Goal: Task Accomplishment & Management: Manage account settings

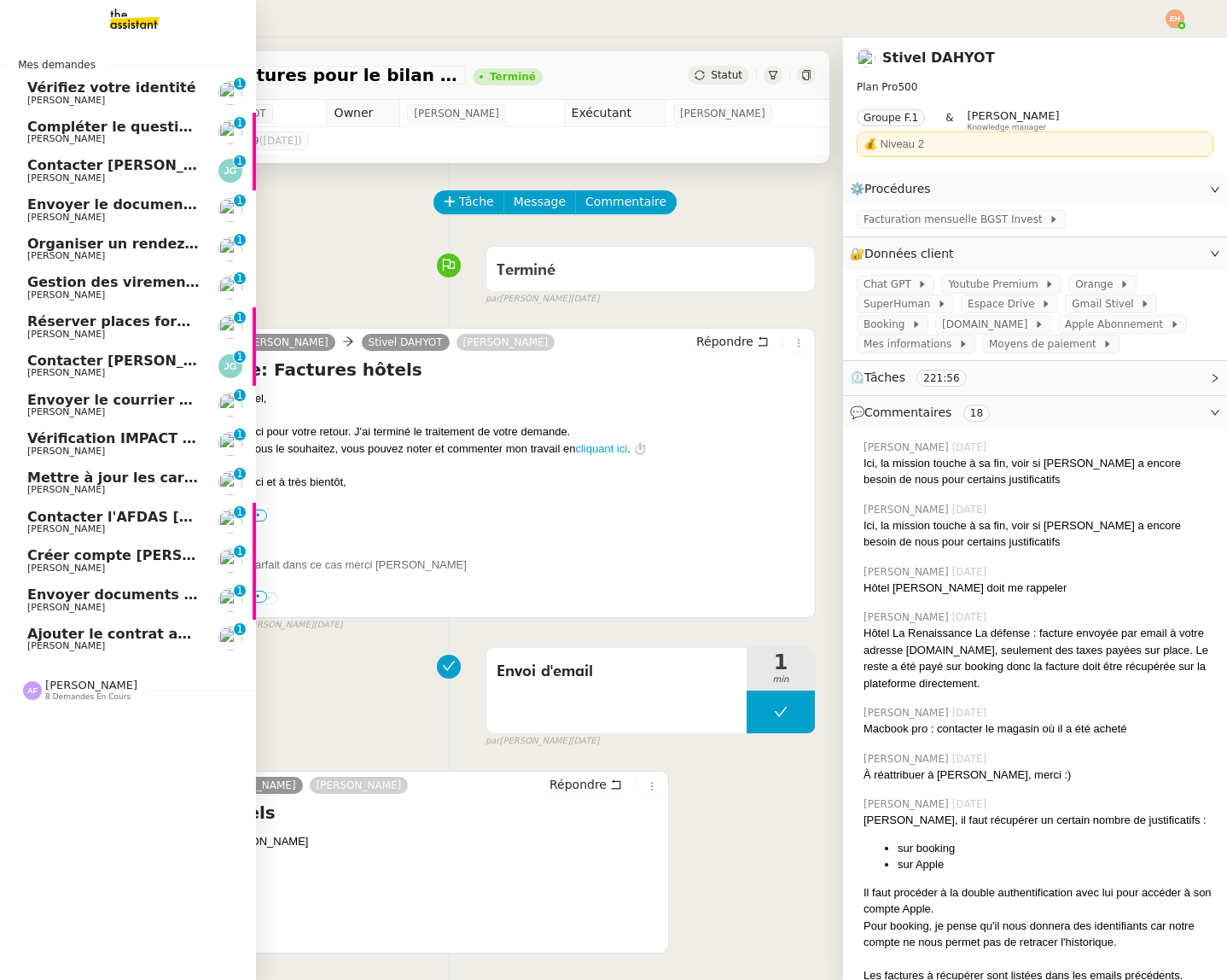
click at [122, 89] on span "Vérifiez votre identité" at bounding box center [112, 88] width 169 height 16
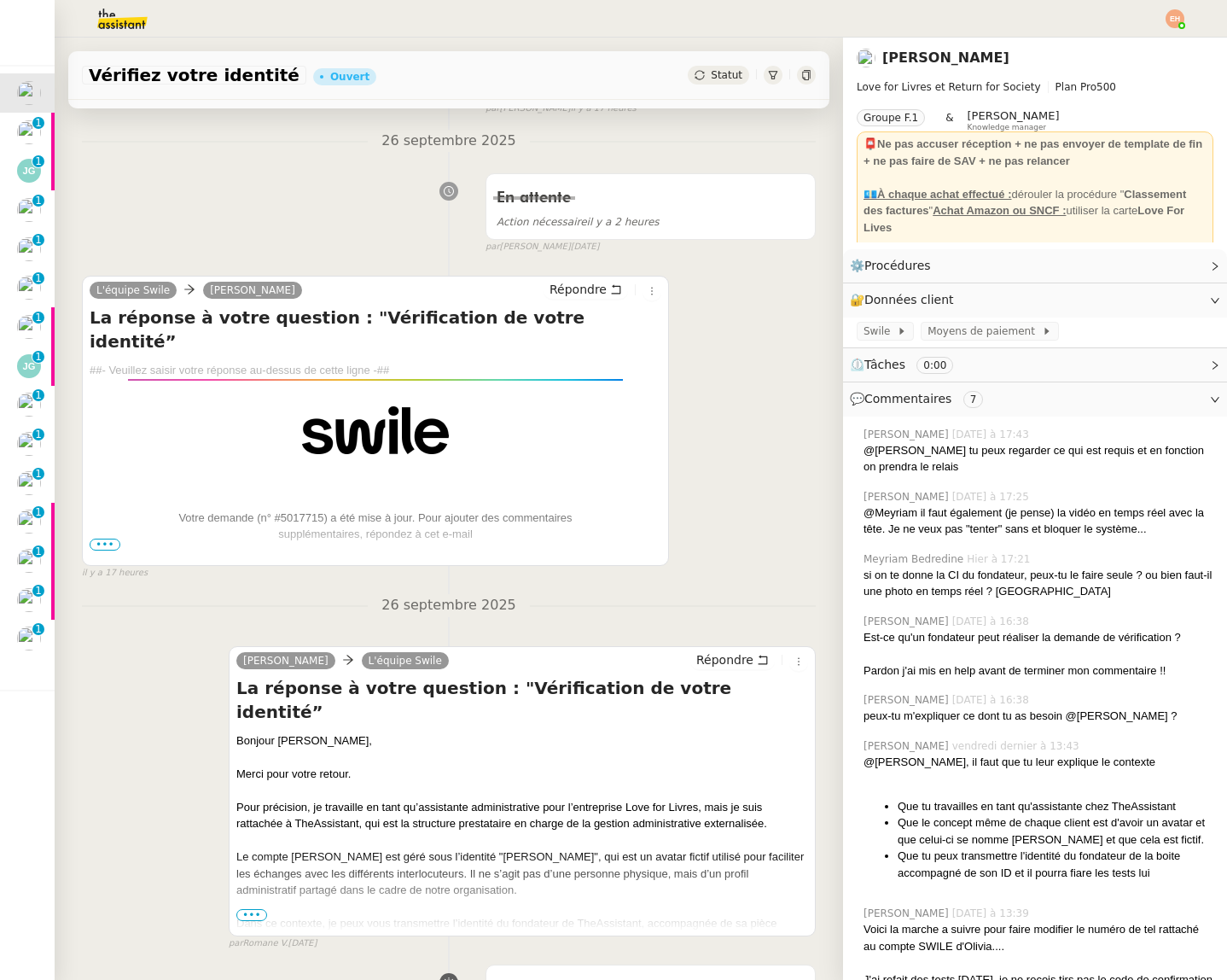
scroll to position [1086, 0]
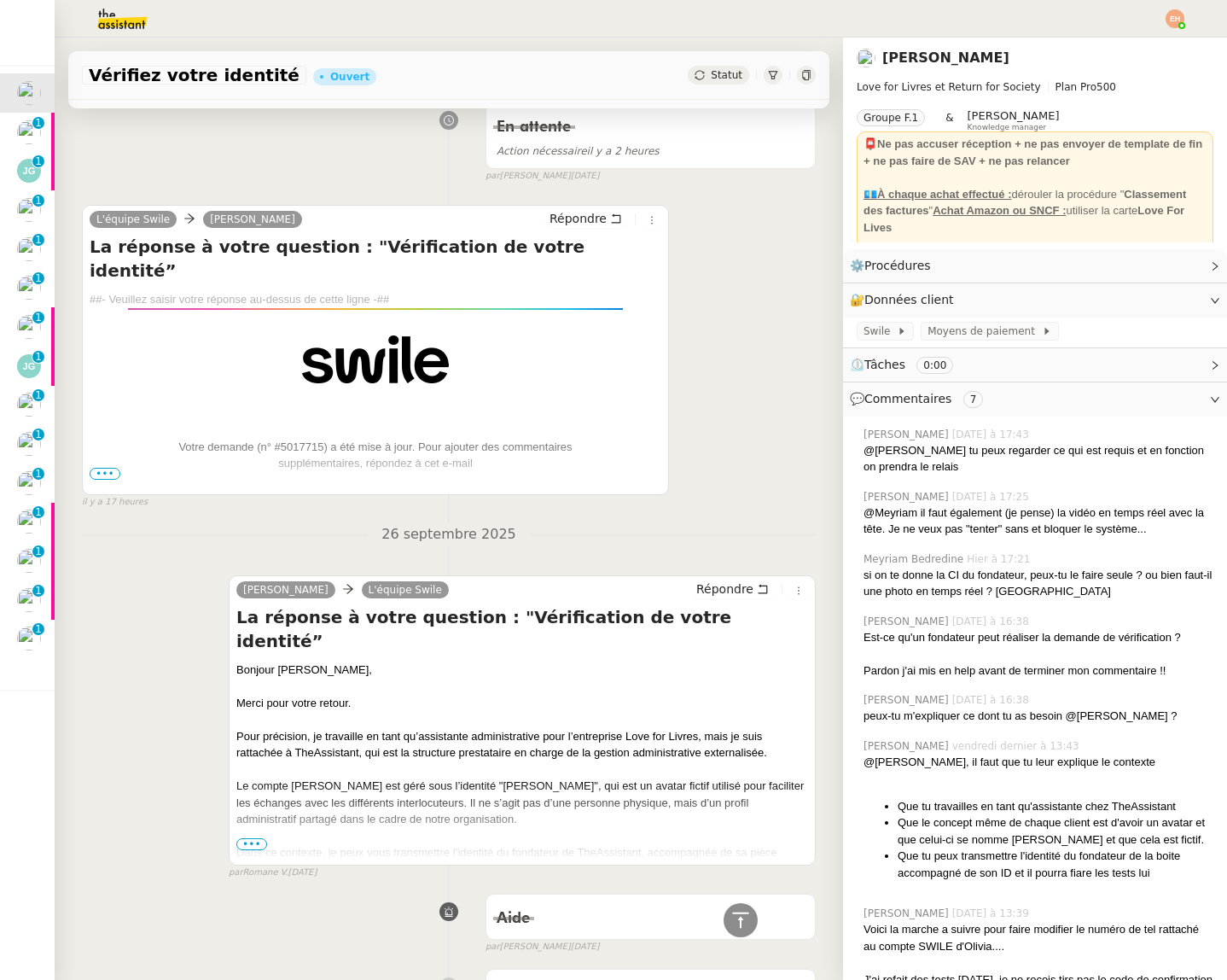
click at [104, 468] on span "•••" at bounding box center [105, 473] width 30 height 12
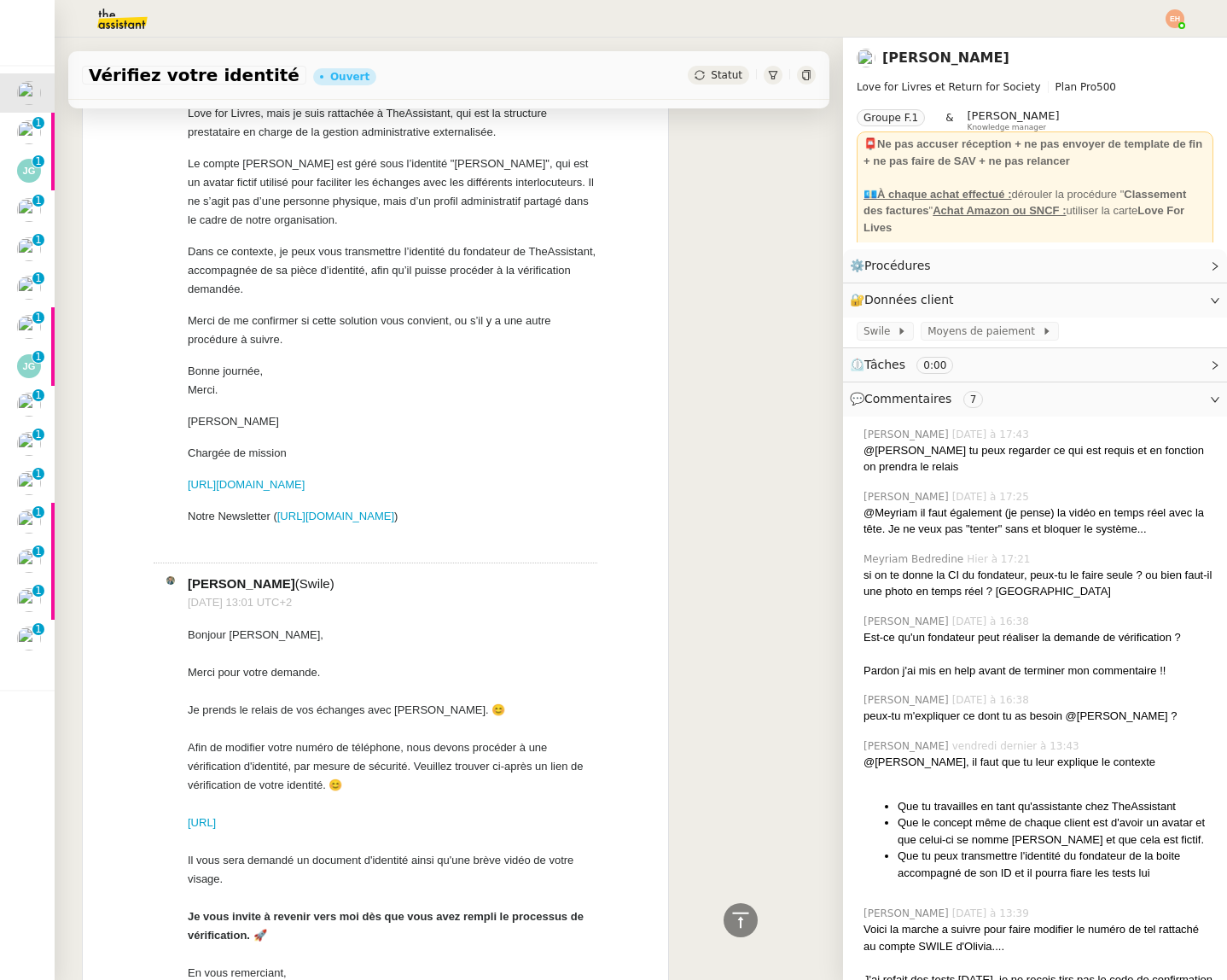
scroll to position [2207, 0]
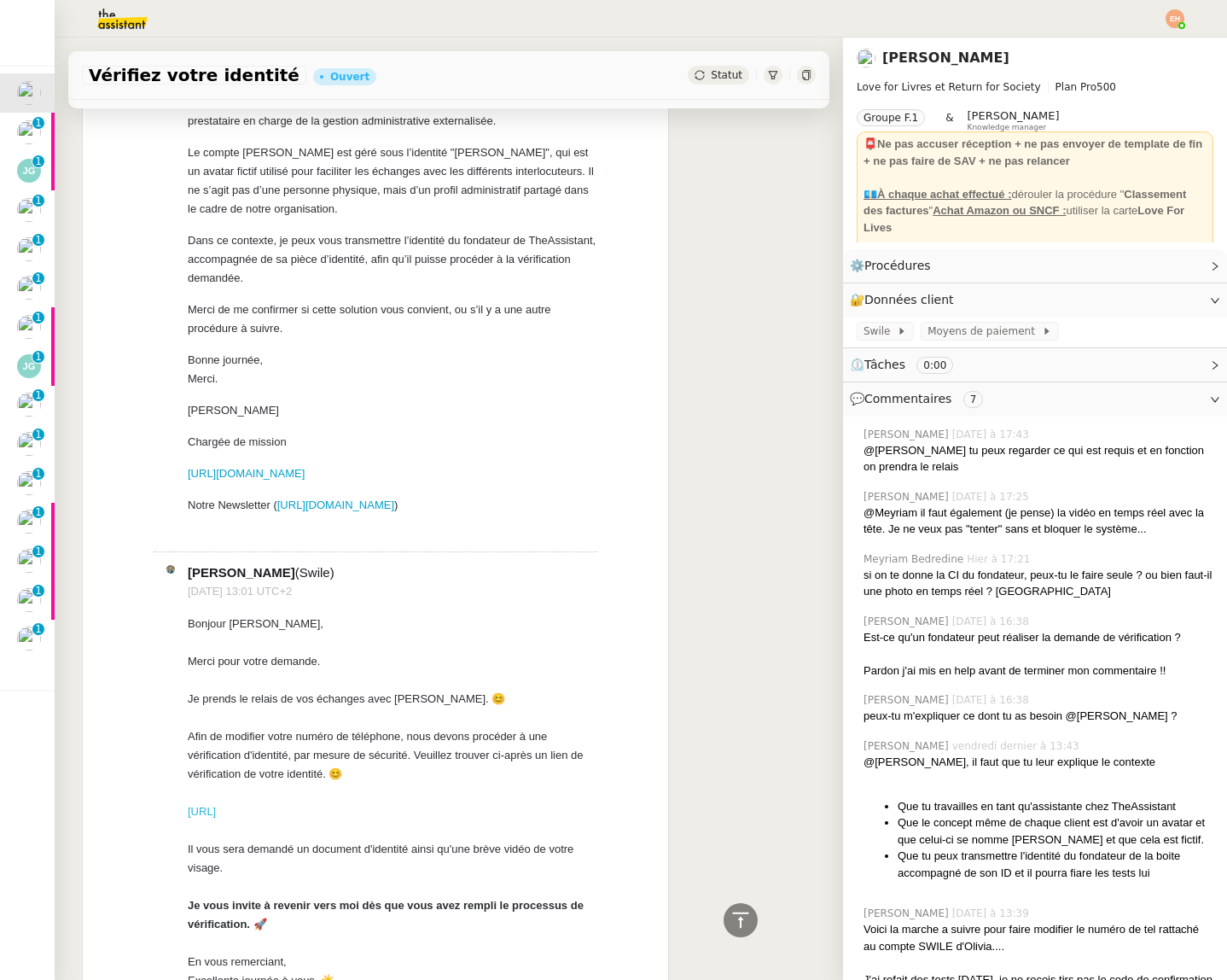
click at [216, 805] on link "[URL]" at bounding box center [201, 811] width 28 height 13
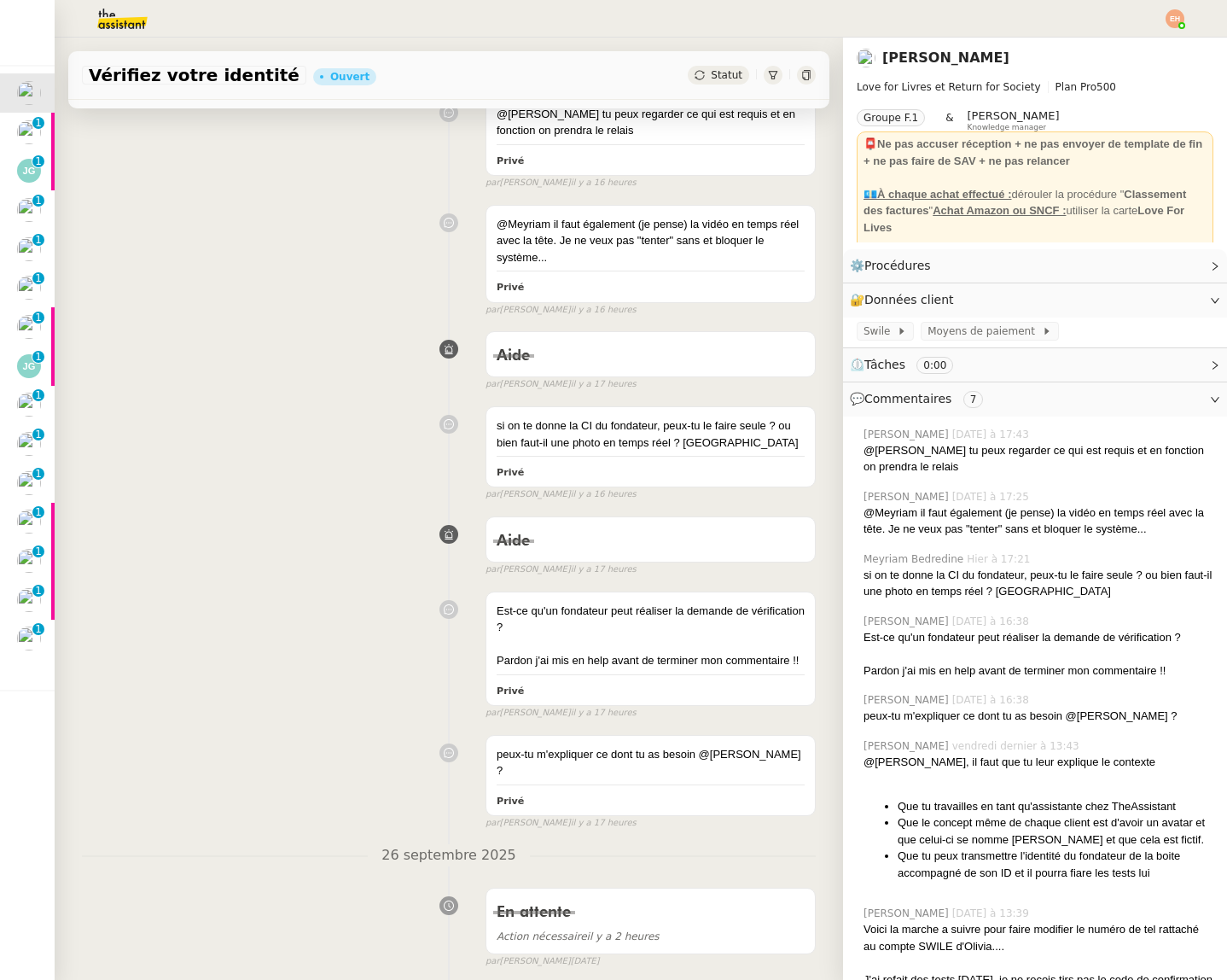
scroll to position [0, 0]
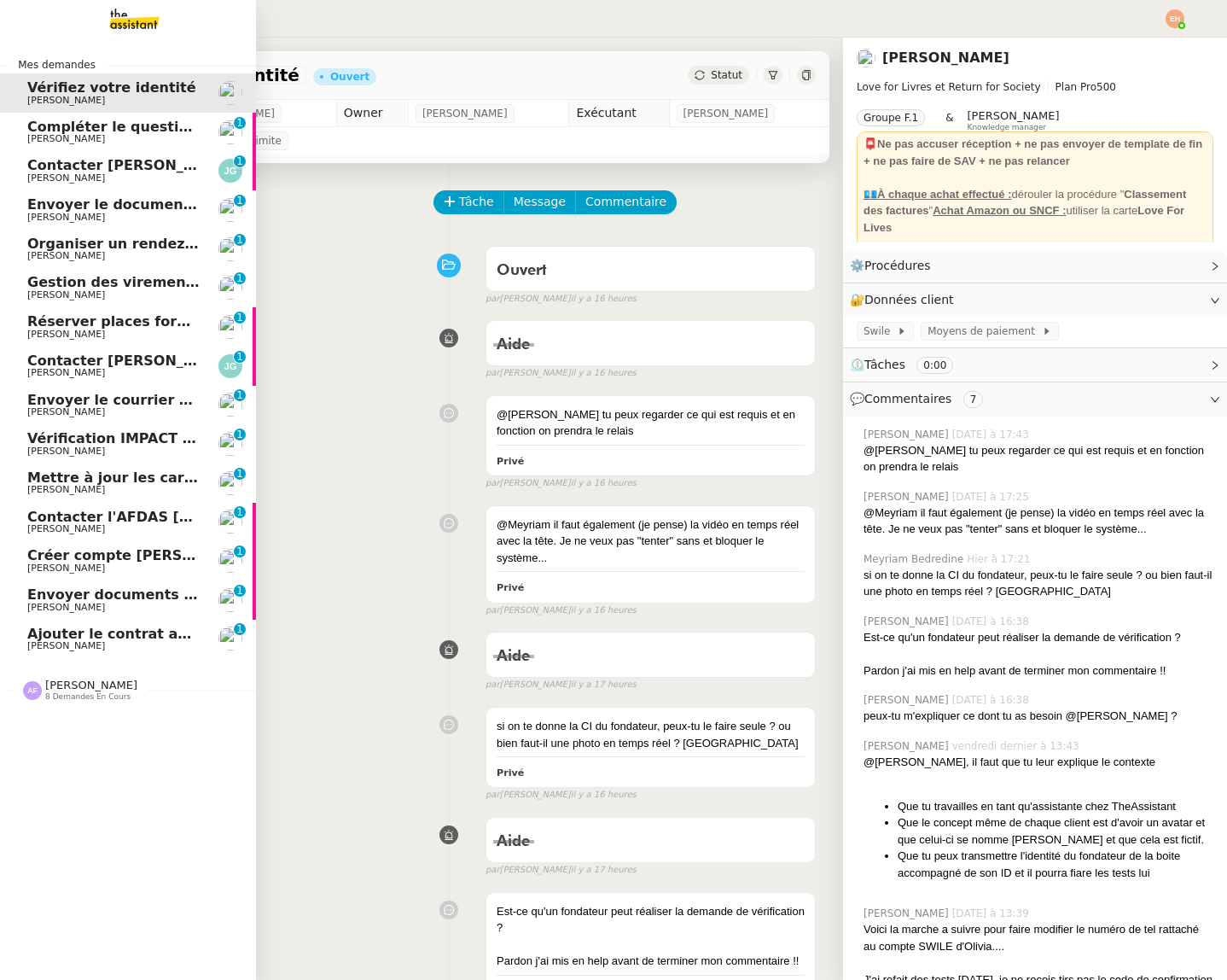
click at [119, 132] on span "Compléter le questionnaire pour le contrat d'apprentissage" at bounding box center [257, 127] width 459 height 16
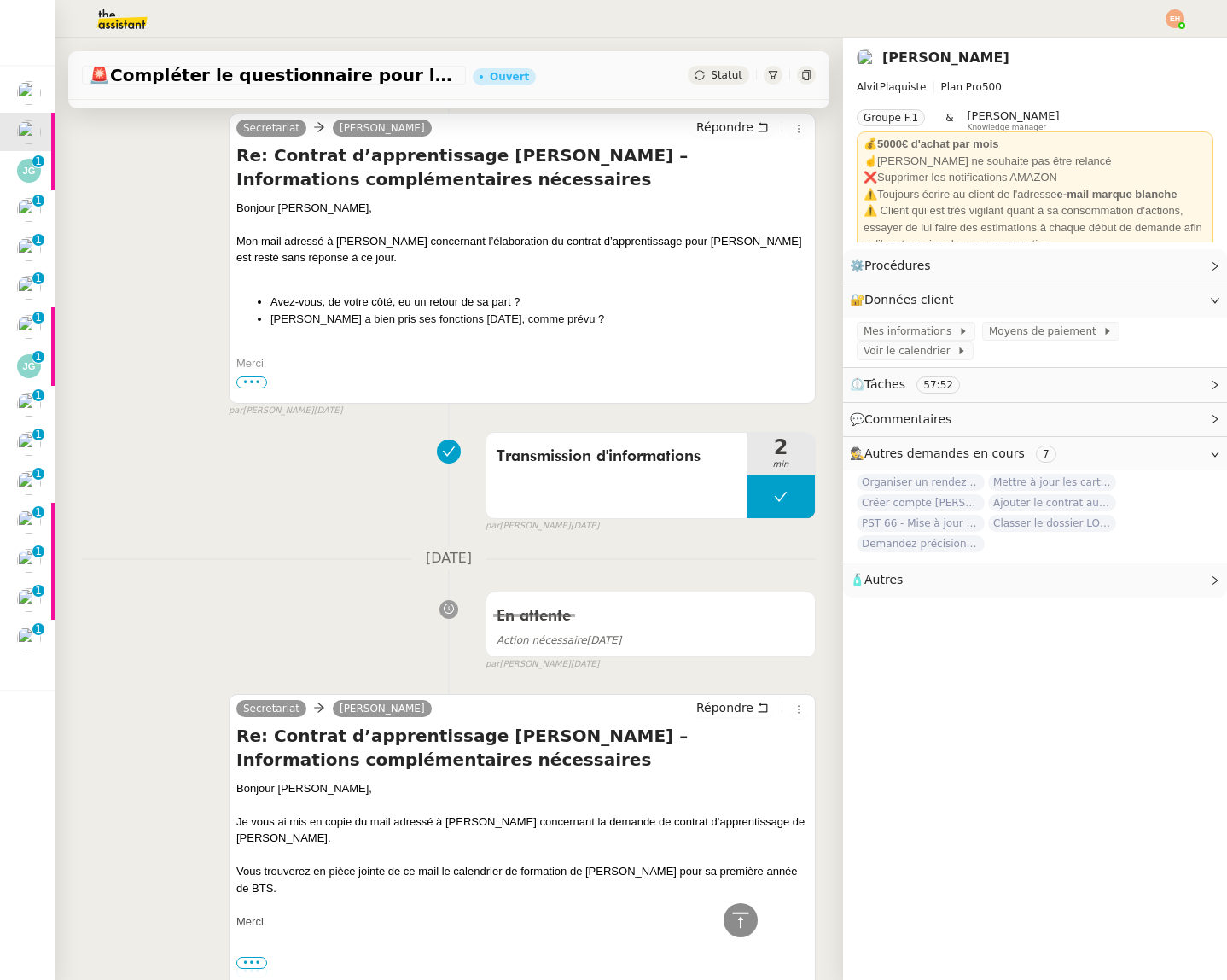
scroll to position [601, 0]
drag, startPoint x: 294, startPoint y: 302, endPoint x: 543, endPoint y: 312, distance: 249.2
click at [513, 325] on ul "Avez-vous, de votre côté, eu un retour de sa part ? Yannis a bien pris ses fonc…" at bounding box center [522, 309] width 572 height 33
click at [558, 307] on li "Avez-vous, de votre côté, eu un retour de sa part ?" at bounding box center [539, 301] width 538 height 17
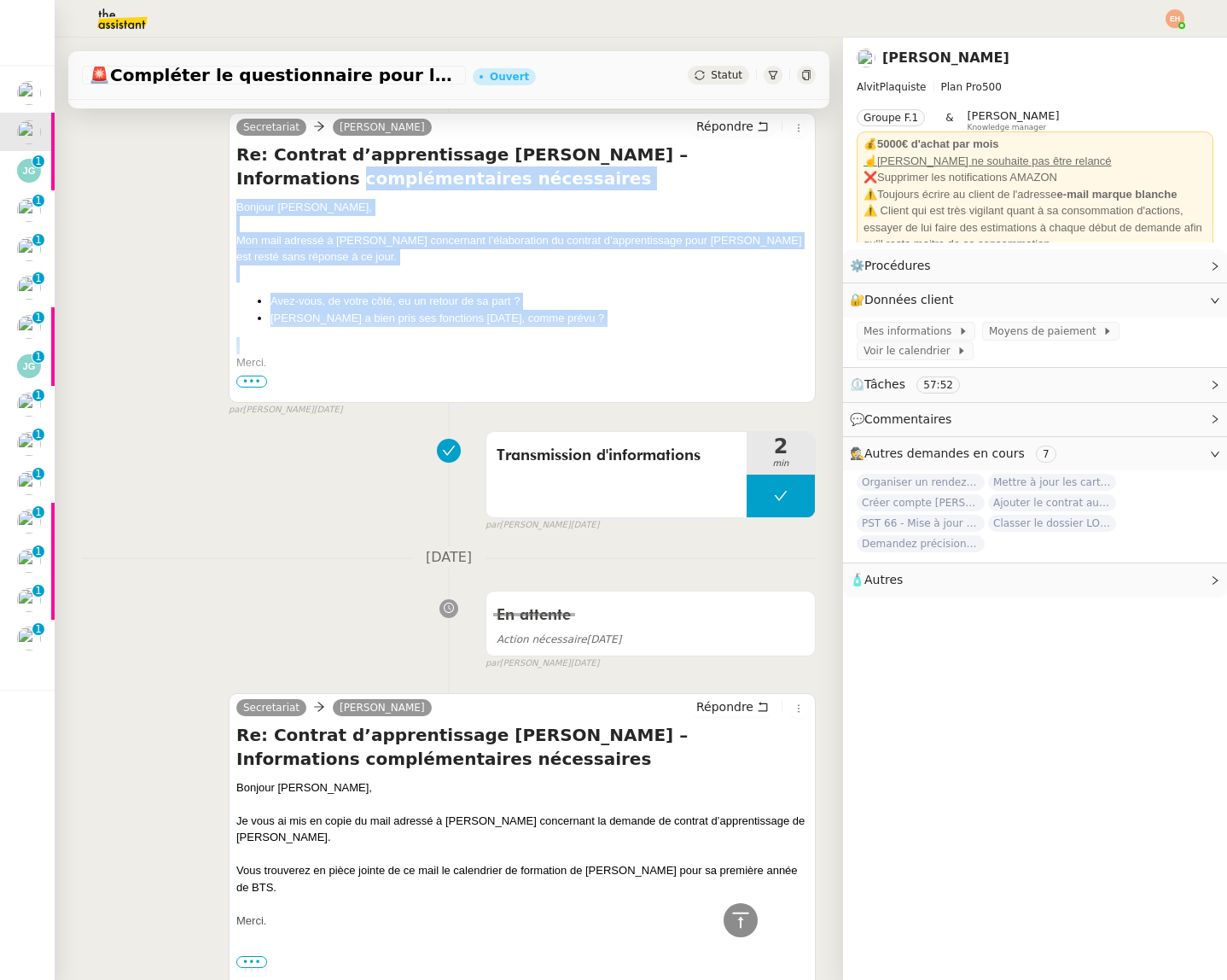
drag, startPoint x: 434, startPoint y: 303, endPoint x: 234, endPoint y: 188, distance: 230.7
click at [234, 188] on div "Secretariat Vitor Alvites Répondre Re: Contrat d’apprentissage Yannis ACHRAK – …" at bounding box center [523, 258] width 587 height 290
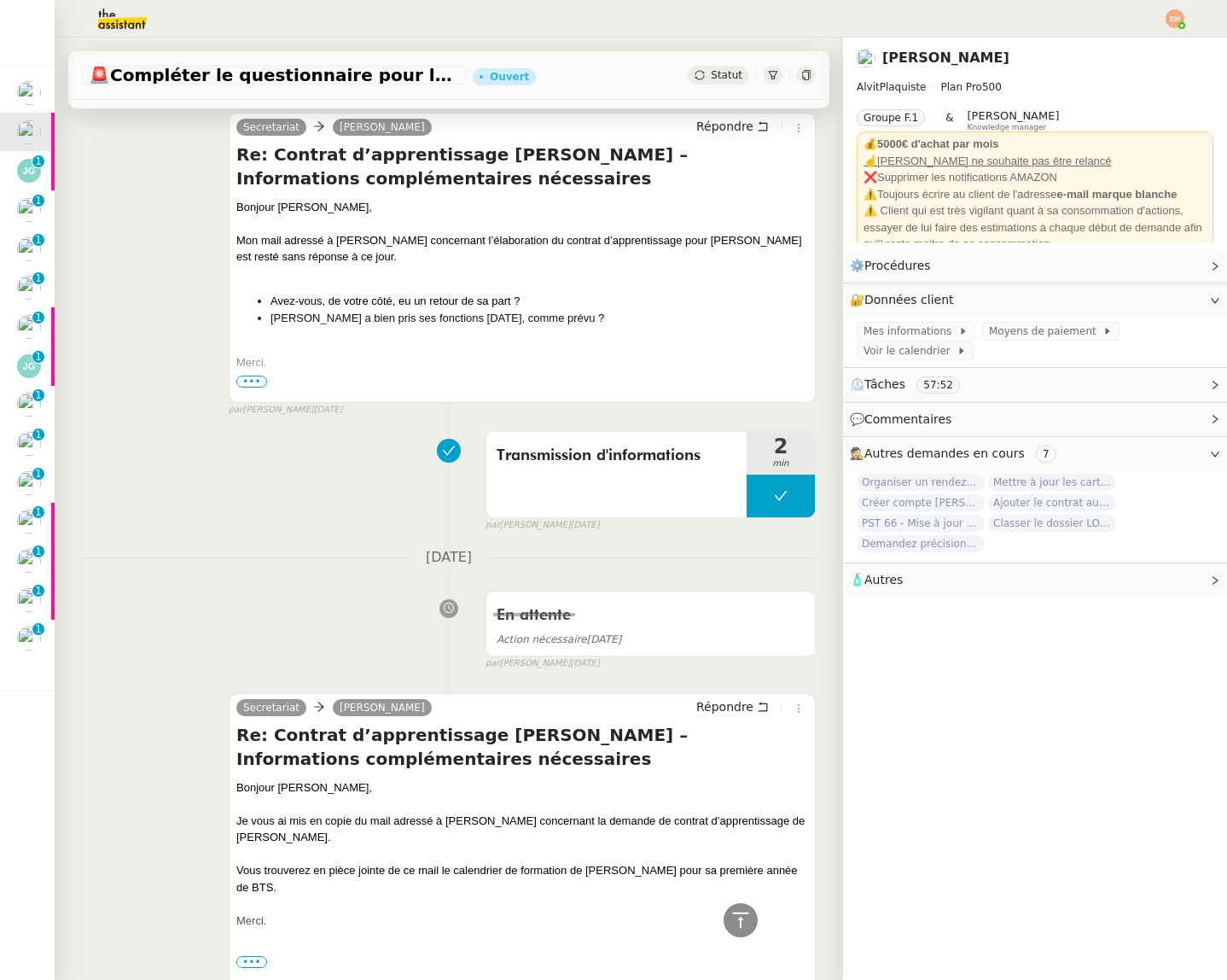
click at [372, 196] on div "Re: Contrat d’apprentissage Yannis ACHRAK – Informations complémentaires nécess…" at bounding box center [522, 270] width 572 height 256
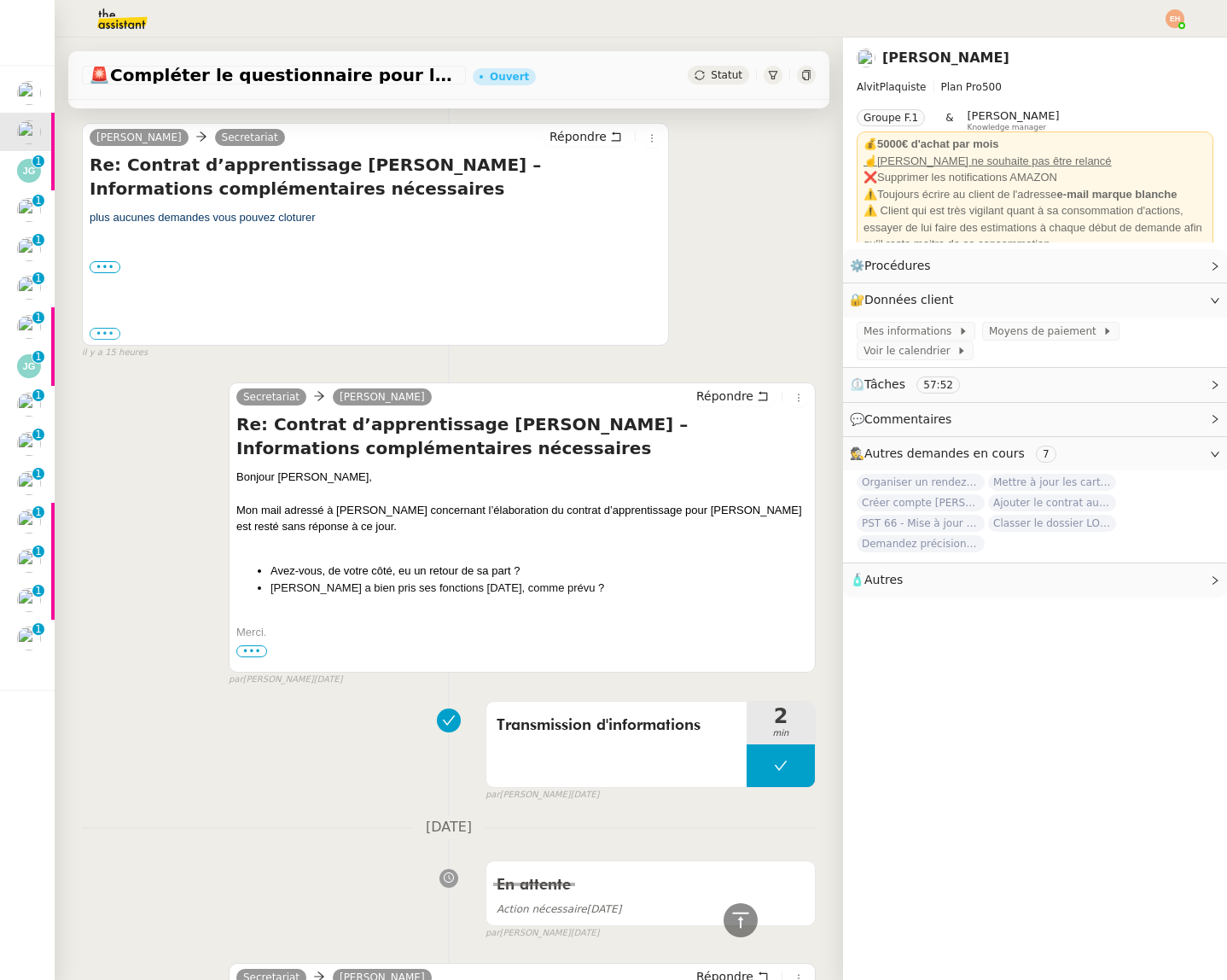
scroll to position [0, 0]
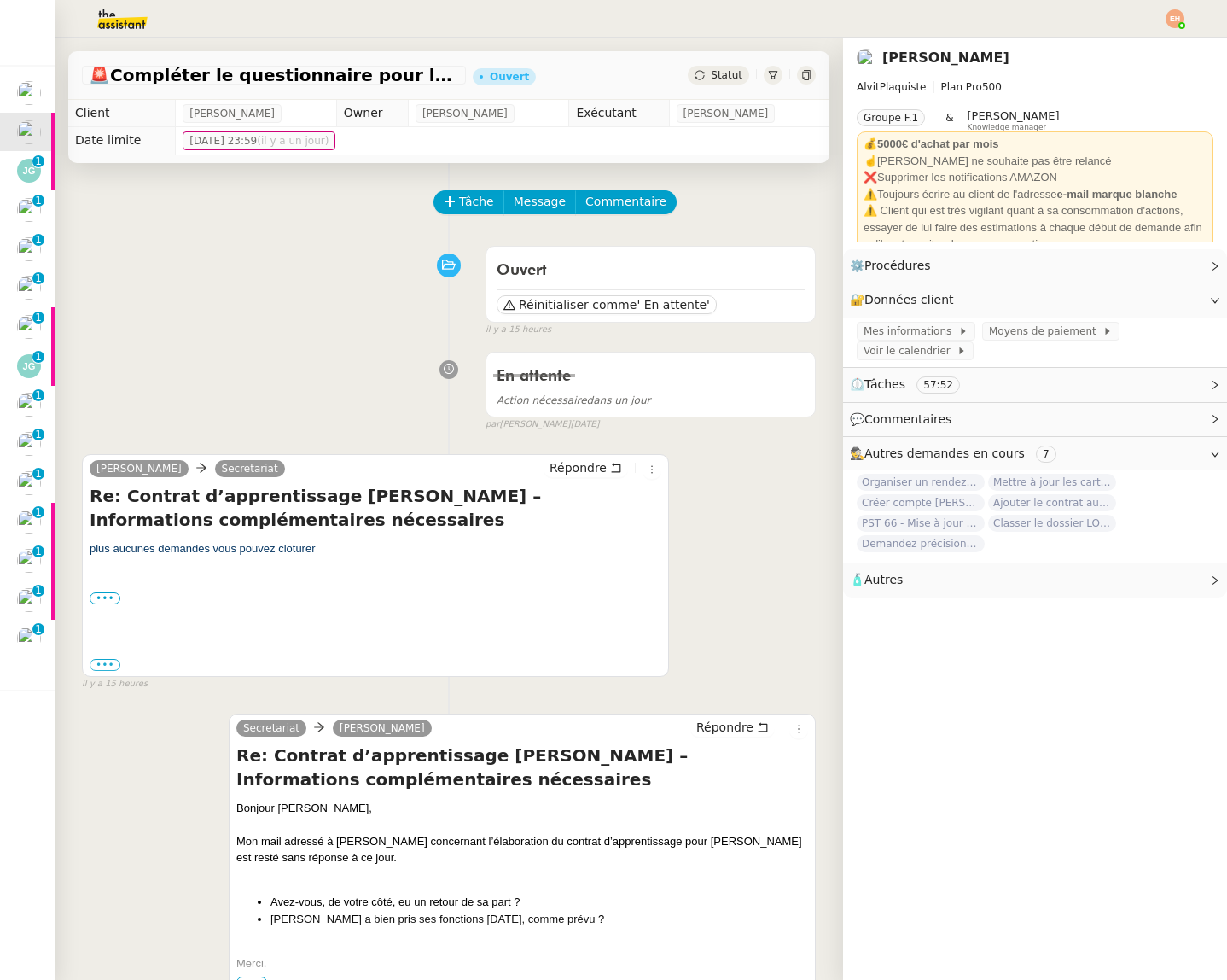
drag, startPoint x: 123, startPoint y: 547, endPoint x: 344, endPoint y: 549, distance: 221.0
click at [344, 549] on div "plus aucunes demandes vous pouvez cloturer" at bounding box center [375, 549] width 572 height 17
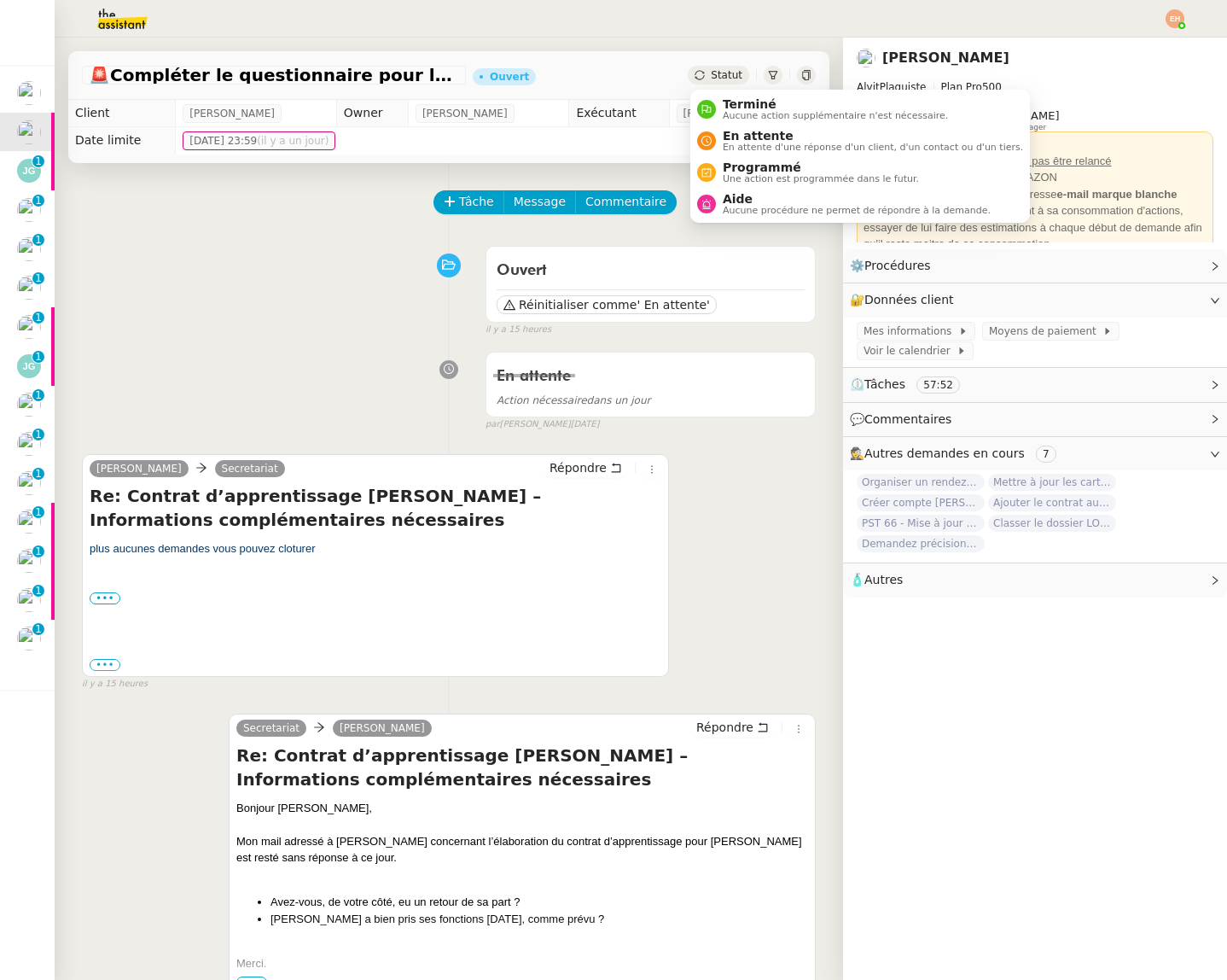
click at [722, 73] on span "Statut" at bounding box center [726, 74] width 31 height 12
click at [768, 101] on span "Terminé" at bounding box center [836, 104] width 226 height 13
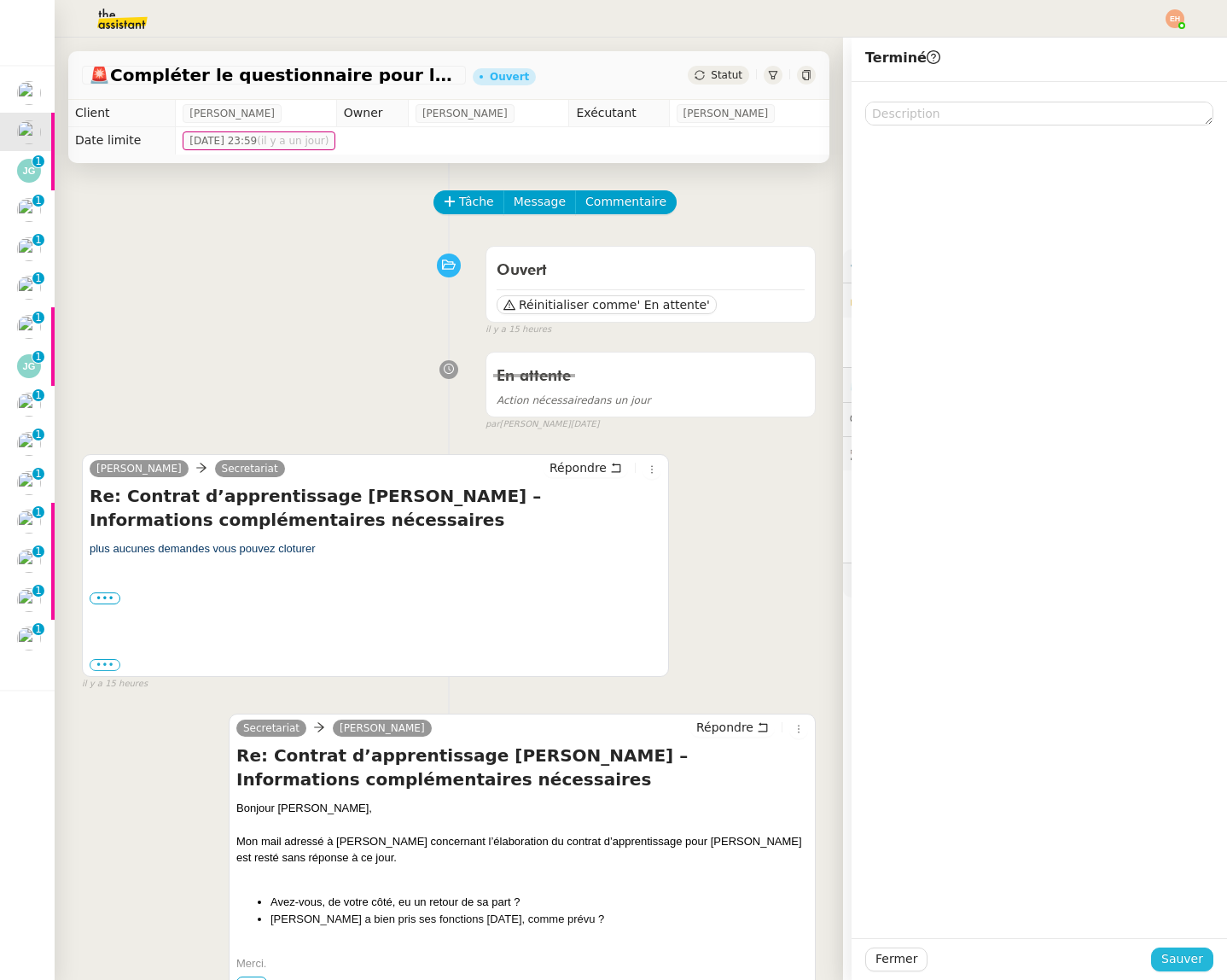
click at [1196, 965] on span "Sauver" at bounding box center [1182, 959] width 42 height 20
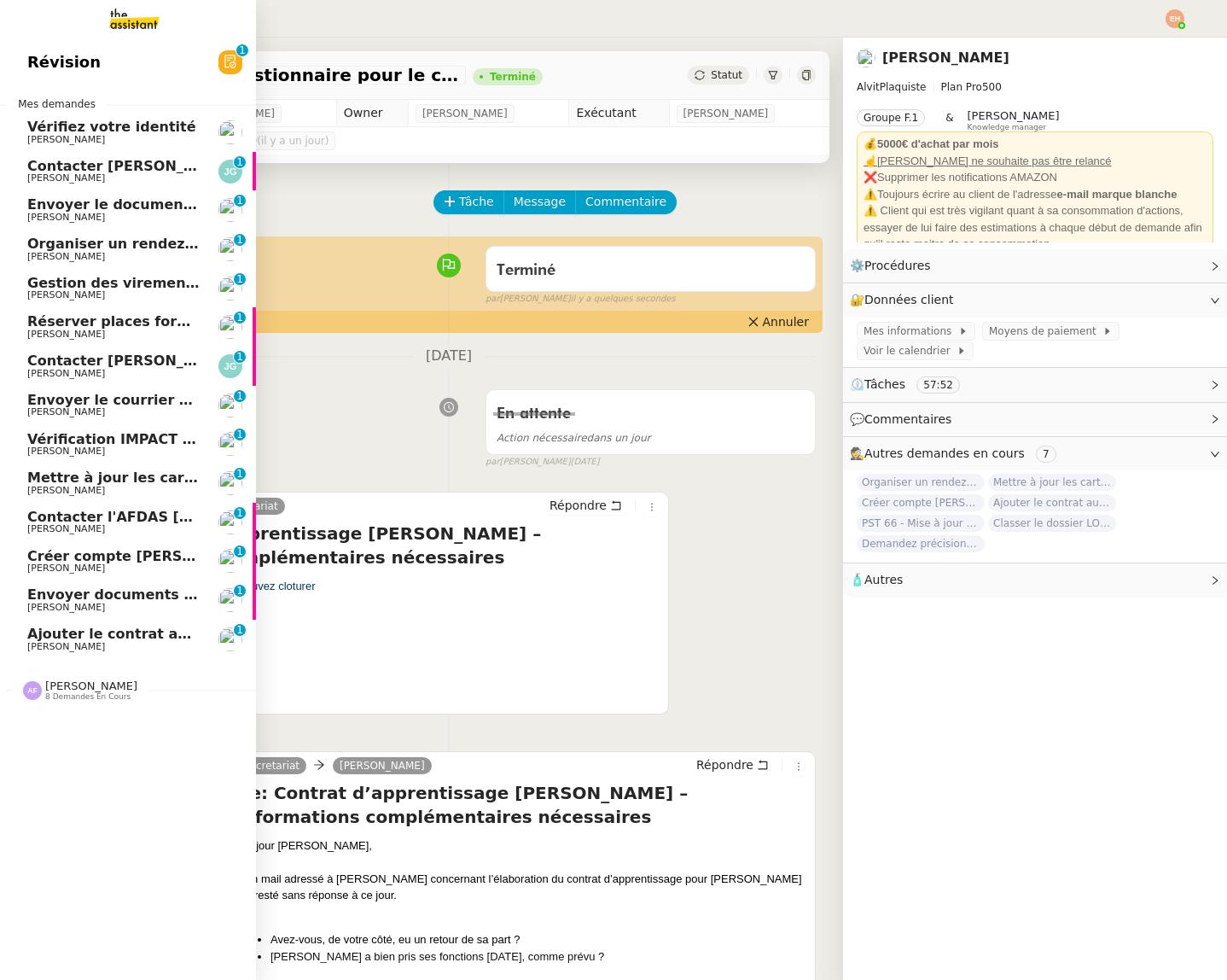
click at [64, 636] on span "Ajouter le contrat au dossier RH" at bounding box center [151, 634] width 248 height 16
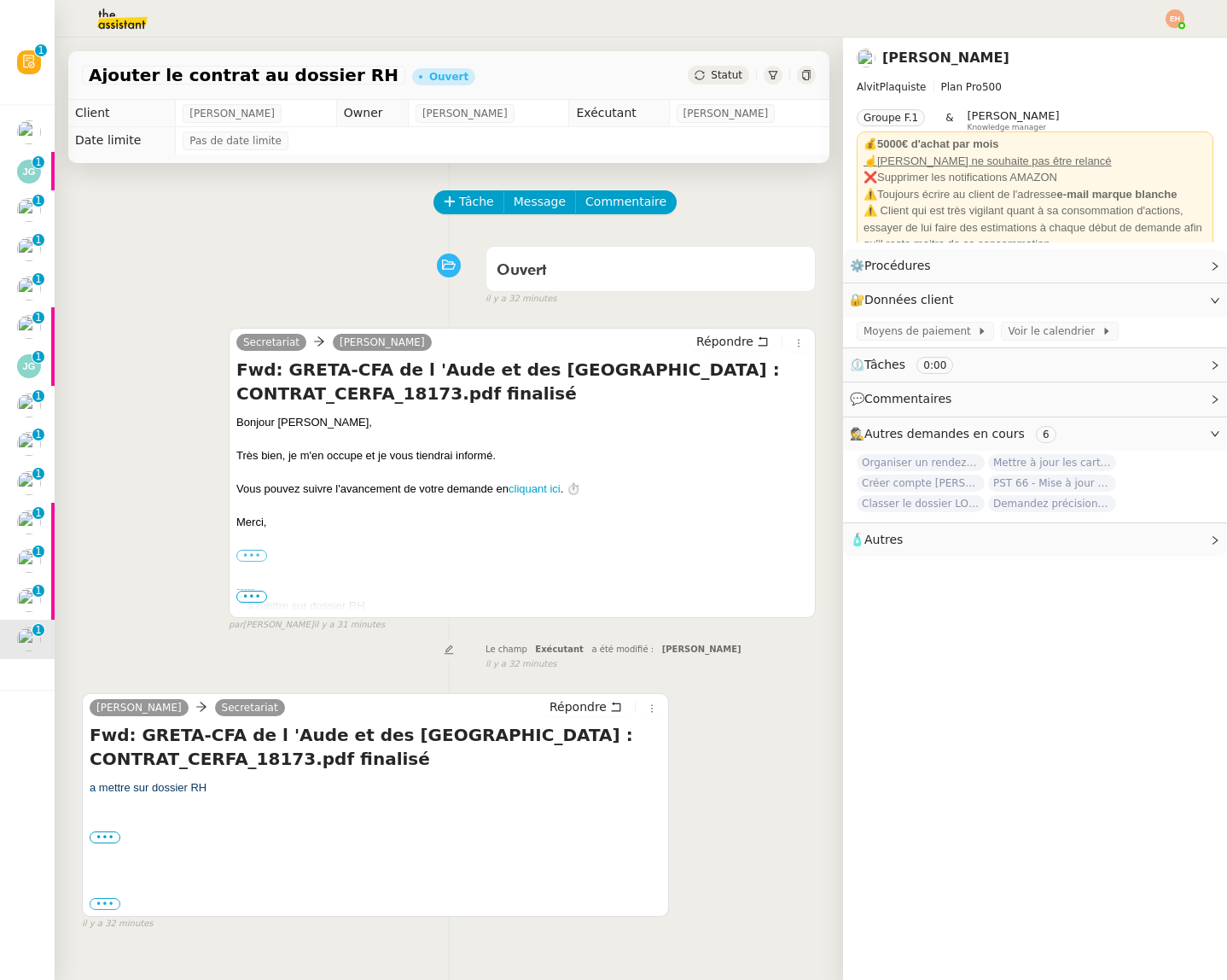
click at [101, 897] on div "••• ---------- Forwarded message --------- De : GRETA-CFA des Pyrénées Oriental…" at bounding box center [375, 903] width 572 height 17
click at [105, 905] on label "•••" at bounding box center [105, 903] width 30 height 12
click at [0, 0] on input "•••" at bounding box center [0, 0] width 0 height 0
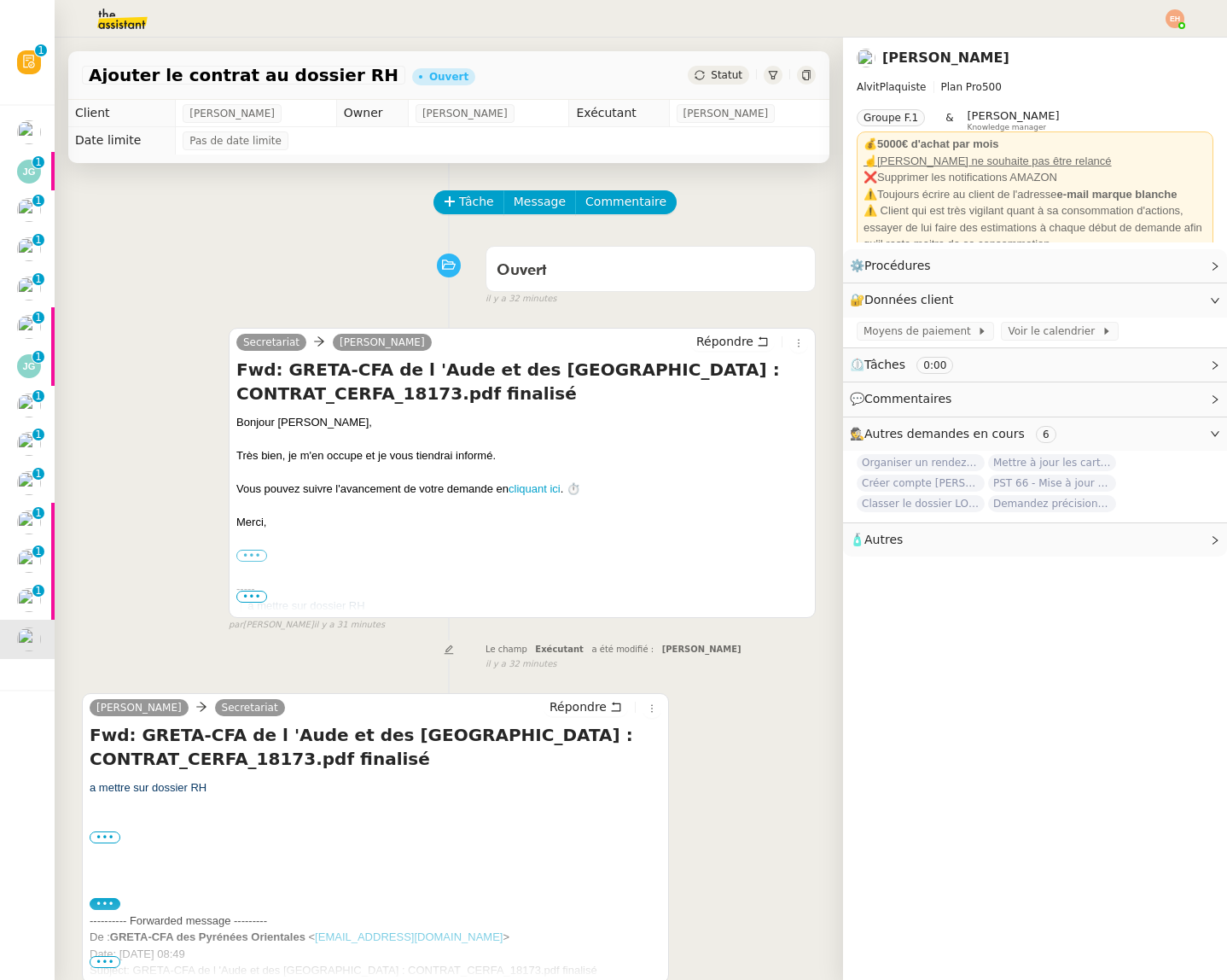
scroll to position [217, 0]
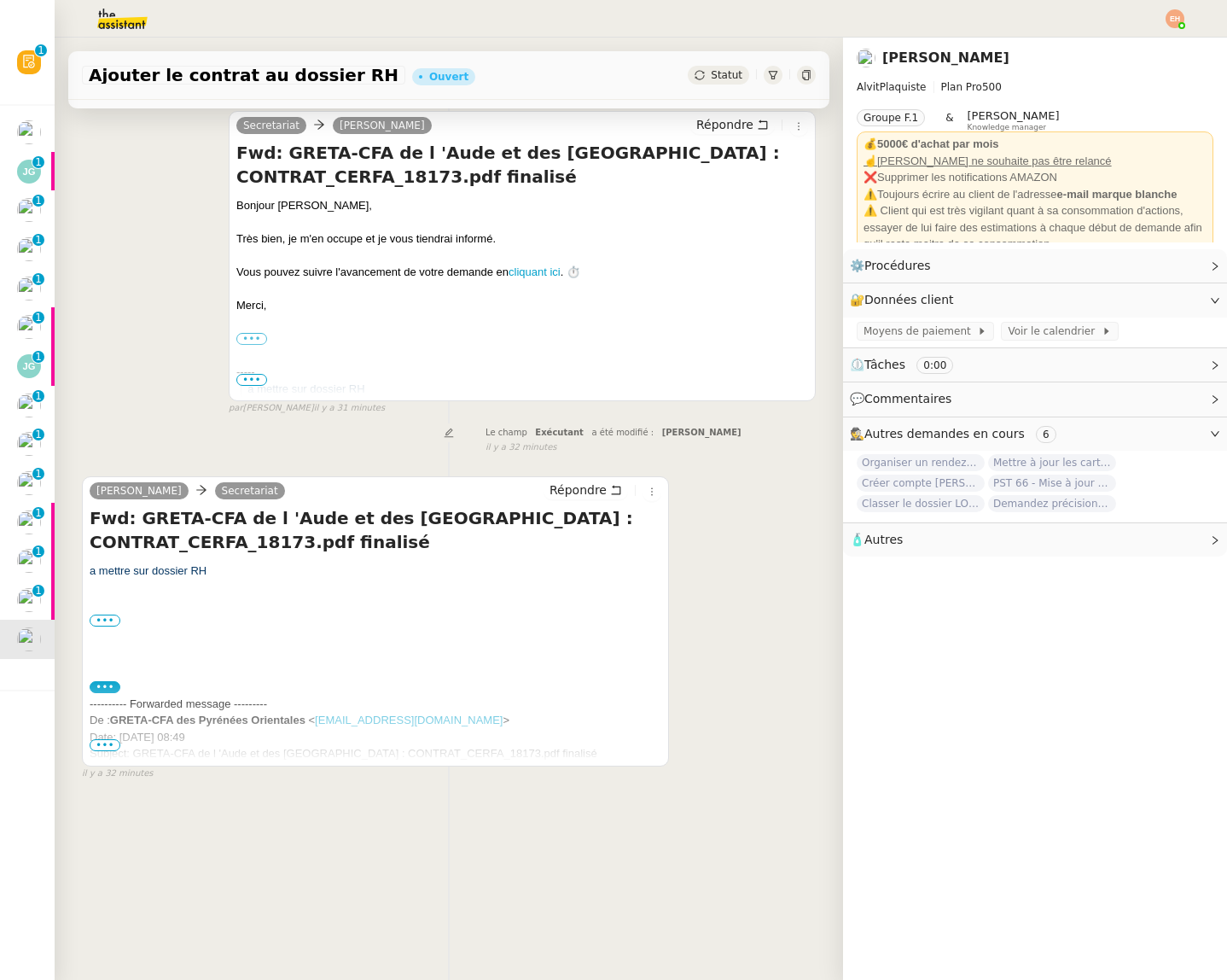
click at [115, 740] on span "•••" at bounding box center [105, 745] width 30 height 12
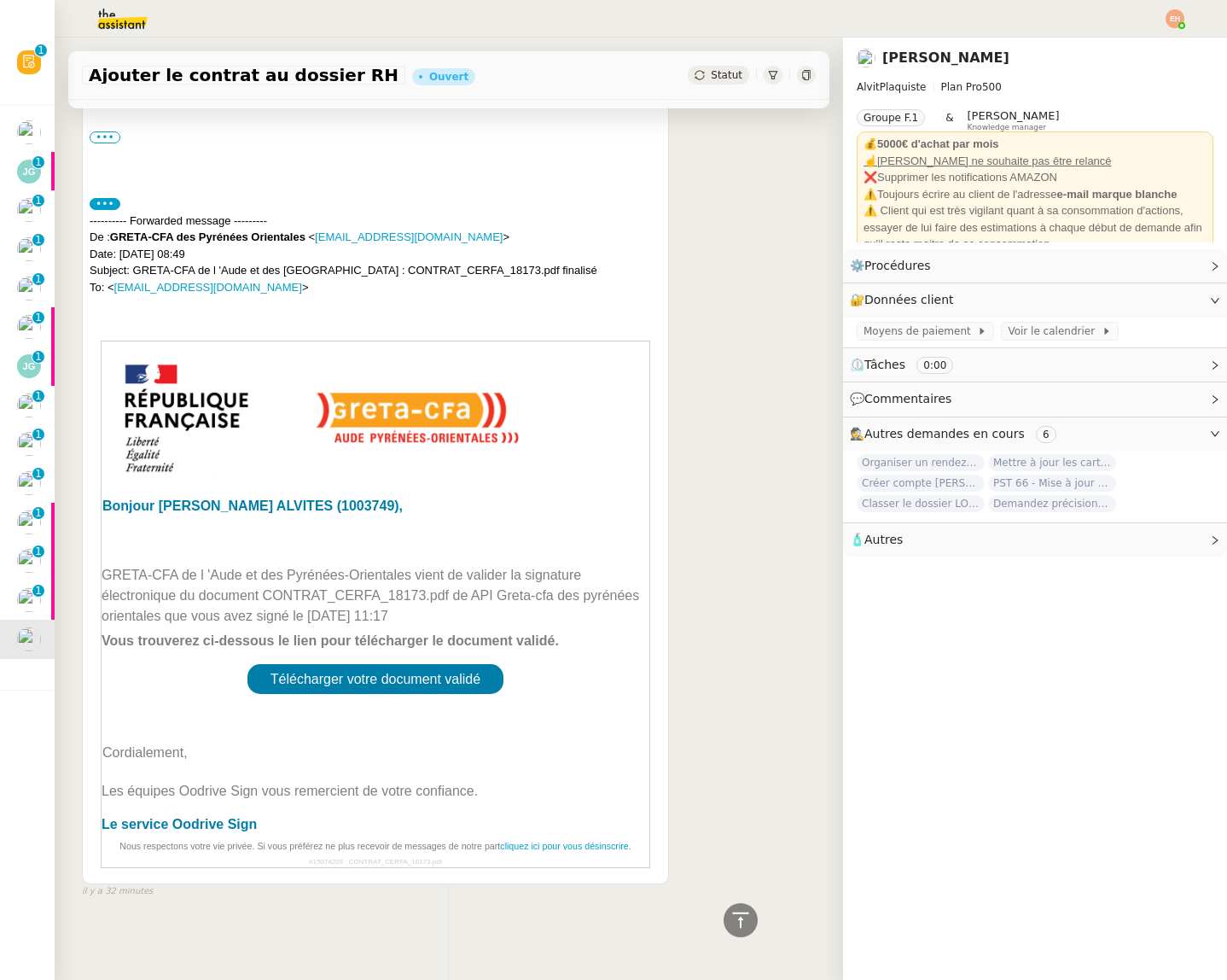
scroll to position [699, 0]
click at [377, 686] on link "Télécharger votre document validé" at bounding box center [376, 679] width 256 height 30
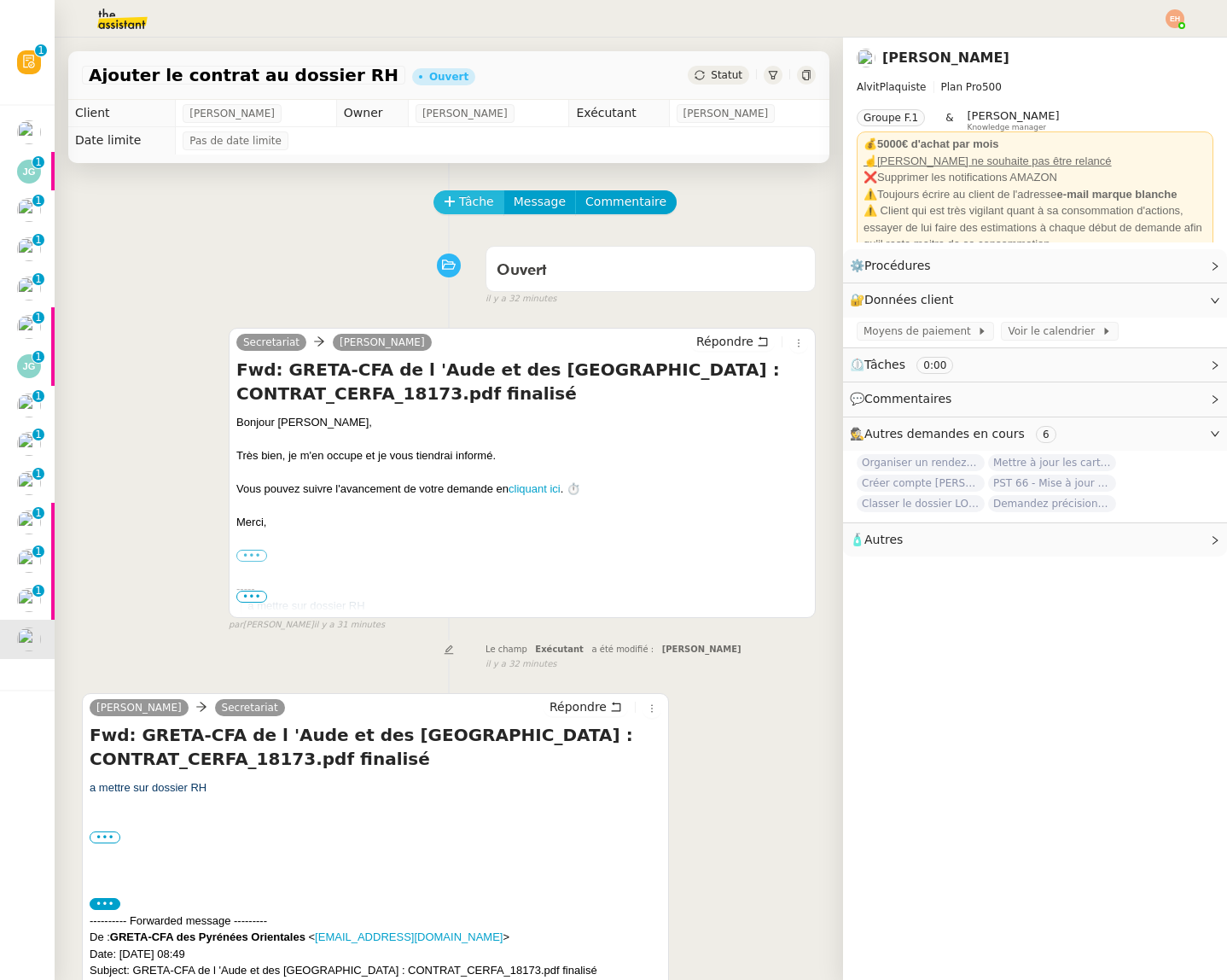
click at [460, 192] on span "Tâche" at bounding box center [476, 202] width 35 height 20
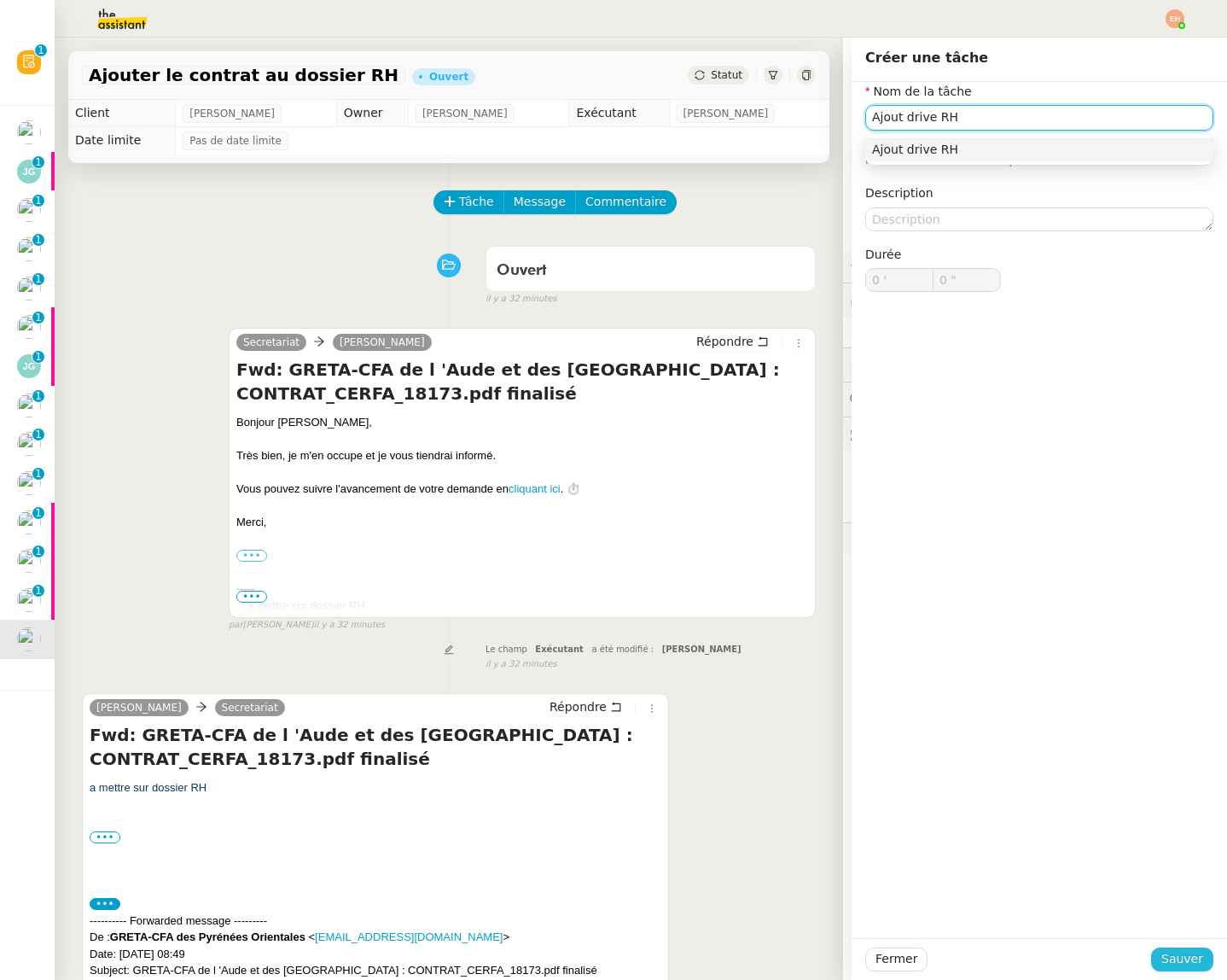
type input "Ajout drive RH"
click at [1189, 961] on span "Sauver" at bounding box center [1182, 959] width 42 height 20
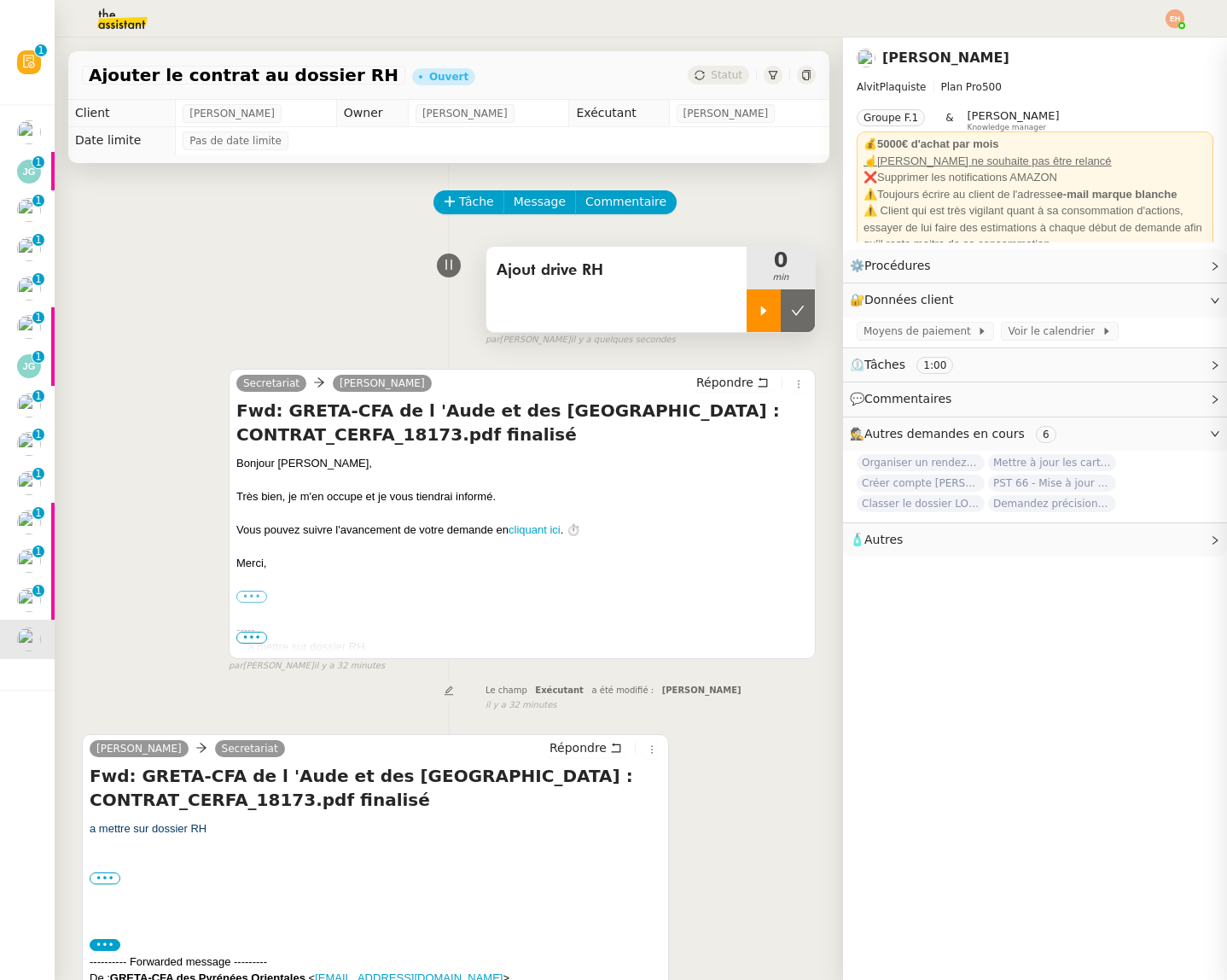
click at [755, 330] on div at bounding box center [763, 311] width 34 height 43
click at [621, 320] on div "Ajout drive RH" at bounding box center [617, 289] width 260 height 85
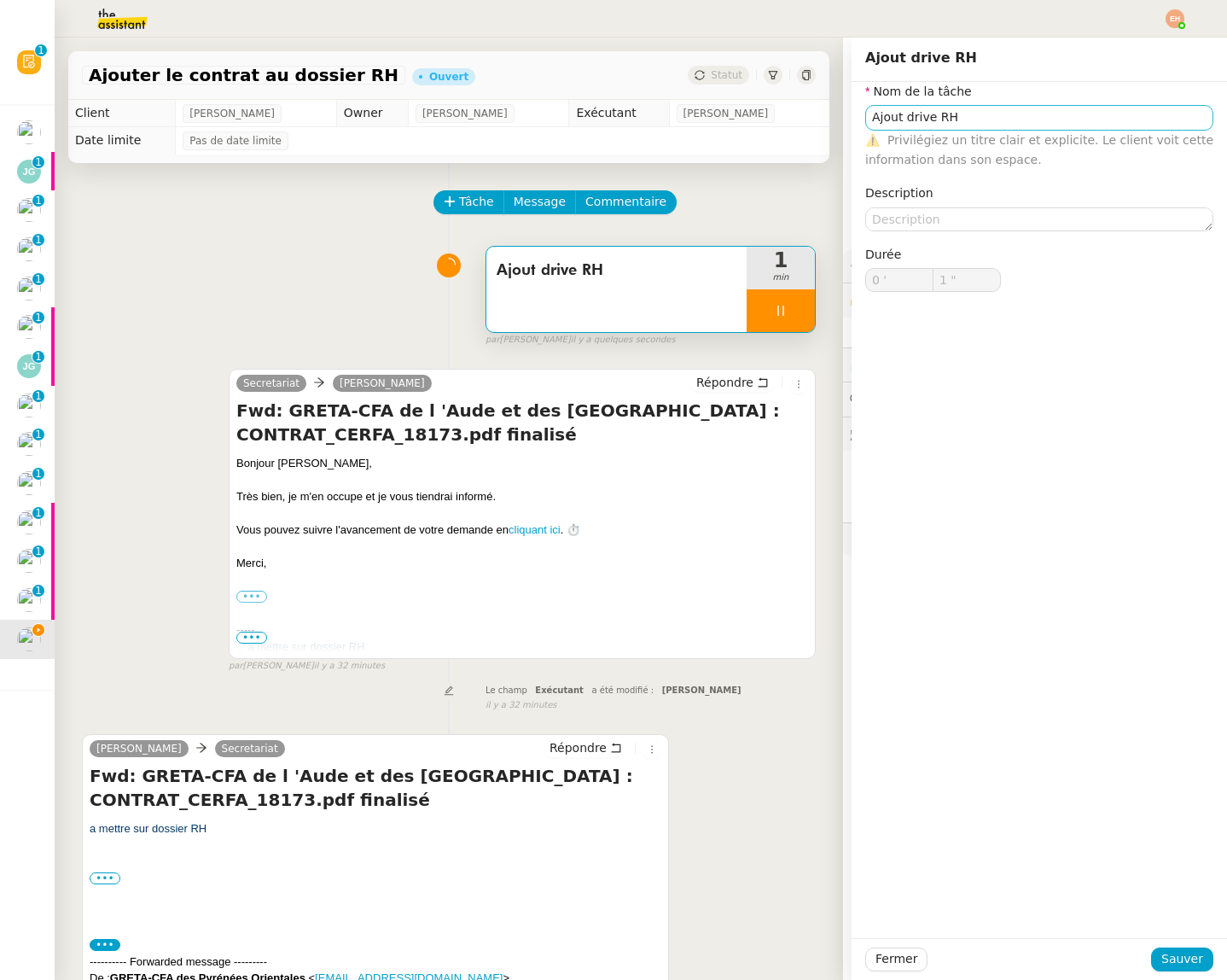
type input "2 ""
click at [1117, 117] on input "Ajout drive RH" at bounding box center [1039, 117] width 348 height 25
type input "Ajout drive RH"
type input "3 ""
type input "Ajout drive RH - Y"
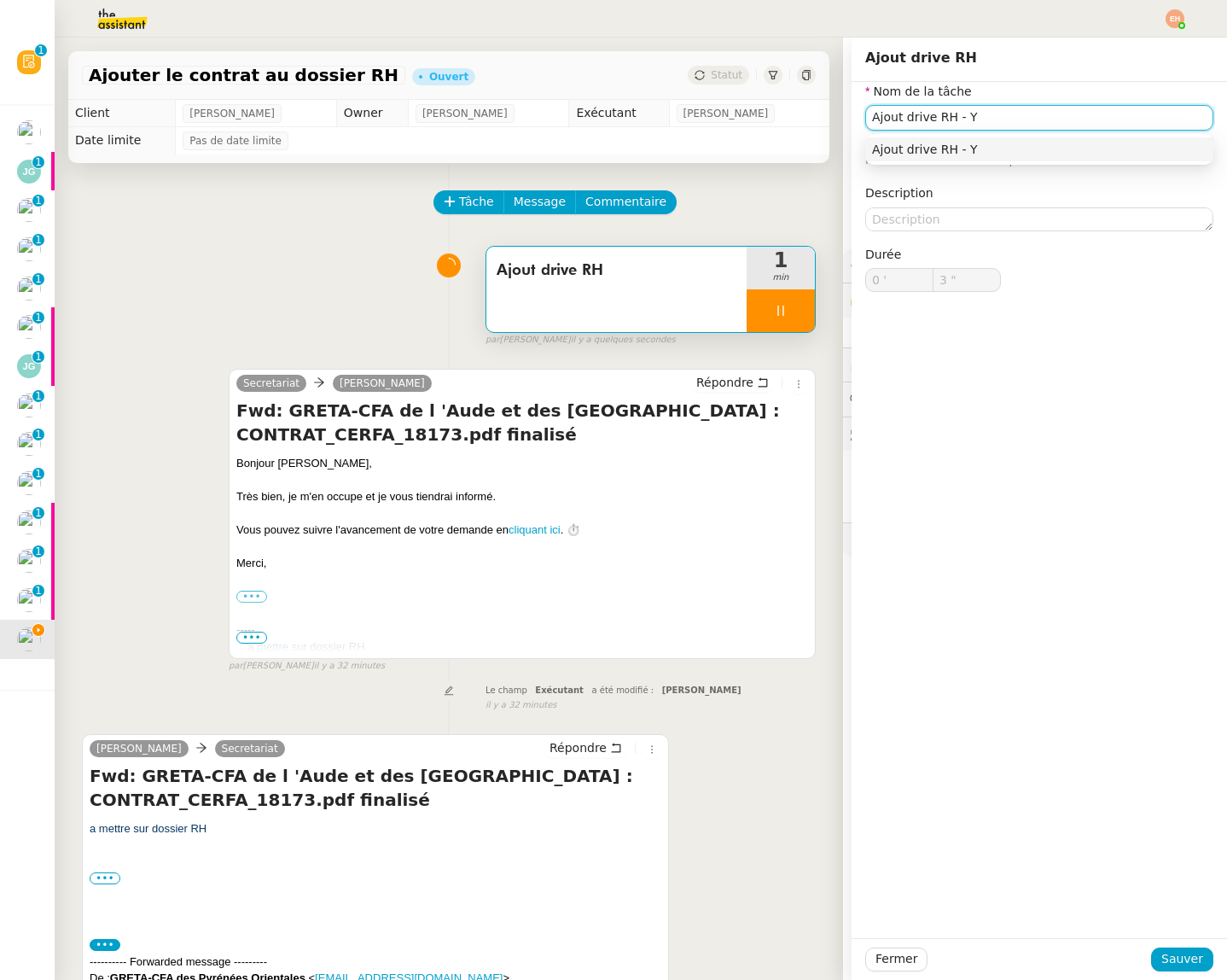
type input "4 ""
type input "Ajout drive RH - Yanis"
type input "5 ""
type input "Ajout drive RH - Yanis"
drag, startPoint x: 1181, startPoint y: 961, endPoint x: 1100, endPoint y: 933, distance: 85.7
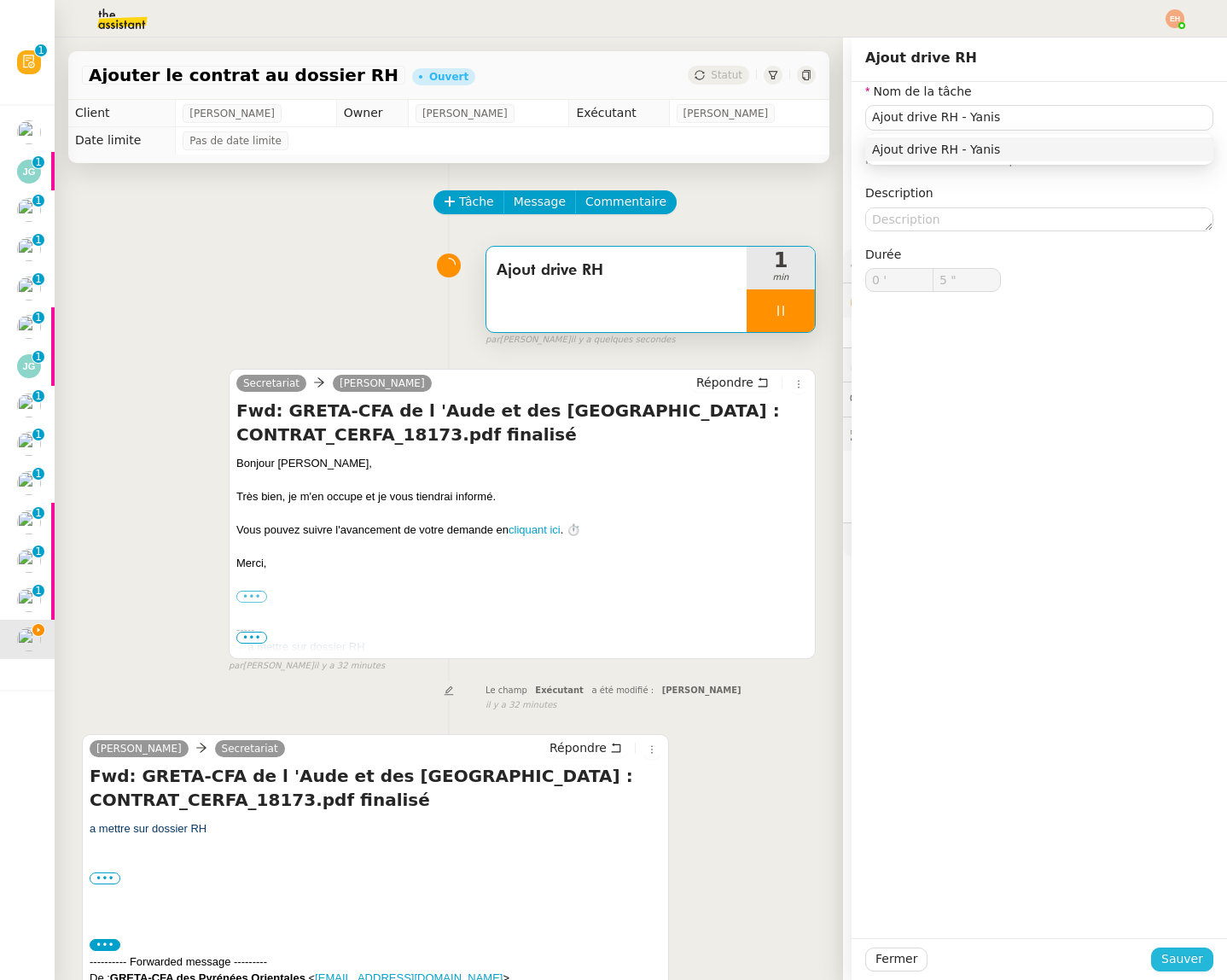
click at [1164, 953] on button "Sauver" at bounding box center [1182, 959] width 63 height 24
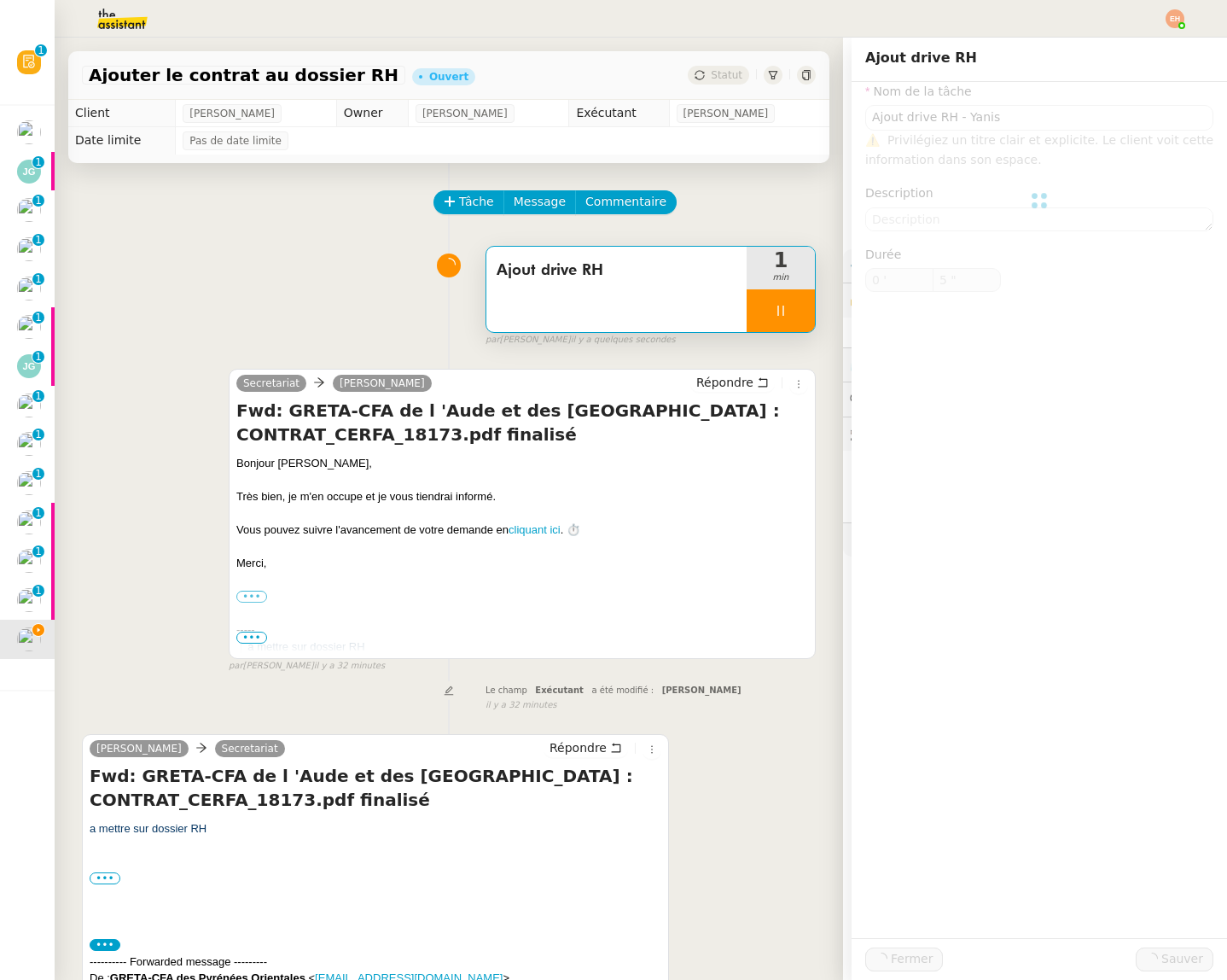
type input "6 ""
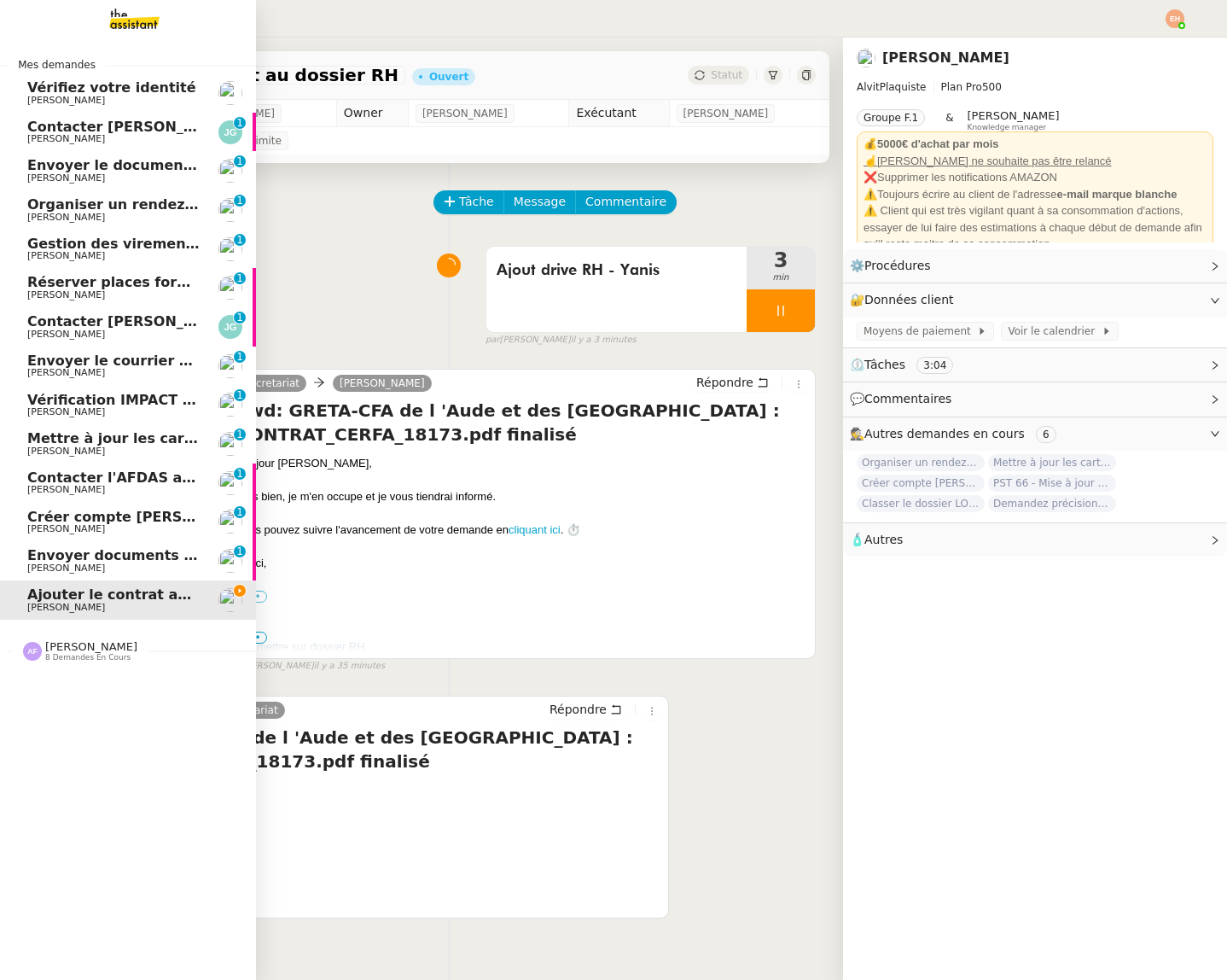
click at [38, 83] on span "Vérifiez votre identité" at bounding box center [112, 88] width 169 height 16
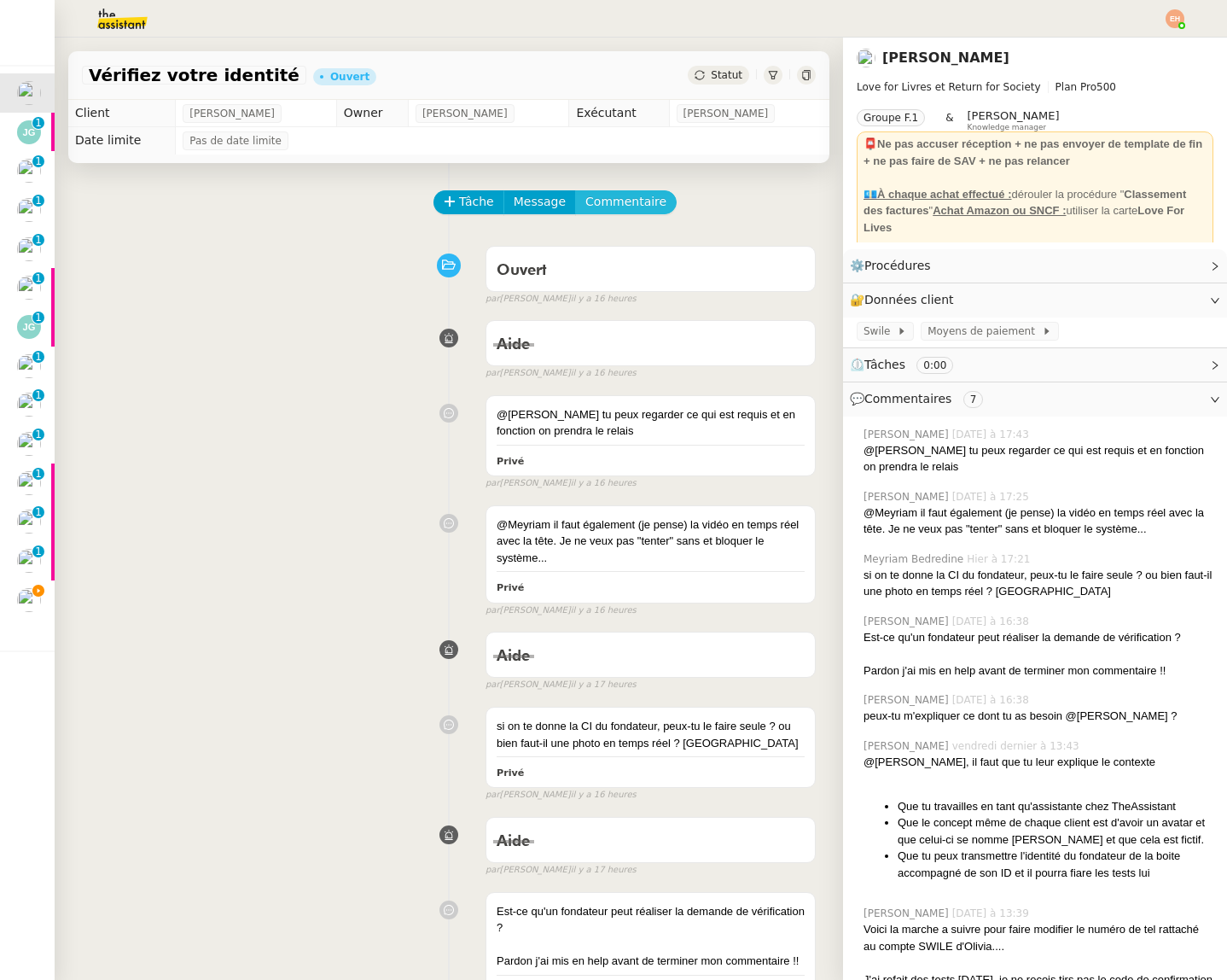
click at [619, 207] on span "Commentaire" at bounding box center [626, 202] width 81 height 20
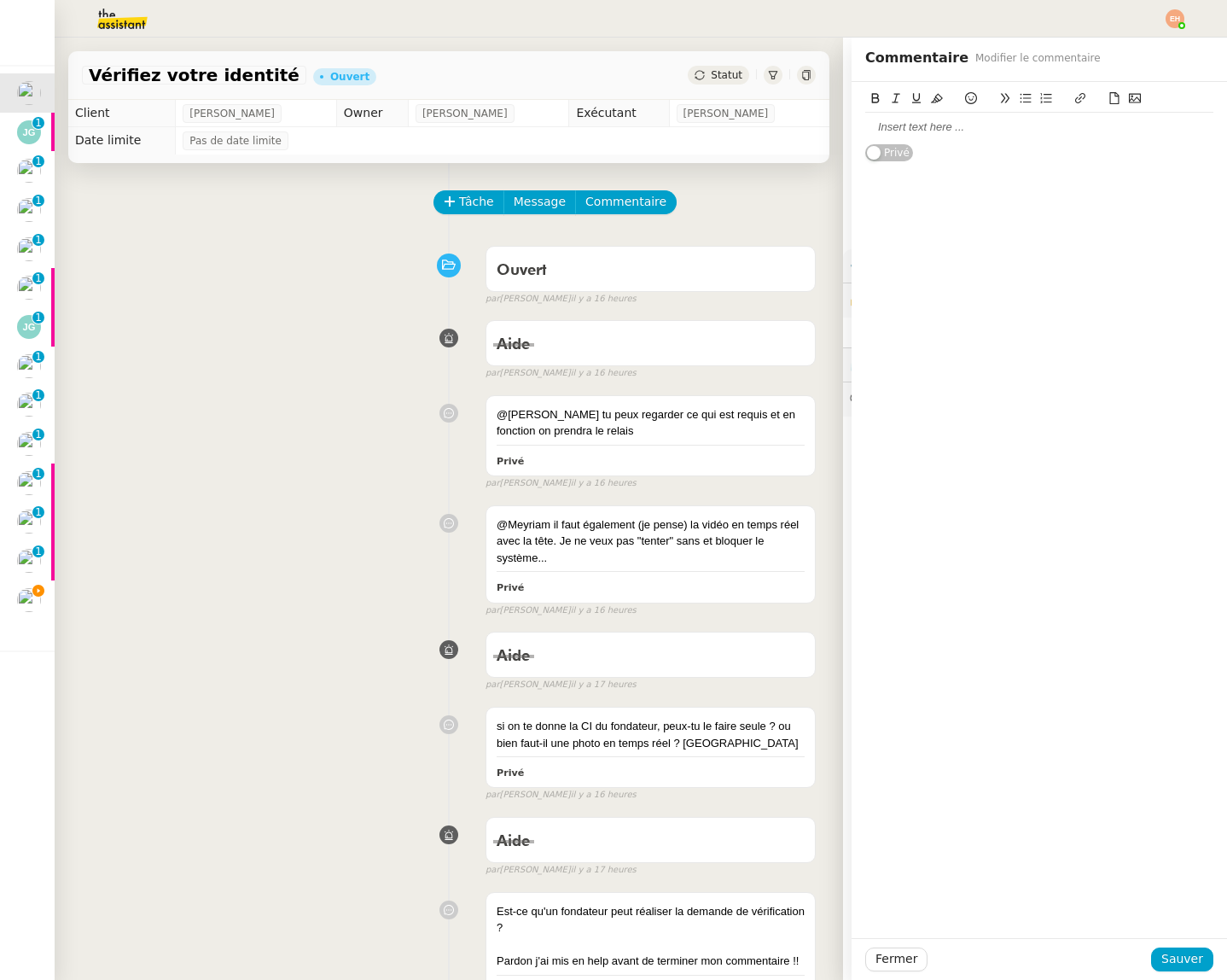
click at [1129, 102] on icon at bounding box center [1135, 98] width 12 height 9
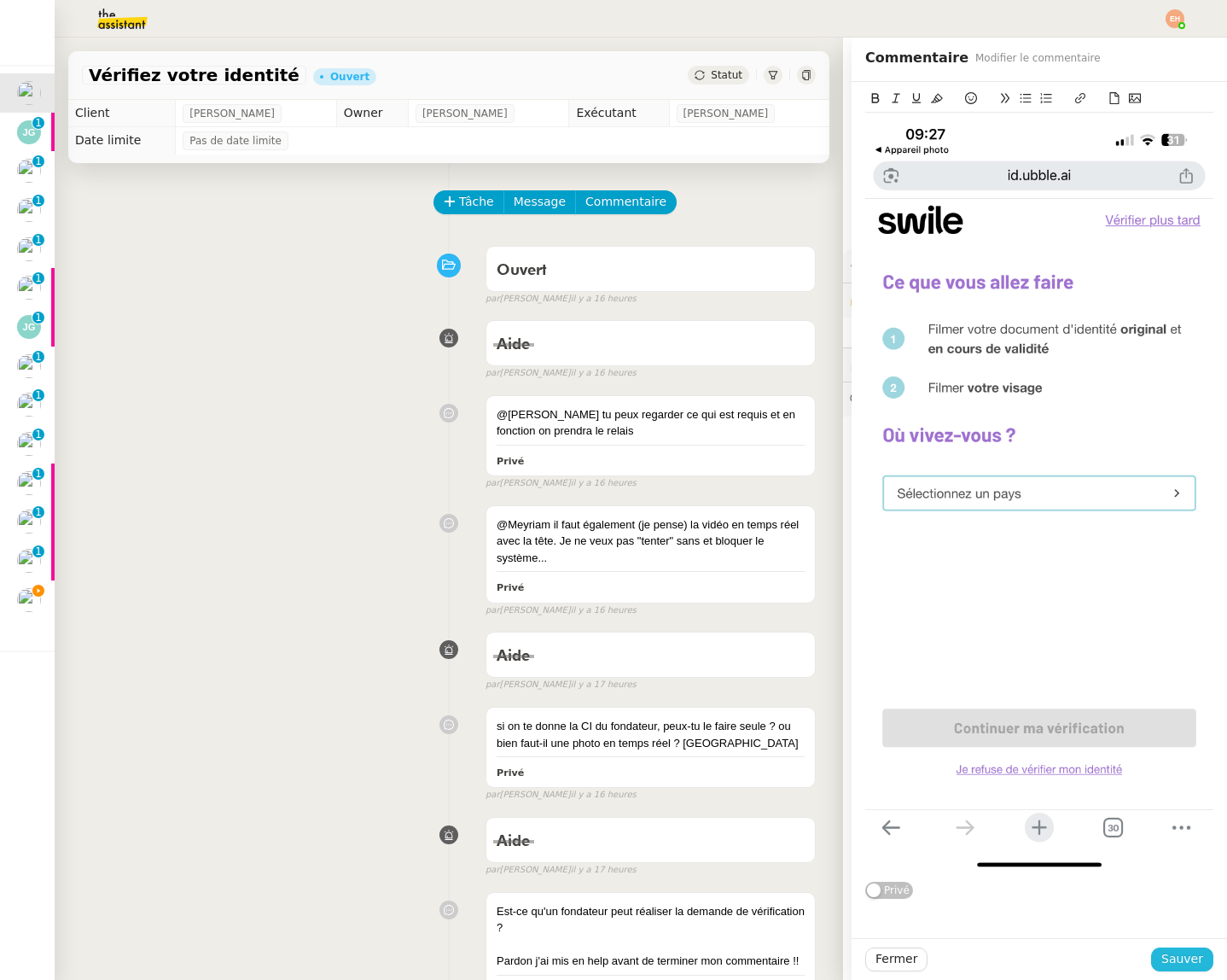
click at [1172, 947] on button "Sauver" at bounding box center [1182, 959] width 63 height 24
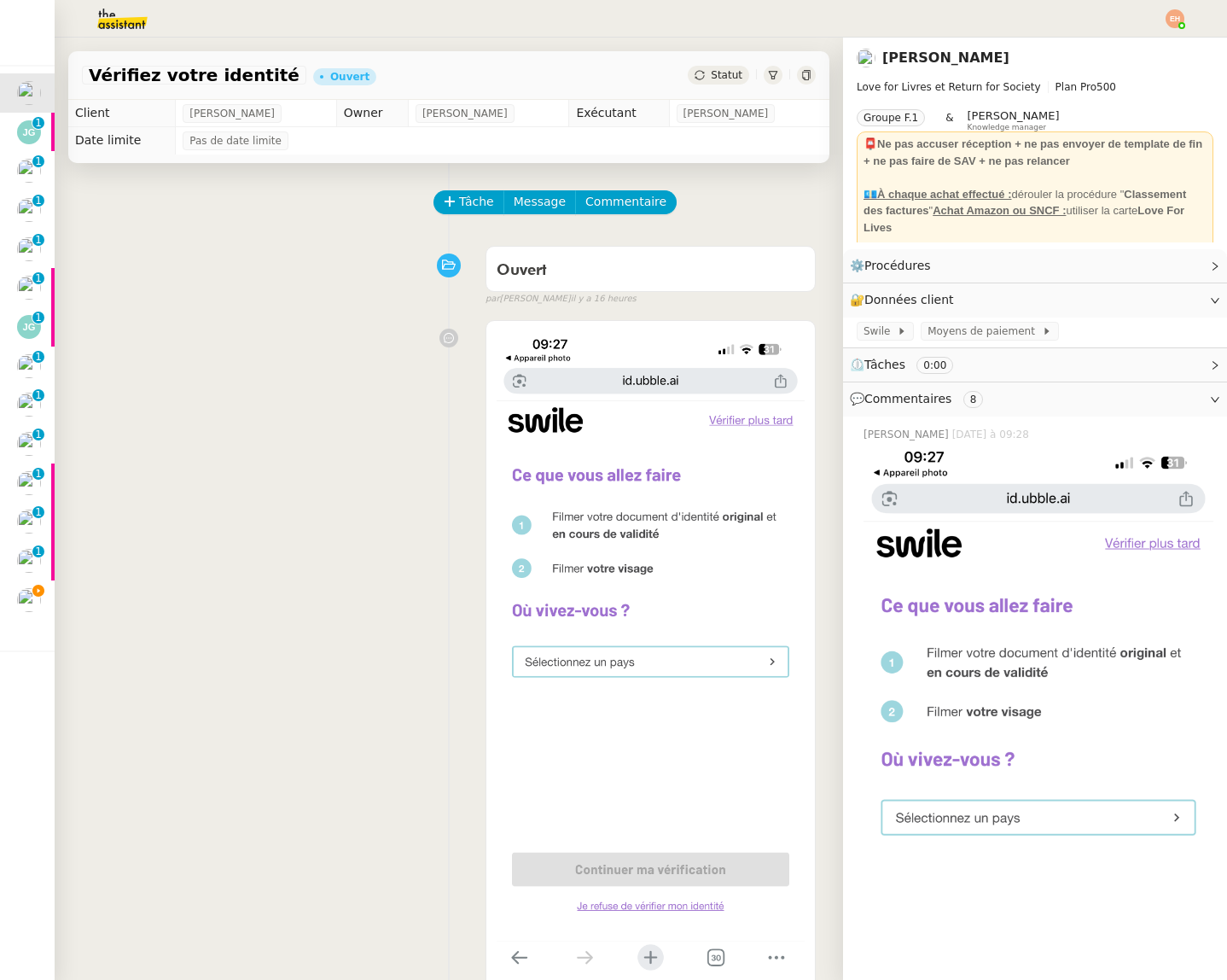
drag, startPoint x: 371, startPoint y: 371, endPoint x: 466, endPoint y: 303, distance: 116.8
click at [371, 371] on div "Privé false par [PERSON_NAME] il y a quelques secondes" at bounding box center [449, 680] width 734 height 737
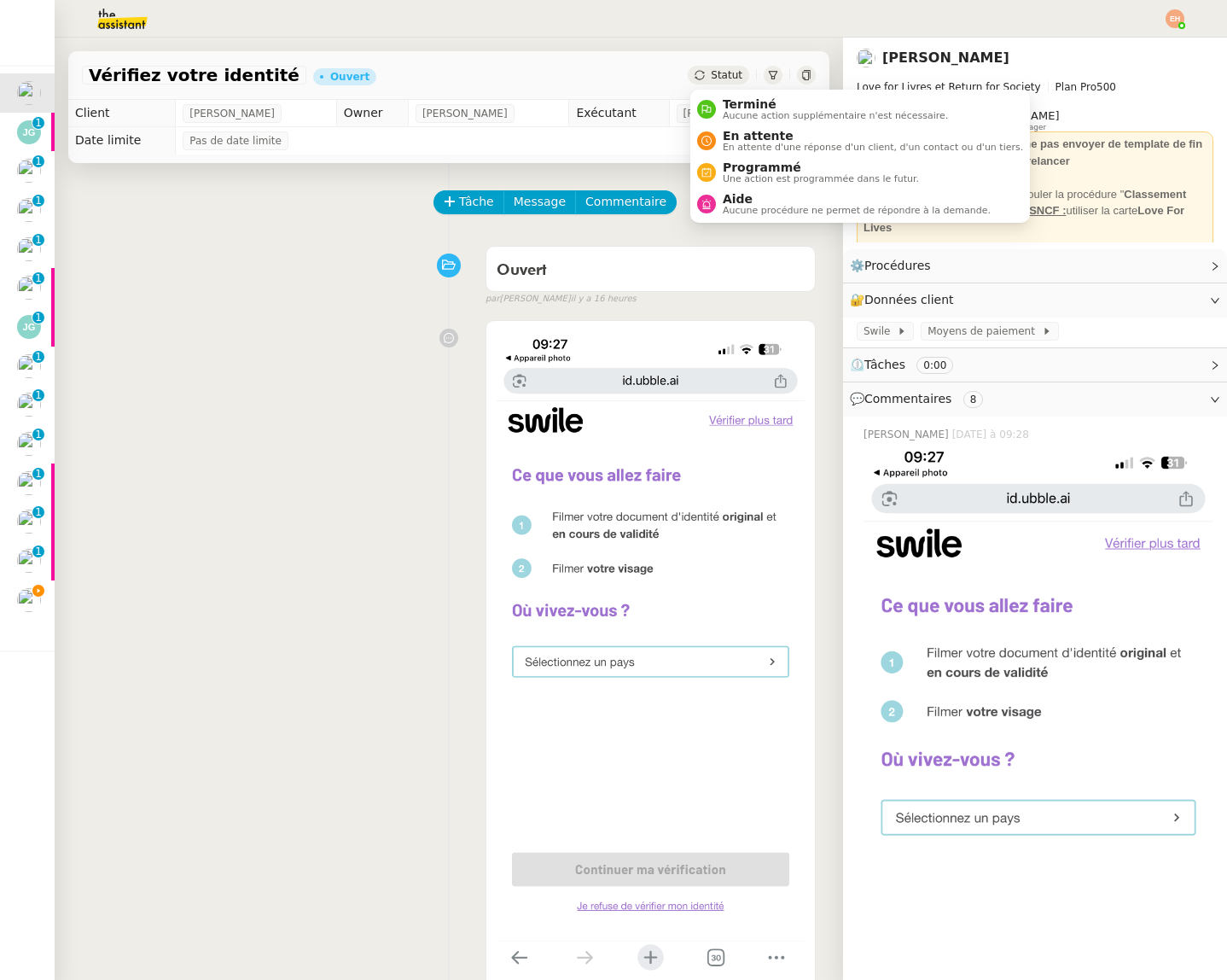
drag, startPoint x: 755, startPoint y: 200, endPoint x: 834, endPoint y: 396, distance: 211.3
click at [755, 200] on span "Aide" at bounding box center [856, 199] width 268 height 13
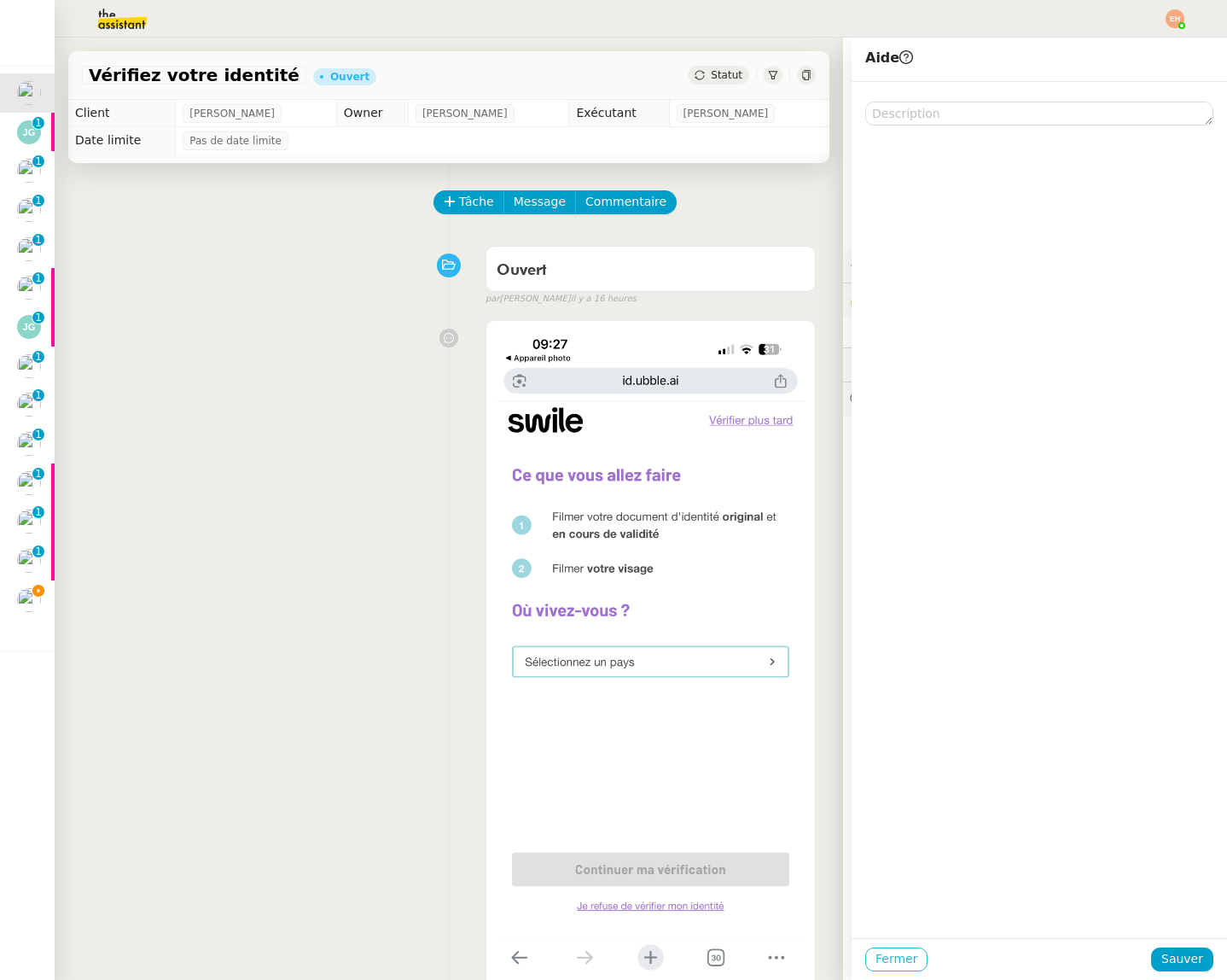
click at [887, 961] on span "Fermer" at bounding box center [896, 959] width 42 height 20
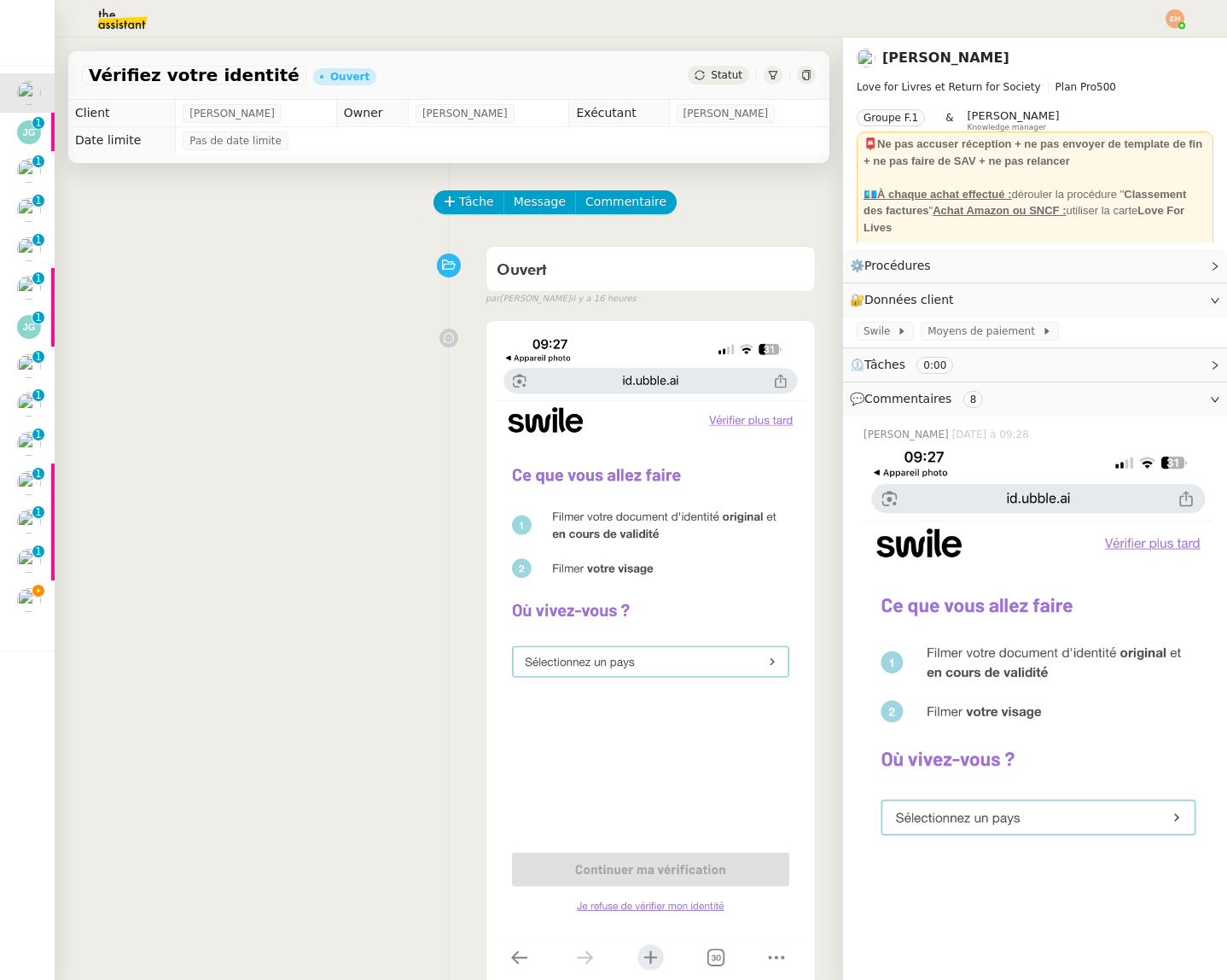
click at [733, 80] on span "Statut" at bounding box center [726, 74] width 31 height 12
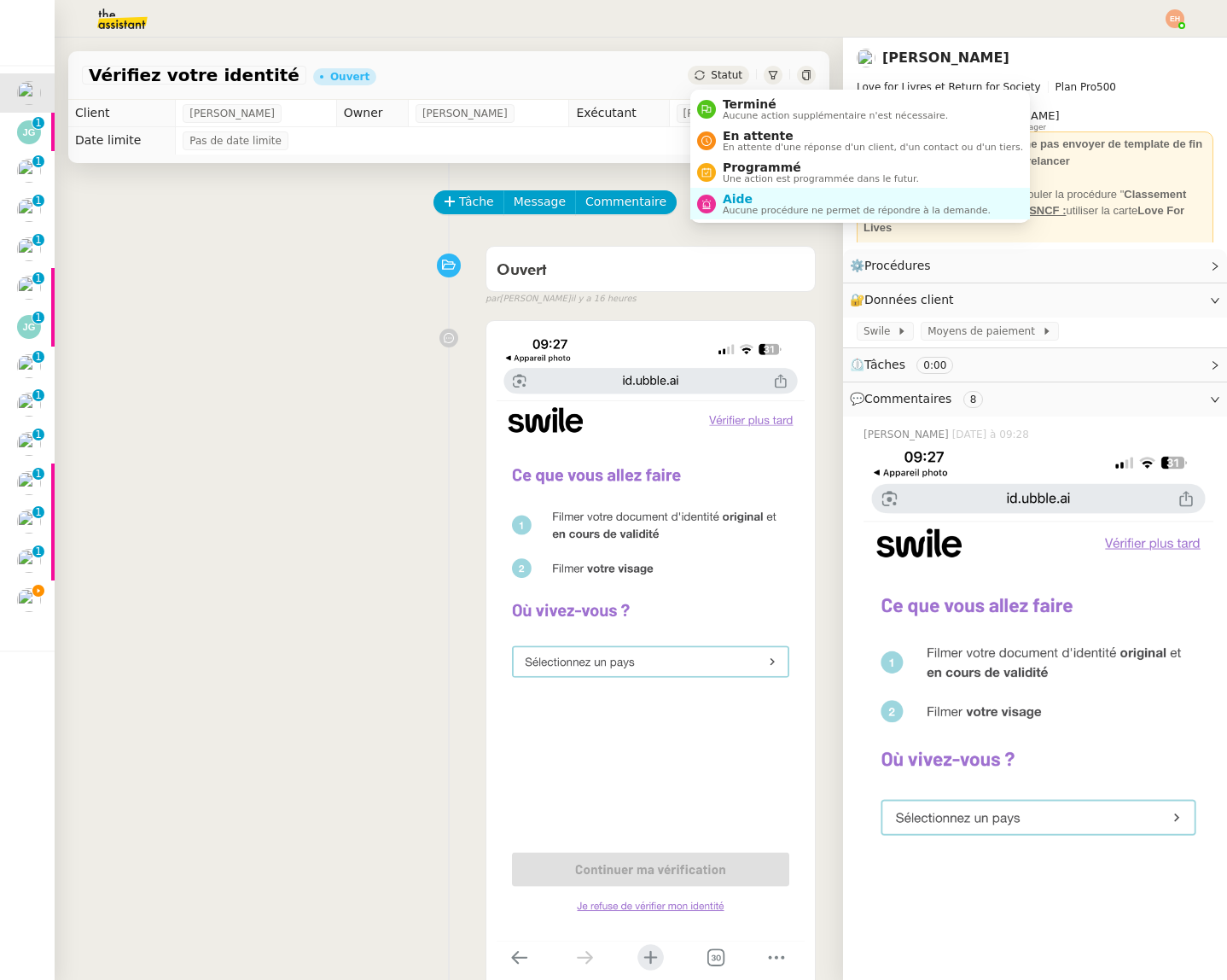
click at [722, 69] on div "Statut" at bounding box center [719, 74] width 62 height 19
click at [749, 192] on span "Aide" at bounding box center [856, 199] width 268 height 13
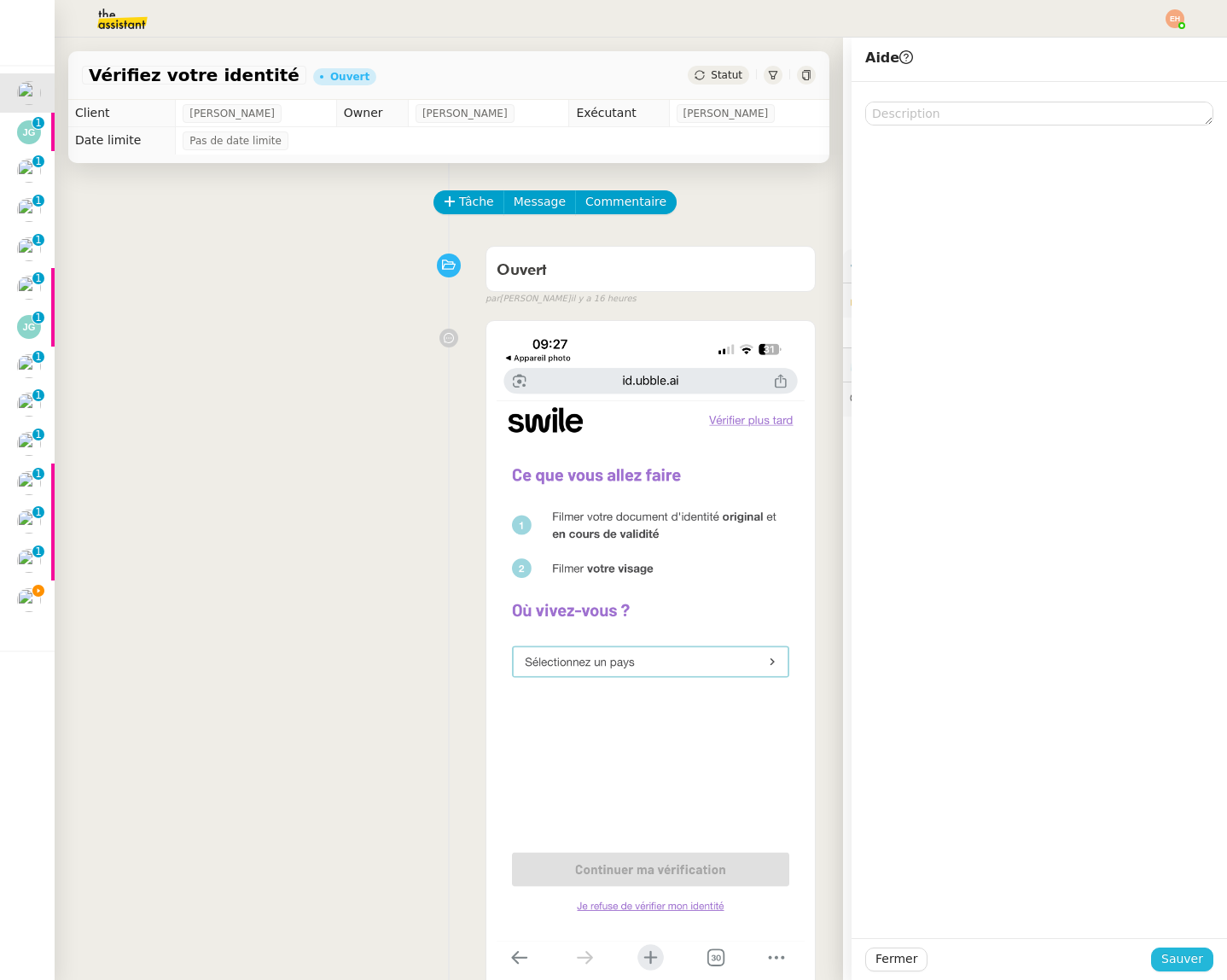
click at [1176, 967] on span "Sauver" at bounding box center [1182, 959] width 42 height 20
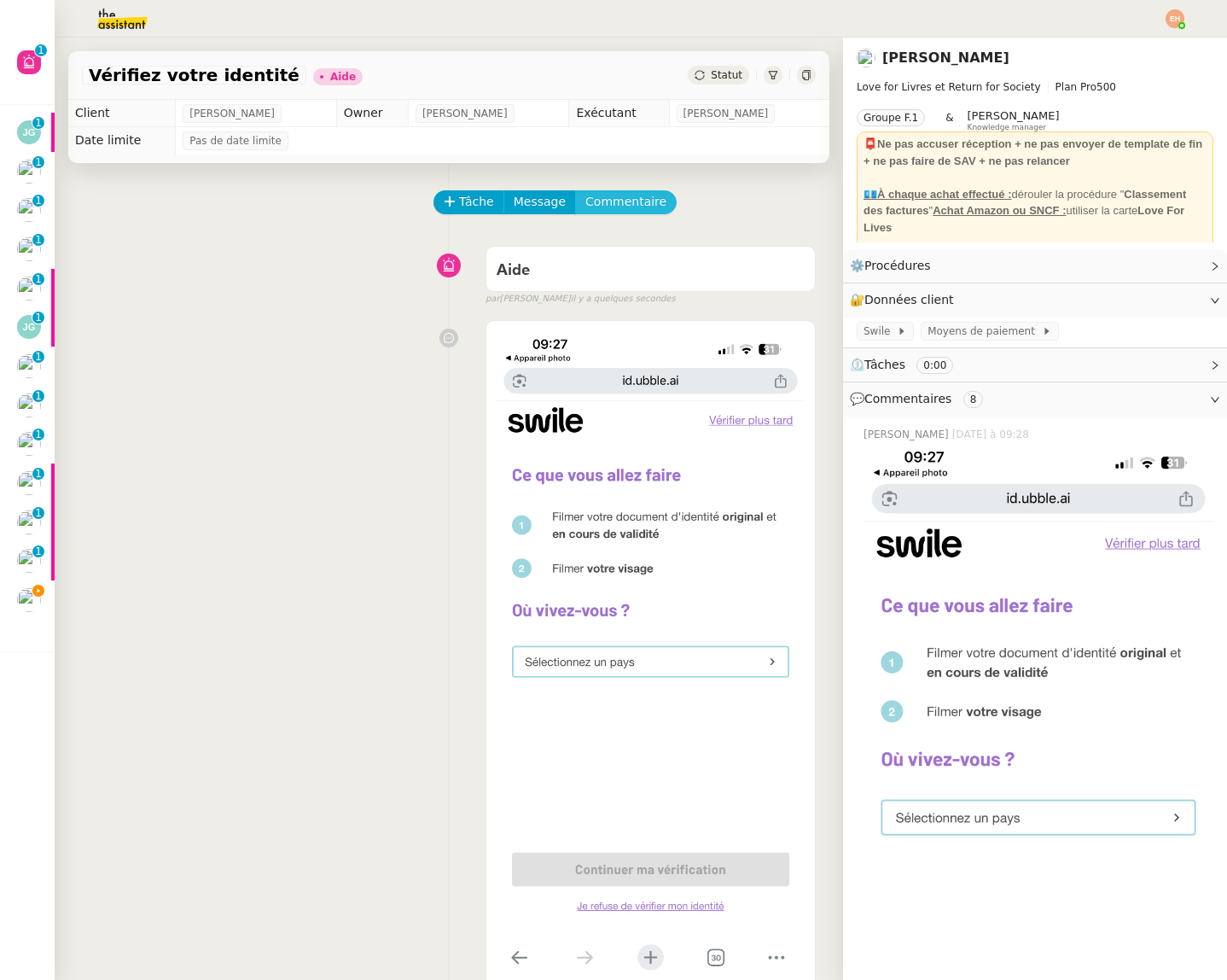
click at [606, 202] on span "Commentaire" at bounding box center [626, 202] width 81 height 20
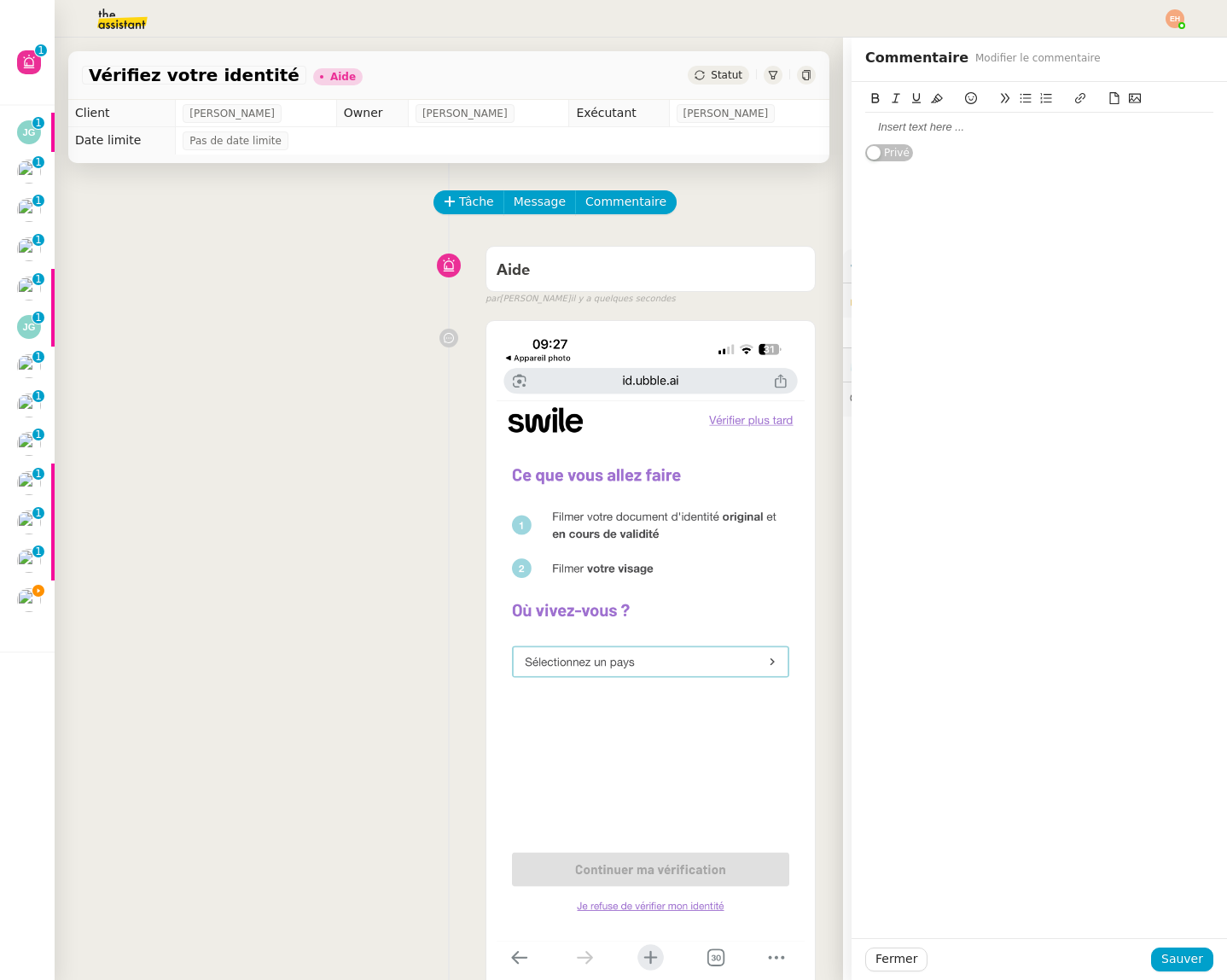
click at [950, 120] on div at bounding box center [1039, 126] width 348 height 15
drag, startPoint x: 1189, startPoint y: 958, endPoint x: 892, endPoint y: 691, distance: 399.4
click at [1189, 958] on span "Sauver" at bounding box center [1182, 959] width 42 height 20
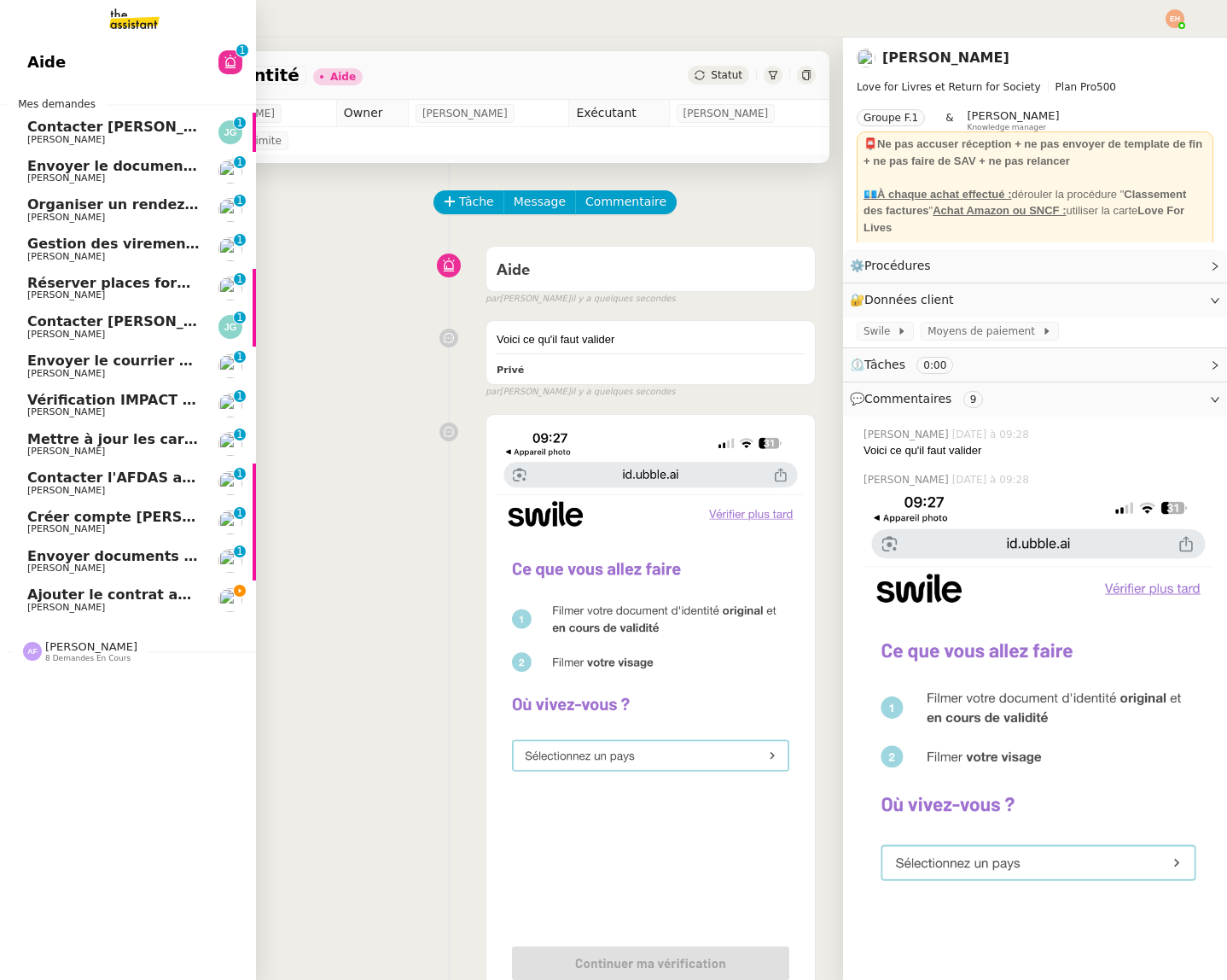
click at [43, 598] on span "Ajouter le contrat au dossier RH" at bounding box center [151, 594] width 248 height 16
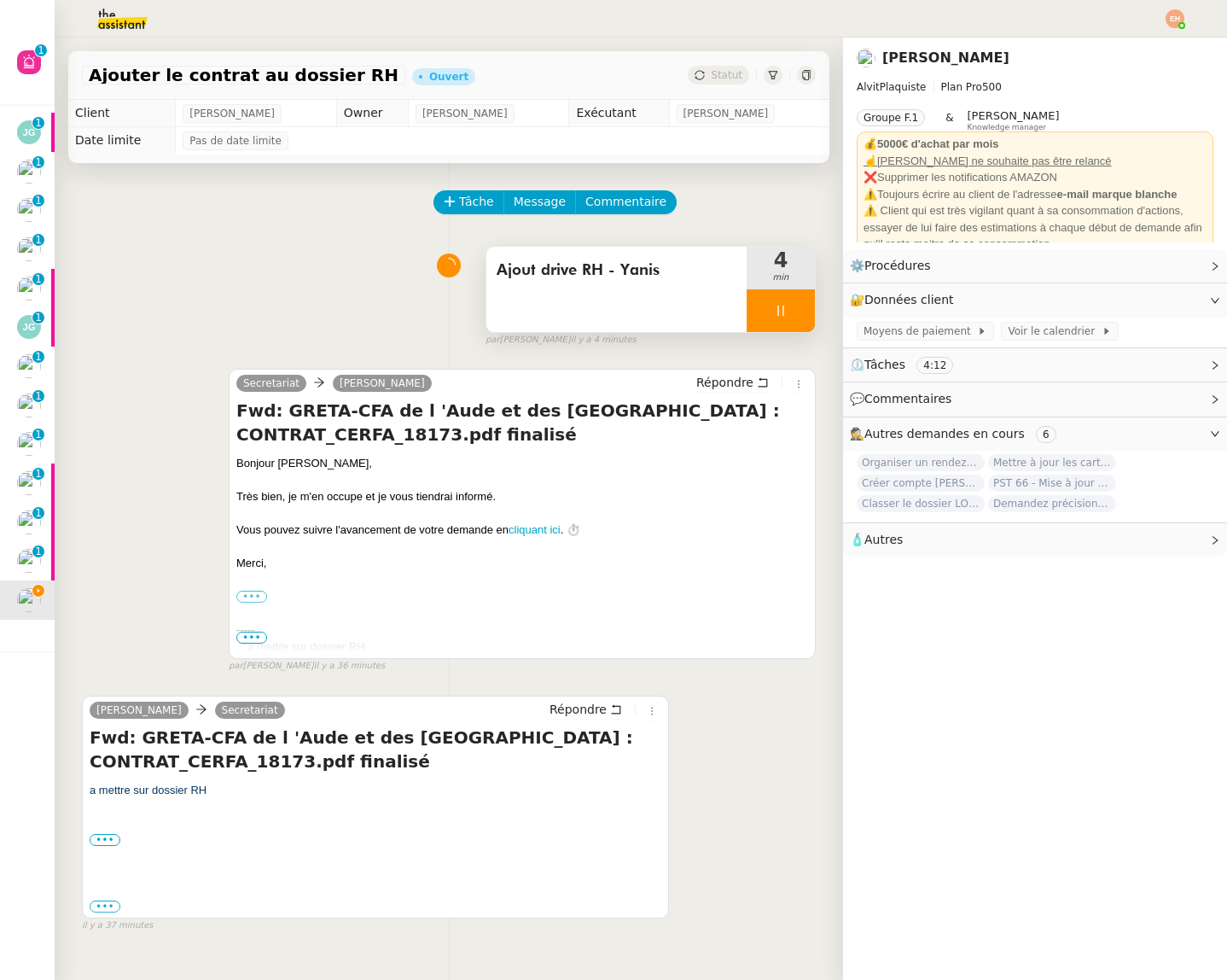
click at [765, 306] on div at bounding box center [780, 311] width 68 height 43
click at [762, 316] on icon at bounding box center [763, 310] width 13 height 13
click at [772, 314] on div at bounding box center [780, 311] width 68 height 43
click at [787, 312] on button at bounding box center [797, 311] width 34 height 43
click at [768, 306] on button at bounding box center [780, 311] width 68 height 43
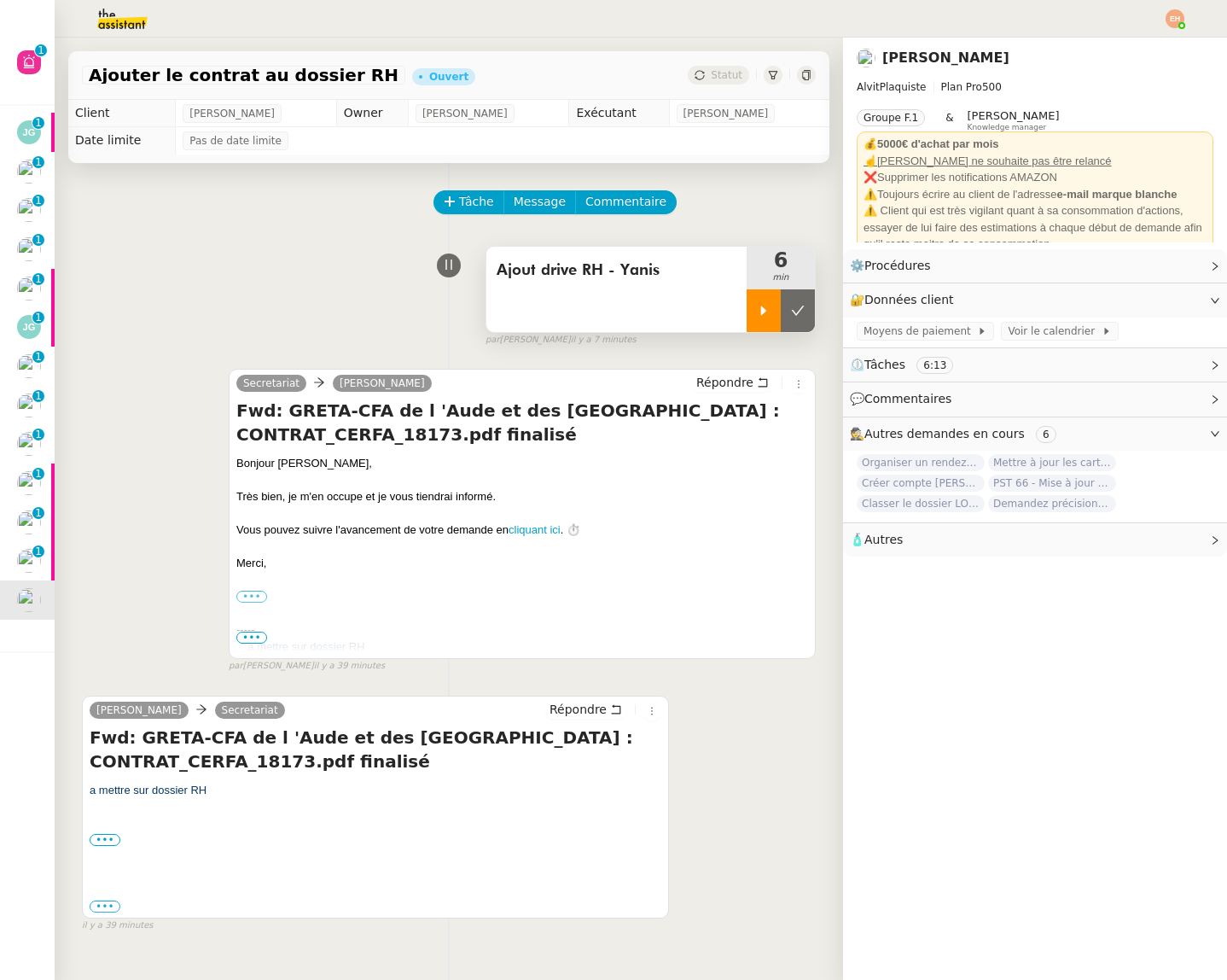
click at [756, 318] on div at bounding box center [763, 311] width 34 height 43
click at [597, 710] on span "Répondre" at bounding box center [578, 709] width 57 height 17
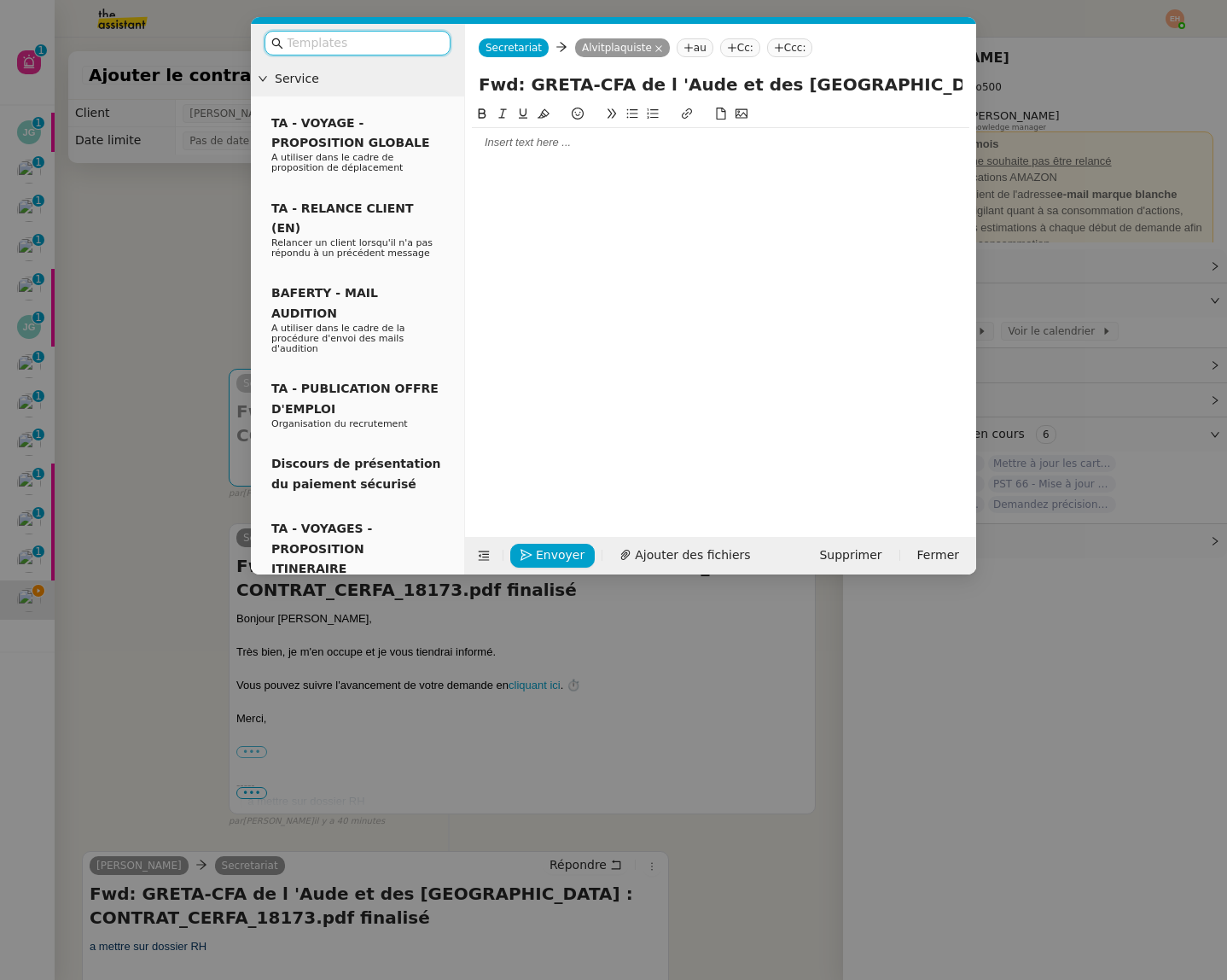
click at [503, 162] on div at bounding box center [720, 307] width 498 height 406
click at [525, 149] on div at bounding box center [720, 142] width 498 height 15
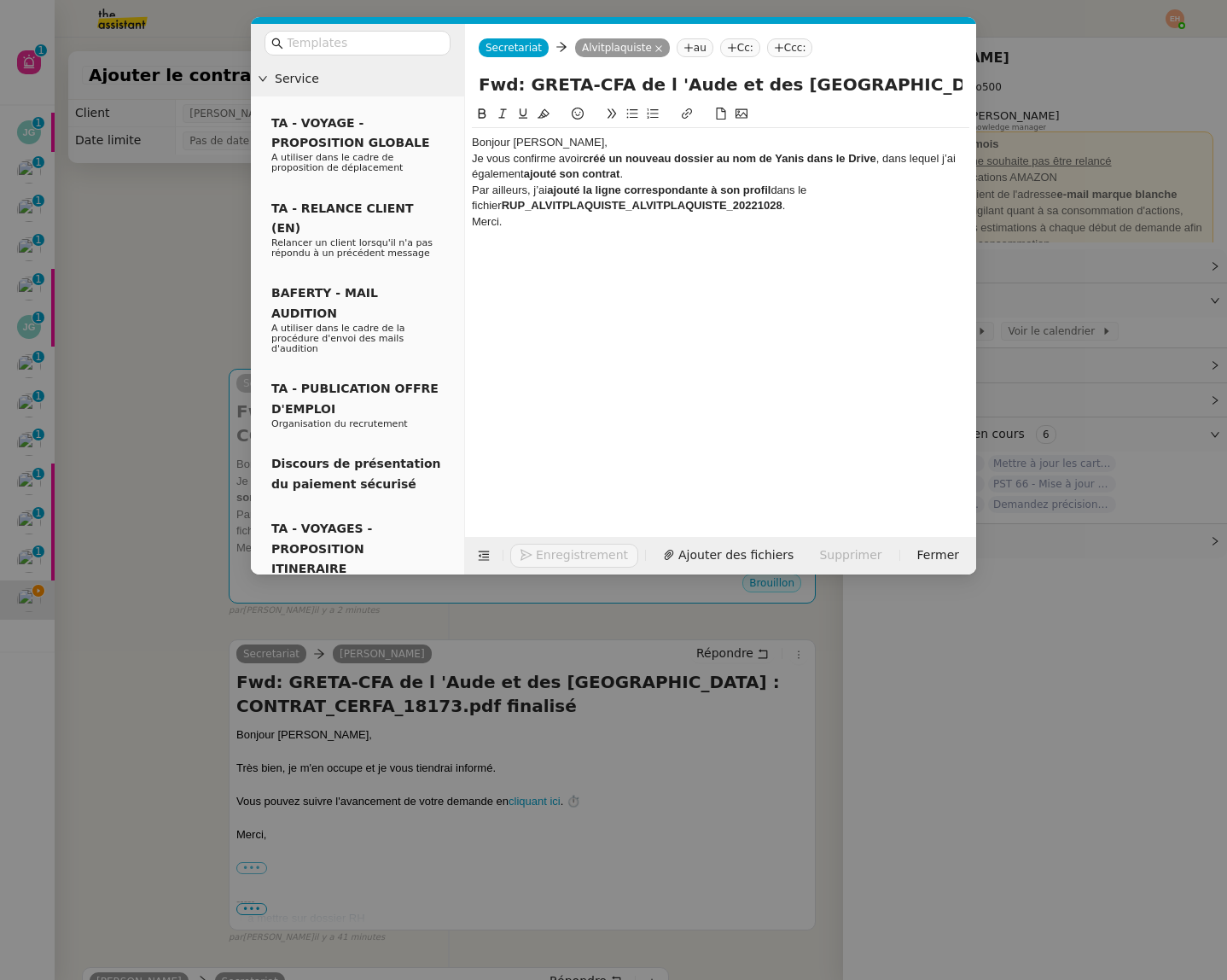
click at [564, 148] on div "Bonjour [PERSON_NAME]," at bounding box center [720, 142] width 498 height 15
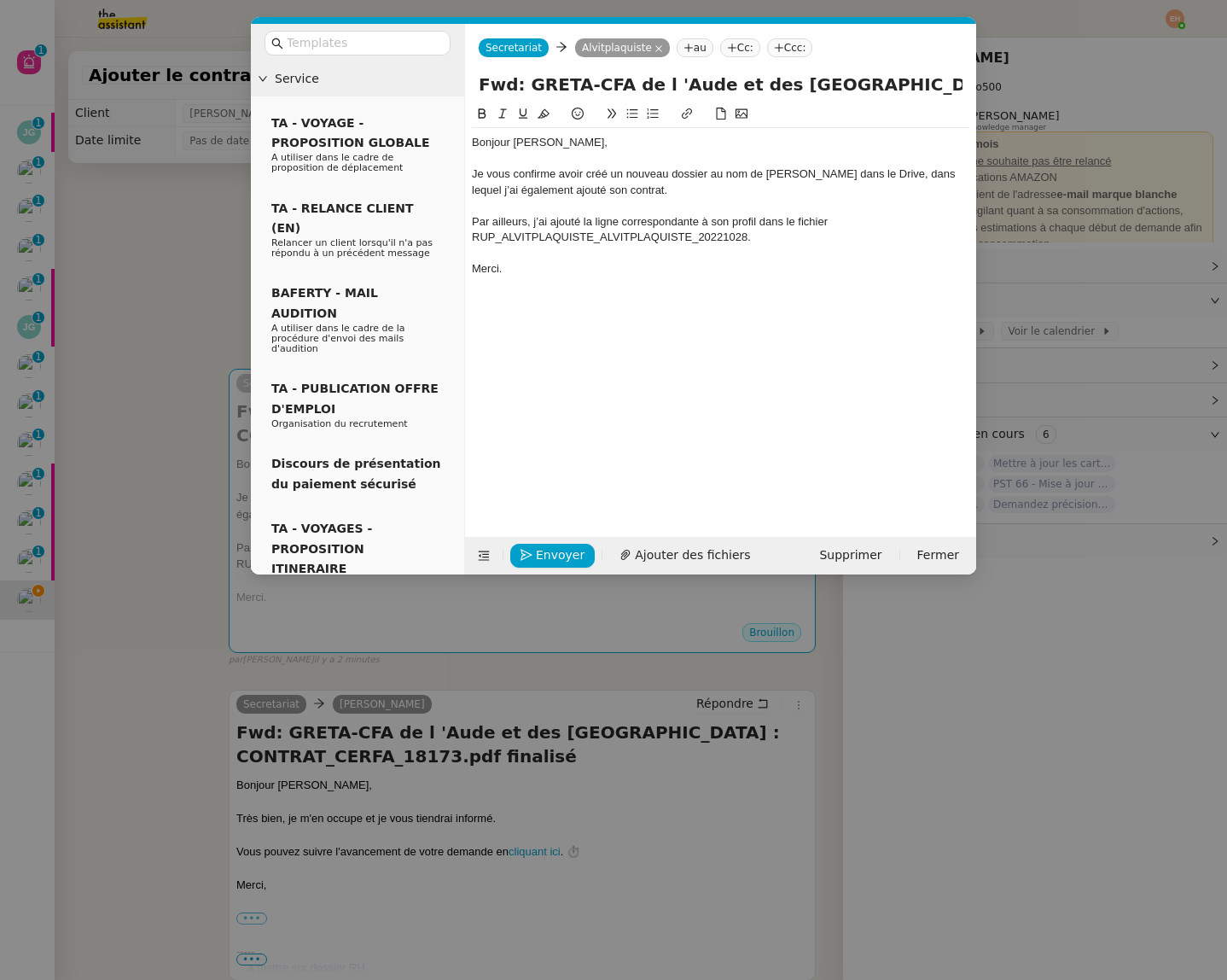
click at [548, 220] on div "Par ailleurs, j’ai ajouté la ligne correspondante à son profil dans le fichier …" at bounding box center [720, 229] width 498 height 31
click at [606, 253] on div at bounding box center [720, 253] width 498 height 15
drag, startPoint x: 556, startPoint y: 548, endPoint x: 560, endPoint y: 260, distance: 288.0
click at [560, 264] on form "Secretariat Secretariat Alvitplaquiste au Cc: Ccc: Fwd: GRETA-CFA de l 'Aude et…" at bounding box center [720, 299] width 512 height 550
click at [569, 217] on div "Par ailleurs, j’ai également ajouté la ligne correspondante à son profil dans l…" at bounding box center [720, 229] width 498 height 31
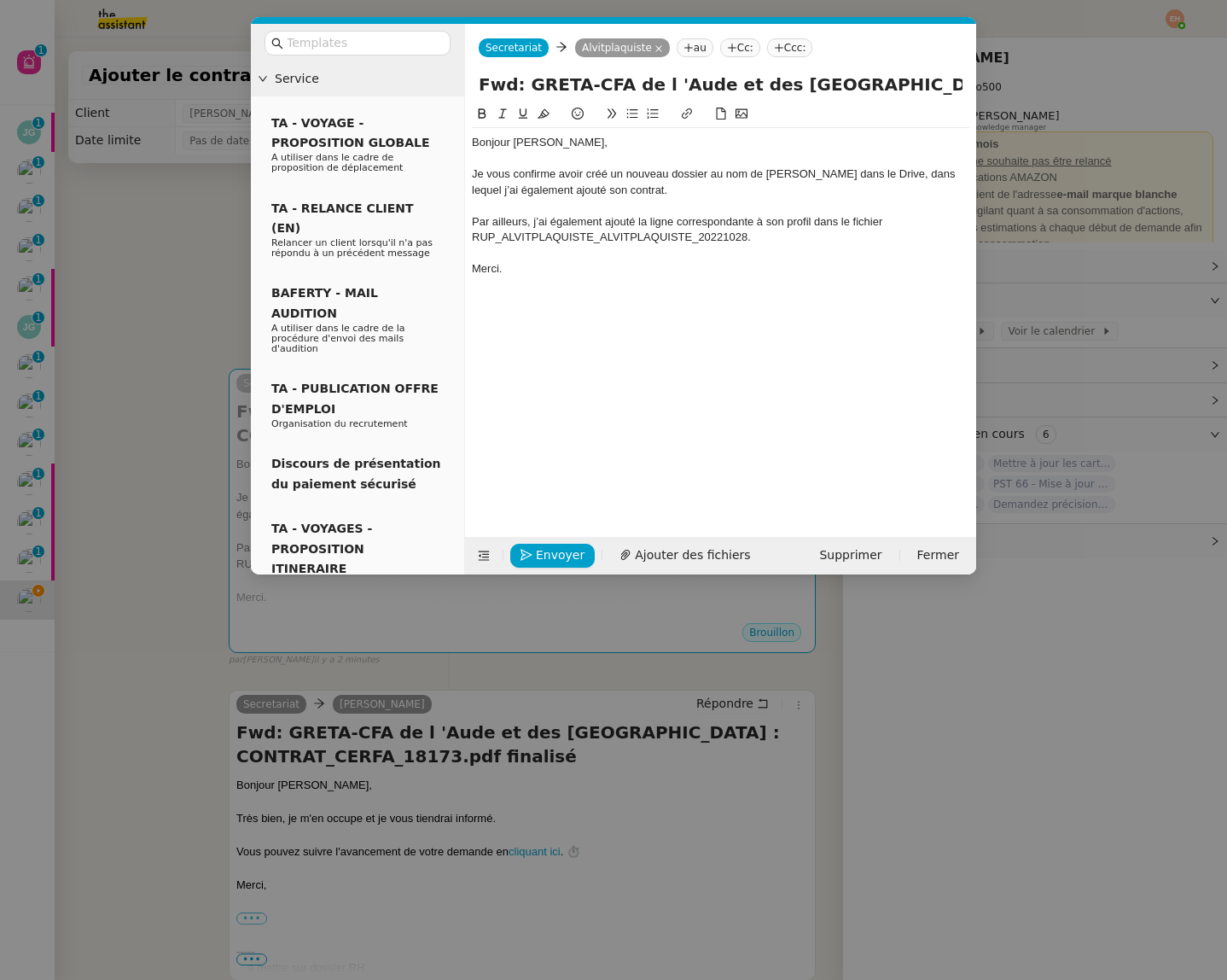
click at [0, 0] on lt-em "aussi" at bounding box center [0, 0] width 0 height 0
click at [593, 270] on div "Merci." at bounding box center [720, 268] width 498 height 15
click at [542, 540] on div "Envoyer Ajouter des fichiers Supprimer Fermer" at bounding box center [720, 556] width 511 height 38
click at [772, 225] on div "Par ailleurs, j’ai aussi ajouté la ligne correspondante à son profil dans le fi…" at bounding box center [720, 229] width 498 height 31
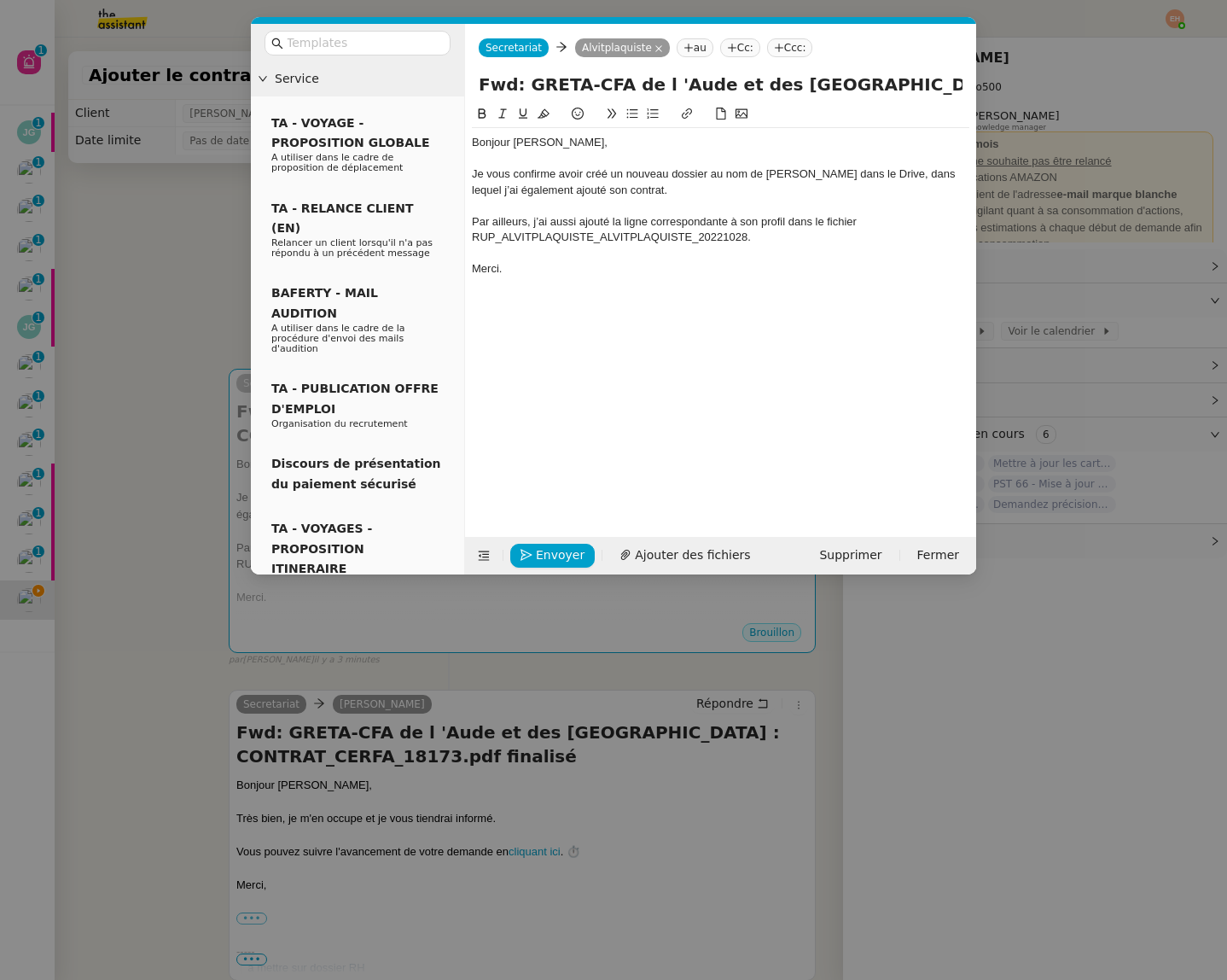
click at [659, 333] on div "Bonjour [PERSON_NAME], Je vous confirme avoir créé un nouveau dossier au nom de…" at bounding box center [720, 307] width 498 height 406
click at [544, 563] on span "Envoyer" at bounding box center [560, 555] width 48 height 20
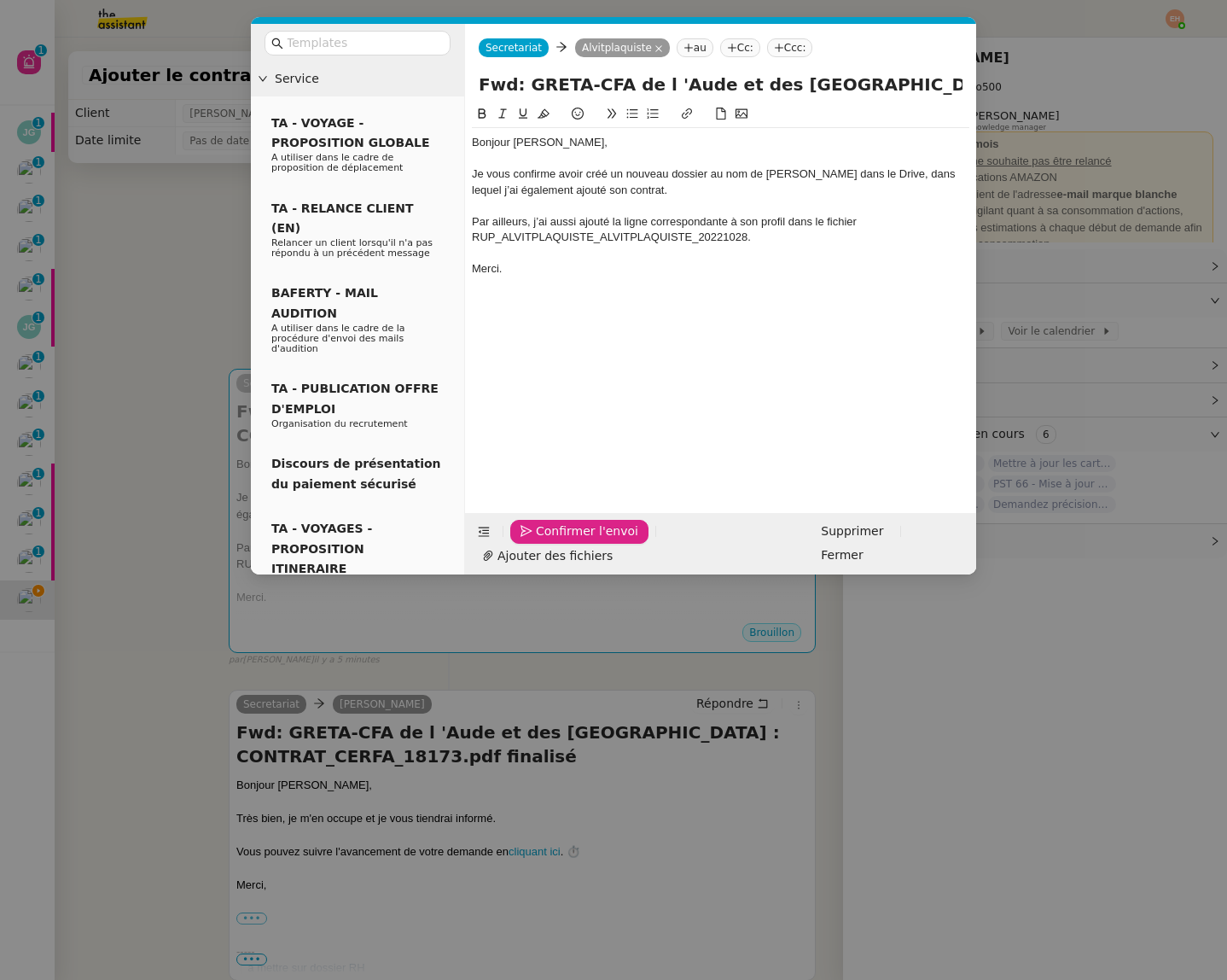
click at [580, 541] on div "Confirmer l'envoi Ajouter des fichiers Supprimer Fermer" at bounding box center [720, 543] width 511 height 62
click at [574, 541] on span "Confirmer l'envoi" at bounding box center [587, 532] width 102 height 20
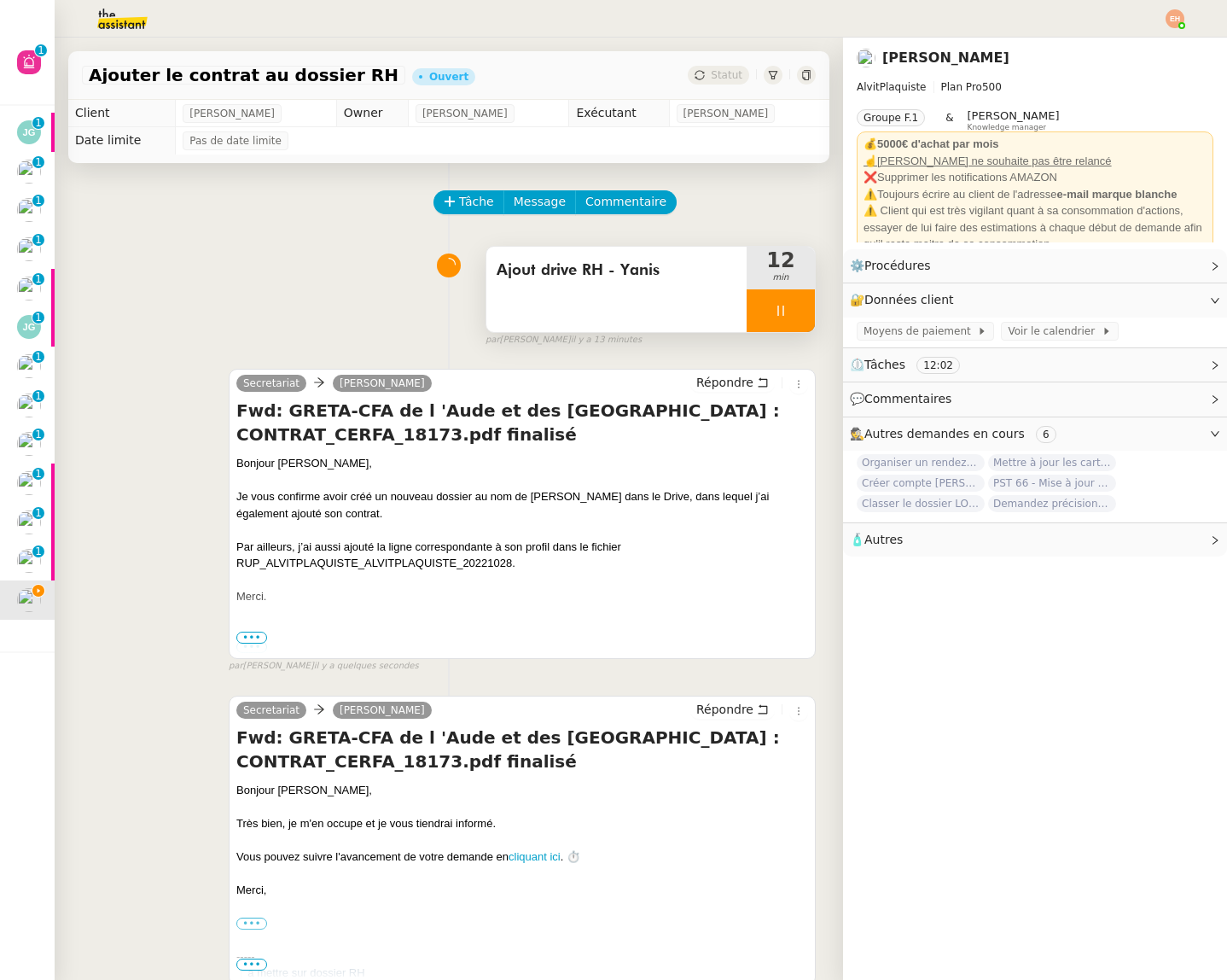
click at [779, 314] on icon at bounding box center [780, 310] width 13 height 13
click at [783, 313] on button at bounding box center [797, 311] width 34 height 43
click at [722, 68] on div "Statut" at bounding box center [719, 74] width 62 height 19
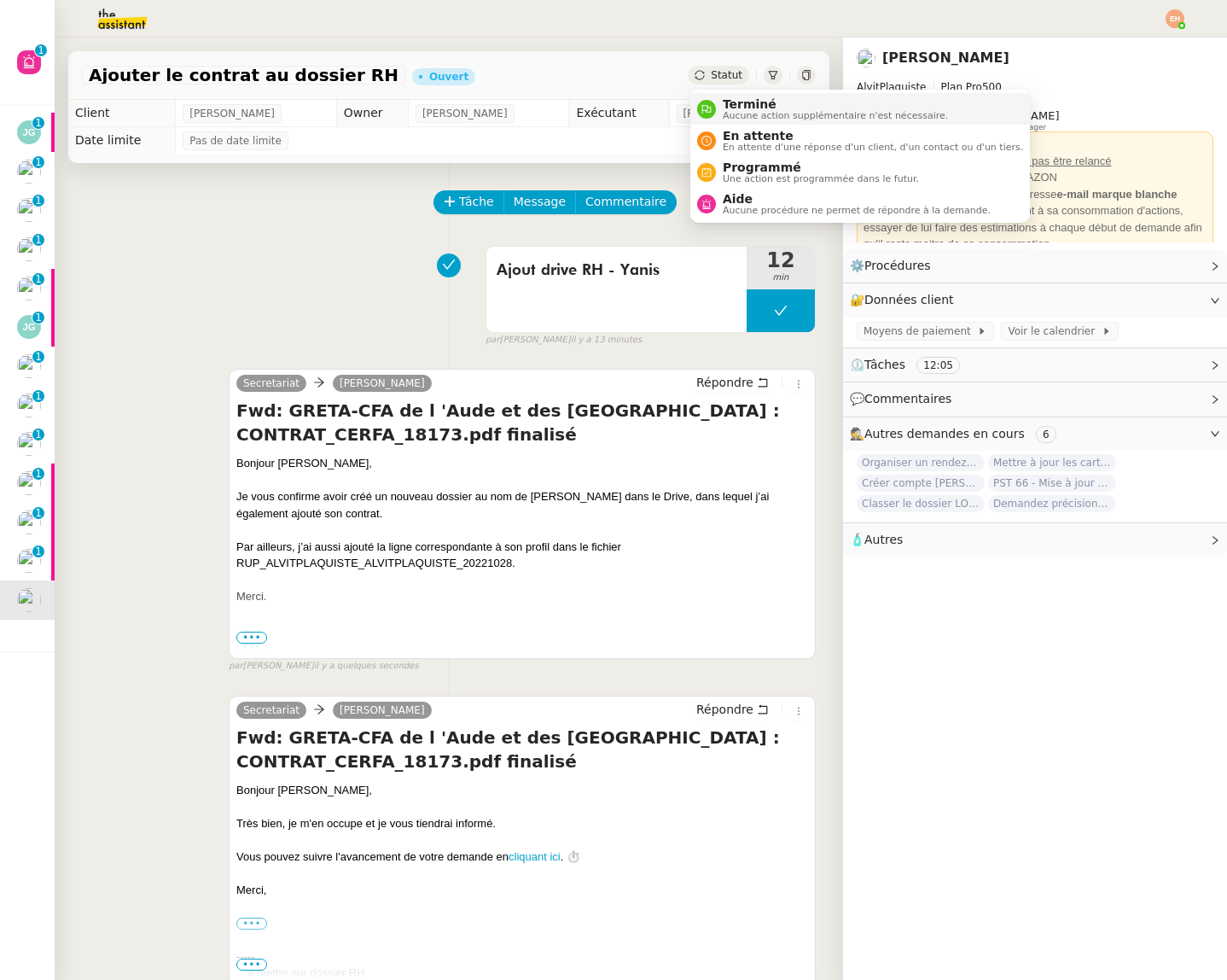
click at [764, 114] on span "Aucune action supplémentaire n'est nécessaire." at bounding box center [836, 115] width 226 height 9
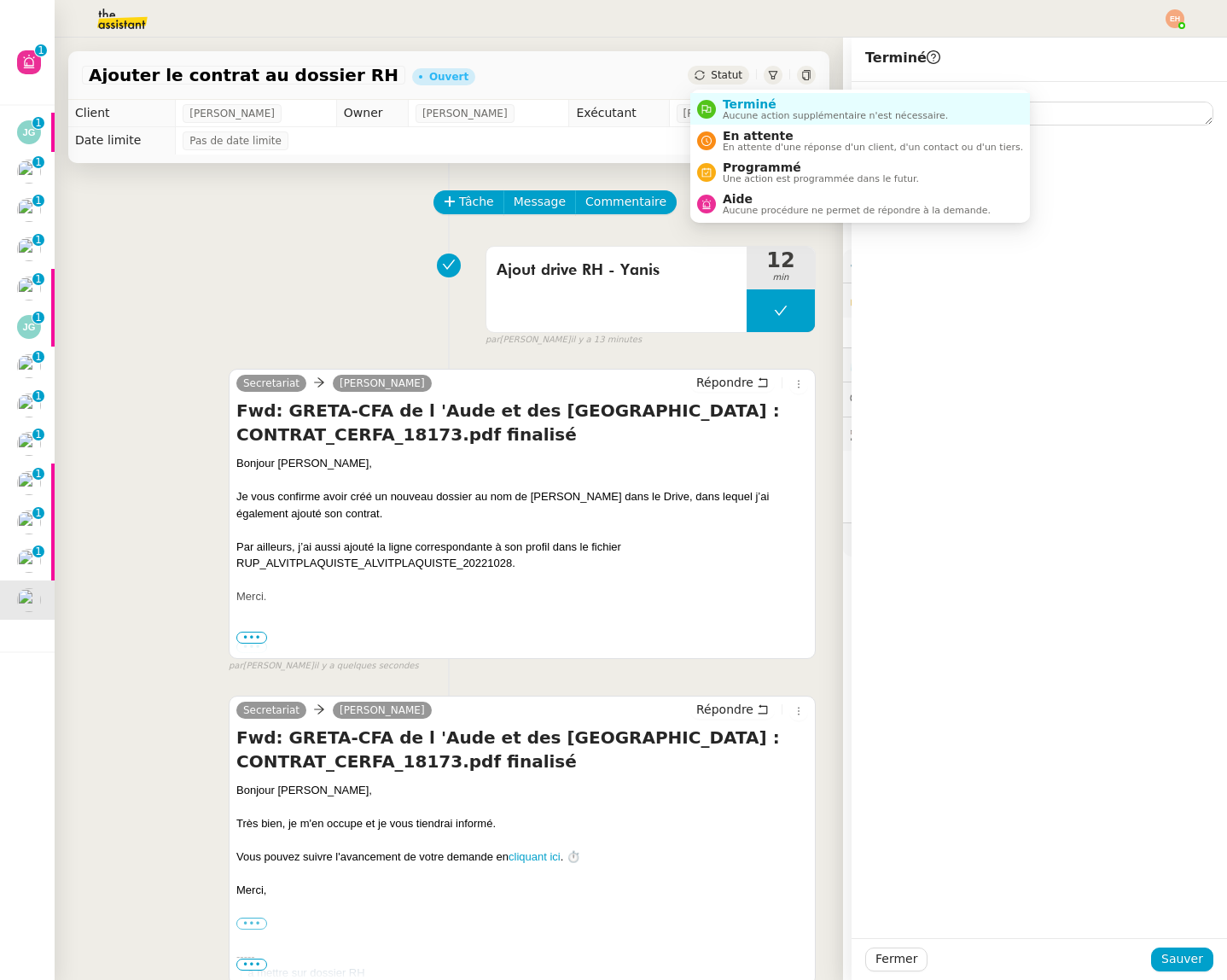
click at [711, 72] on div "Statut" at bounding box center [719, 74] width 62 height 19
click at [757, 140] on span "En attente" at bounding box center [873, 135] width 301 height 13
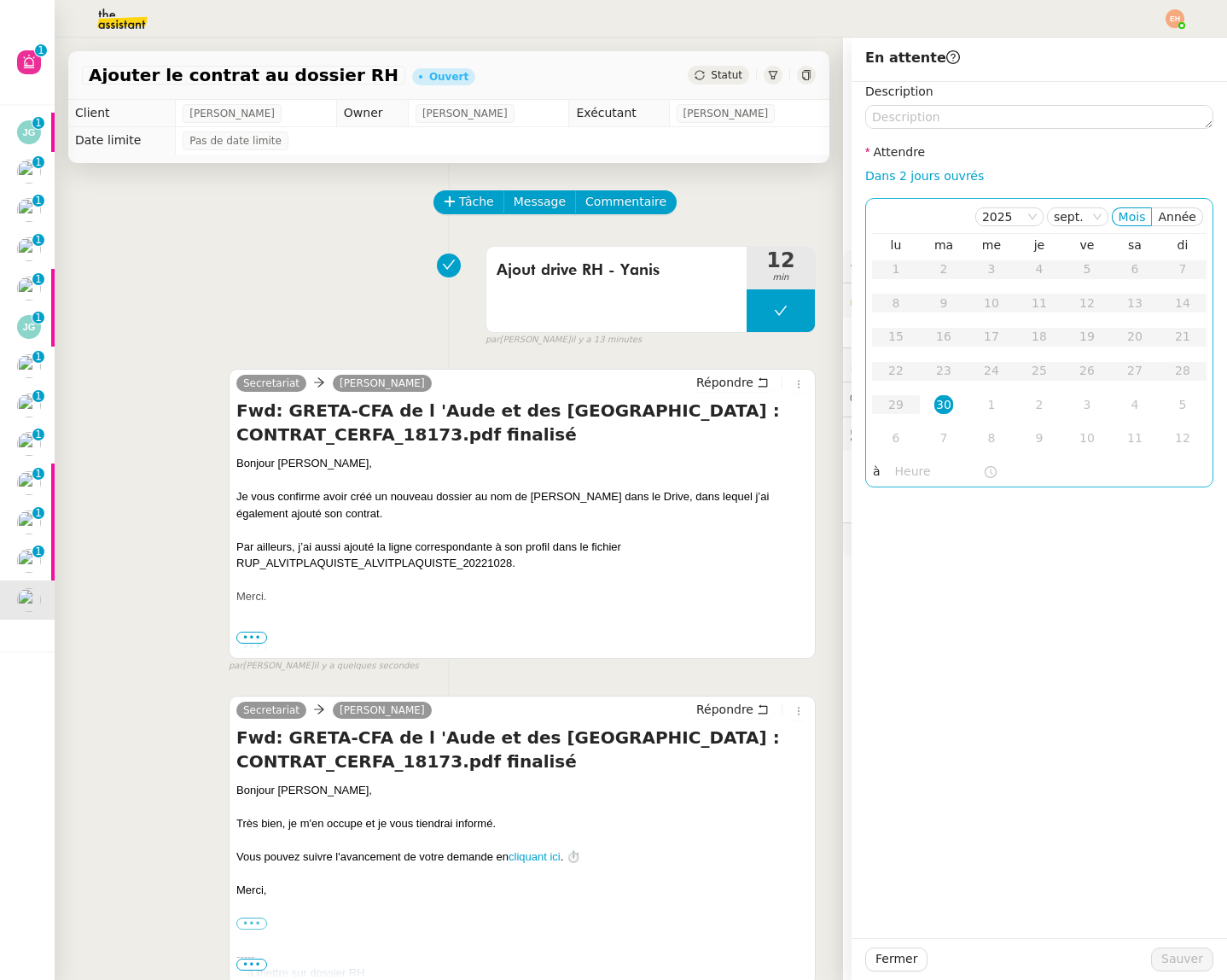
drag, startPoint x: 932, startPoint y: 175, endPoint x: 944, endPoint y: 487, distance: 312.2
click at [932, 175] on link "Dans 2 jours ouvrés" at bounding box center [925, 175] width 119 height 13
type input "07:00"
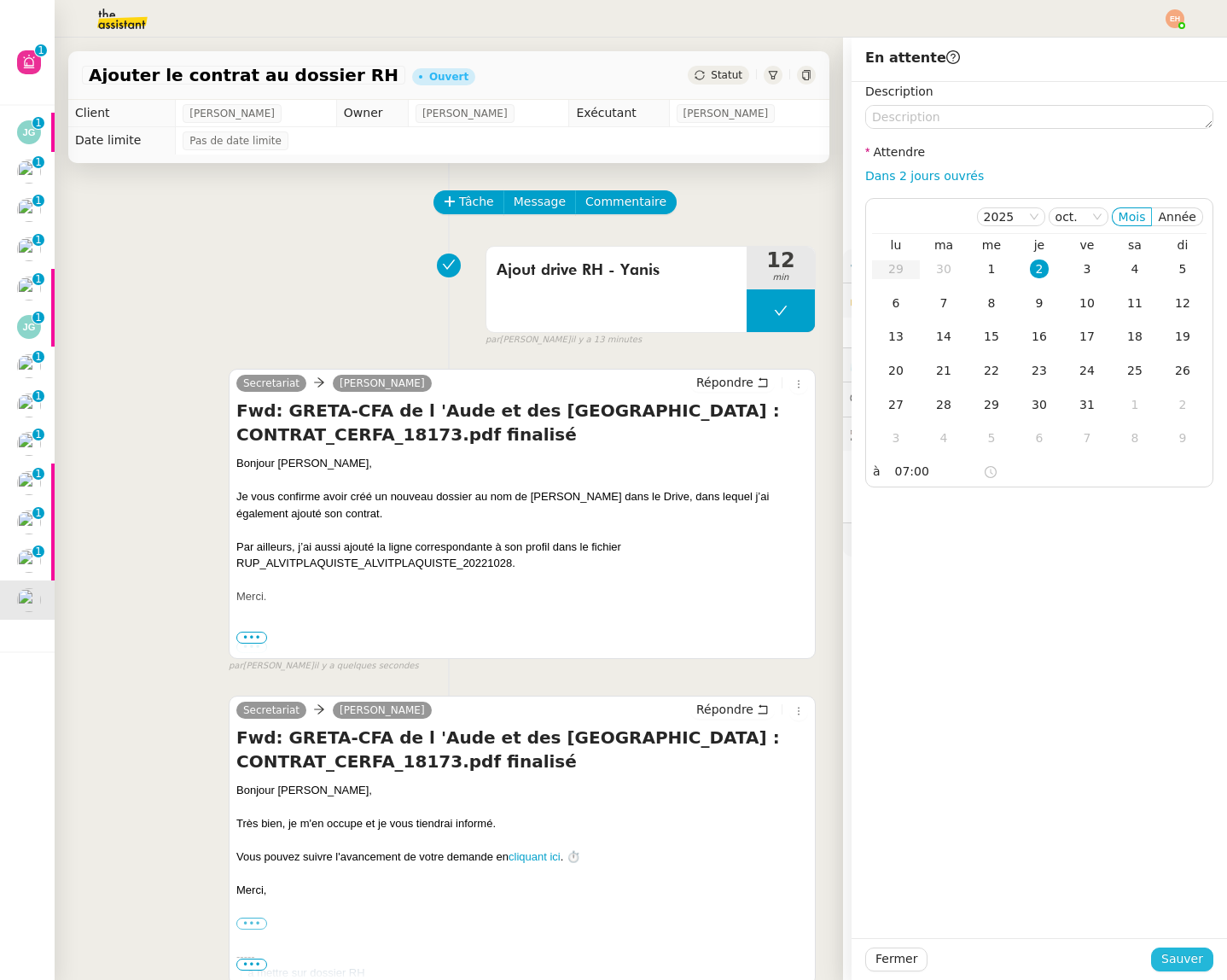
click at [1185, 959] on span "Sauver" at bounding box center [1182, 959] width 42 height 20
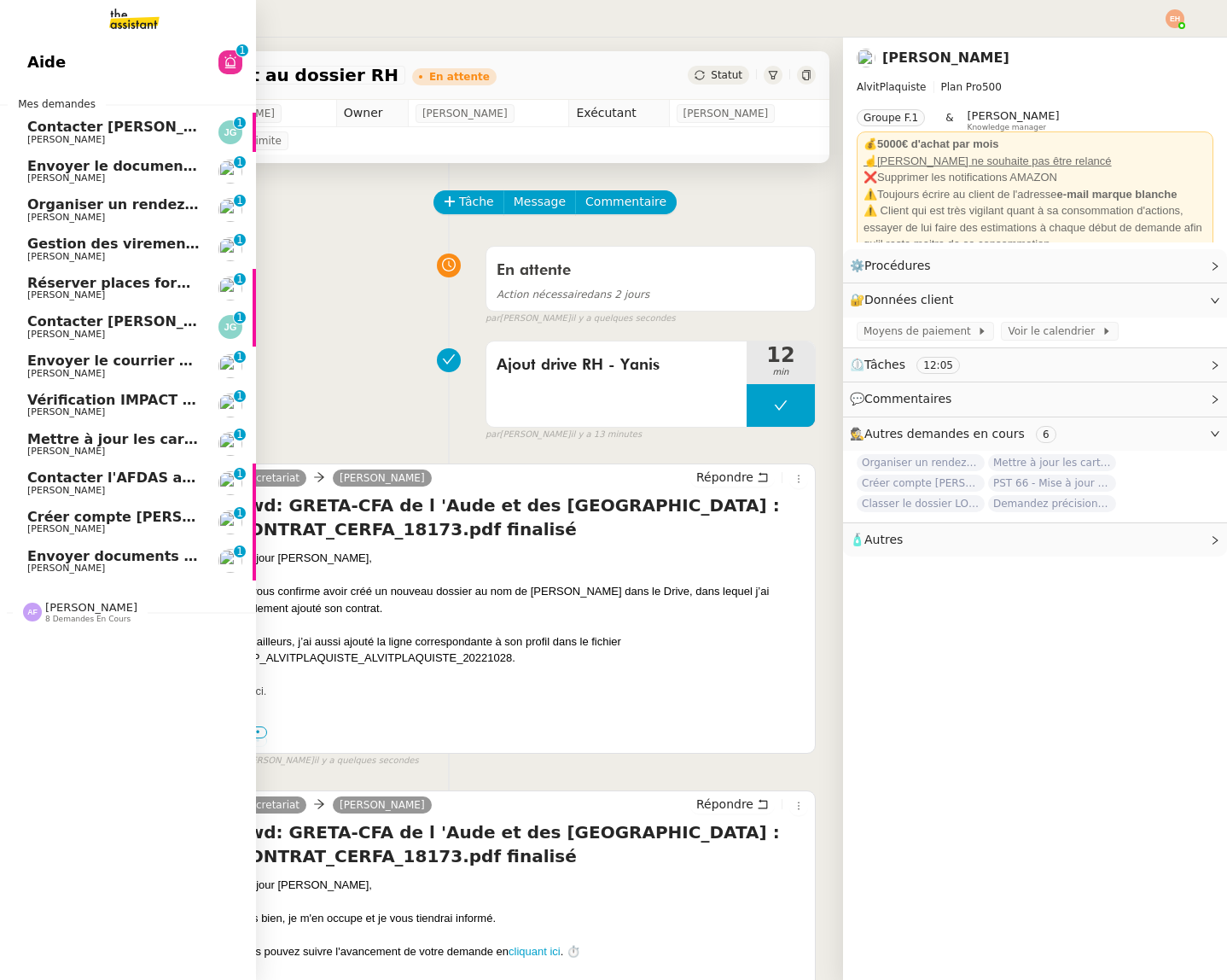
click at [148, 174] on span "[PERSON_NAME]" at bounding box center [114, 178] width 173 height 10
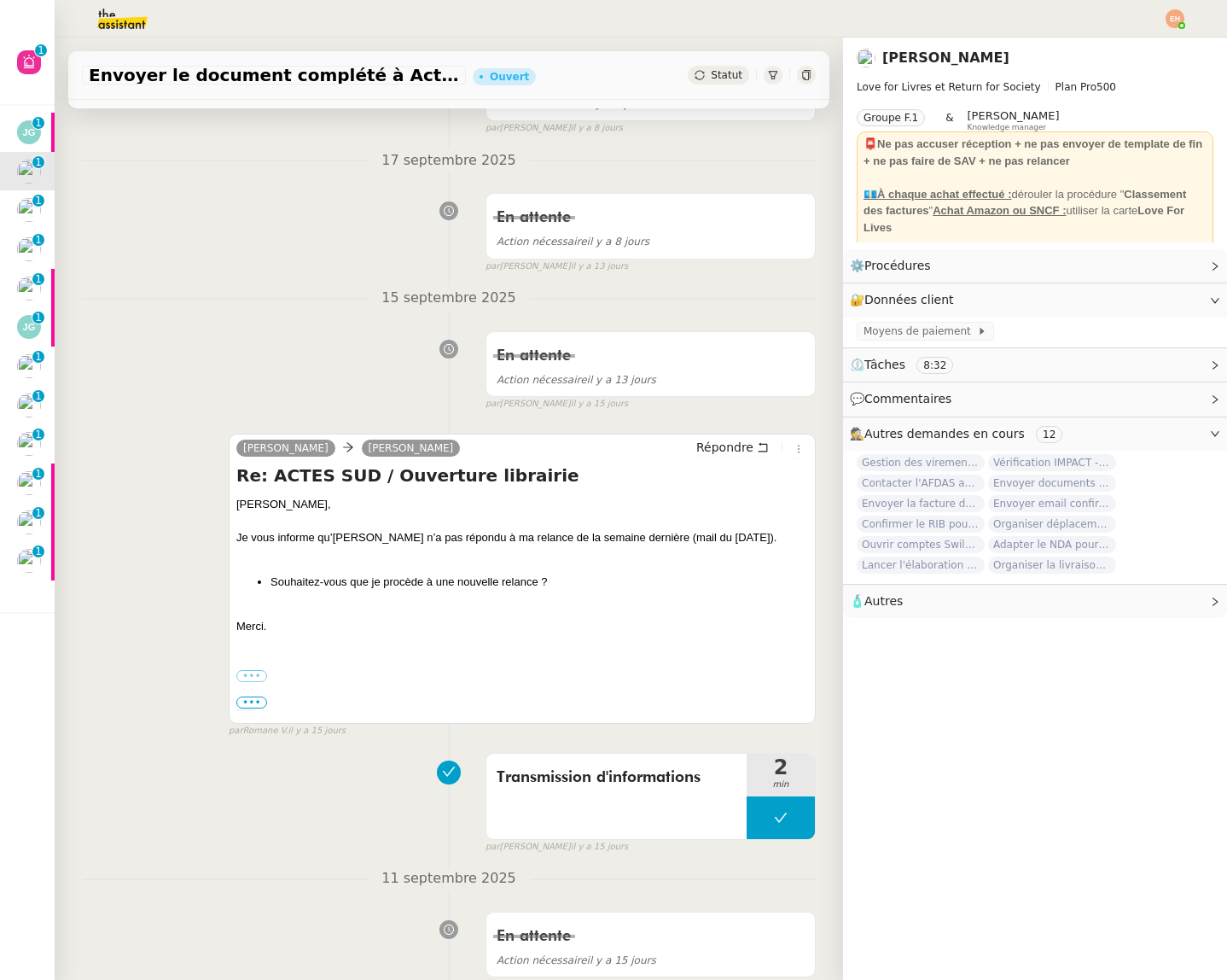
scroll to position [450, 0]
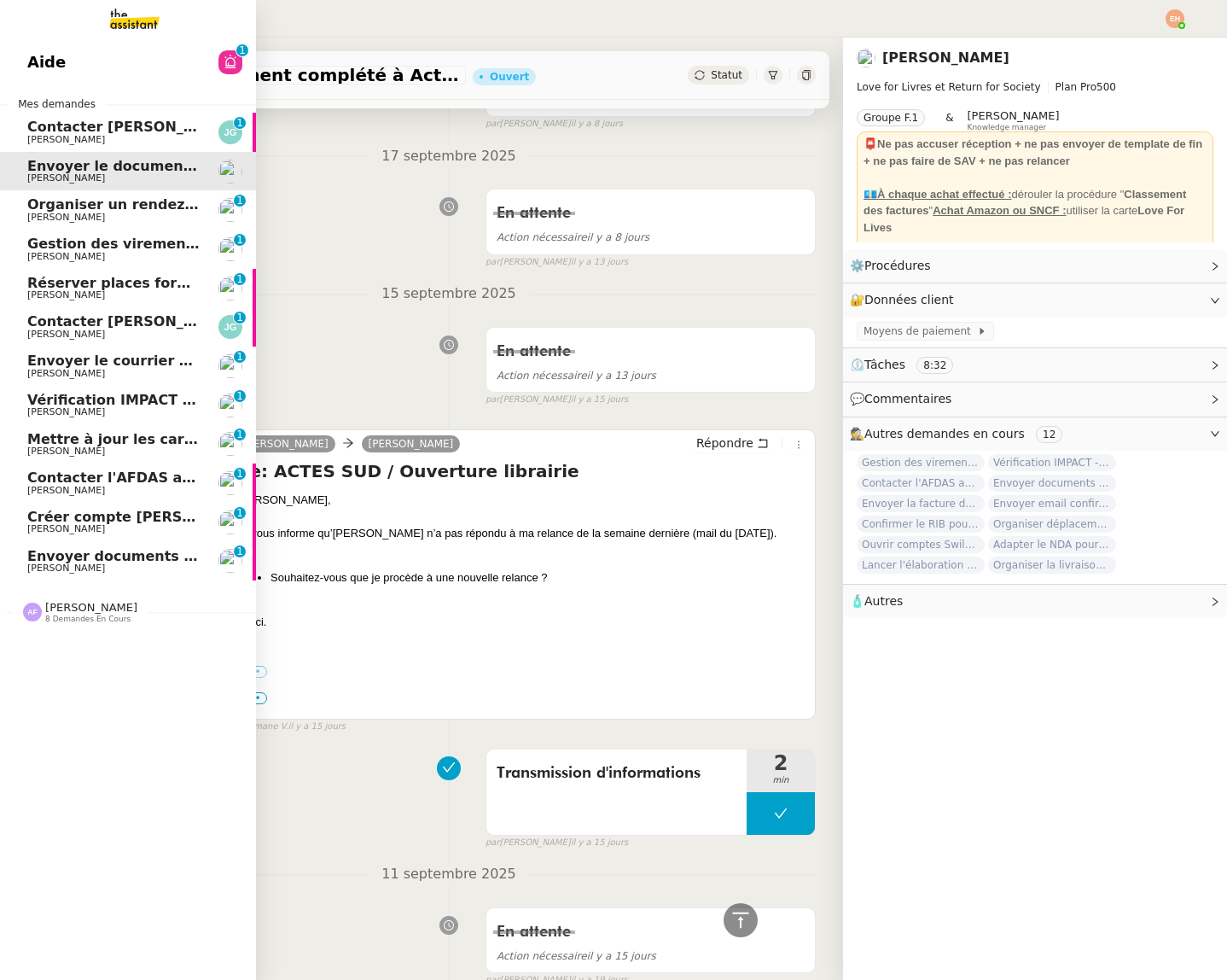
click at [86, 256] on span "[PERSON_NAME]" at bounding box center [114, 256] width 173 height 10
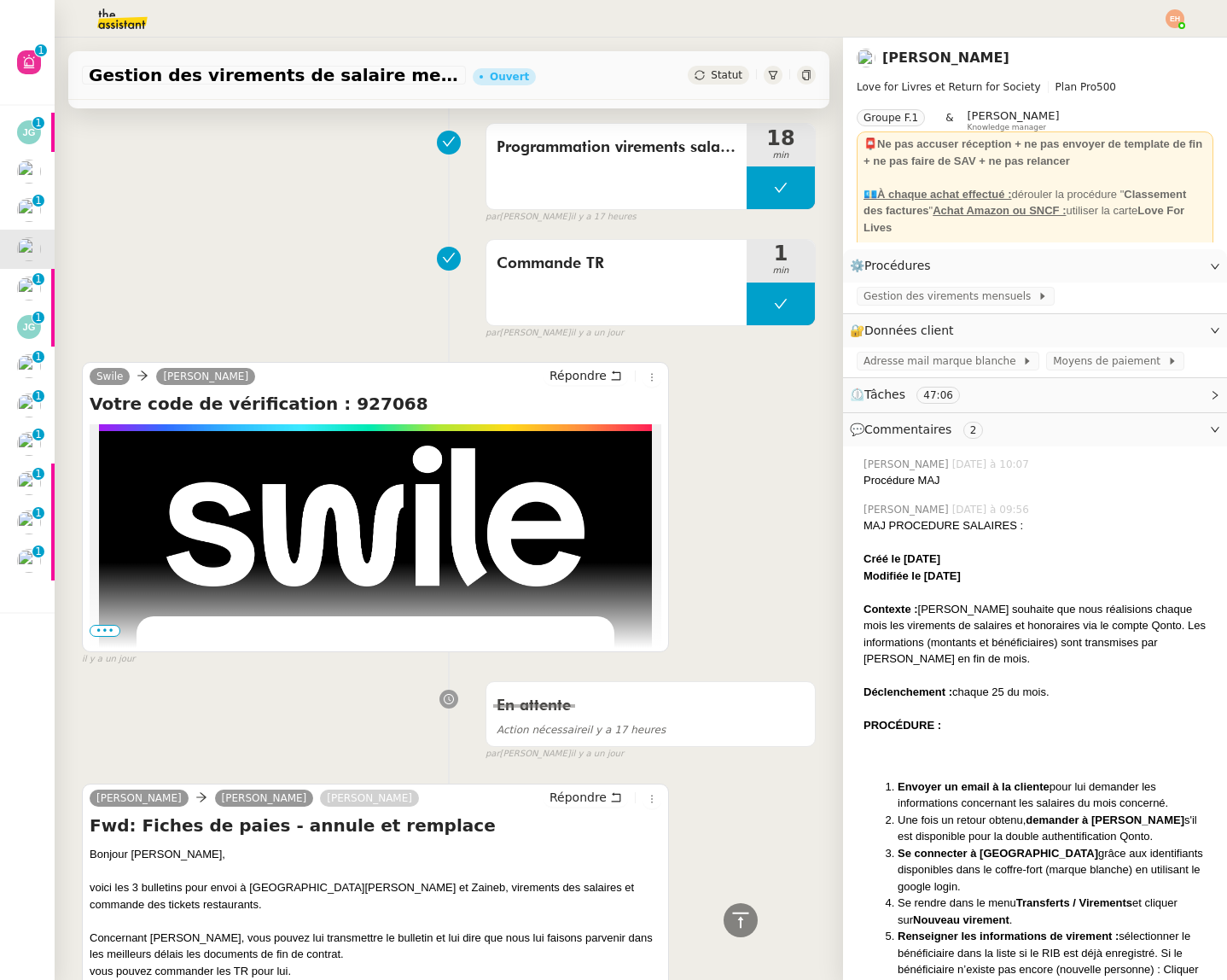
scroll to position [1983, 0]
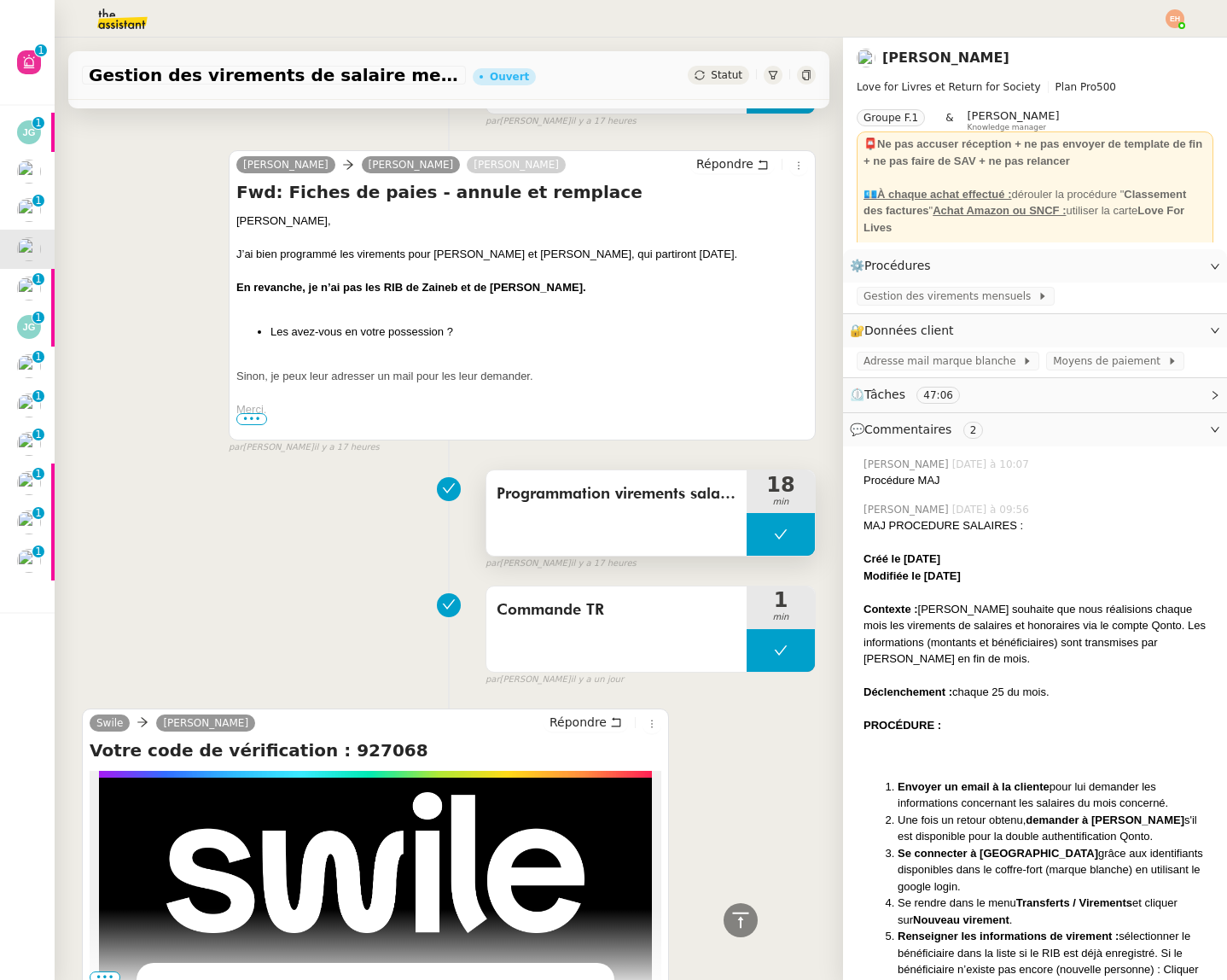
click at [544, 464] on div "Programmation virements salaires 18 min false par [PERSON_NAME] il y a 17 heures" at bounding box center [449, 516] width 734 height 109
click at [542, 490] on span "Programmation virements salaires" at bounding box center [617, 494] width 240 height 26
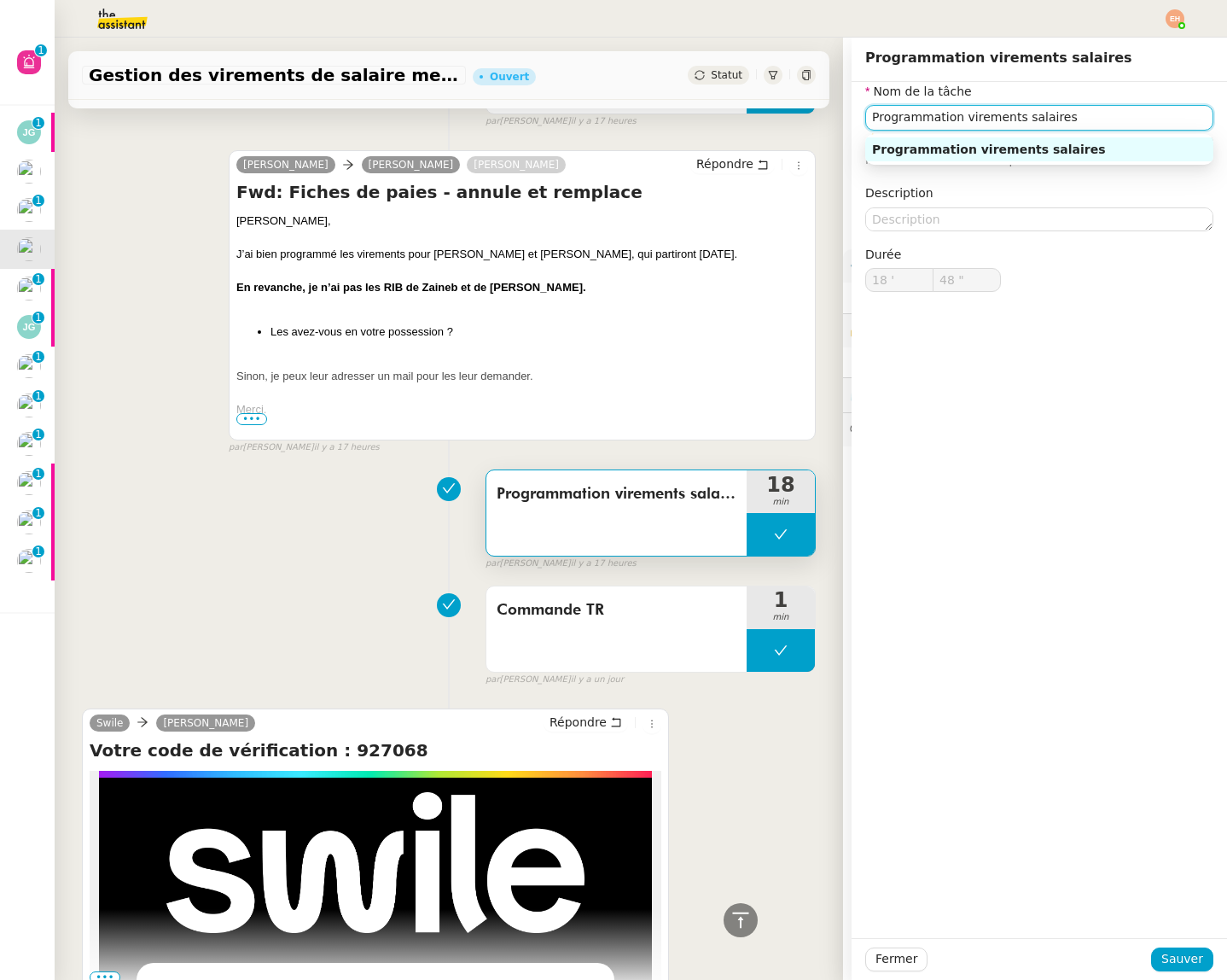
click at [1053, 125] on input "Programmation virements salaires" at bounding box center [1039, 117] width 348 height 25
drag, startPoint x: 1052, startPoint y: 125, endPoint x: 1051, endPoint y: 151, distance: 26.0
click at [1052, 125] on input "Programmation virements salaires" at bounding box center [1039, 117] width 348 height 25
click at [885, 962] on span "Fermer" at bounding box center [896, 959] width 42 height 20
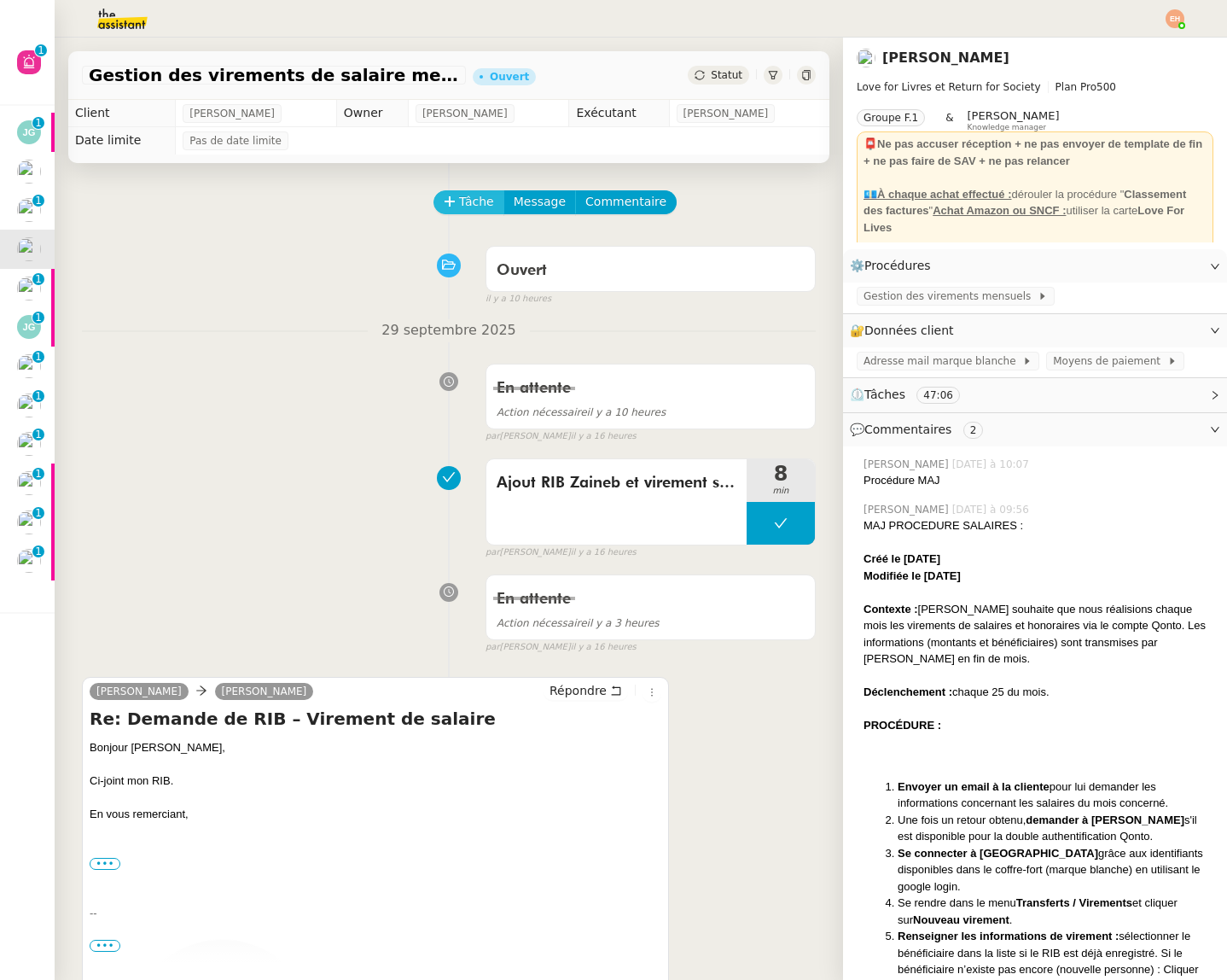
click at [475, 199] on span "Tâche" at bounding box center [476, 202] width 35 height 20
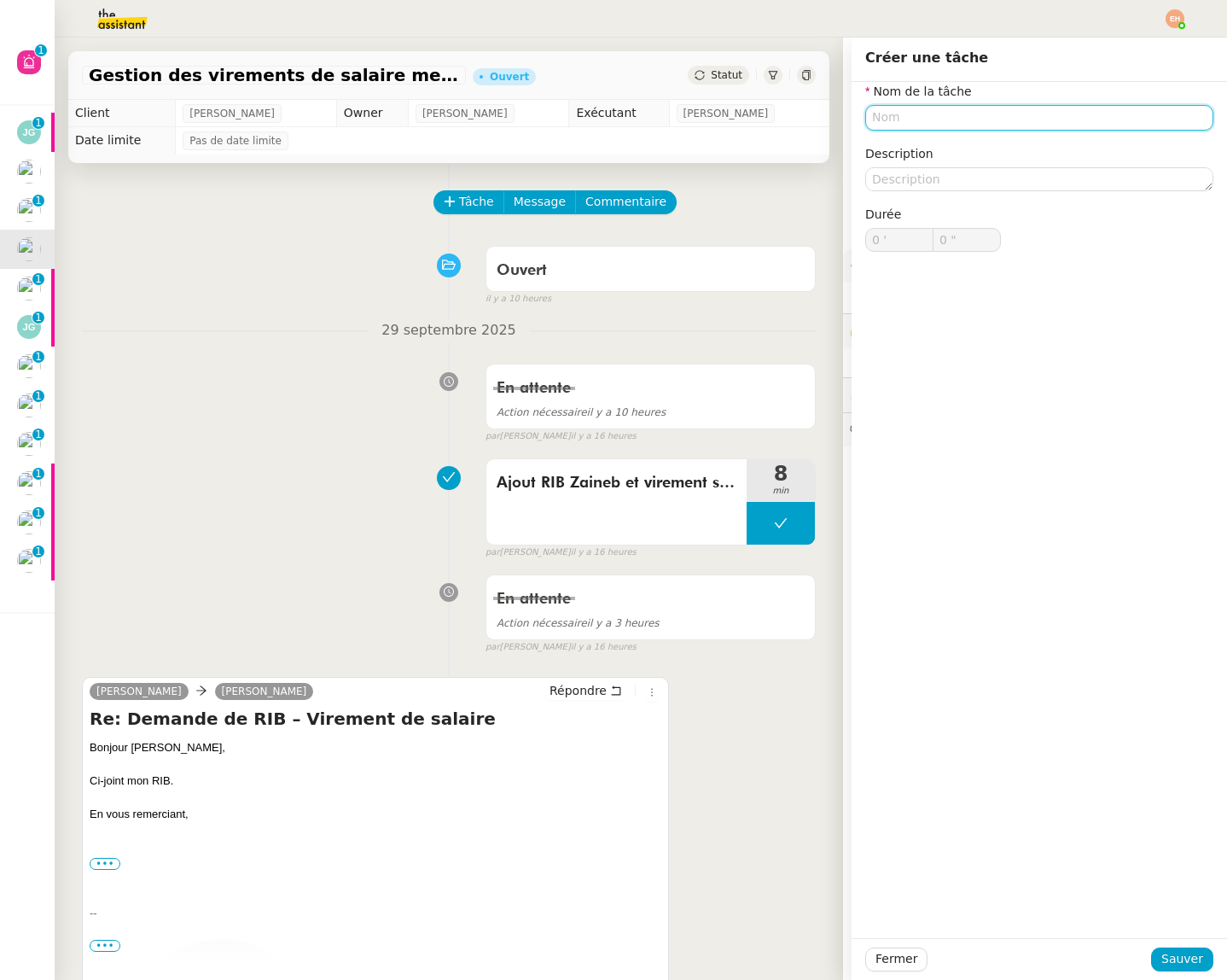
paste input "Programmation virements salaires"
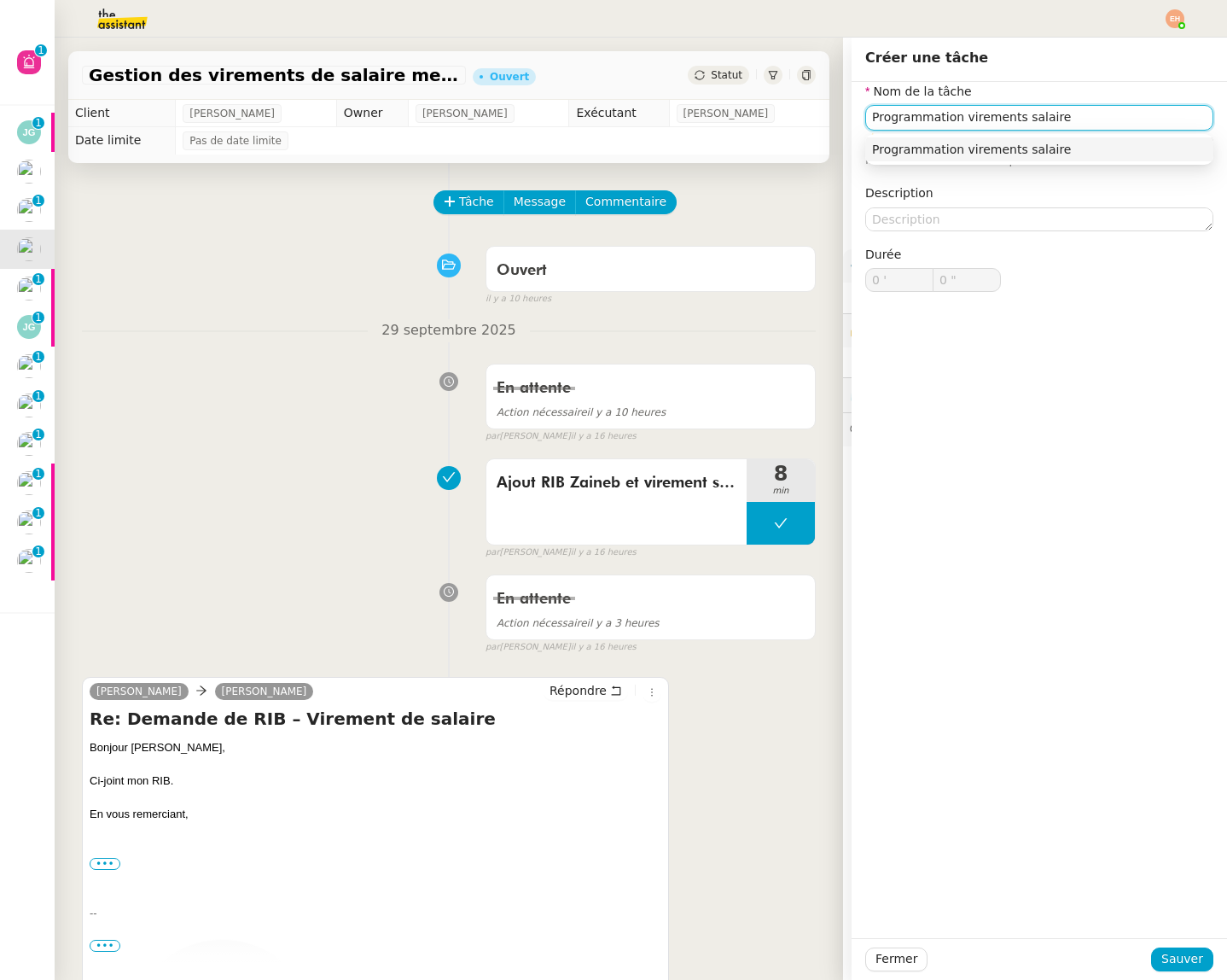
drag, startPoint x: 1015, startPoint y: 120, endPoint x: 1090, endPoint y: 124, distance: 75.1
click at [1015, 120] on input "Programmation virements salaire" at bounding box center [1039, 117] width 348 height 25
click at [1111, 119] on input "Programmation virement salaire" at bounding box center [1039, 117] width 348 height 25
type input "Programmation virement salaire - Zaineb"
drag, startPoint x: 1172, startPoint y: 954, endPoint x: 1078, endPoint y: 803, distance: 177.9
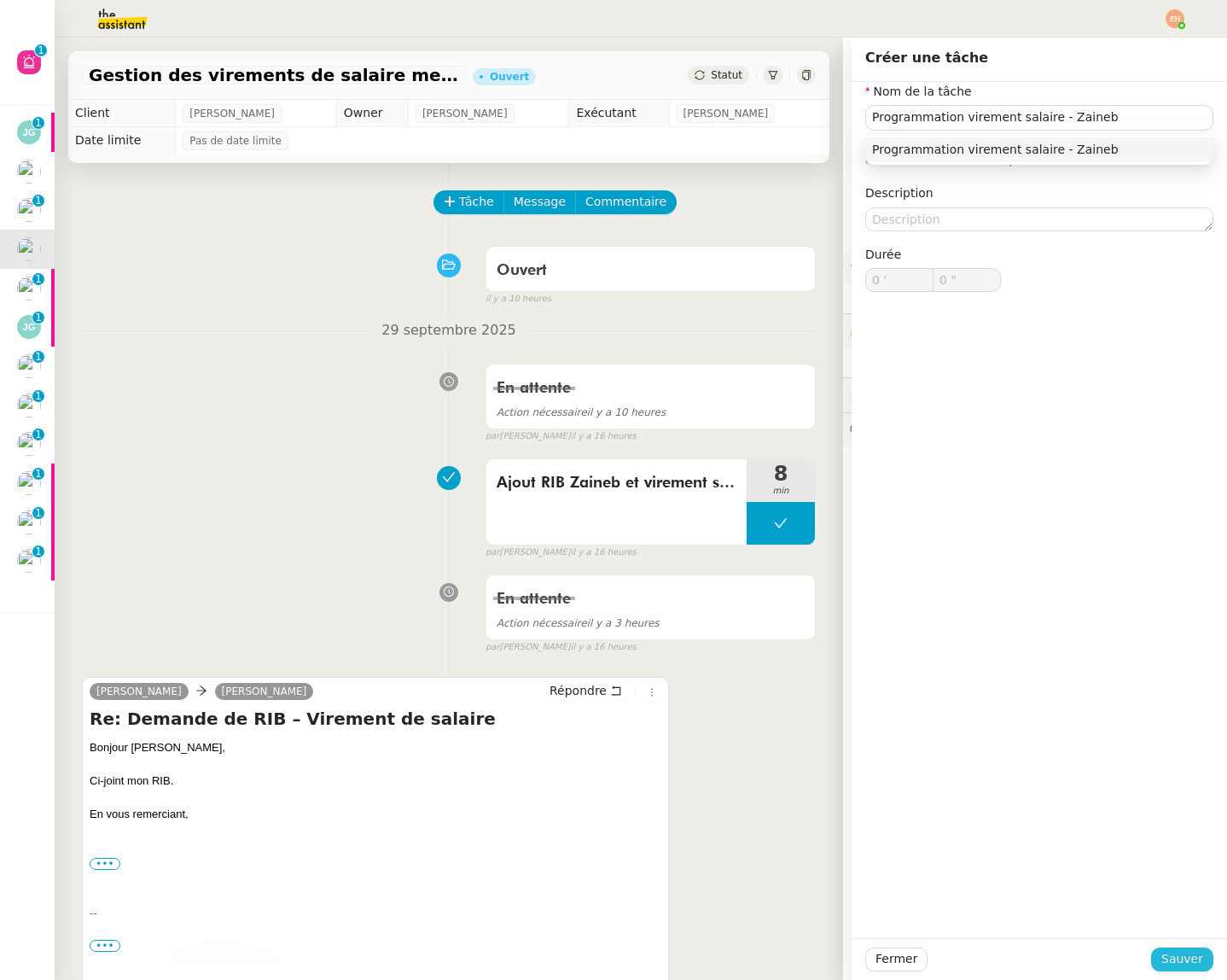
click at [1172, 954] on span "Sauver" at bounding box center [1182, 959] width 42 height 20
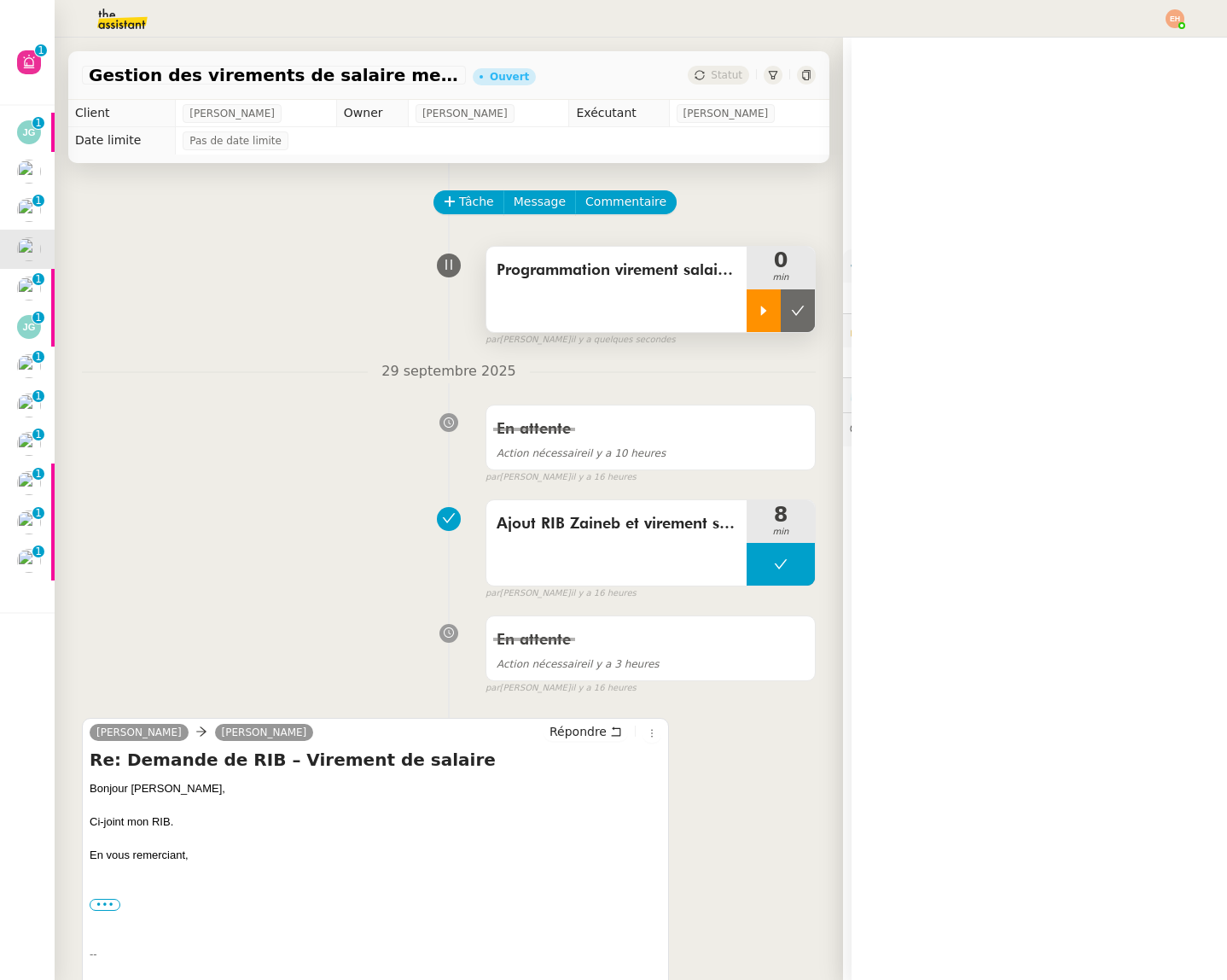
click at [757, 306] on icon at bounding box center [763, 310] width 13 height 13
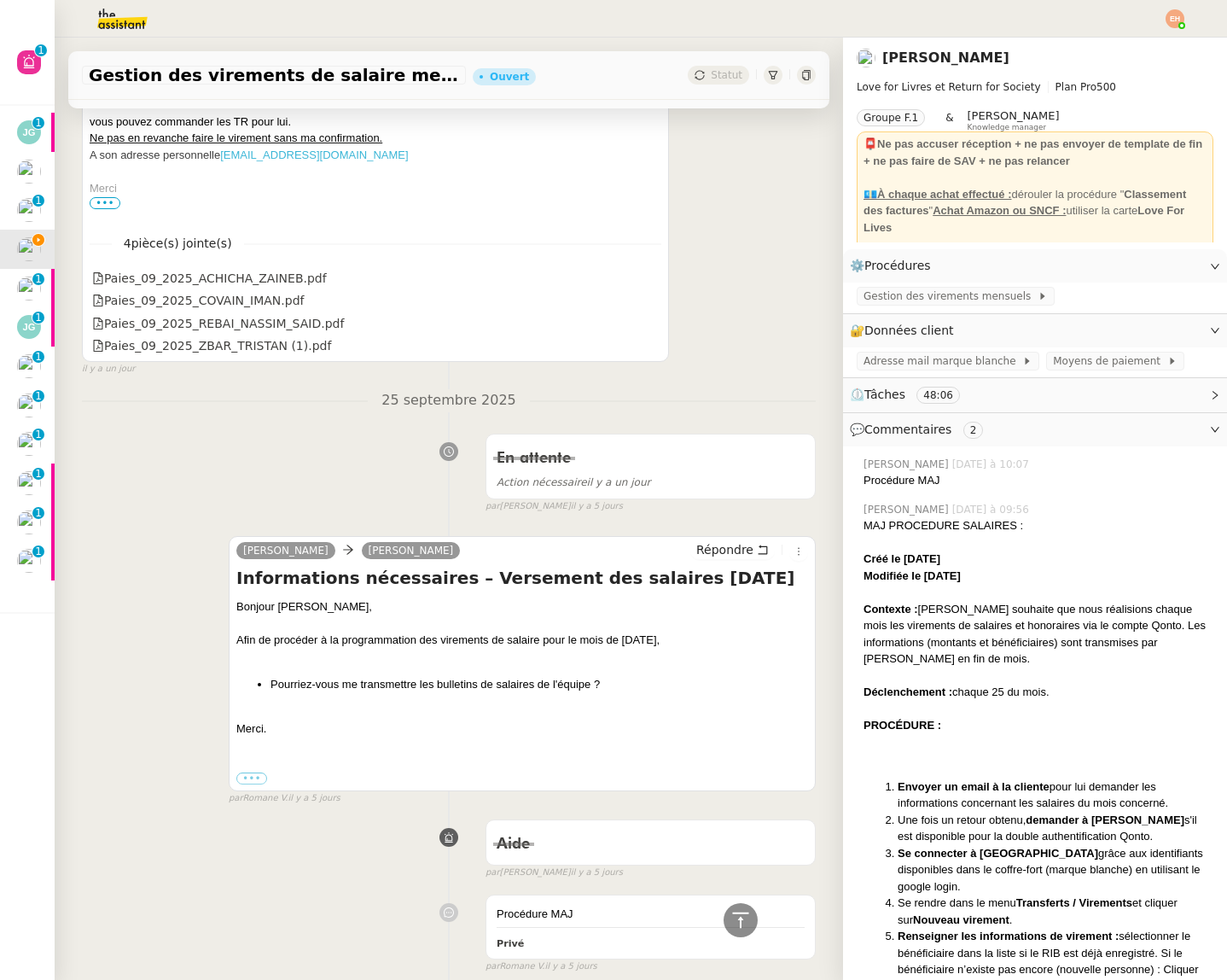
scroll to position [2776, 0]
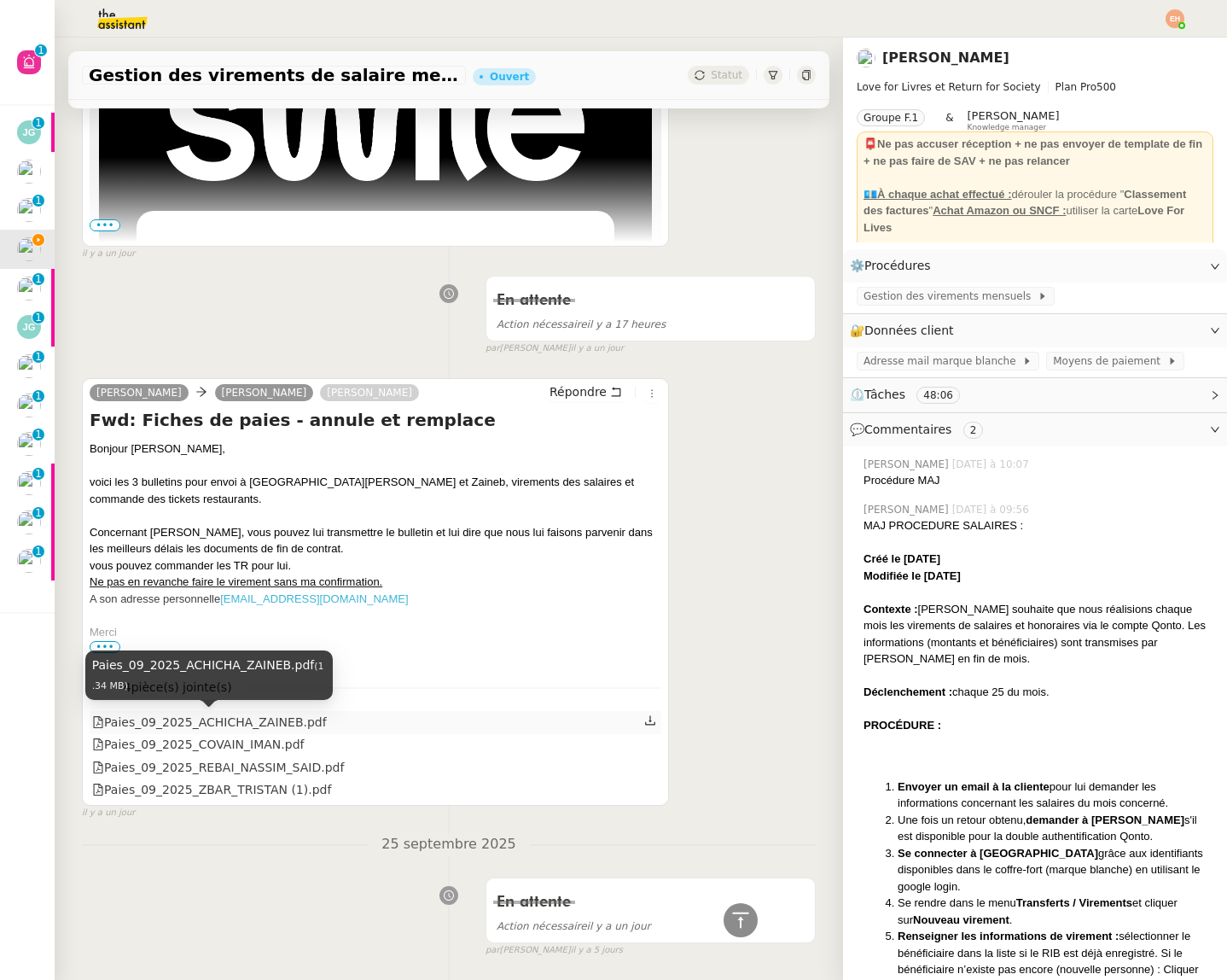
click at [294, 726] on div "Paies_09_2025_ACHICHA_ZAINEB.pdf" at bounding box center [209, 722] width 234 height 20
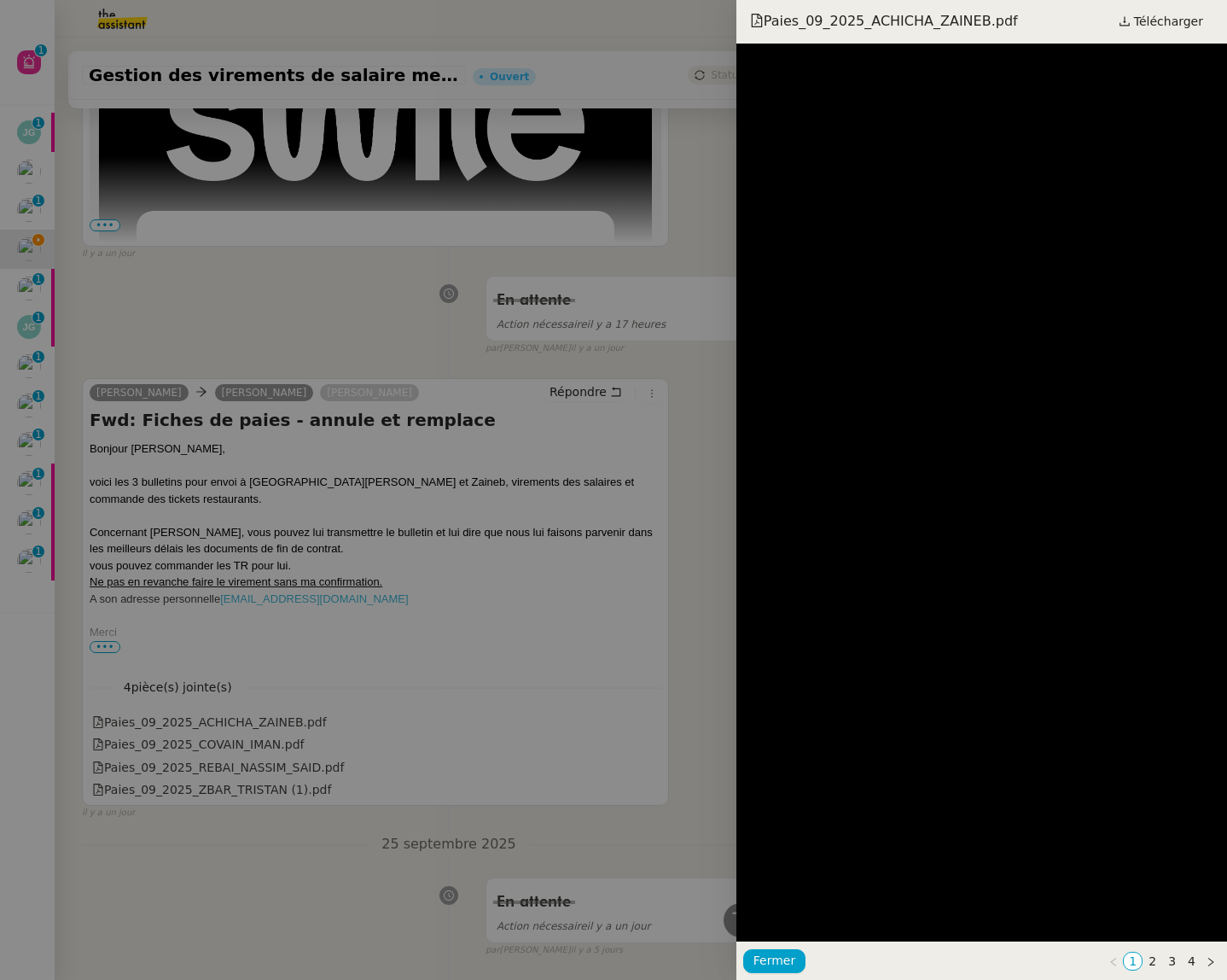
click at [623, 577] on div at bounding box center [613, 490] width 1227 height 980
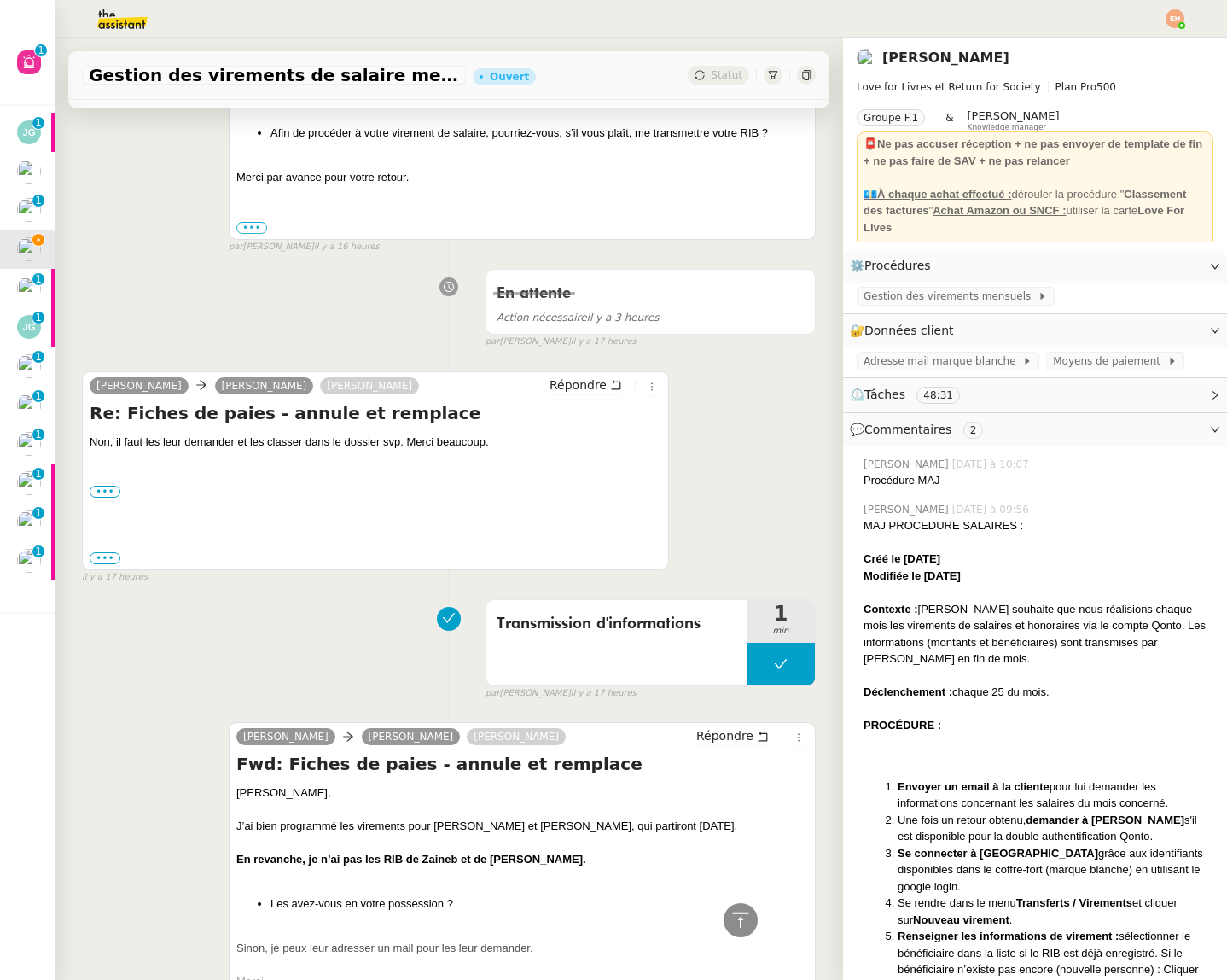
scroll to position [0, 0]
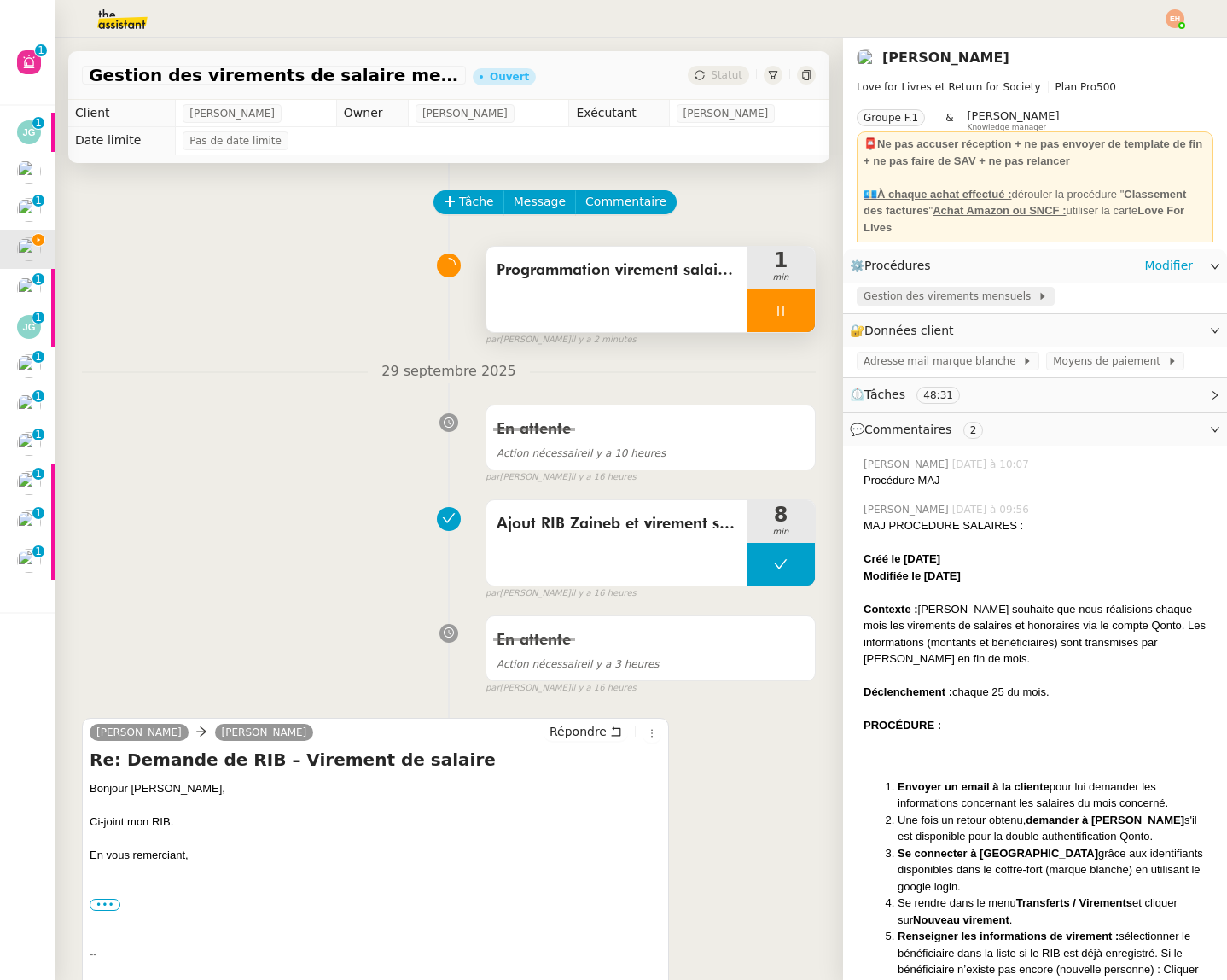
click at [983, 300] on span "Gestion des virements mensuels" at bounding box center [950, 295] width 175 height 17
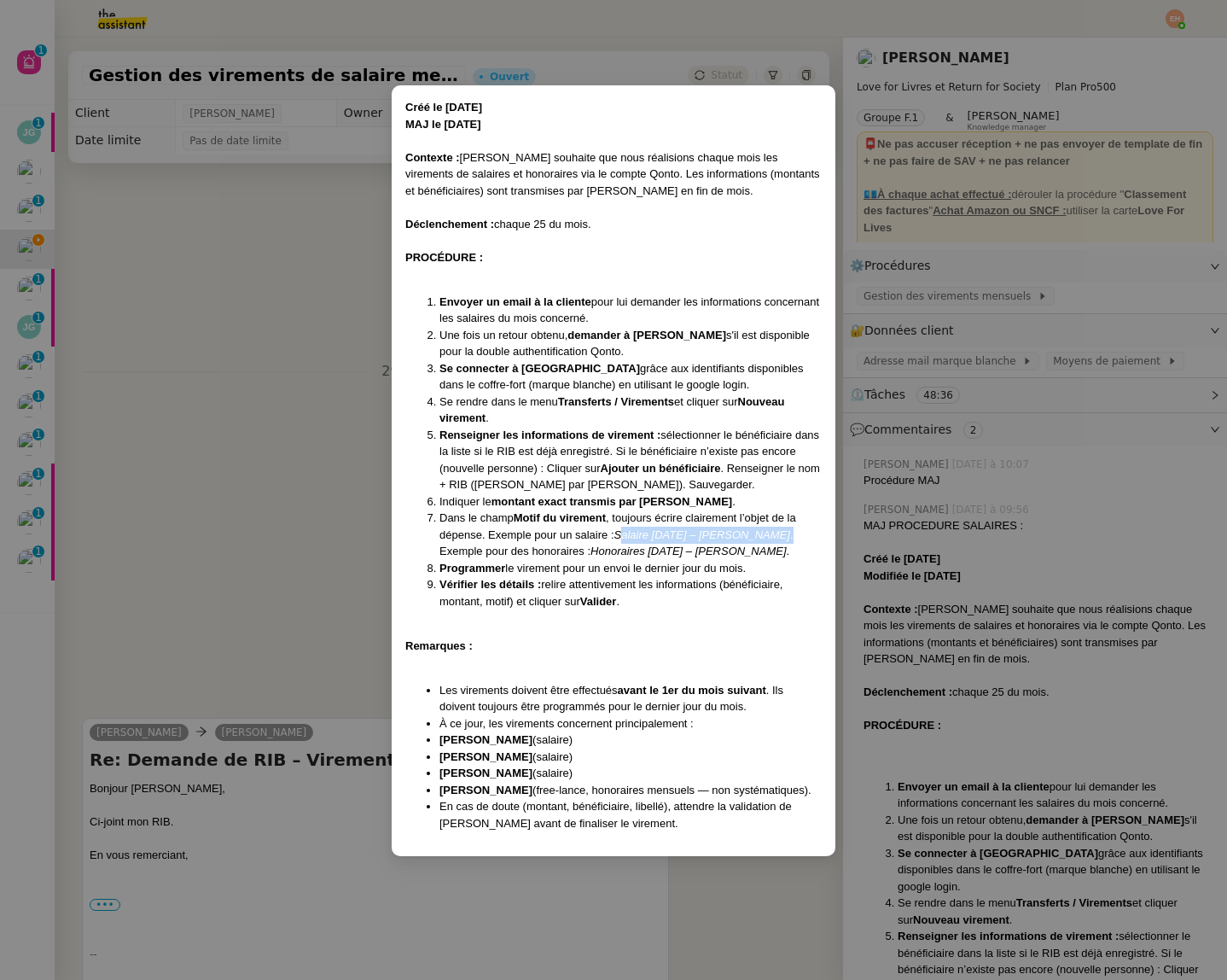
drag, startPoint x: 620, startPoint y: 534, endPoint x: 779, endPoint y: 532, distance: 159.0
click at [779, 532] on li "Dans le champ Motif du virement , toujours écrire clairement l’objet de la dépe…" at bounding box center [630, 534] width 382 height 50
drag, startPoint x: 656, startPoint y: 537, endPoint x: 634, endPoint y: 538, distance: 22.0
click at [656, 537] on em "Salaire [DATE] – [PERSON_NAME]" at bounding box center [703, 534] width 175 height 13
drag, startPoint x: 619, startPoint y: 536, endPoint x: 775, endPoint y: 536, distance: 156.0
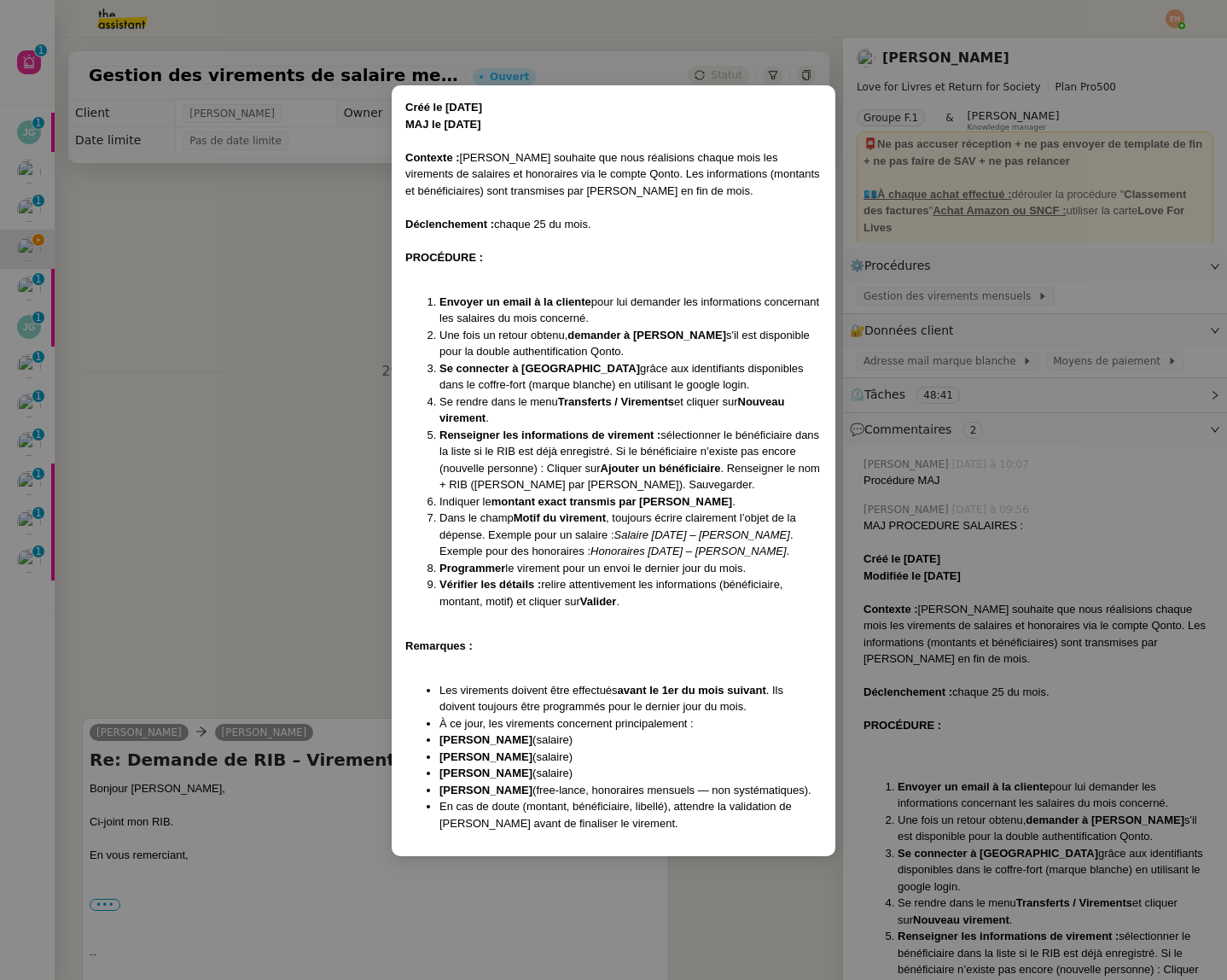
click at [775, 536] on li "Dans le champ Motif du virement , toujours écrire clairement l’objet de la dépe…" at bounding box center [630, 534] width 382 height 50
copy em "Salaire [DATE] – [PERSON_NAME]"
click at [286, 373] on nz-modal-container "Créé le [DATE] MAJ le [DATE] Contexte : [PERSON_NAME] souhaite que nous réalisi…" at bounding box center [613, 490] width 1227 height 980
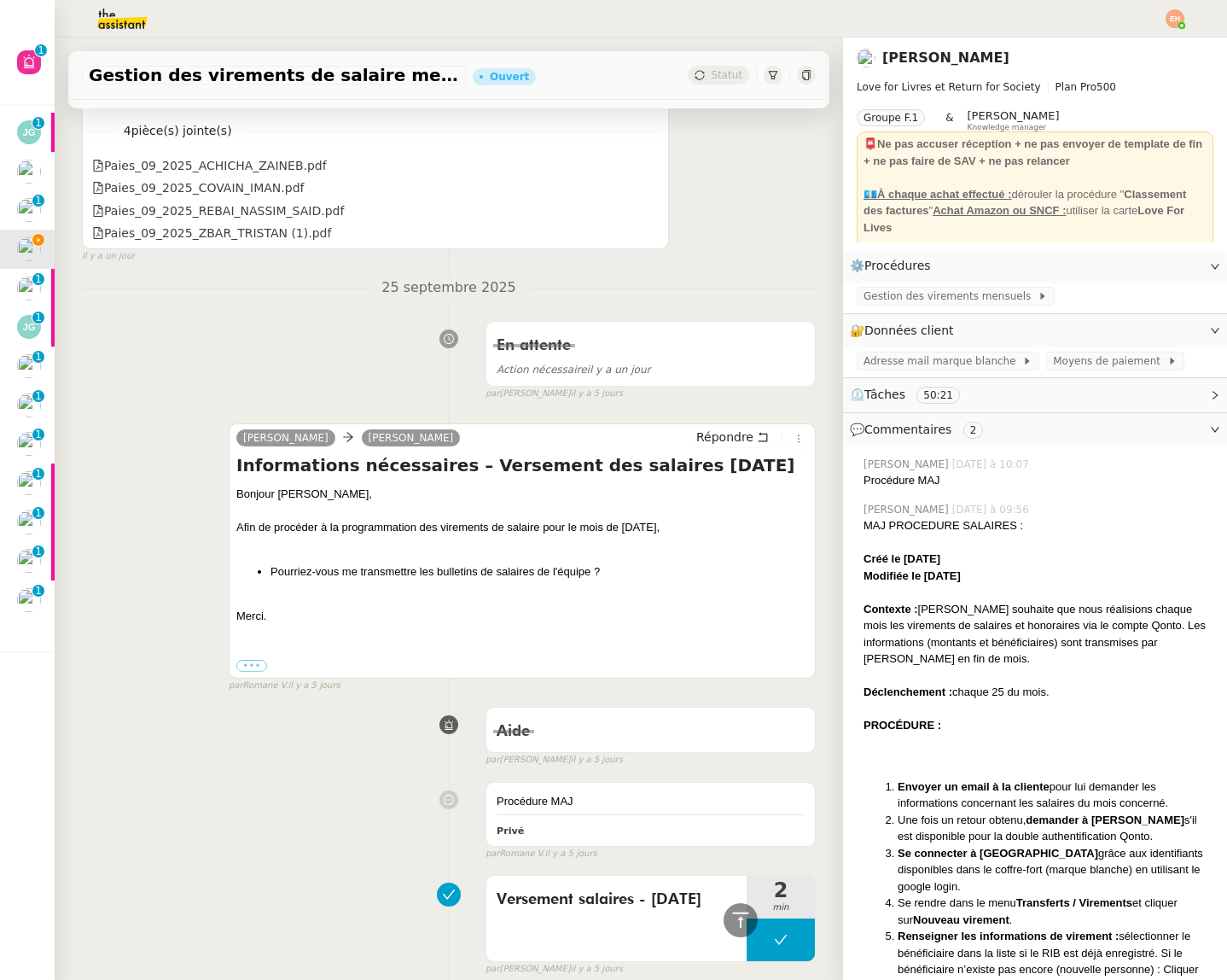
scroll to position [3059, 0]
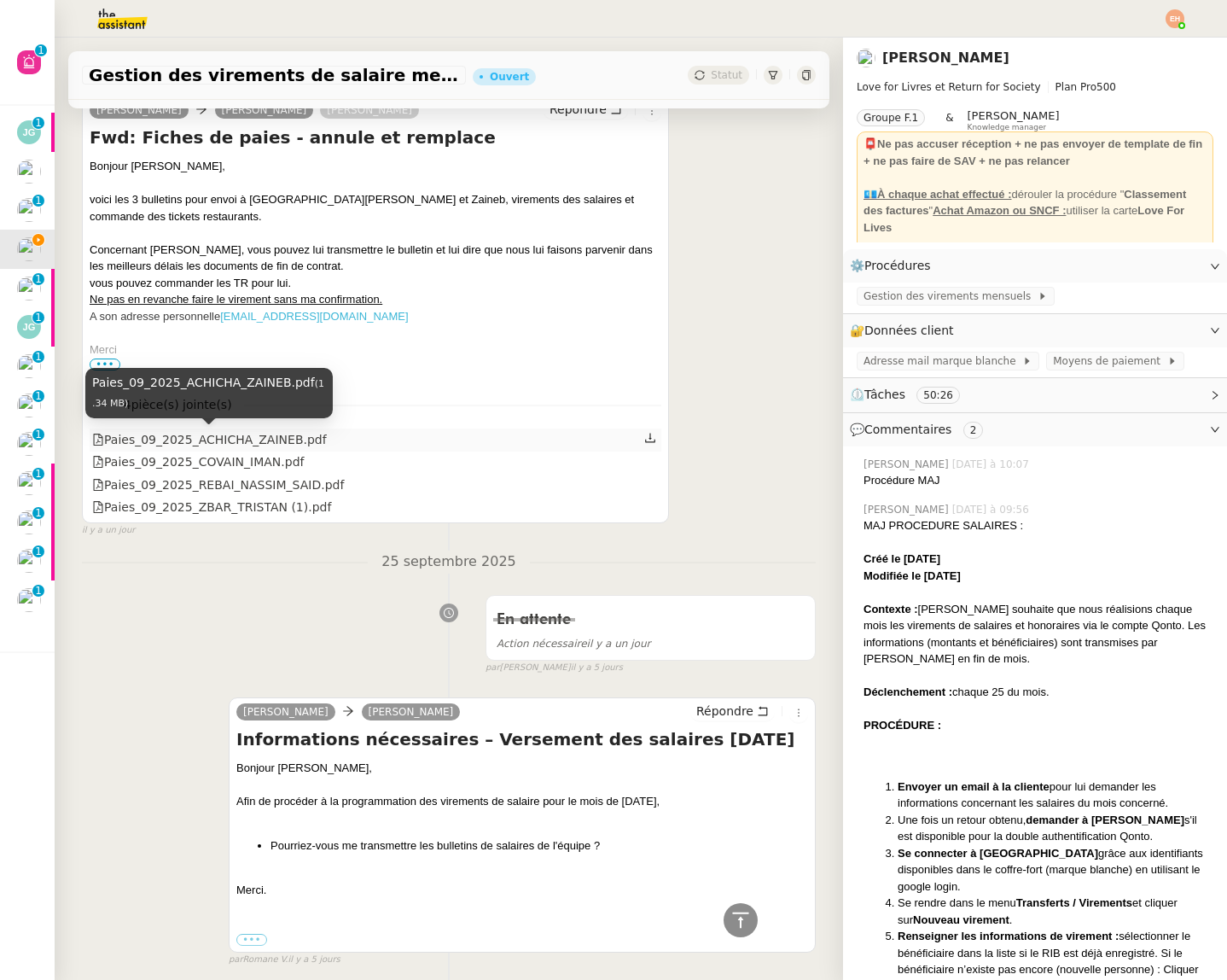
click at [297, 438] on div "Paies_09_2025_ACHICHA_ZAINEB.pdf" at bounding box center [209, 440] width 234 height 20
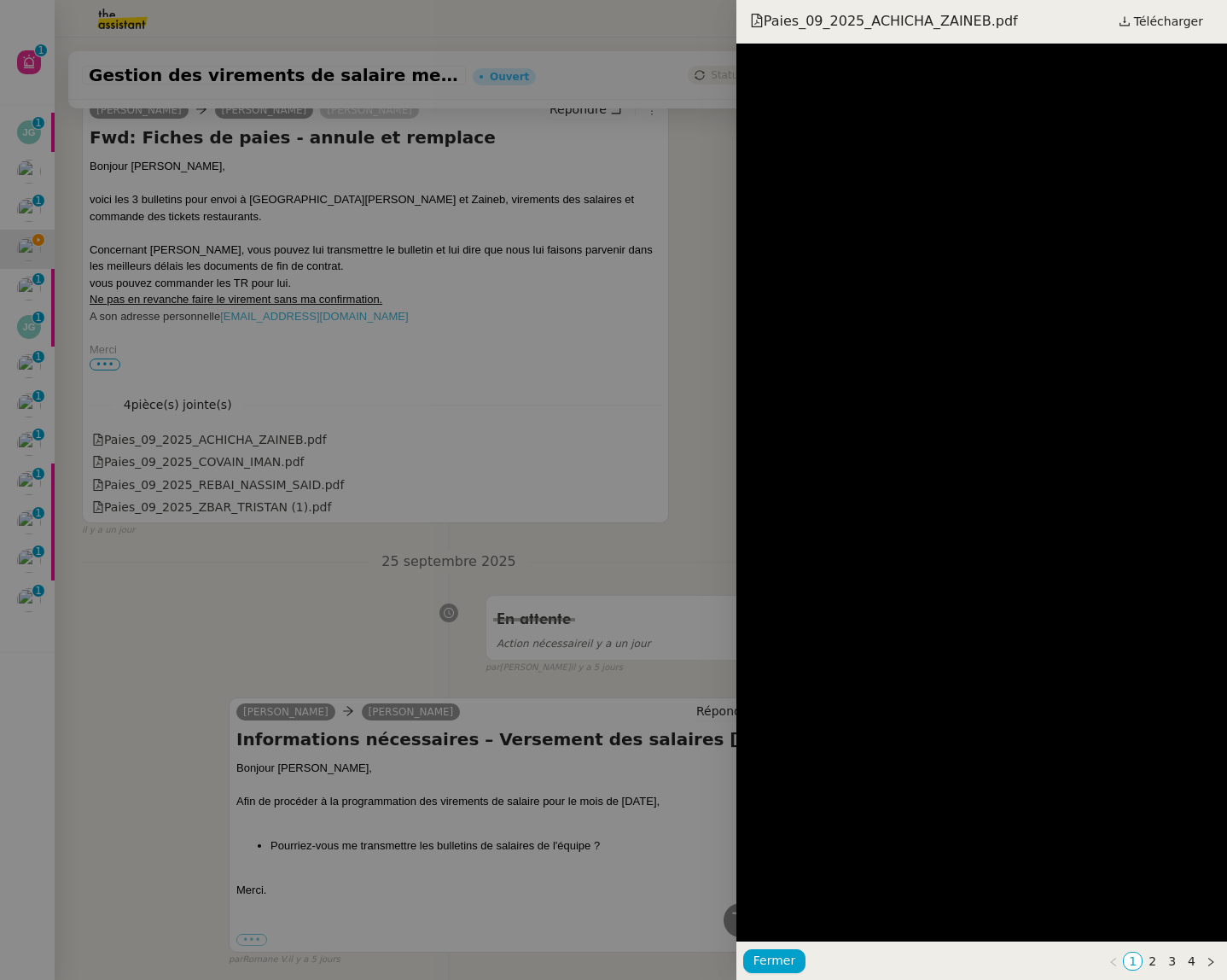
click at [524, 480] on div at bounding box center [613, 490] width 1227 height 980
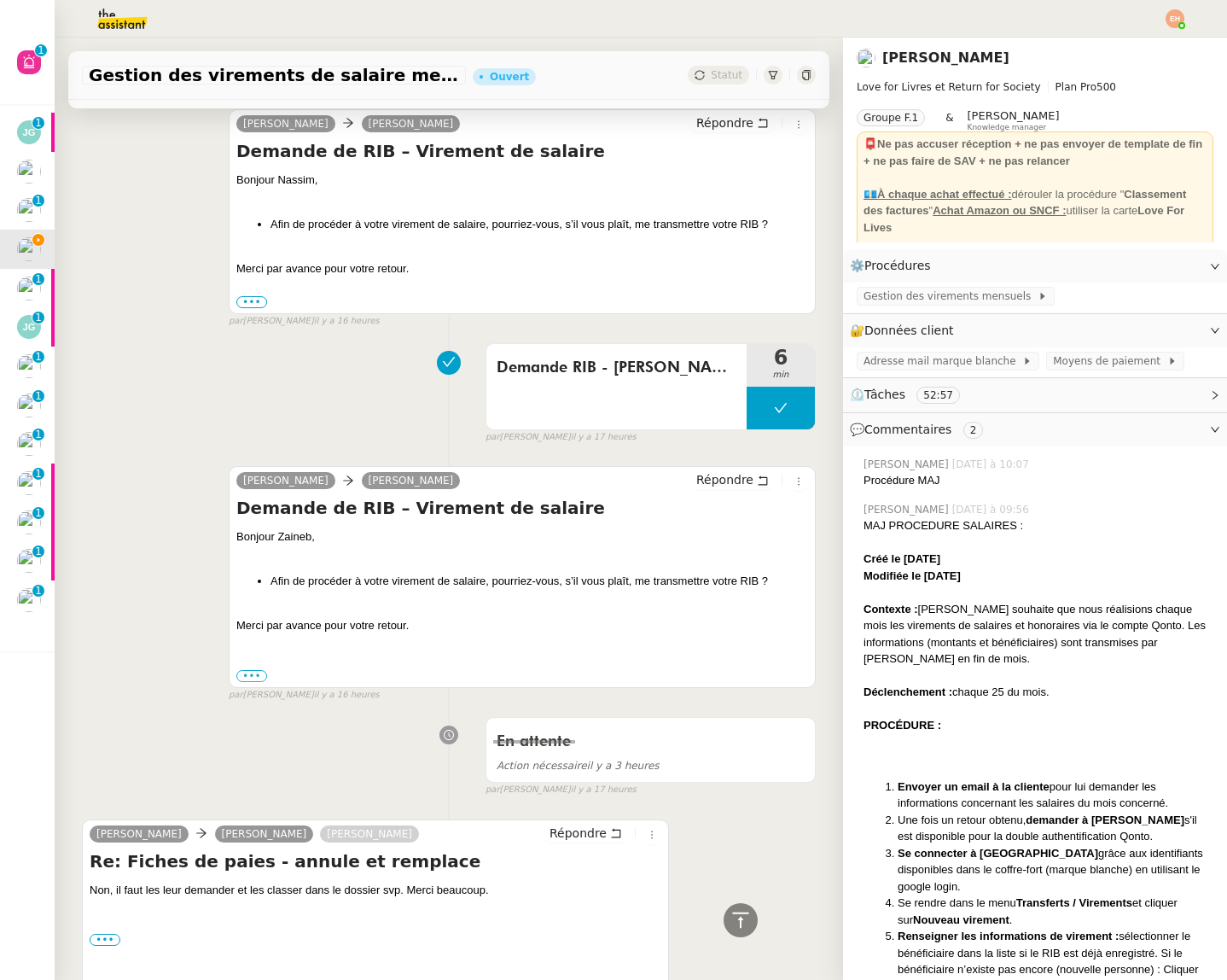
scroll to position [1005, 0]
click at [605, 830] on span "Répondre" at bounding box center [578, 831] width 57 height 17
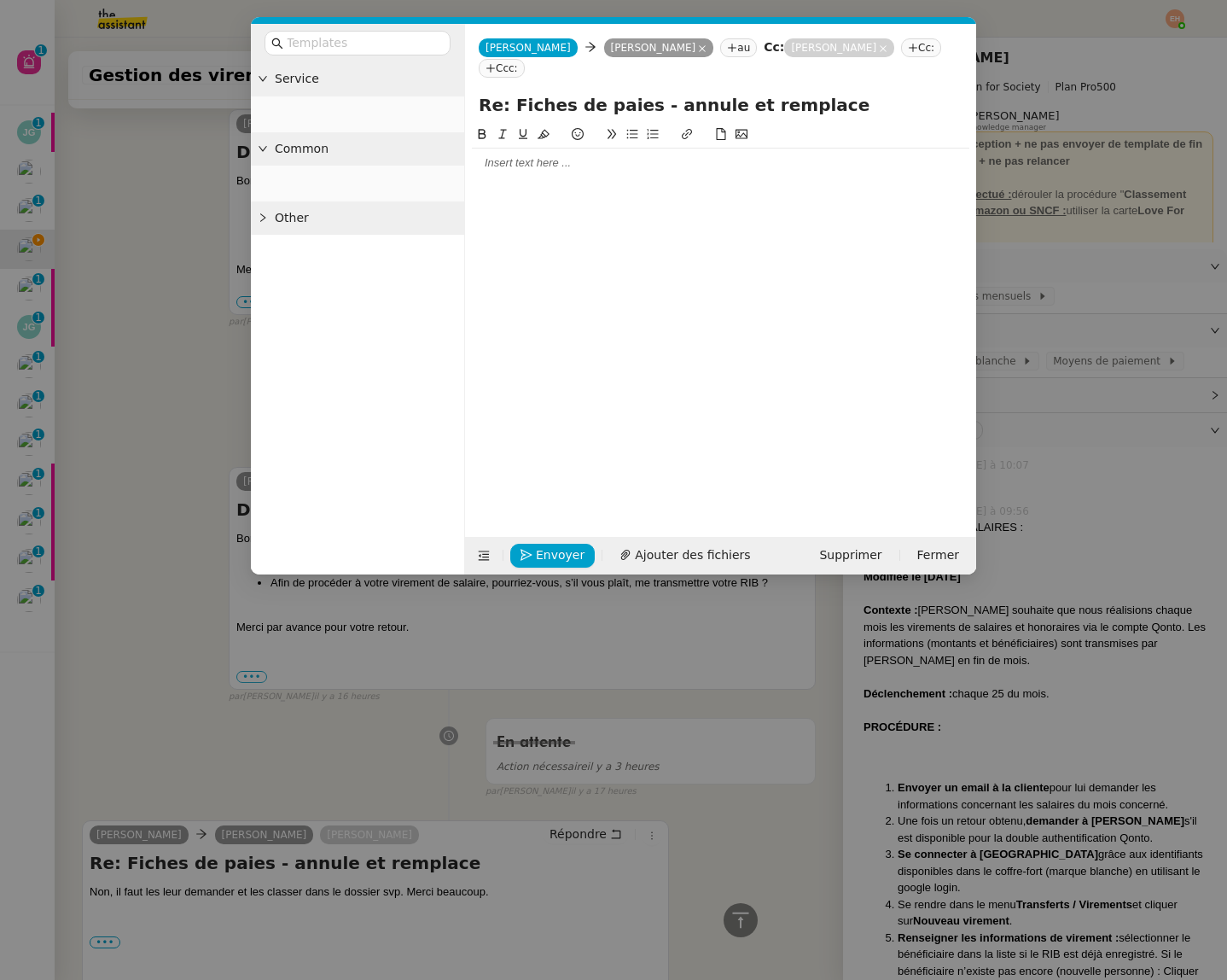
scroll to position [1136, 0]
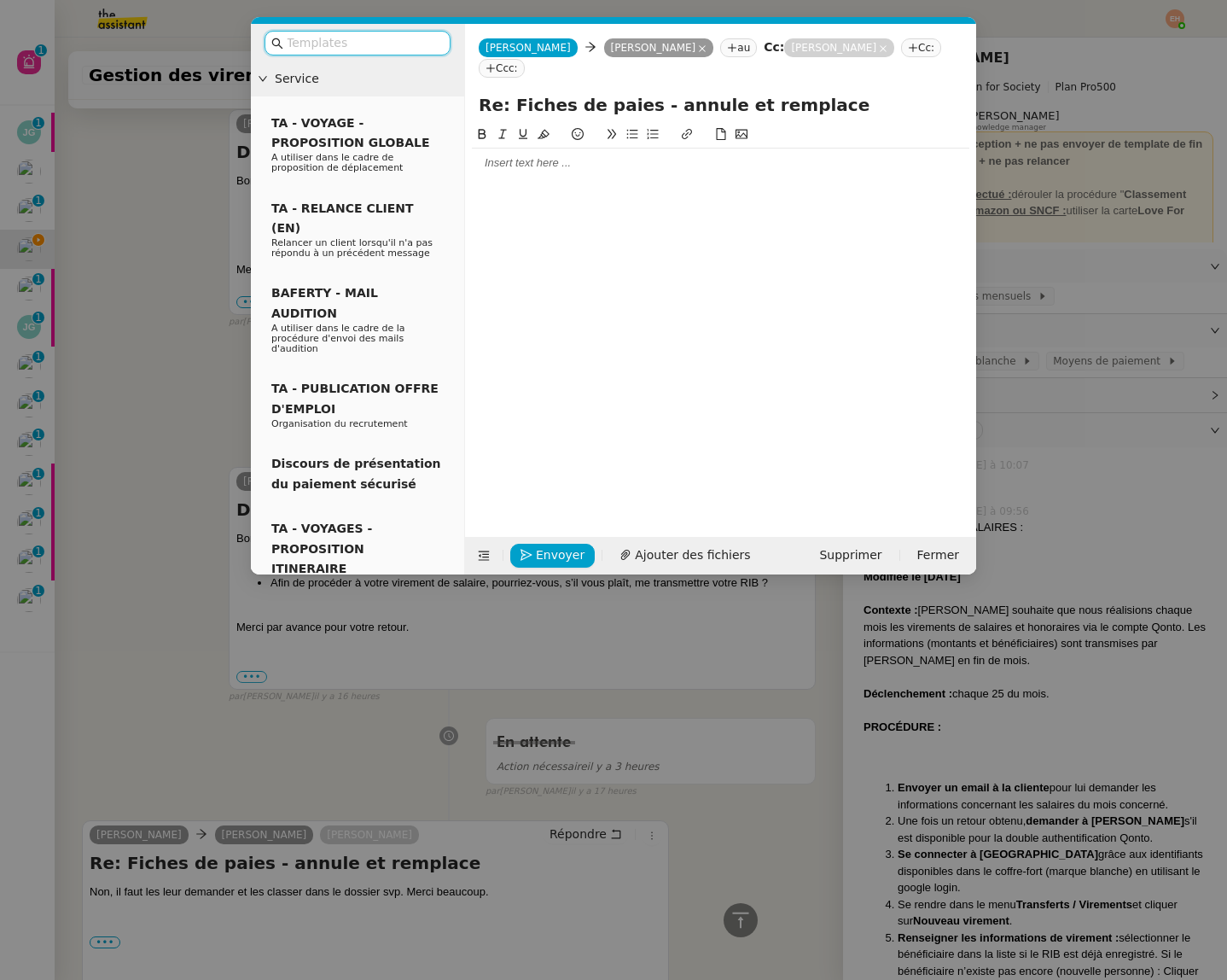
click at [505, 169] on div at bounding box center [720, 163] width 498 height 15
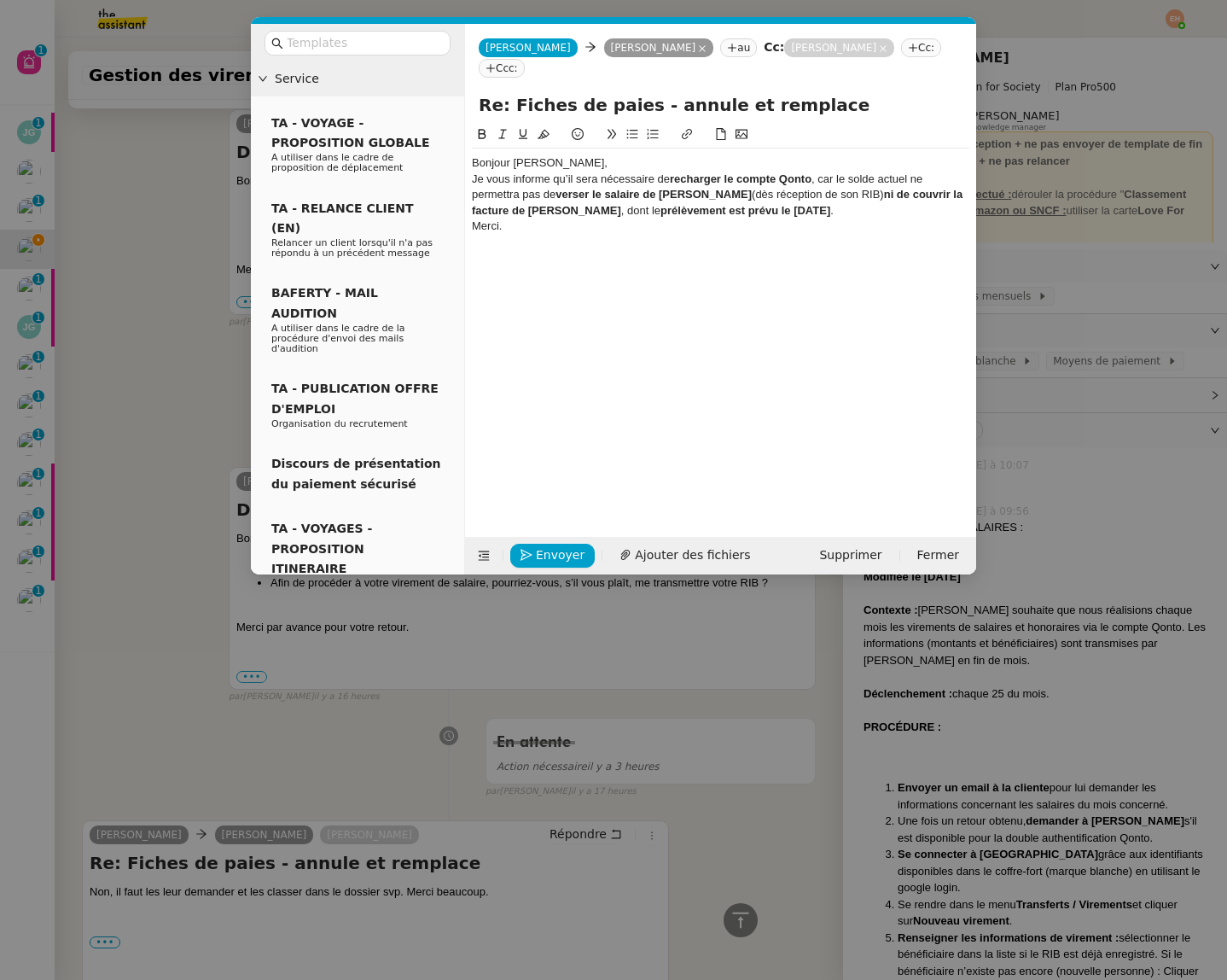
scroll to position [0, 0]
click at [579, 167] on div "Bonjour [PERSON_NAME]," at bounding box center [720, 163] width 498 height 15
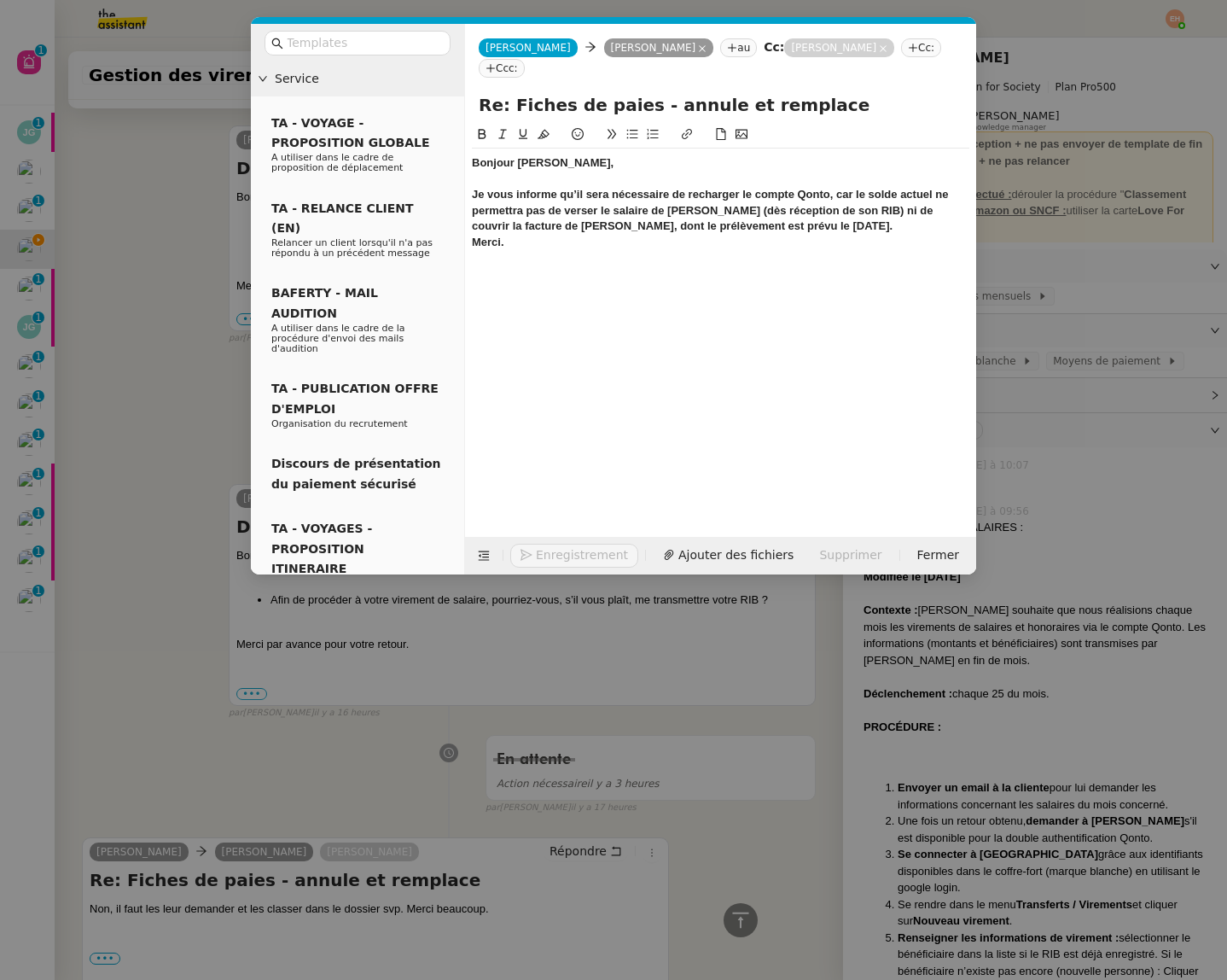
scroll to position [1253, 0]
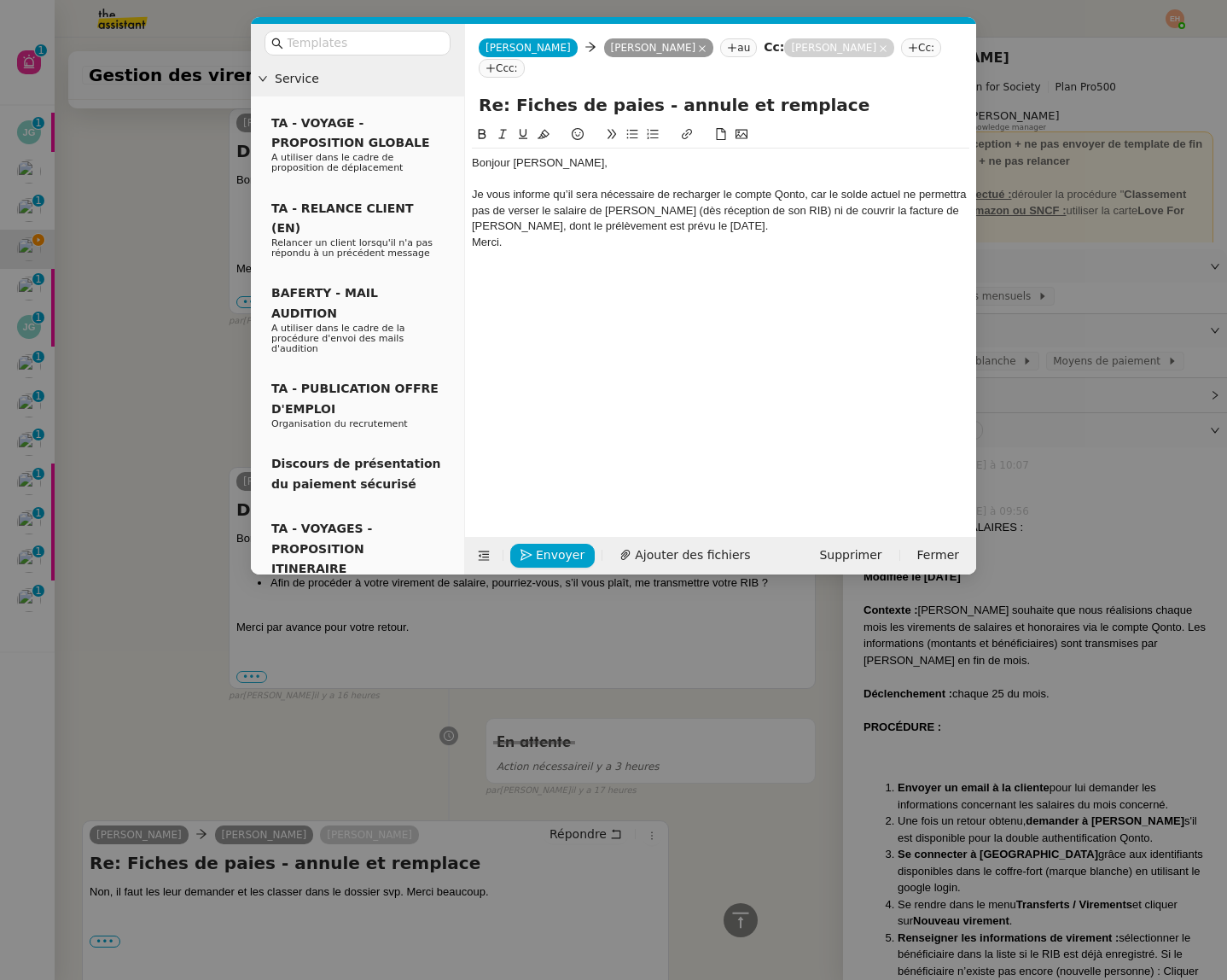
click at [694, 192] on div "Je vous informe qu’il sera nécessaire de recharger le compte Qonto, car le sold…" at bounding box center [720, 210] width 498 height 47
click at [588, 193] on div "Je vous informe qu’il sera nécessaire de recharger le compte Qonto, car le sold…" at bounding box center [720, 210] width 498 height 47
click at [587, 193] on div "Je vous informe qu’il sera nécessaire de recharger le compte Qonto, car le sold…" at bounding box center [720, 210] width 498 height 47
drag, startPoint x: 592, startPoint y: 196, endPoint x: 626, endPoint y: 197, distance: 34.0
click at [592, 196] on div "Je vous informe qu’il sera nécessaire de recharger le compte Qonto, car le sold…" at bounding box center [720, 210] width 498 height 47
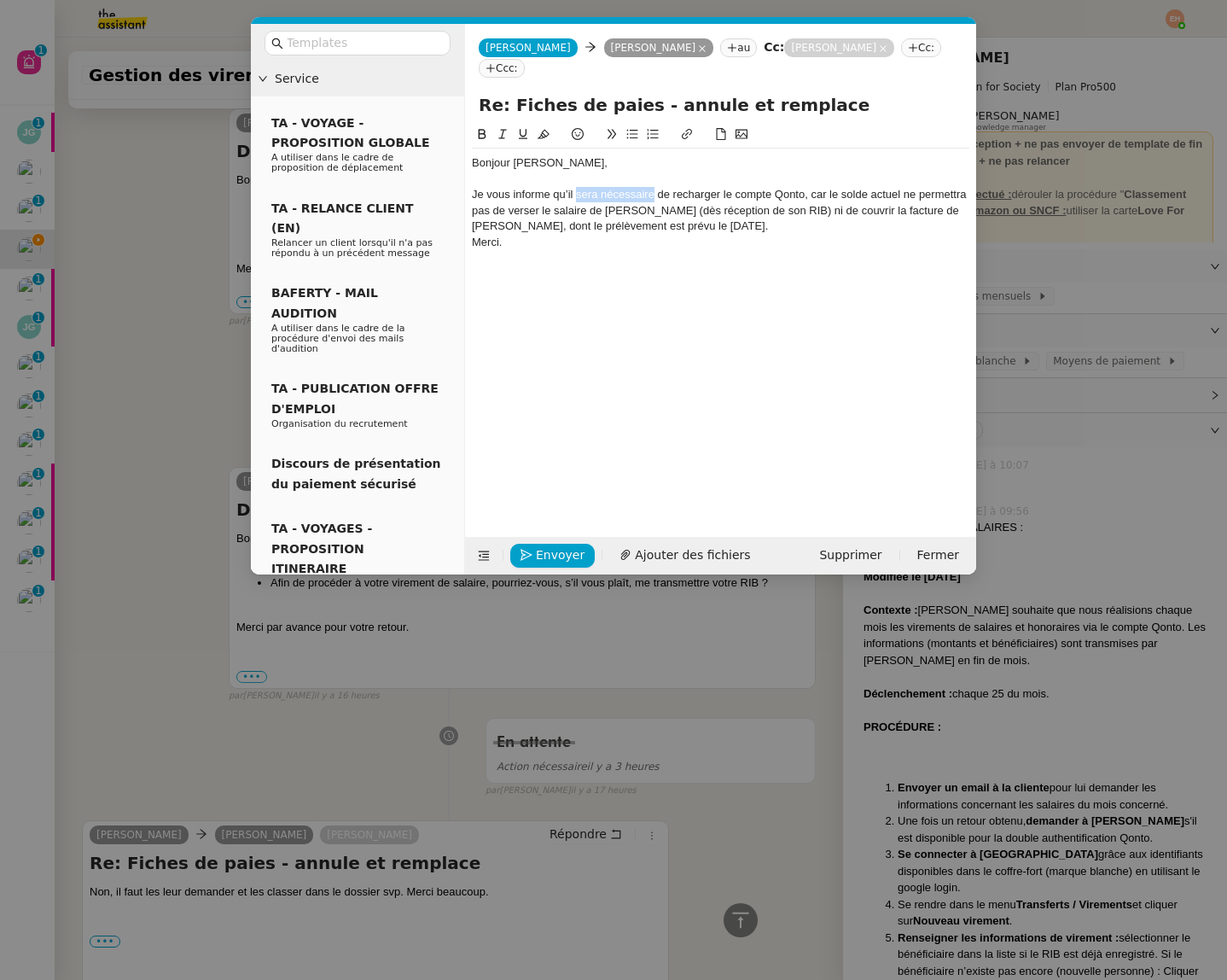
drag, startPoint x: 651, startPoint y: 195, endPoint x: 577, endPoint y: 200, distance: 74.2
click at [575, 200] on div "Je vous informe qu’il sera nécessaire de recharger le compte Qonto, car le sold…" at bounding box center [720, 210] width 498 height 47
click at [718, 216] on div "Je vous informe qu’il faut de recharger le compte Qonto, car le solde actuel ne…" at bounding box center [720, 210] width 498 height 47
click at [588, 197] on div "Je vous informe qu’il sera nécessaire de recharger le compte Qonto, car le sold…" at bounding box center [720, 210] width 498 height 47
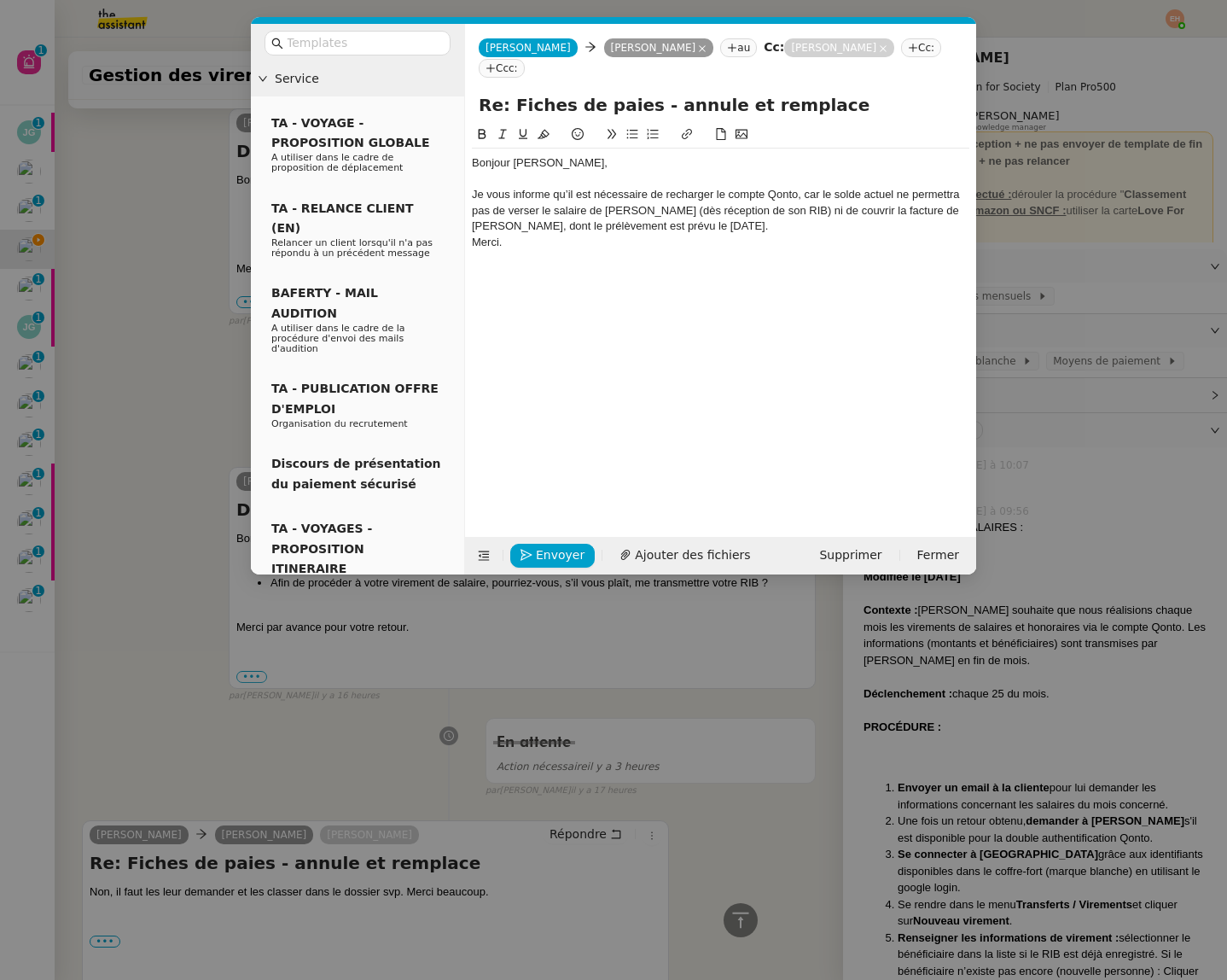
click at [933, 193] on div "Je vous informe qu’il est nécessaire de recharger le compte Qonto, car le solde…" at bounding box center [720, 210] width 498 height 47
click at [876, 215] on div "Je vous informe qu’il est nécessaire de recharger le compte Qonto, car le solde…" at bounding box center [720, 210] width 498 height 47
click at [704, 218] on div "Je vous informe qu’il est nécessaire de recharger le compte Qonto, car le solde…" at bounding box center [720, 210] width 498 height 47
click at [741, 227] on div "Je vous informe qu’il est nécessaire de recharger le compte Qonto, car le solde…" at bounding box center [720, 210] width 498 height 47
click at [804, 204] on div "Je vous informe qu’il est nécessaire de recharger le compte Qonto, car le solde…" at bounding box center [720, 210] width 498 height 47
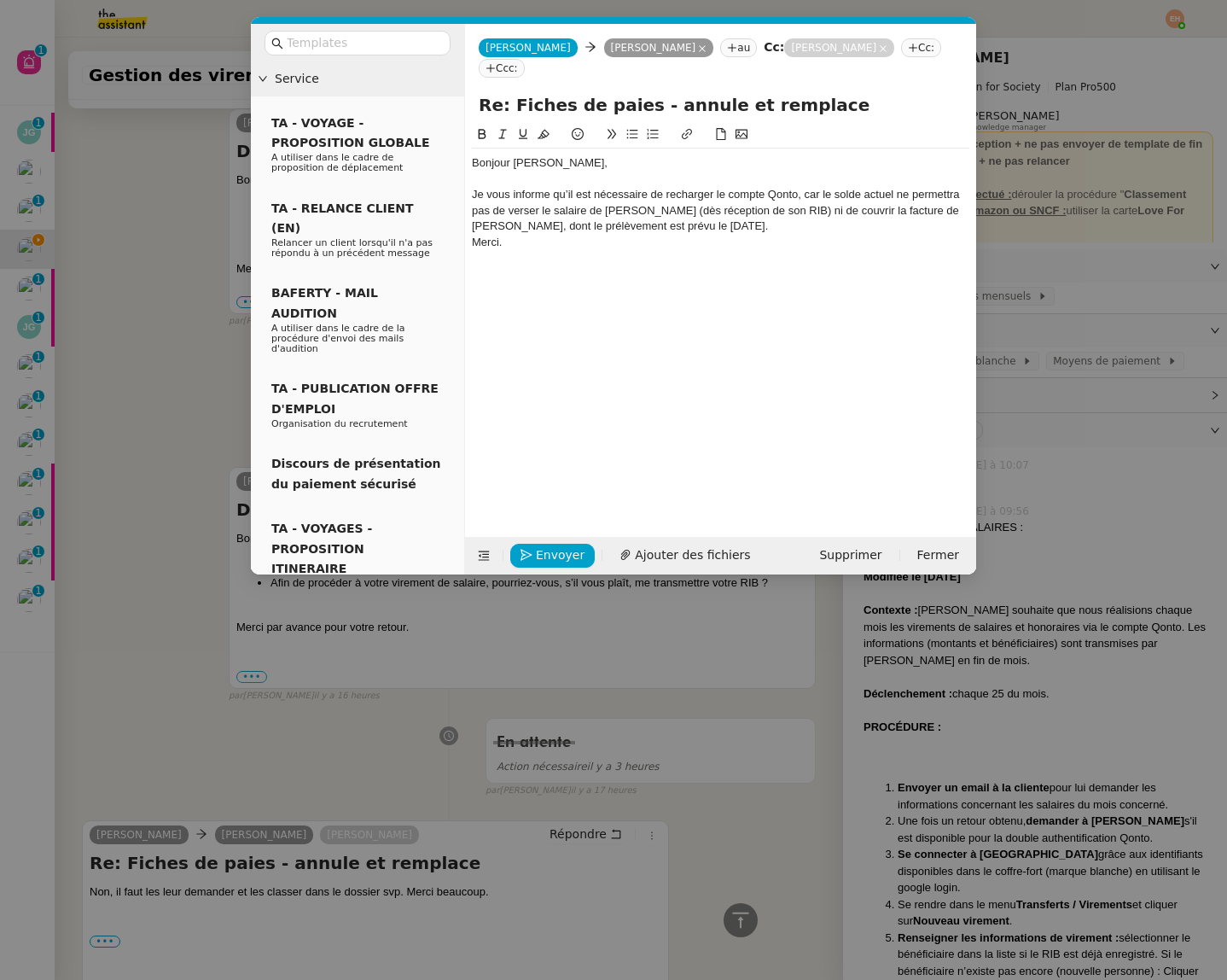
click at [800, 218] on div "Je vous informe qu’il est nécessaire de recharger le compte Qonto, car le solde…" at bounding box center [720, 210] width 498 height 47
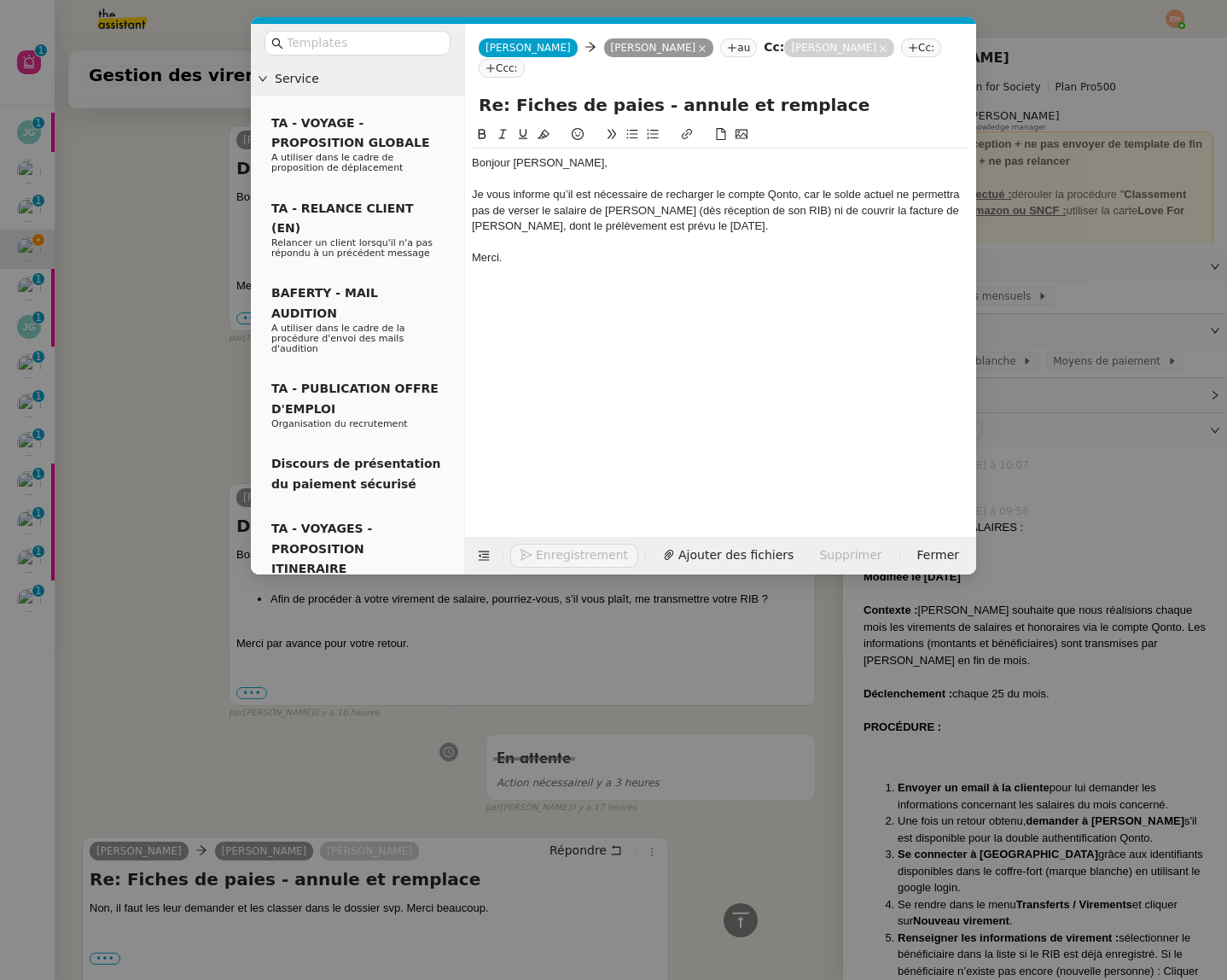
scroll to position [1269, 0]
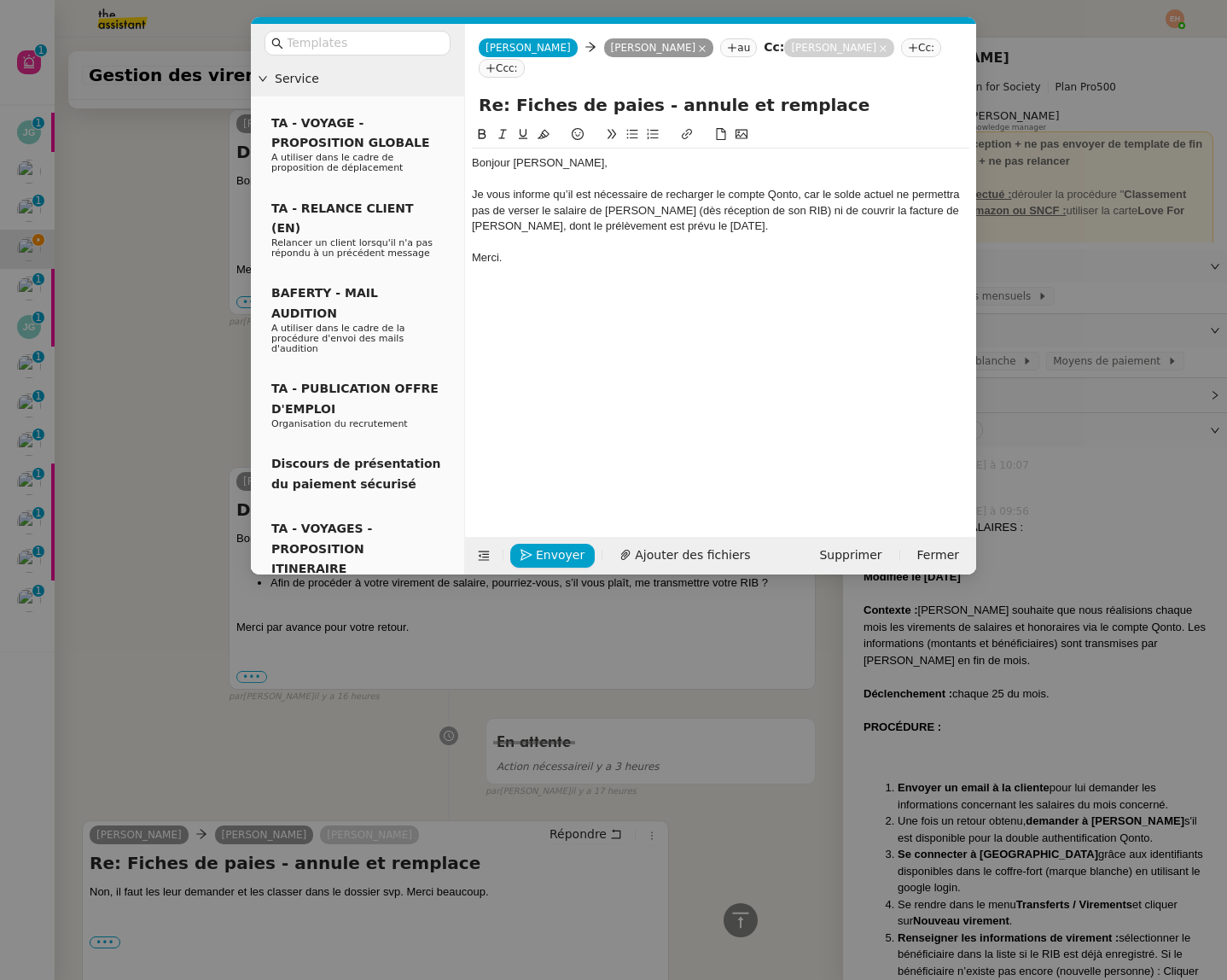
click at [211, 369] on nz-modal-container "Service TA - VOYAGE - PROPOSITION GLOBALE A utiliser dans le cadre de propositi…" at bounding box center [613, 490] width 1227 height 980
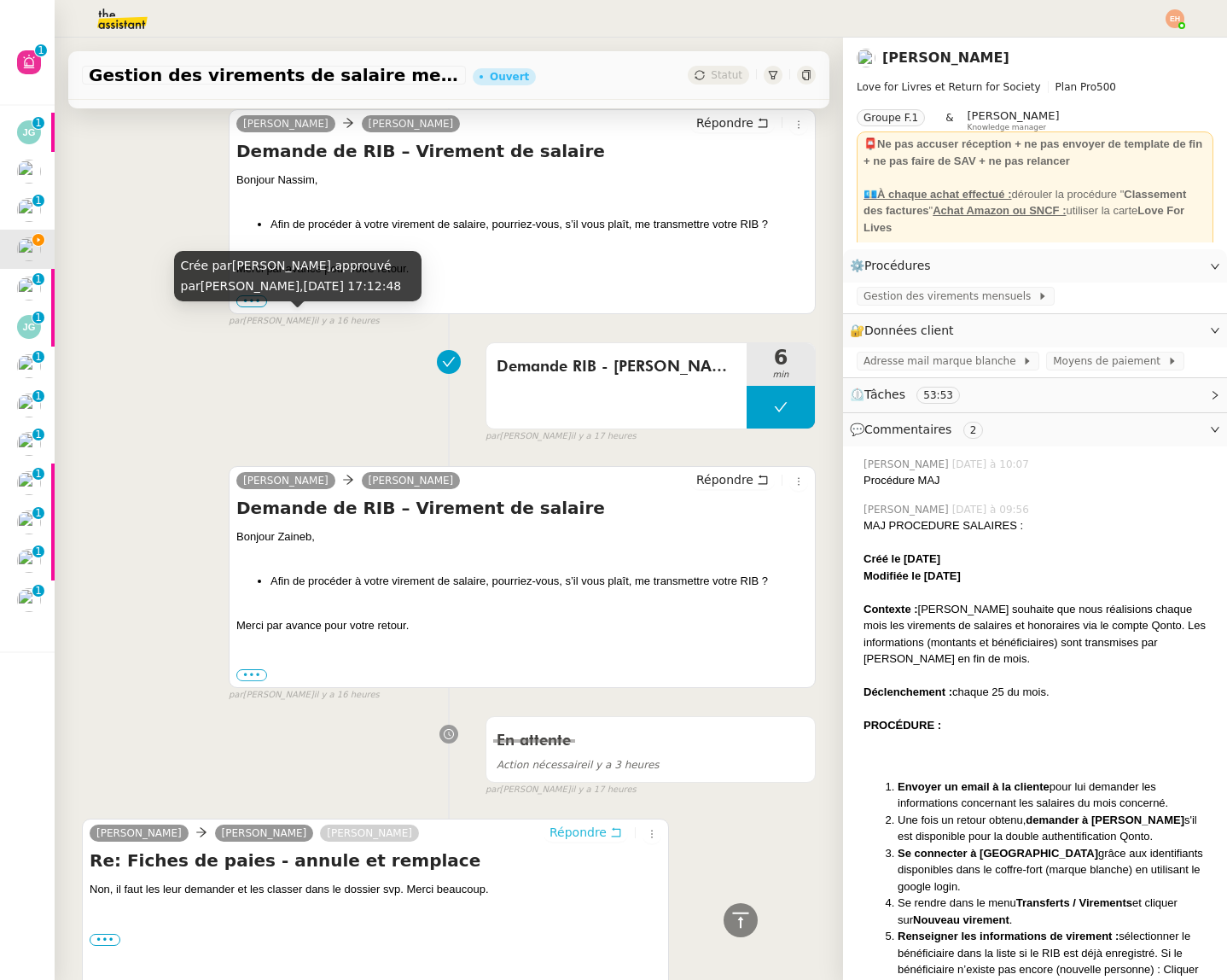
scroll to position [0, 0]
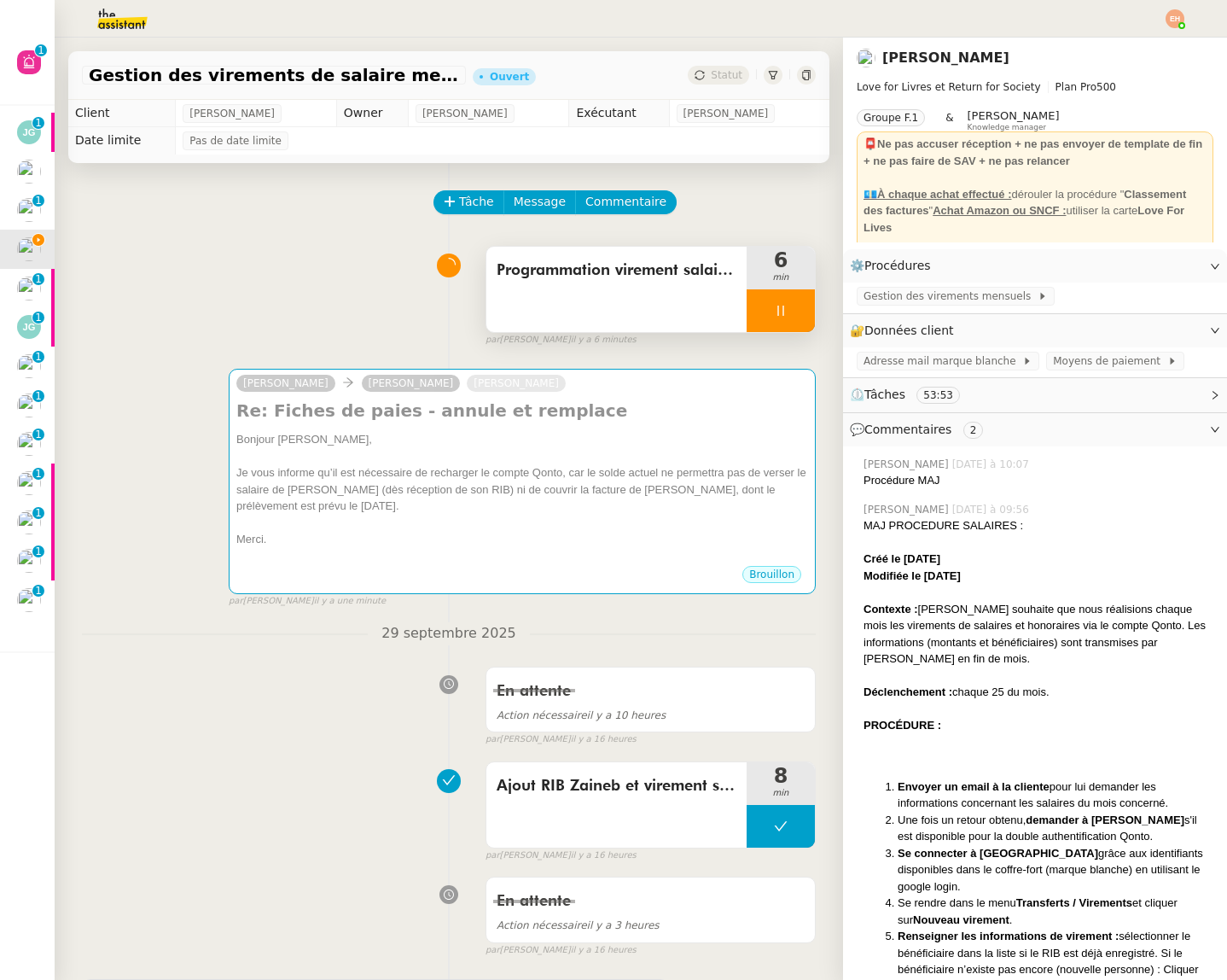
drag, startPoint x: 783, startPoint y: 291, endPoint x: 796, endPoint y: 305, distance: 19.1
click at [783, 292] on div at bounding box center [780, 311] width 68 height 43
click at [794, 315] on icon at bounding box center [797, 310] width 13 height 13
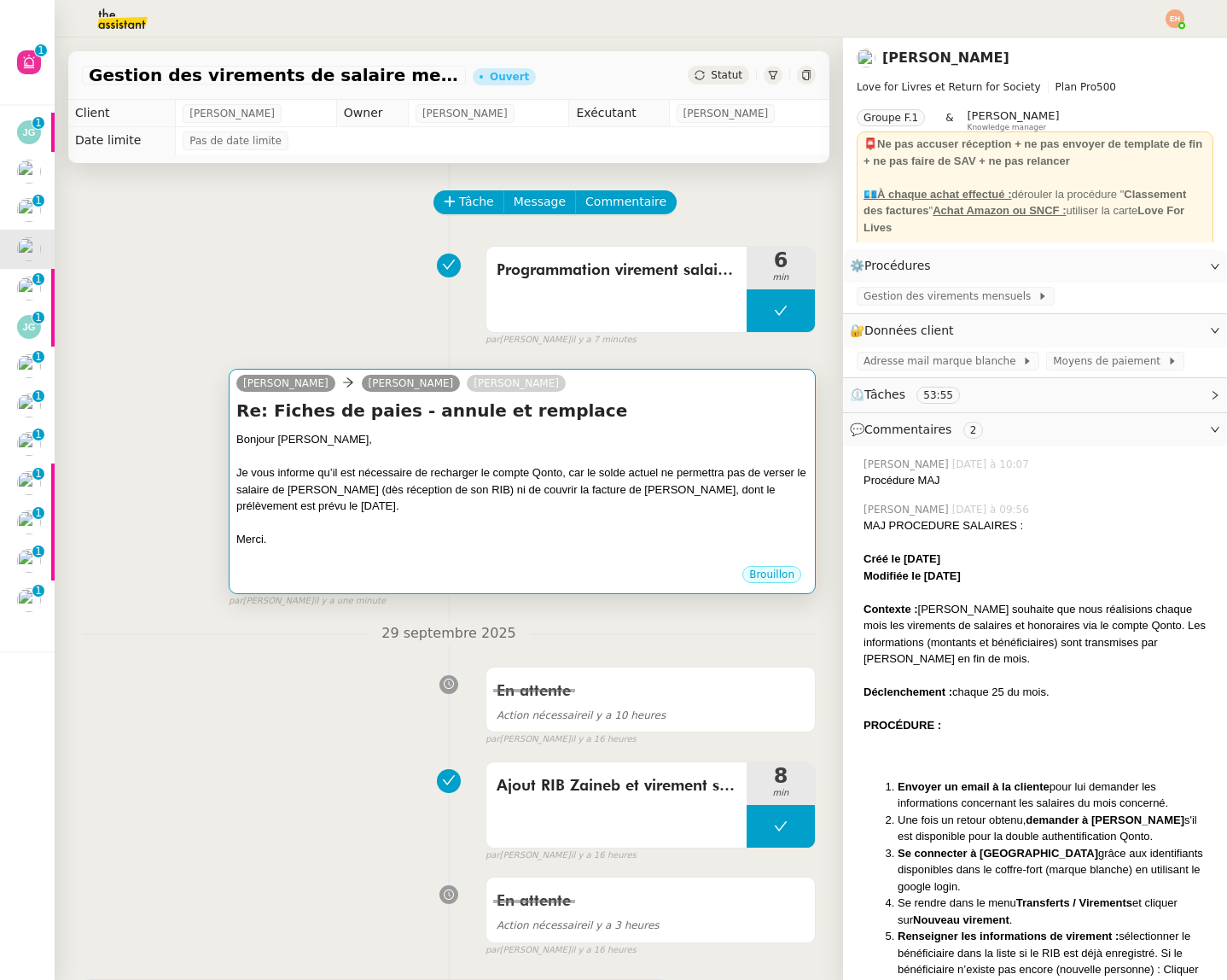
click at [490, 464] on div at bounding box center [522, 456] width 572 height 17
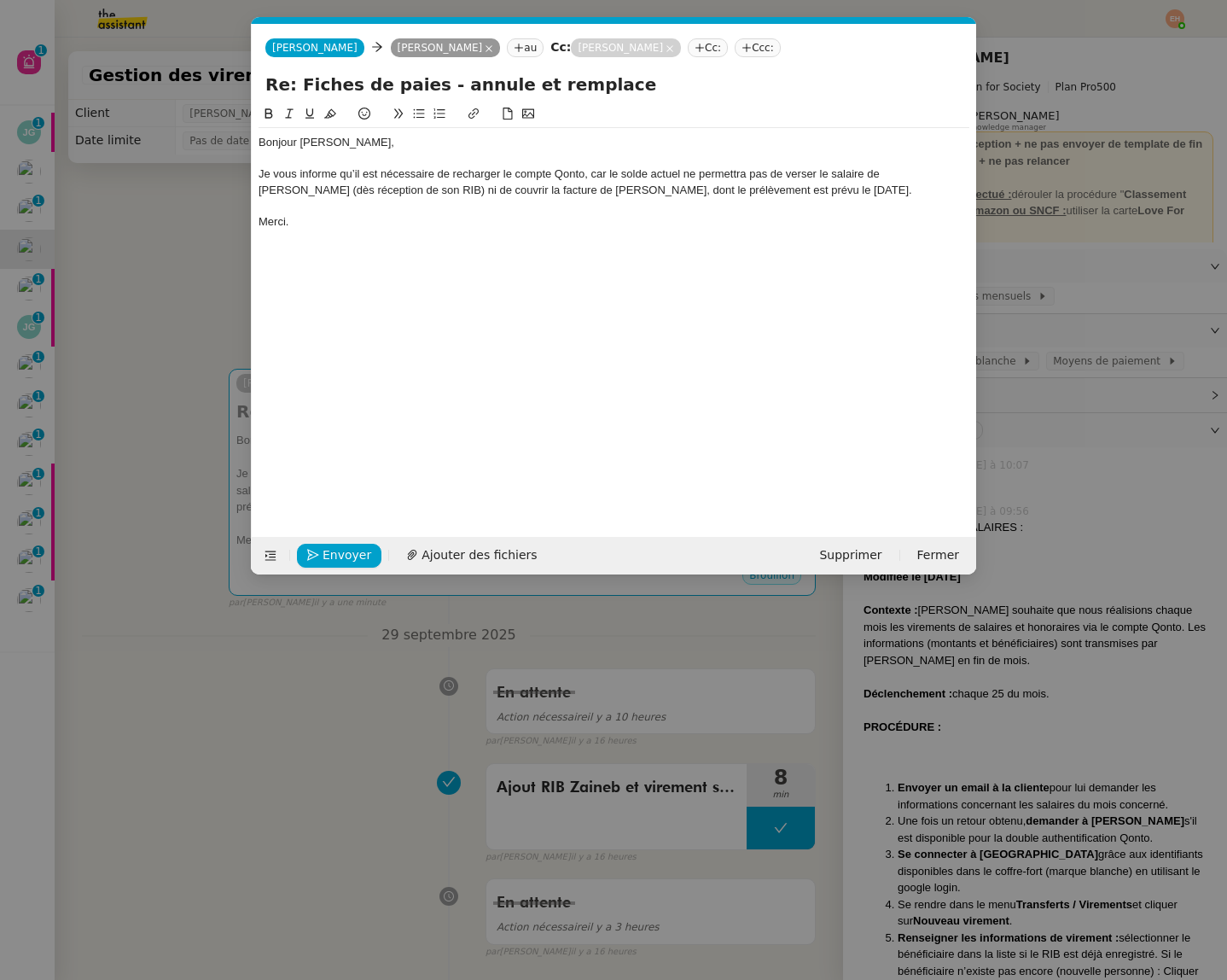
scroll to position [0, 36]
click at [192, 473] on nz-modal-container "Service TA - VOYAGE - PROPOSITION GLOBALE A utiliser dans le cadre de propositi…" at bounding box center [613, 490] width 1227 height 980
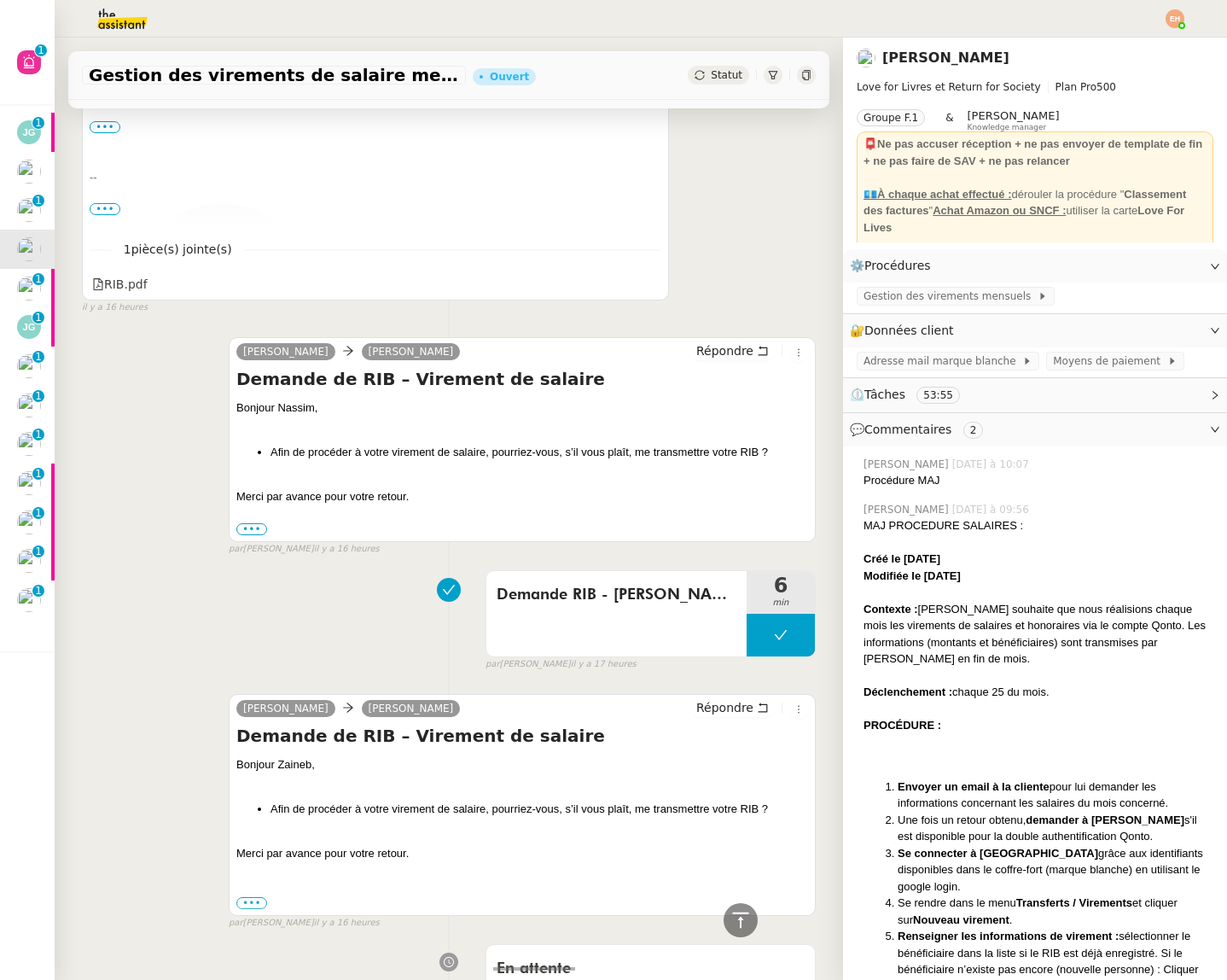
scroll to position [1079, 0]
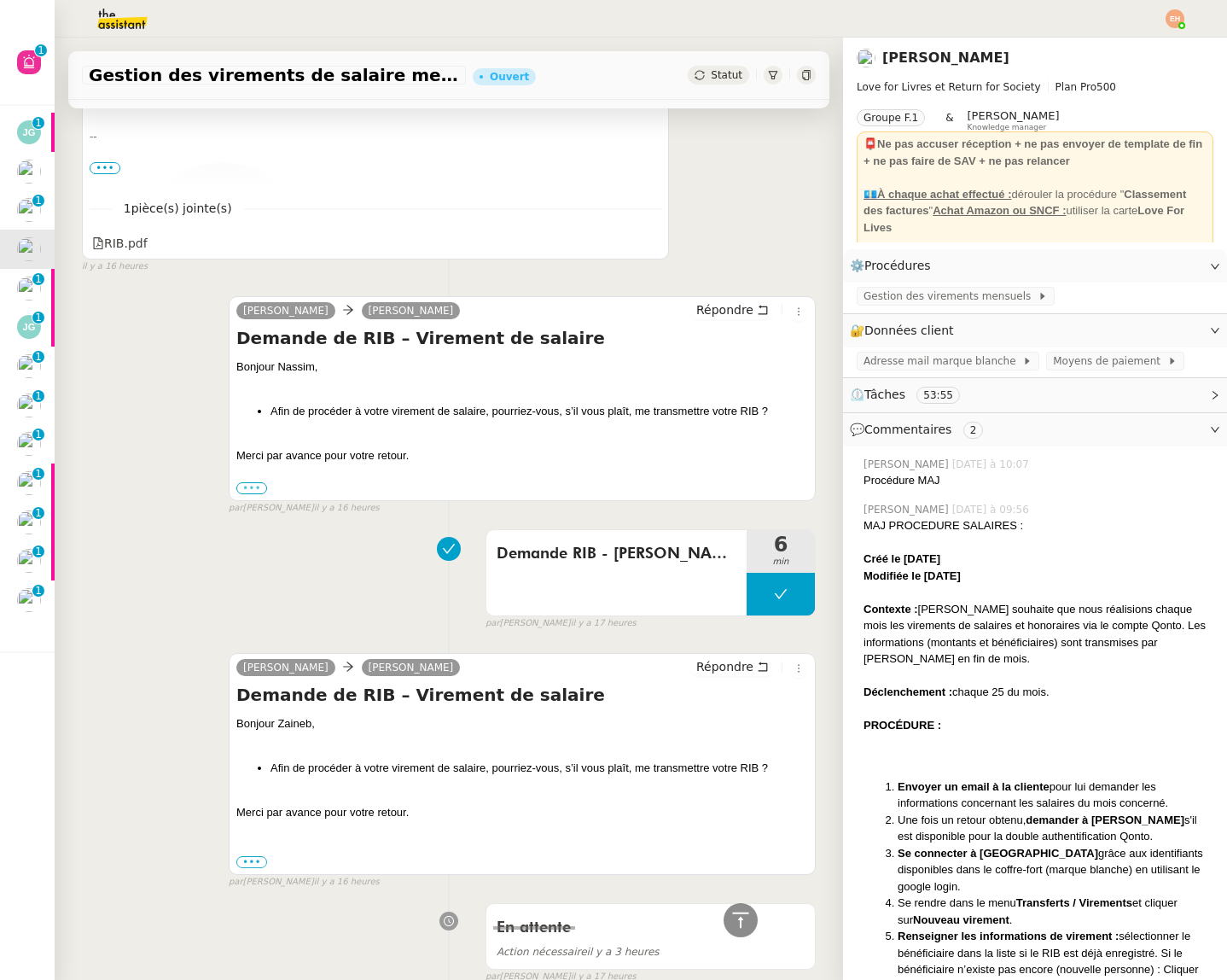
click at [250, 485] on label "•••" at bounding box center [251, 488] width 30 height 12
click at [0, 0] on input "•••" at bounding box center [0, 0] width 0 height 0
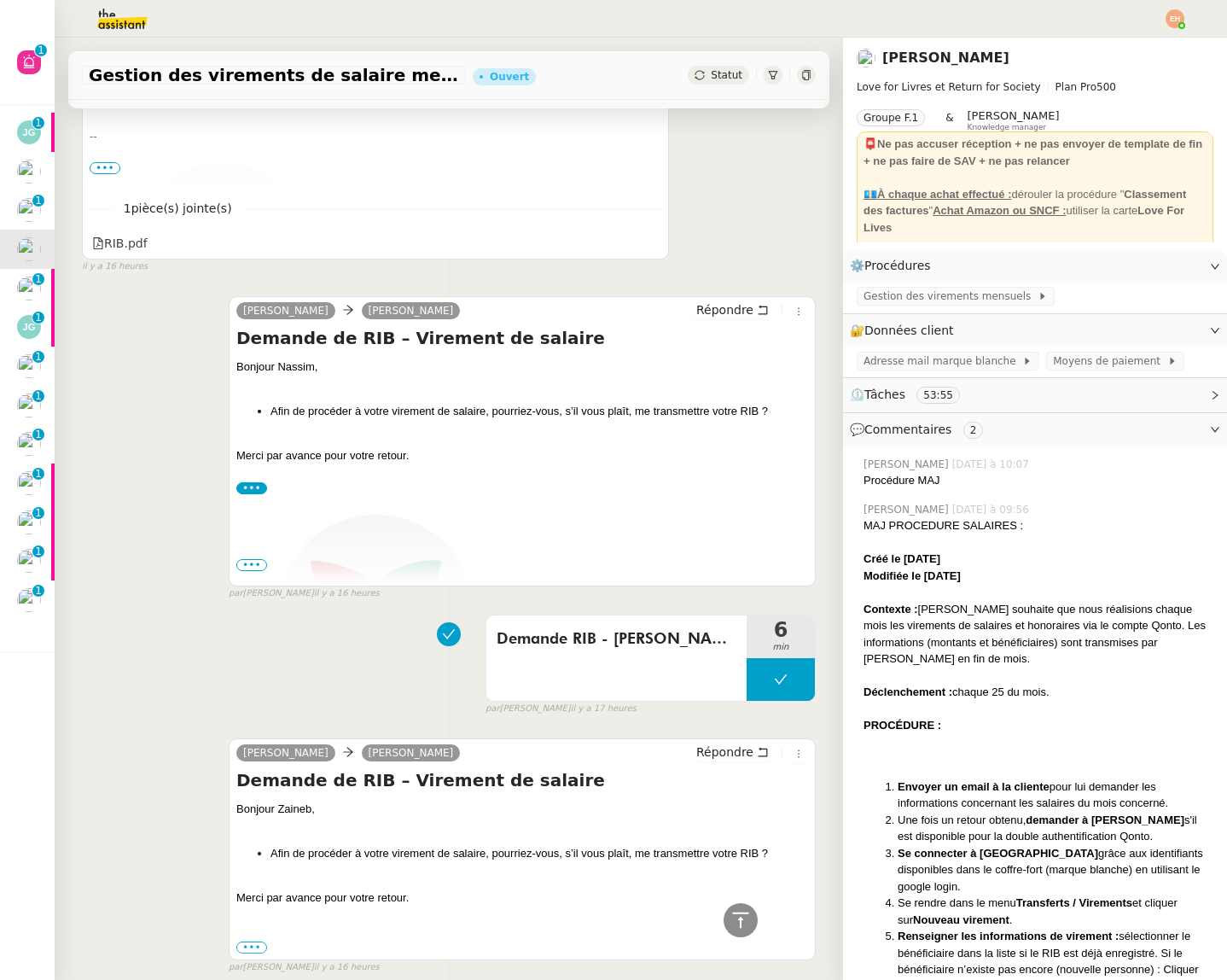
click at [413, 469] on div "Bonjour [PERSON_NAME], Afin de procéder à votre virement de salaire, pourriez-v…" at bounding box center [522, 614] width 572 height 512
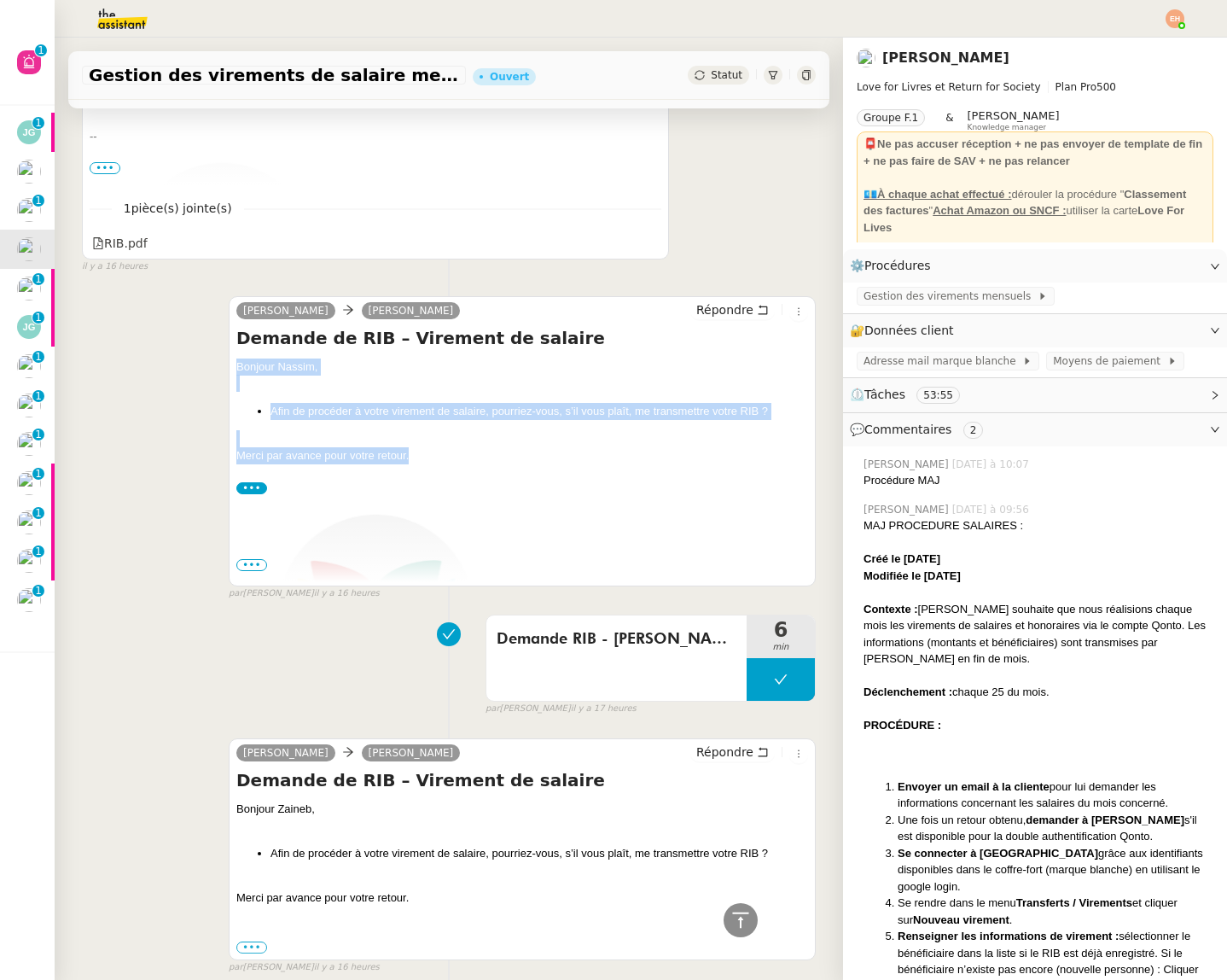
drag, startPoint x: 422, startPoint y: 457, endPoint x: 251, endPoint y: 368, distance: 192.8
click at [236, 371] on div "Bonjour [PERSON_NAME], Afin de procéder à votre virement de salaire, pourriez-v…" at bounding box center [522, 614] width 572 height 512
copy div "Bonjour [PERSON_NAME], Afin de procéder à votre virement de salaire, pourriez-v…"
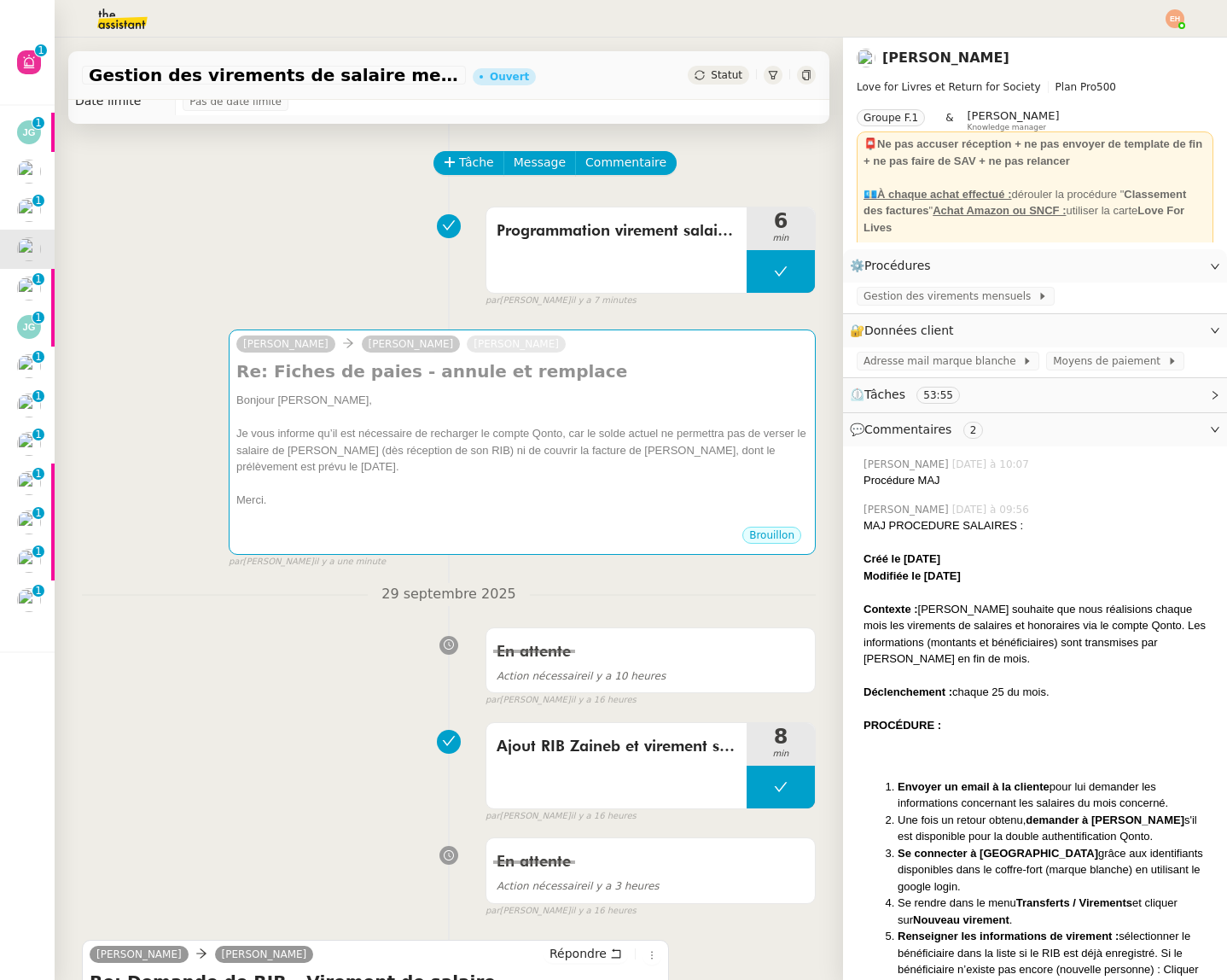
scroll to position [0, 0]
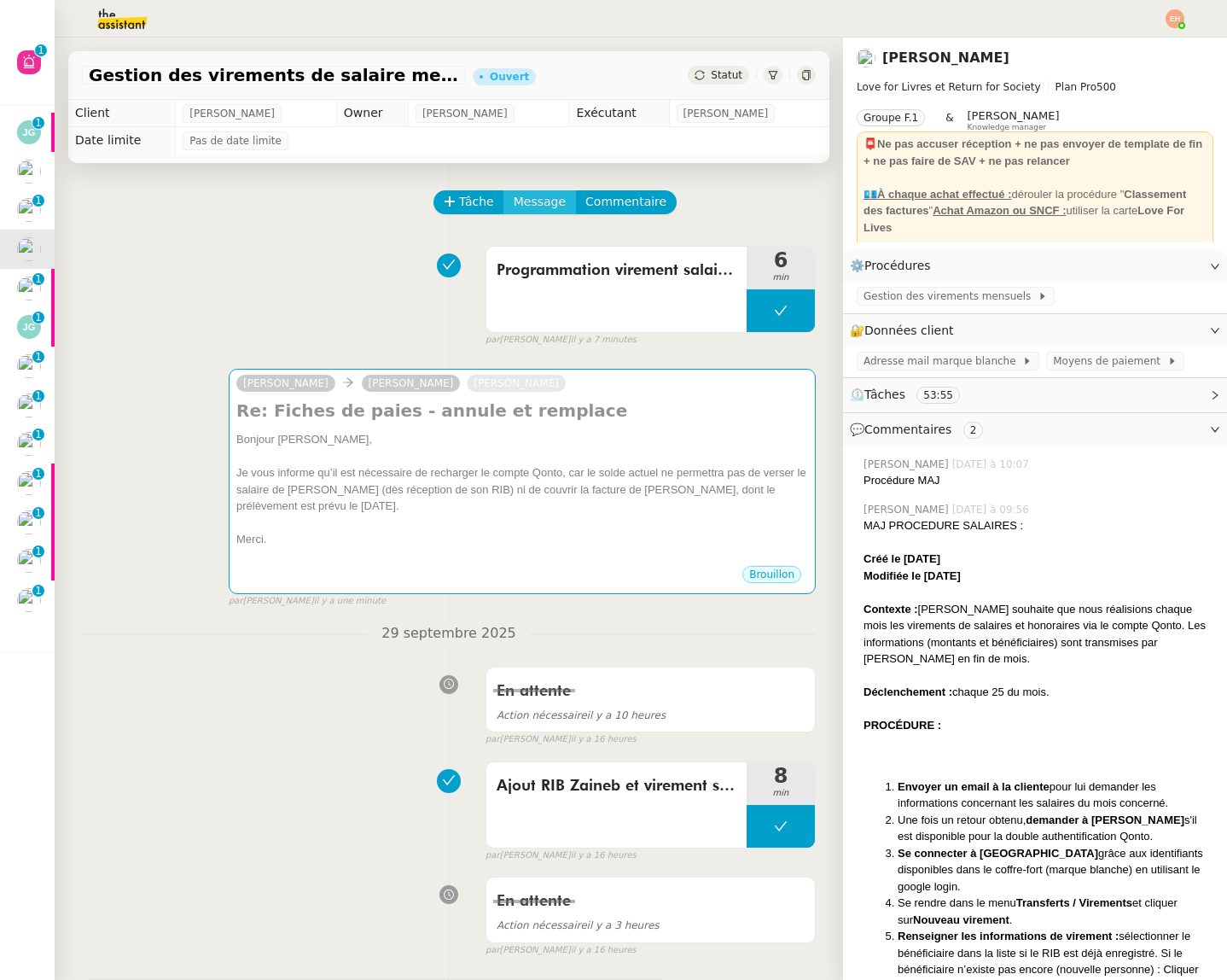
click at [550, 204] on span "Message" at bounding box center [540, 202] width 52 height 20
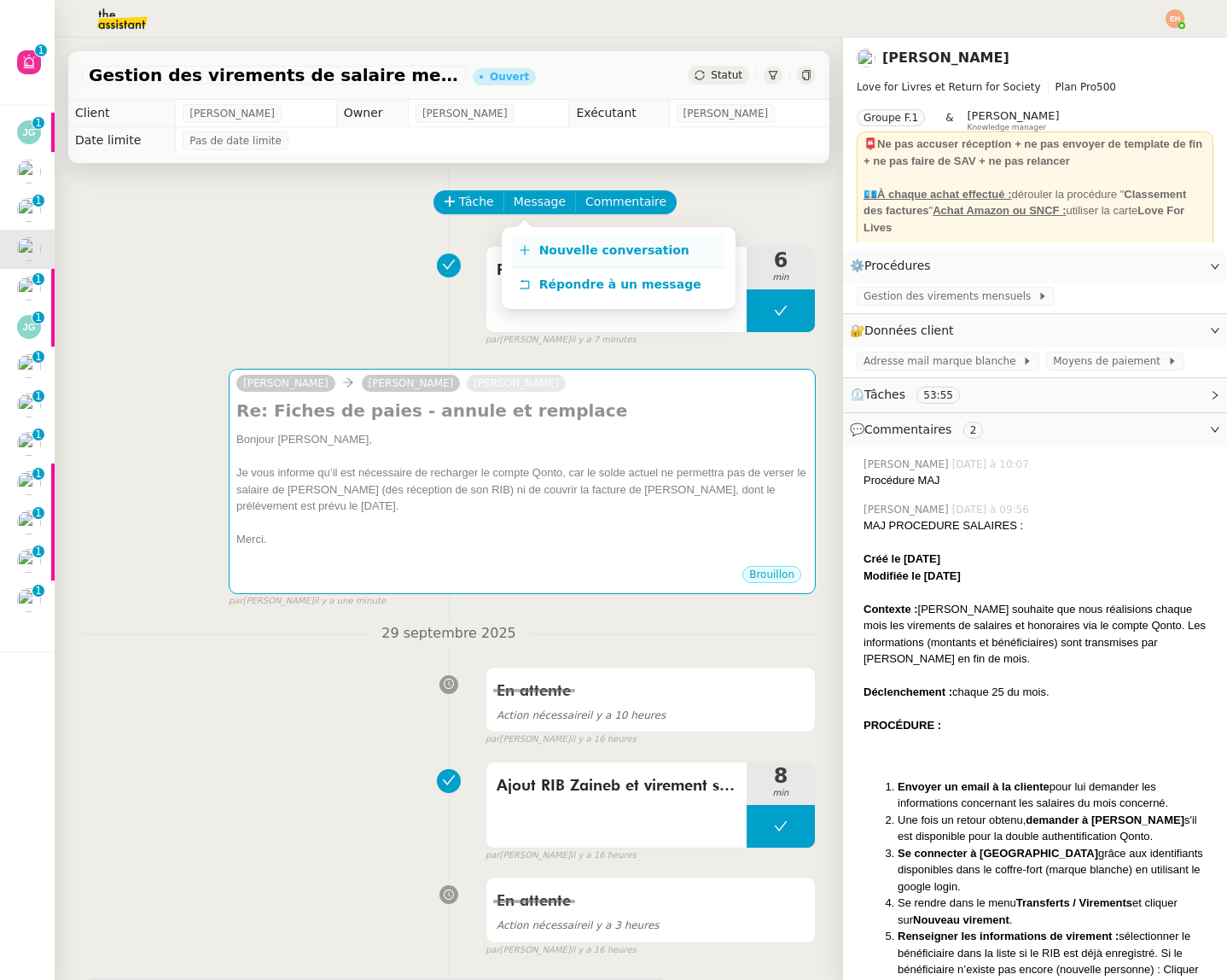
click at [559, 234] on link "Nouvelle conversation" at bounding box center [618, 251] width 213 height 34
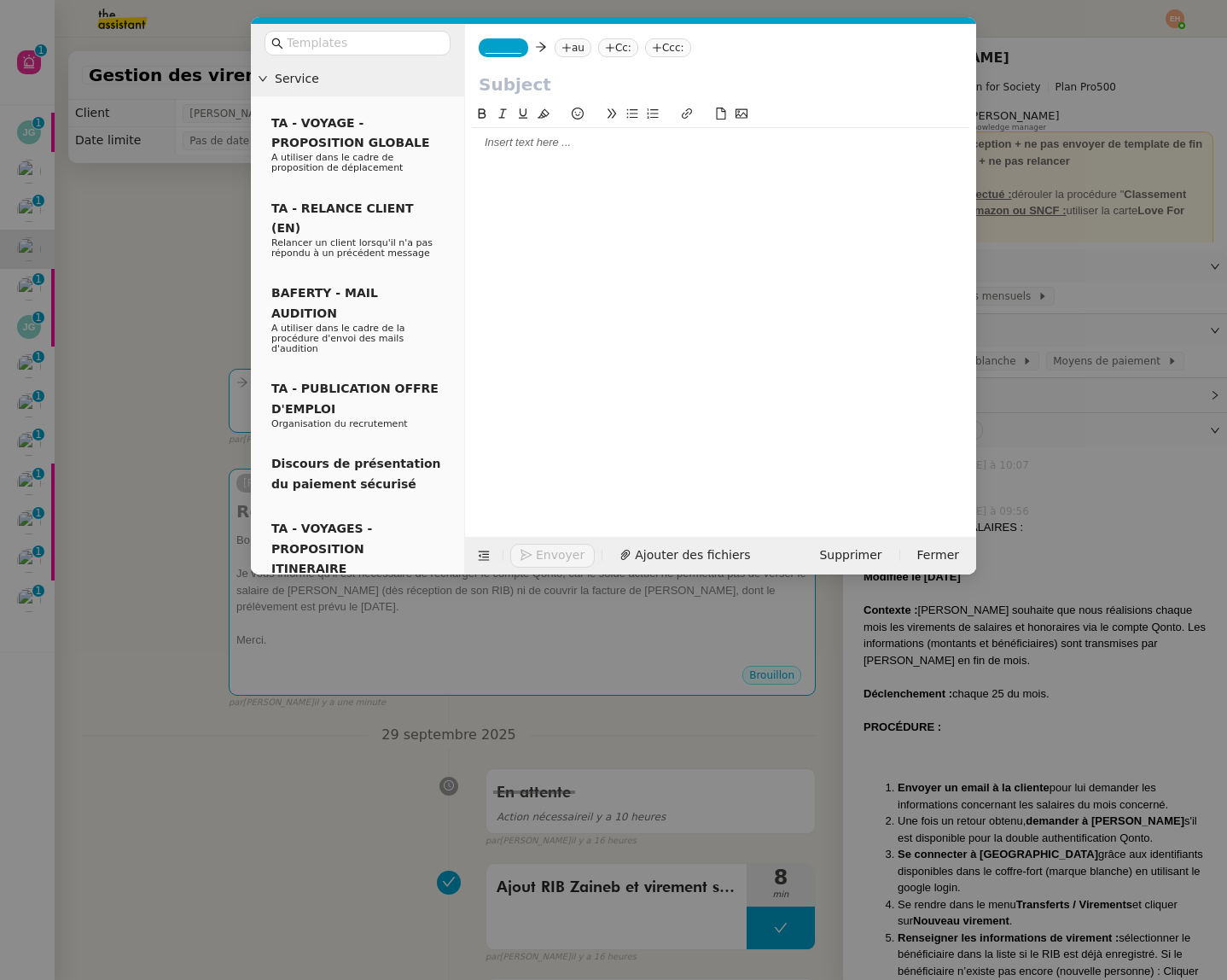
click at [128, 291] on nz-modal-container "Service TA - VOYAGE - PROPOSITION GLOBALE A utiliser dans le cadre de propositi…" at bounding box center [613, 490] width 1227 height 980
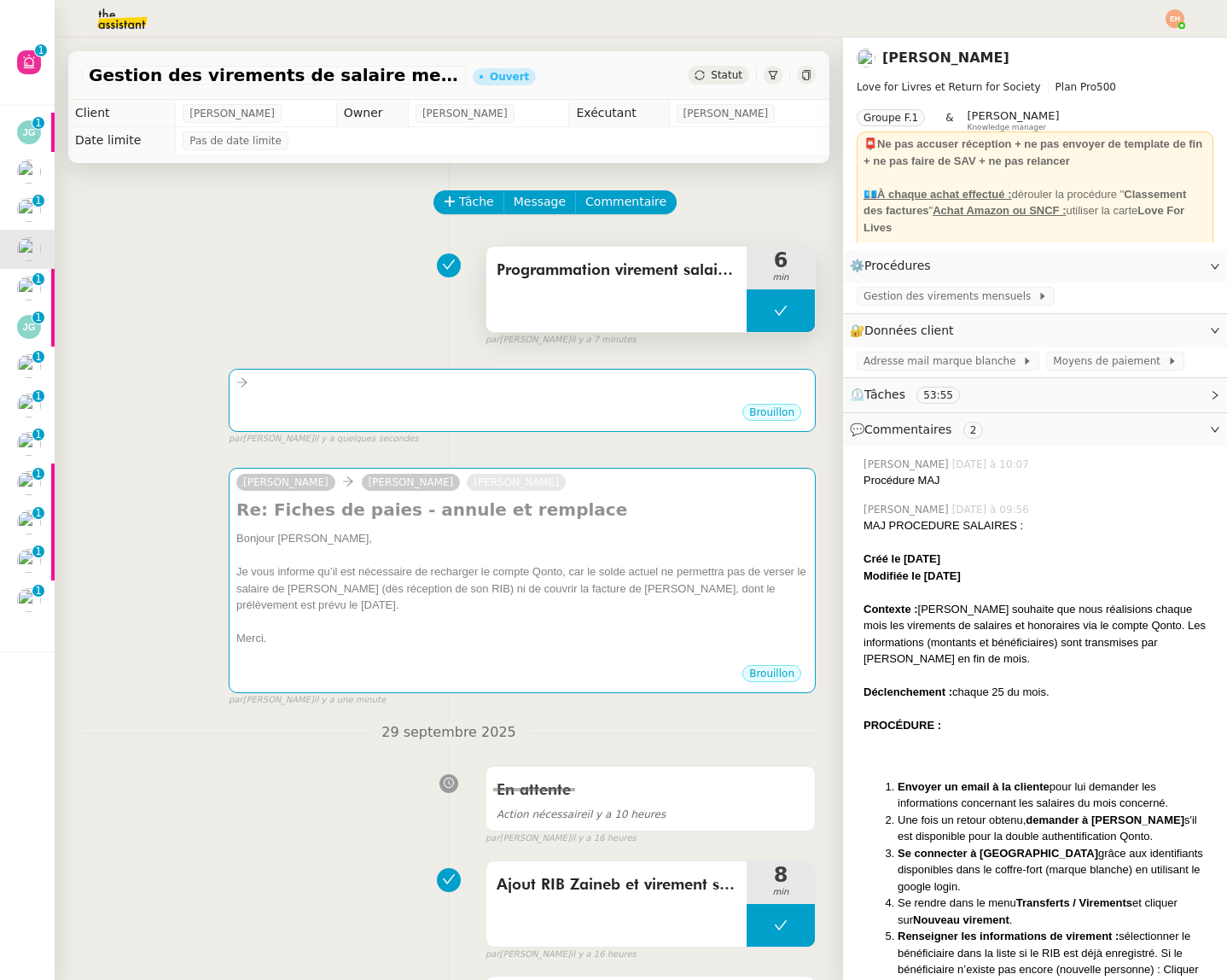
click at [792, 307] on button at bounding box center [780, 311] width 68 height 43
drag, startPoint x: 751, startPoint y: 311, endPoint x: 746, endPoint y: 336, distance: 25.5
click at [751, 311] on div at bounding box center [763, 311] width 34 height 43
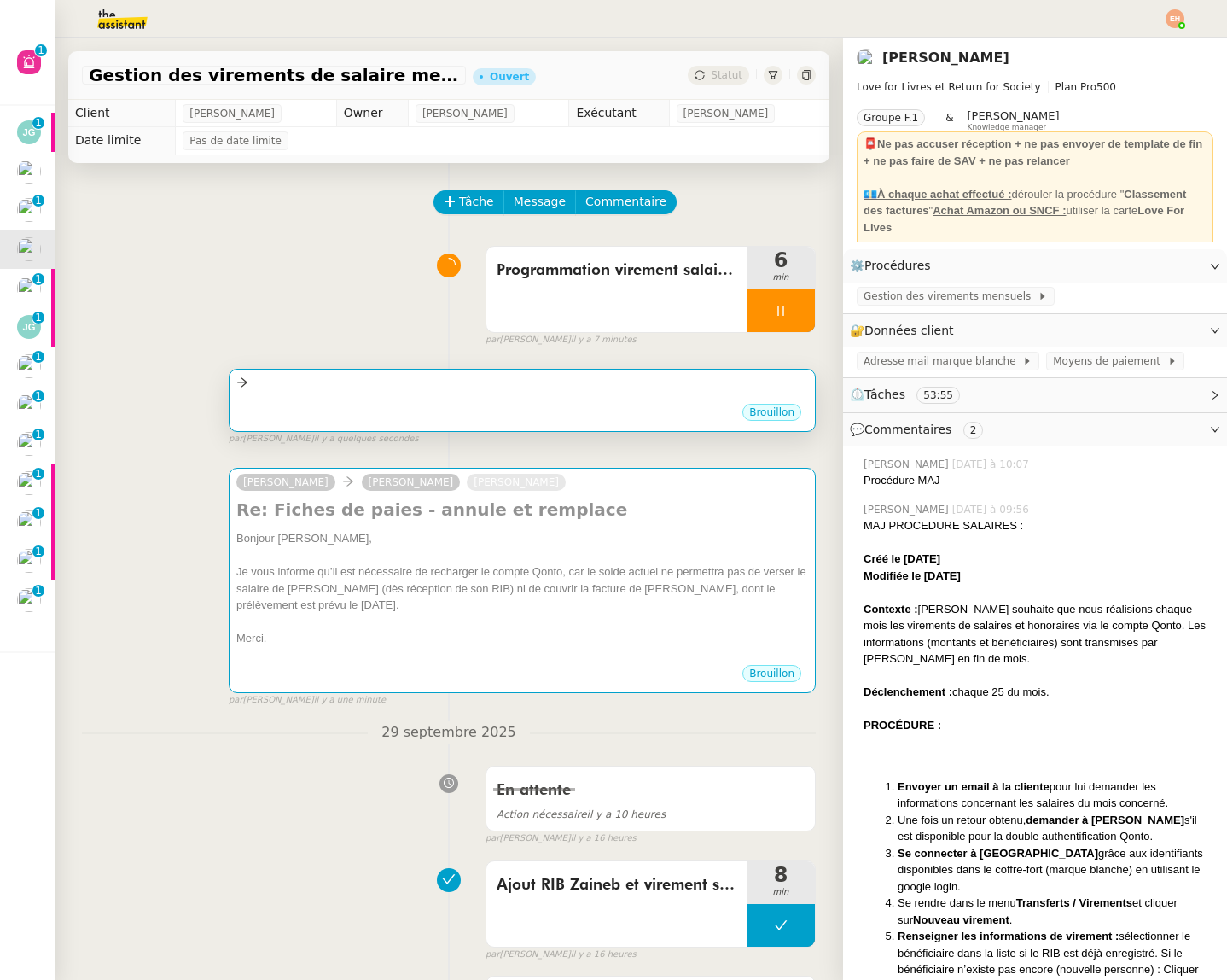
click at [693, 385] on div at bounding box center [522, 383] width 572 height 20
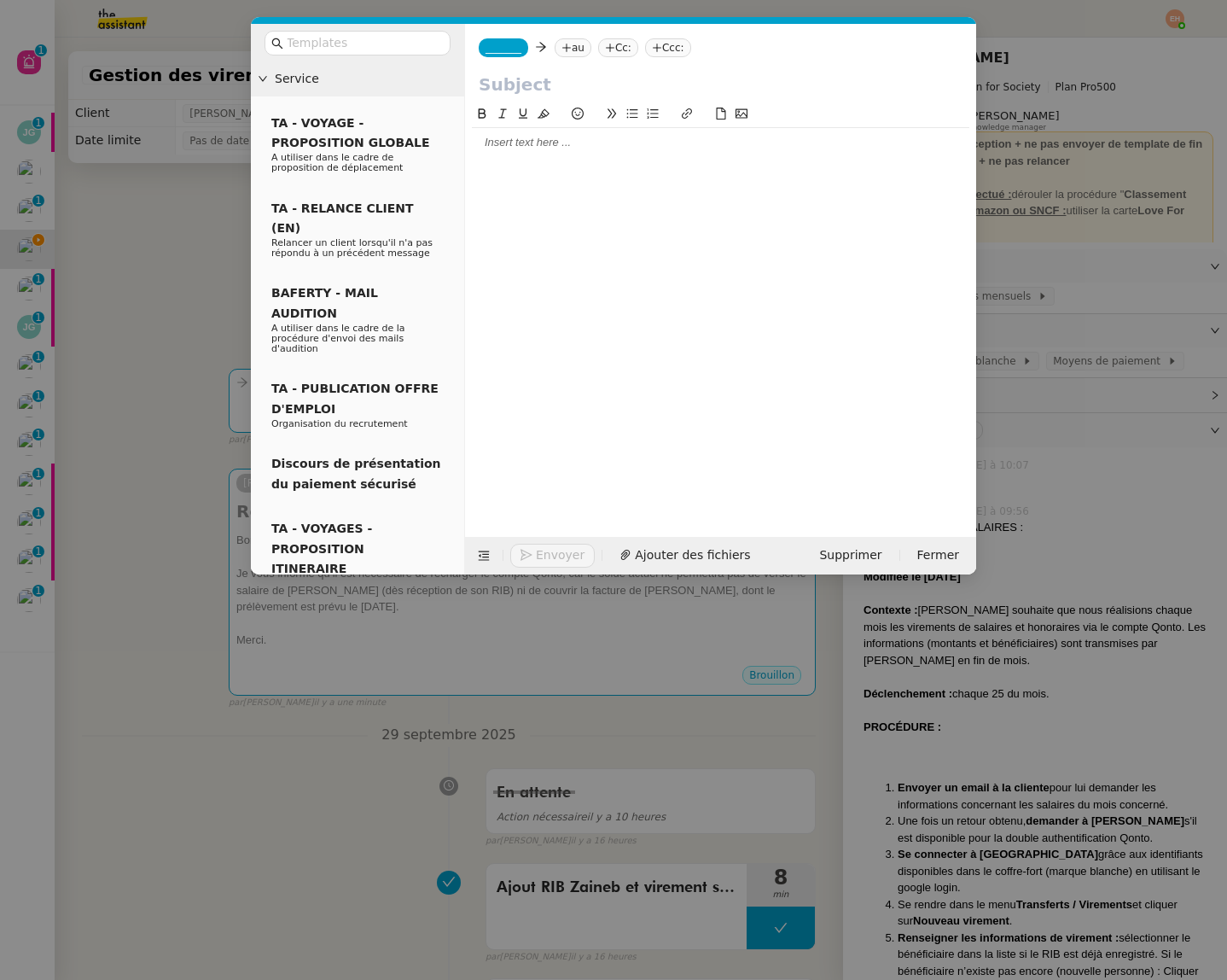
click at [541, 141] on div at bounding box center [720, 142] width 498 height 15
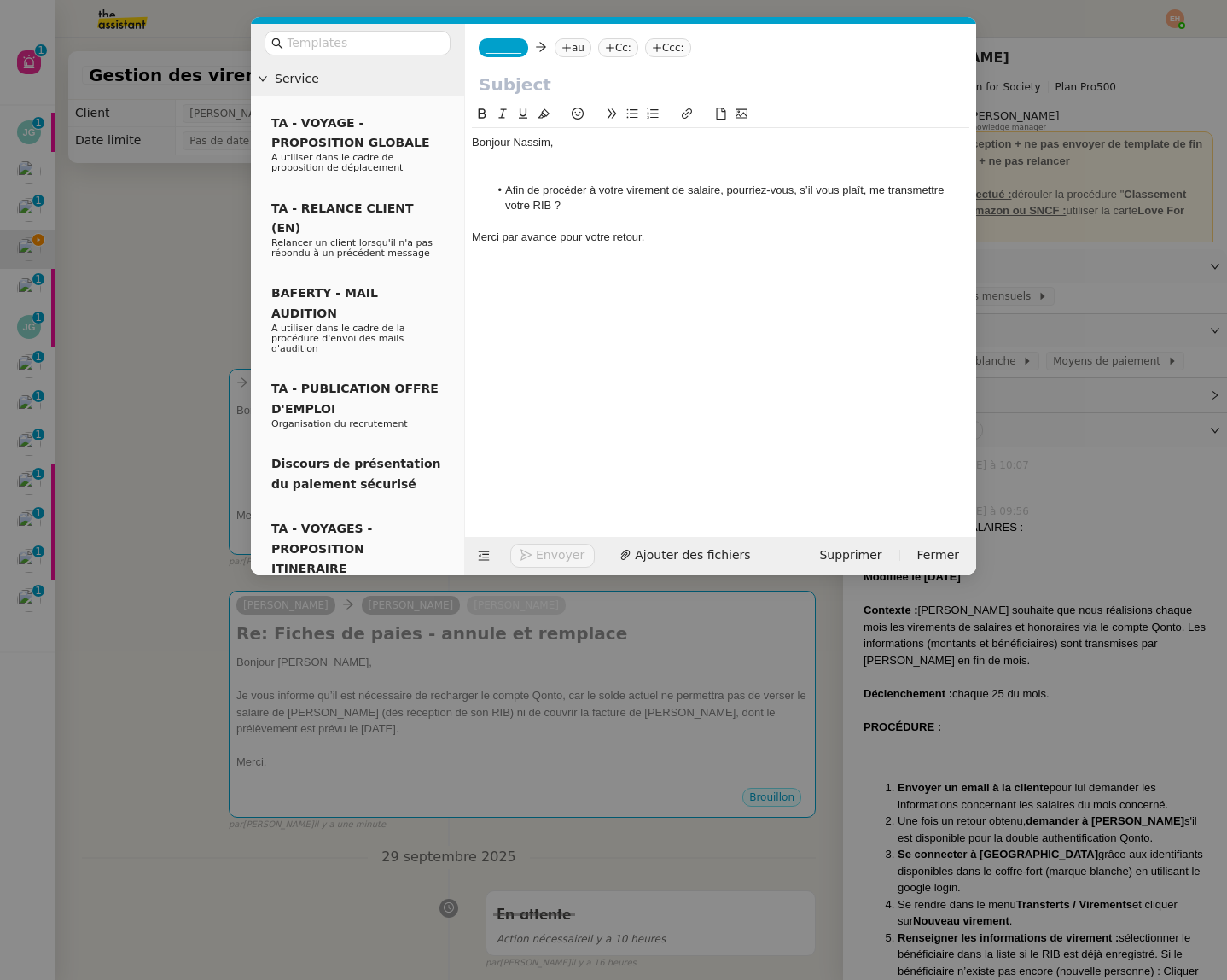
click at [498, 47] on span "_______" at bounding box center [504, 47] width 36 height 12
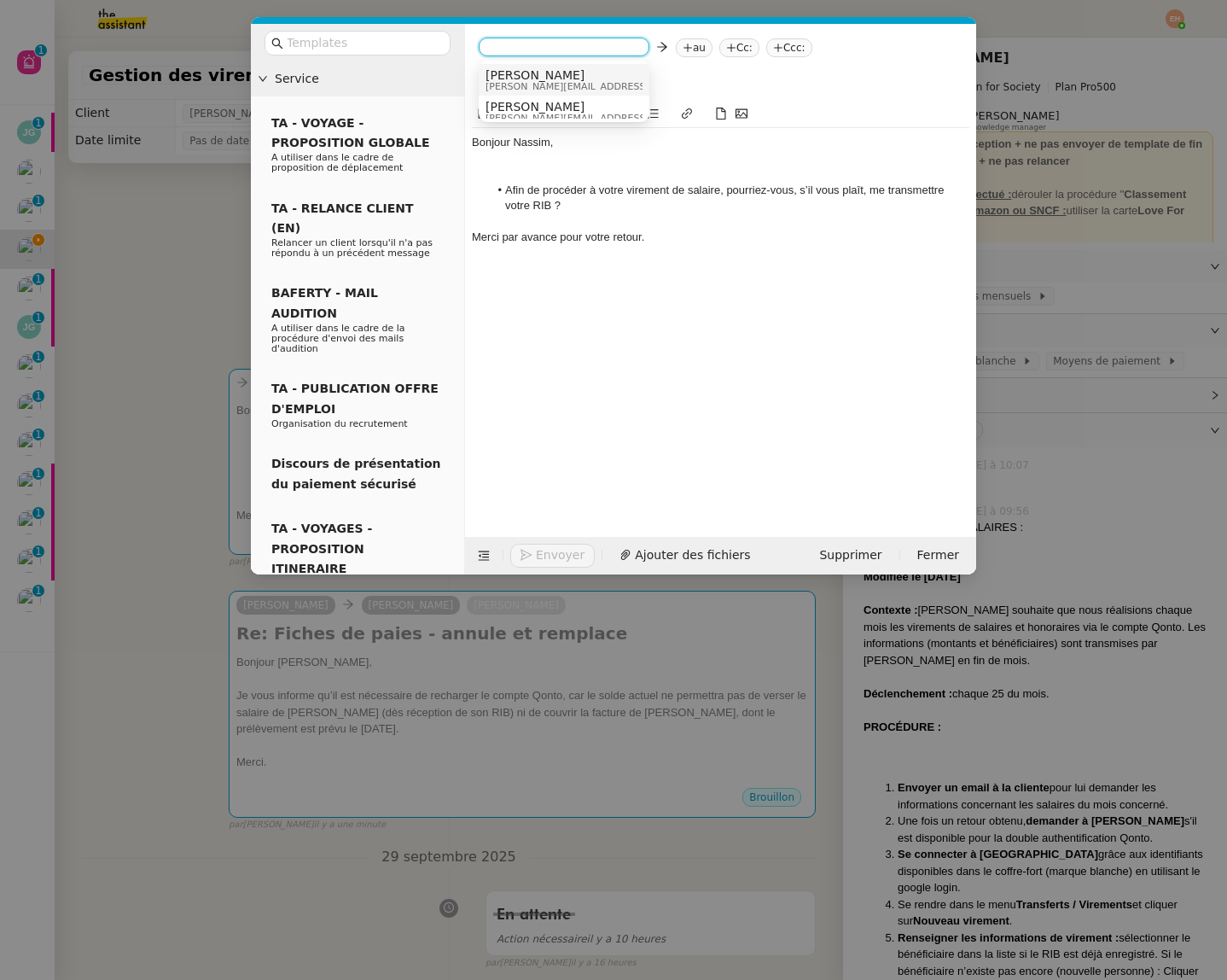
click at [515, 83] on span "[PERSON_NAME][EMAIL_ADDRESS][DOMAIN_NAME]" at bounding box center [607, 87] width 243 height 9
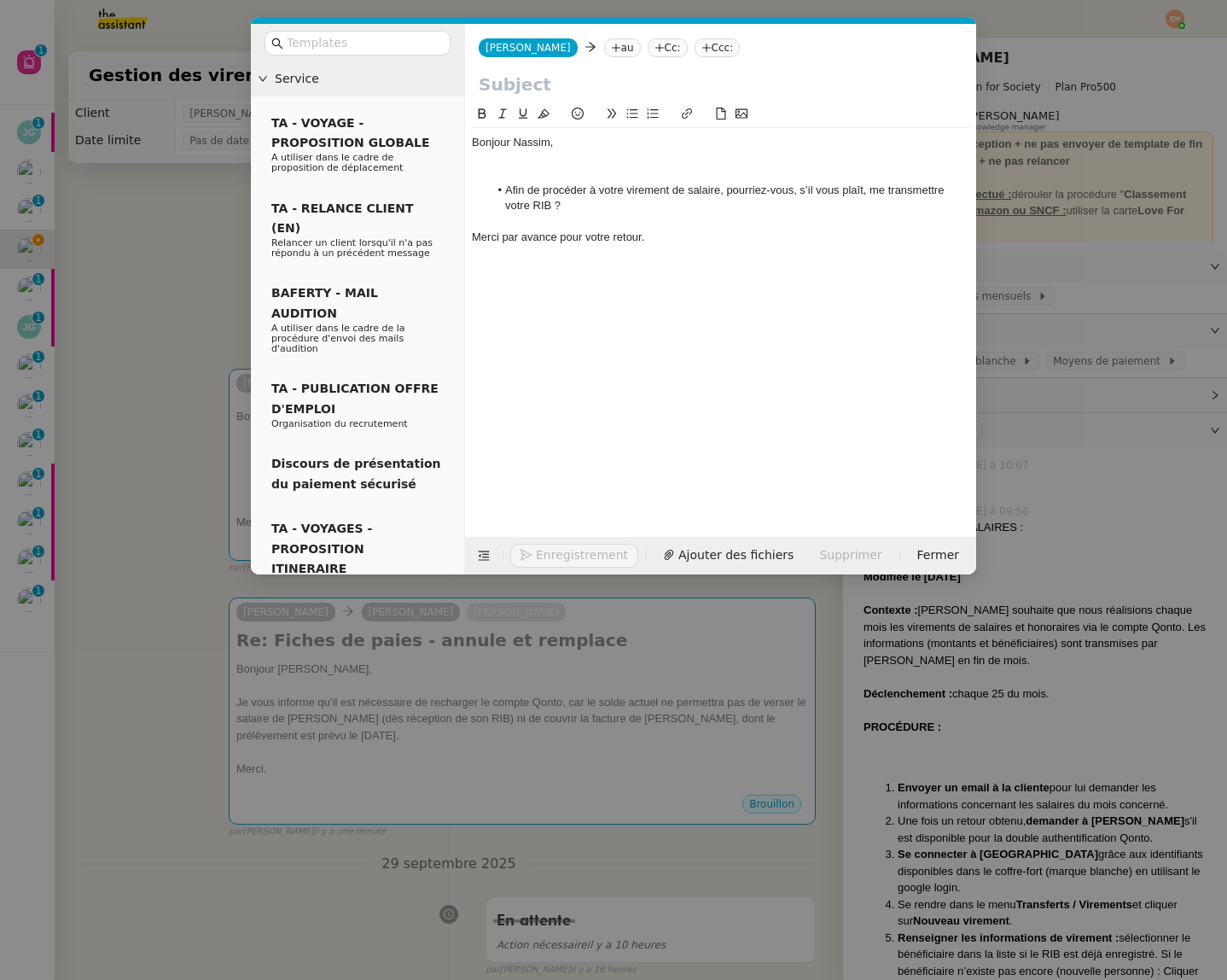
click at [604, 46] on nz-tag "au" at bounding box center [622, 47] width 37 height 19
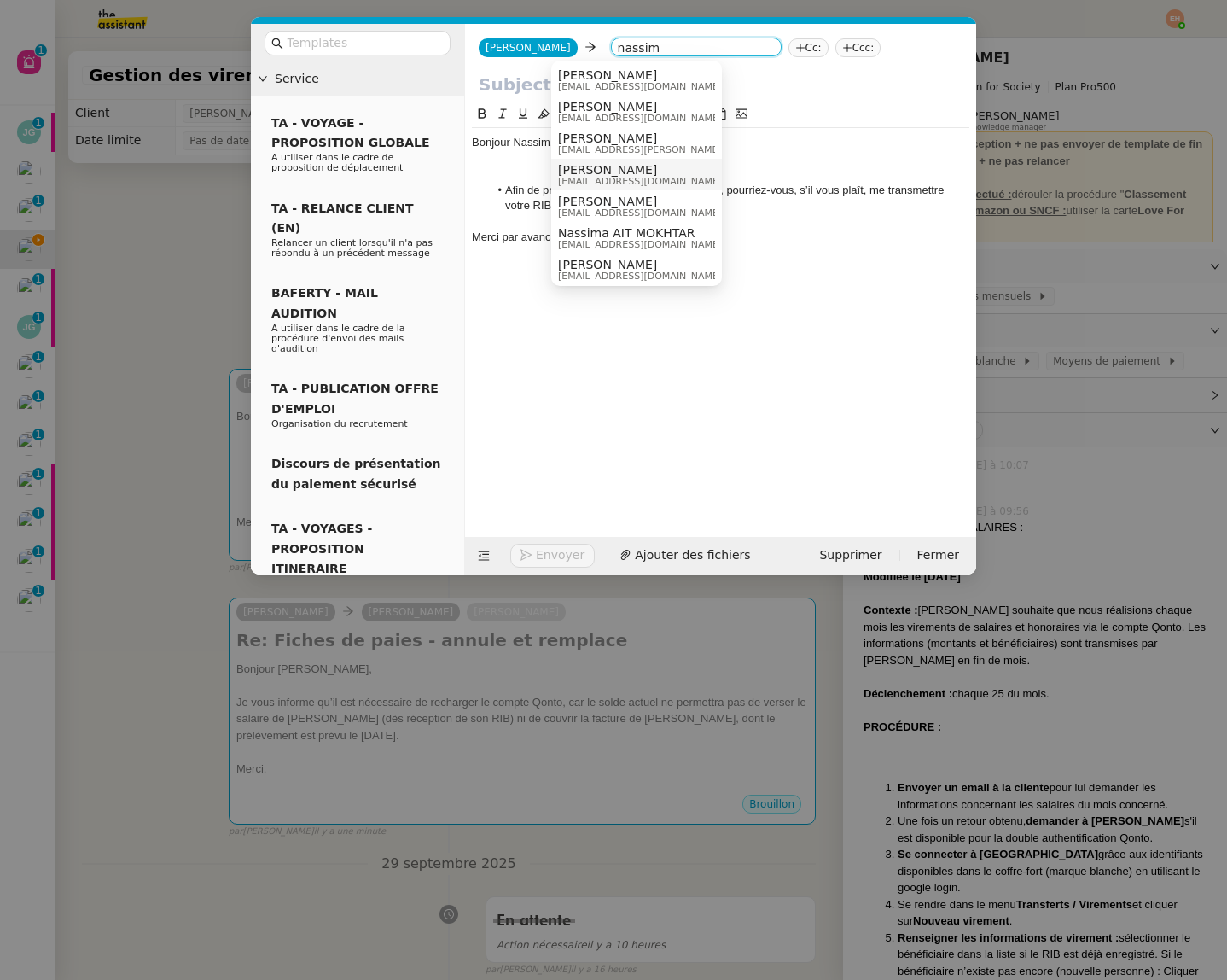
type input "nassim"
click at [637, 176] on span "[EMAIL_ADDRESS][DOMAIN_NAME]" at bounding box center [640, 181] width 164 height 9
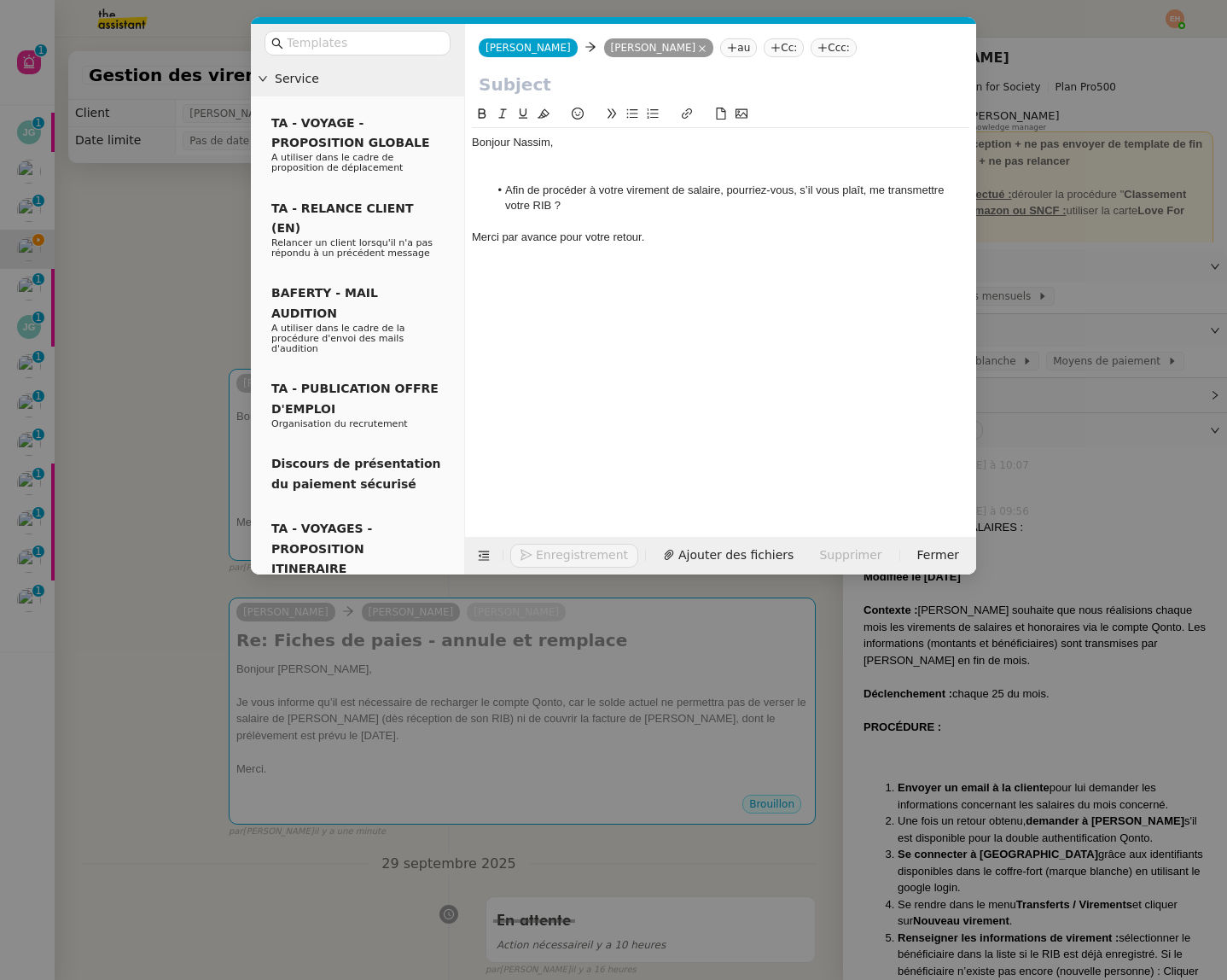
drag, startPoint x: 159, startPoint y: 319, endPoint x: 214, endPoint y: 321, distance: 55.0
click at [159, 319] on nz-modal-container "Service TA - VOYAGE - PROPOSITION GLOBALE A utiliser dans le cadre de propositi…" at bounding box center [613, 490] width 1227 height 980
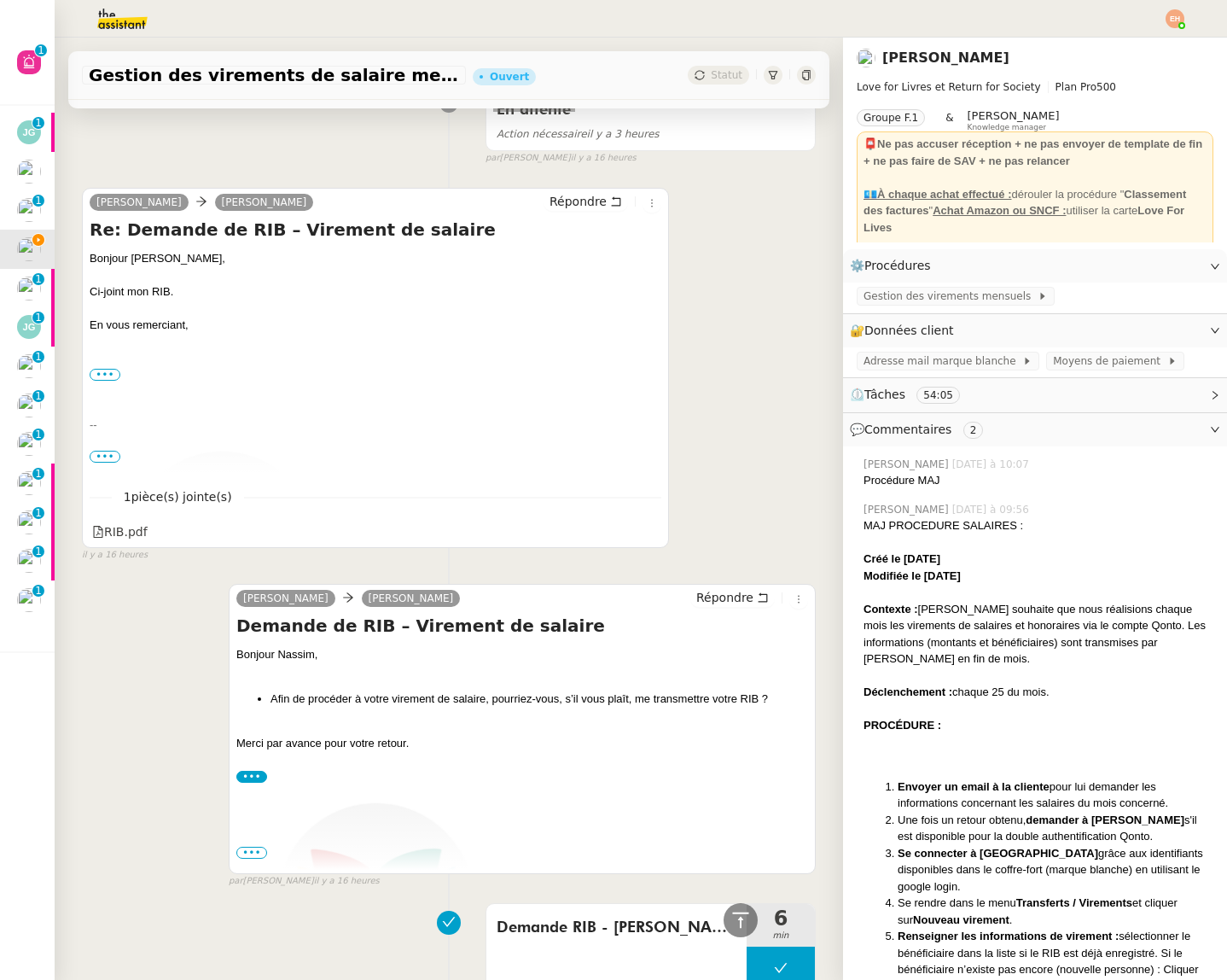
scroll to position [1348, 0]
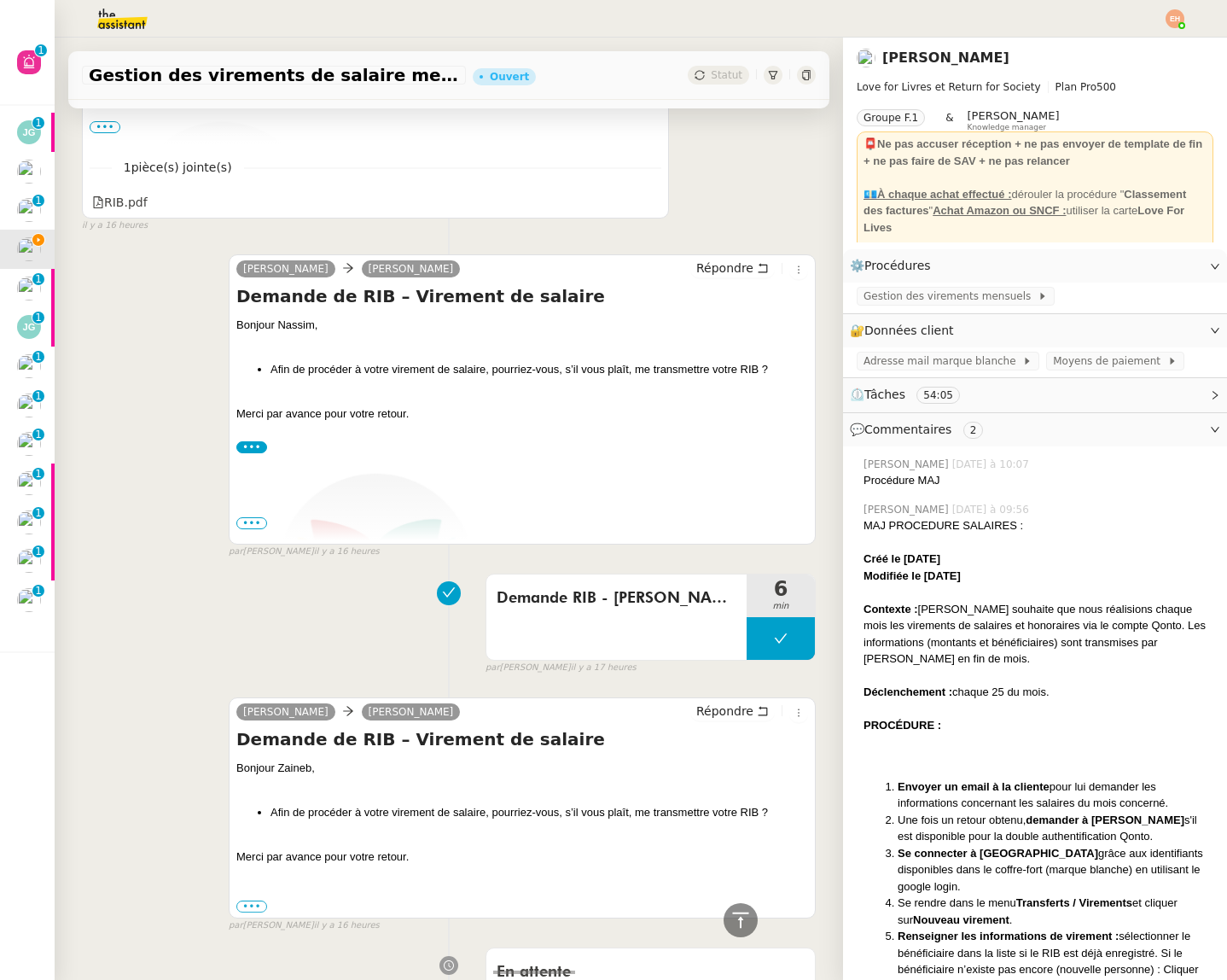
click at [367, 297] on h4 "Demande de RIB – Virement de salaire" at bounding box center [522, 296] width 572 height 24
copy div "Demande de RIB – Virement de salaire"
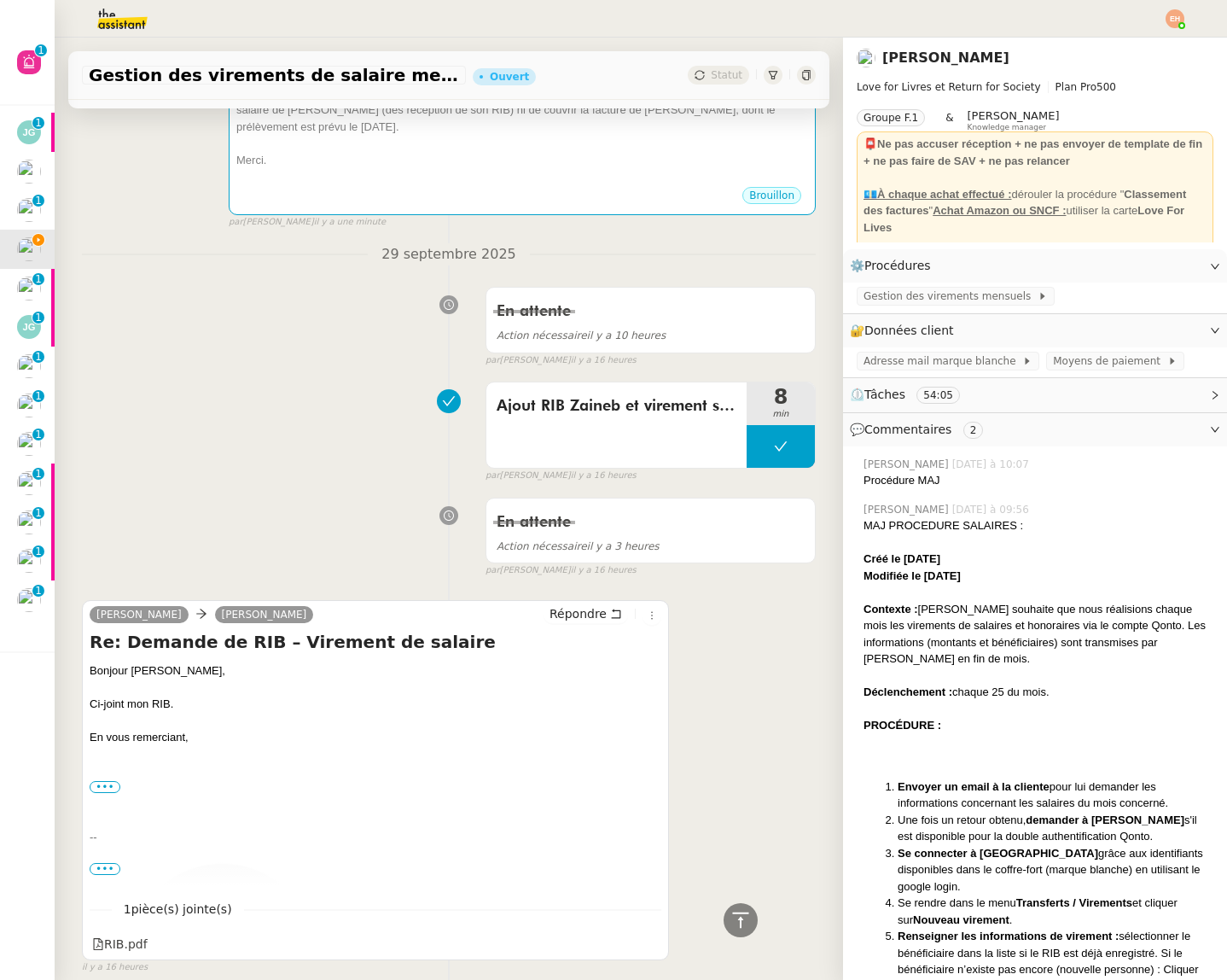
scroll to position [0, 0]
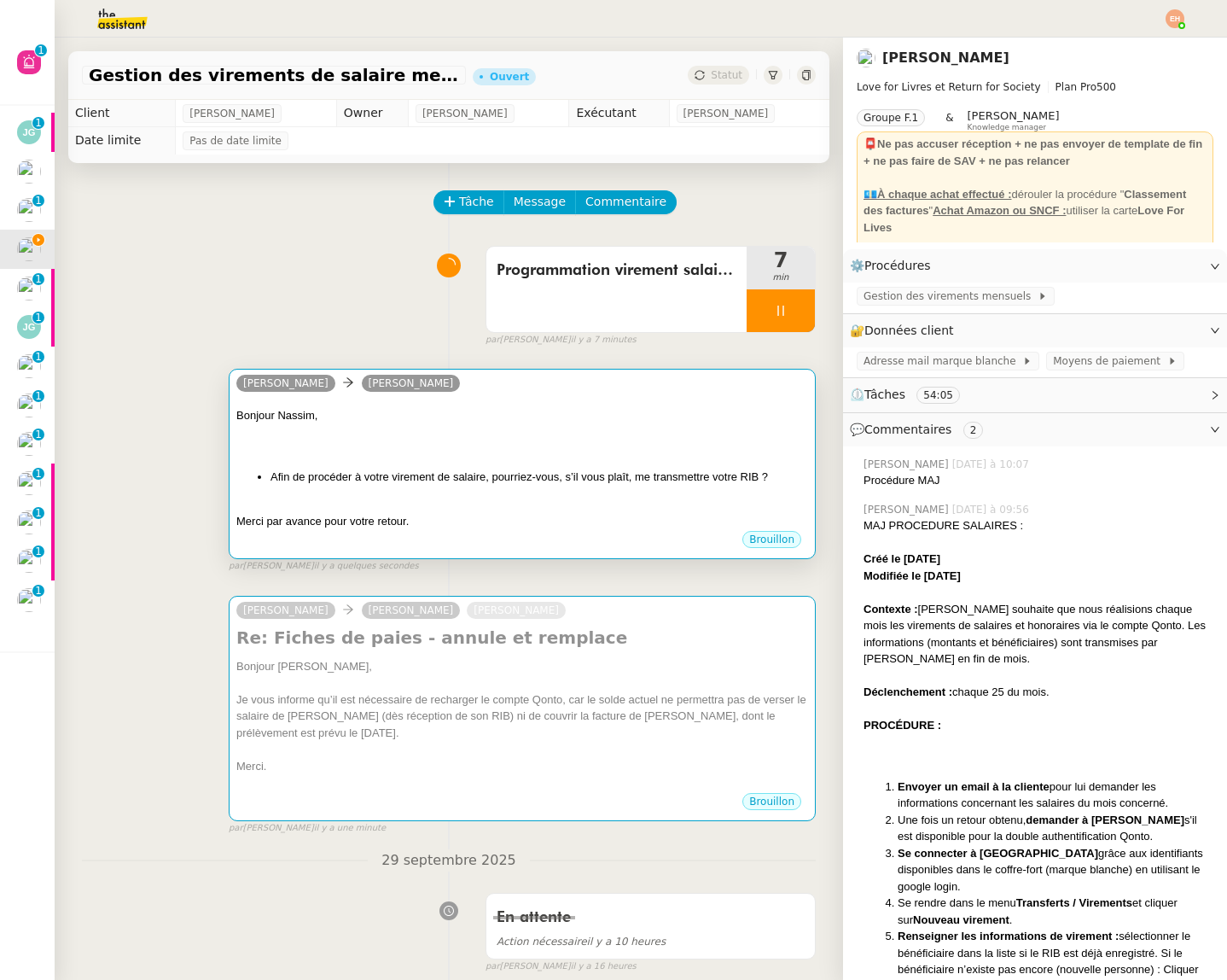
click at [388, 406] on div "Bonjour [PERSON_NAME], Afin de procéder à votre virement de salaire, pourriez-v…" at bounding box center [522, 464] width 572 height 131
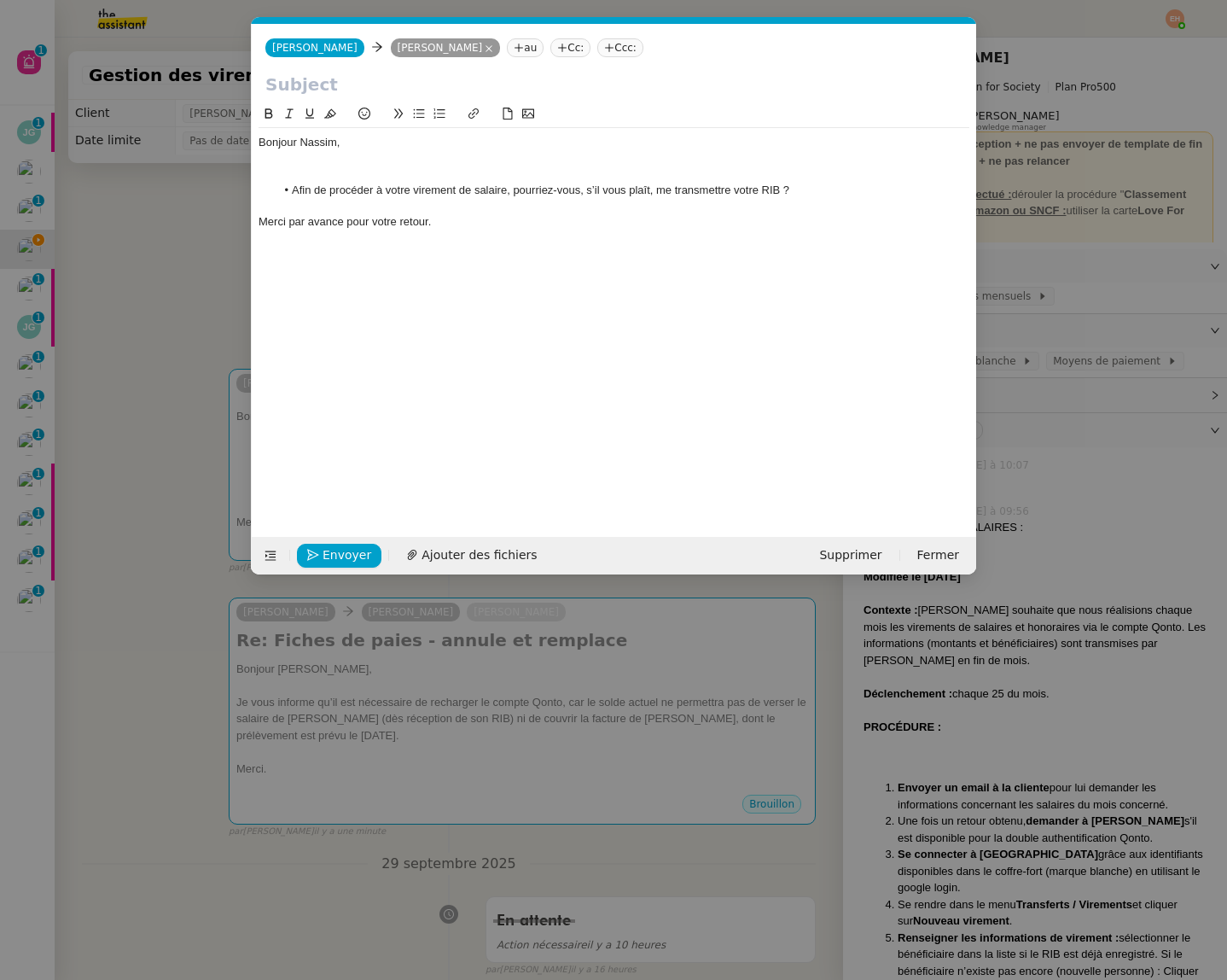
scroll to position [0, 36]
drag, startPoint x: 396, startPoint y: 79, endPoint x: 403, endPoint y: 98, distance: 20.2
click at [396, 79] on input "text" at bounding box center [614, 84] width 697 height 26
paste input "Demande de RIB – Virement de salaire"
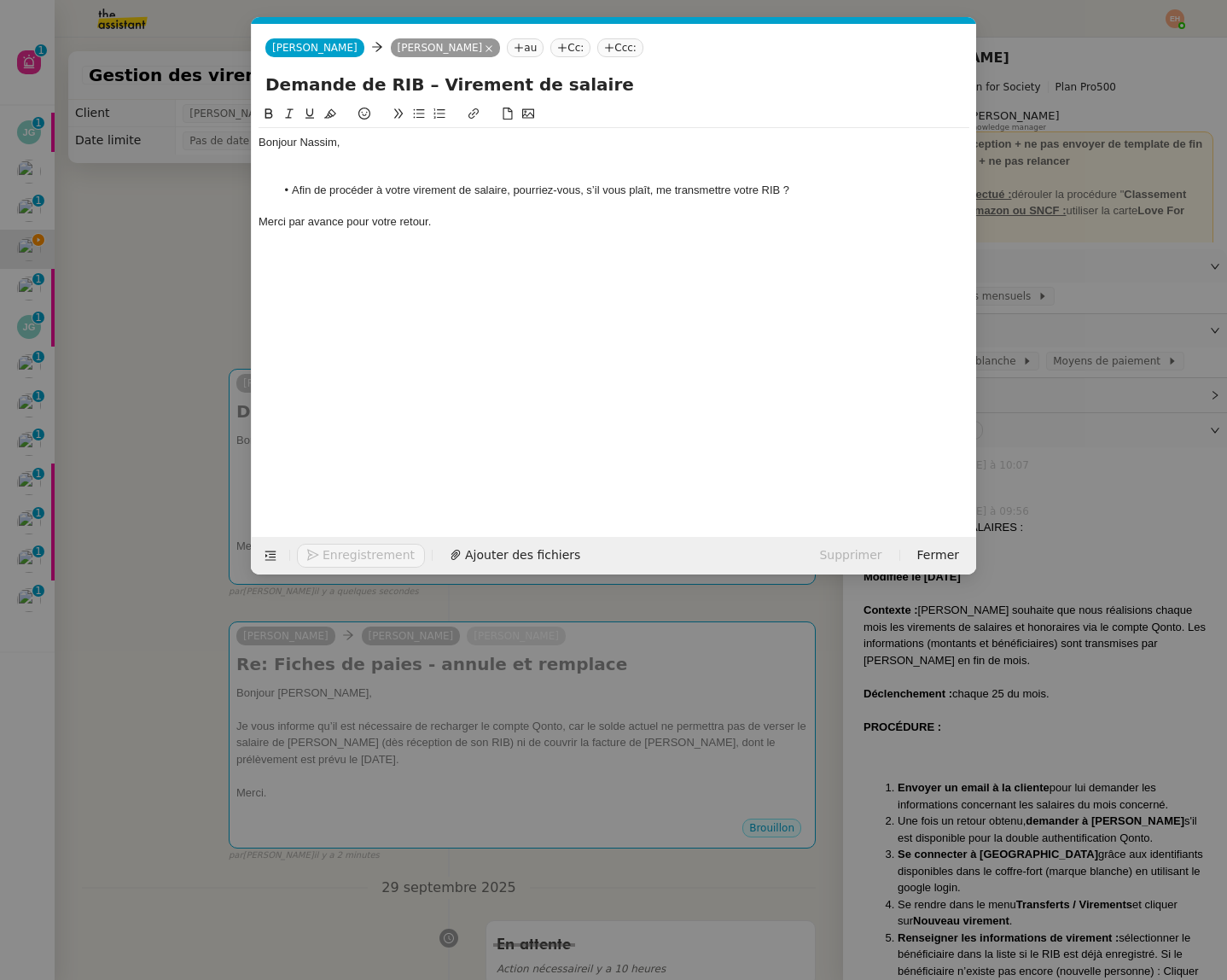
type input "Demande de RIB – Virement de salaire"
click at [406, 172] on div at bounding box center [614, 174] width 711 height 15
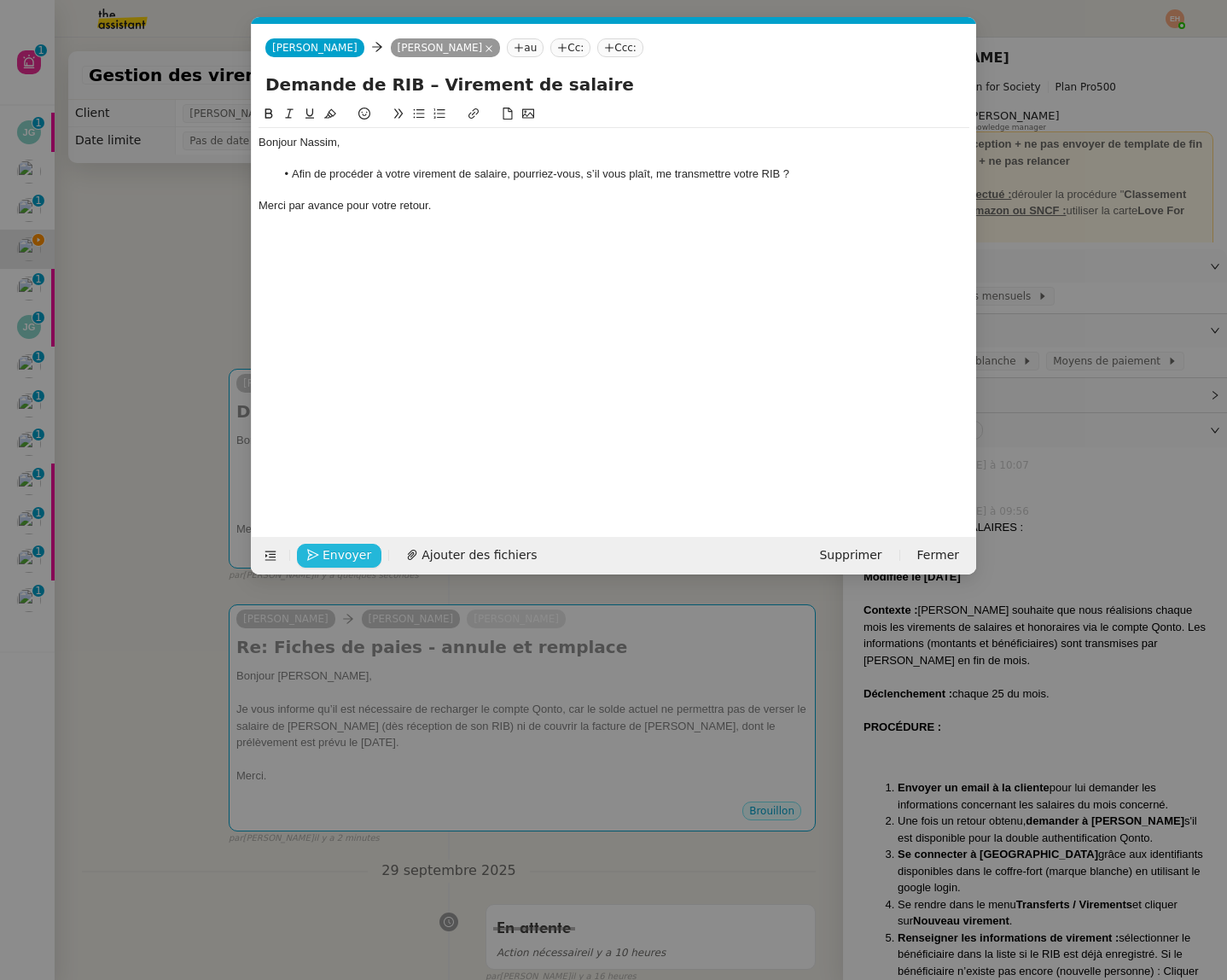
click at [350, 556] on span "Envoyer" at bounding box center [346, 555] width 48 height 20
click at [350, 556] on span "Confirmer l'envoi" at bounding box center [373, 555] width 102 height 20
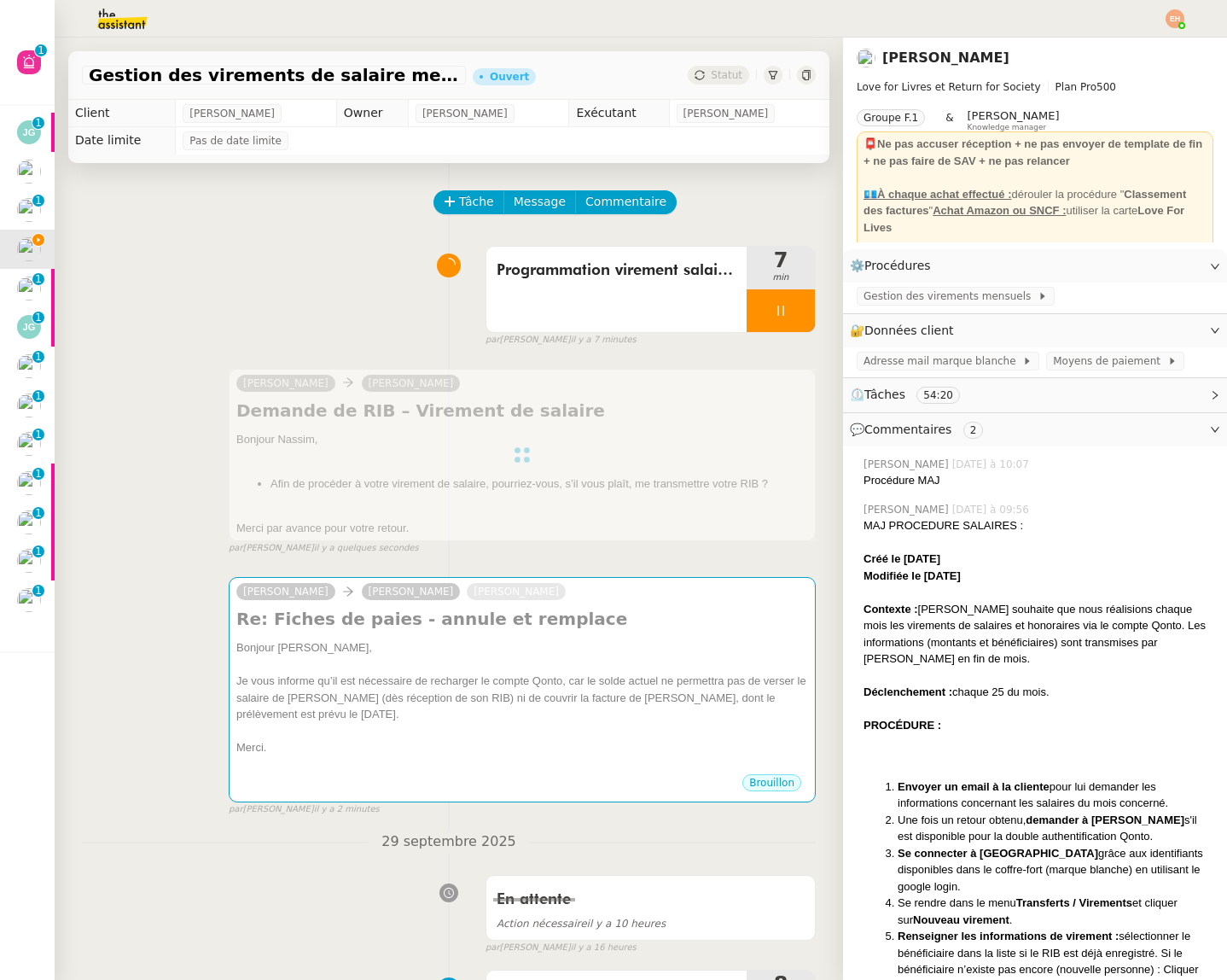
click at [786, 301] on div at bounding box center [780, 311] width 68 height 43
click at [793, 306] on icon at bounding box center [797, 310] width 13 height 13
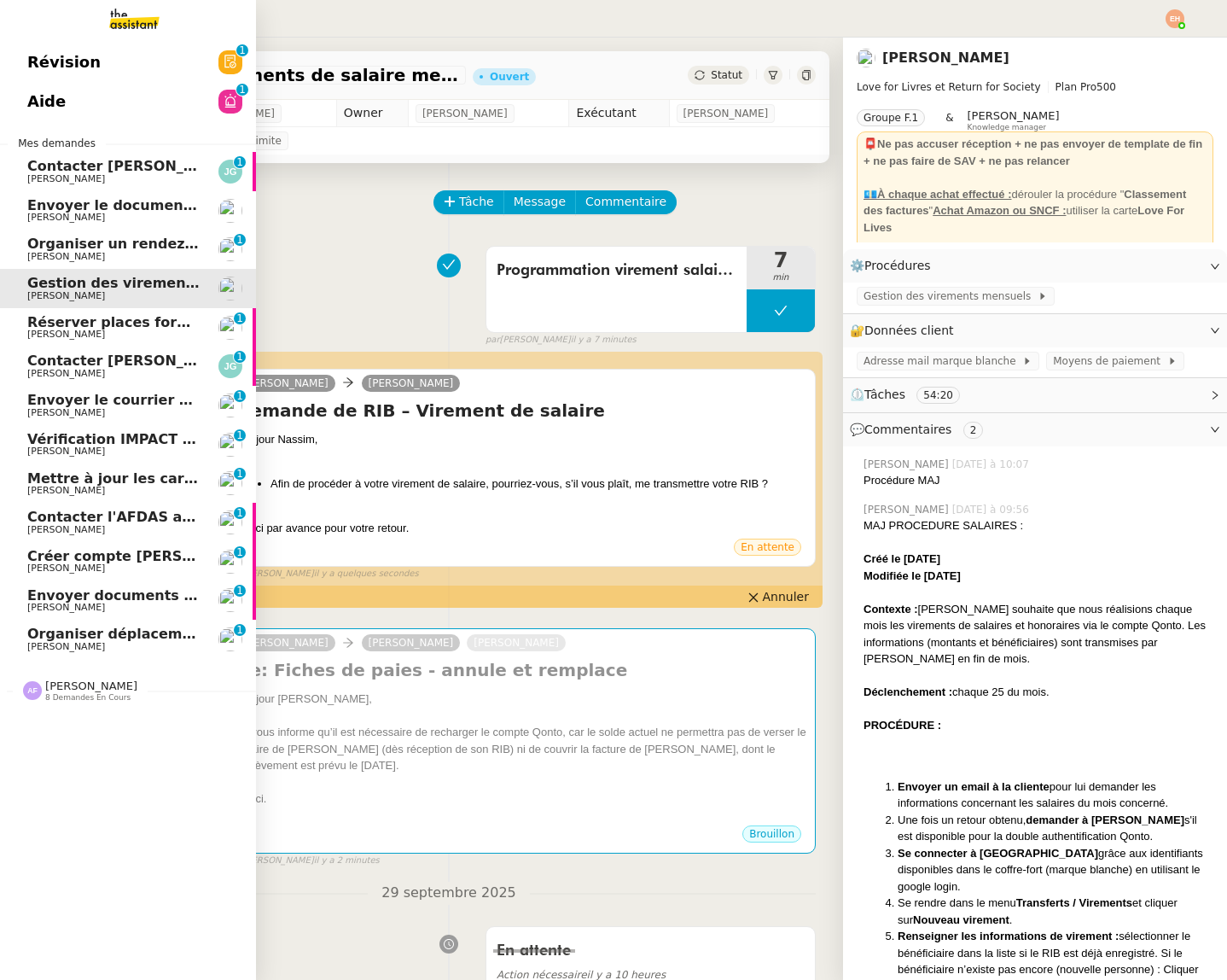
click at [175, 633] on span "Organiser déplacement à [GEOGRAPHIC_DATA]" at bounding box center [207, 634] width 359 height 16
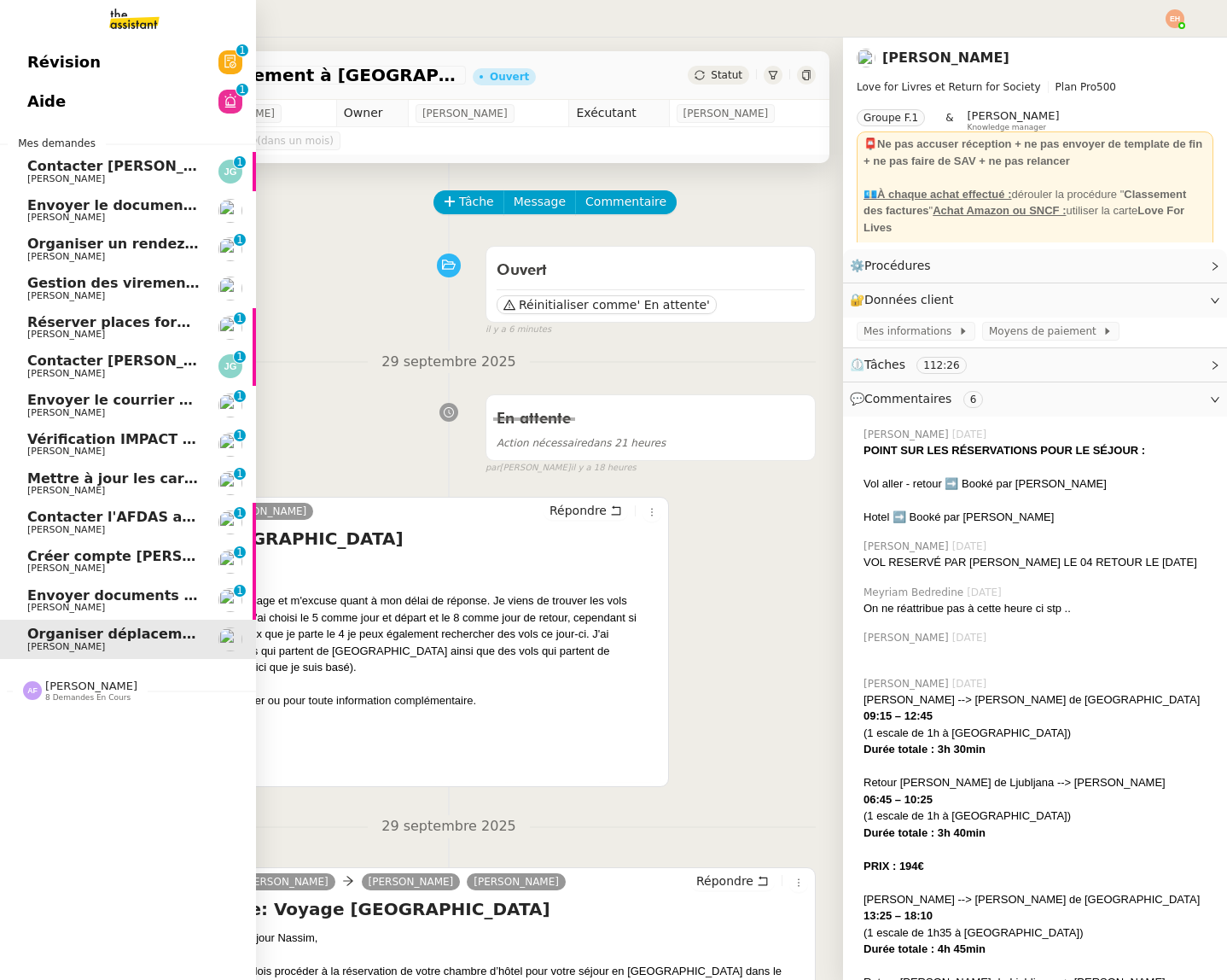
click at [81, 602] on span "[PERSON_NAME]" at bounding box center [114, 607] width 173 height 10
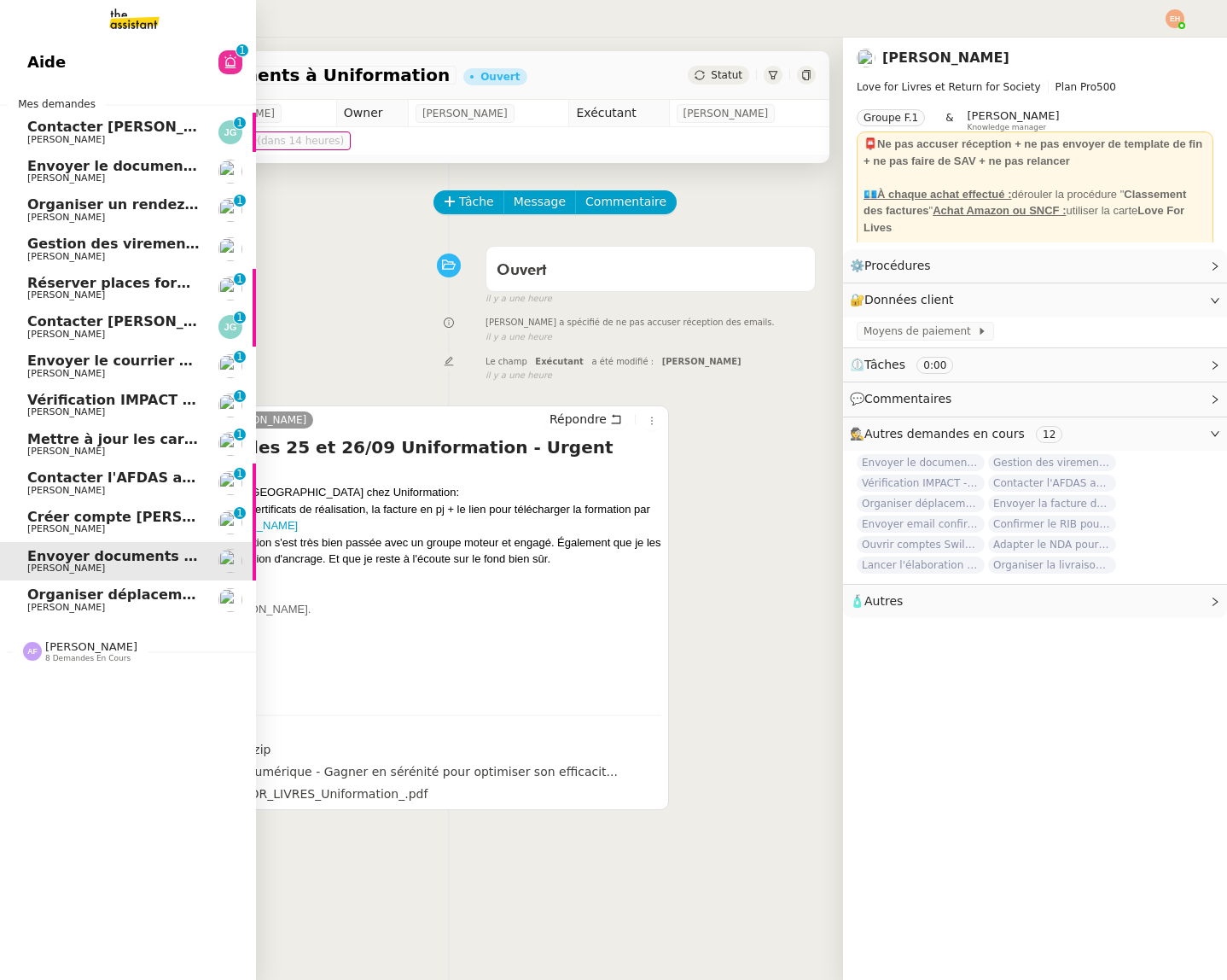
click at [112, 524] on span "Créer compte [PERSON_NAME] et récupérer factures" at bounding box center [230, 516] width 405 height 16
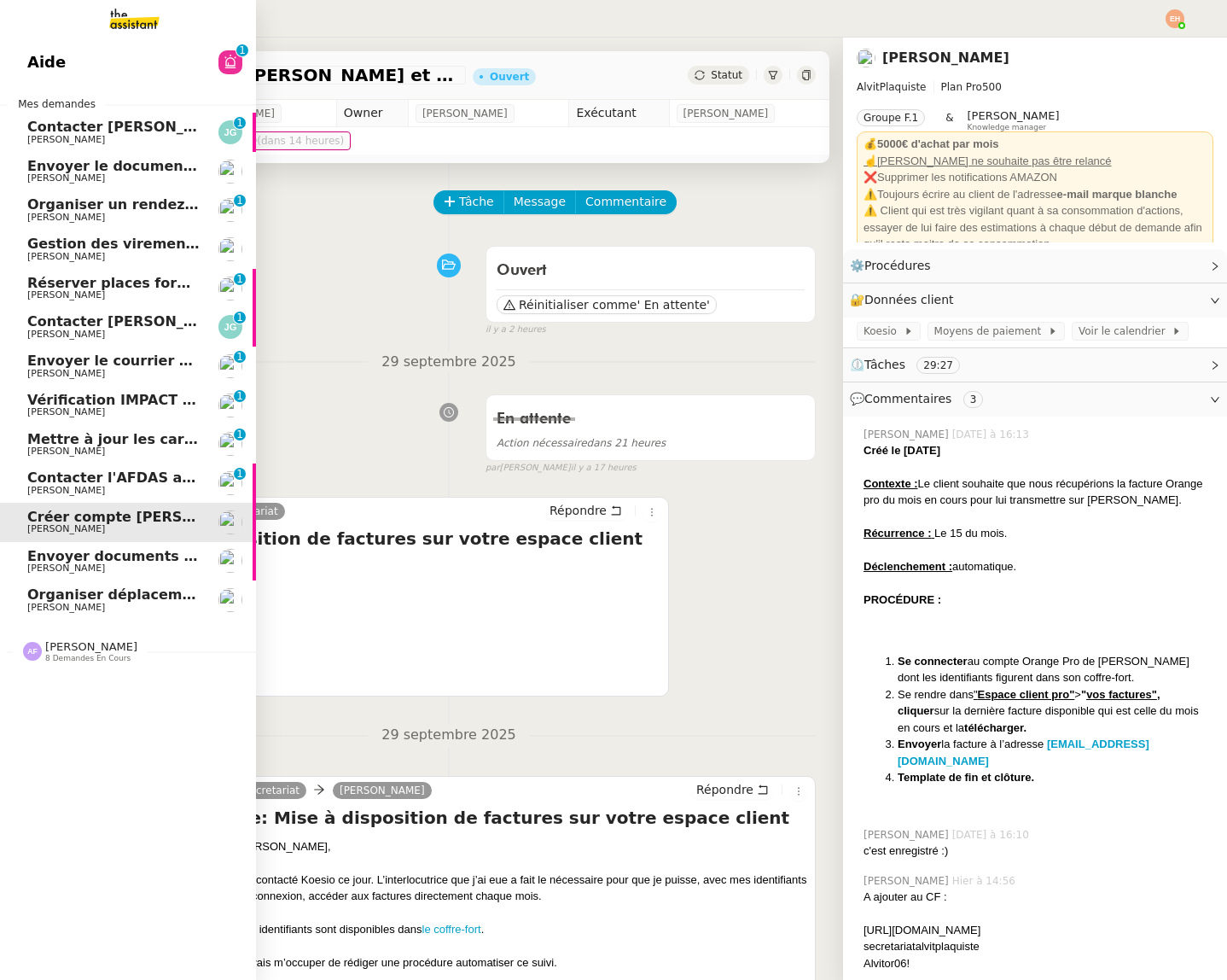
click at [37, 490] on span "[PERSON_NAME]" at bounding box center [66, 490] width 78 height 11
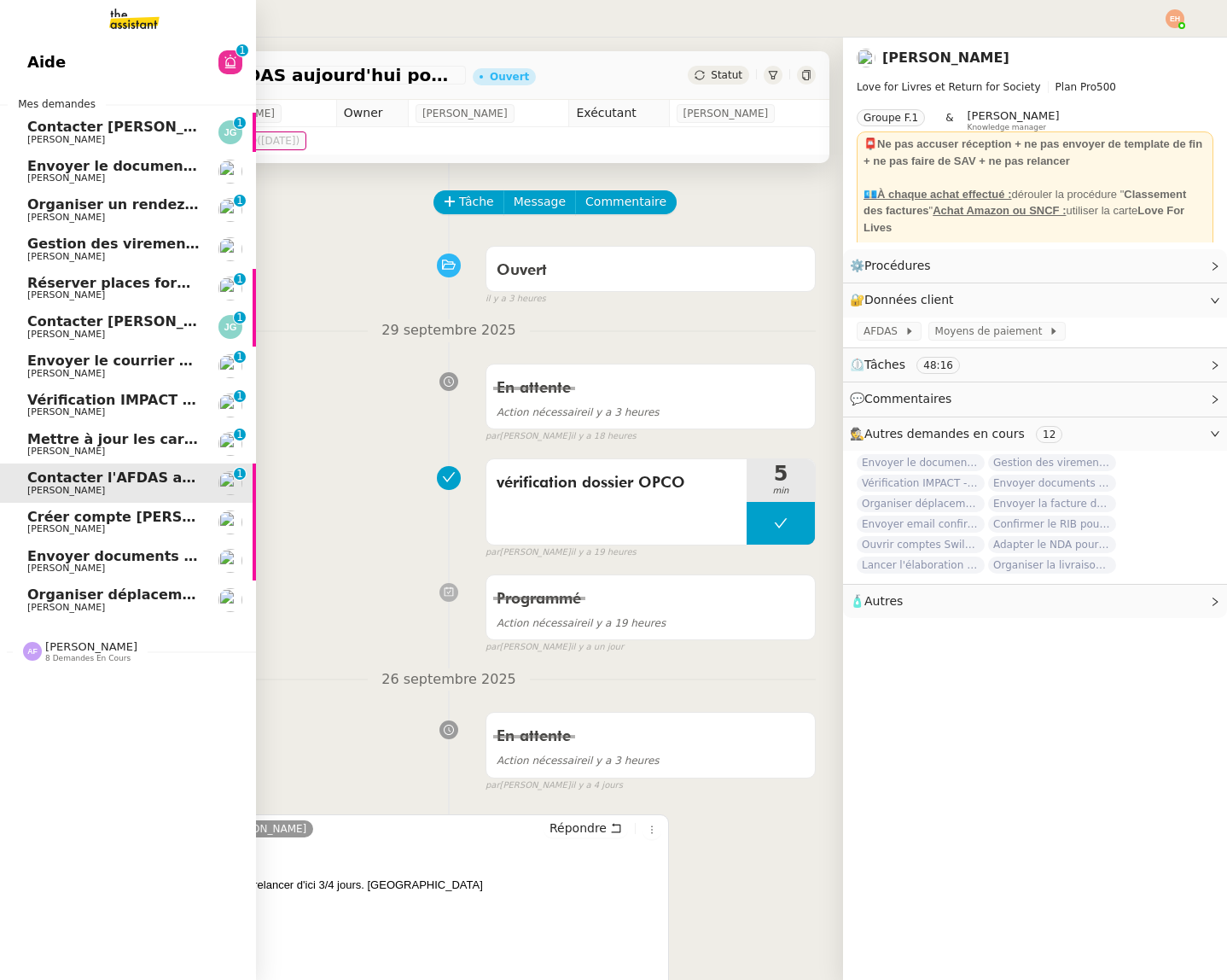
click at [106, 321] on span "Contacter [PERSON_NAME] pour régularisation facture" at bounding box center [238, 321] width 421 height 16
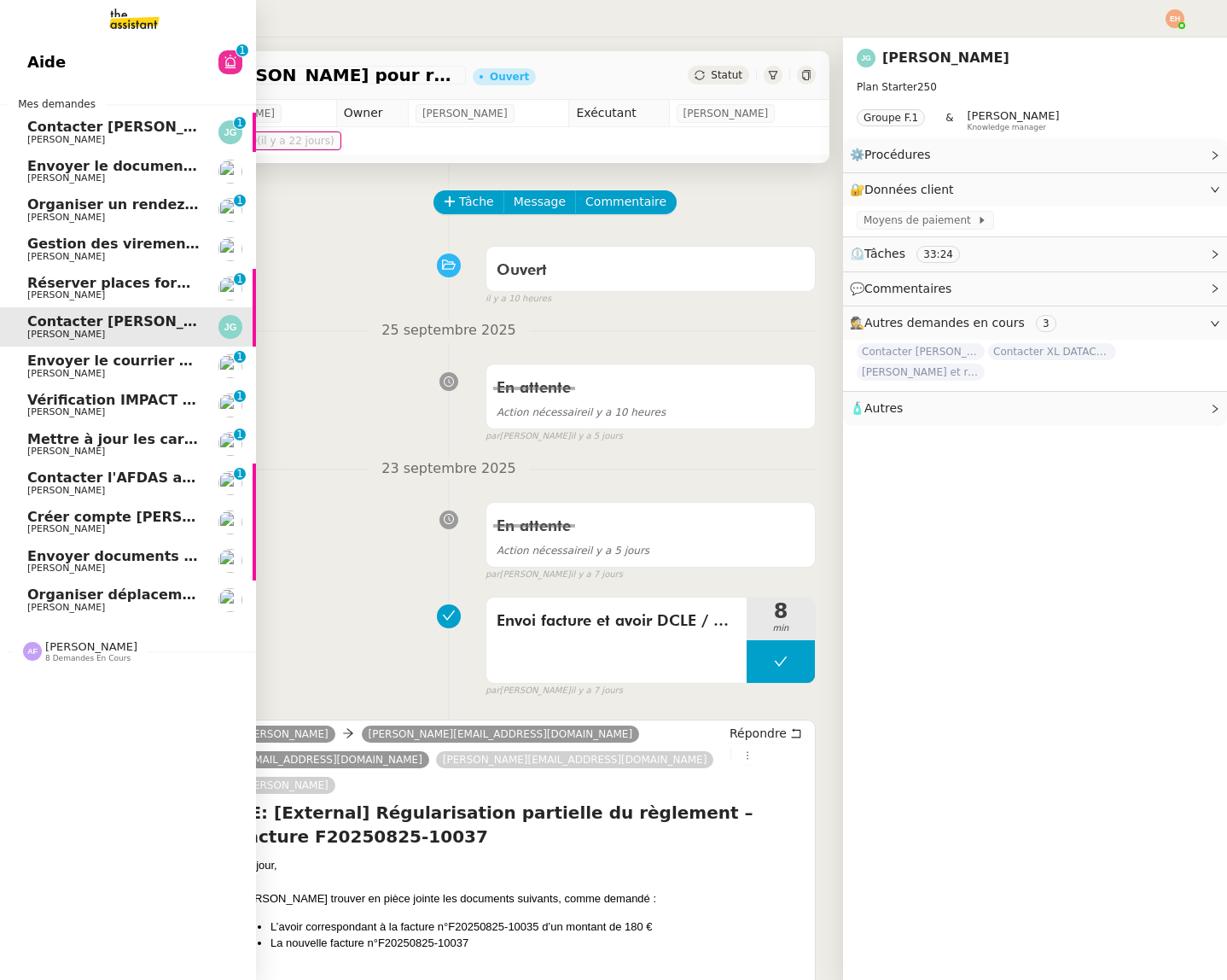
click at [129, 211] on span "Organiser un rendez-vous pour accès FFB" at bounding box center [188, 204] width 321 height 16
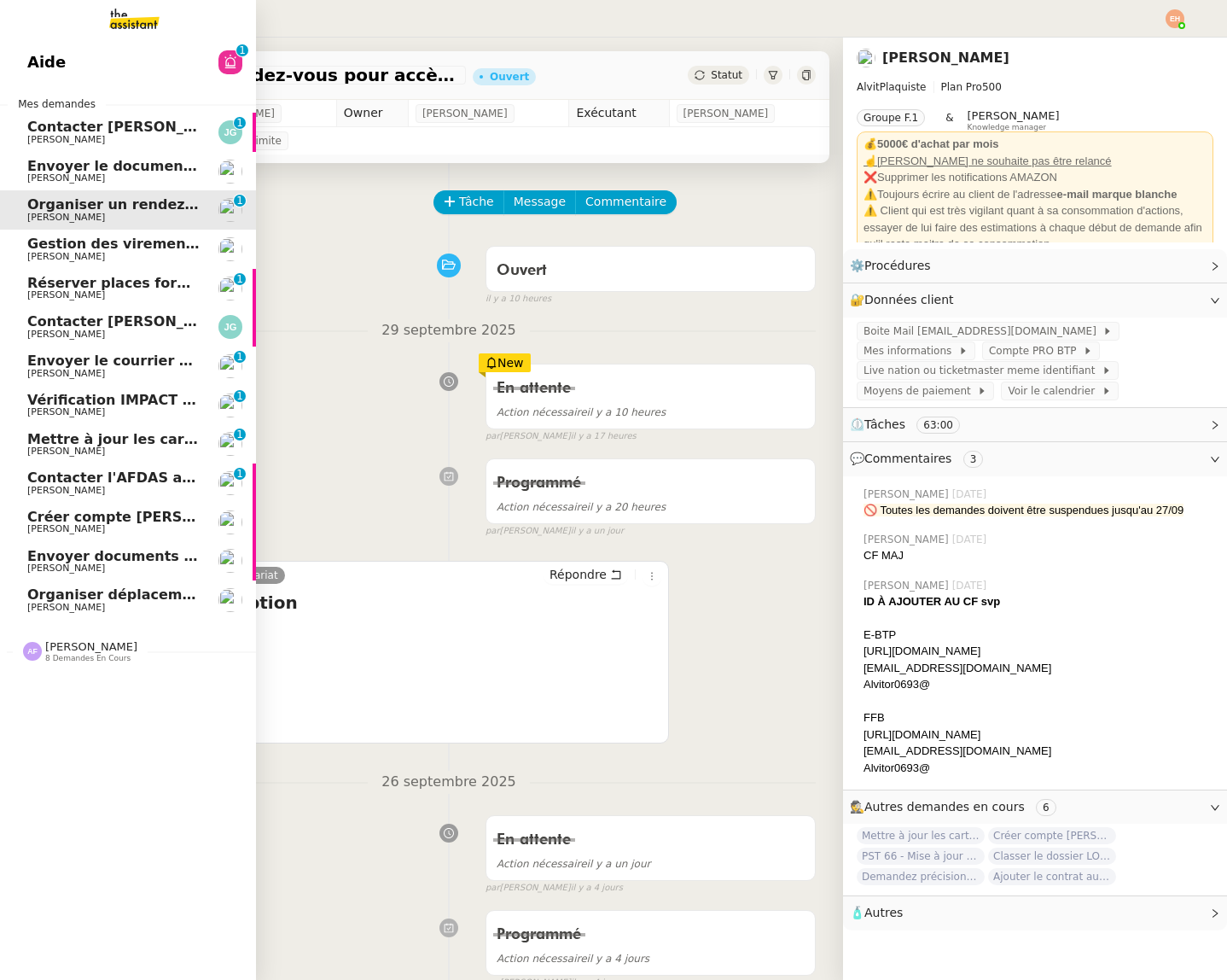
click at [126, 281] on span "Réserver places forum [GEOGRAPHIC_DATA]" at bounding box center [197, 283] width 338 height 16
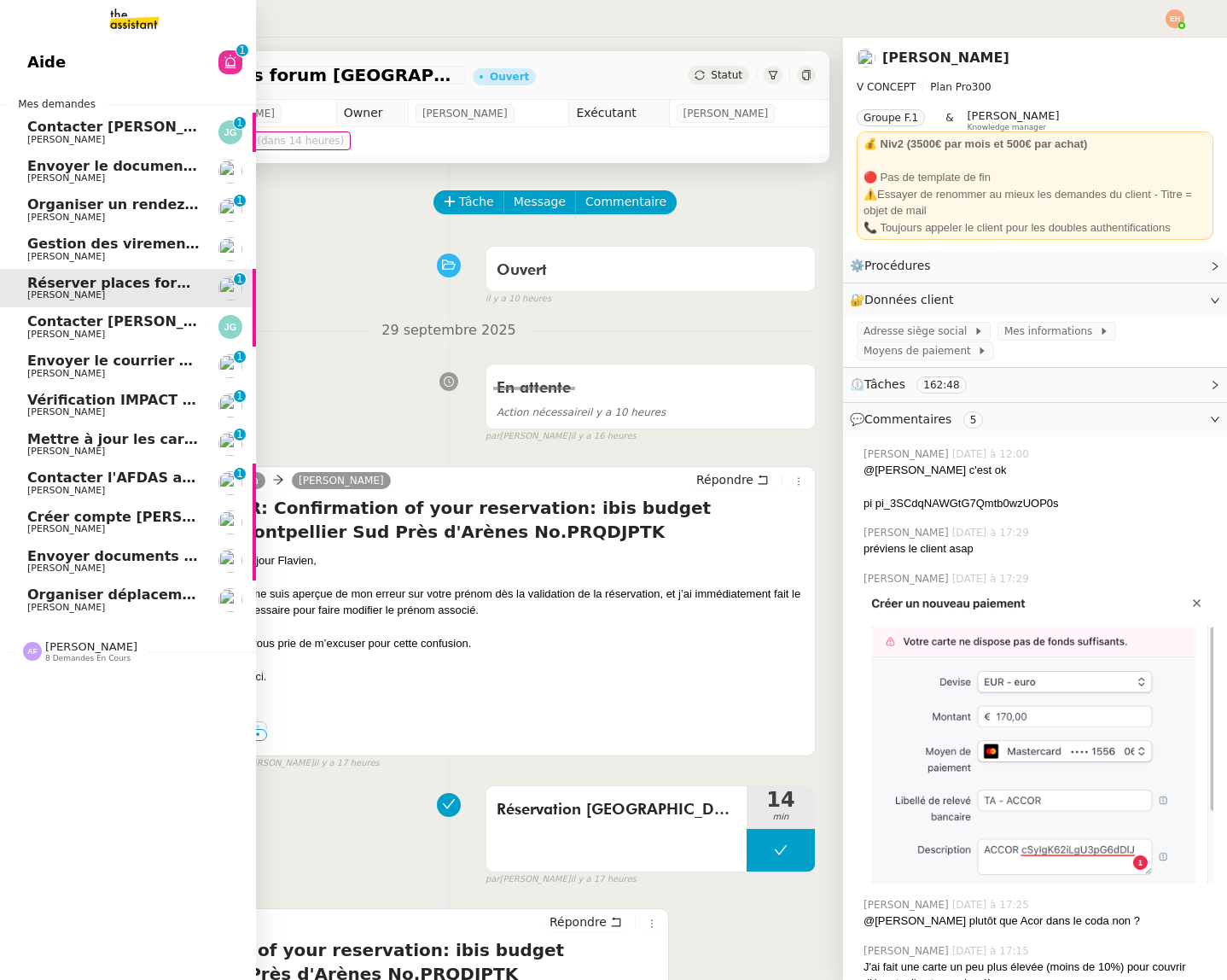
click at [109, 160] on span "Envoyer le document complété à Actes Sud" at bounding box center [194, 166] width 334 height 16
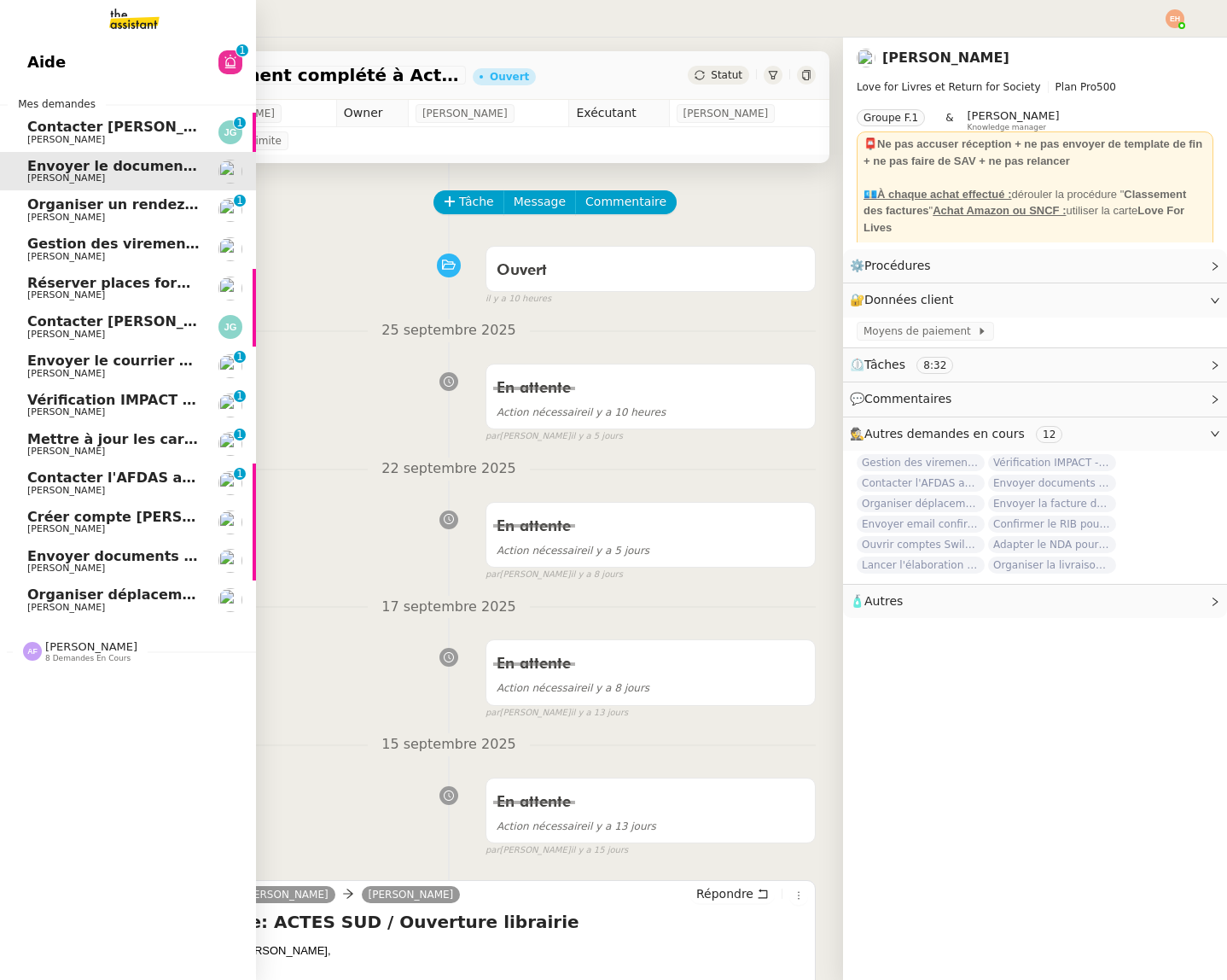
click at [124, 118] on link "Contacter [PERSON_NAME] pour paiement facture [PERSON_NAME] 0 1 2 3 4 5 6 7 8 9" at bounding box center [128, 132] width 256 height 39
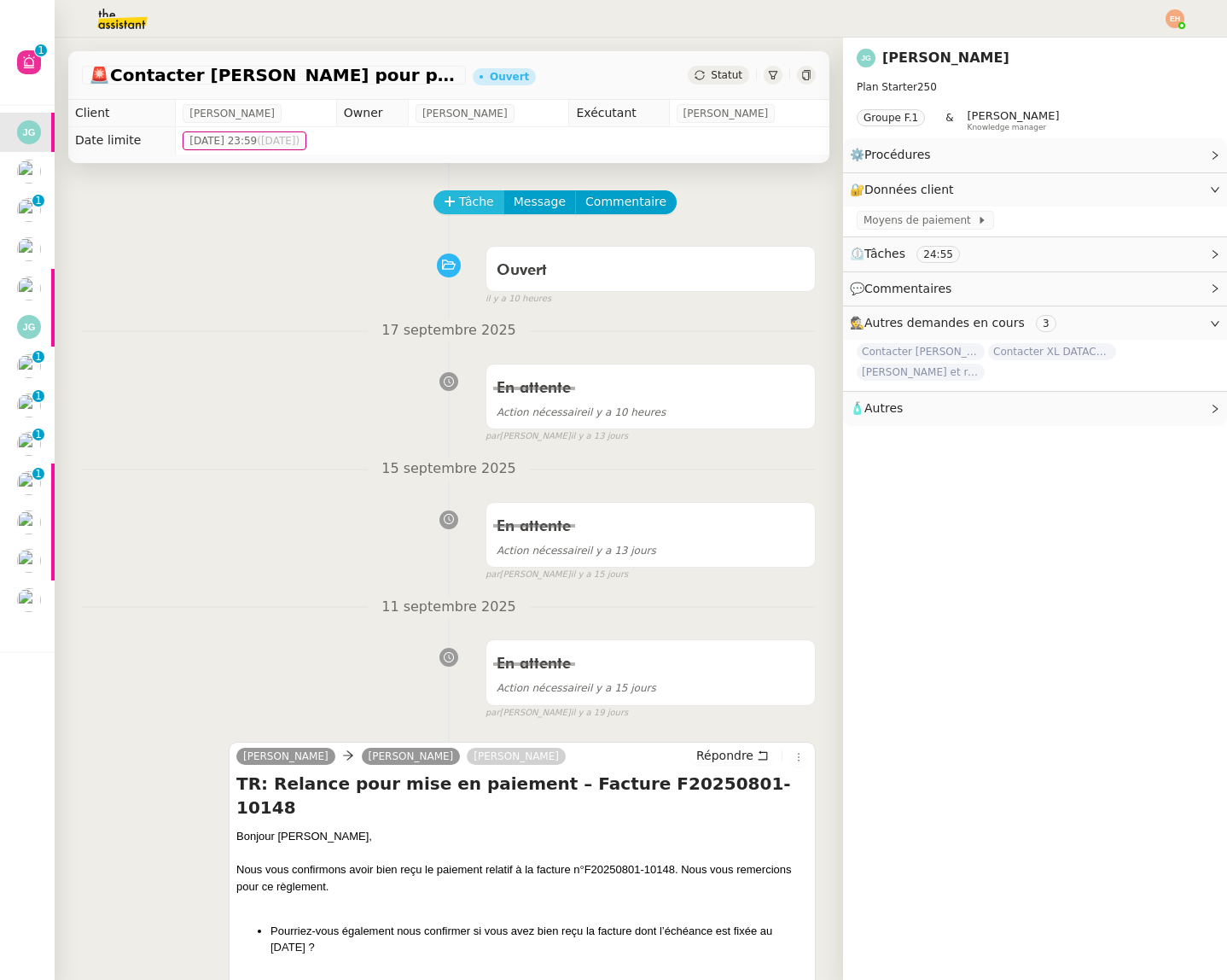
click at [448, 211] on button "Tâche" at bounding box center [468, 202] width 71 height 24
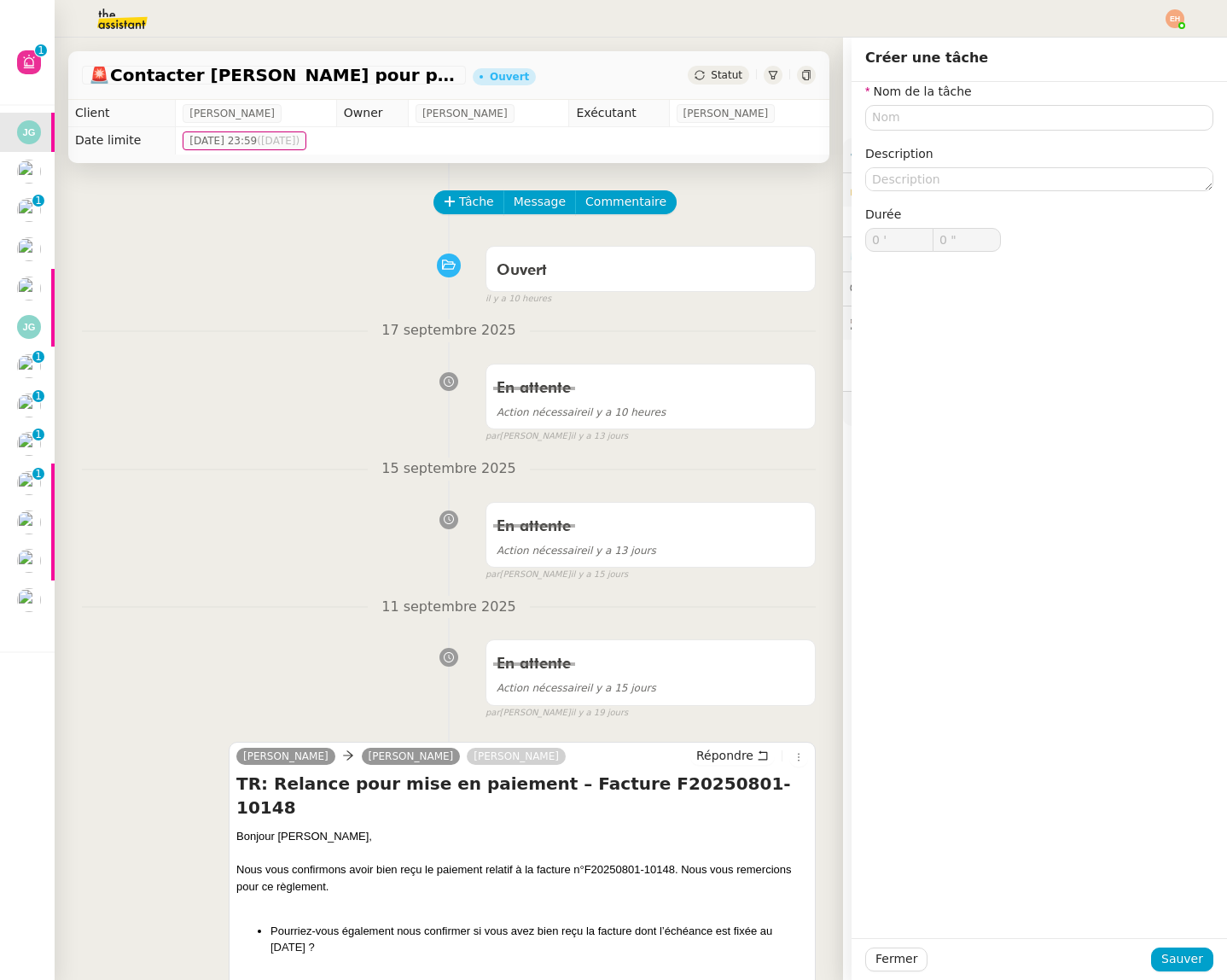
click at [1180, 19] on img at bounding box center [1175, 18] width 19 height 19
click at [1127, 42] on span "Suivi" at bounding box center [1114, 48] width 29 height 13
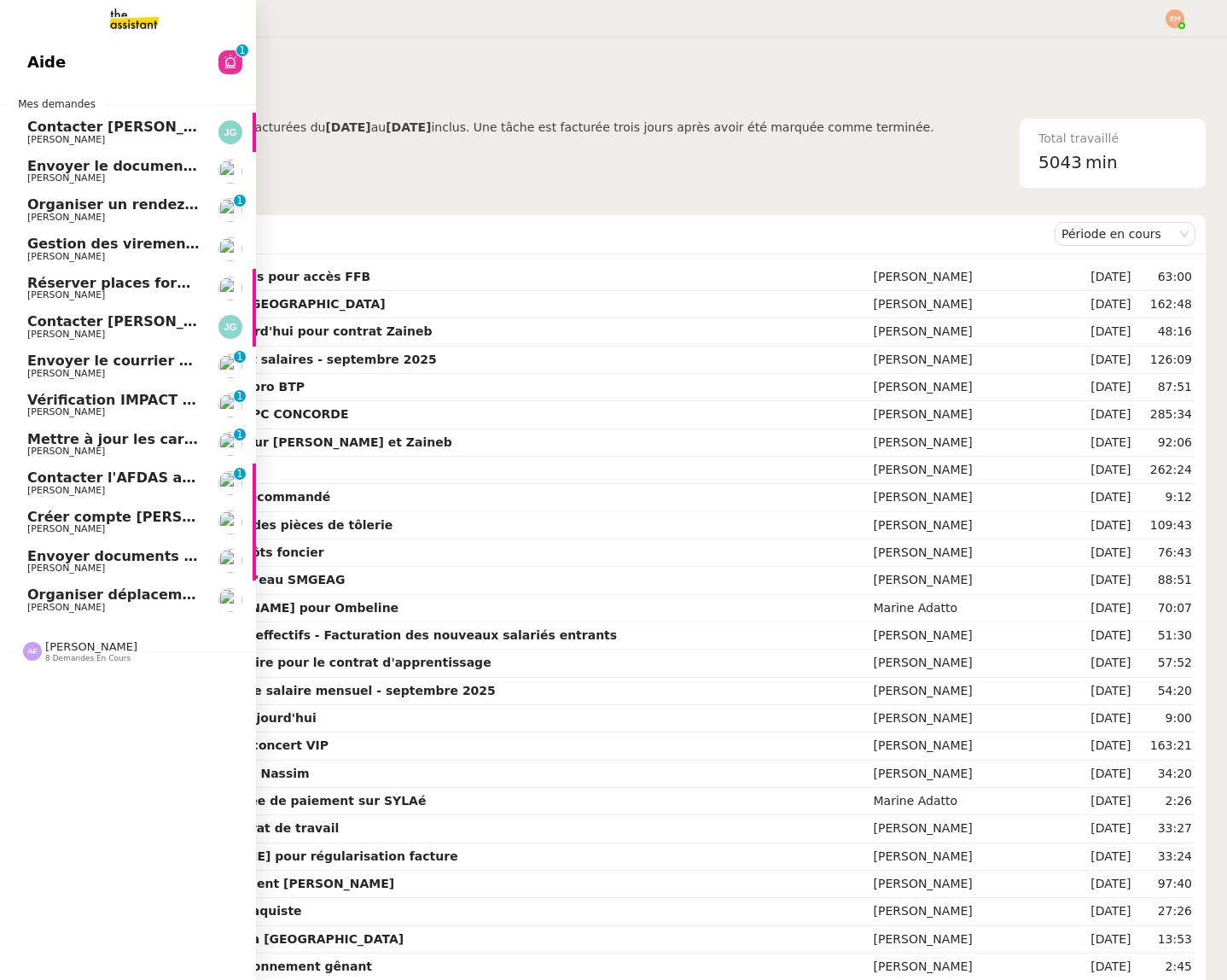
click at [149, 135] on span "[PERSON_NAME]" at bounding box center [114, 140] width 173 height 10
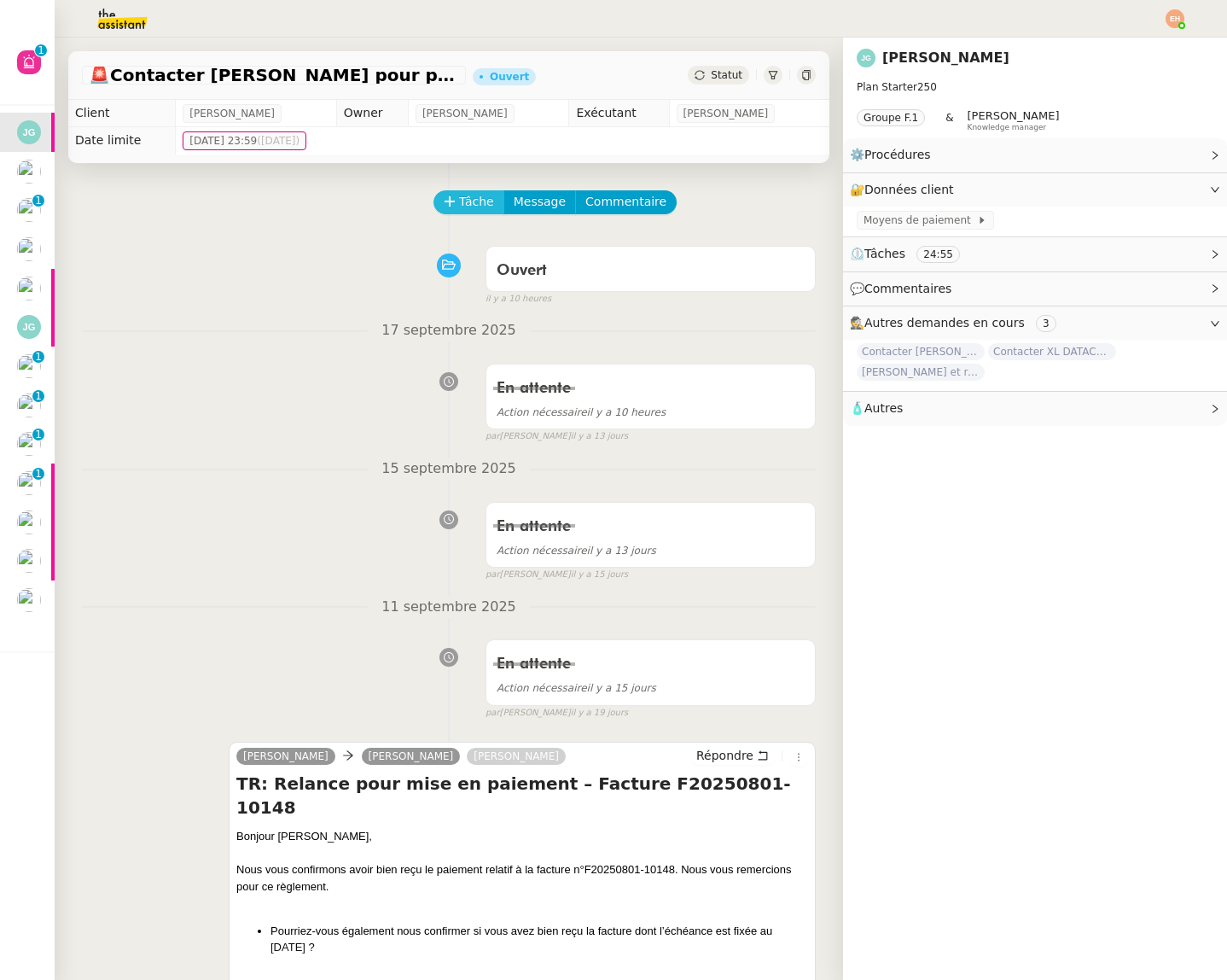
click at [475, 201] on span "Tâche" at bounding box center [476, 202] width 35 height 20
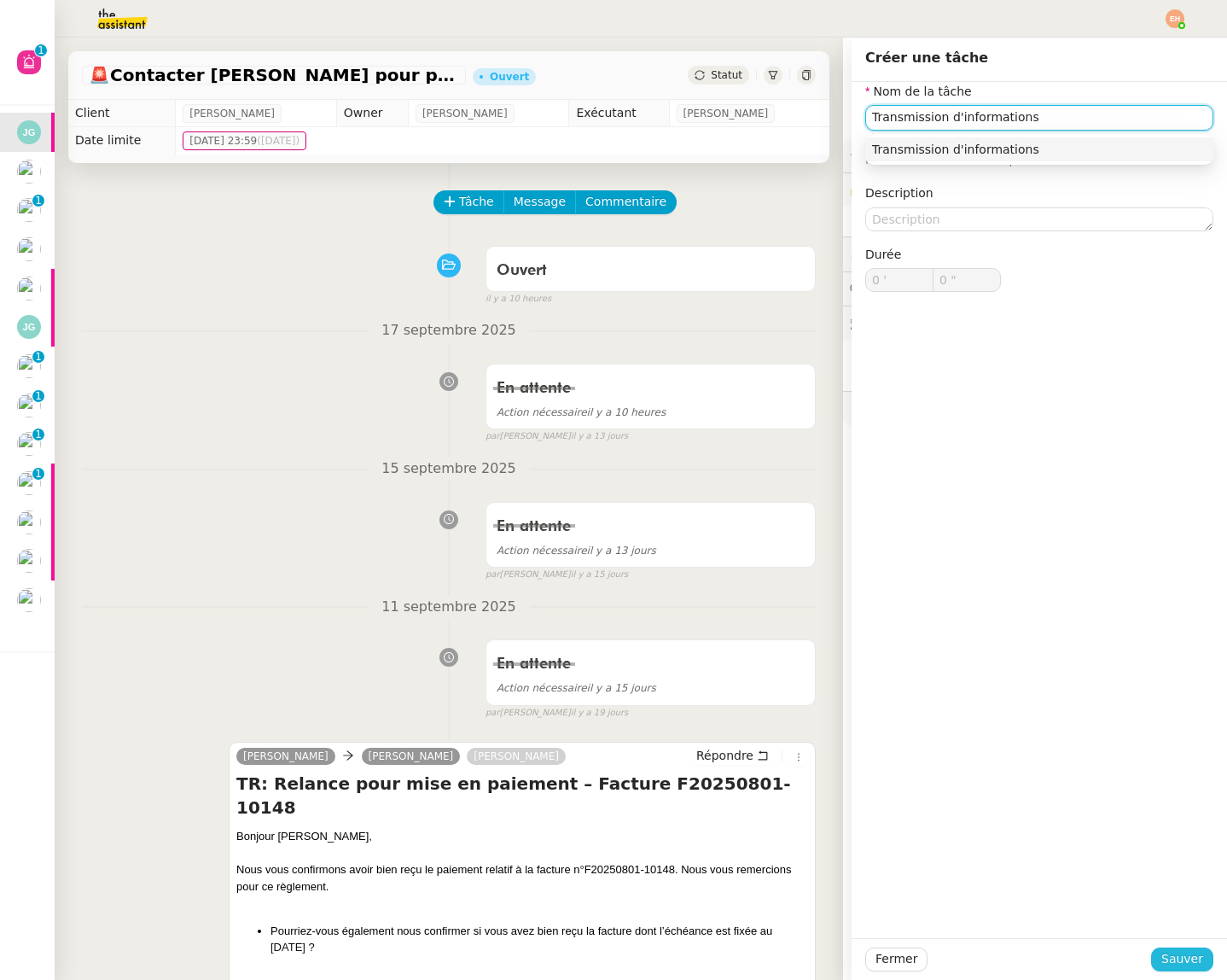
type input "Transmission d'informations"
click at [1189, 956] on span "Sauver" at bounding box center [1182, 959] width 42 height 20
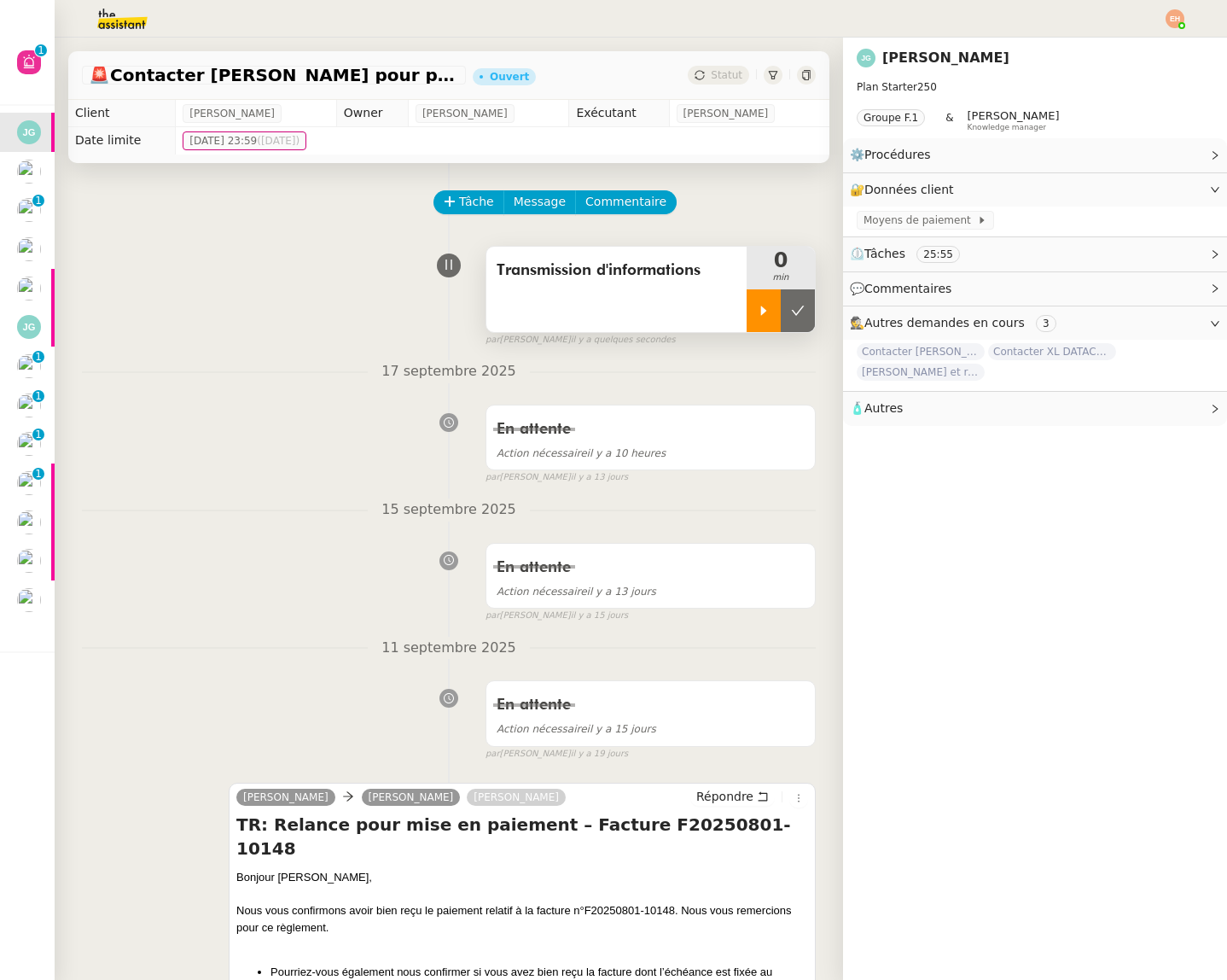
drag, startPoint x: 752, startPoint y: 312, endPoint x: 708, endPoint y: 366, distance: 69.7
click at [752, 312] on div at bounding box center [763, 311] width 34 height 43
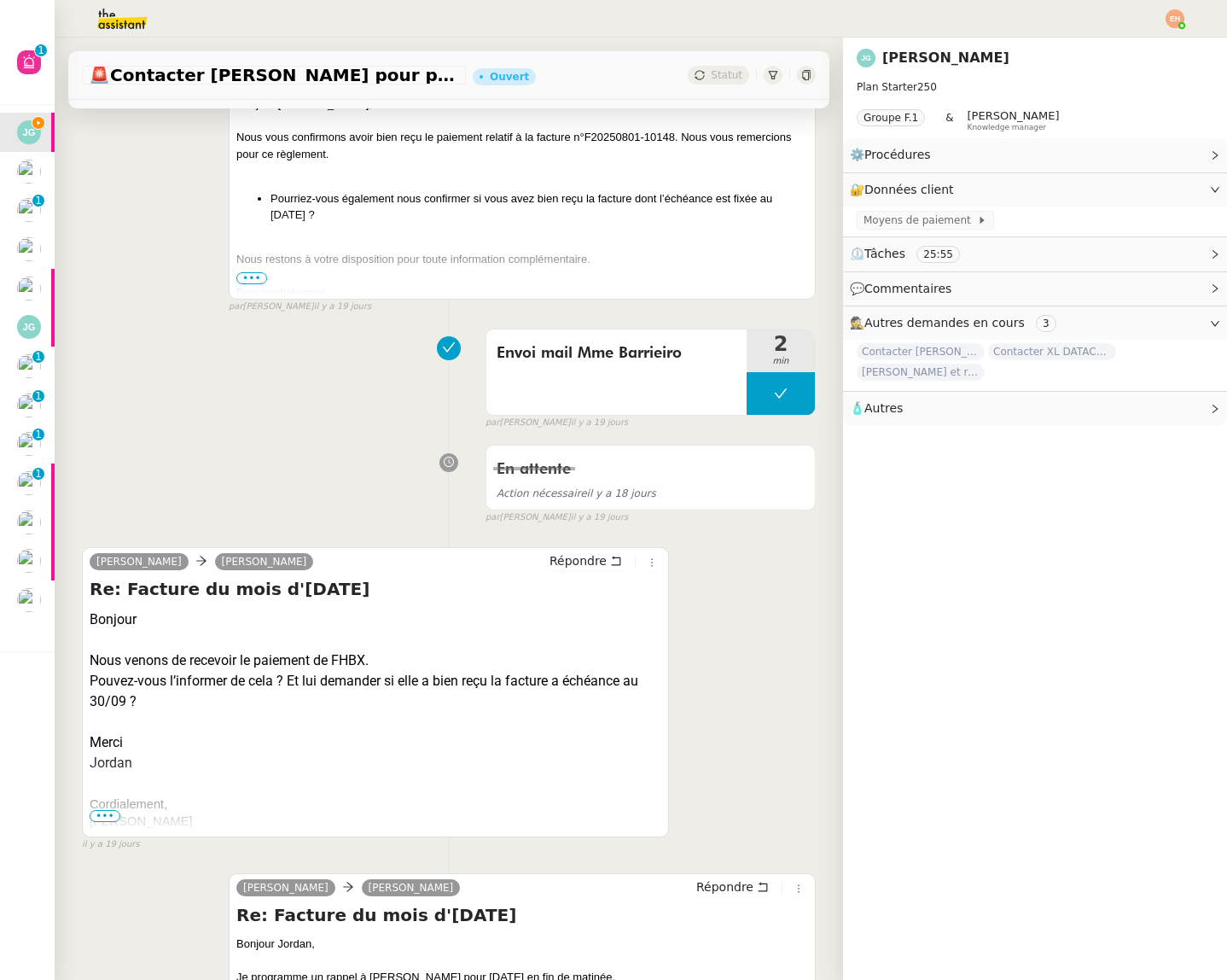
scroll to position [776, 0]
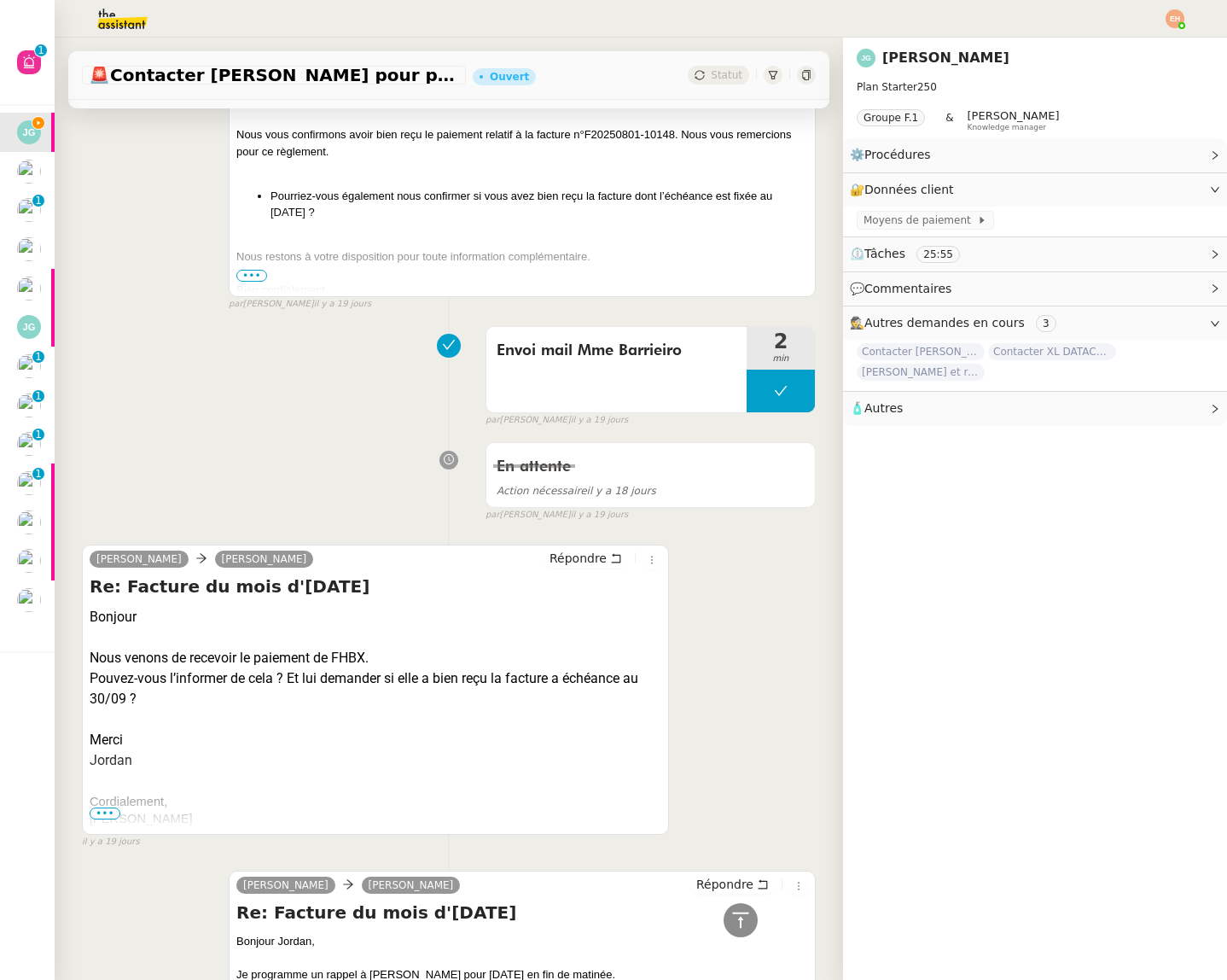
click at [101, 807] on span "•••" at bounding box center [105, 813] width 30 height 12
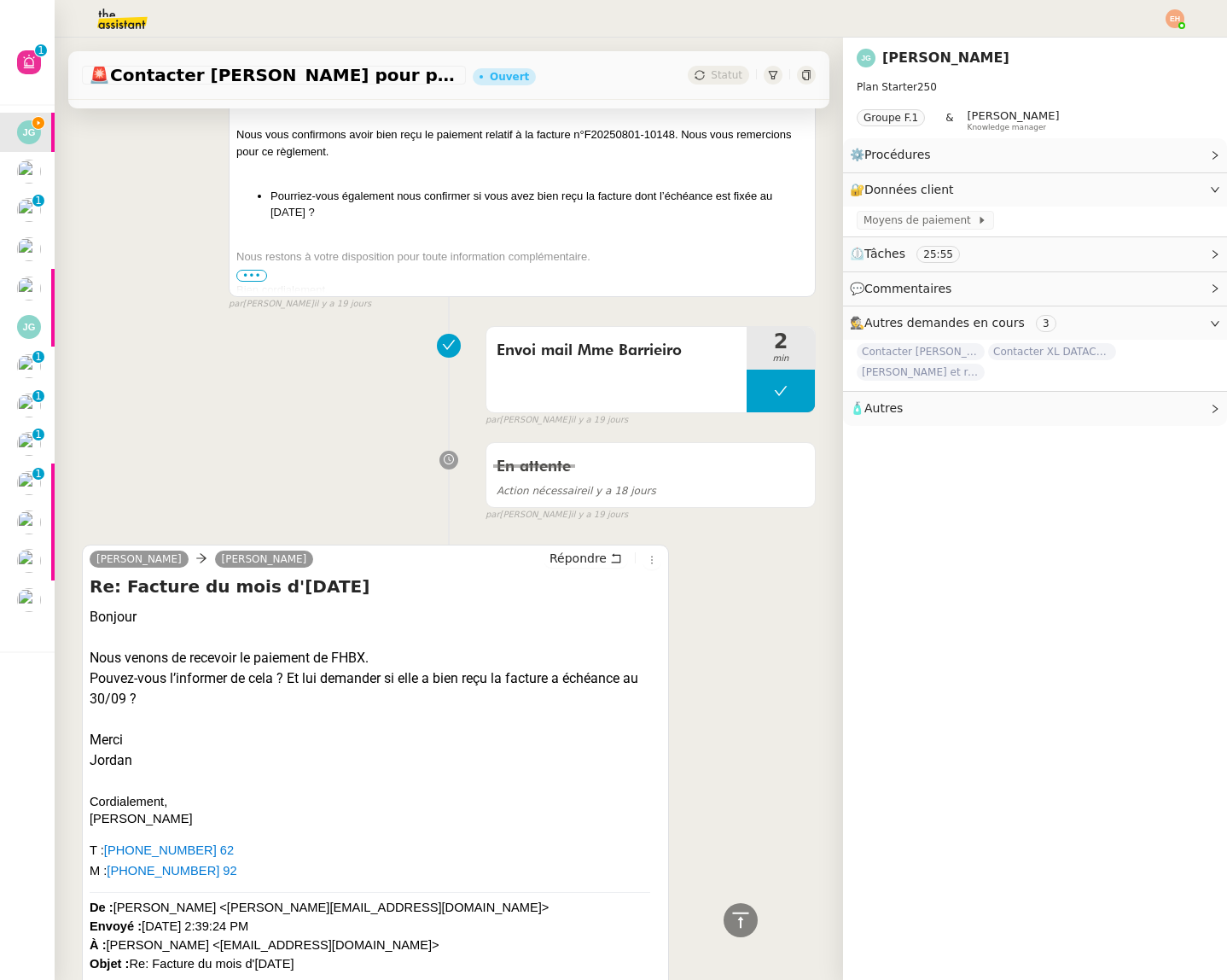
drag, startPoint x: 159, startPoint y: 763, endPoint x: 88, endPoint y: 595, distance: 182.4
copy div "Re: Facture du mois d'[DATE] Bonjour Nous venons de recevoir le paiement de FHB…"
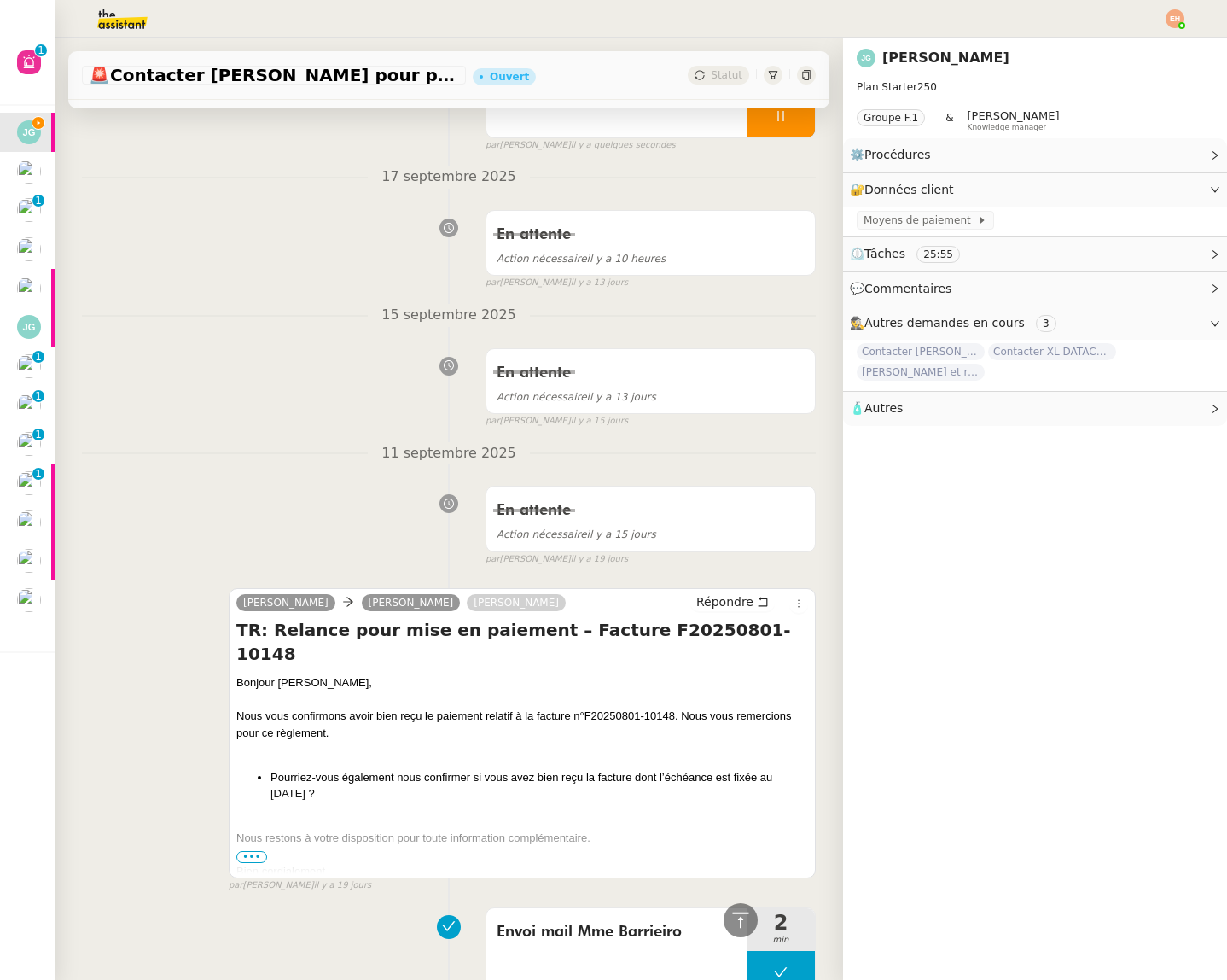
scroll to position [362, 0]
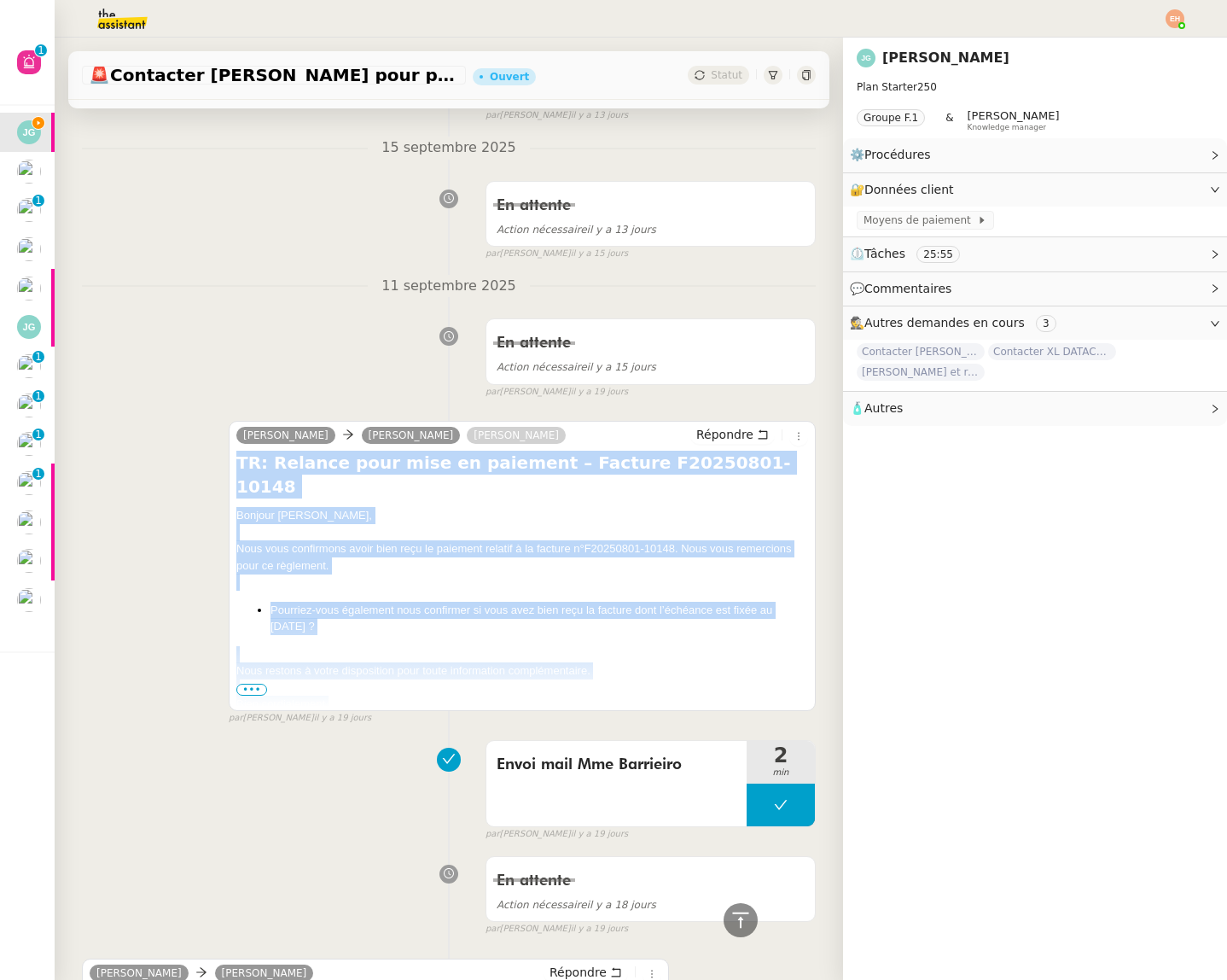
drag, startPoint x: 239, startPoint y: 467, endPoint x: 395, endPoint y: 678, distance: 262.4
click at [395, 678] on div "[PERSON_NAME] [PERSON_NAME] Répondre TR: Relance pour mise en paiement – Factur…" at bounding box center [523, 566] width 587 height 290
copy div "TR: Relance pour mise en paiement – Facture F20250801-10148 Bonjour [PERSON_NAM…"
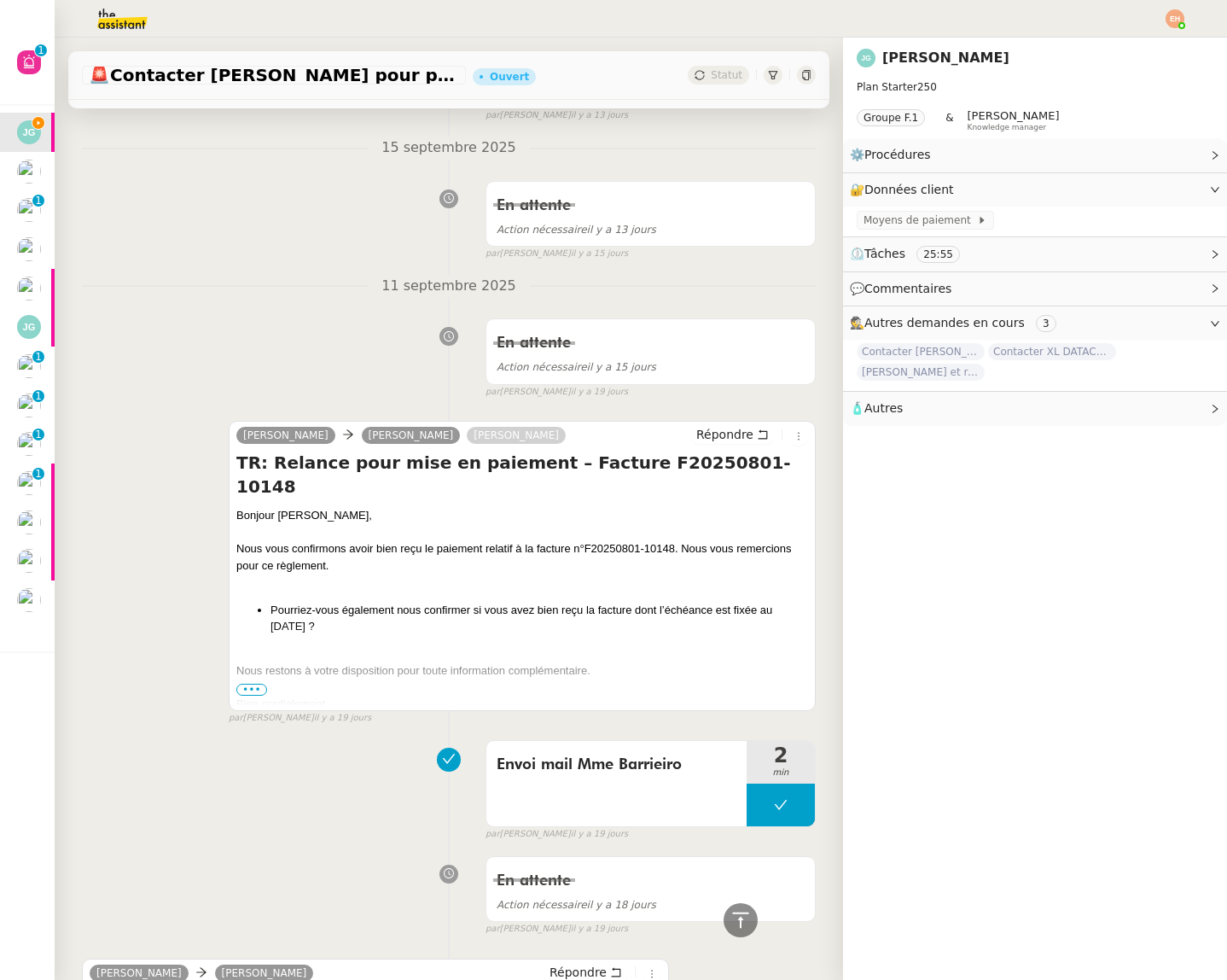
drag, startPoint x: 378, startPoint y: 218, endPoint x: 484, endPoint y: 443, distance: 248.7
click at [378, 218] on div "En attente Action nécessaire [DATE] false par [PERSON_NAME] [DATE]" at bounding box center [449, 217] width 734 height 88
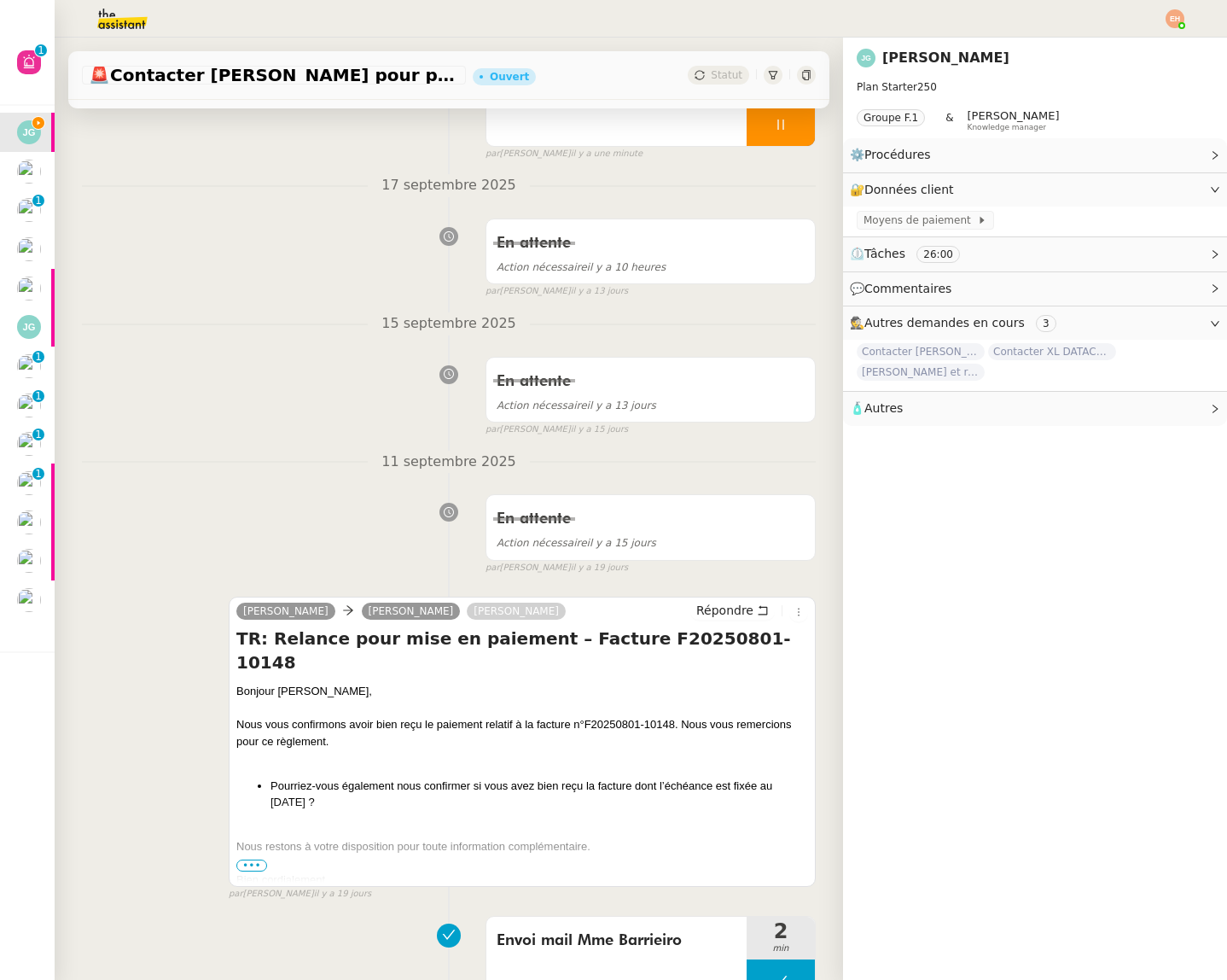
scroll to position [522, 0]
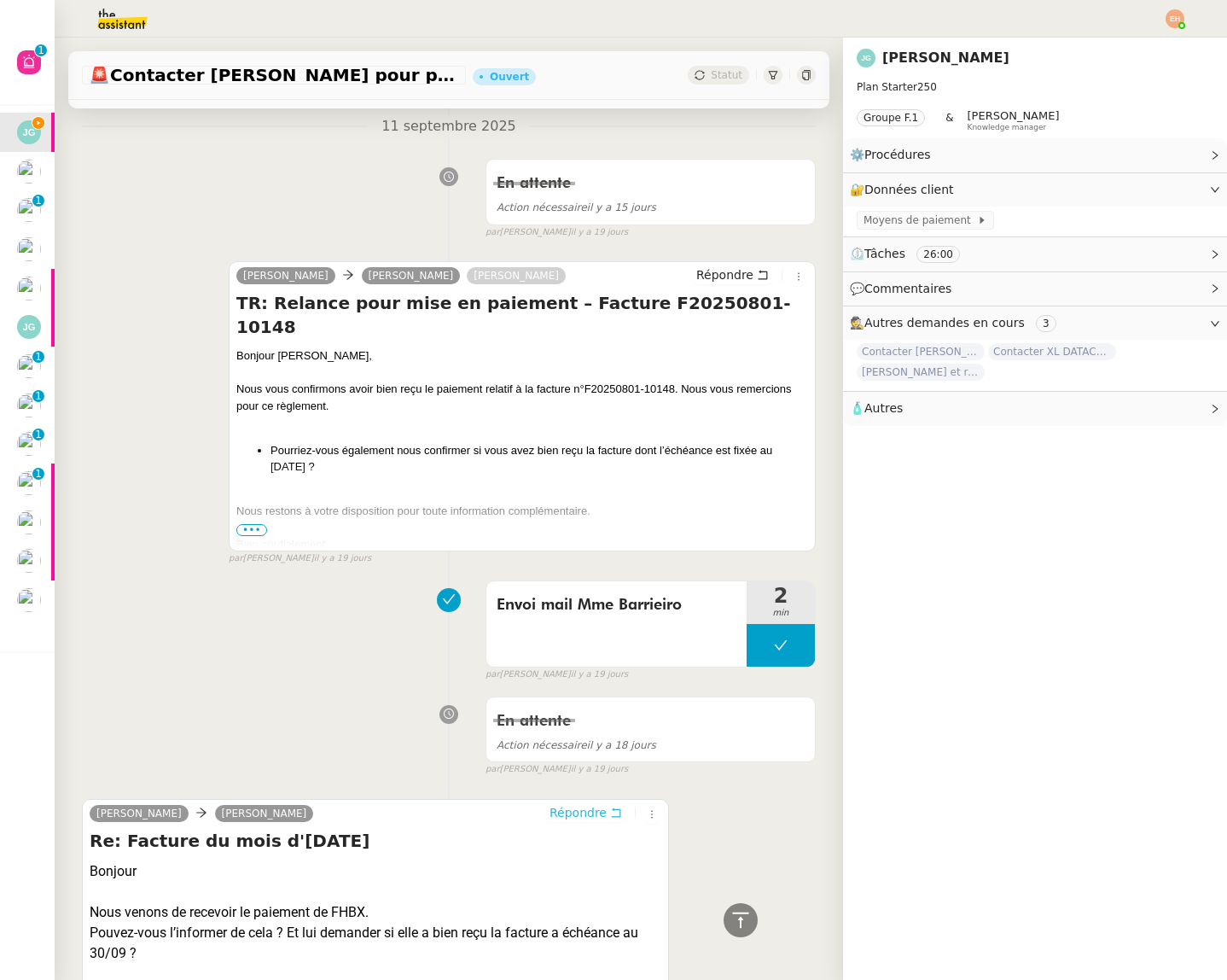
click at [593, 807] on span "Répondre" at bounding box center [578, 812] width 57 height 17
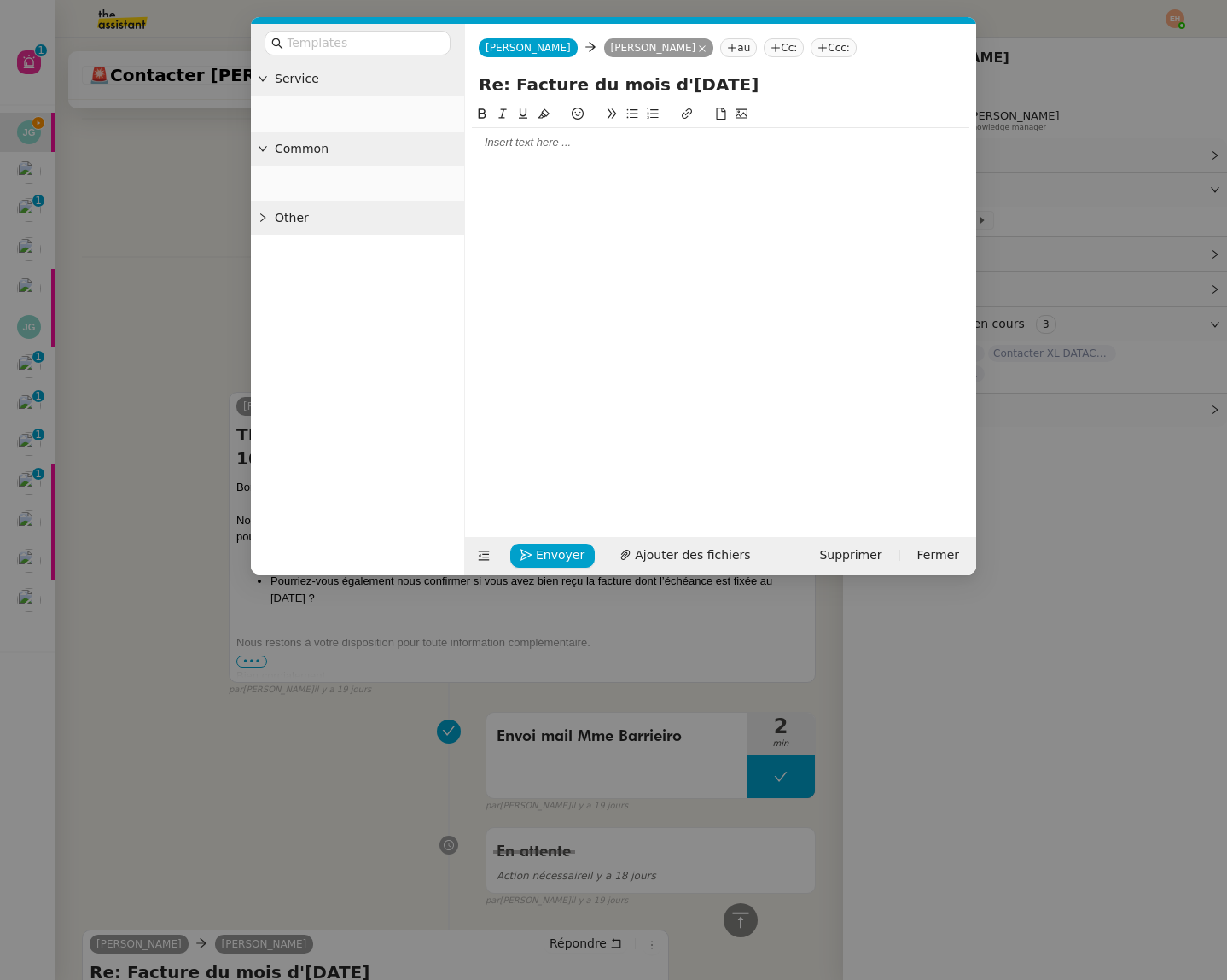
scroll to position [652, 0]
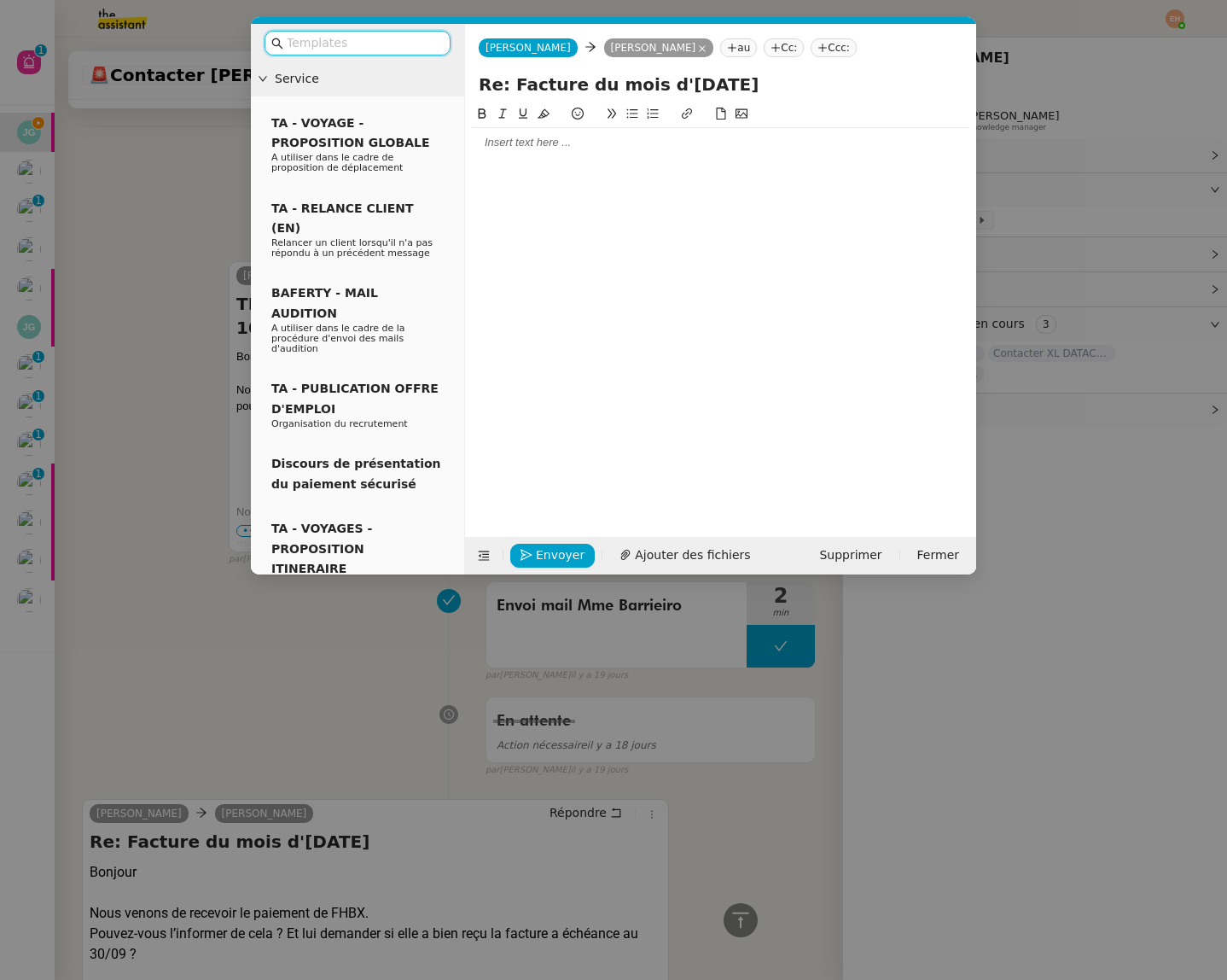
click at [580, 143] on div at bounding box center [720, 142] width 498 height 15
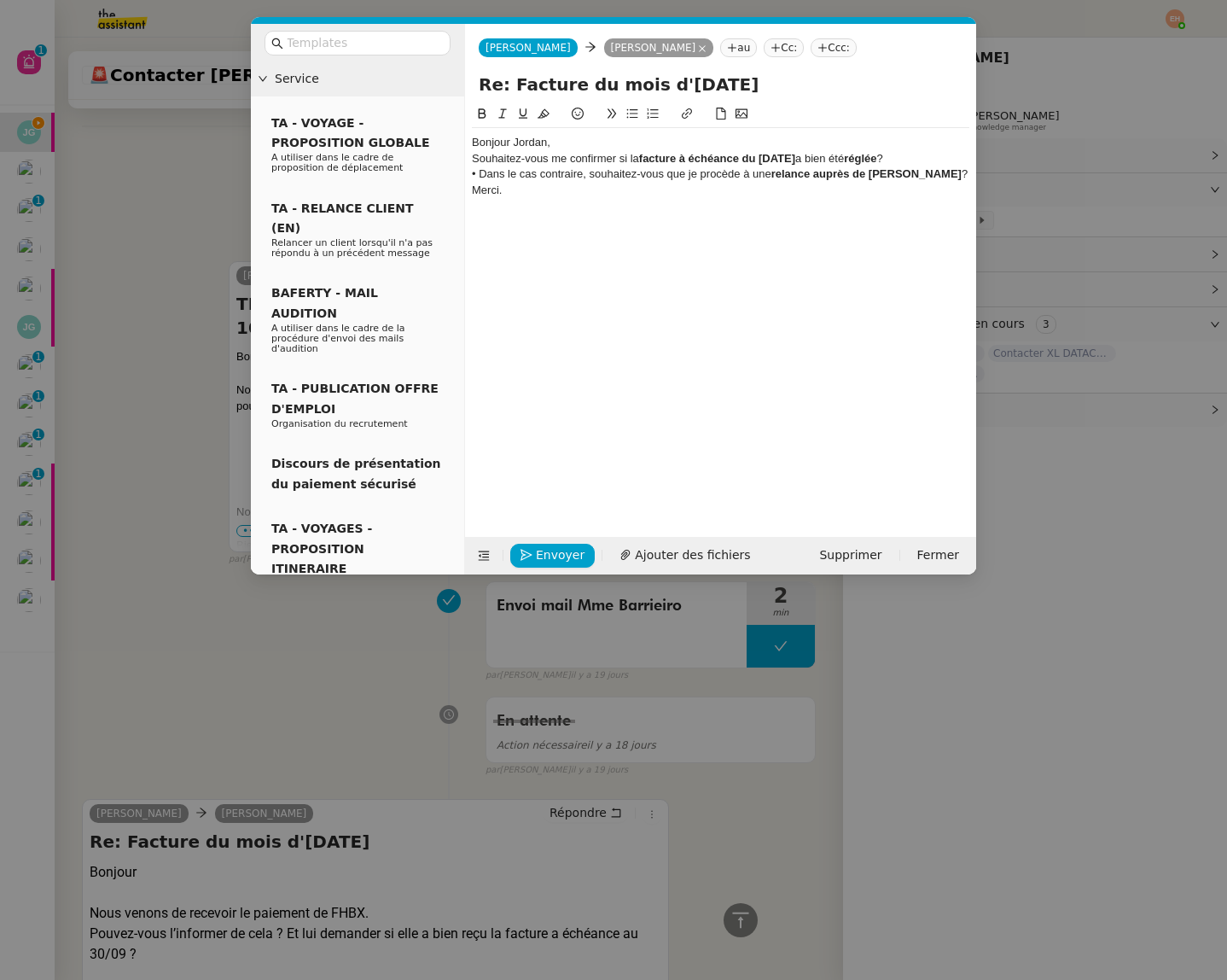
click at [579, 147] on div "Bonjour Jordan," at bounding box center [720, 142] width 498 height 15
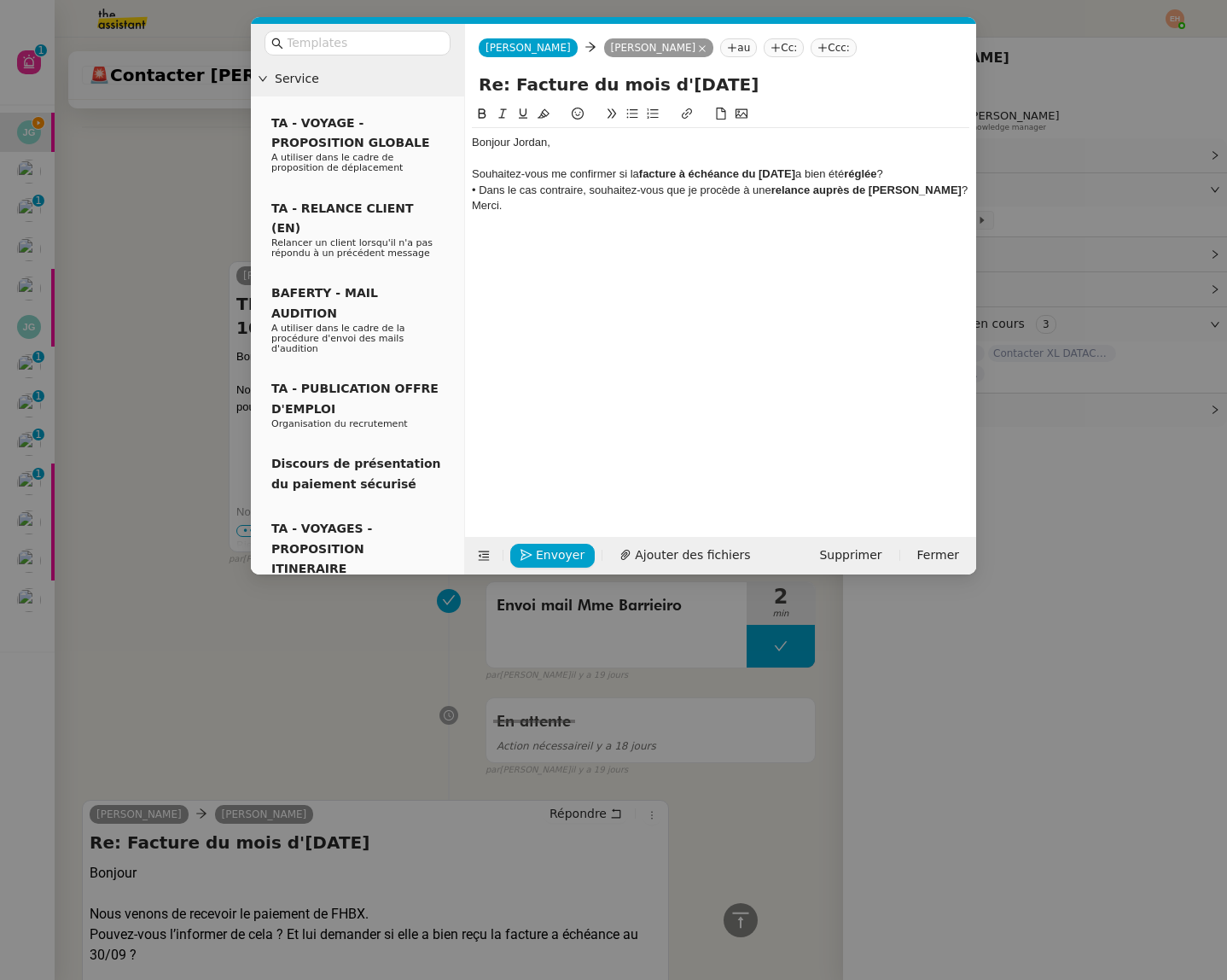
scroll to position [752, 0]
click at [481, 174] on div "Souhaitez-vous me confirmer si la facture à échéance du [DATE] a bien été réglé…" at bounding box center [720, 174] width 498 height 15
drag, startPoint x: 629, startPoint y: 114, endPoint x: 630, endPoint y: 124, distance: 10.0
click at [629, 114] on icon at bounding box center [632, 113] width 12 height 12
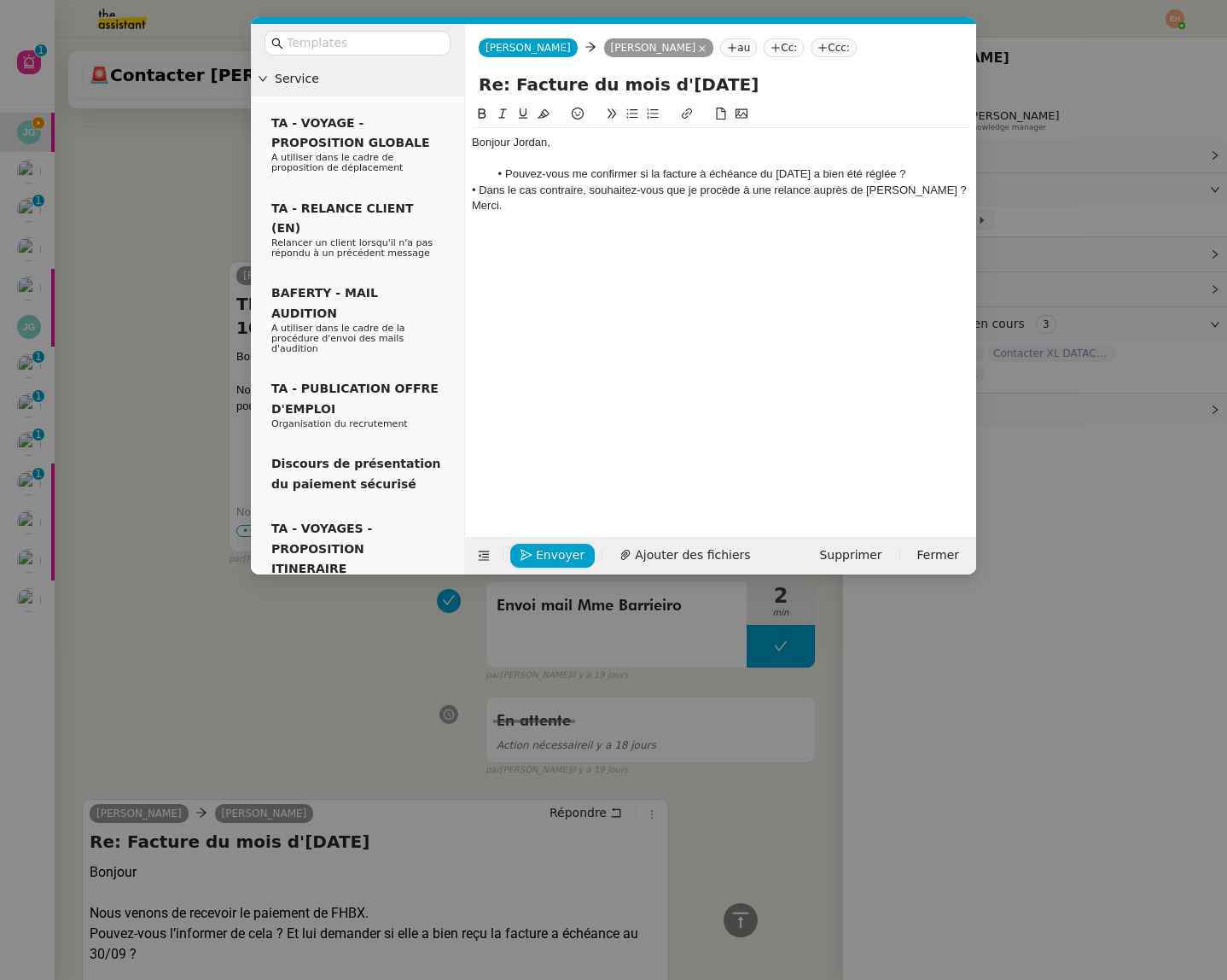
scroll to position [774, 0]
click at [644, 176] on li "Pouvez-vous me confirmer si la facture à échéance du [DATE] a bien été réglée ?" at bounding box center [729, 174] width 481 height 15
click at [942, 174] on li "Pouvez-vous me confirmer si la facture à échéance du [DATE] a bien été réglée ?" at bounding box center [729, 174] width 481 height 15
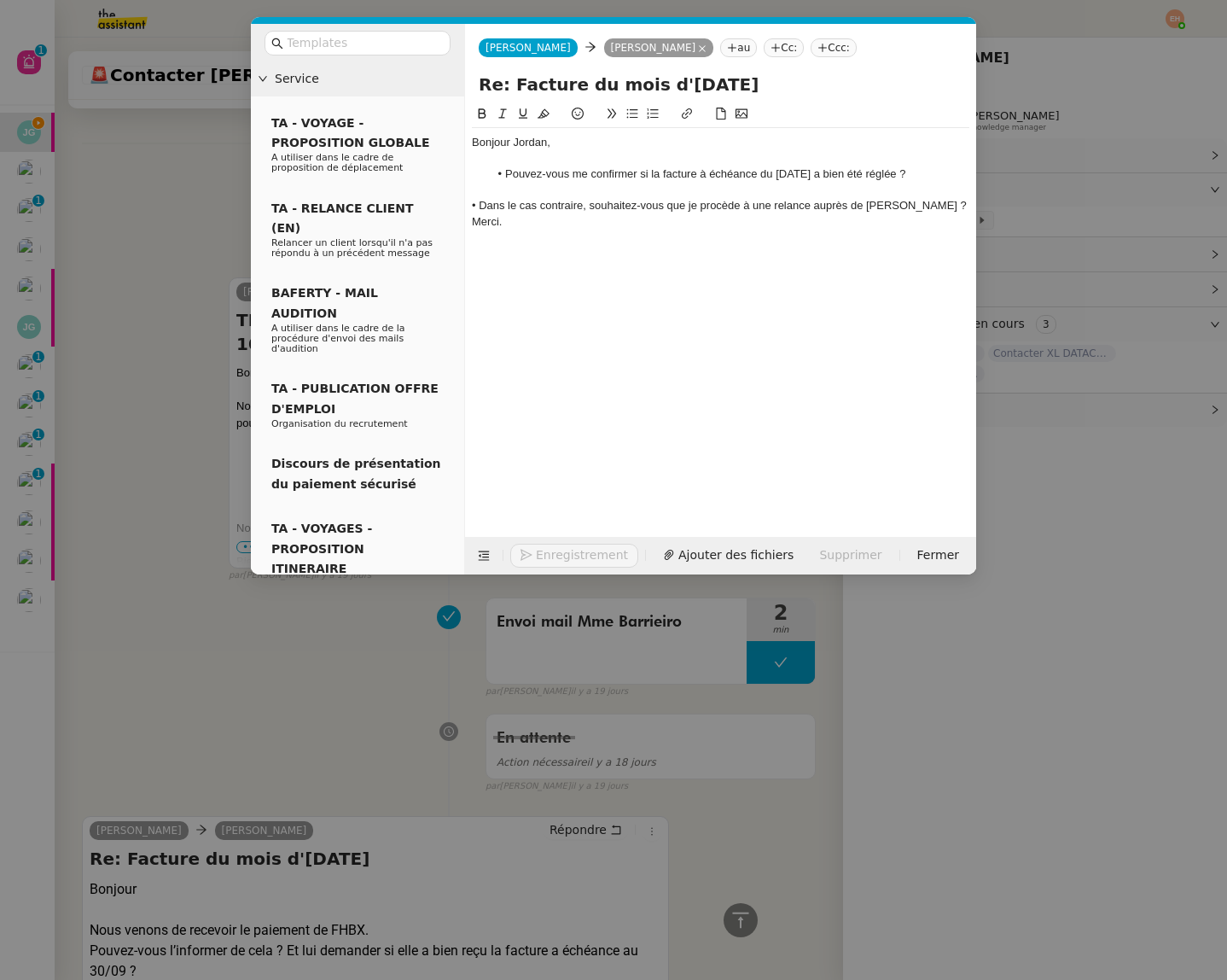
scroll to position [790, 0]
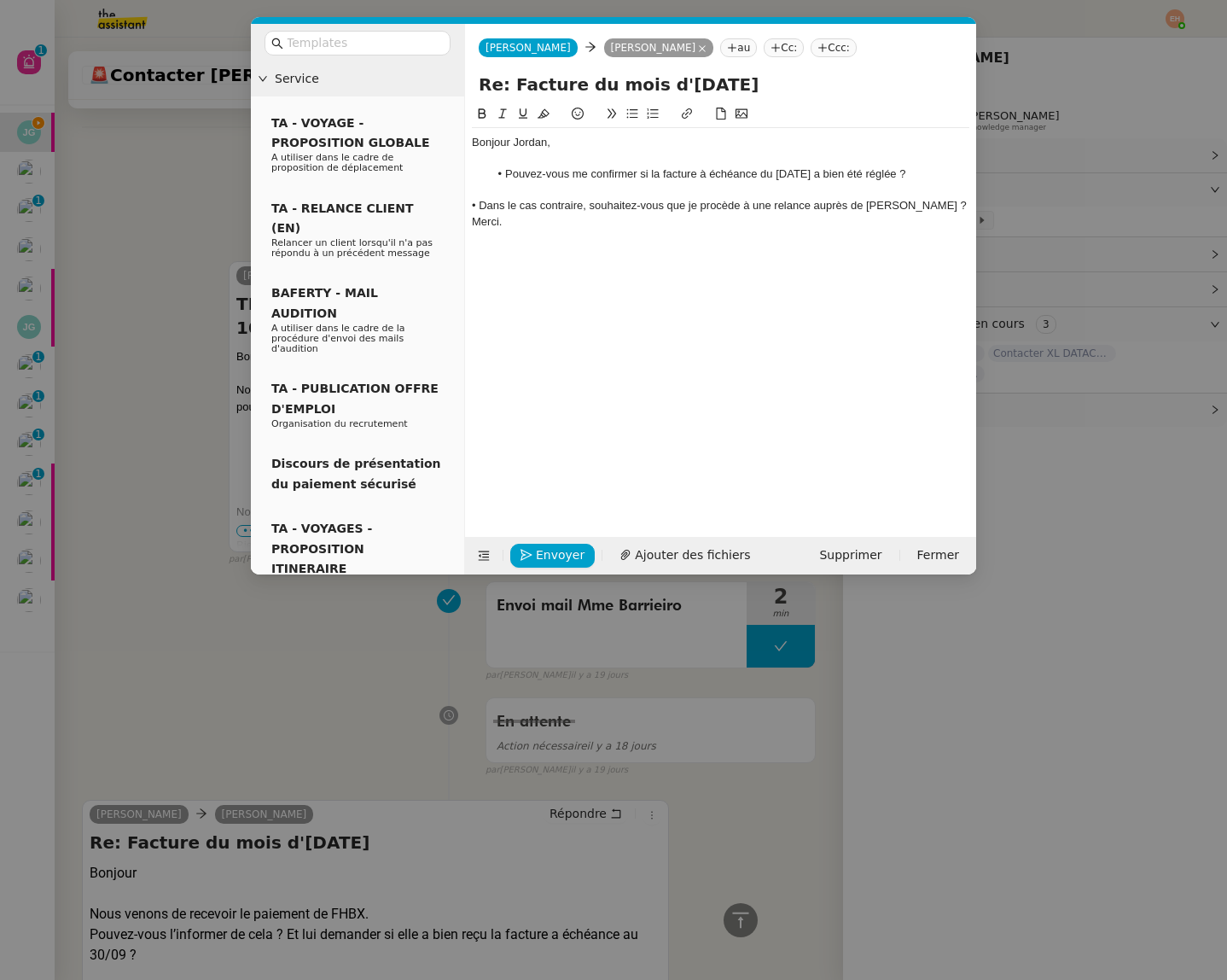
drag, startPoint x: 933, startPoint y: 171, endPoint x: 941, endPoint y: 203, distance: 33.0
click at [933, 173] on li "Pouvez-vous me confirmer si la facture à échéance du [DATE] a bien été réglée ?" at bounding box center [729, 174] width 481 height 15
click at [207, 395] on nz-modal-container "Service TA - VOYAGE - PROPOSITION GLOBALE A utiliser dans le cadre de propositi…" at bounding box center [613, 490] width 1227 height 980
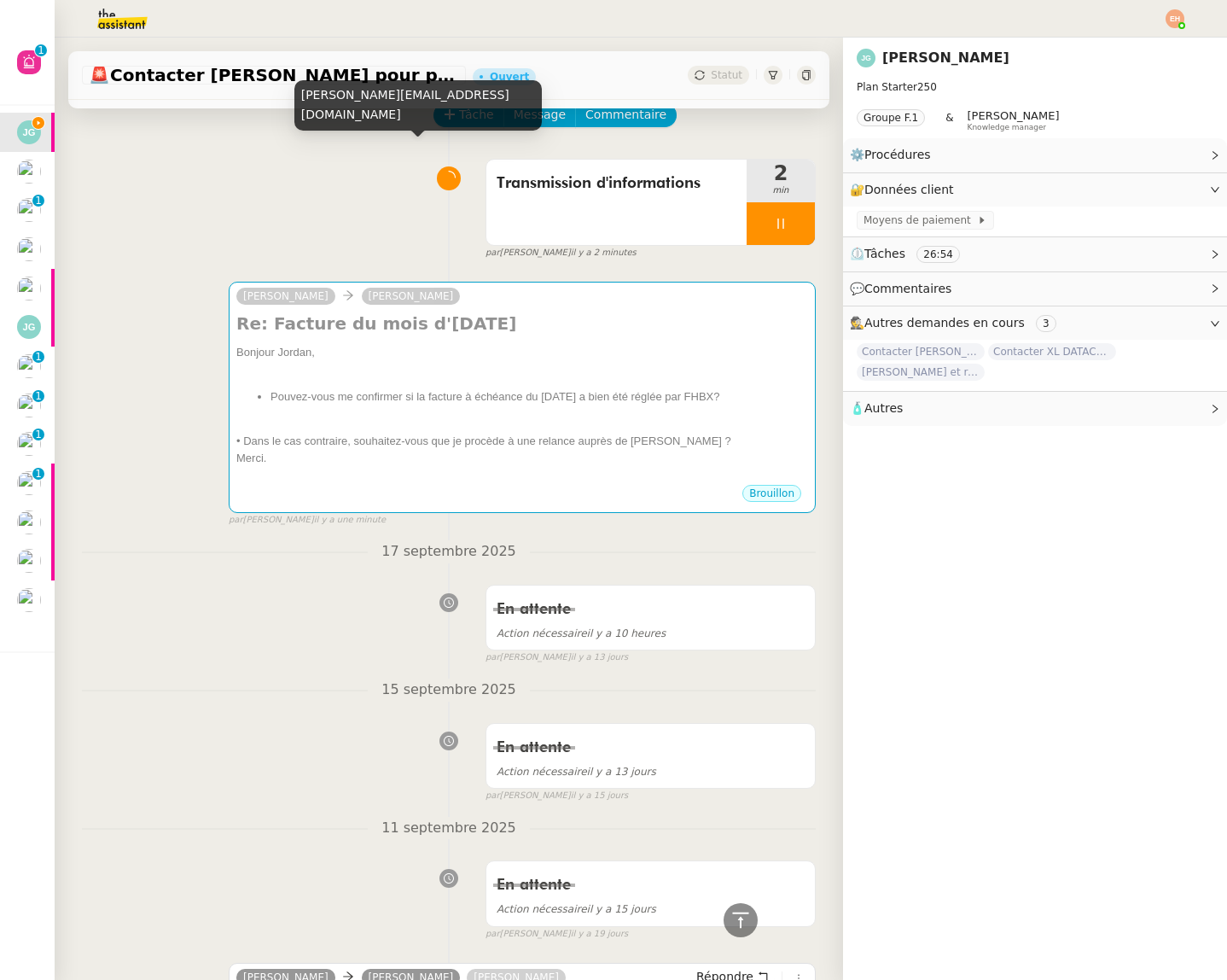
scroll to position [0, 0]
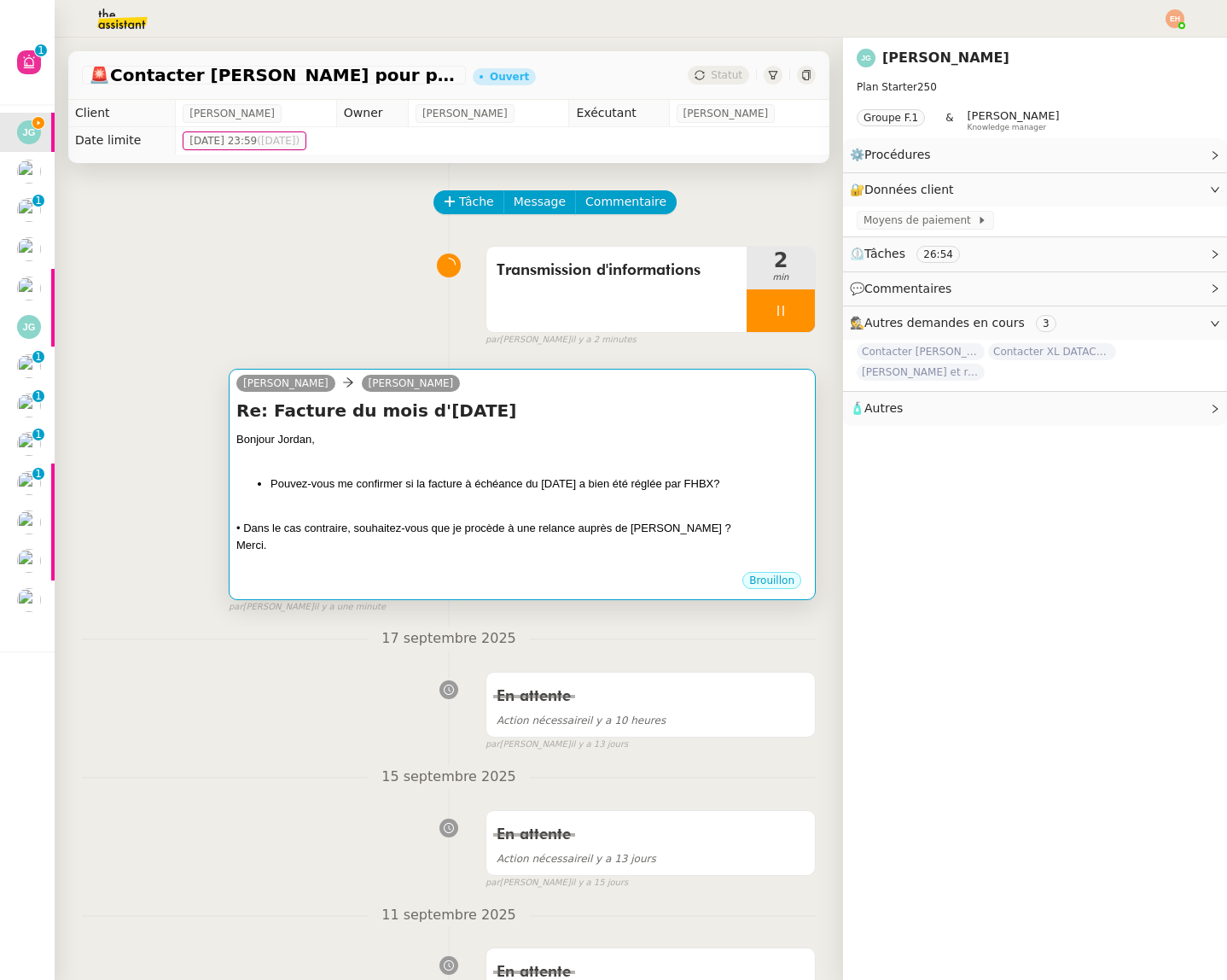
click at [549, 436] on div "Bonjour Jordan," at bounding box center [522, 439] width 572 height 17
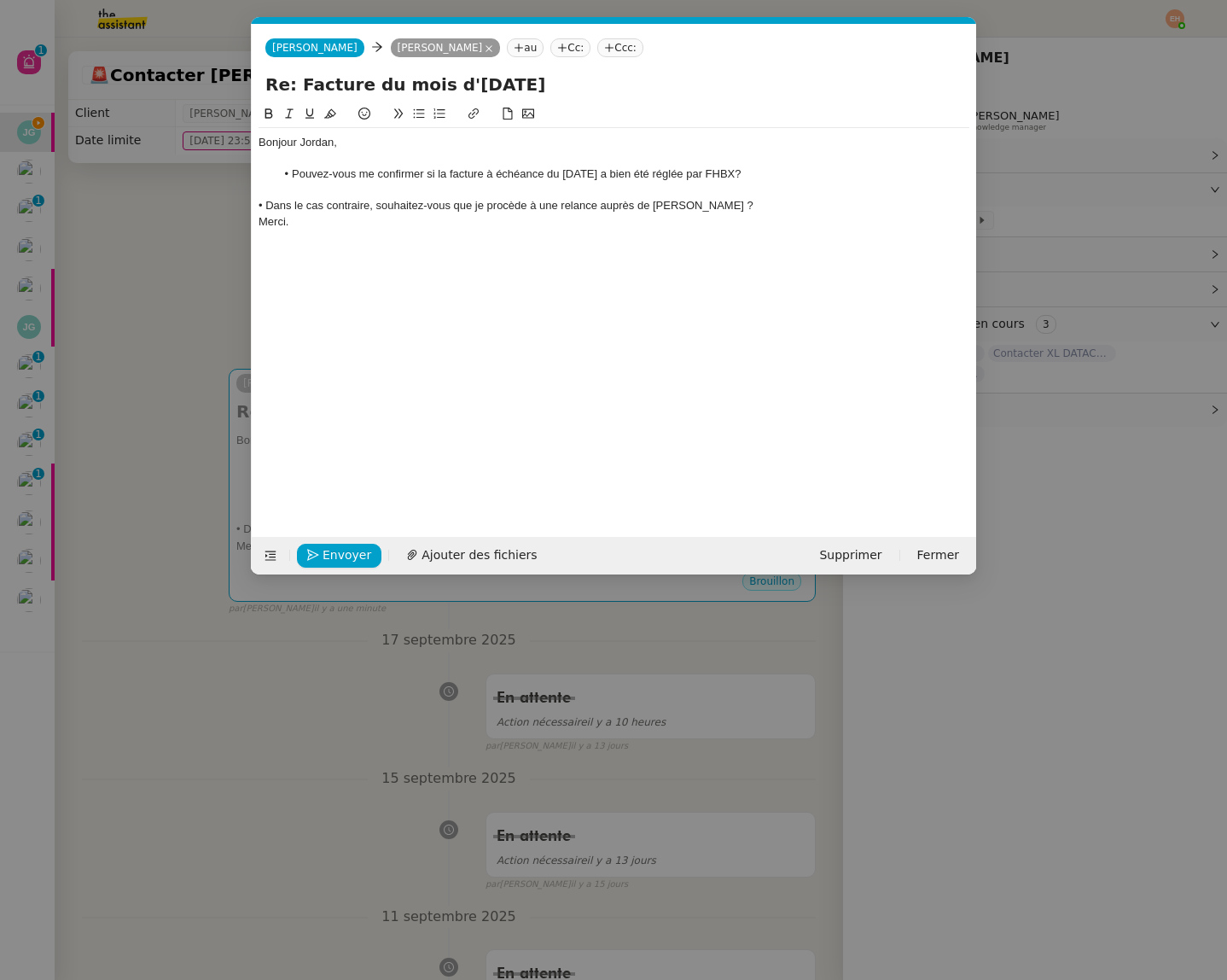
scroll to position [0, 36]
drag, startPoint x: 766, startPoint y: 183, endPoint x: 754, endPoint y: 192, distance: 15.0
click at [766, 183] on div at bounding box center [614, 190] width 711 height 15
drag, startPoint x: 268, startPoint y: 208, endPoint x: 251, endPoint y: 207, distance: 17.0
click at [251, 207] on nz-spin "Bonjour [PERSON_NAME], Pouvez-vous me confirmer si la facture à échéance du [DA…" at bounding box center [614, 311] width 725 height 413
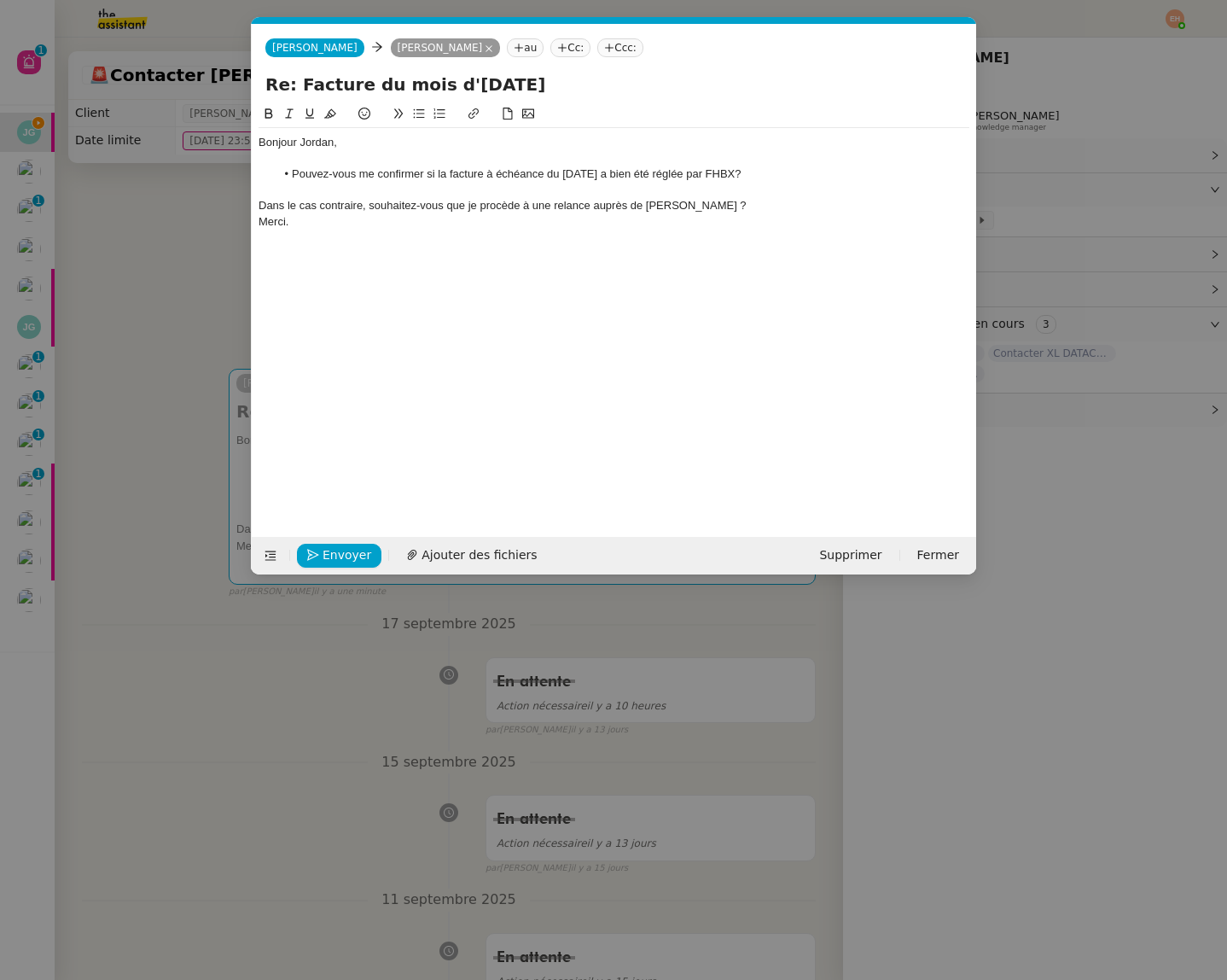
click at [362, 204] on div "Dans le cas contraire, souhaitez-vous que je procède à une relance auprès de [P…" at bounding box center [614, 205] width 711 height 15
drag, startPoint x: 371, startPoint y: 205, endPoint x: 481, endPoint y: 209, distance: 110.1
click at [481, 209] on div "Dans le cas contraire, souhaitez-vous que je procède à une relance auprès de [P…" at bounding box center [614, 205] width 711 height 15
drag, startPoint x: 464, startPoint y: 208, endPoint x: 369, endPoint y: 209, distance: 95.0
click at [369, 209] on div "Dans le cas contraire, souhaitez-vous que je procède à une relance auprès de [P…" at bounding box center [614, 205] width 711 height 15
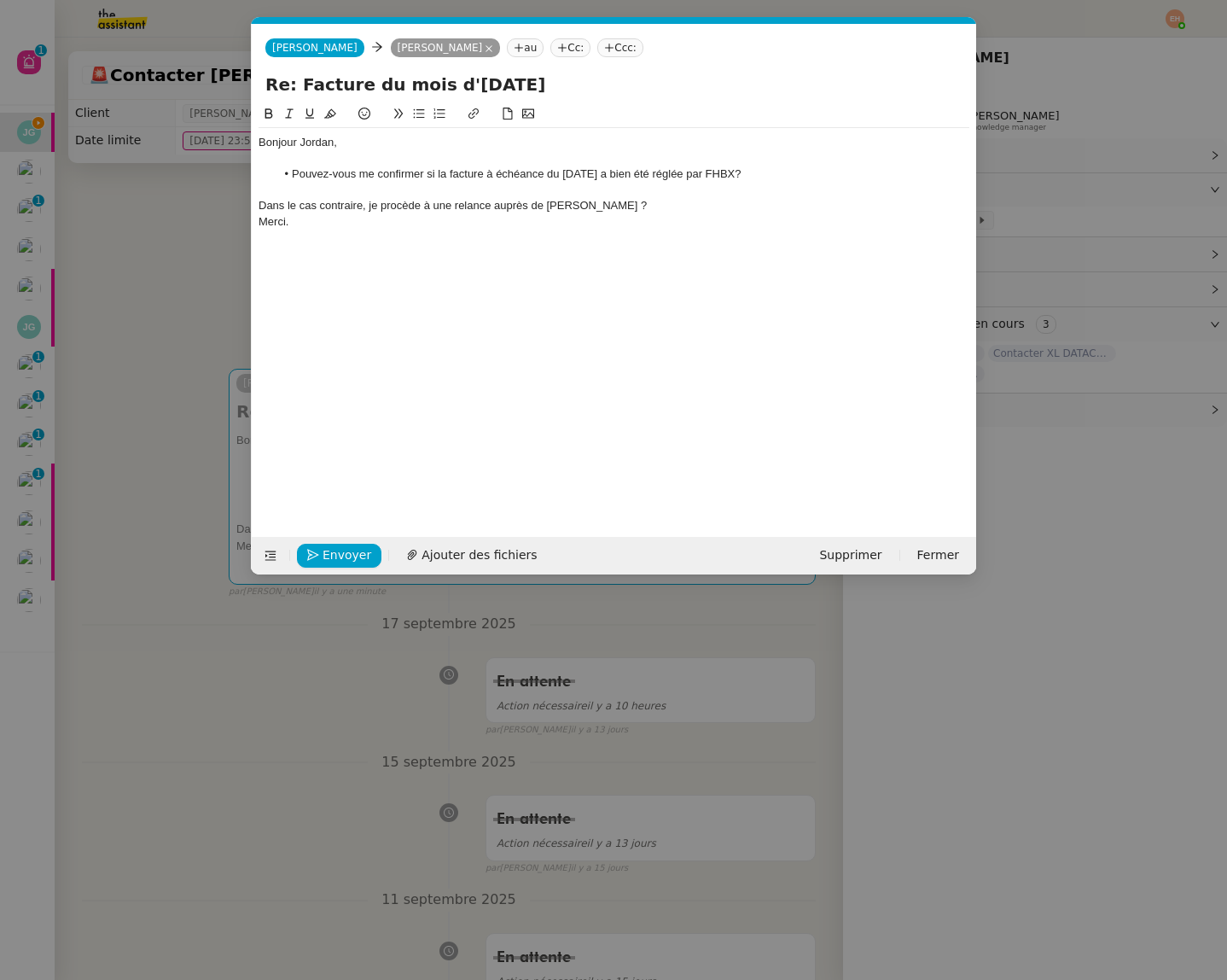
click at [421, 208] on div "Dans le cas contraire, je procède à une relance auprès de [PERSON_NAME] ?" at bounding box center [614, 205] width 711 height 15
drag, startPoint x: 649, startPoint y: 203, endPoint x: 669, endPoint y: 204, distance: 20.0
click at [651, 203] on div "Dans le cas contraire, je procèderai à une relance auprès de [PERSON_NAME] ?" at bounding box center [614, 205] width 711 height 15
click at [607, 207] on div "Dans le cas contraire, je procèderai à une relance auprès de [PERSON_NAME], si …" at bounding box center [614, 205] width 711 height 15
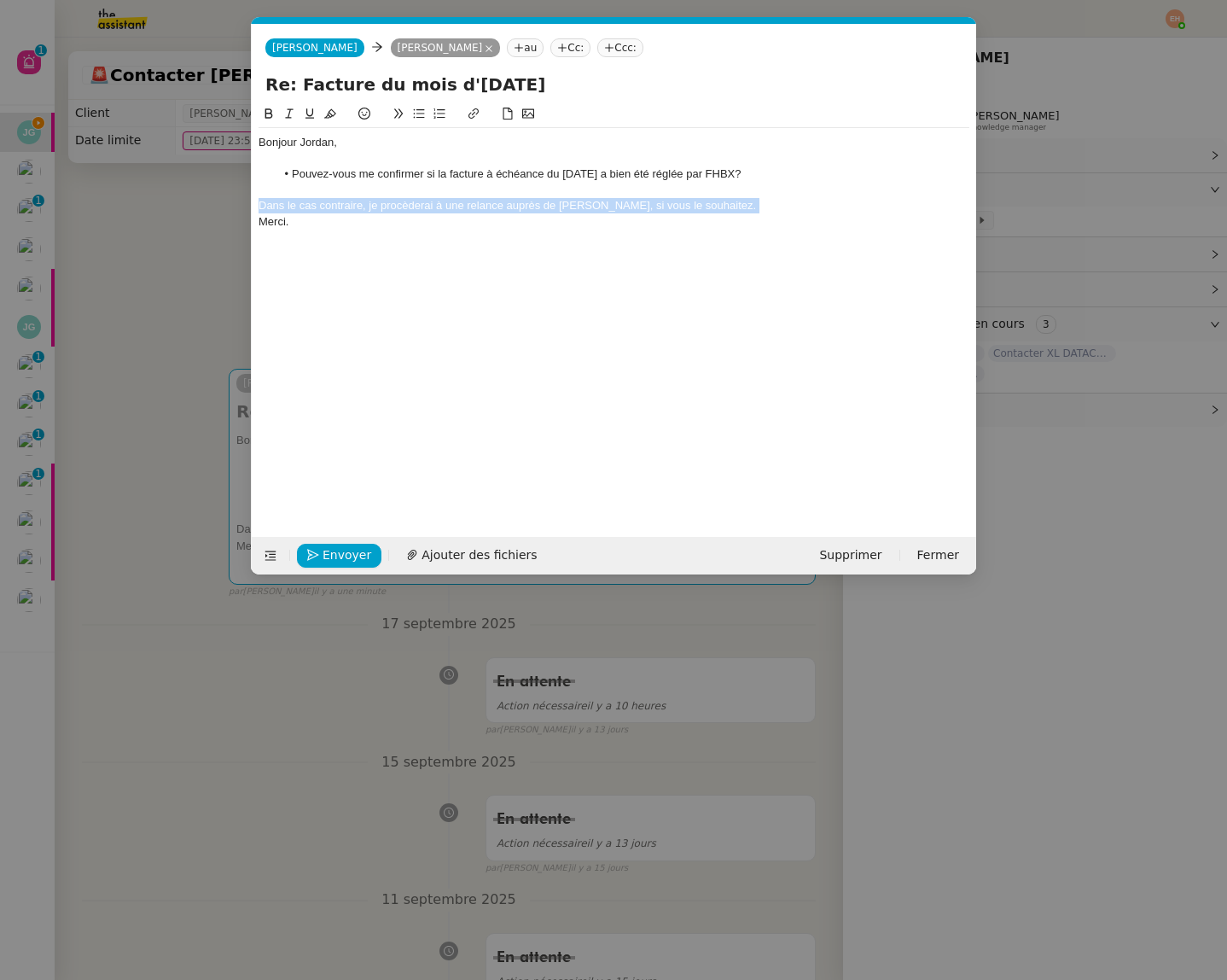
click at [607, 207] on div "Dans le cas contraire, je procèderai à une relance auprès de [PERSON_NAME], si …" at bounding box center [614, 205] width 711 height 15
click at [765, 209] on div "Dans le cas contraire, je procèderai à une relance auprès de [PERSON_NAME], si …" at bounding box center [614, 205] width 711 height 15
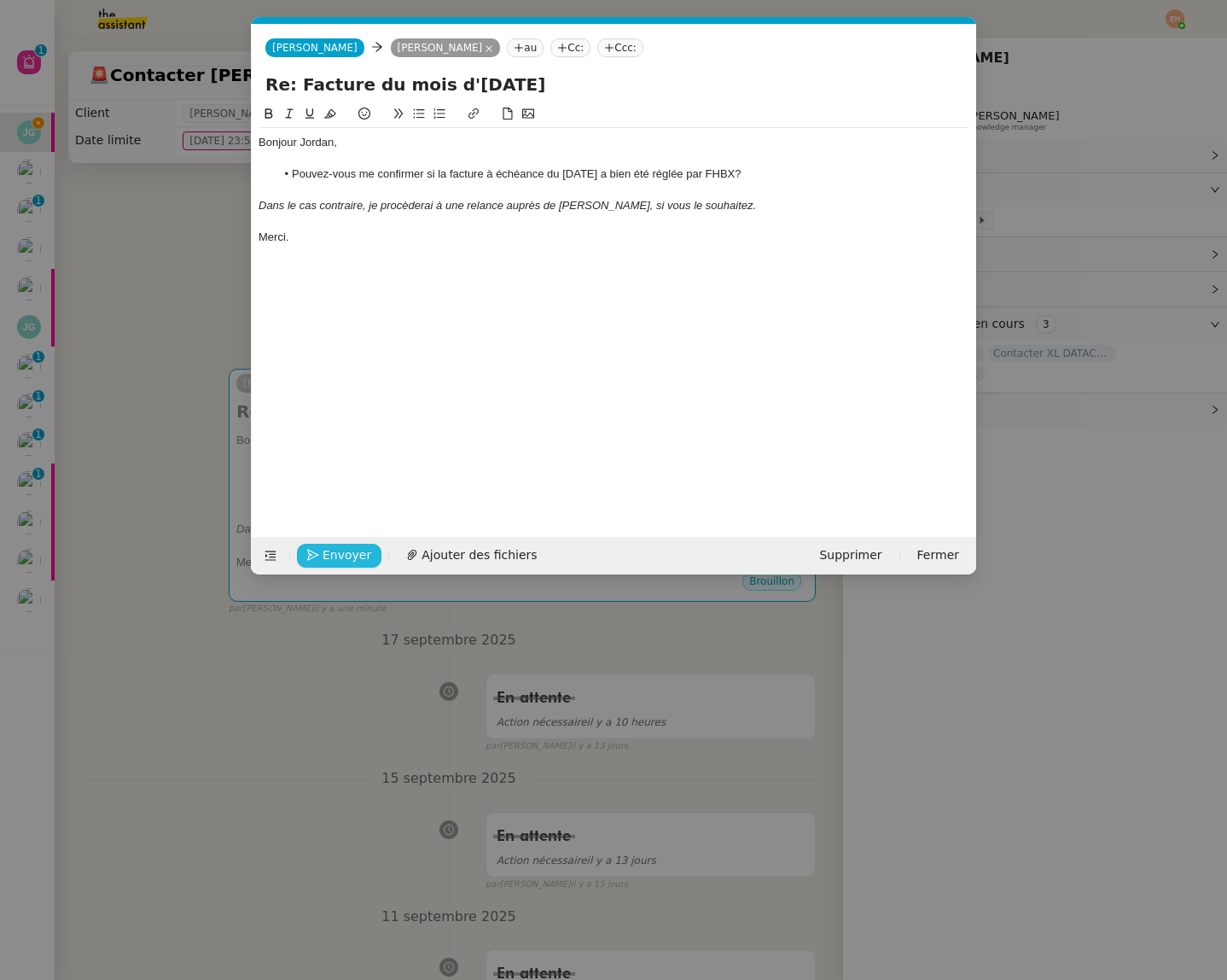
click at [345, 550] on span "Envoyer" at bounding box center [346, 555] width 48 height 20
click at [345, 550] on span "Confirmer l'envoi" at bounding box center [373, 555] width 102 height 20
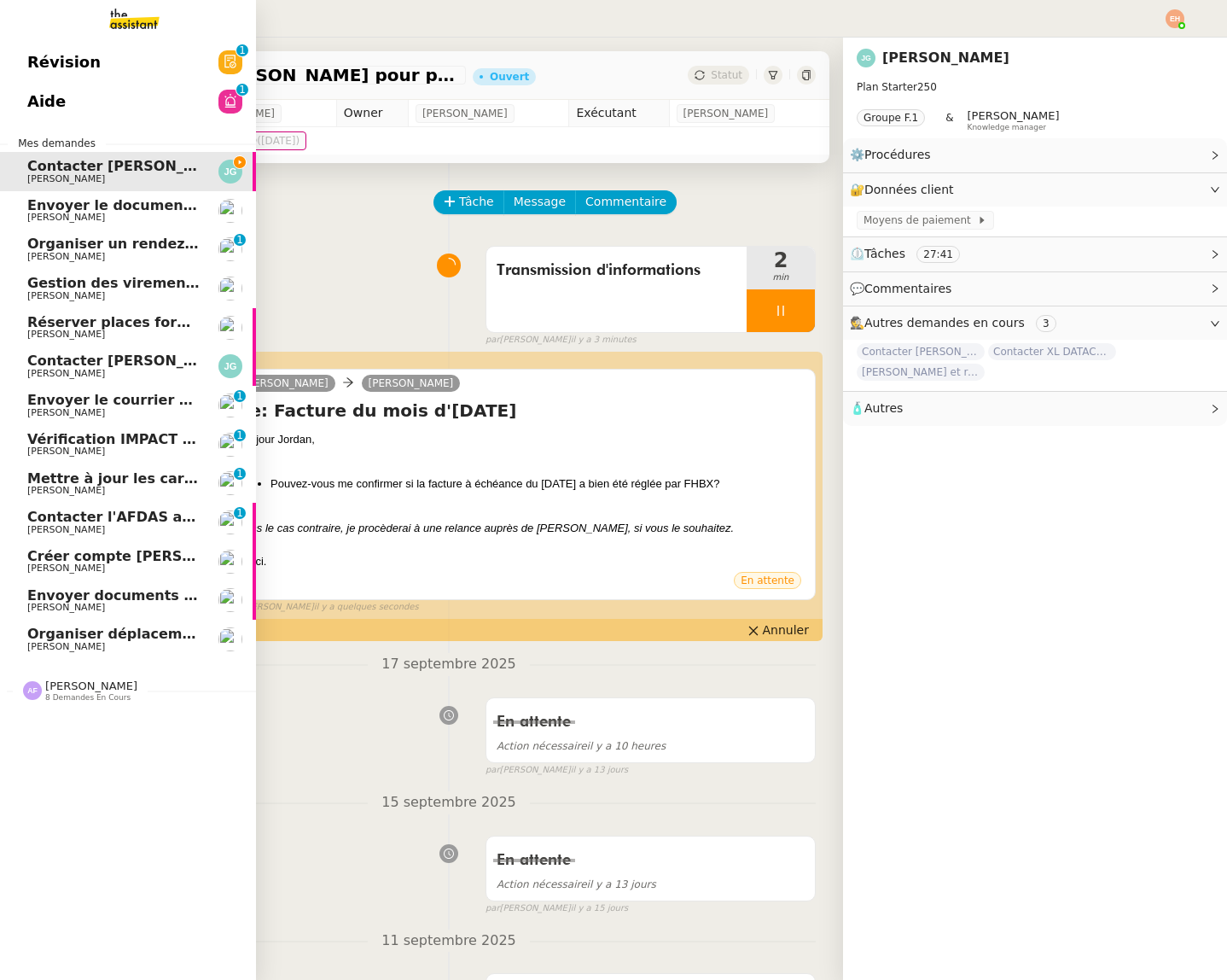
click at [136, 389] on link "Envoyer le courrier en recommandé [PERSON_NAME] 0 1 2 3 4 5 6 7 8 9" at bounding box center [128, 405] width 256 height 39
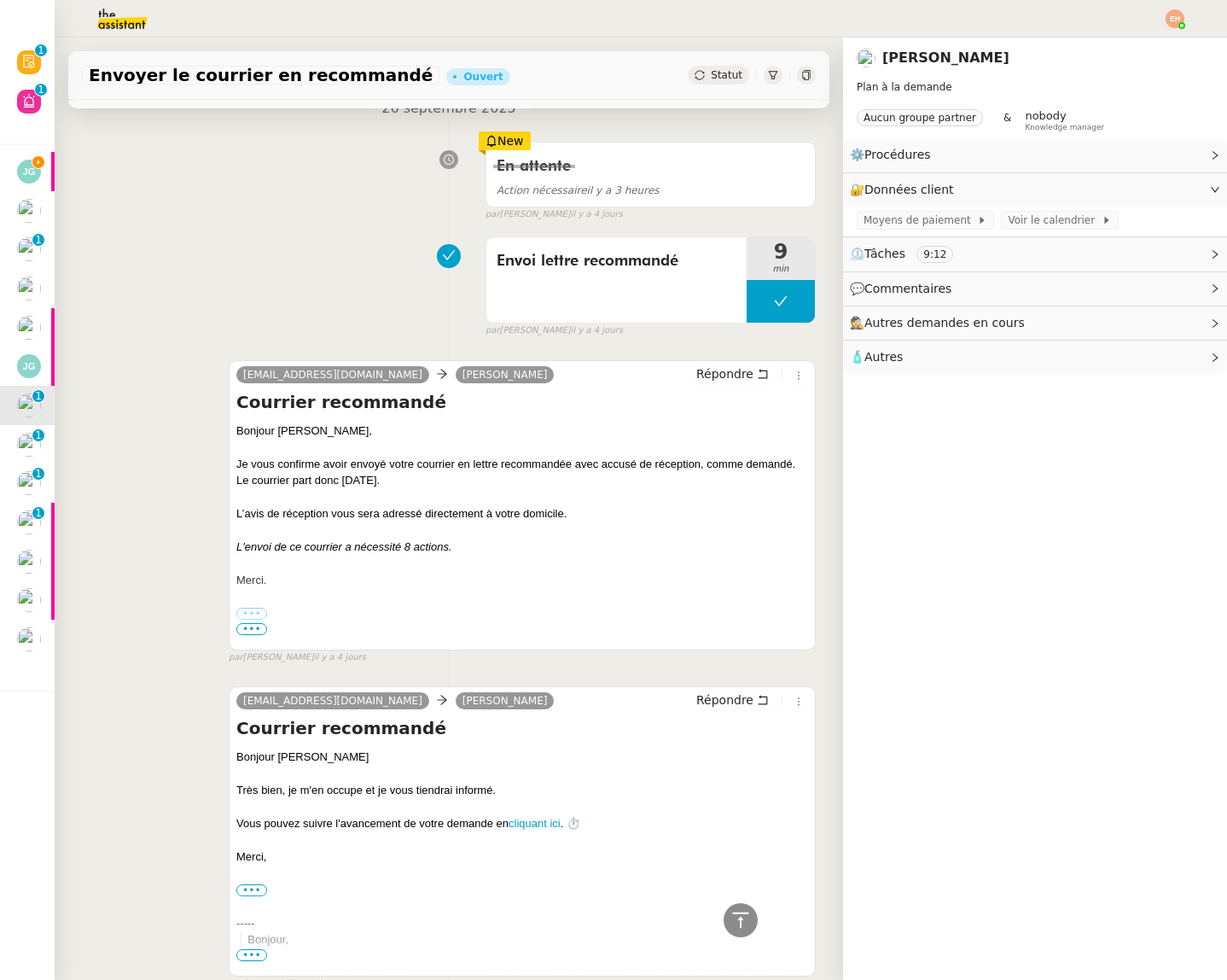
scroll to position [112, 0]
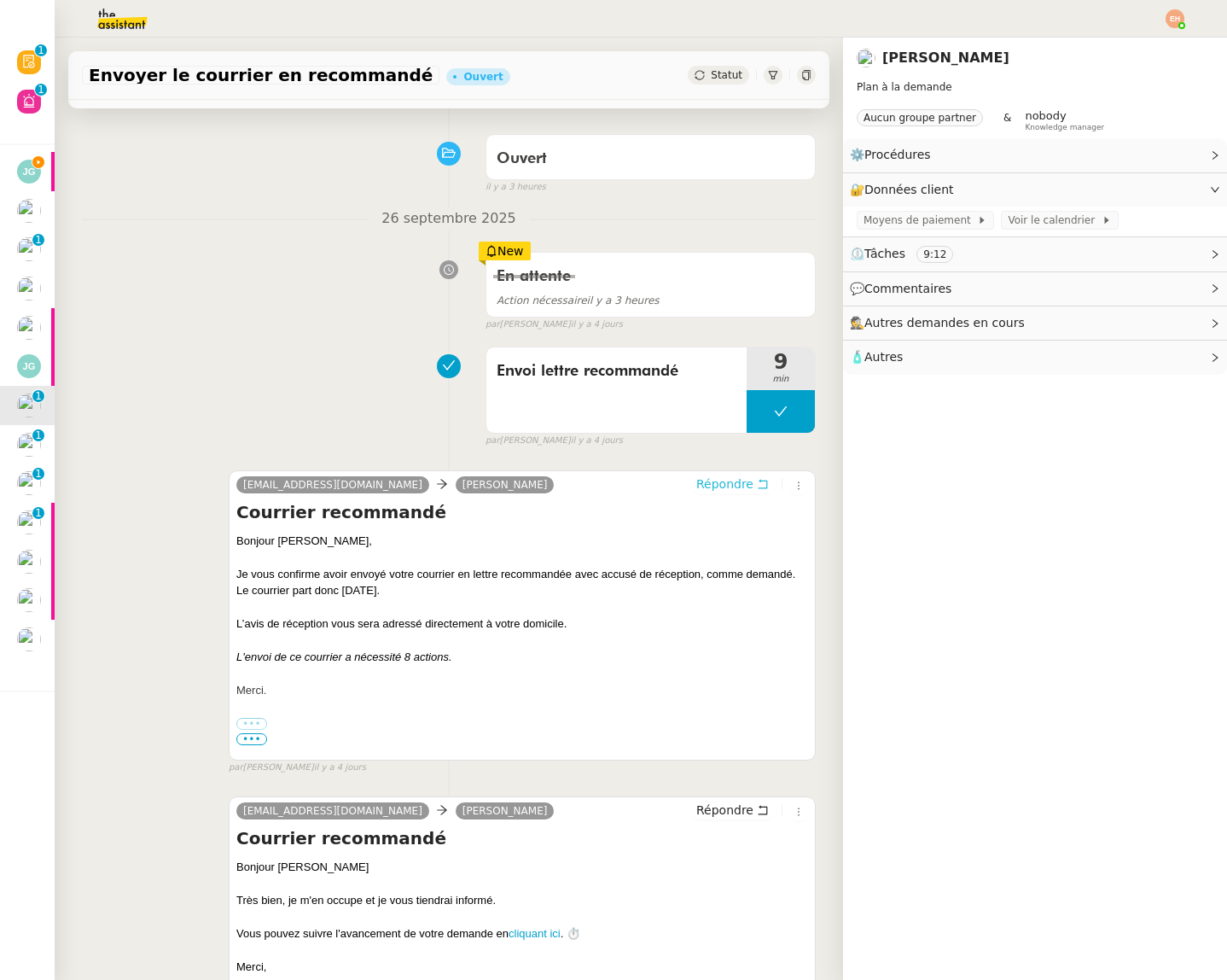
click at [741, 476] on span "Répondre" at bounding box center [725, 483] width 57 height 17
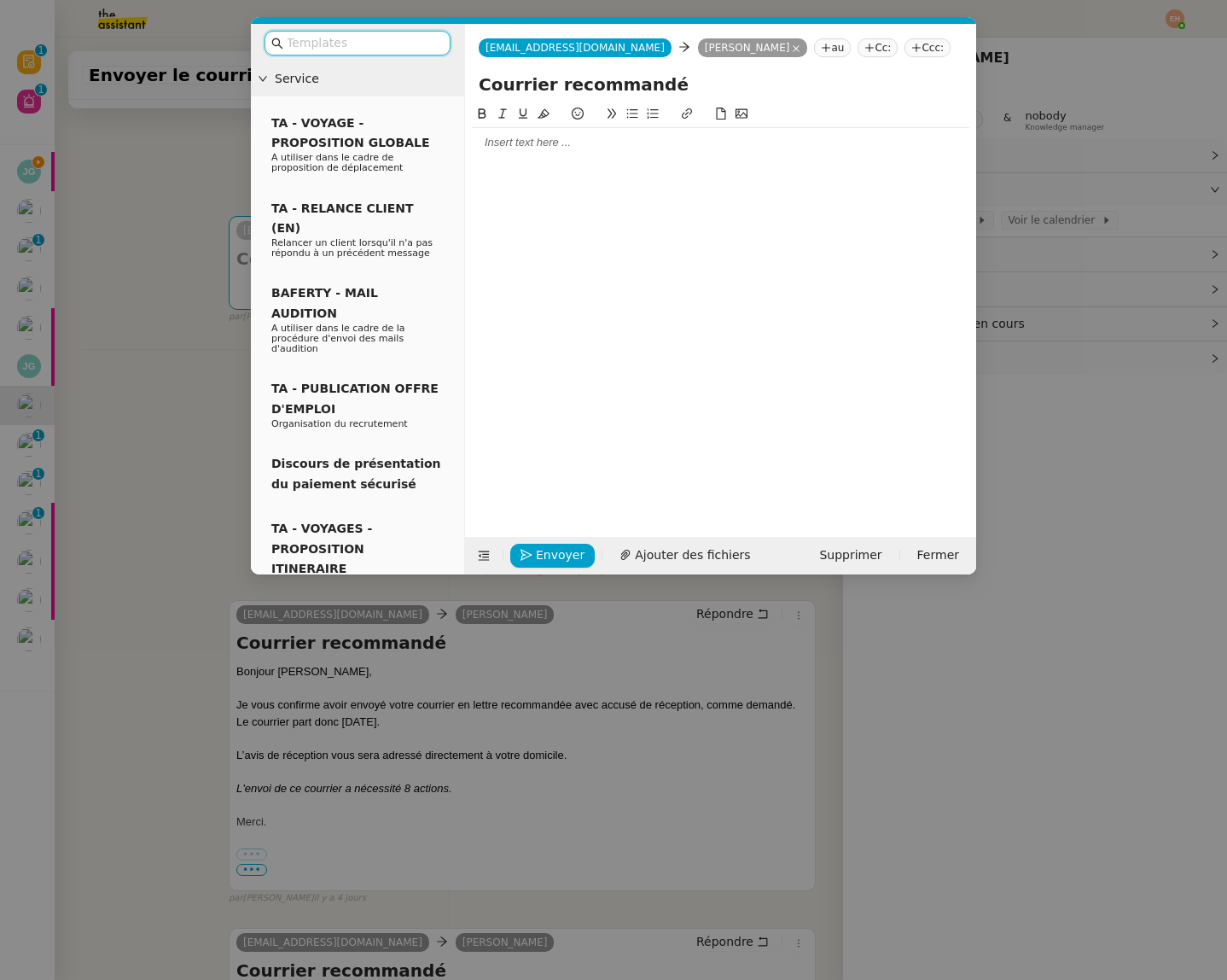
click at [356, 52] on input "text" at bounding box center [363, 43] width 154 height 20
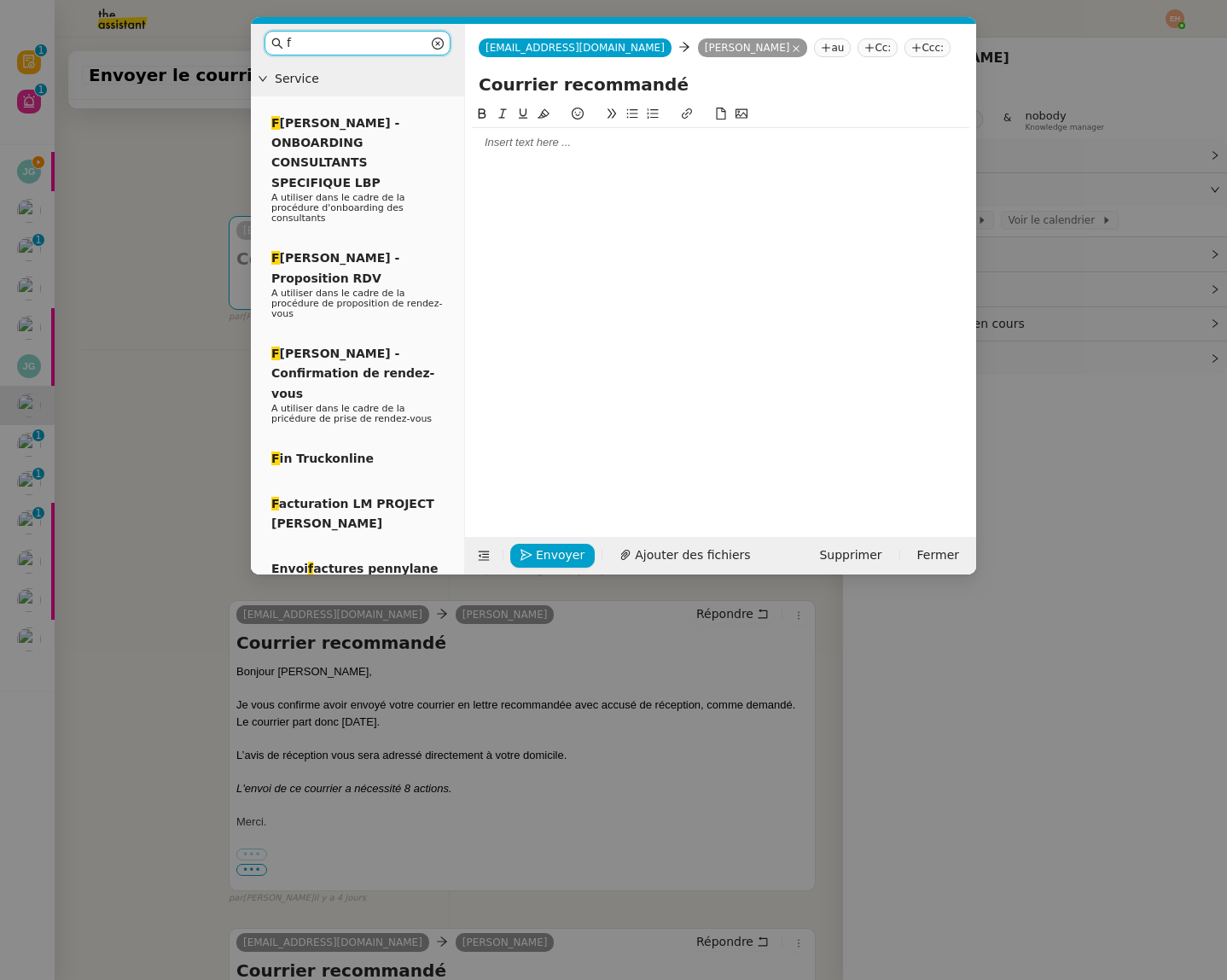
type input "f"
click at [152, 324] on nz-modal-container "f Service F [PERSON_NAME] - ONBOARDING CONSULTANTS SPECIFIQUE LBP A utiliser da…" at bounding box center [613, 490] width 1227 height 980
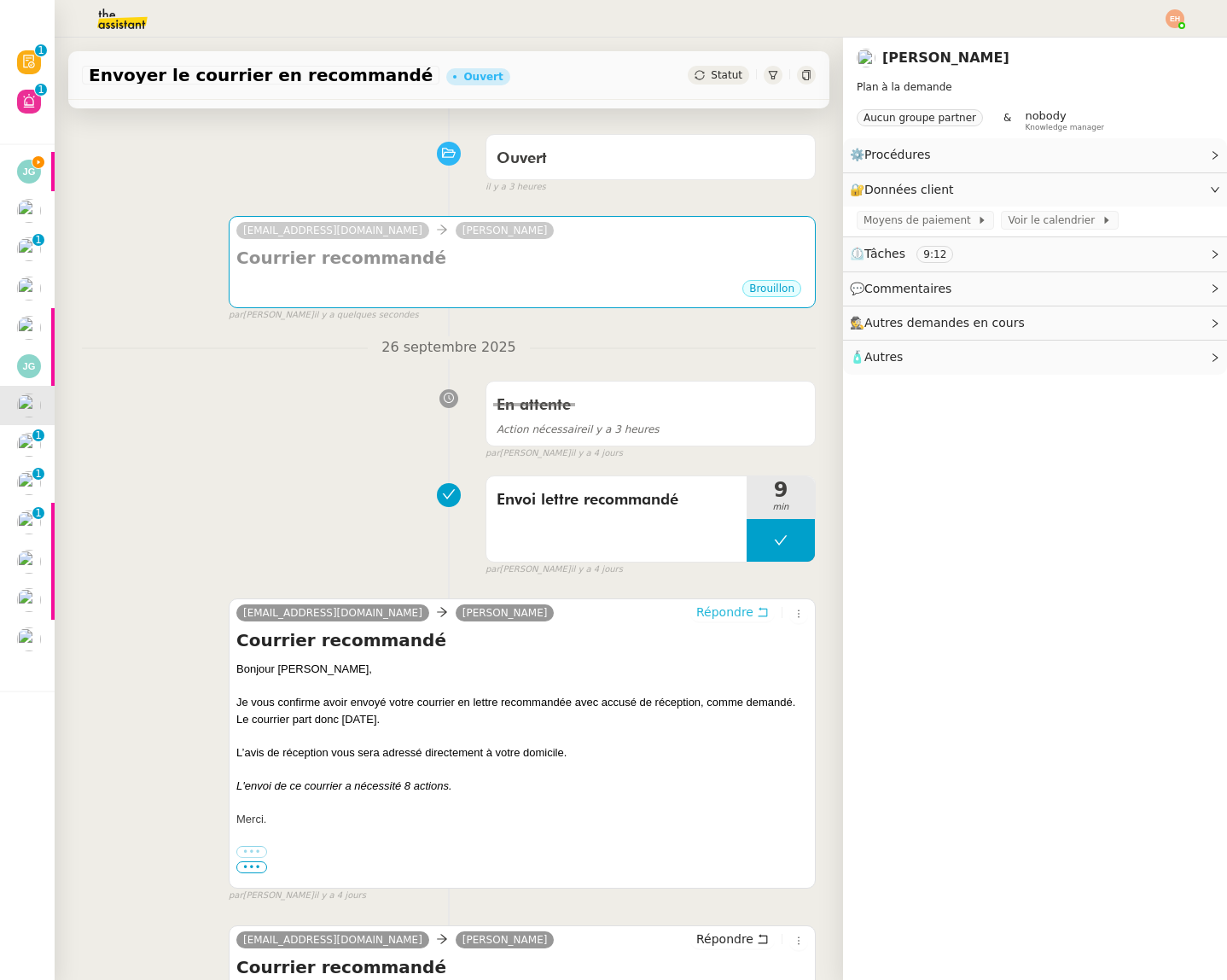
scroll to position [0, 0]
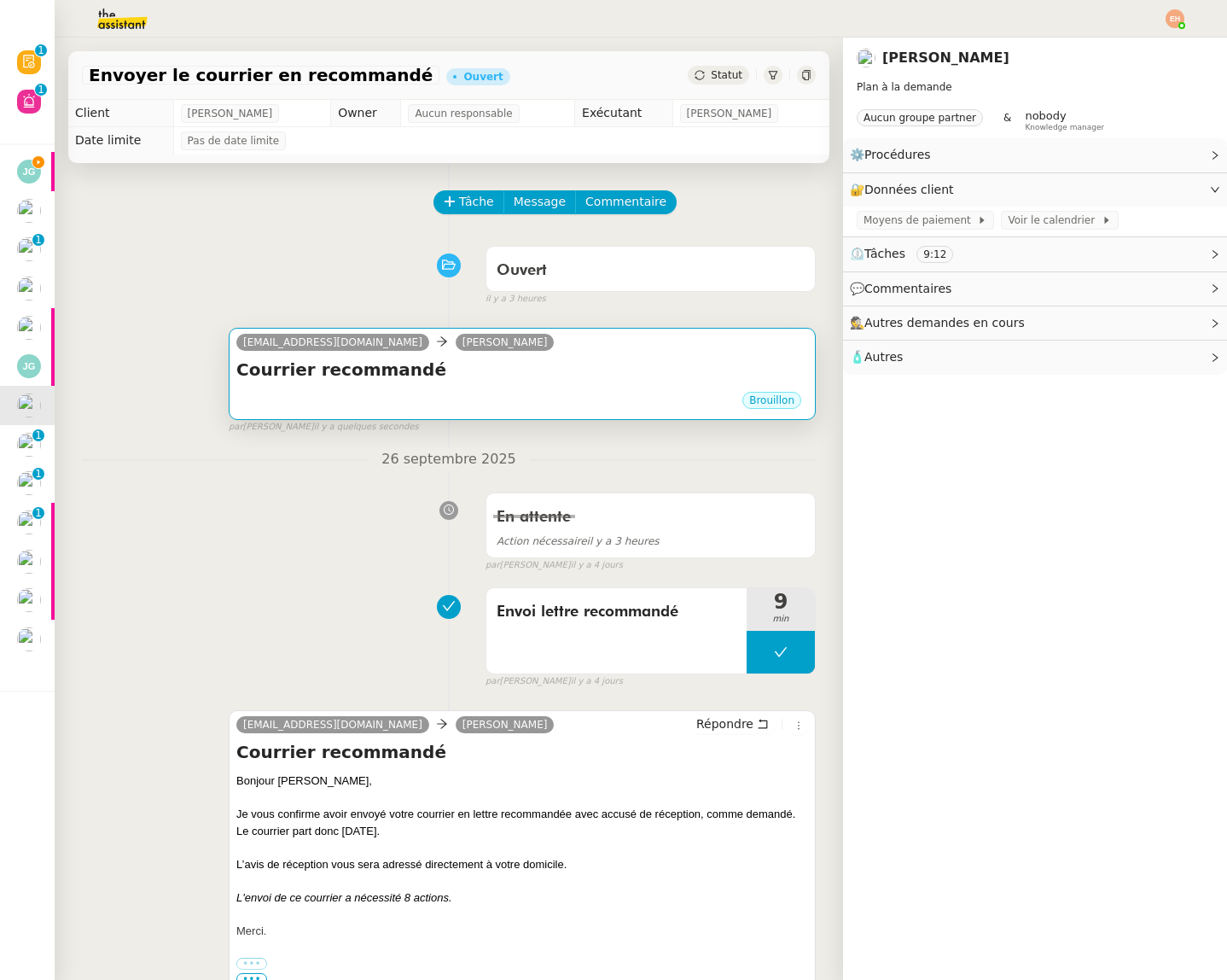
click at [538, 371] on h4 "Courrier recommandé" at bounding box center [522, 370] width 572 height 24
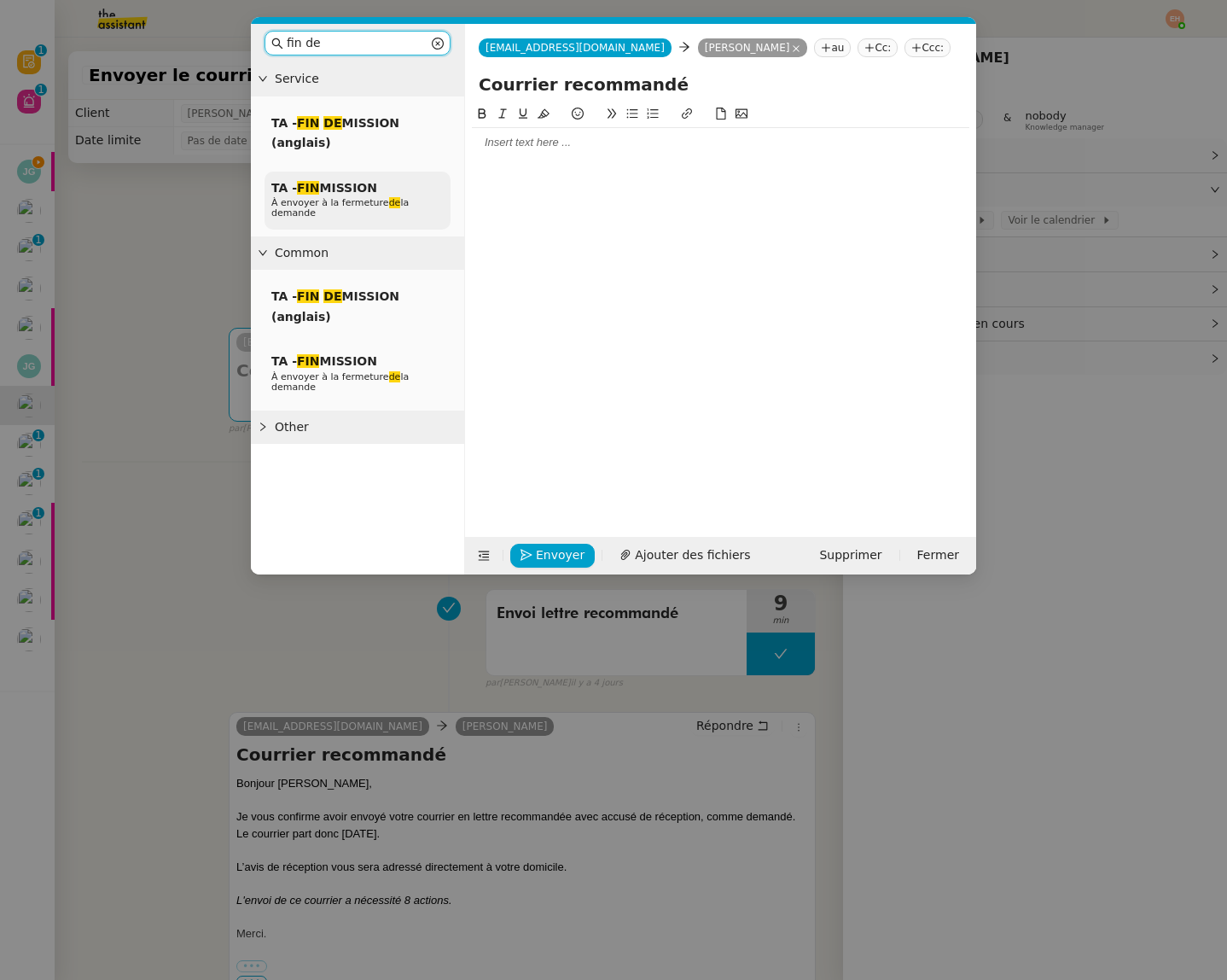
type input "fin de"
click at [357, 173] on div "TA - FIN MISSION À envoyer à la fermeture de la demande" at bounding box center [358, 201] width 186 height 59
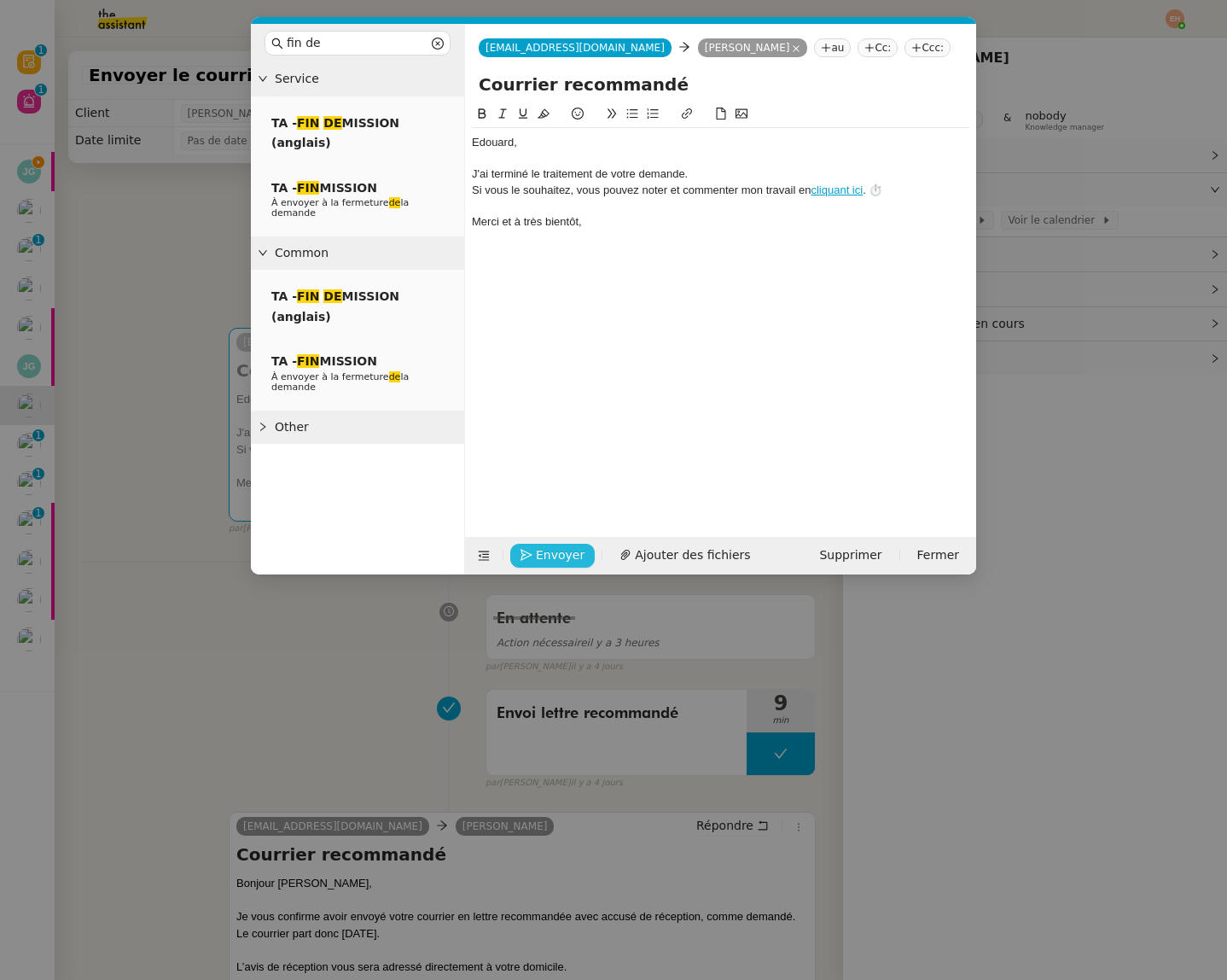
click at [564, 547] on span "Envoyer" at bounding box center [560, 555] width 48 height 20
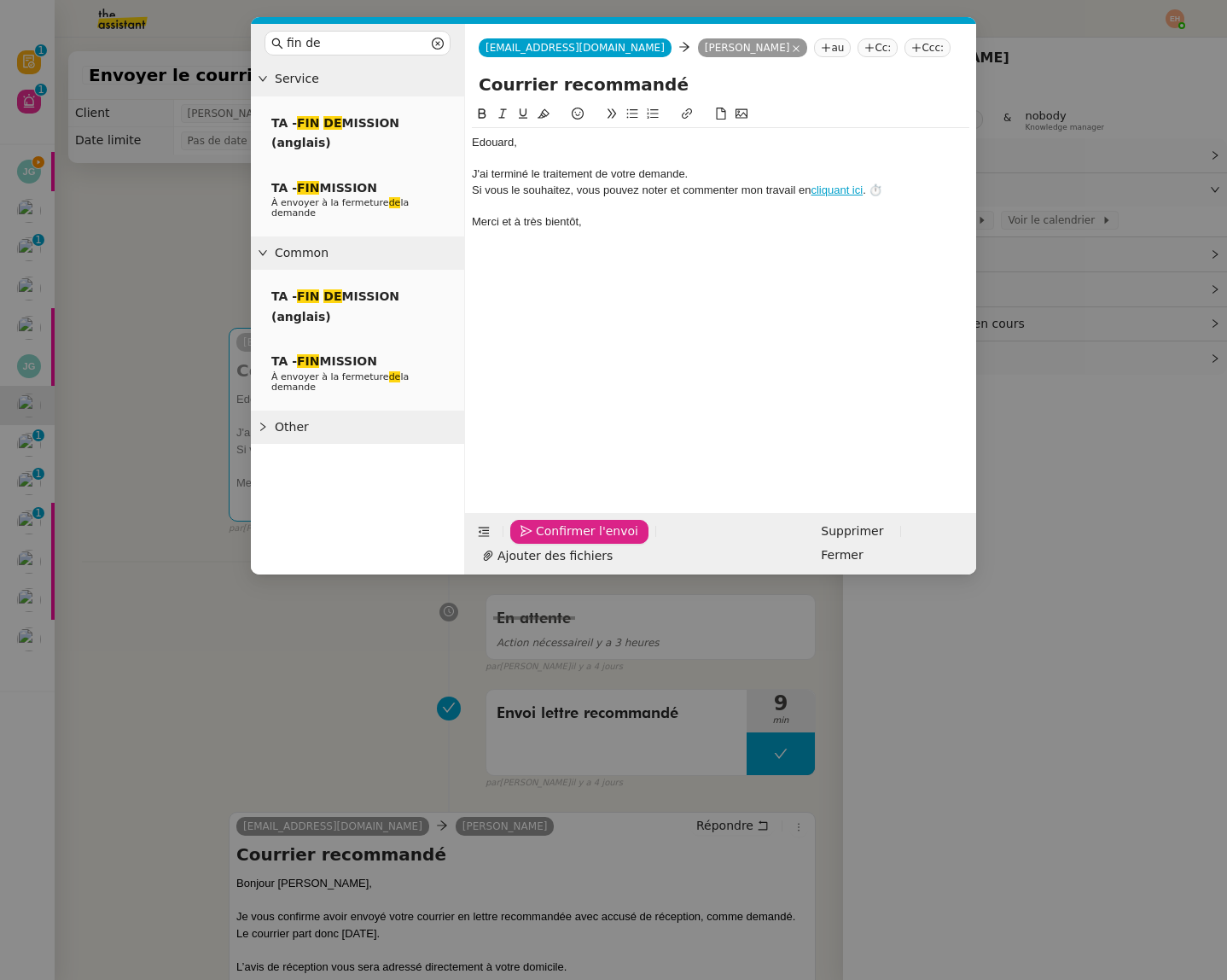
click at [564, 541] on span "Confirmer l'envoi" at bounding box center [587, 532] width 102 height 20
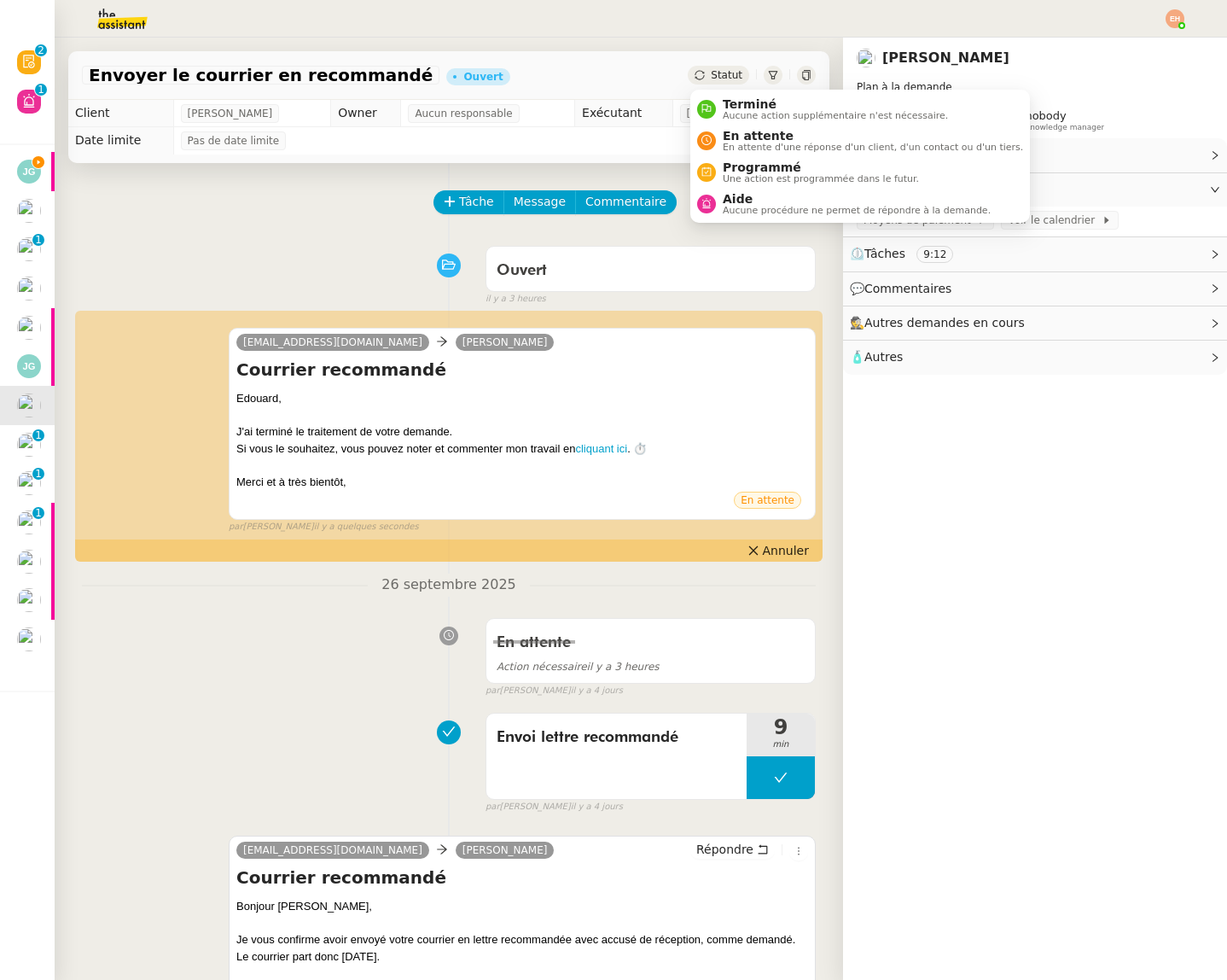
click at [724, 81] on div "Statut" at bounding box center [719, 74] width 62 height 19
click at [748, 112] on span "Aucune action supplémentaire n'est nécessaire." at bounding box center [836, 115] width 226 height 9
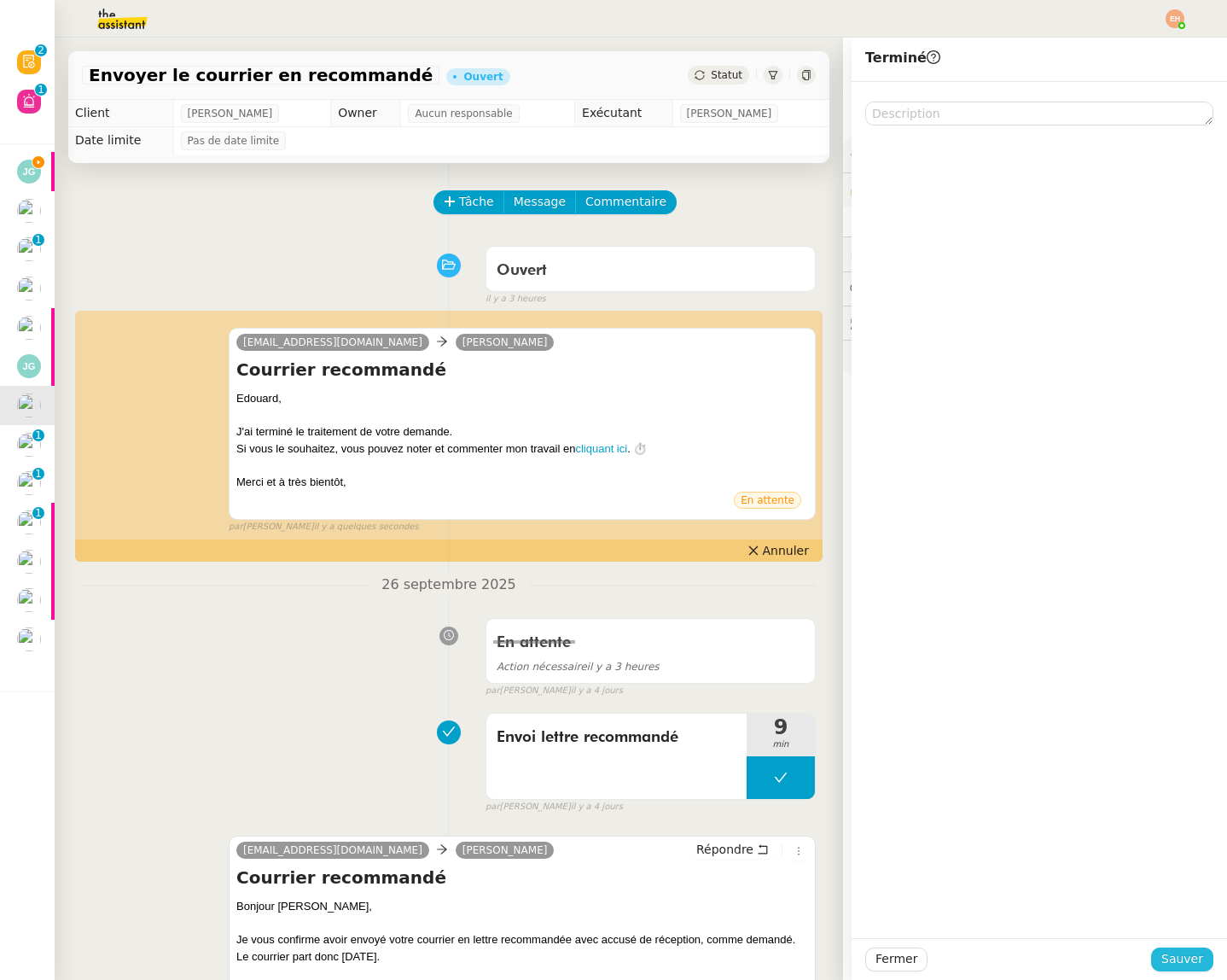
drag, startPoint x: 1166, startPoint y: 955, endPoint x: 1143, endPoint y: 944, distance: 25.5
click at [1165, 955] on span "Sauver" at bounding box center [1182, 959] width 42 height 20
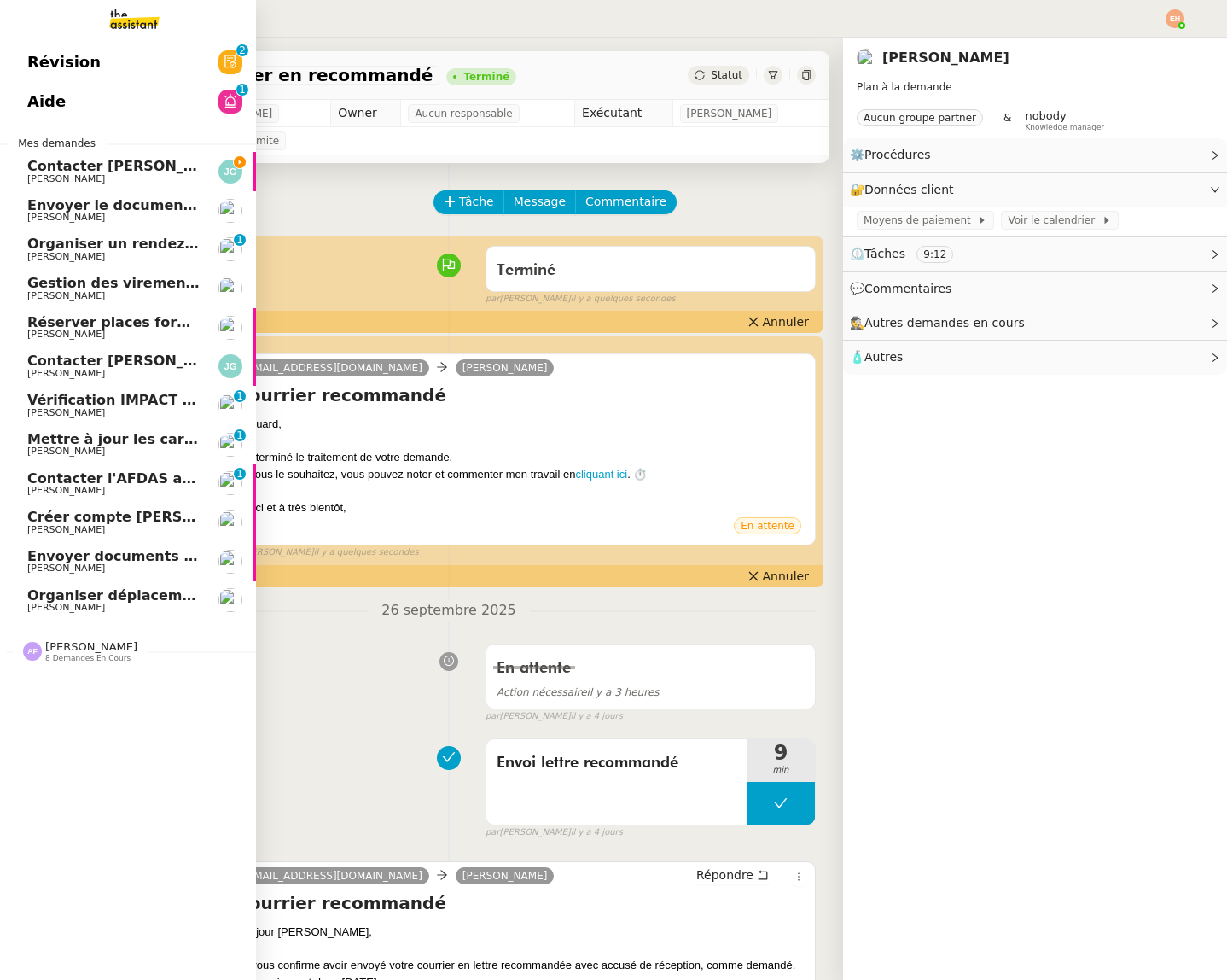
click at [34, 172] on span "Contacter [PERSON_NAME] pour paiement facture" at bounding box center [220, 166] width 385 height 16
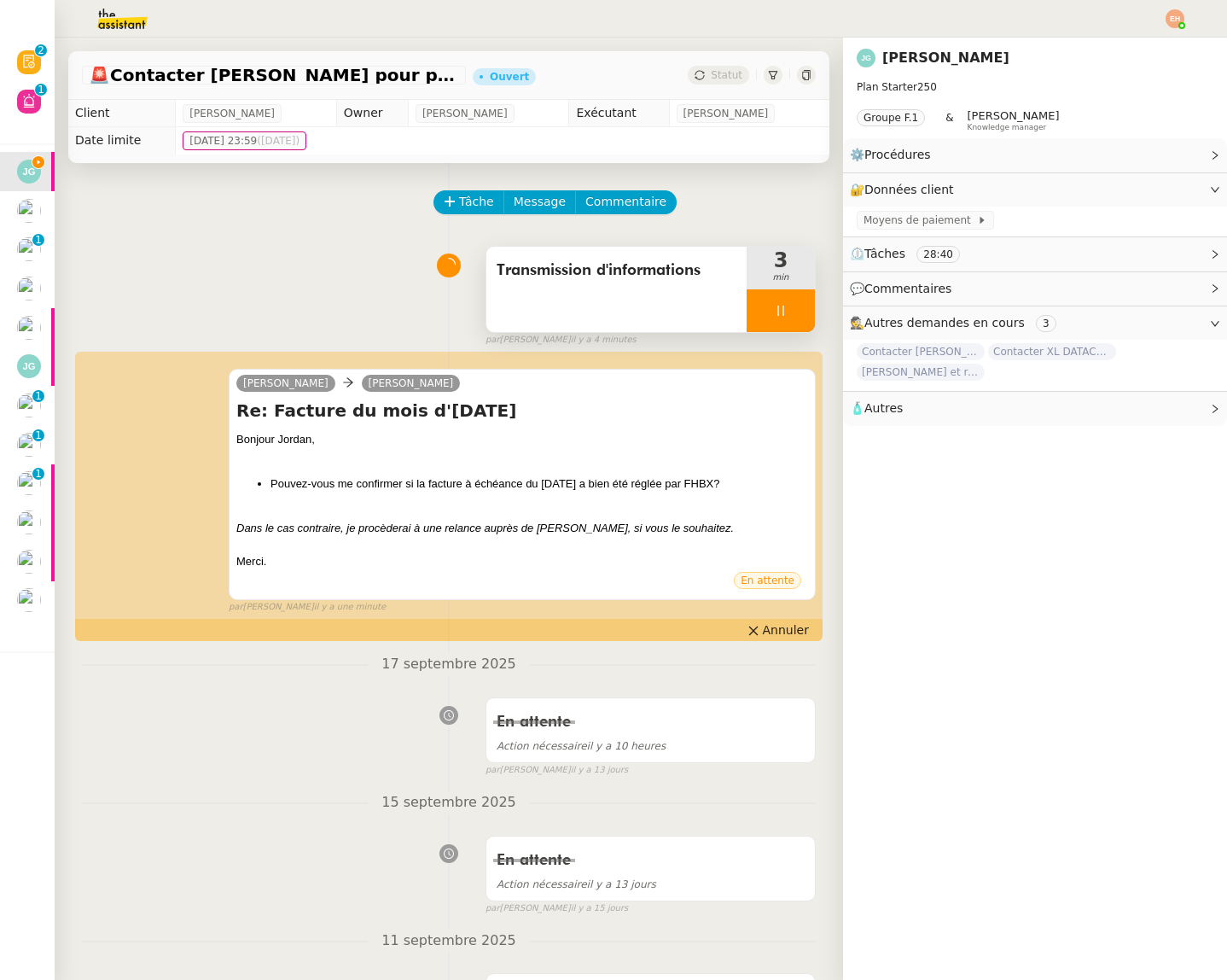
click at [779, 307] on icon at bounding box center [780, 310] width 6 height 10
click at [794, 311] on icon at bounding box center [798, 310] width 13 height 9
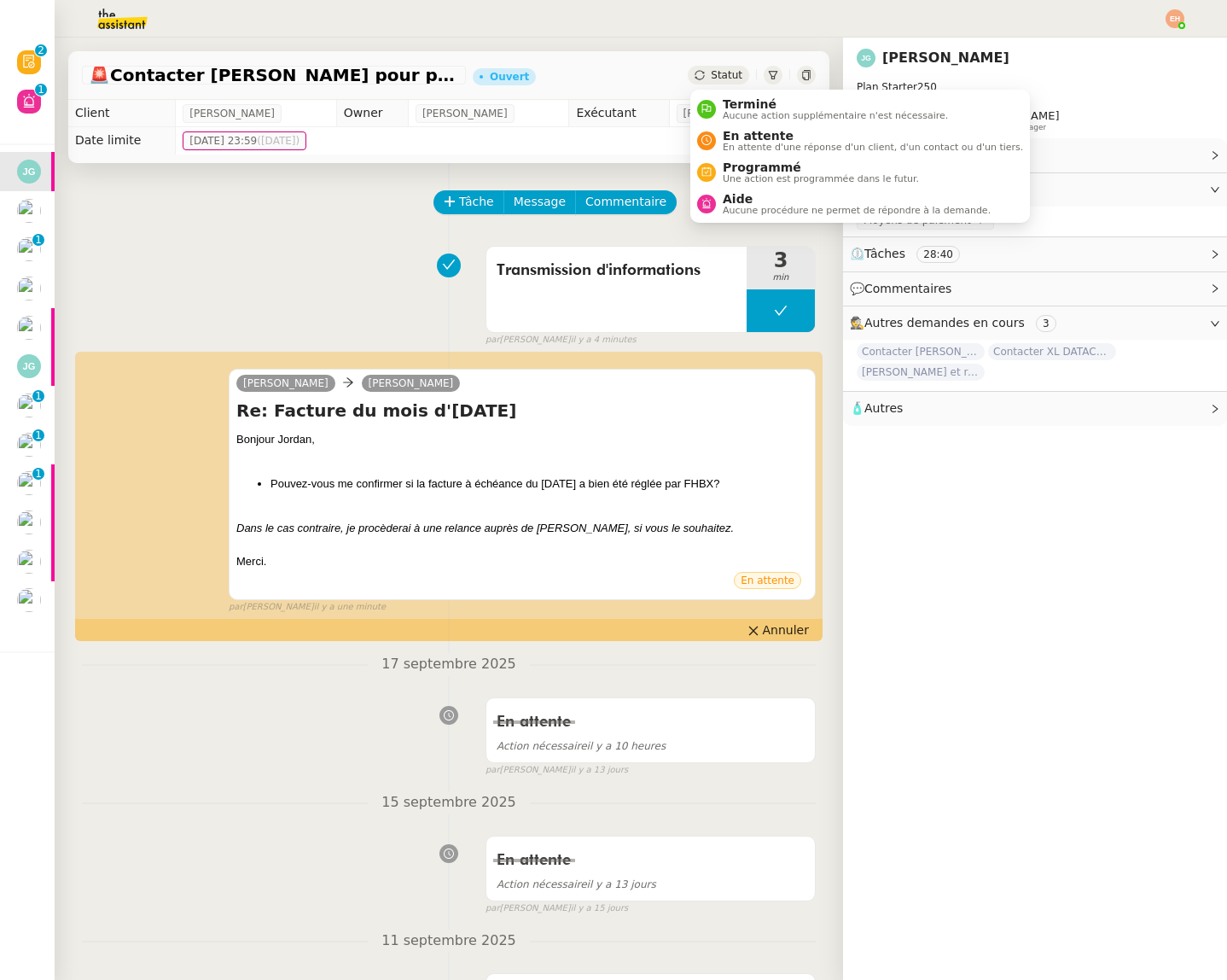
click at [714, 78] on span "Statut" at bounding box center [726, 74] width 31 height 12
click at [758, 129] on span "En attente" at bounding box center [873, 135] width 301 height 13
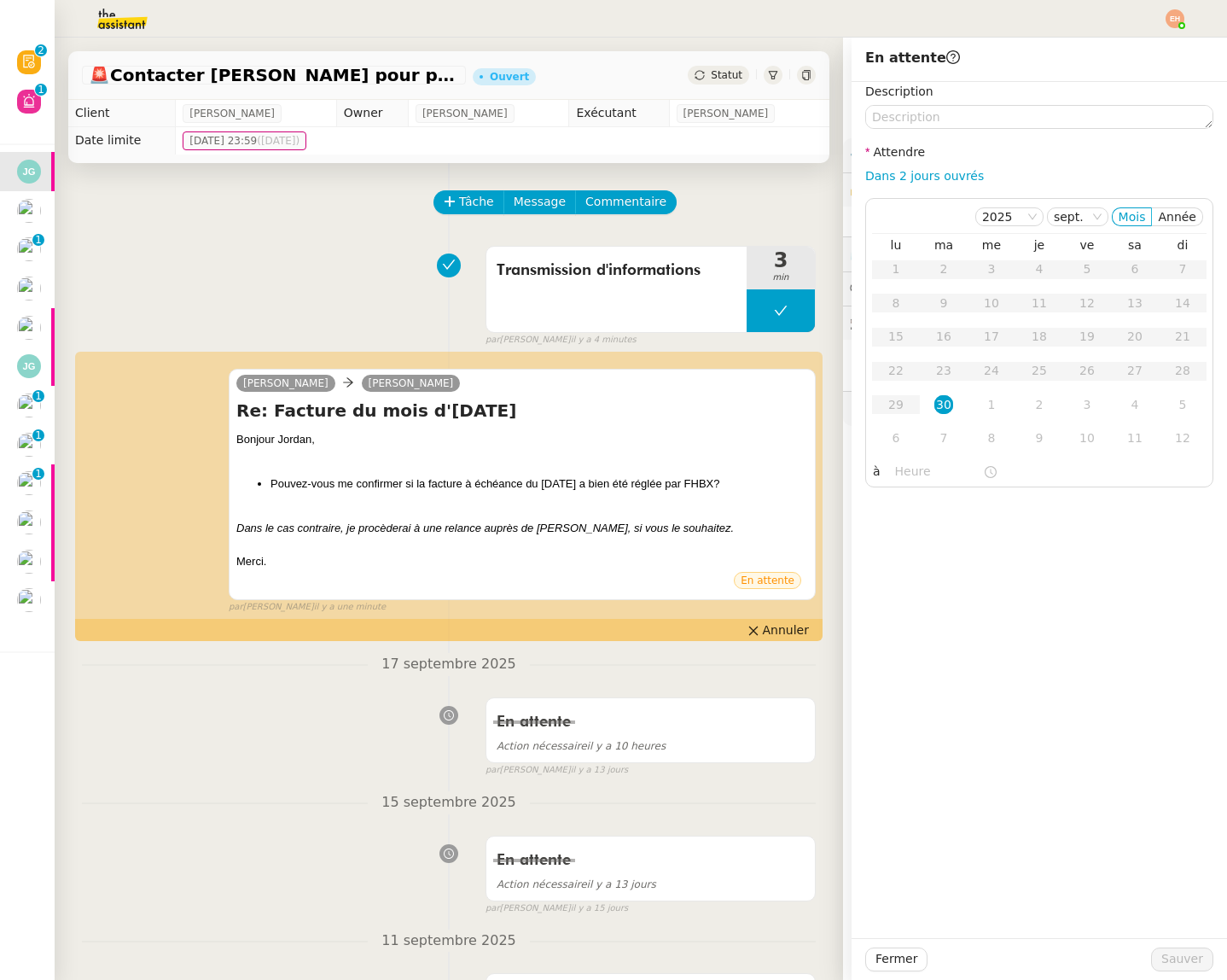
drag, startPoint x: 915, startPoint y: 175, endPoint x: 916, endPoint y: 190, distance: 15.0
click at [915, 175] on link "Dans 2 jours ouvrés" at bounding box center [925, 175] width 119 height 13
type input "07:00"
click at [1180, 959] on span "Sauver" at bounding box center [1182, 959] width 42 height 20
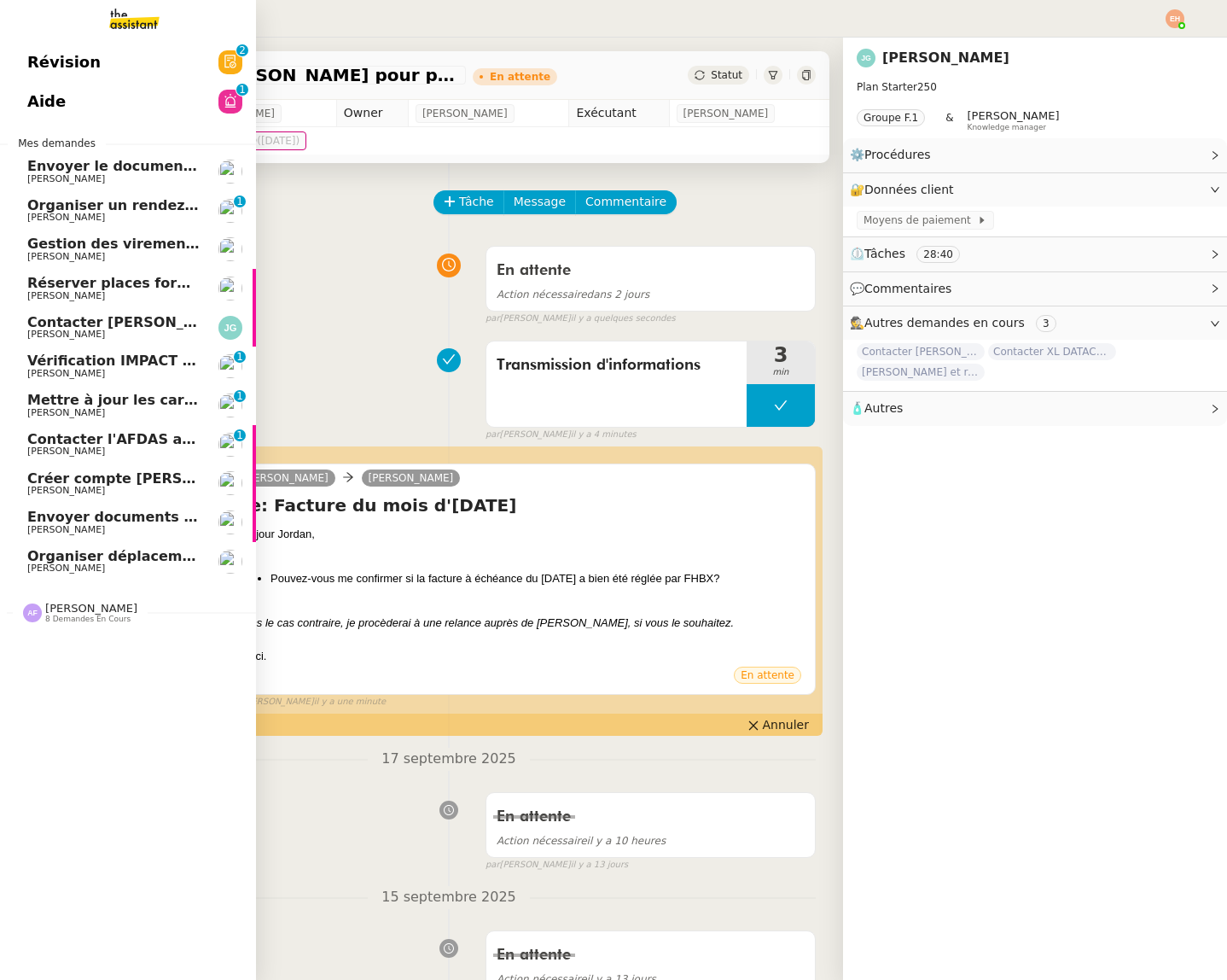
click at [58, 165] on span "Envoyer le document complété à Actes Sud" at bounding box center [194, 166] width 334 height 16
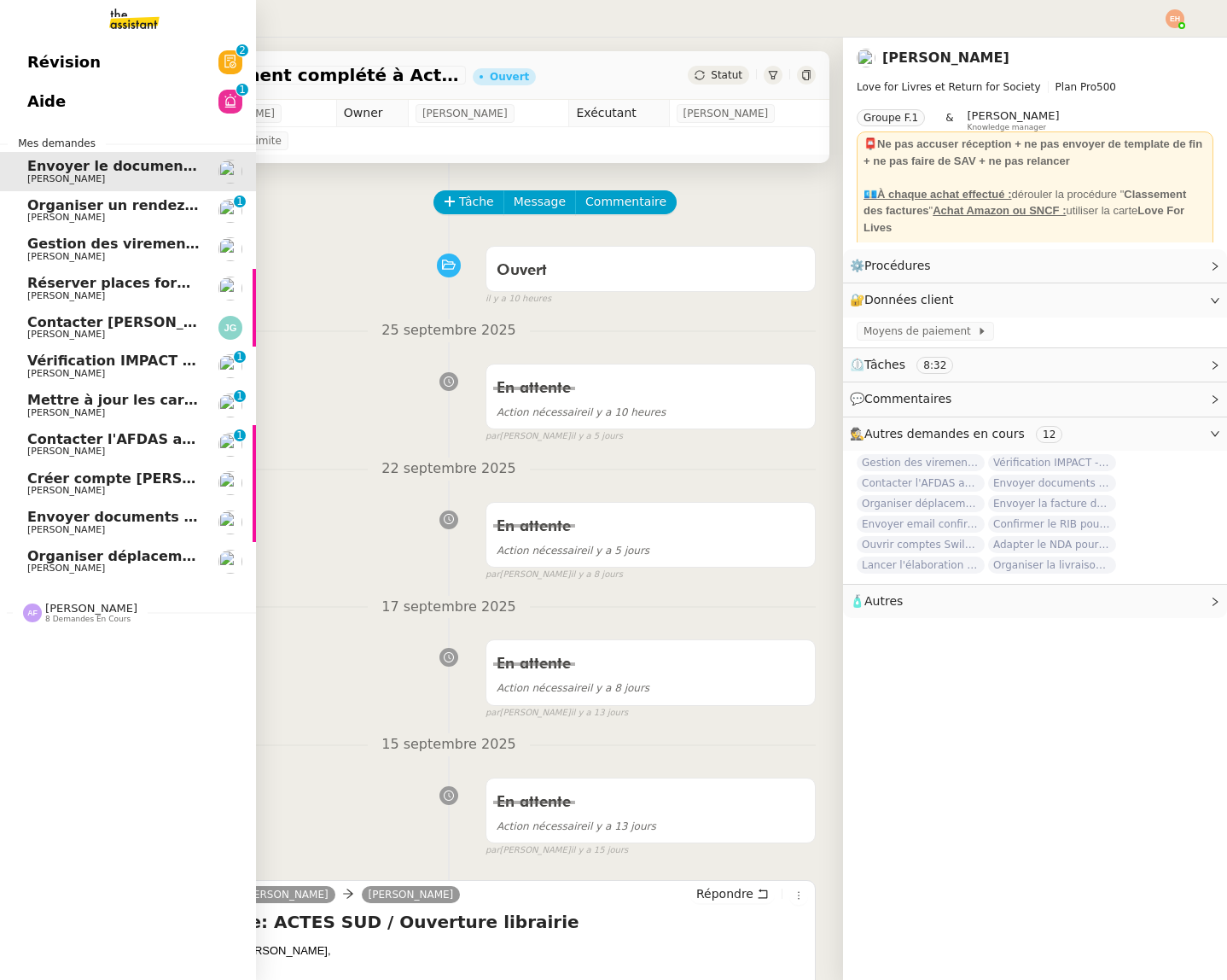
drag, startPoint x: 115, startPoint y: 357, endPoint x: 151, endPoint y: 426, distance: 77.8
click at [115, 357] on span "Vérification IMPACT - AEPC CONCORDE" at bounding box center [175, 361] width 296 height 16
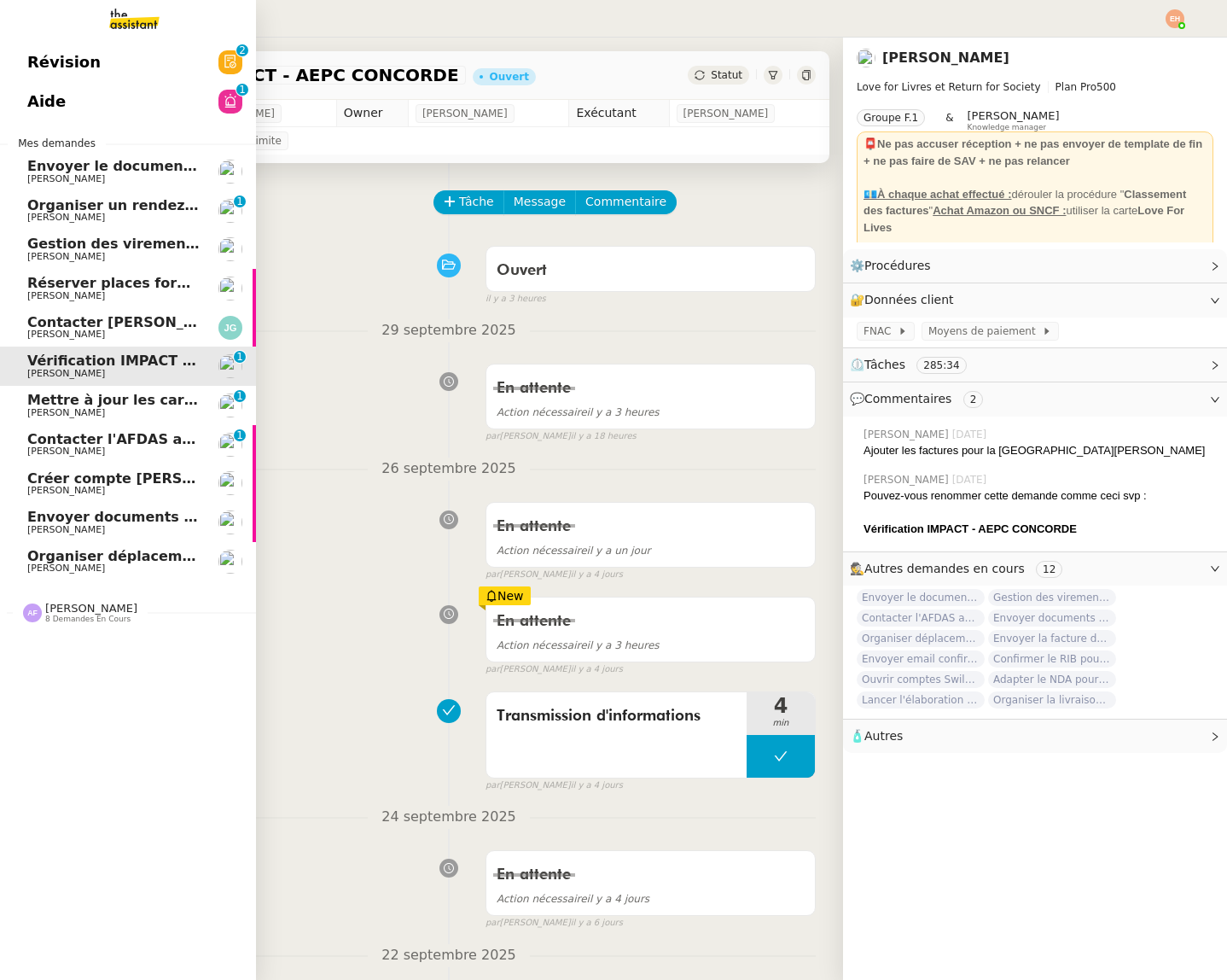
click at [157, 430] on link "Contacter l'AFDAS [DATE] pour contrat [PERSON_NAME] MAS 0 1 2 3 4 5 6 7 8 9" at bounding box center [128, 445] width 256 height 39
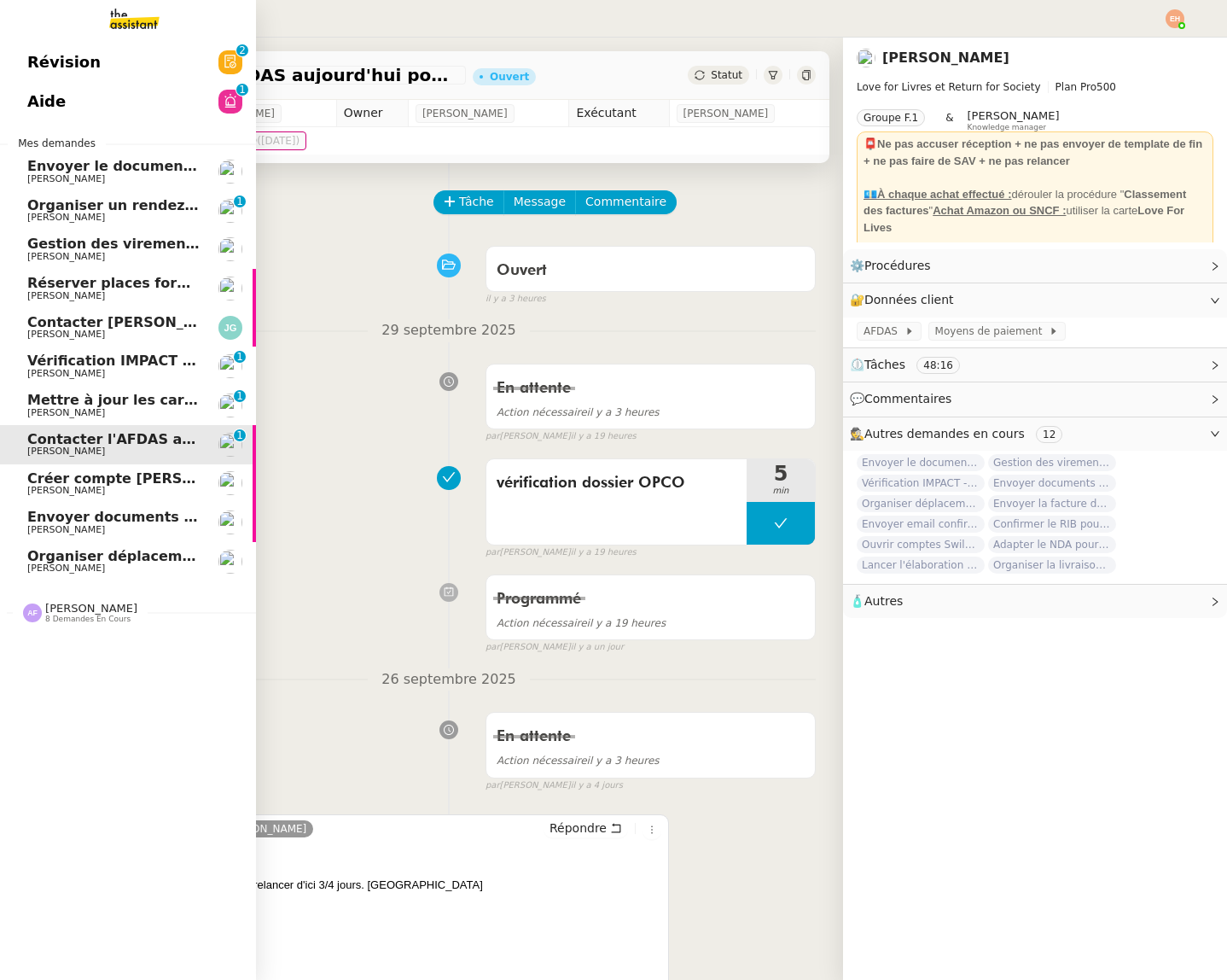
drag, startPoint x: 150, startPoint y: 550, endPoint x: 145, endPoint y: 531, distance: 19.6
click at [150, 550] on span "Organiser déplacement à [GEOGRAPHIC_DATA]" at bounding box center [207, 556] width 359 height 16
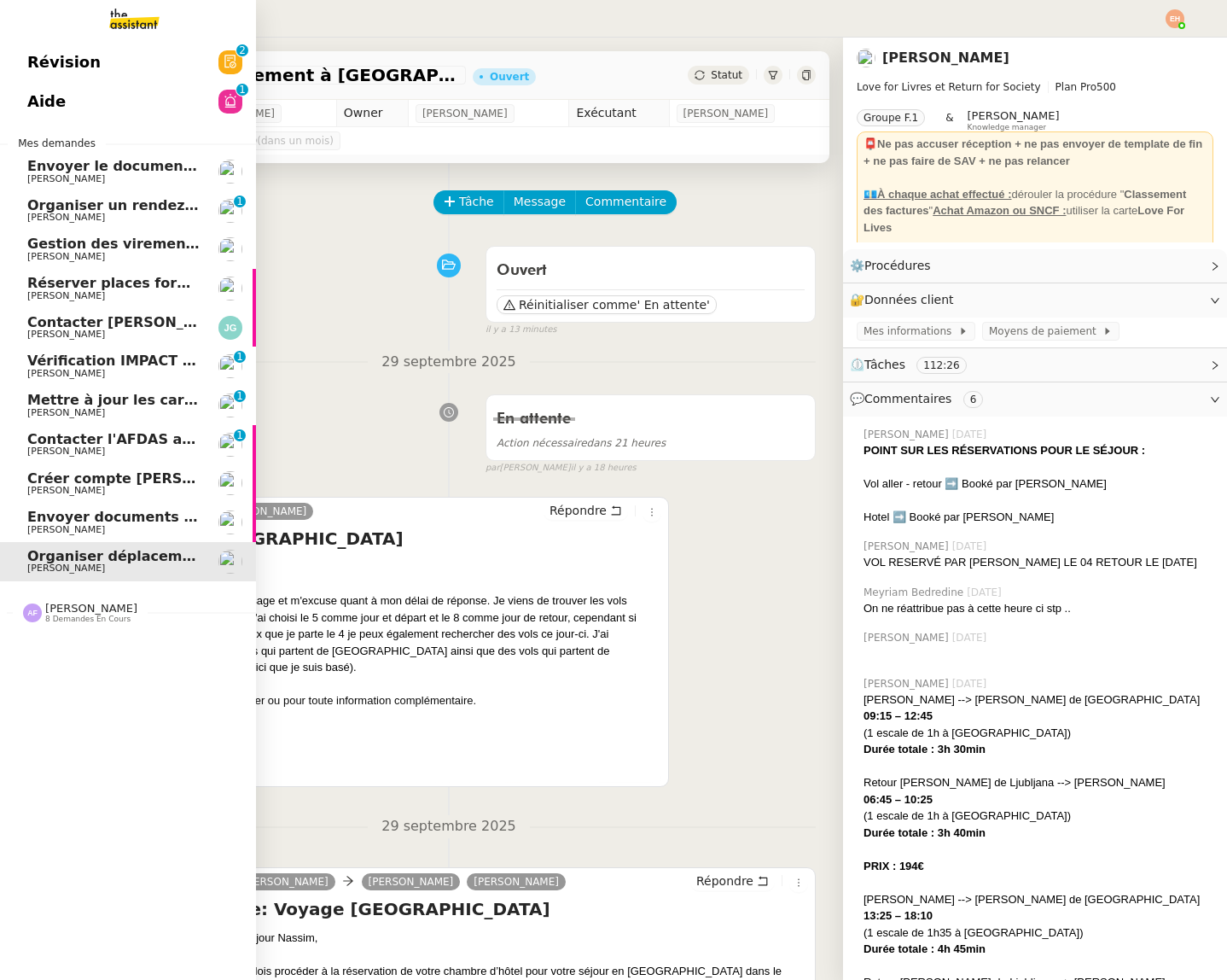
click at [151, 441] on span "Contacter l'AFDAS aujourd'hui pour contrat Zaineb" at bounding box center [224, 439] width 392 height 16
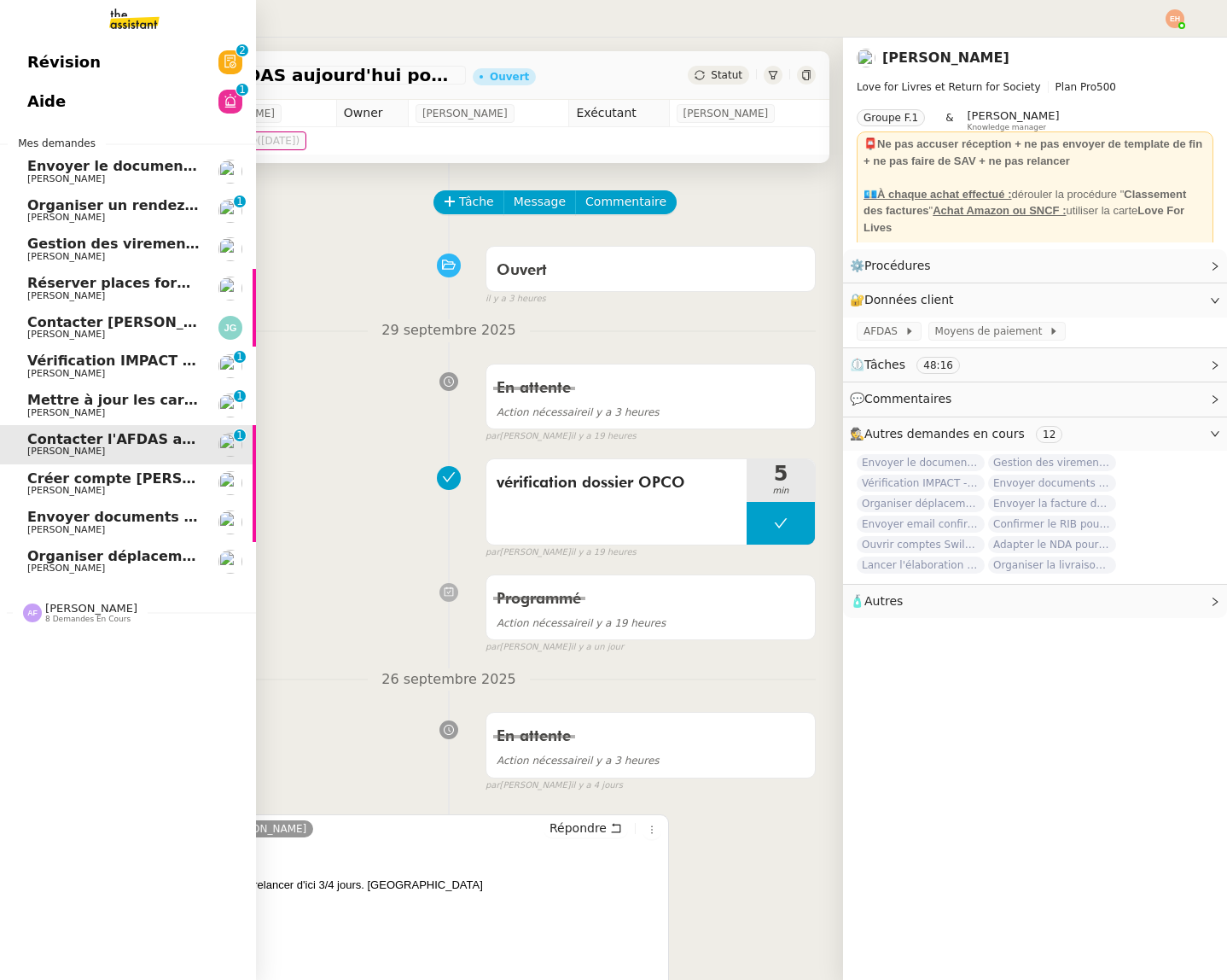
click at [142, 279] on span "Réserver places forum [GEOGRAPHIC_DATA]" at bounding box center [197, 283] width 338 height 16
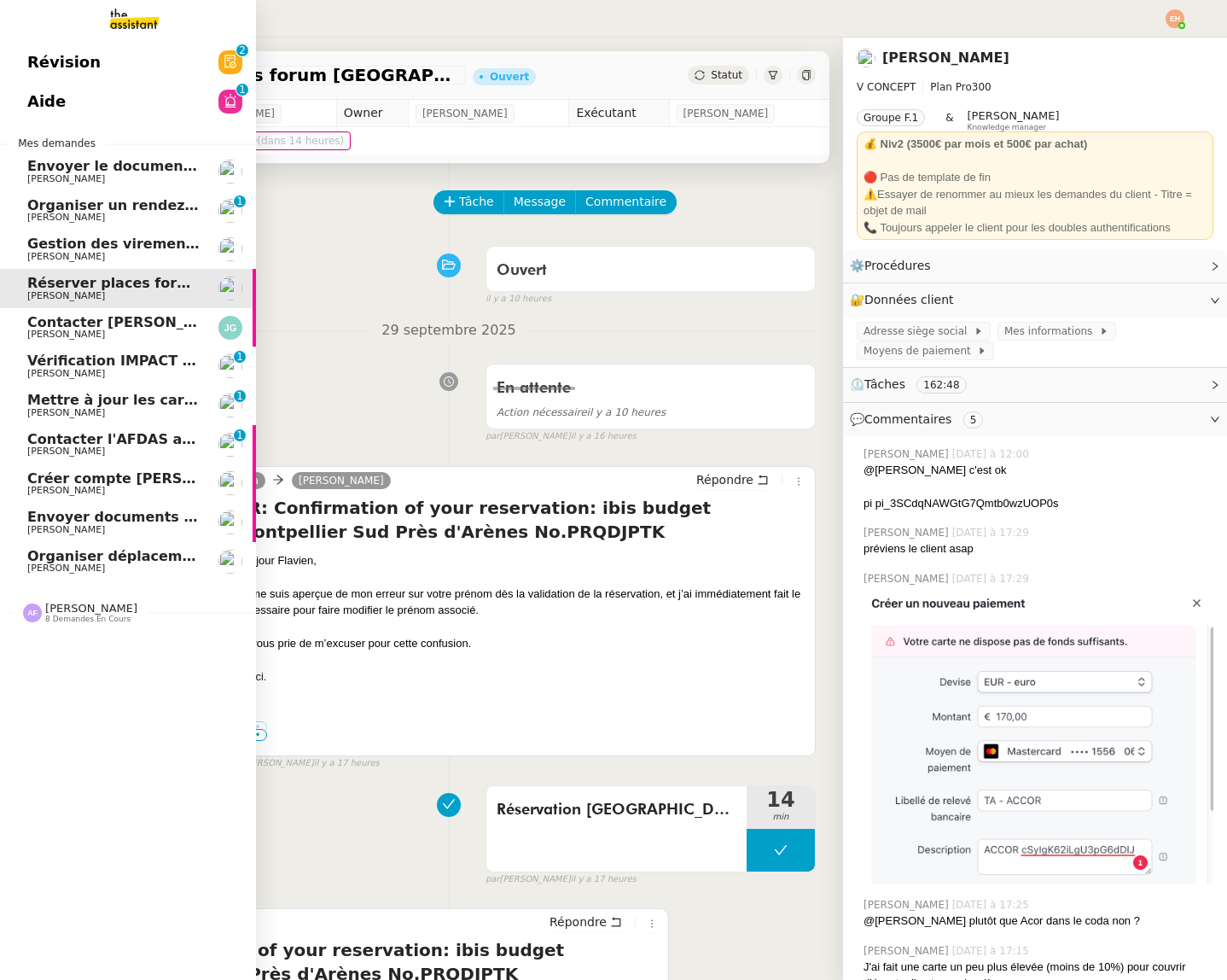
drag, startPoint x: 145, startPoint y: 247, endPoint x: 157, endPoint y: 127, distance: 120.6
click at [145, 247] on span "Gestion des virements de salaire mensuel - septembre 2025" at bounding box center [260, 243] width 464 height 16
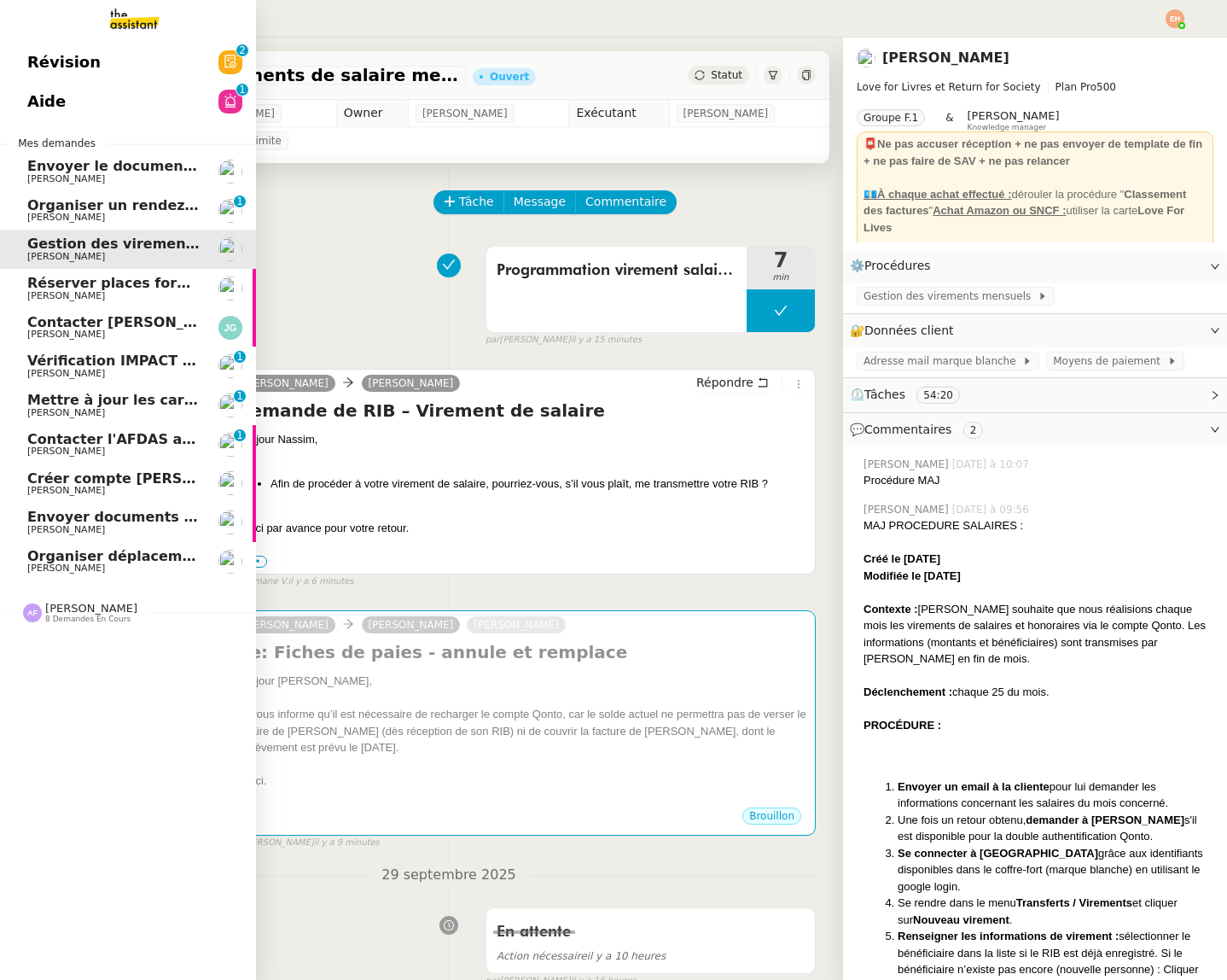
click at [160, 64] on link "Révision 0 1 2 3 4 5 6 7 8 9" at bounding box center [128, 63] width 256 height 39
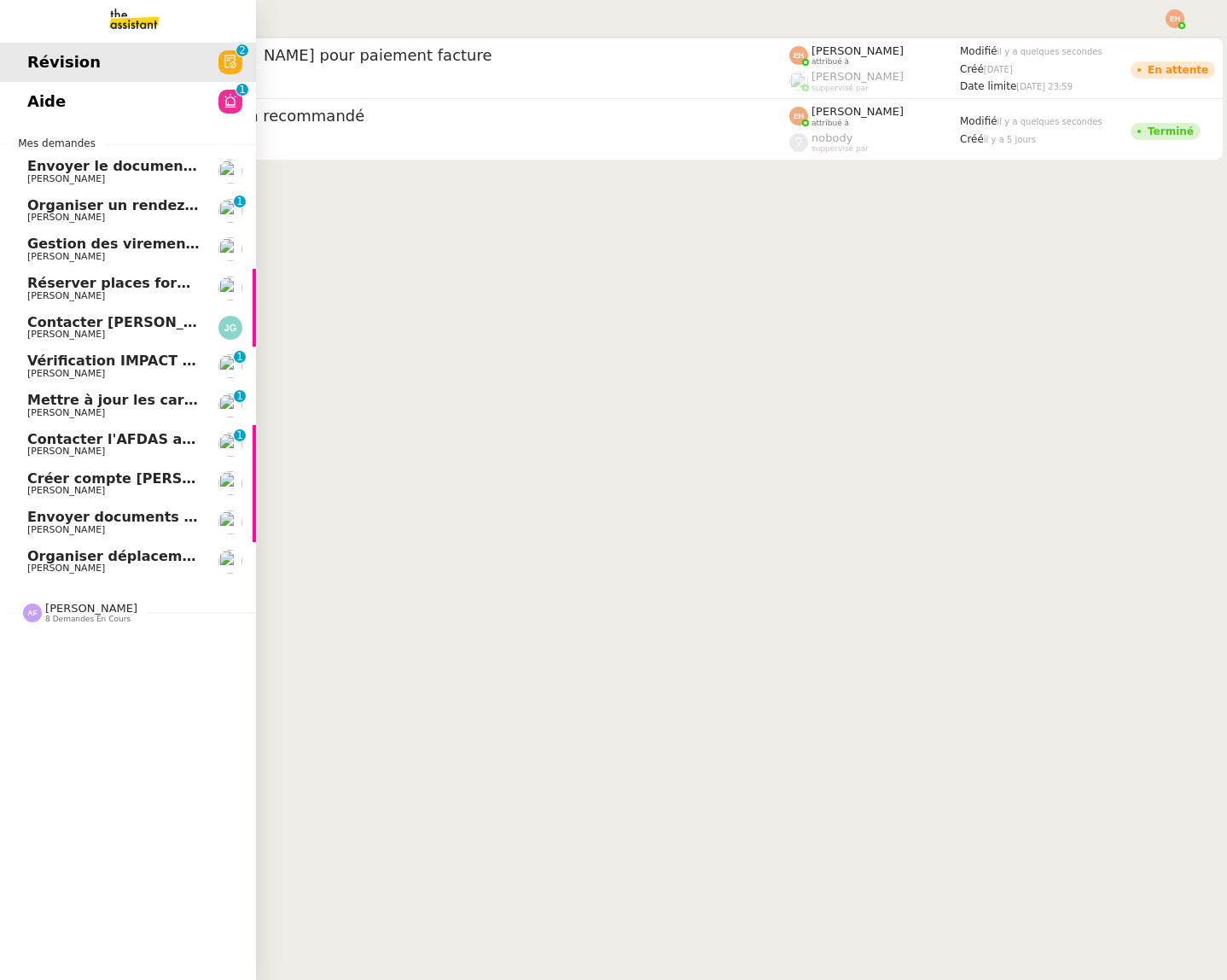
click at [81, 175] on span "[PERSON_NAME]" at bounding box center [114, 179] width 173 height 10
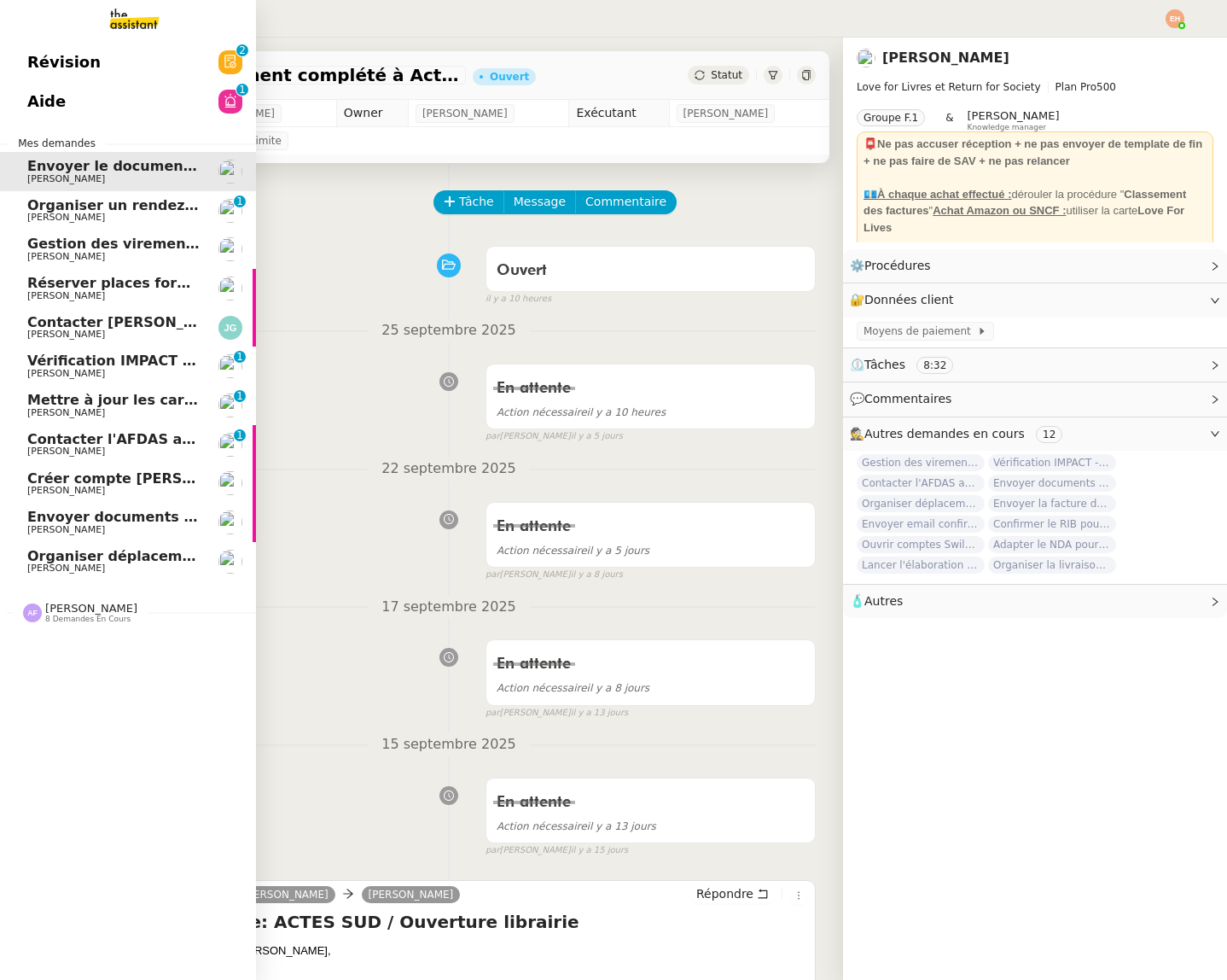
click at [106, 254] on span "[PERSON_NAME]" at bounding box center [114, 256] width 173 height 10
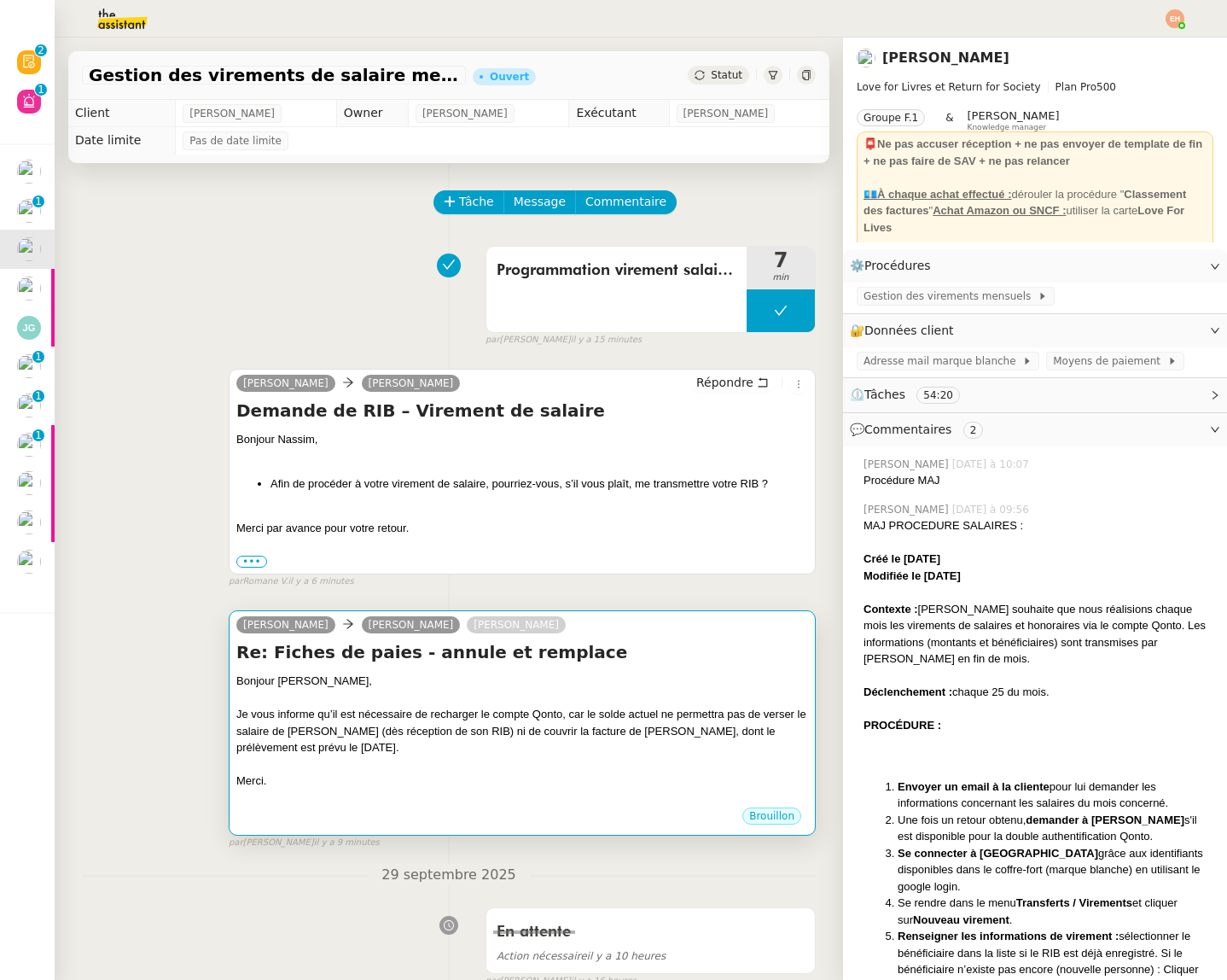
click at [454, 702] on div at bounding box center [522, 697] width 572 height 17
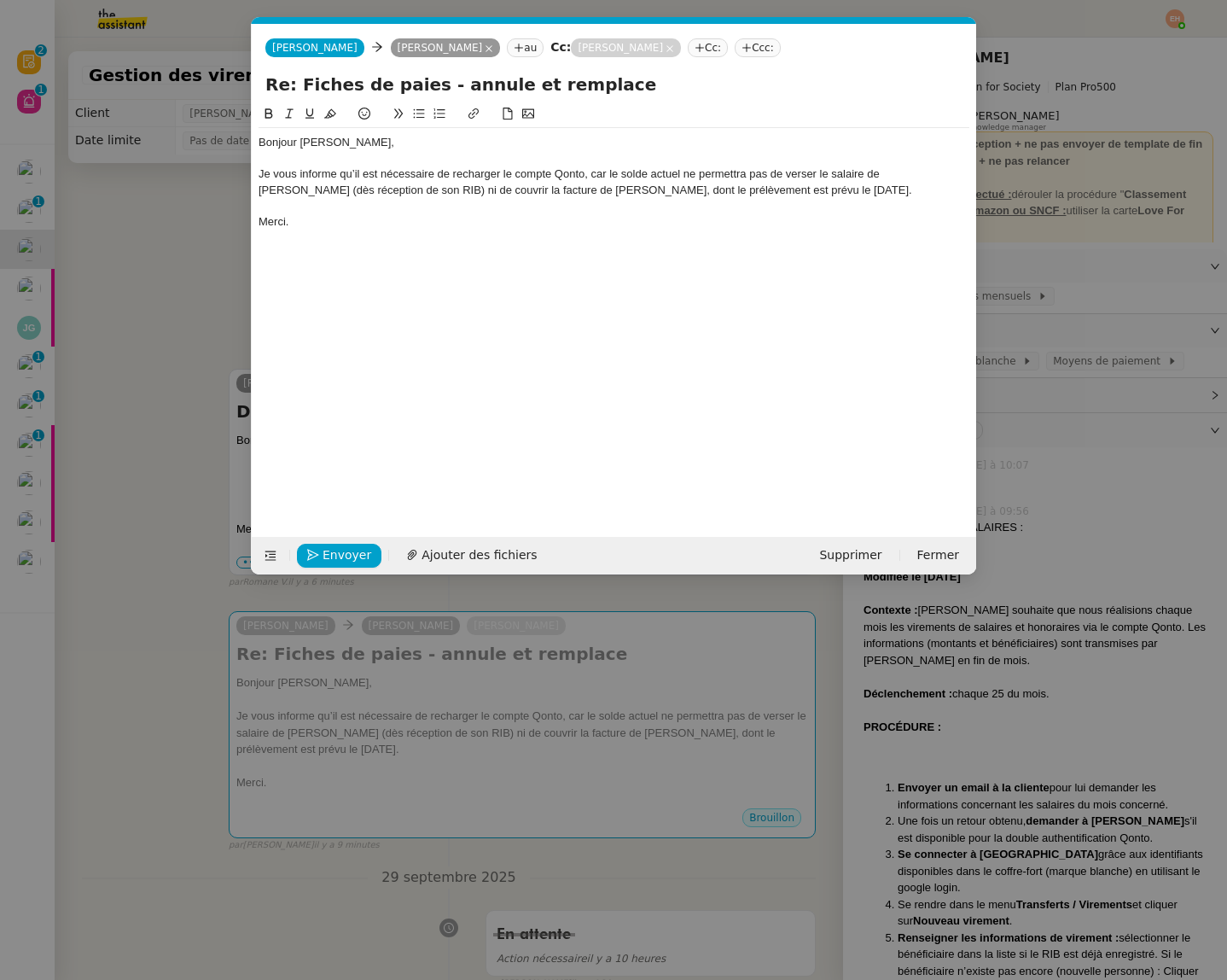
scroll to position [0, 36]
click at [338, 552] on span "Envoyer" at bounding box center [346, 555] width 48 height 20
click at [338, 552] on span "Confirmer l'envoi" at bounding box center [373, 555] width 102 height 20
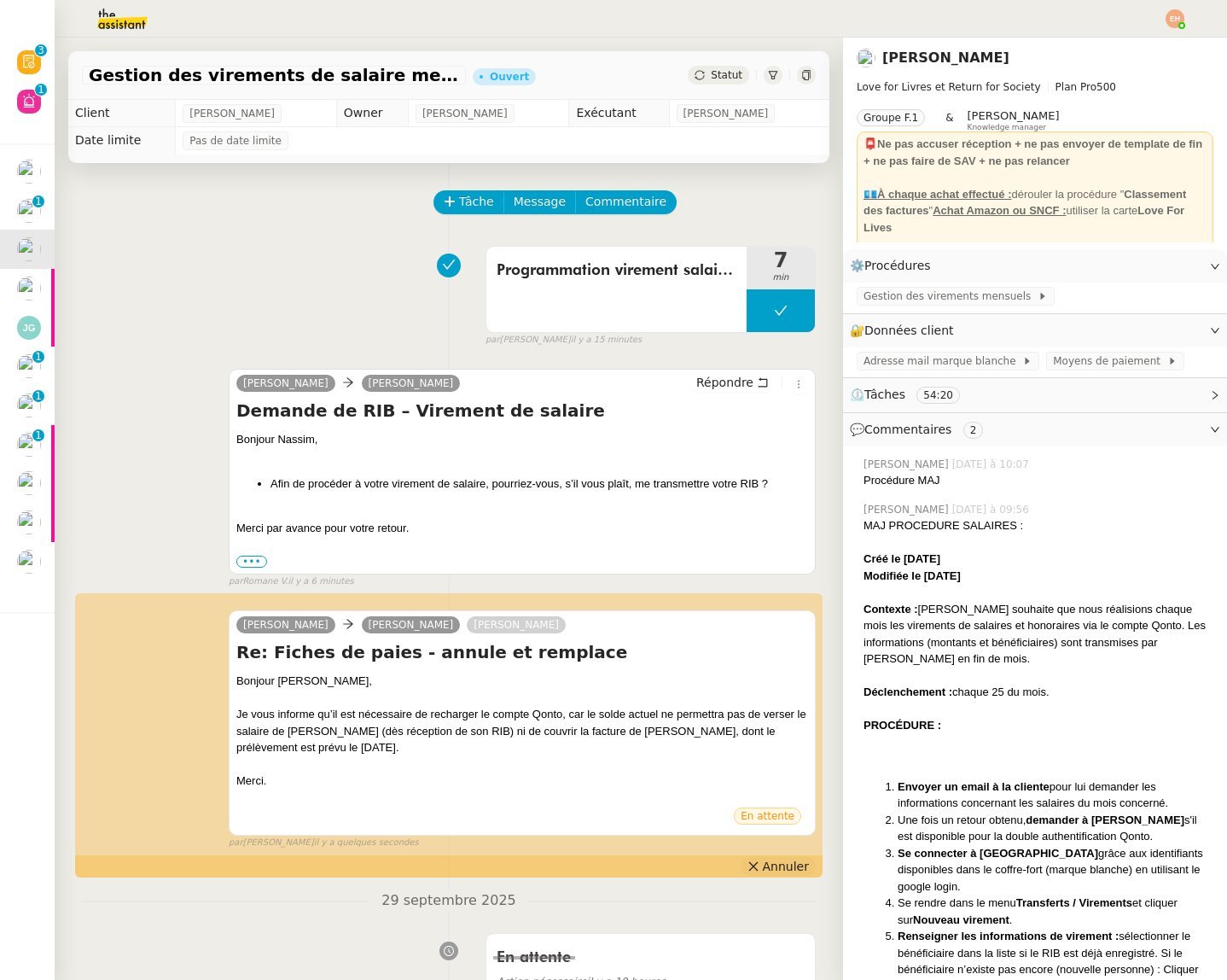
drag, startPoint x: 785, startPoint y: 868, endPoint x: 772, endPoint y: 870, distance: 13.2
click at [785, 868] on span "Annuler" at bounding box center [785, 865] width 46 height 17
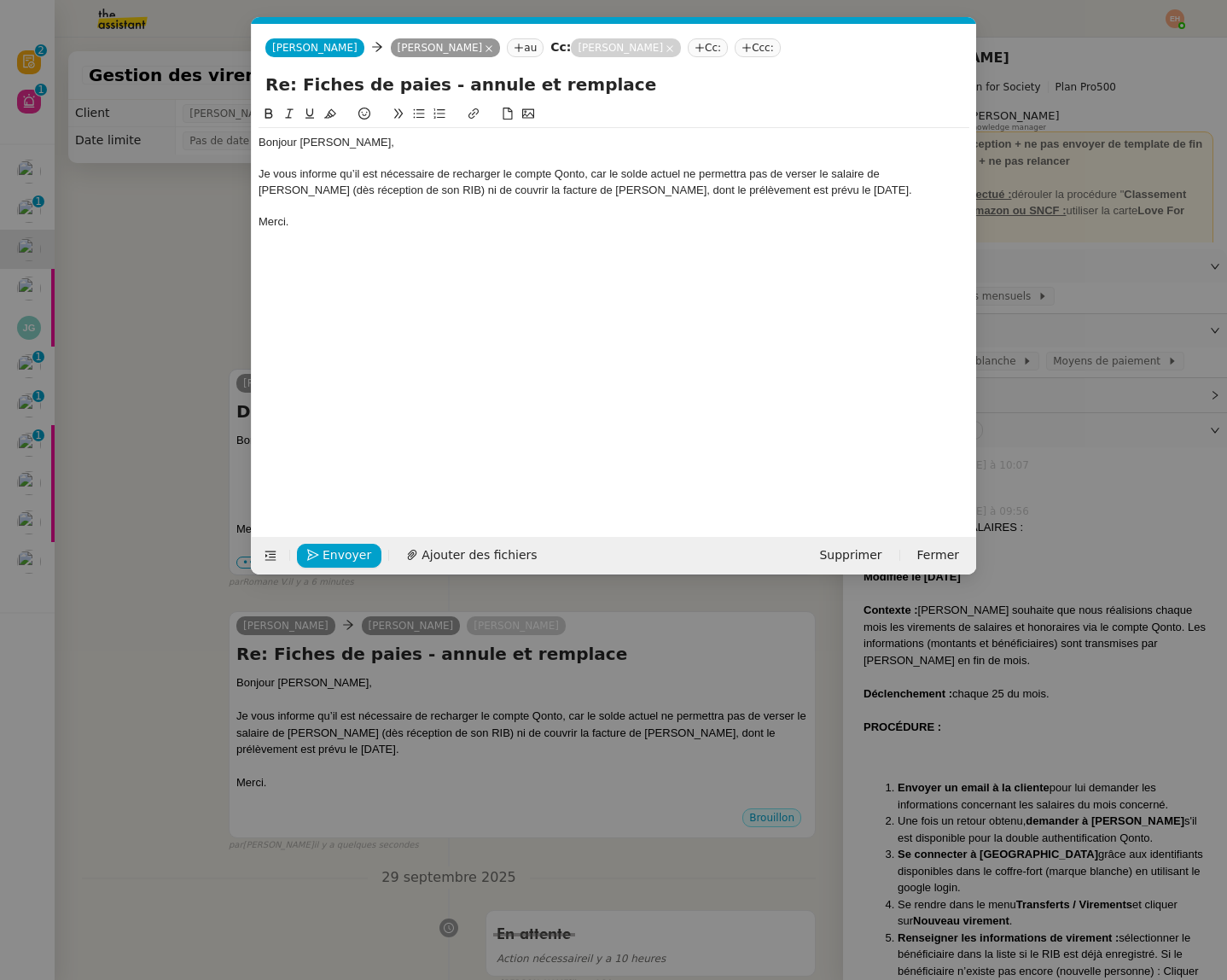
click at [616, 190] on div "Je vous informe qu’il est nécessaire de recharger le compte Qonto, car le solde…" at bounding box center [614, 182] width 711 height 31
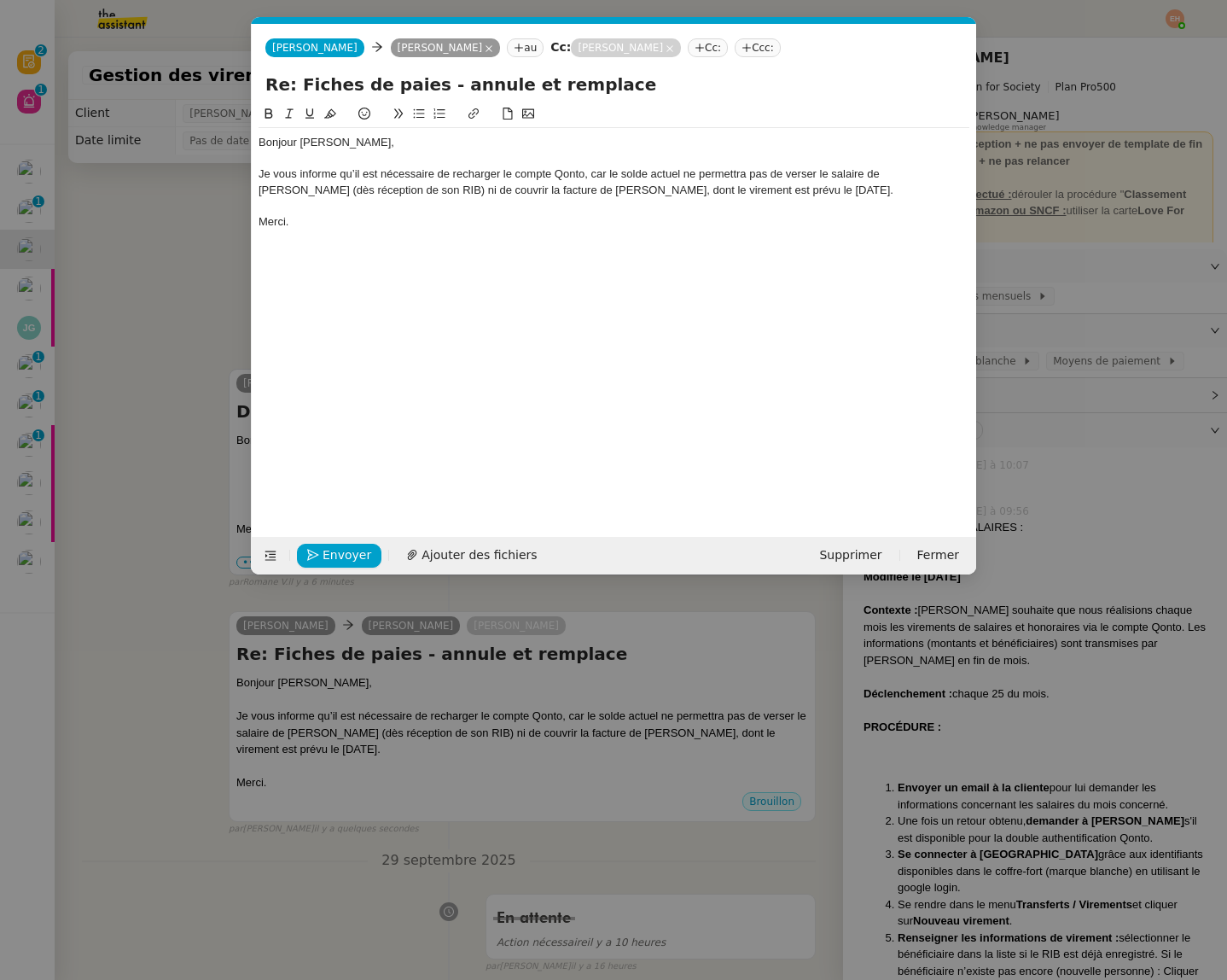
click at [676, 190] on div "Je vous informe qu’il est nécessaire de recharger le compte Qonto, car le solde…" at bounding box center [614, 182] width 711 height 31
click at [298, 552] on button "Envoyer" at bounding box center [339, 555] width 84 height 24
click at [299, 552] on button "Confirmer l'envoi" at bounding box center [366, 555] width 138 height 24
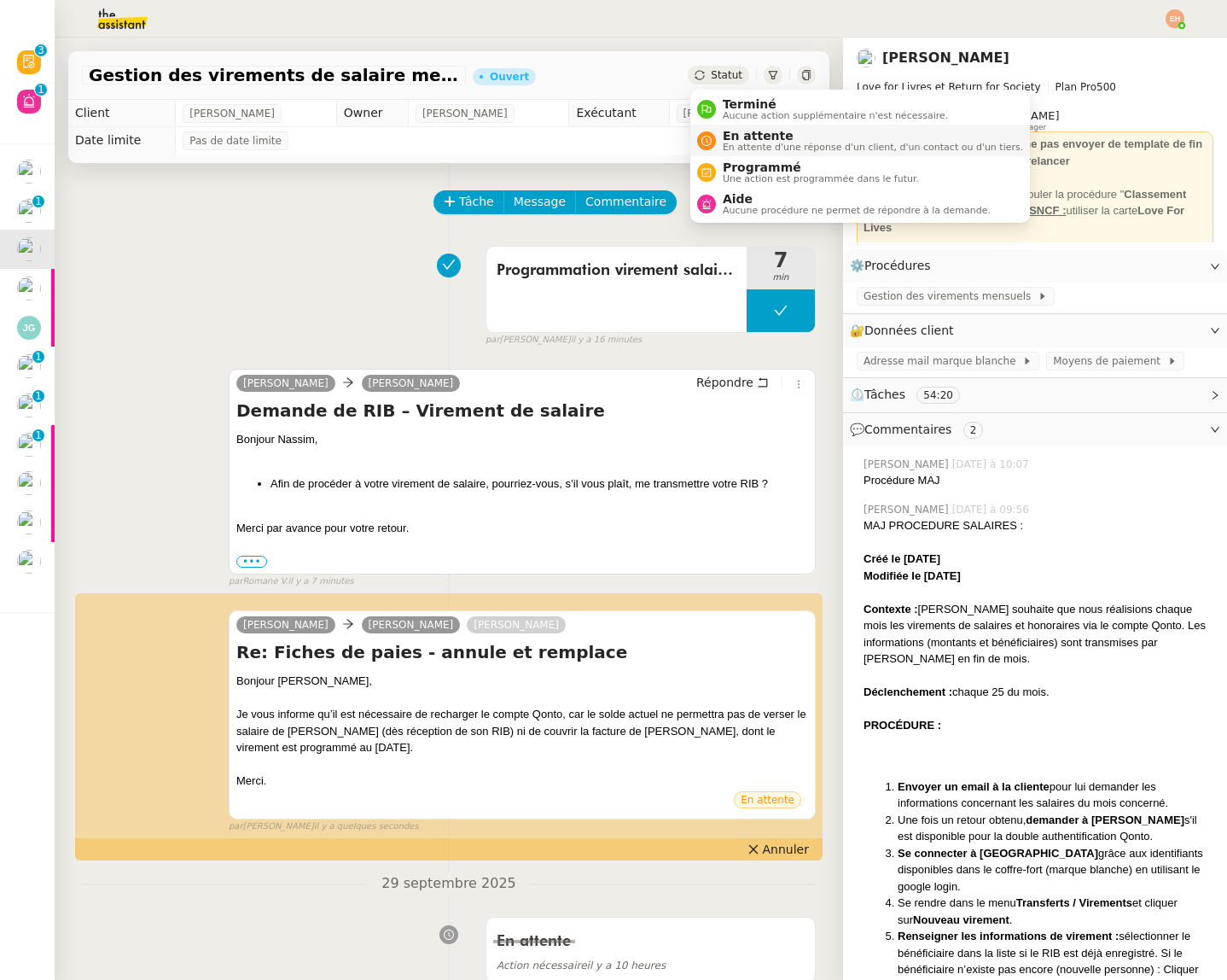
click at [730, 138] on span "En attente" at bounding box center [873, 135] width 301 height 13
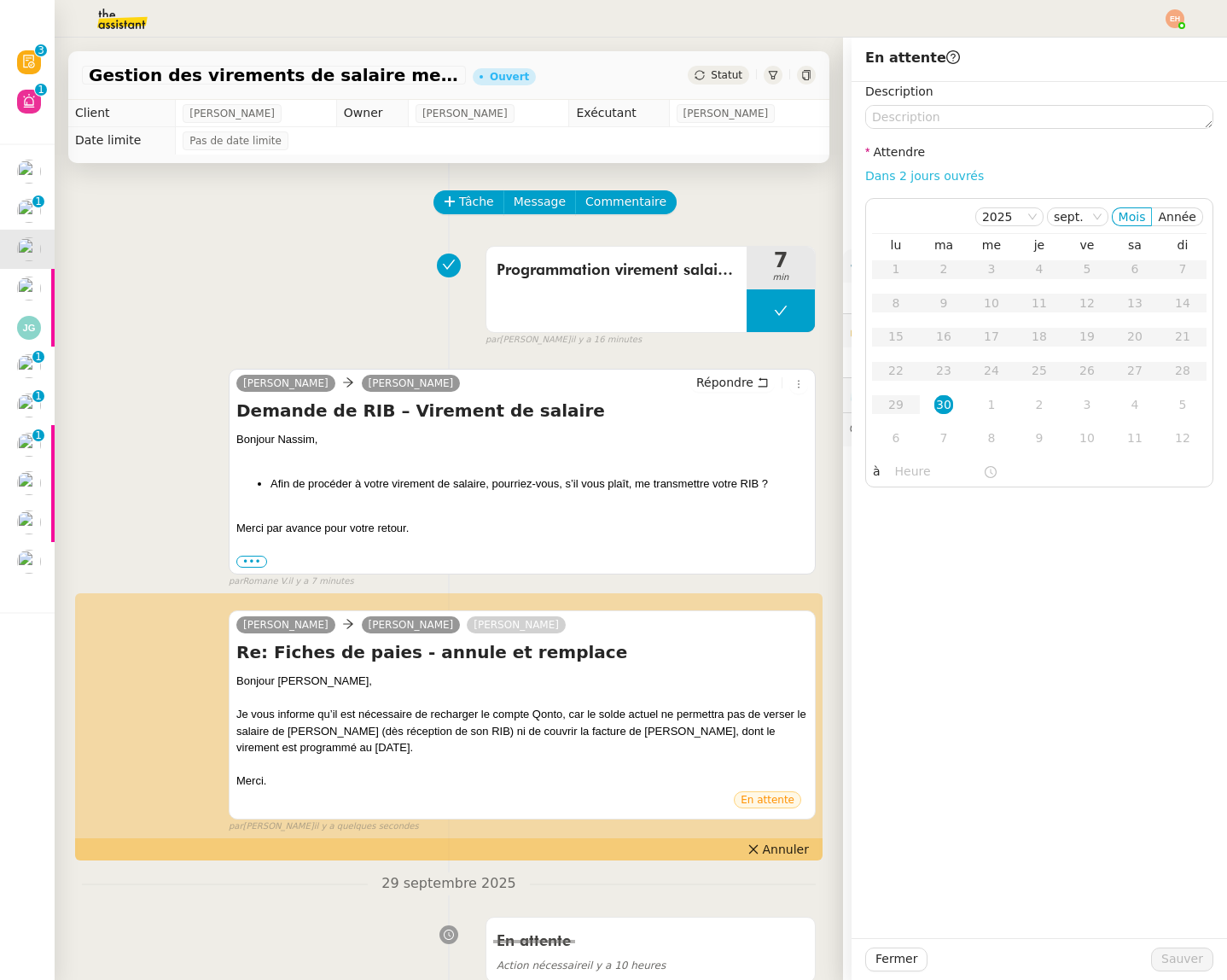
click at [913, 171] on link "Dans 2 jours ouvrés" at bounding box center [925, 175] width 119 height 13
type input "07:00"
click at [1167, 947] on button "Sauver" at bounding box center [1182, 959] width 63 height 24
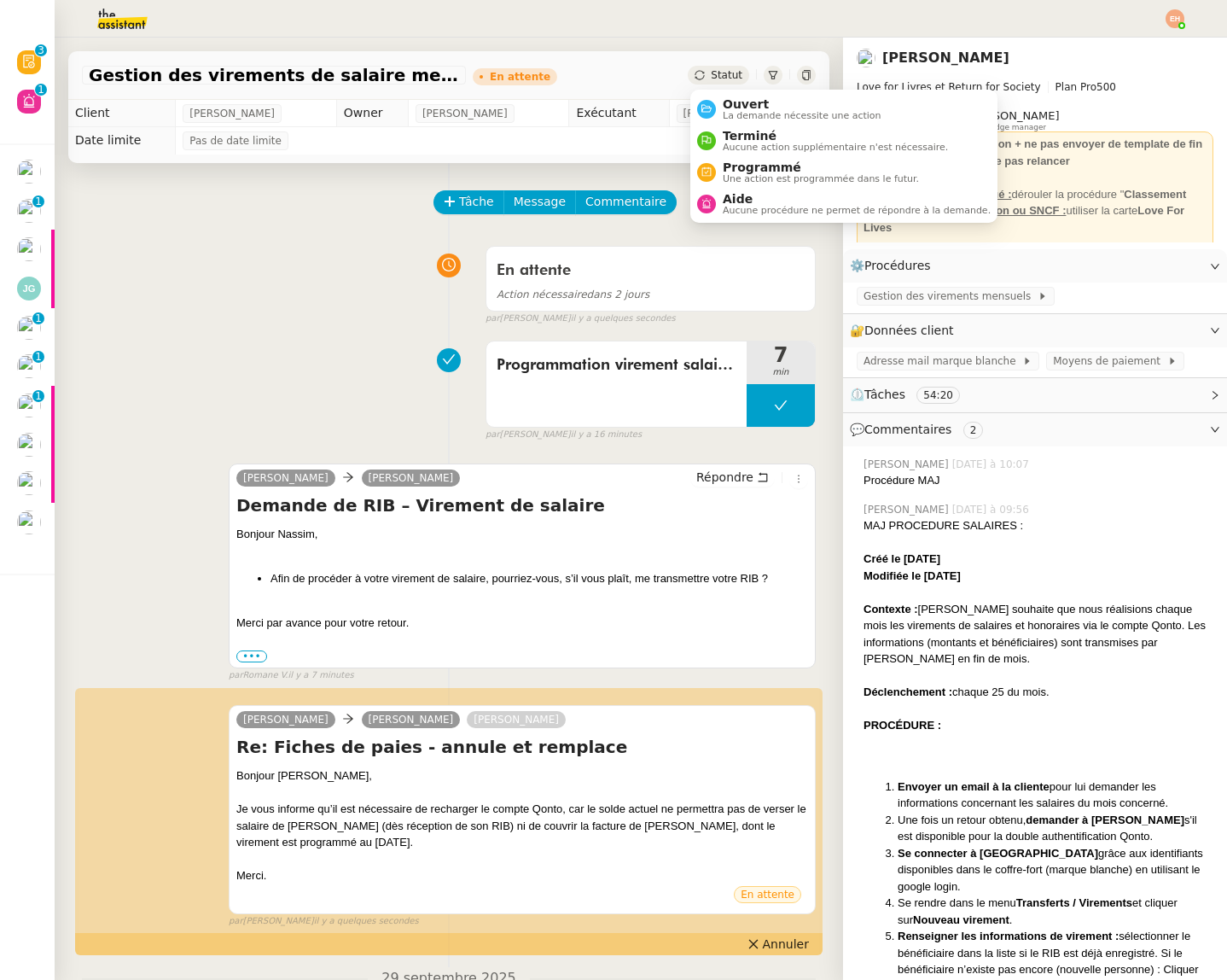
click at [728, 75] on span "Statut" at bounding box center [726, 74] width 31 height 12
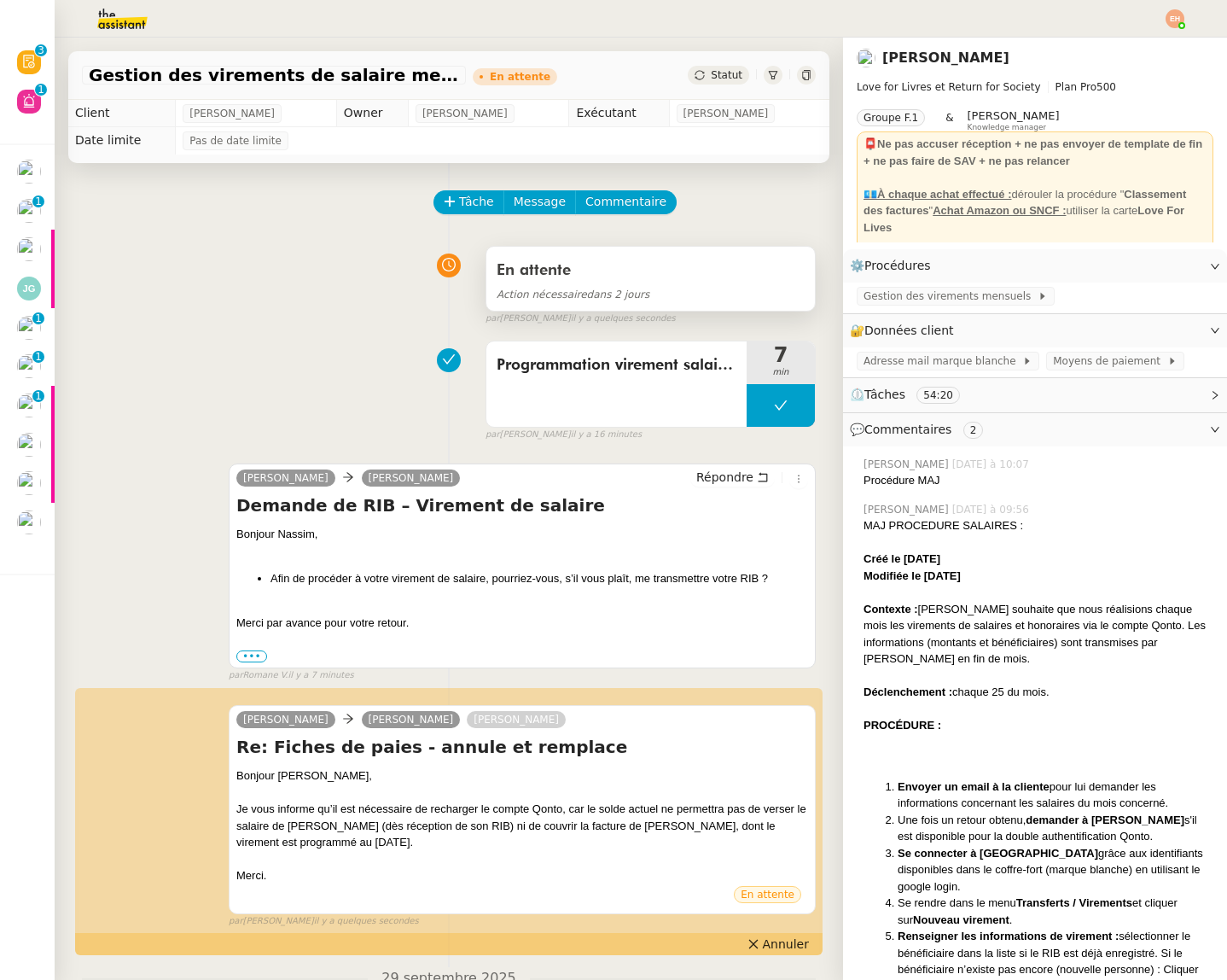
drag, startPoint x: 616, startPoint y: 291, endPoint x: 627, endPoint y: 299, distance: 13.6
click at [615, 290] on span "Action nécessaire dans 2 jours" at bounding box center [573, 294] width 153 height 12
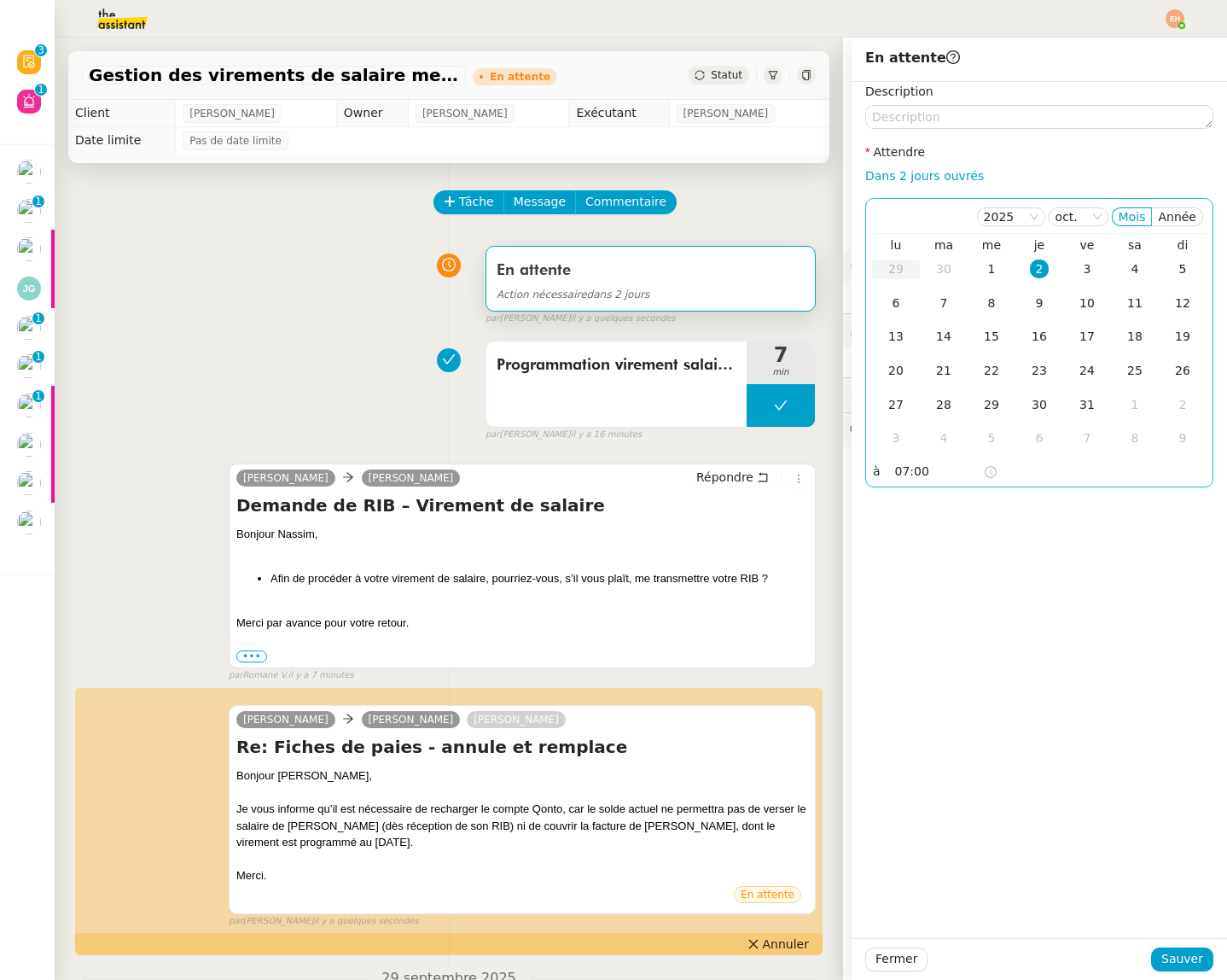
click at [959, 260] on td "30" at bounding box center [943, 269] width 47 height 34
click at [926, 475] on input "07:00" at bounding box center [939, 472] width 88 height 20
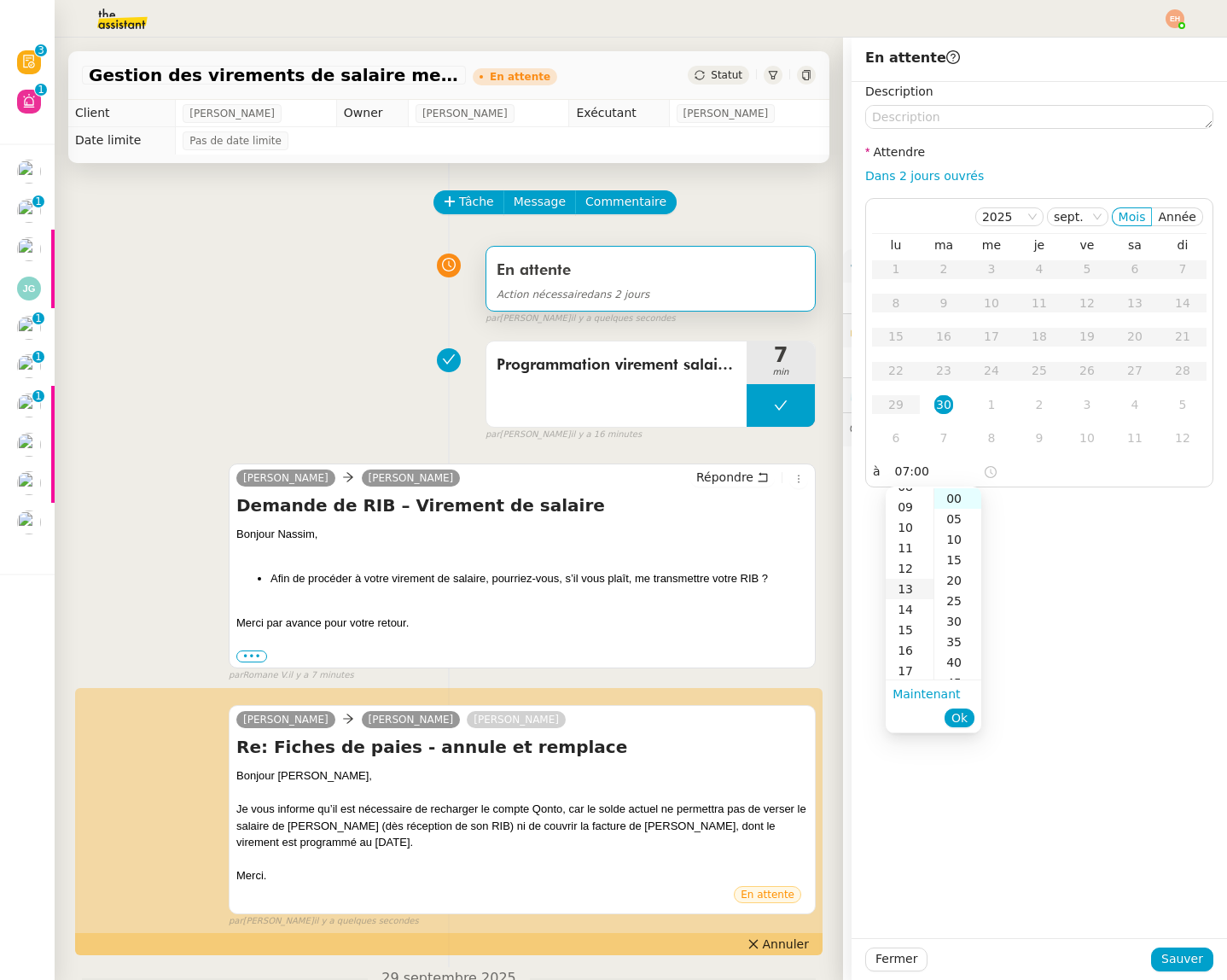
scroll to position [180, 0]
drag, startPoint x: 912, startPoint y: 644, endPoint x: 937, endPoint y: 679, distance: 43.0
click at [912, 644] on div "16" at bounding box center [909, 645] width 47 height 21
type input "16:00"
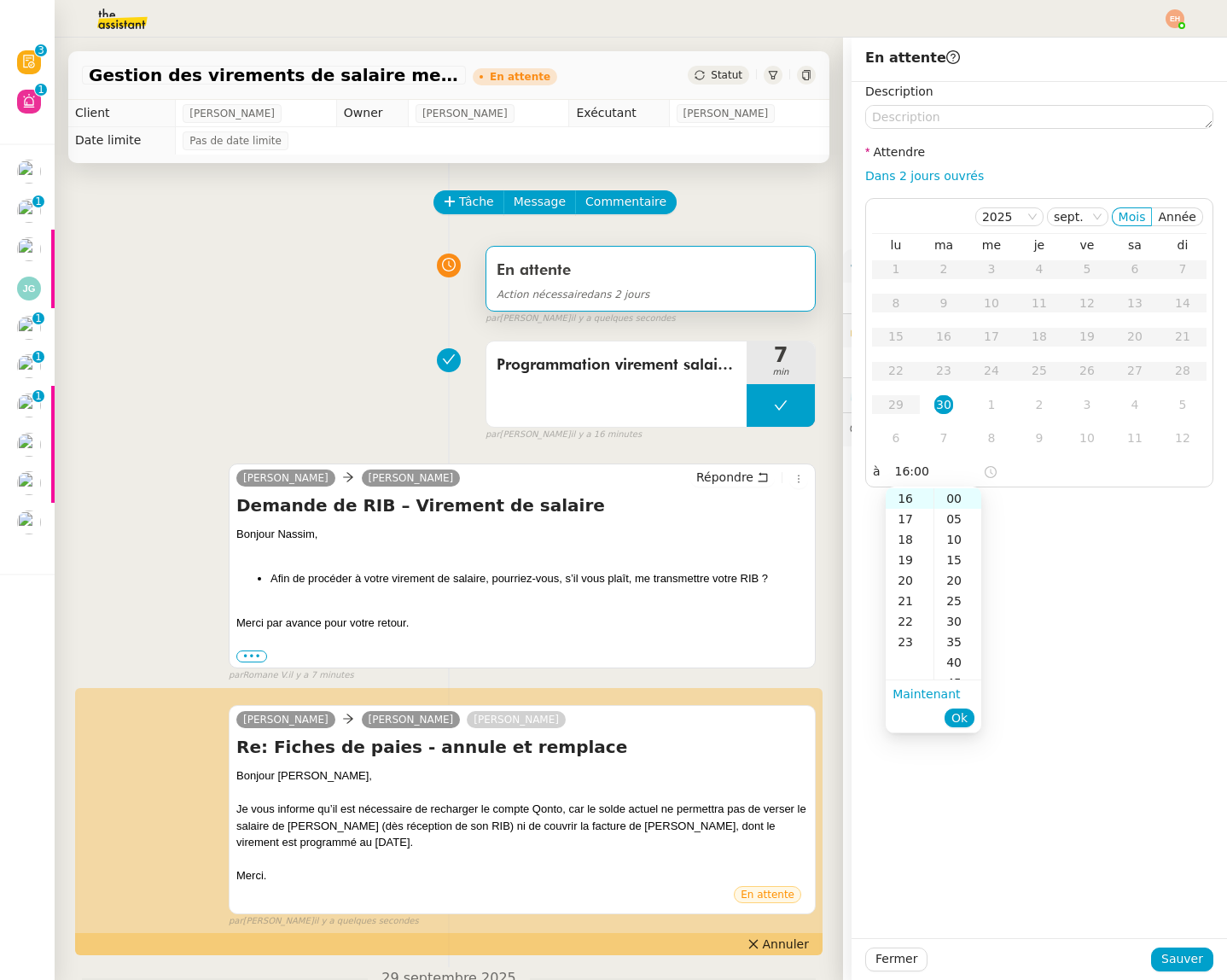
drag, startPoint x: 957, startPoint y: 710, endPoint x: 1027, endPoint y: 846, distance: 153.0
click at [957, 710] on span "Ok" at bounding box center [959, 717] width 16 height 17
click at [1178, 959] on span "Sauver" at bounding box center [1182, 959] width 42 height 20
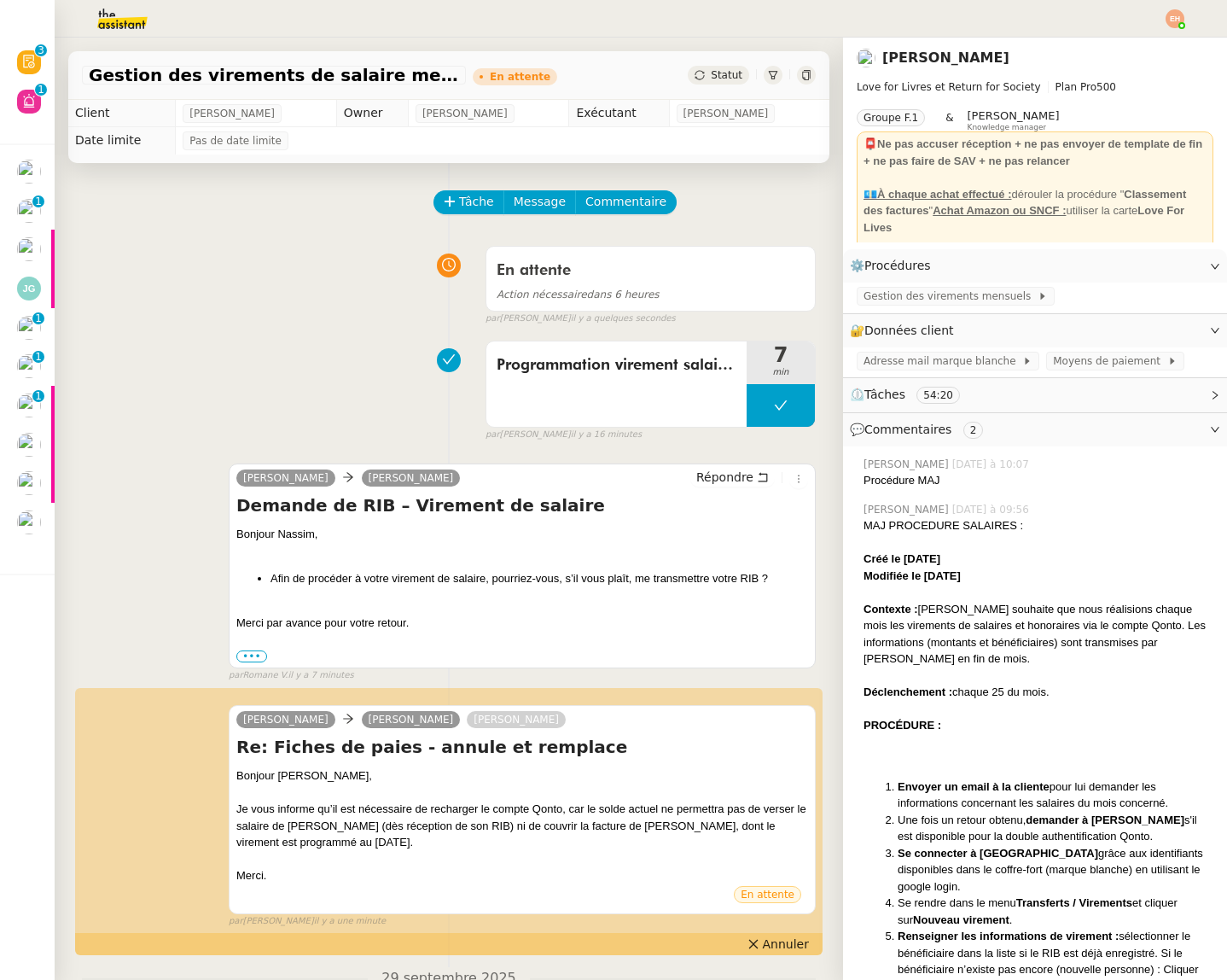
click at [362, 340] on div "Programmation virement salaire - Zaineb 7 min false par [PERSON_NAME] il y a 16…" at bounding box center [449, 388] width 734 height 109
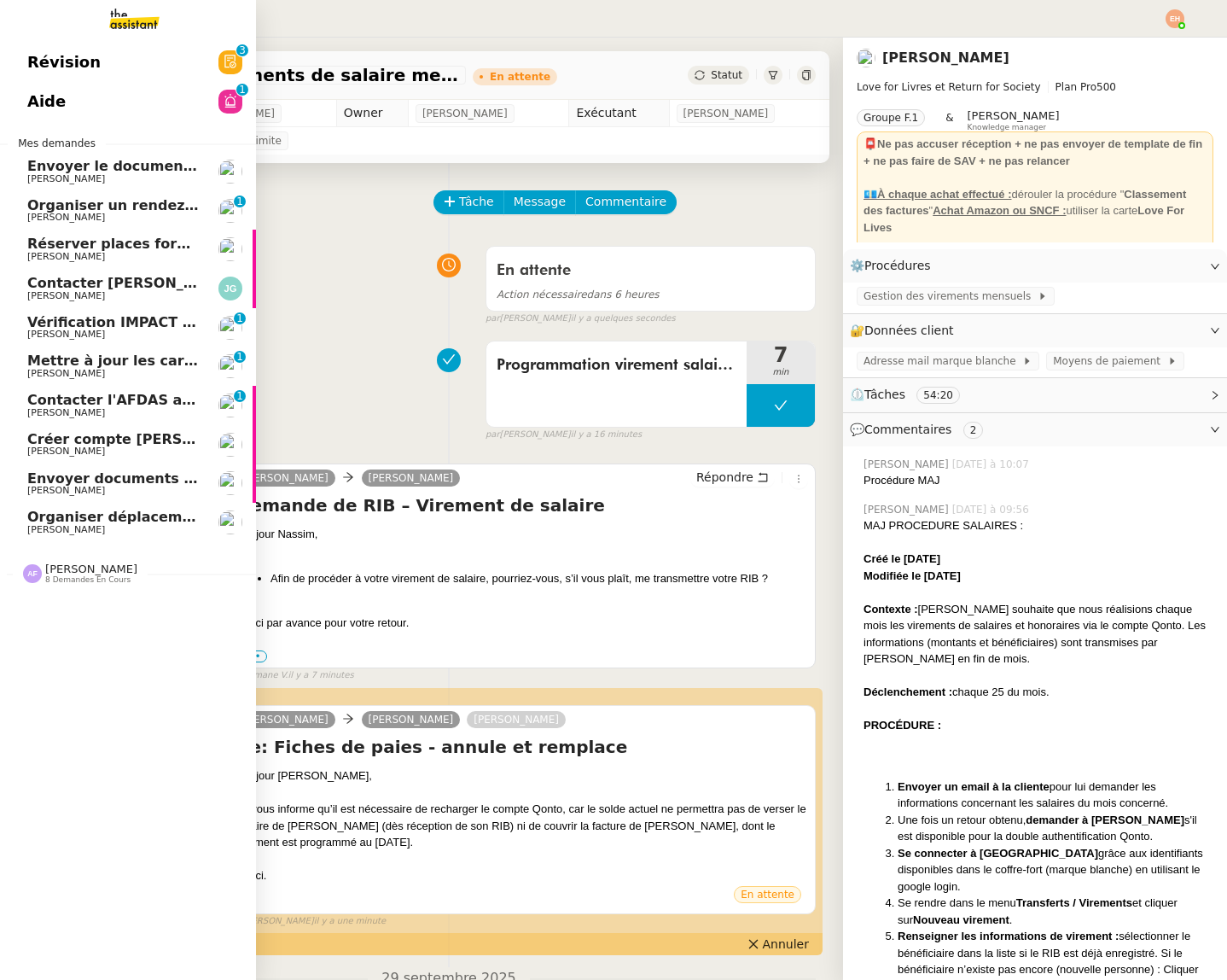
click at [107, 288] on span "Contacter [PERSON_NAME] pour régularisation facture" at bounding box center [238, 283] width 421 height 16
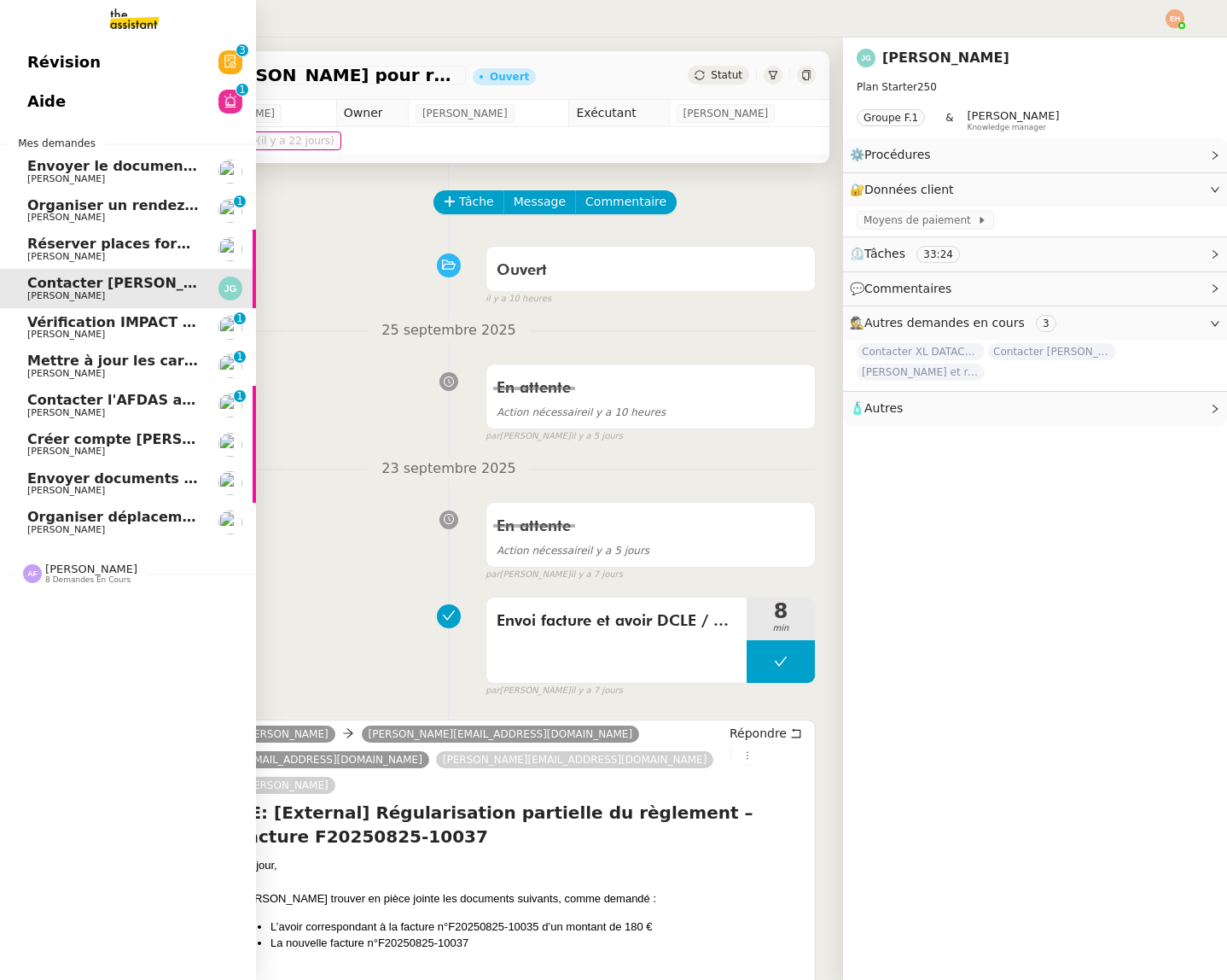
click at [38, 253] on span "[PERSON_NAME]" at bounding box center [66, 256] width 78 height 11
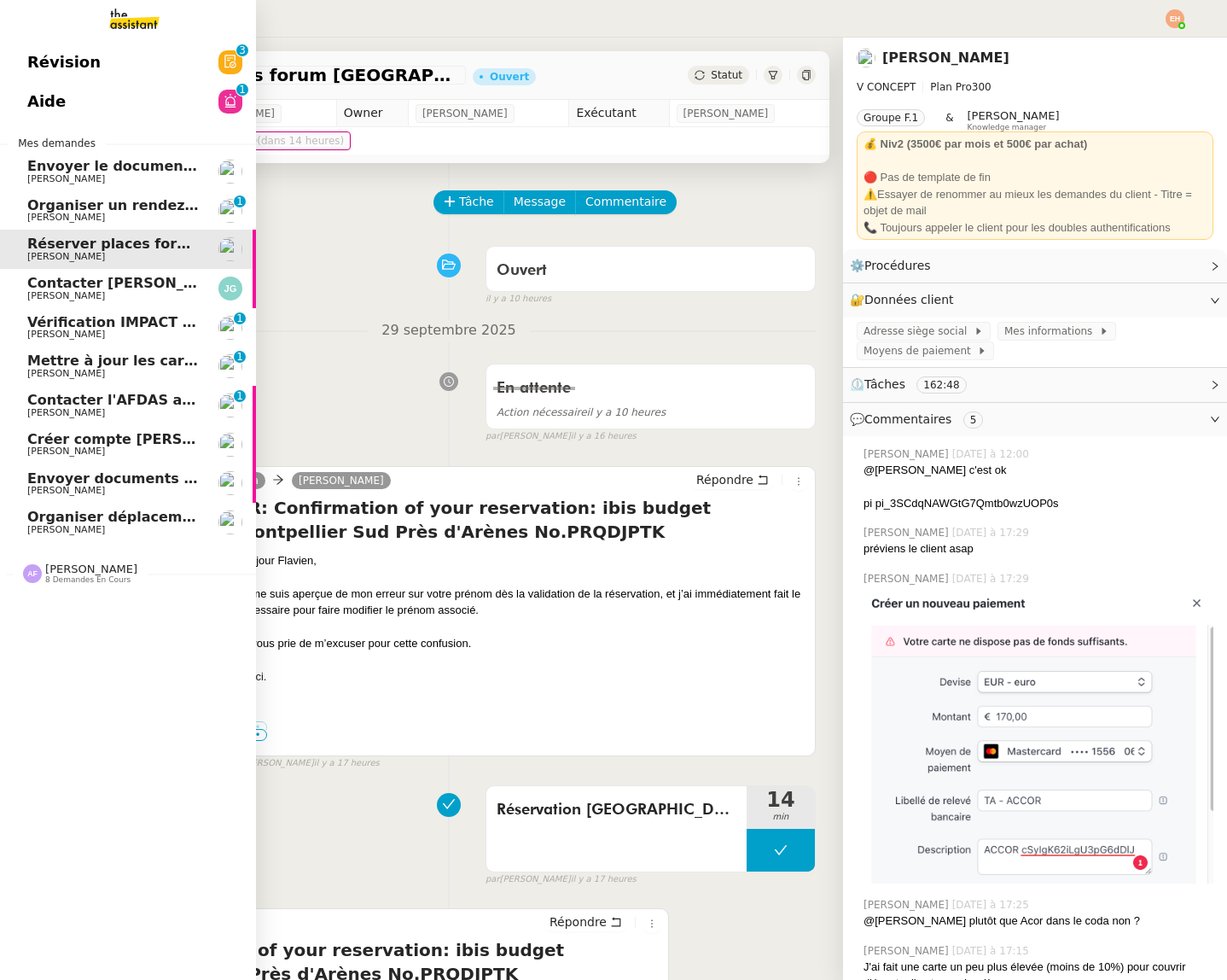
click at [51, 289] on span "Contacter [PERSON_NAME] pour régularisation facture" at bounding box center [238, 283] width 421 height 16
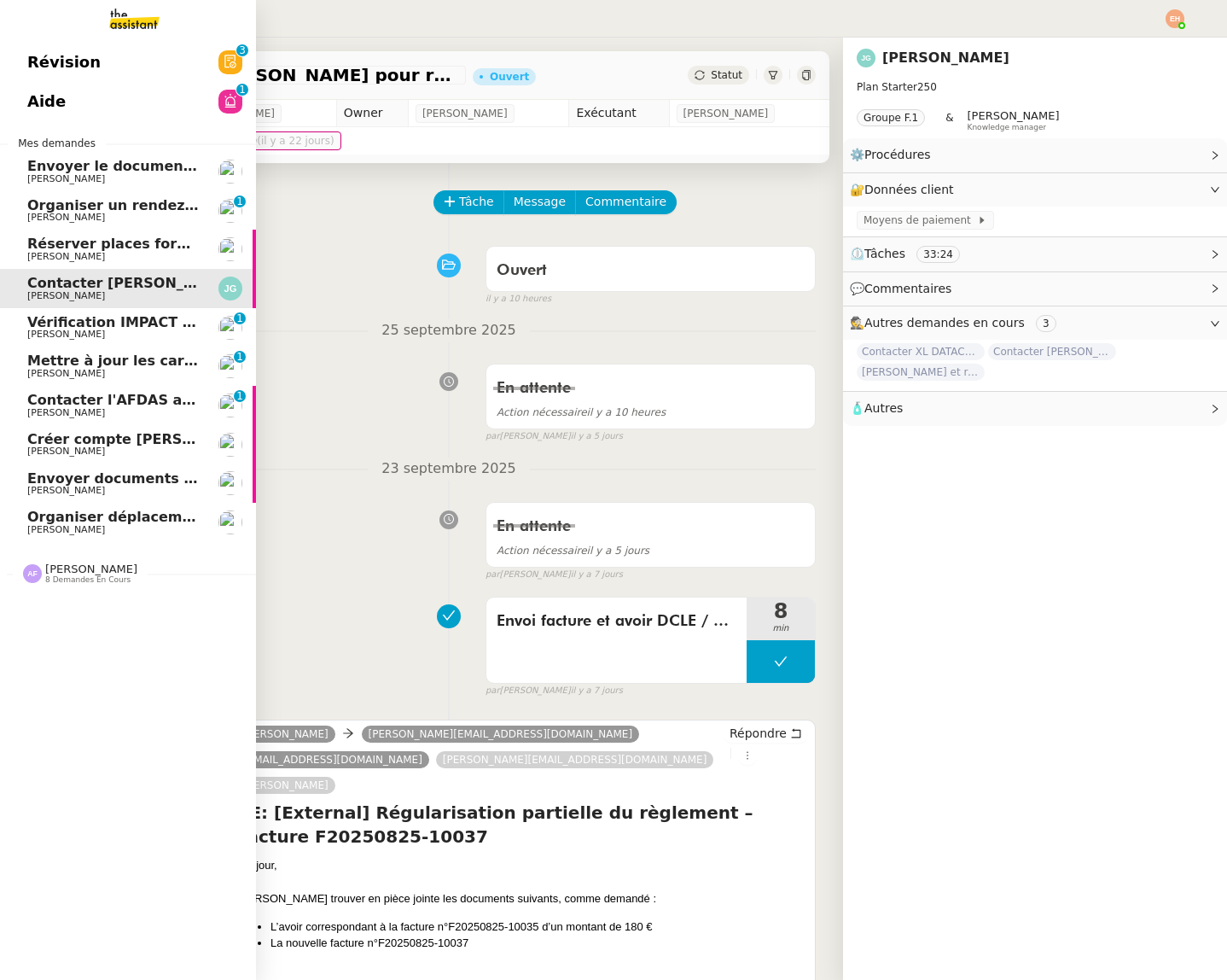
click at [116, 172] on span "Envoyer le document complété à Actes Sud" at bounding box center [194, 166] width 334 height 16
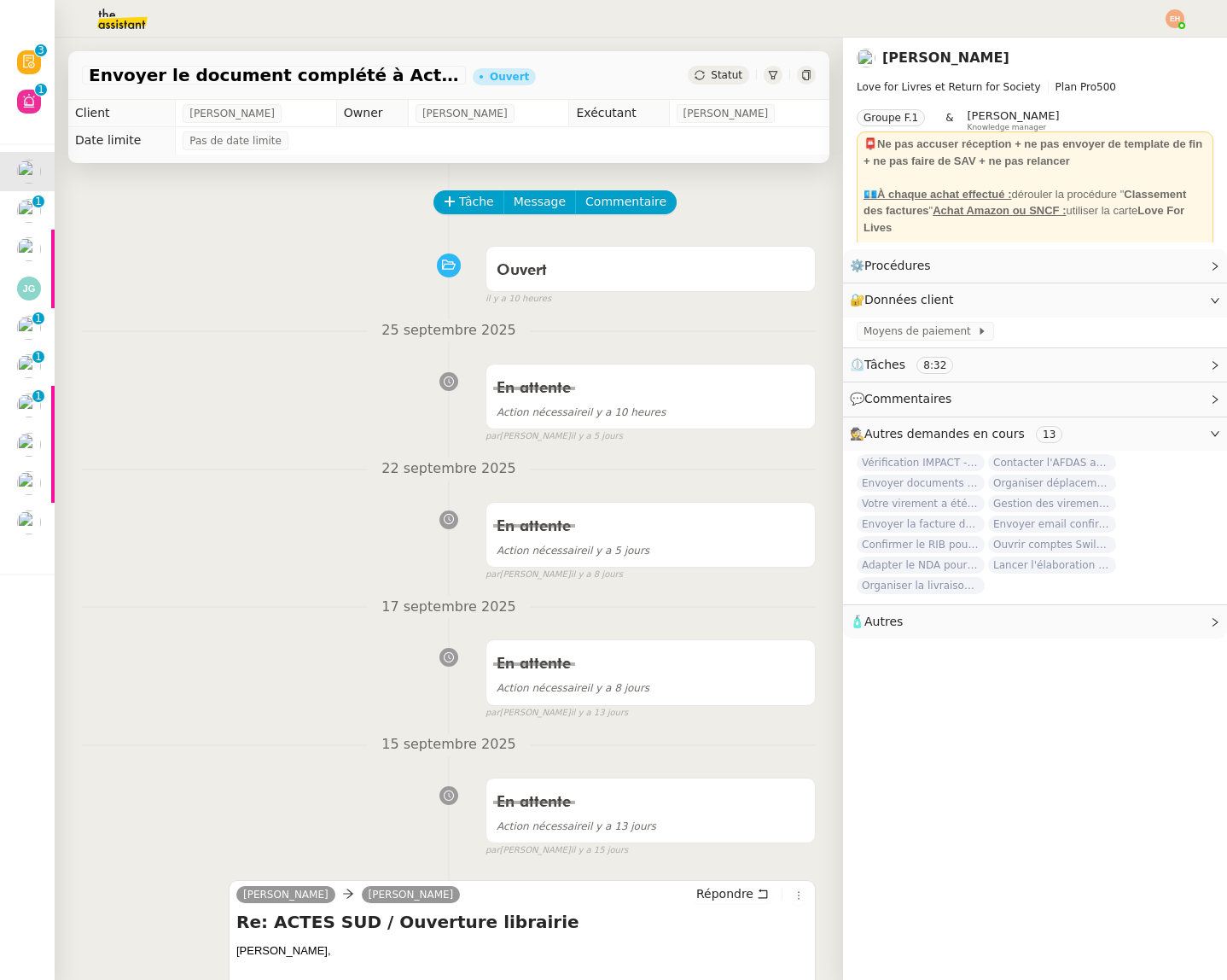
click at [692, 84] on div "Envoyer le document complété à Actes Sud Ouvert Statut" at bounding box center [448, 75] width 762 height 48
click at [703, 78] on icon at bounding box center [699, 74] width 10 height 10
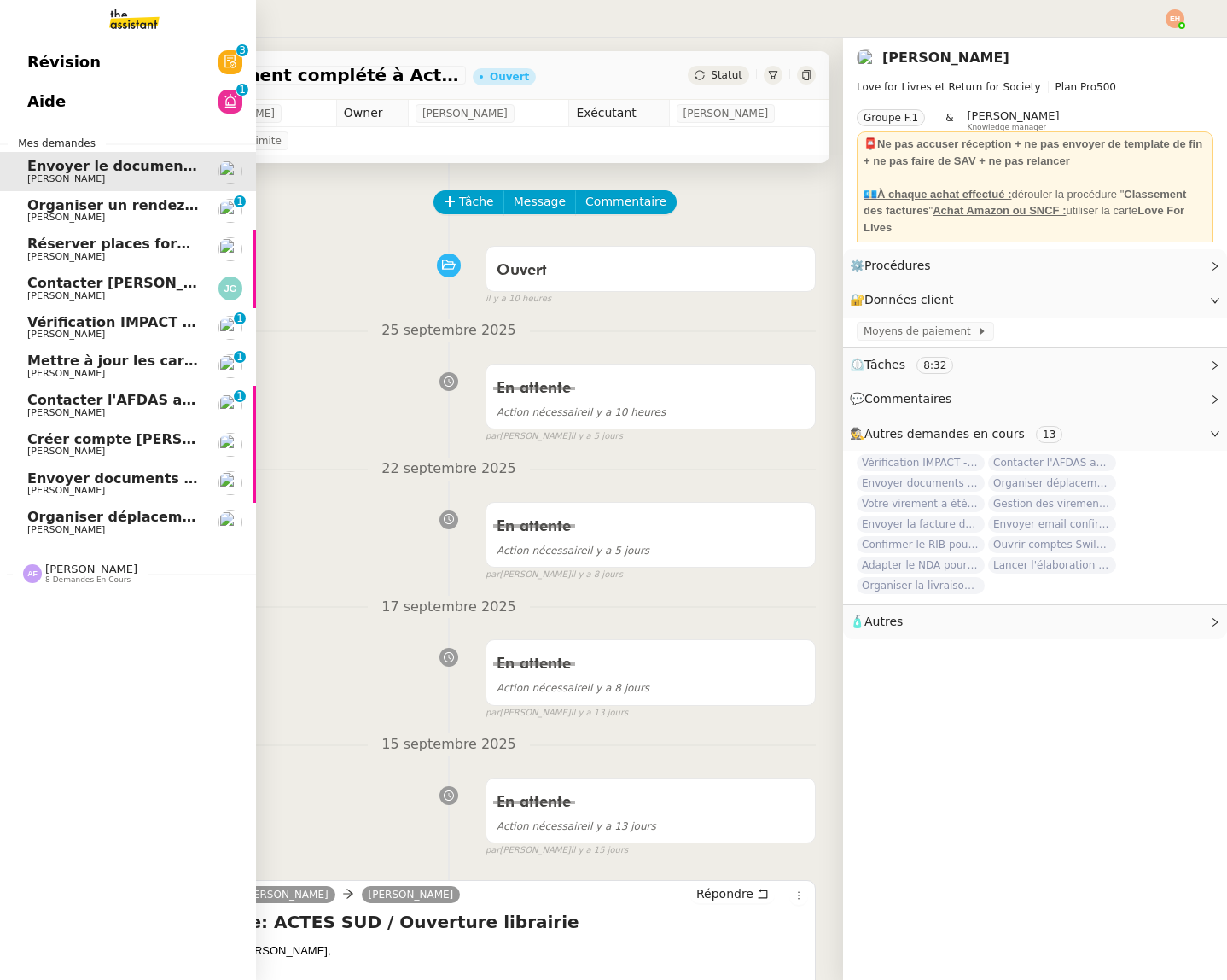
click at [40, 487] on span "[PERSON_NAME]" at bounding box center [66, 490] width 78 height 11
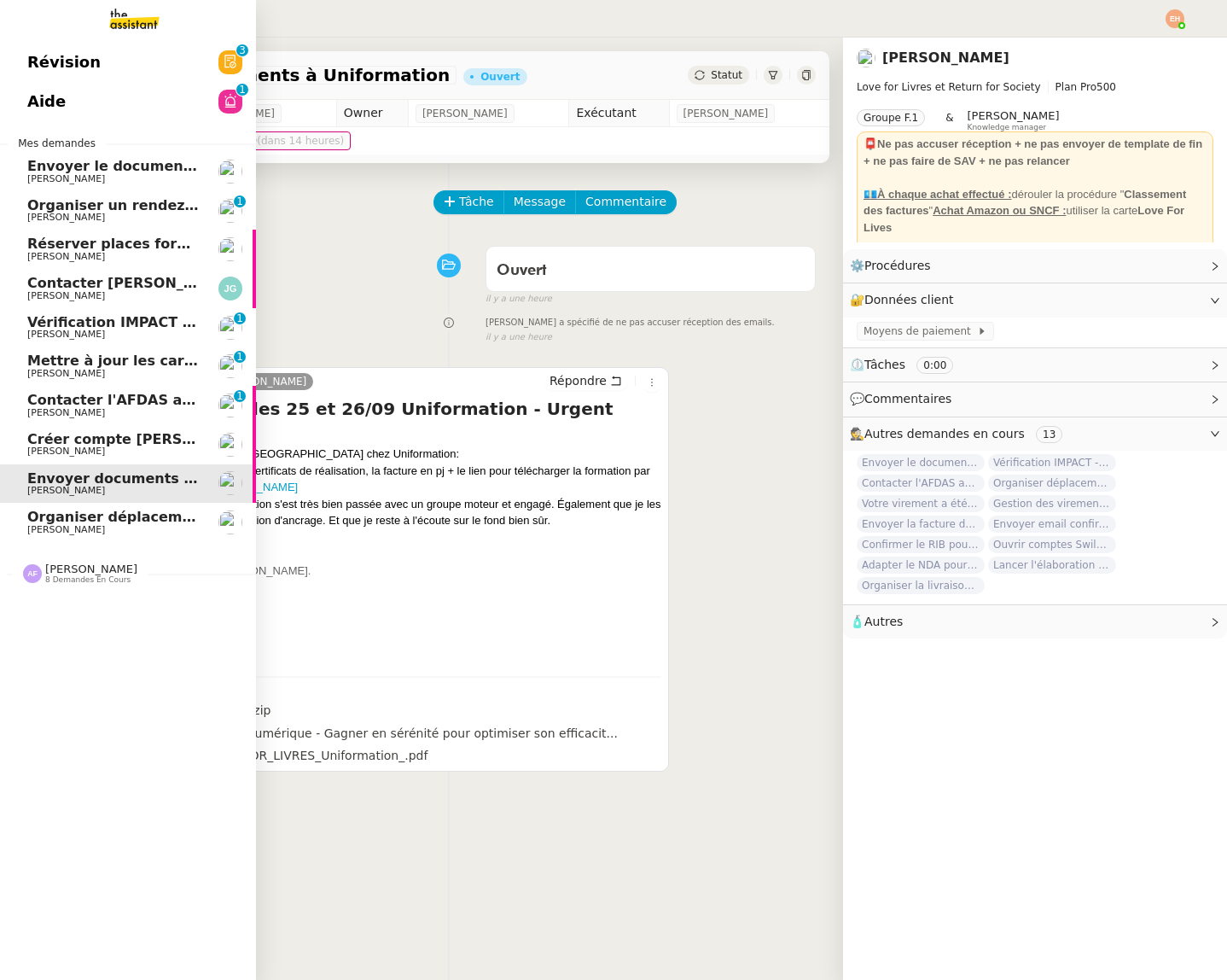
drag, startPoint x: 154, startPoint y: 513, endPoint x: 106, endPoint y: 512, distance: 48.0
click at [154, 513] on span "Organiser déplacement à [GEOGRAPHIC_DATA]" at bounding box center [207, 516] width 359 height 16
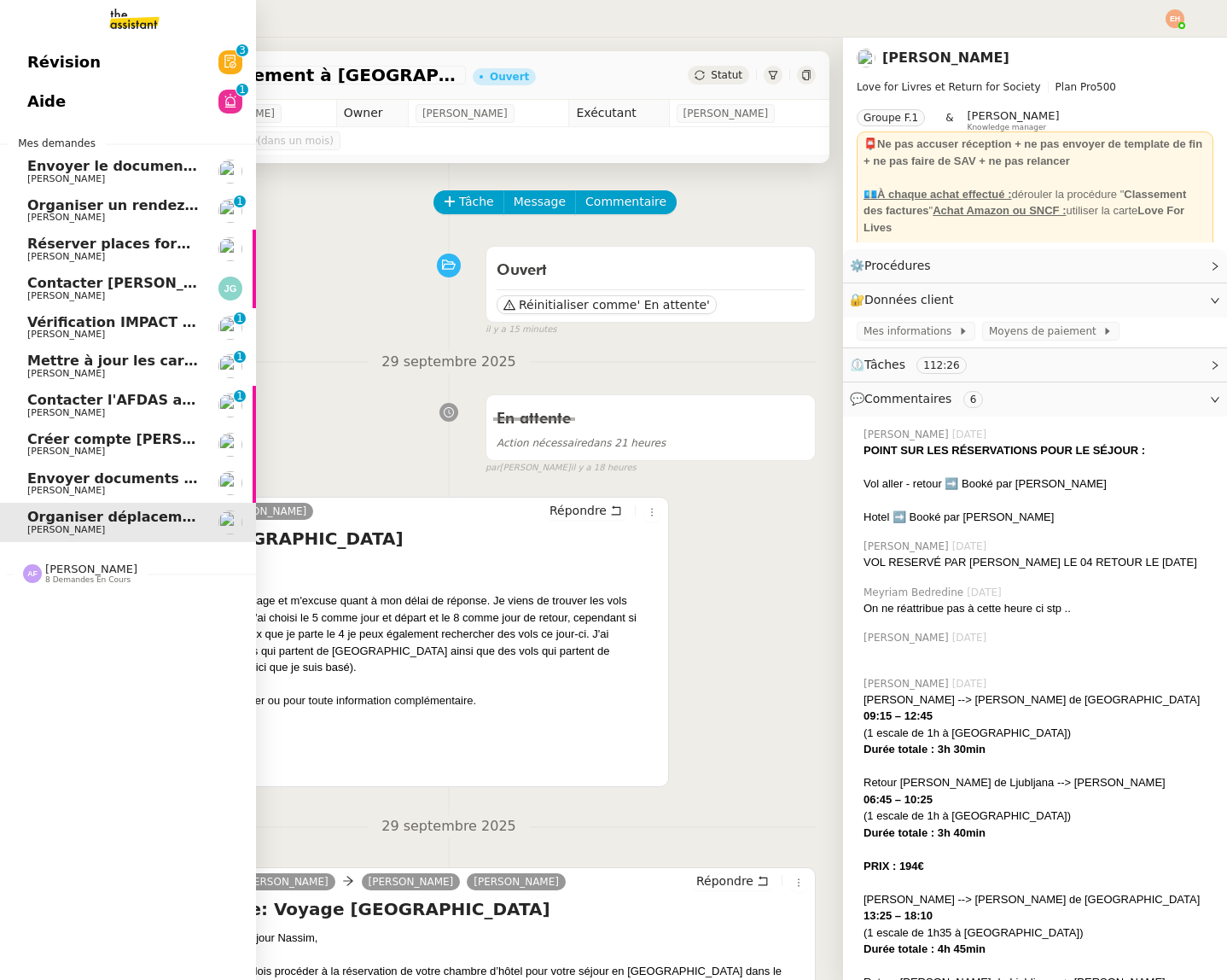
click at [112, 496] on span "[PERSON_NAME]" at bounding box center [114, 490] width 173 height 10
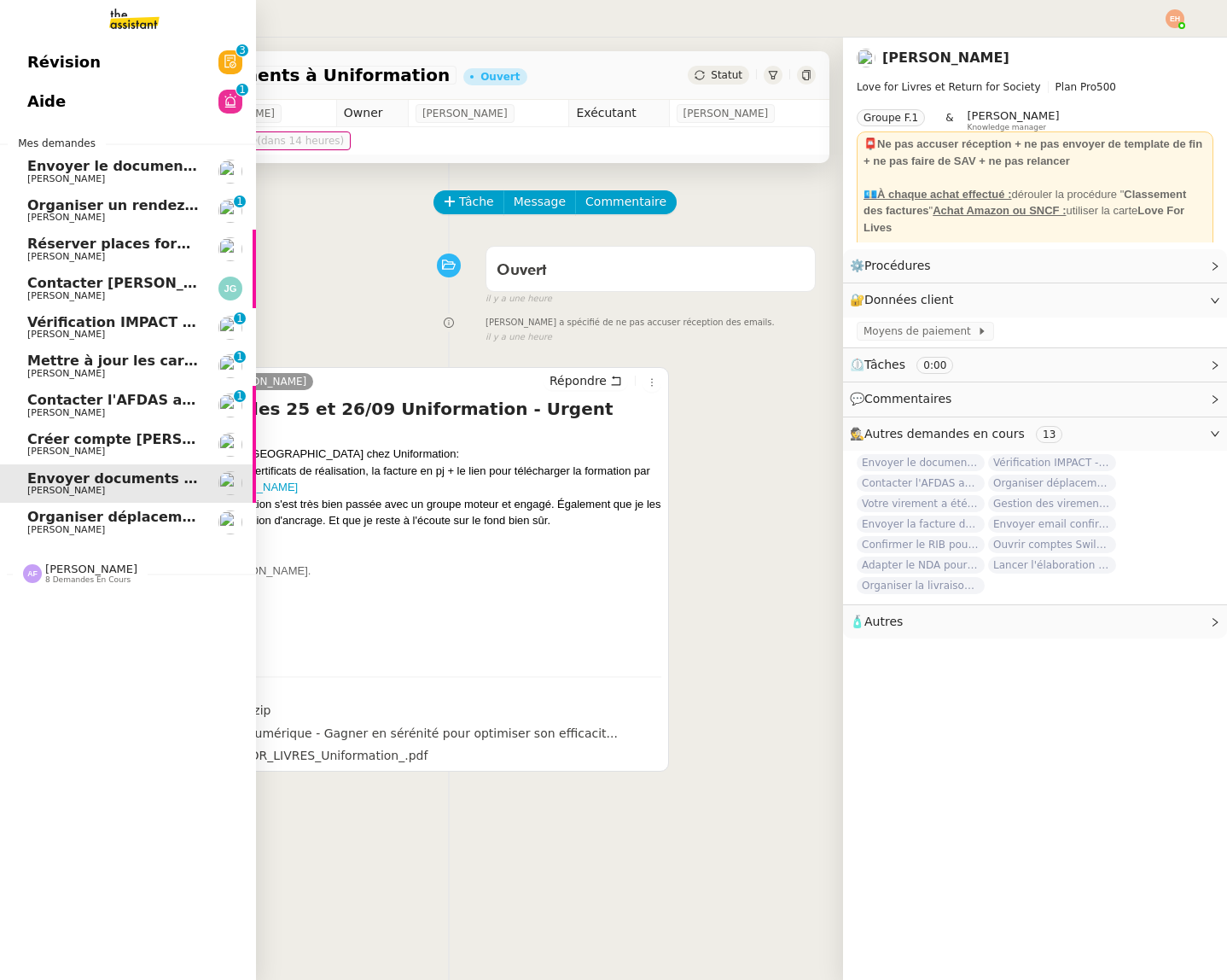
click at [123, 450] on span "[PERSON_NAME]" at bounding box center [114, 451] width 173 height 10
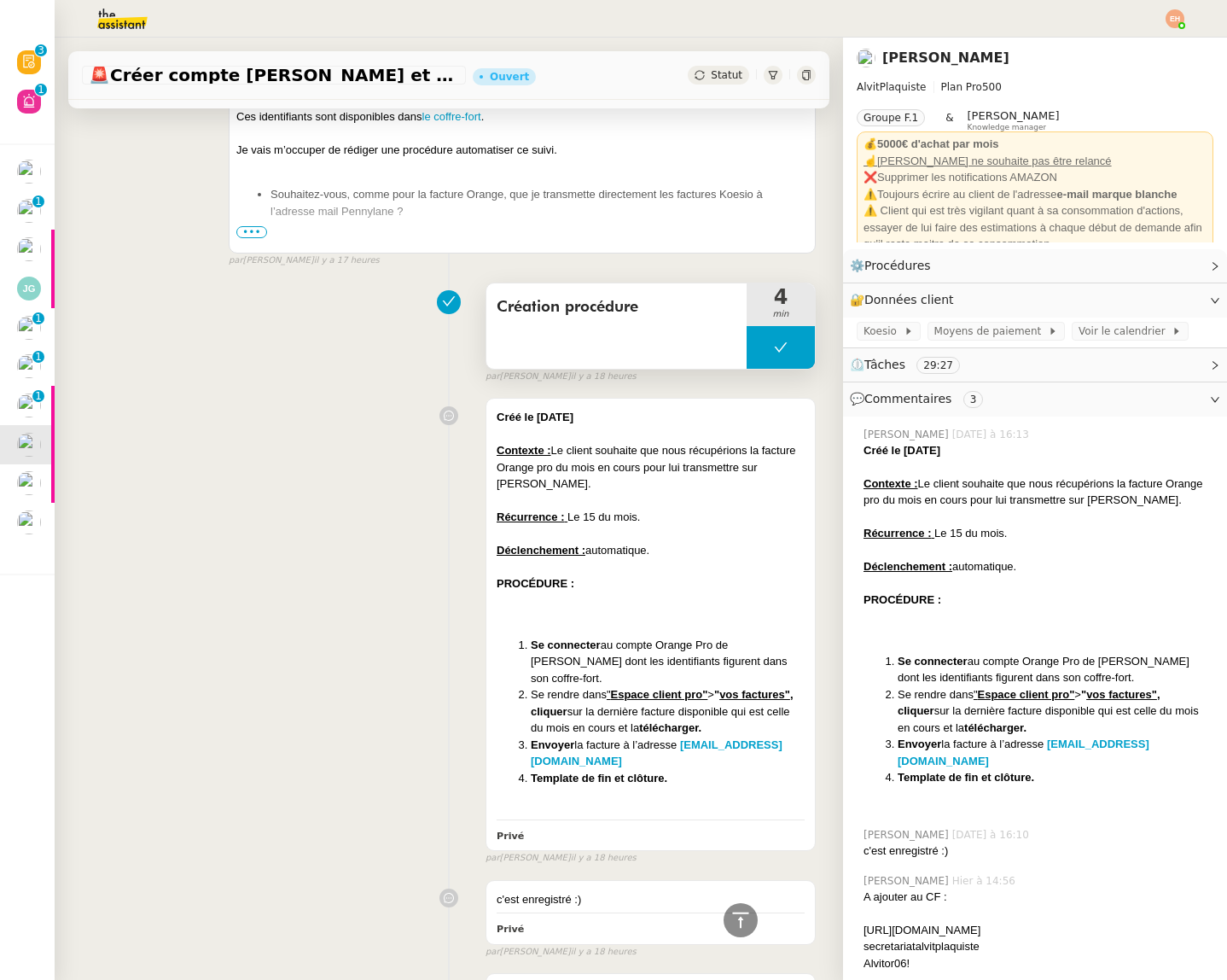
scroll to position [816, 0]
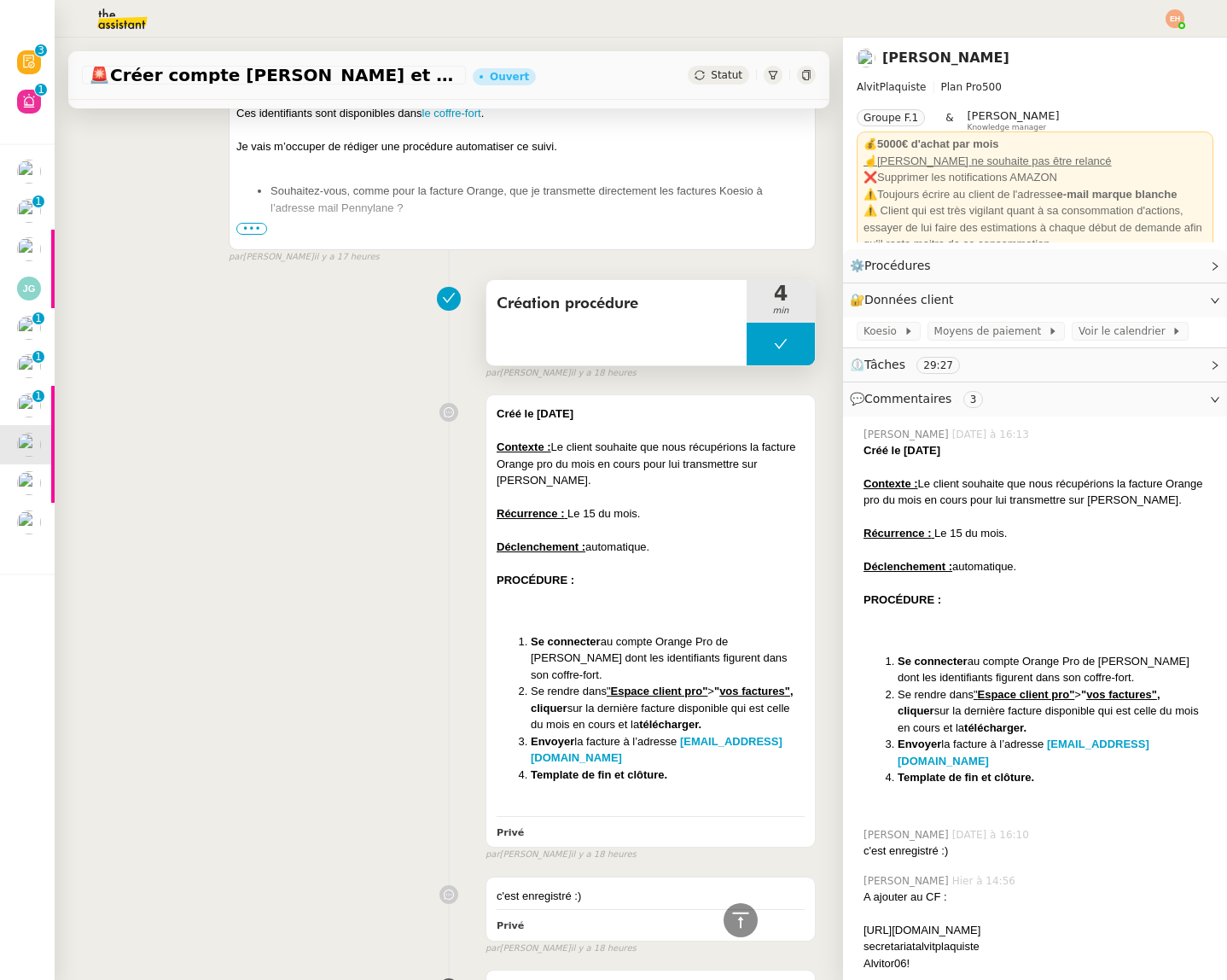
click at [768, 345] on button at bounding box center [780, 344] width 68 height 43
click at [616, 335] on div "Création procédure" at bounding box center [617, 322] width 260 height 85
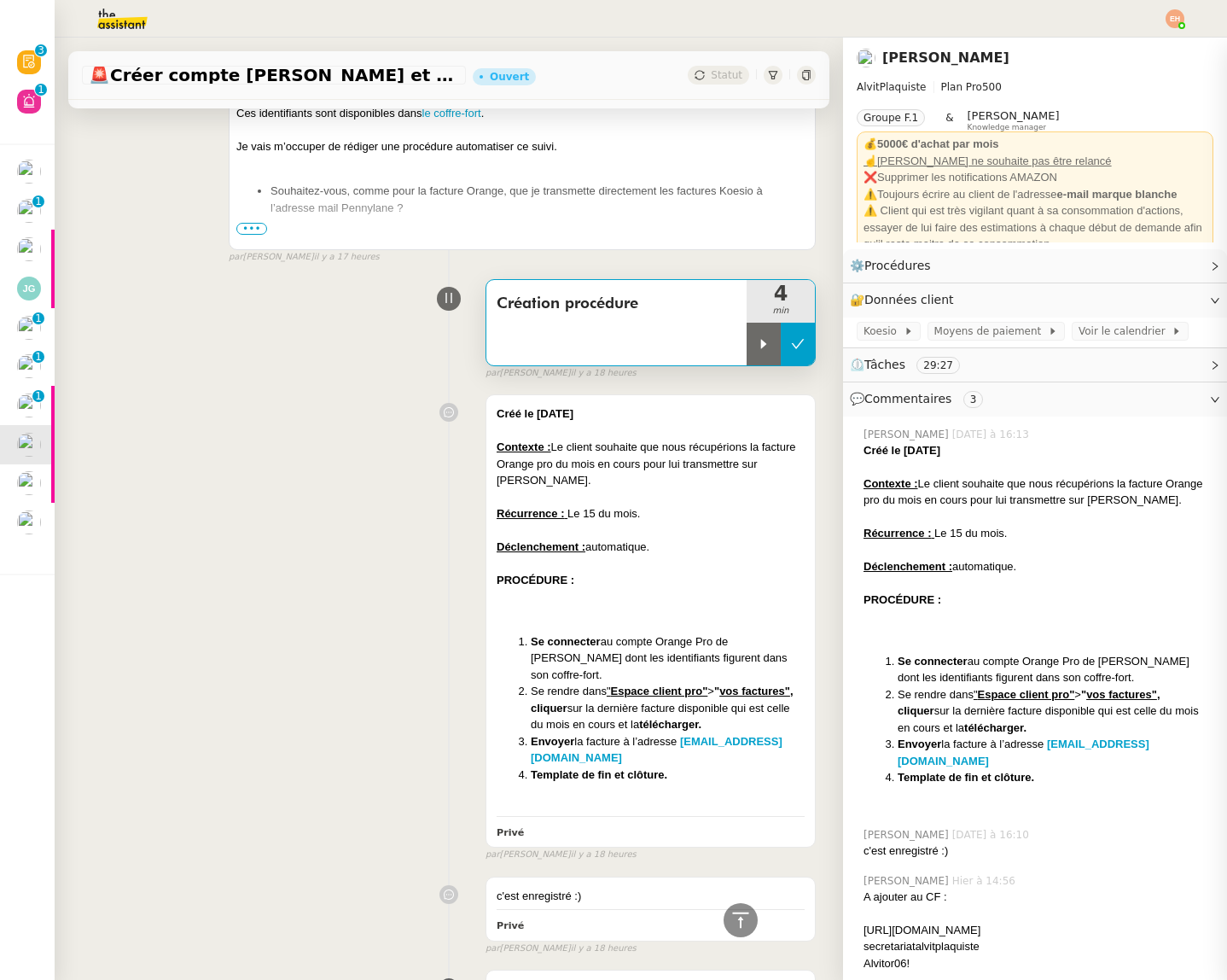
click at [799, 343] on icon at bounding box center [798, 344] width 13 height 9
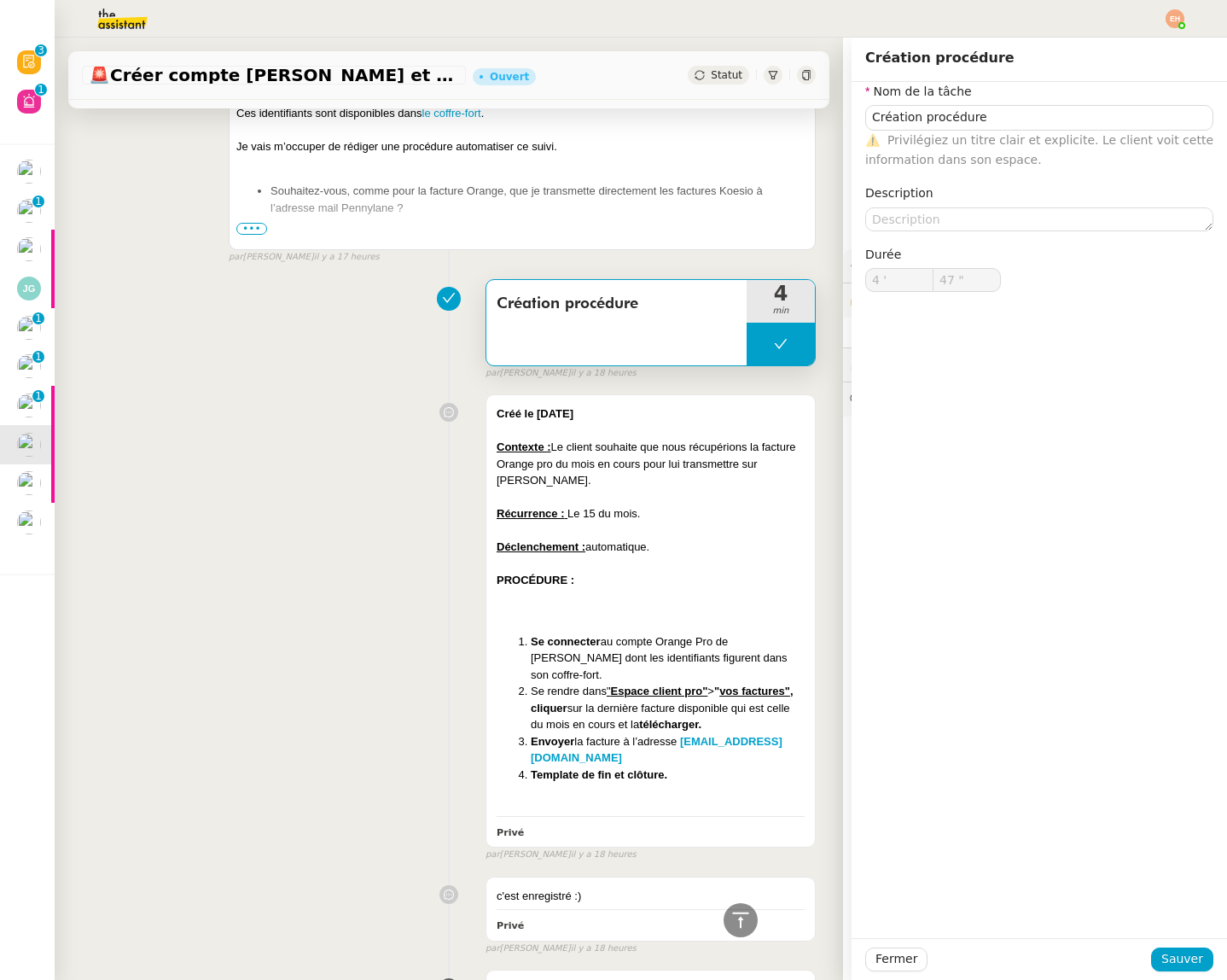
type input "Création procédure"
type input "4 '"
type input "47 ""
type input "Création procédure"
type input "4 '"
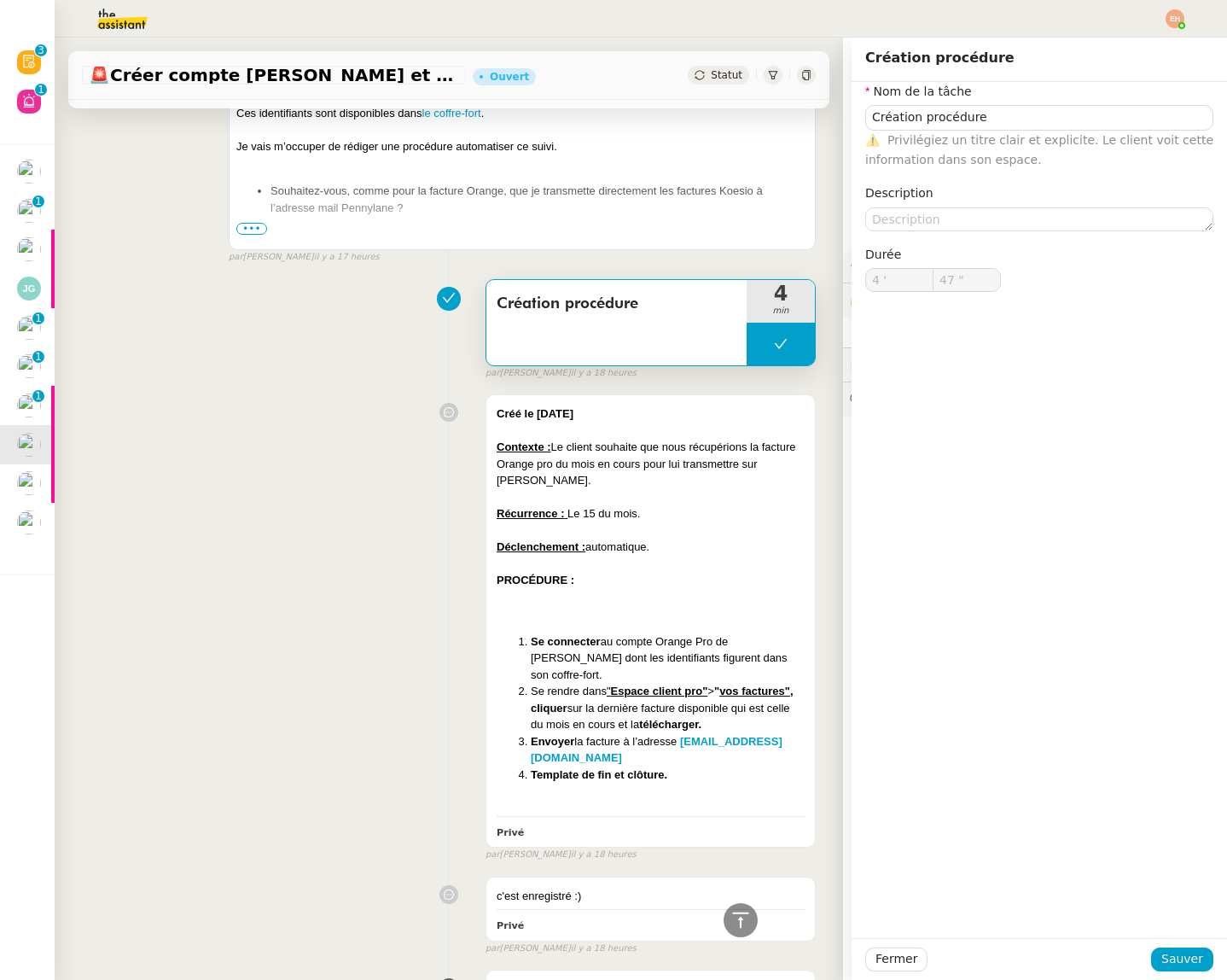
type input "47 ""
click at [1014, 116] on input "Création procédure" at bounding box center [1039, 117] width 348 height 25
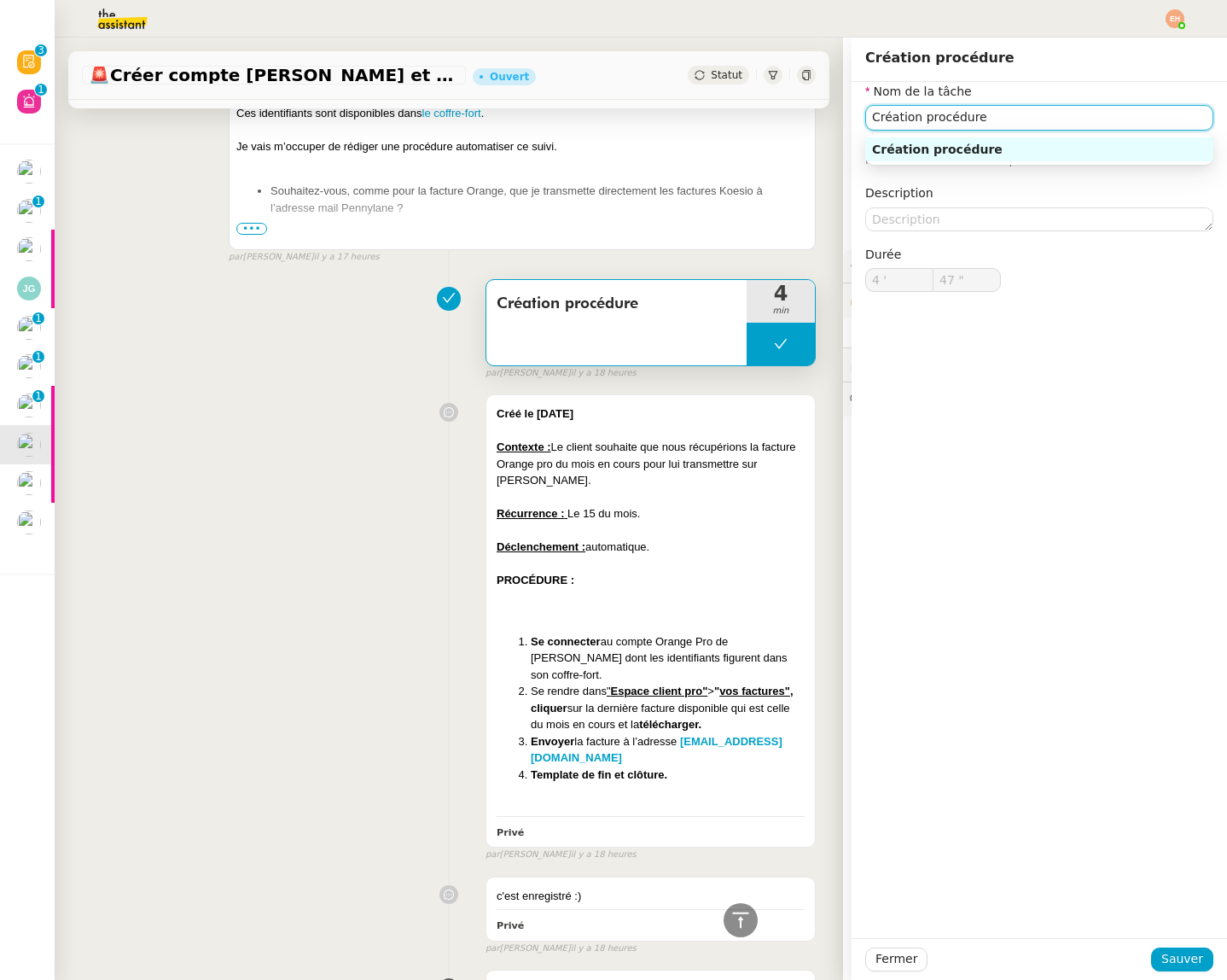
click at [1014, 116] on input "Création procédure" at bounding box center [1039, 117] width 348 height 25
click at [884, 958] on span "Fermer" at bounding box center [896, 959] width 42 height 20
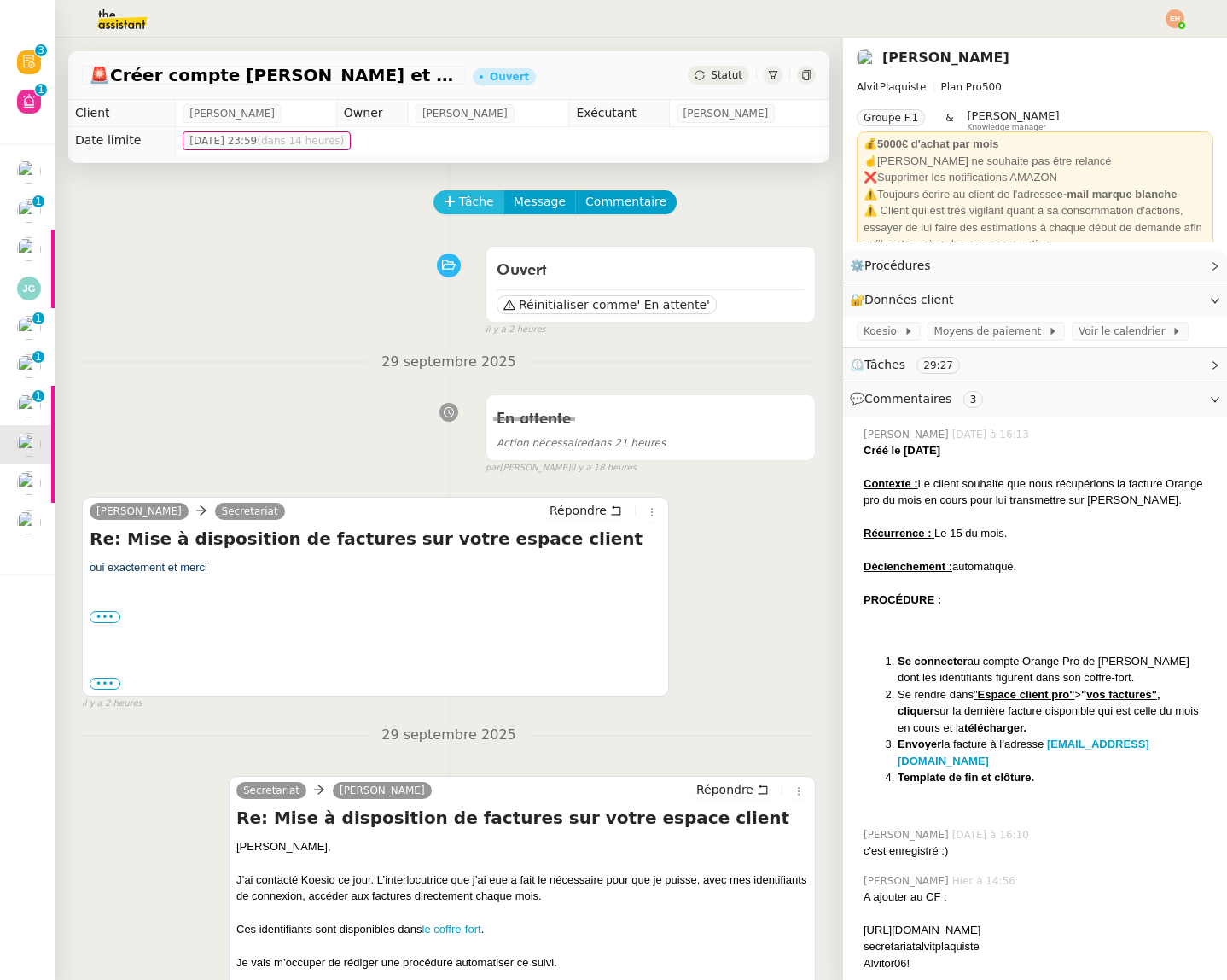
drag, startPoint x: 473, startPoint y: 204, endPoint x: 487, endPoint y: 204, distance: 14.0
click at [473, 204] on span "Tâche" at bounding box center [476, 202] width 35 height 20
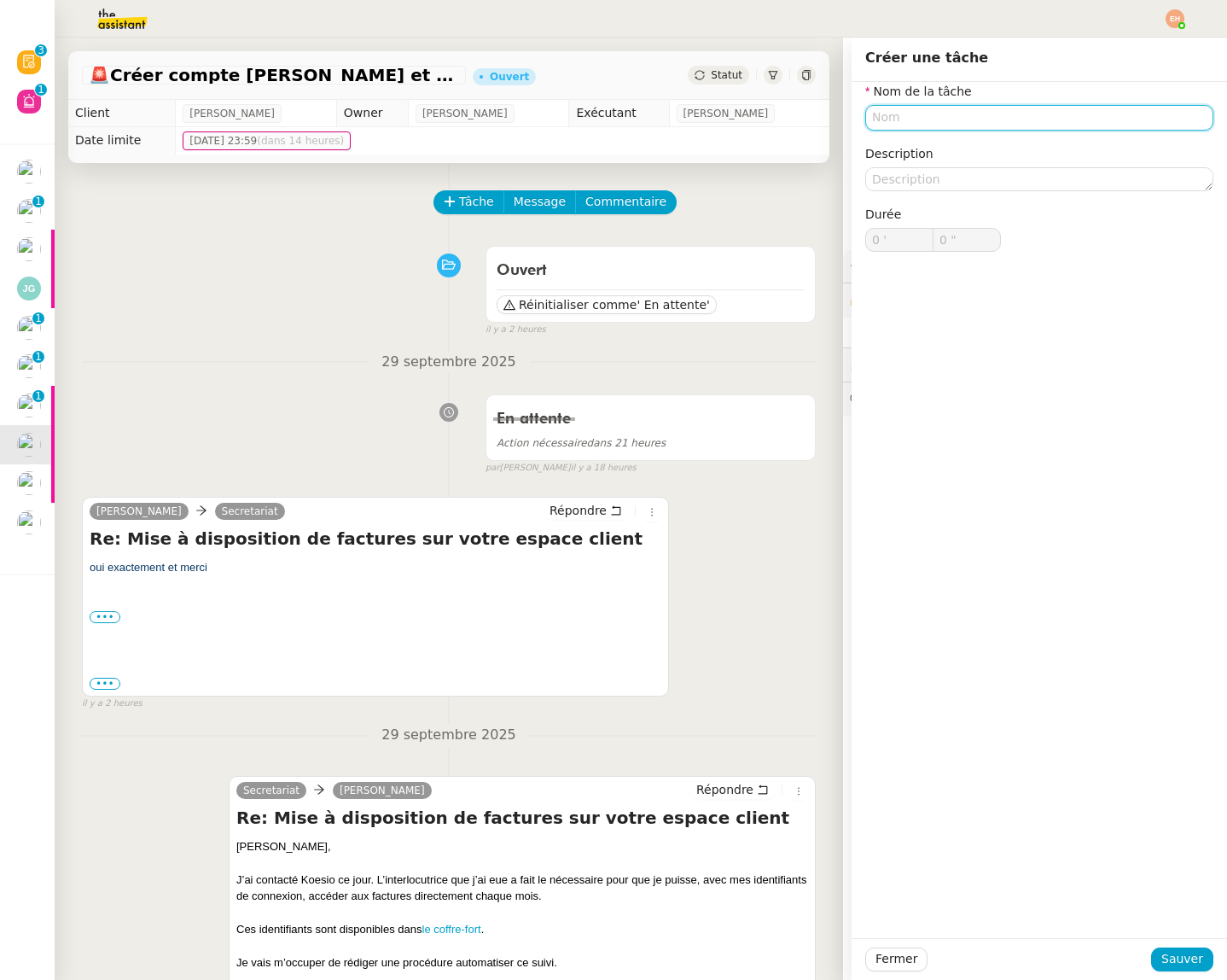
paste input "Création procédure"
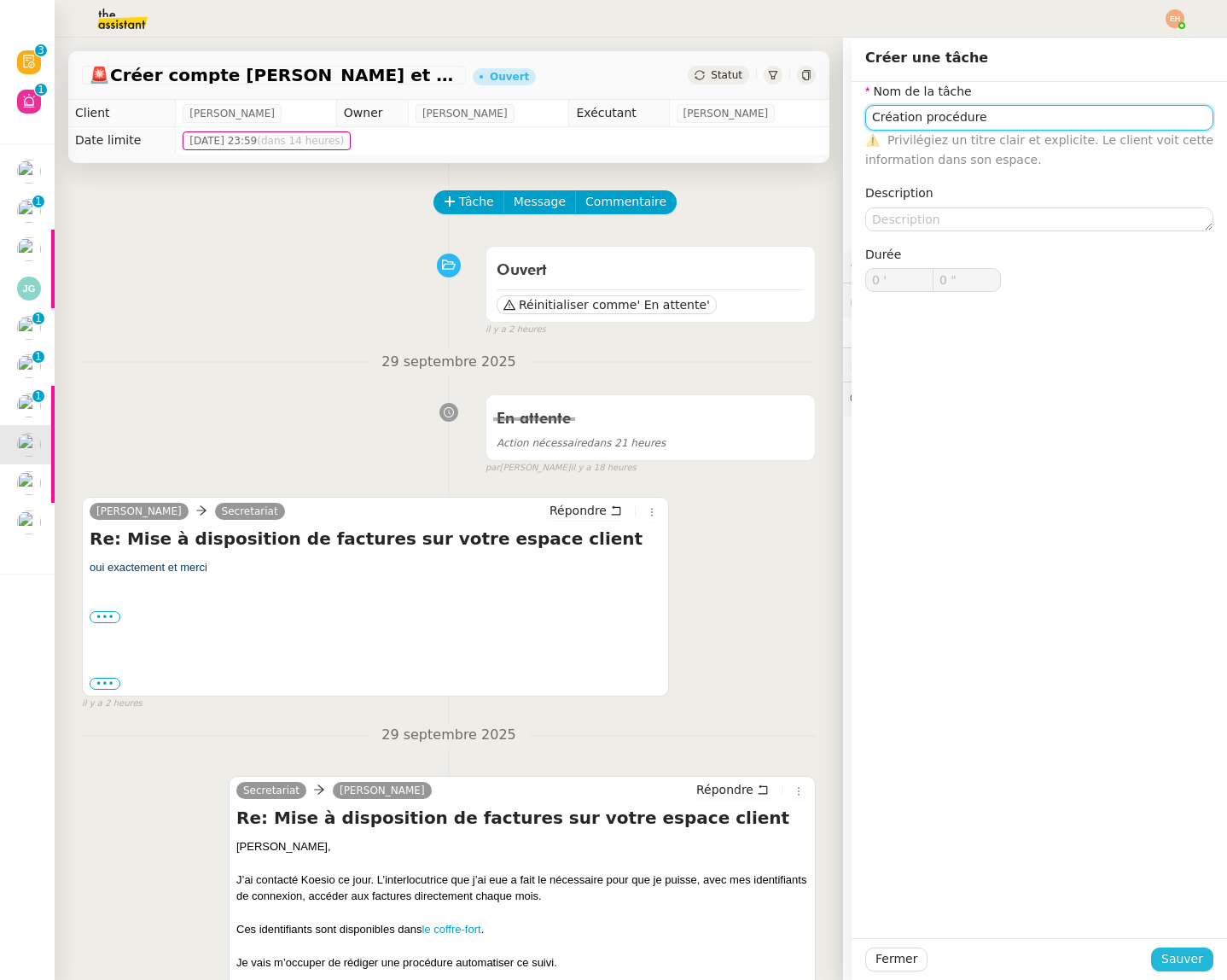
type input "Création procédure"
click at [1179, 952] on span "Sauver" at bounding box center [1182, 959] width 42 height 20
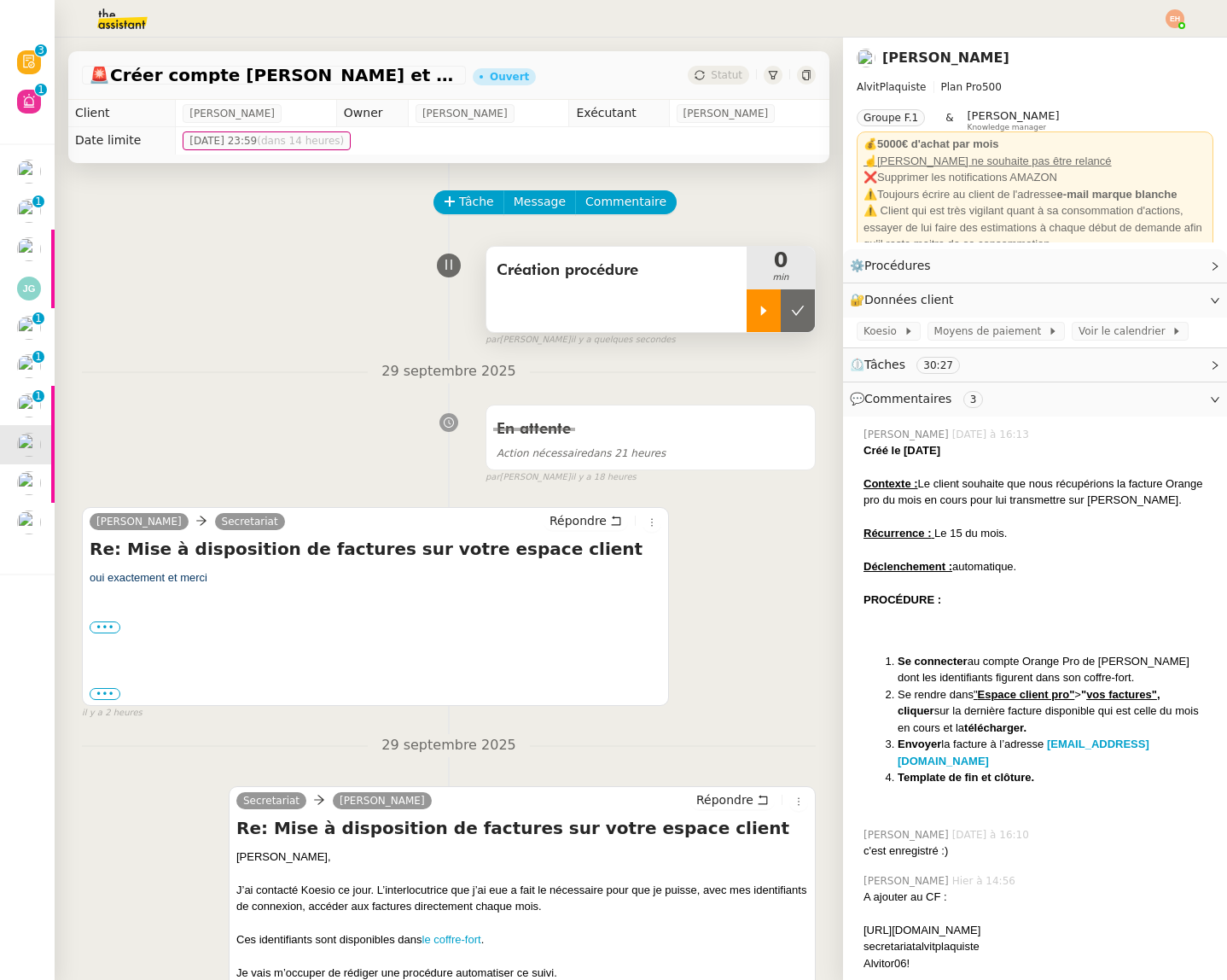
drag, startPoint x: 763, startPoint y: 310, endPoint x: 754, endPoint y: 318, distance: 12.0
click at [763, 310] on icon at bounding box center [764, 310] width 6 height 9
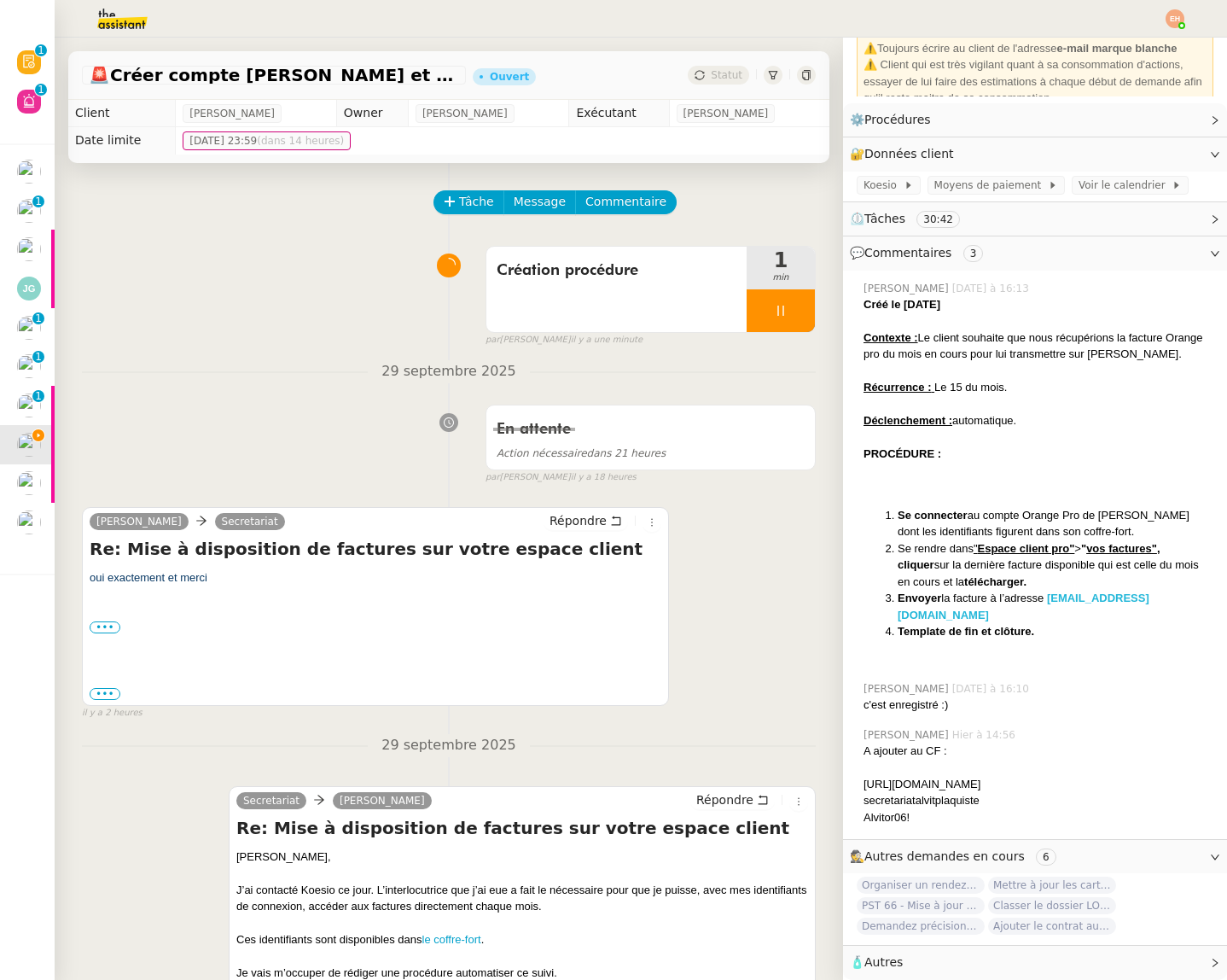
drag, startPoint x: 865, startPoint y: 748, endPoint x: 1006, endPoint y: 581, distance: 218.6
click at [1161, 780] on div "[URL][DOMAIN_NAME]" at bounding box center [1038, 784] width 350 height 17
copy div "[URL][DOMAIN_NAME]"
click at [975, 798] on div "secretariatalvitplaquiste" at bounding box center [1038, 800] width 350 height 17
click at [970, 799] on div "secretariatalvitplaquiste" at bounding box center [1038, 800] width 350 height 17
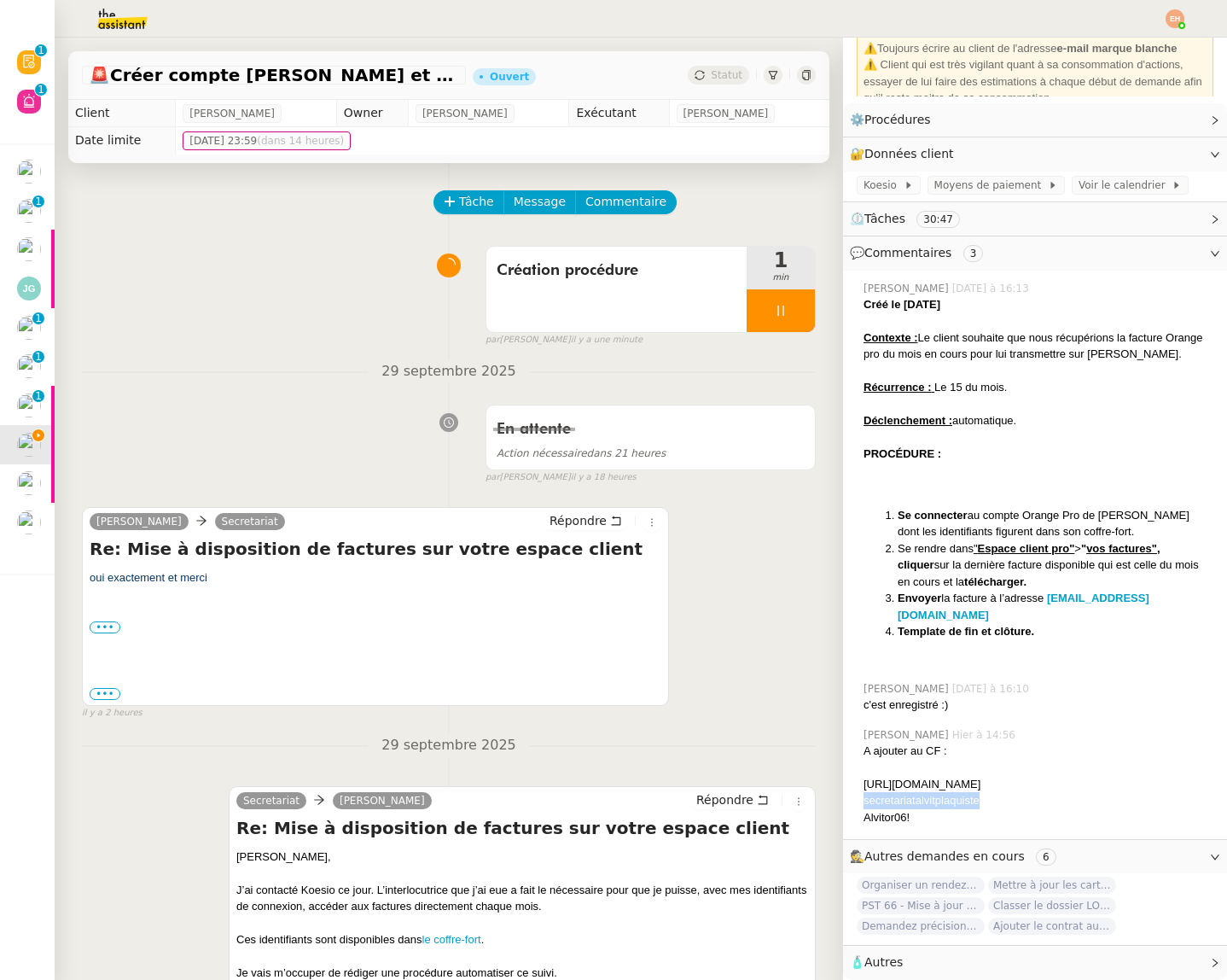
click at [970, 799] on div "secretariatalvitplaquiste" at bounding box center [1038, 800] width 350 height 17
copy div "secretariatalvitplaquiste"
drag, startPoint x: 916, startPoint y: 814, endPoint x: 858, endPoint y: 813, distance: 58.0
click at [859, 818] on div "[PERSON_NAME] [DATE] à 14:56 A ajouter au CF : [URL][DOMAIN_NAME] secretariatal…" at bounding box center [1035, 777] width 357 height 113
copy div "[PERSON_NAME] [DATE] à 14:56 A ajouter au CF : [URL][DOMAIN_NAME] secretariatal…"
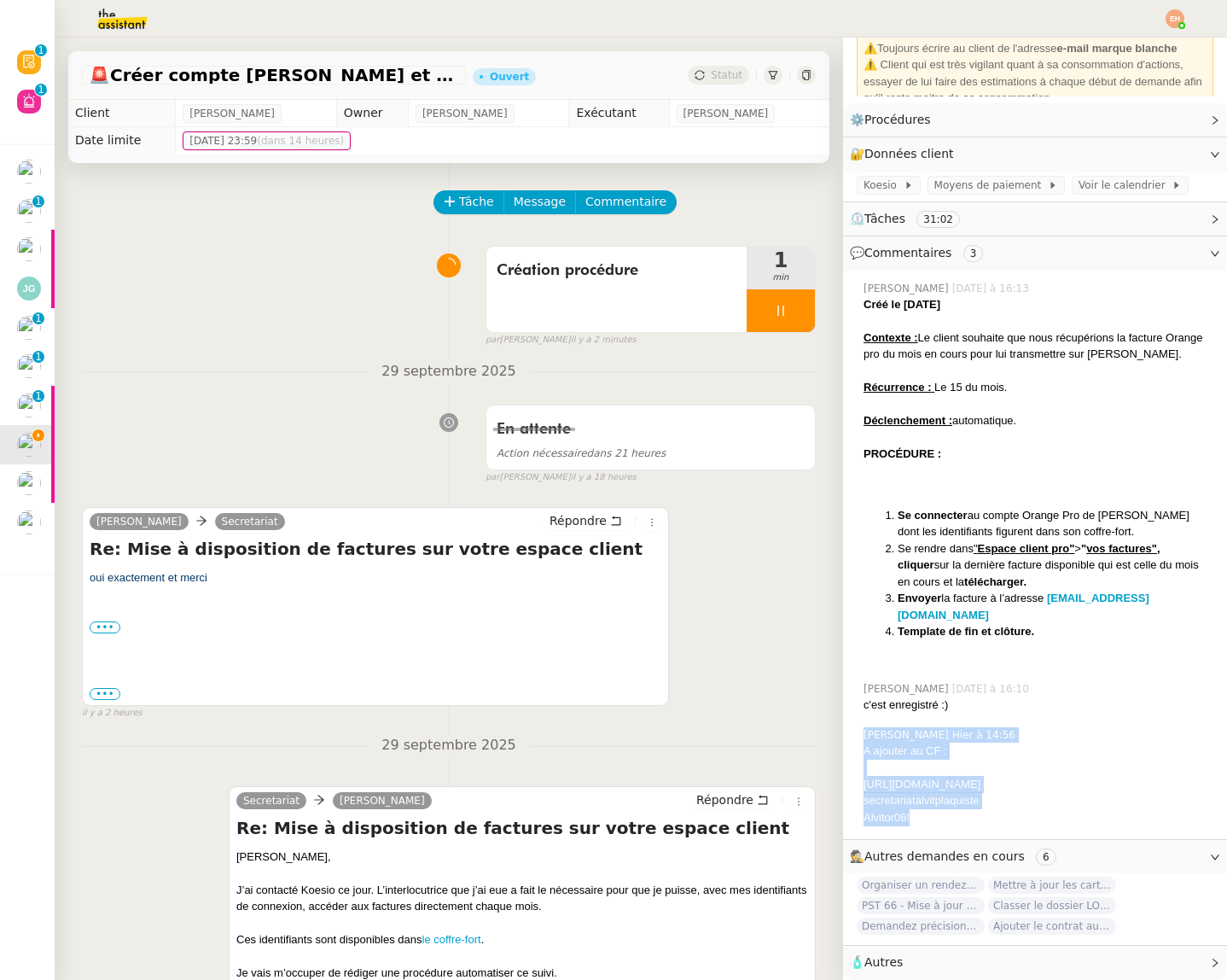
click at [890, 822] on div "Alvitor06!" at bounding box center [1038, 817] width 350 height 17
click at [890, 823] on div "Alvitor06!" at bounding box center [1038, 817] width 350 height 17
click at [891, 823] on div "Alvitor06!" at bounding box center [1038, 817] width 350 height 17
copy nz-collapse "Alvitor06!"
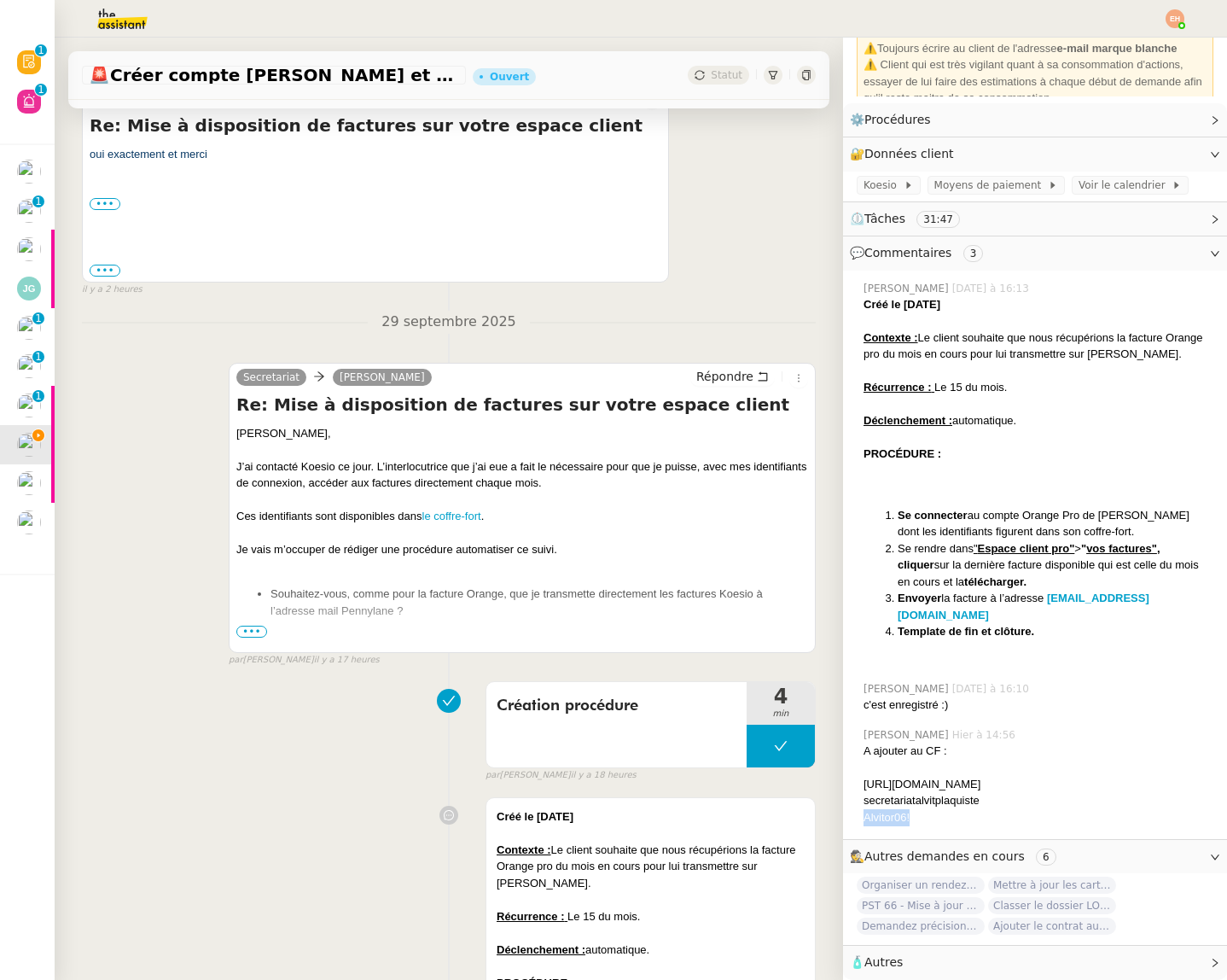
scroll to position [835, 0]
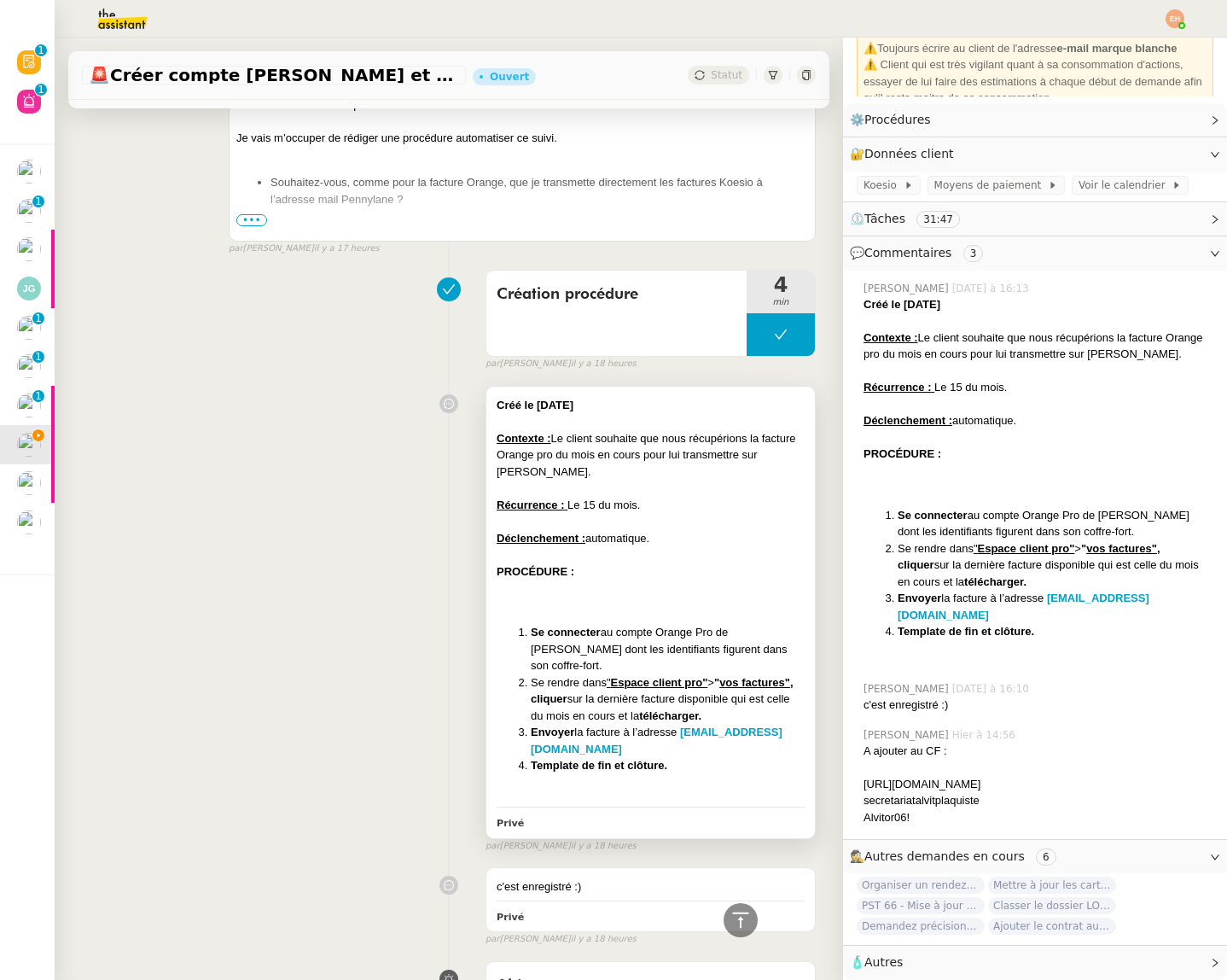
click at [606, 524] on div at bounding box center [651, 521] width 308 height 17
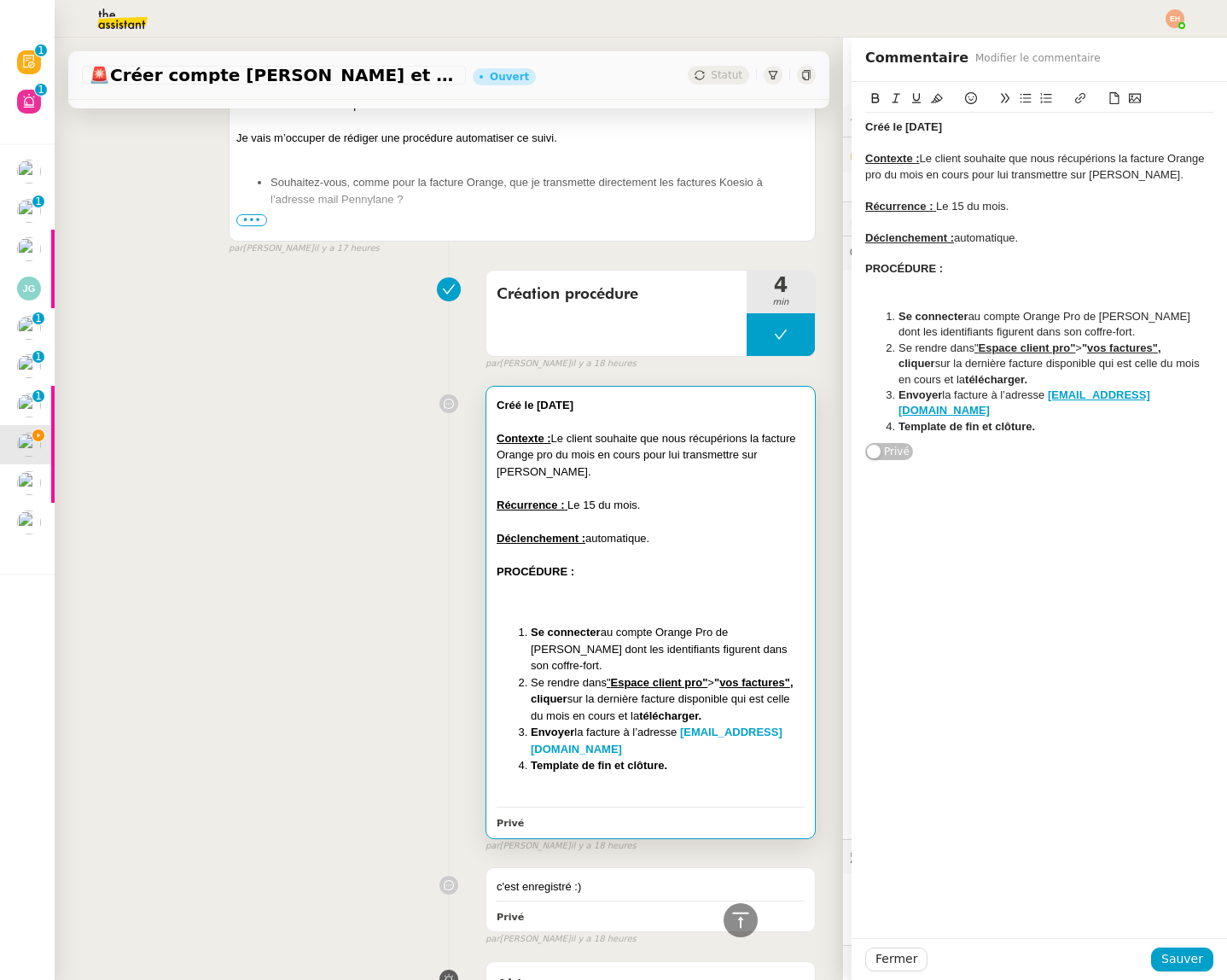
click at [954, 208] on div "Récurrence : Le 15 du mois." at bounding box center [1039, 206] width 348 height 15
click at [953, 208] on div "Récurrence : Le 15 du mois." at bounding box center [1039, 206] width 348 height 15
click at [984, 263] on div "PROCÉDURE :" at bounding box center [1039, 268] width 348 height 15
drag, startPoint x: 1027, startPoint y: 319, endPoint x: 1086, endPoint y: 320, distance: 59.0
click at [1086, 320] on li "Se connecter au compte Orange Pro de Vitor dont les identifiants figurent dans …" at bounding box center [1048, 324] width 332 height 31
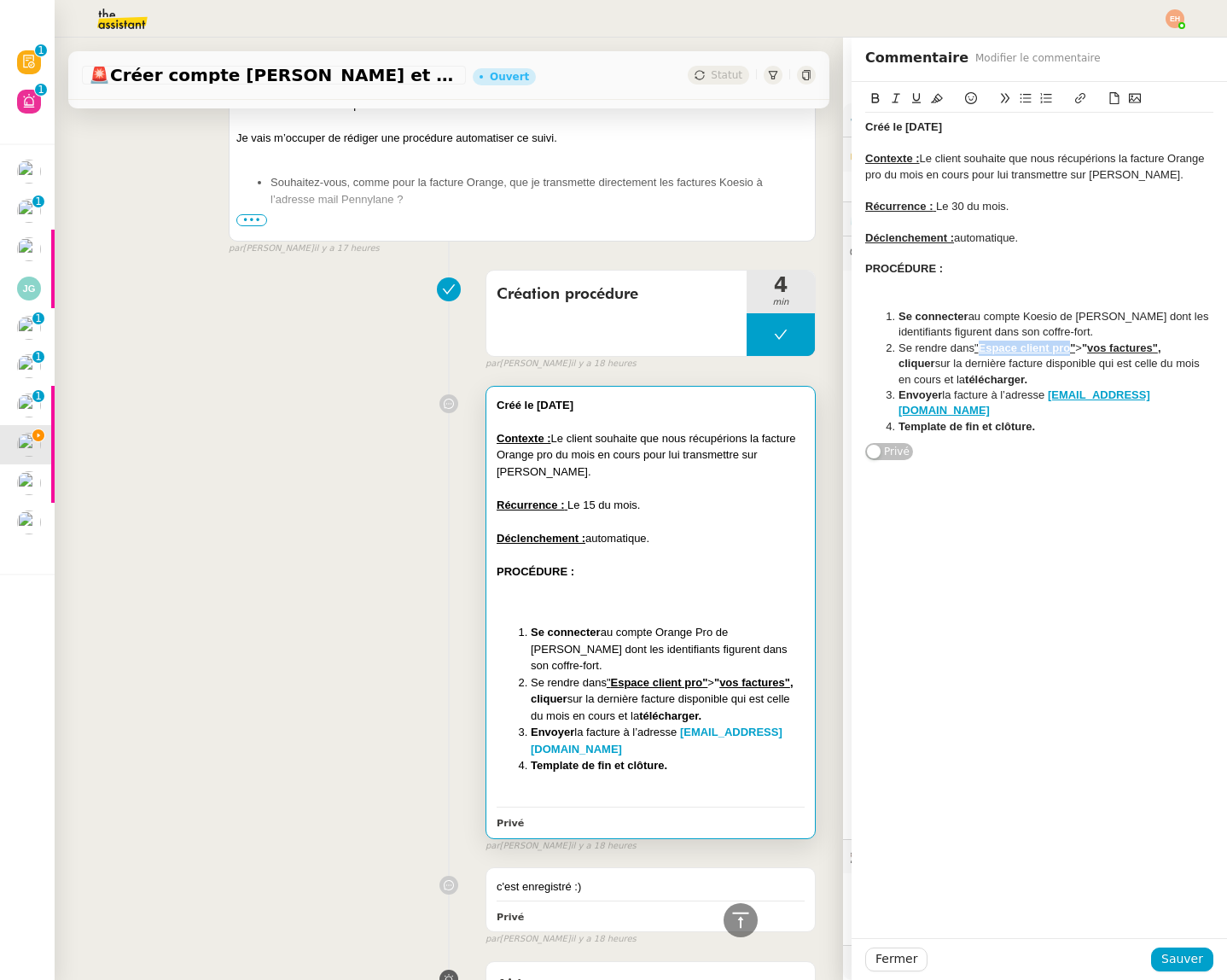
drag, startPoint x: 992, startPoint y: 348, endPoint x: 1076, endPoint y: 345, distance: 84.1
click at [1075, 344] on u "Espace client pro"" at bounding box center [1027, 347] width 98 height 13
drag, startPoint x: 1035, startPoint y: 344, endPoint x: 1116, endPoint y: 341, distance: 81.1
click at [1116, 341] on li "Se rendre dans " Factures" > " vos factures" , cliquer sur la dernière facture …" at bounding box center [1048, 363] width 332 height 47
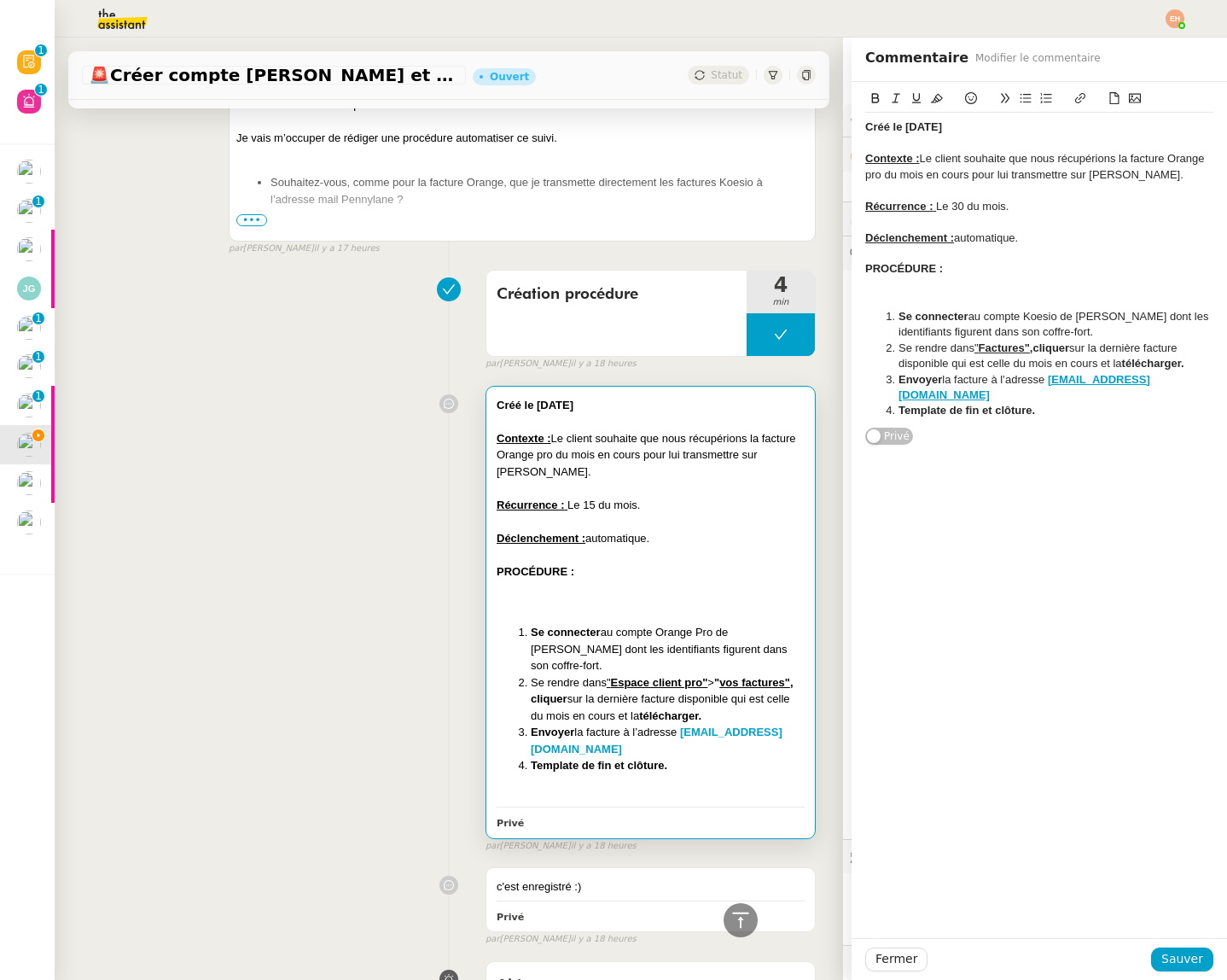
click at [1204, 345] on li "Se rendre dans " Factures", cliquer sur la dernière facture disponible qui est …" at bounding box center [1048, 355] width 332 height 31
click at [954, 359] on li "Se rendre dans " Factures", cliquer sur la dernière facture disponible qui est …" at bounding box center [1048, 355] width 332 height 31
drag, startPoint x: 1052, startPoint y: 360, endPoint x: 1097, endPoint y: 361, distance: 45.0
click at [1056, 359] on li "Se rendre dans " Factures", cliquer sur la dernière facture disponible qui est …" at bounding box center [1048, 355] width 332 height 31
click at [1187, 362] on li "Se rendre dans " Factures", cliquer sur la dernière facture disponible qui est …" at bounding box center [1048, 355] width 332 height 31
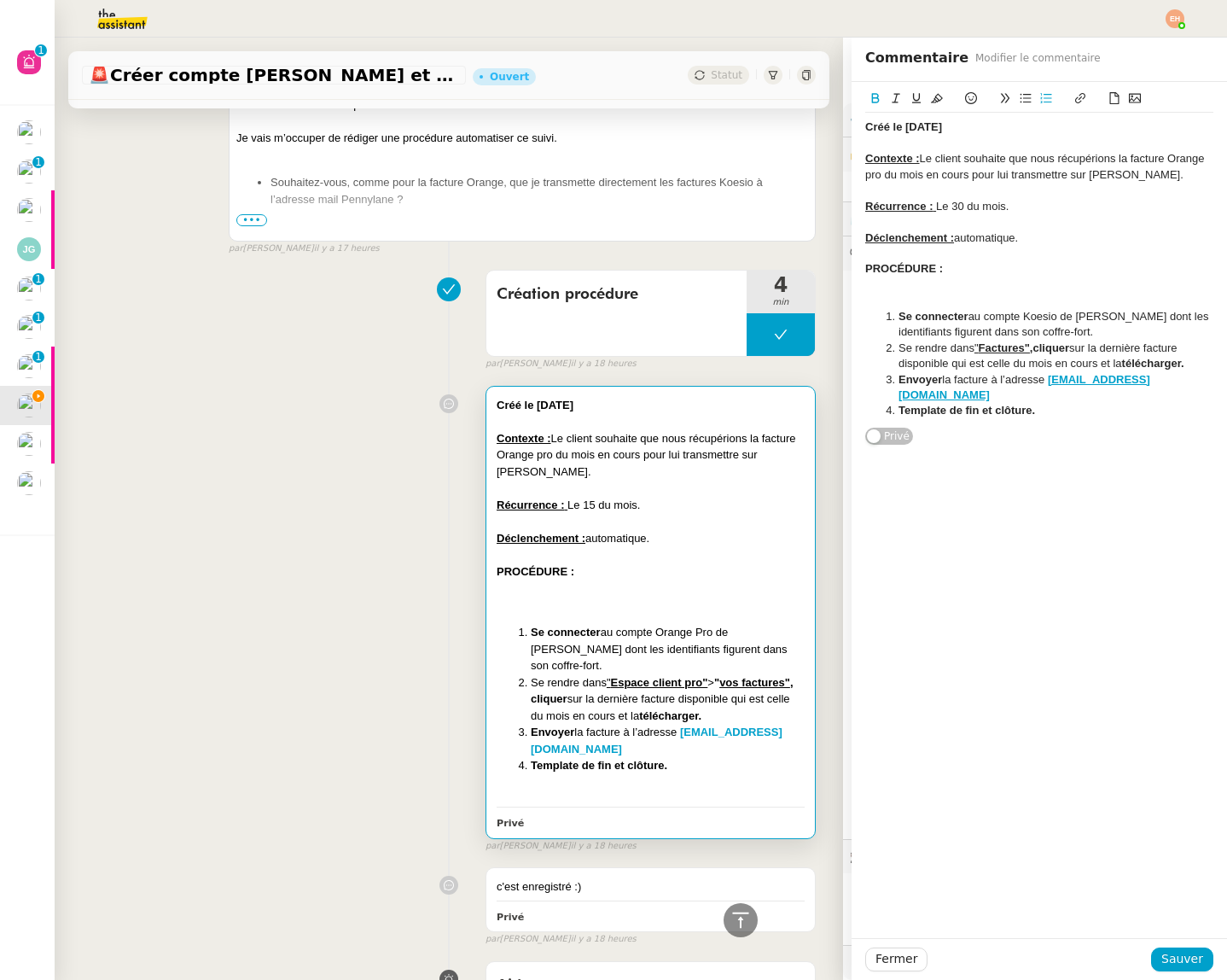
click at [1043, 413] on li "Template de fin et clôture." at bounding box center [1048, 410] width 332 height 15
click at [1044, 413] on li "Template de fin et clôture." at bounding box center [1048, 410] width 332 height 15
click at [1043, 413] on li "Template de fin et clôture." at bounding box center [1048, 410] width 332 height 15
click at [1038, 413] on li "Template de fin et clôture." at bounding box center [1048, 410] width 332 height 15
drag, startPoint x: 1031, startPoint y: 410, endPoint x: 893, endPoint y: 414, distance: 138.1
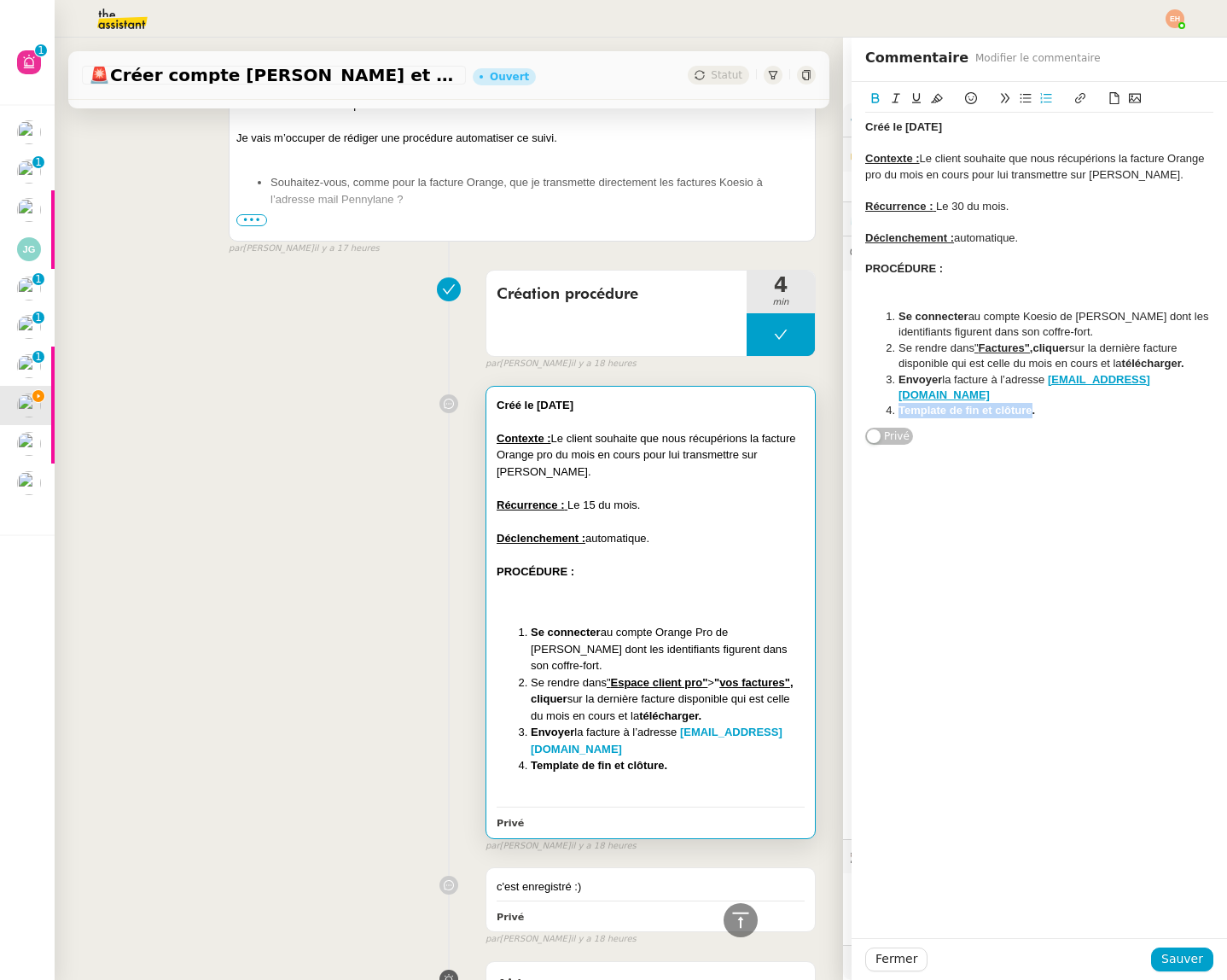
click at [893, 414] on li "Template de fin et clôture." at bounding box center [1048, 410] width 332 height 15
click at [1043, 413] on li "Template de fin et clôture." at bounding box center [1048, 410] width 332 height 15
drag, startPoint x: 1034, startPoint y: 410, endPoint x: 901, endPoint y: 409, distance: 133.0
click at [902, 409] on strong "Template de fin et clôture." at bounding box center [967, 410] width 137 height 13
click at [1188, 964] on span "Sauver" at bounding box center [1182, 959] width 42 height 20
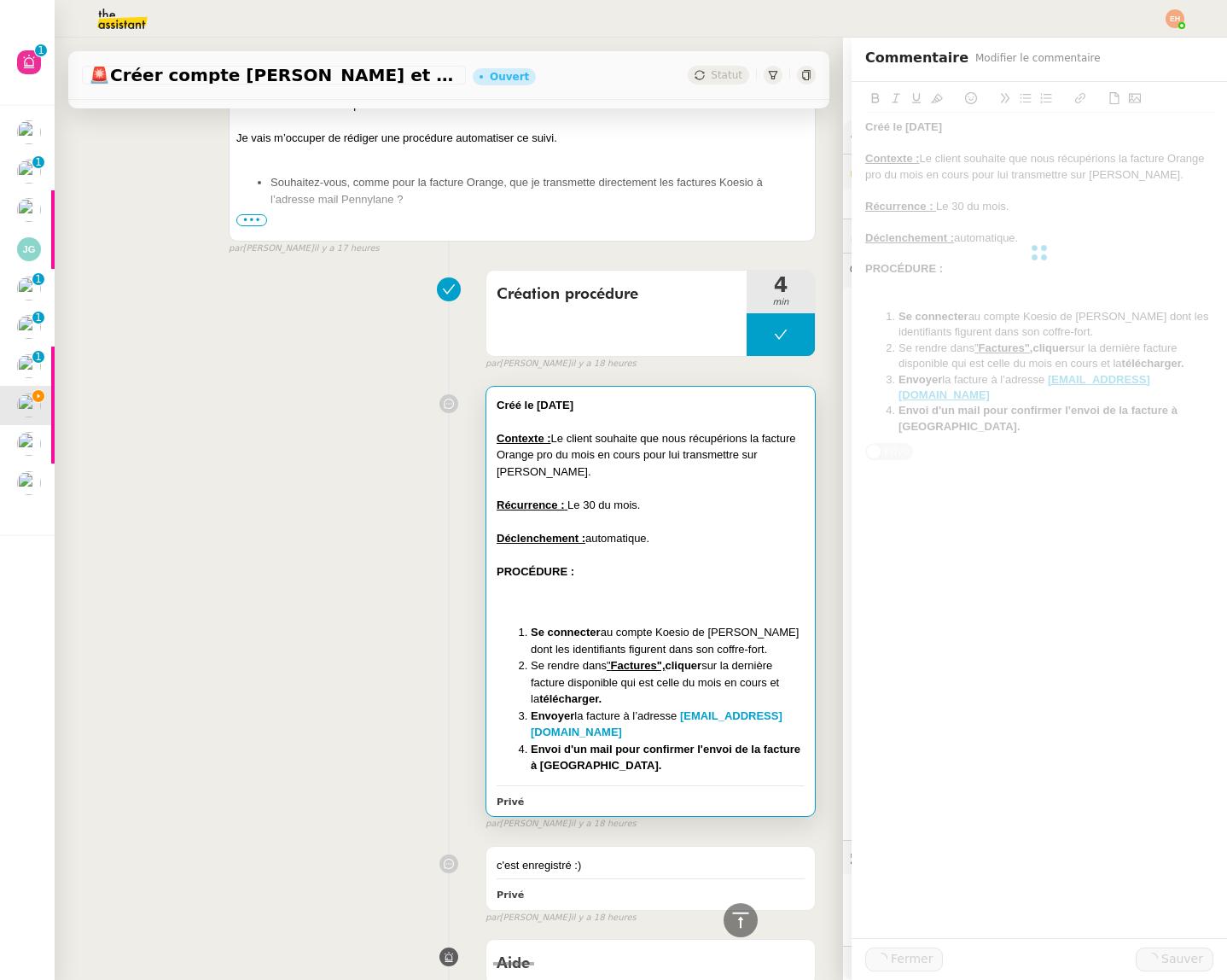
scroll to position [162, 0]
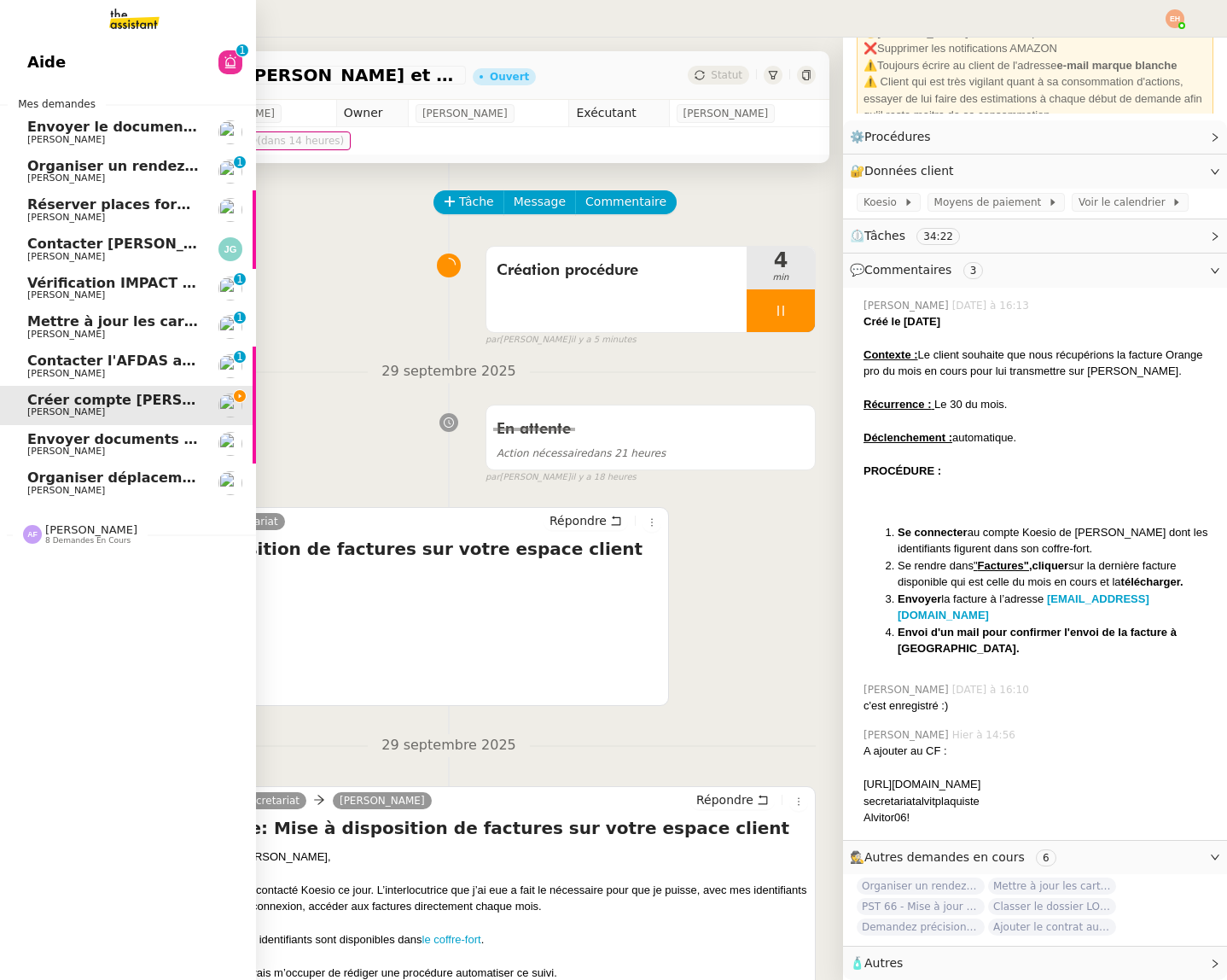
click at [60, 361] on span "Contacter l'AFDAS aujourd'hui pour contrat Zaineb" at bounding box center [224, 361] width 392 height 16
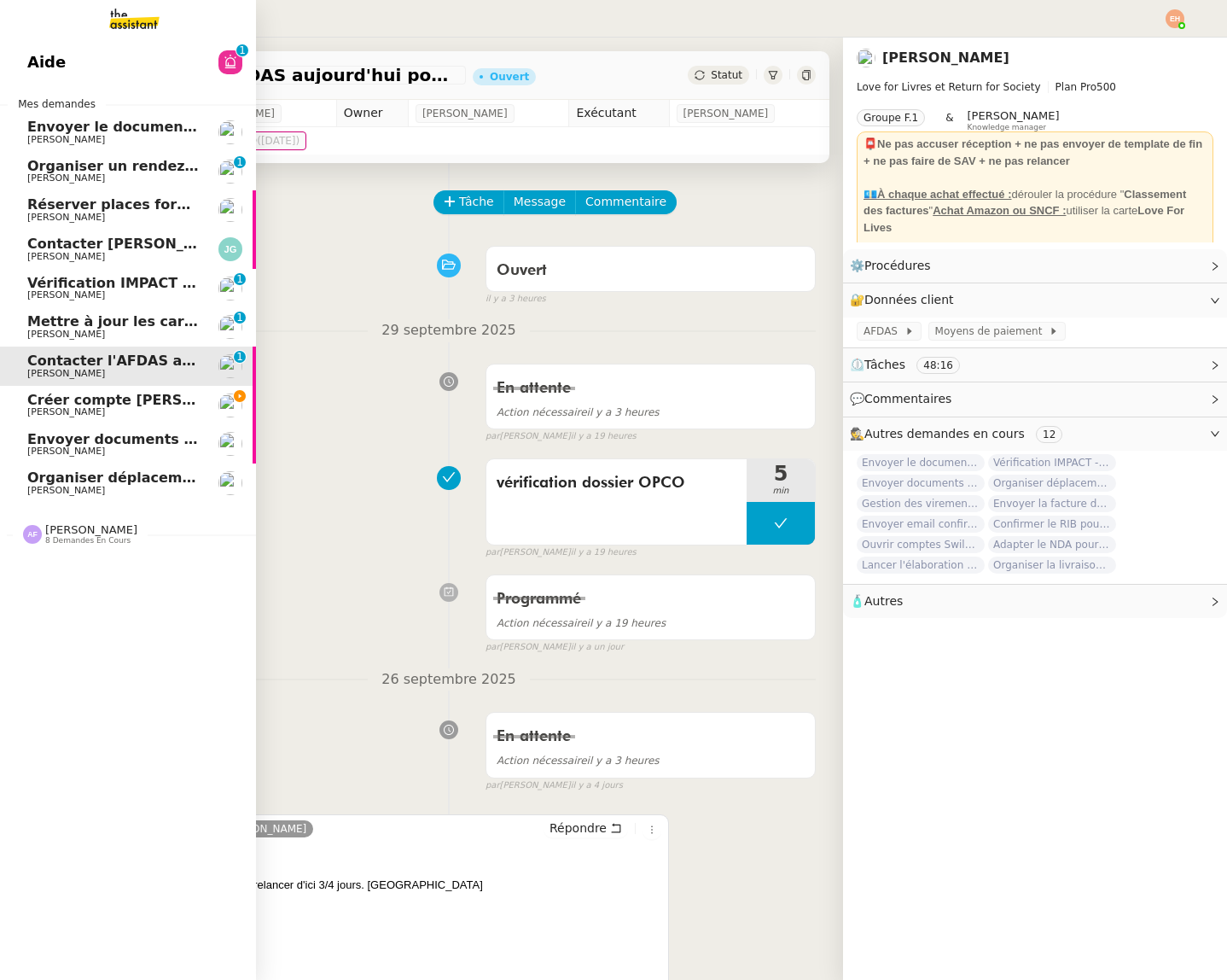
click at [106, 399] on span "Créer compte [PERSON_NAME] et récupérer factures" at bounding box center [230, 400] width 405 height 16
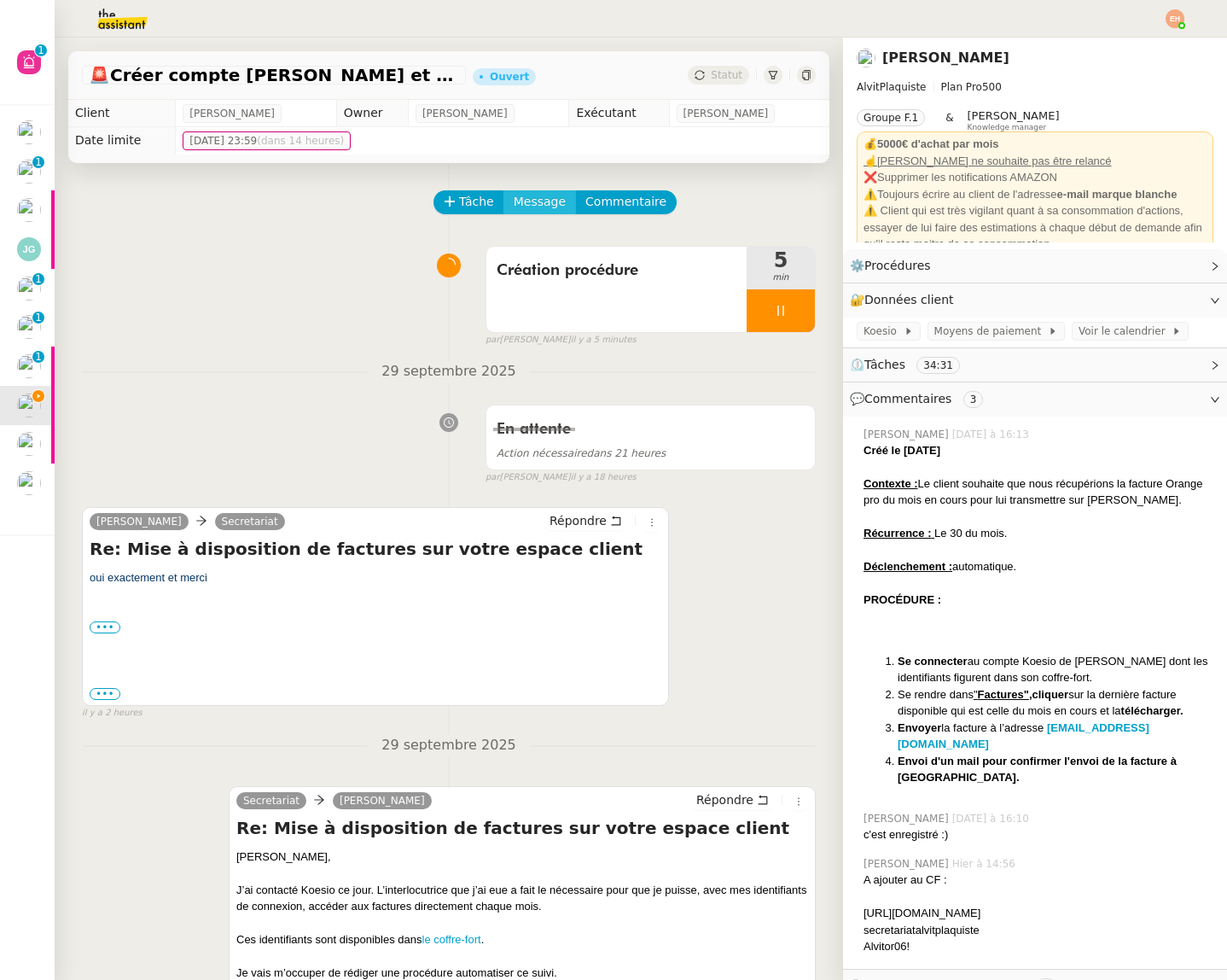
click at [535, 205] on span "Message" at bounding box center [540, 202] width 52 height 20
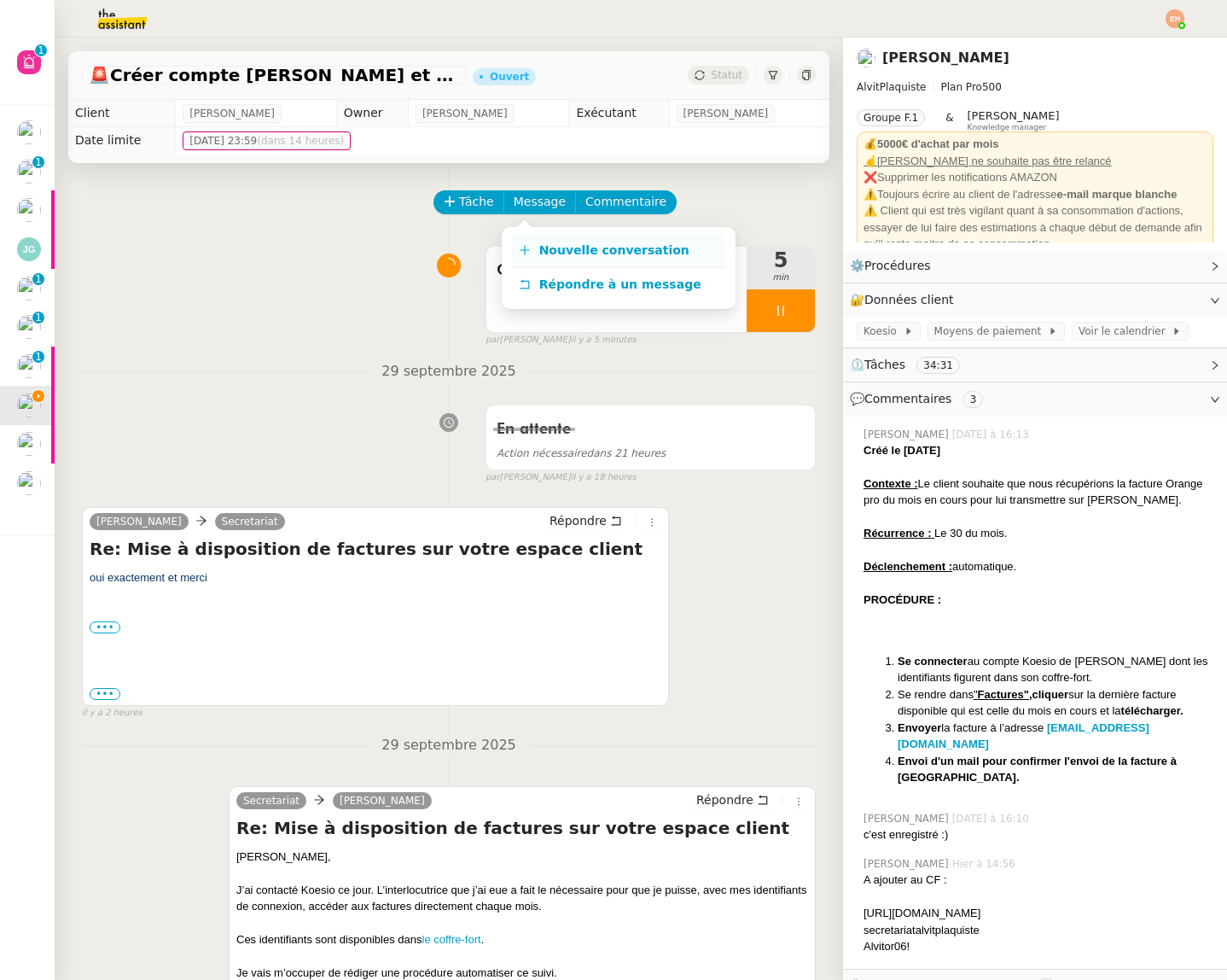
click at [561, 242] on link "Nouvelle conversation" at bounding box center [618, 251] width 213 height 34
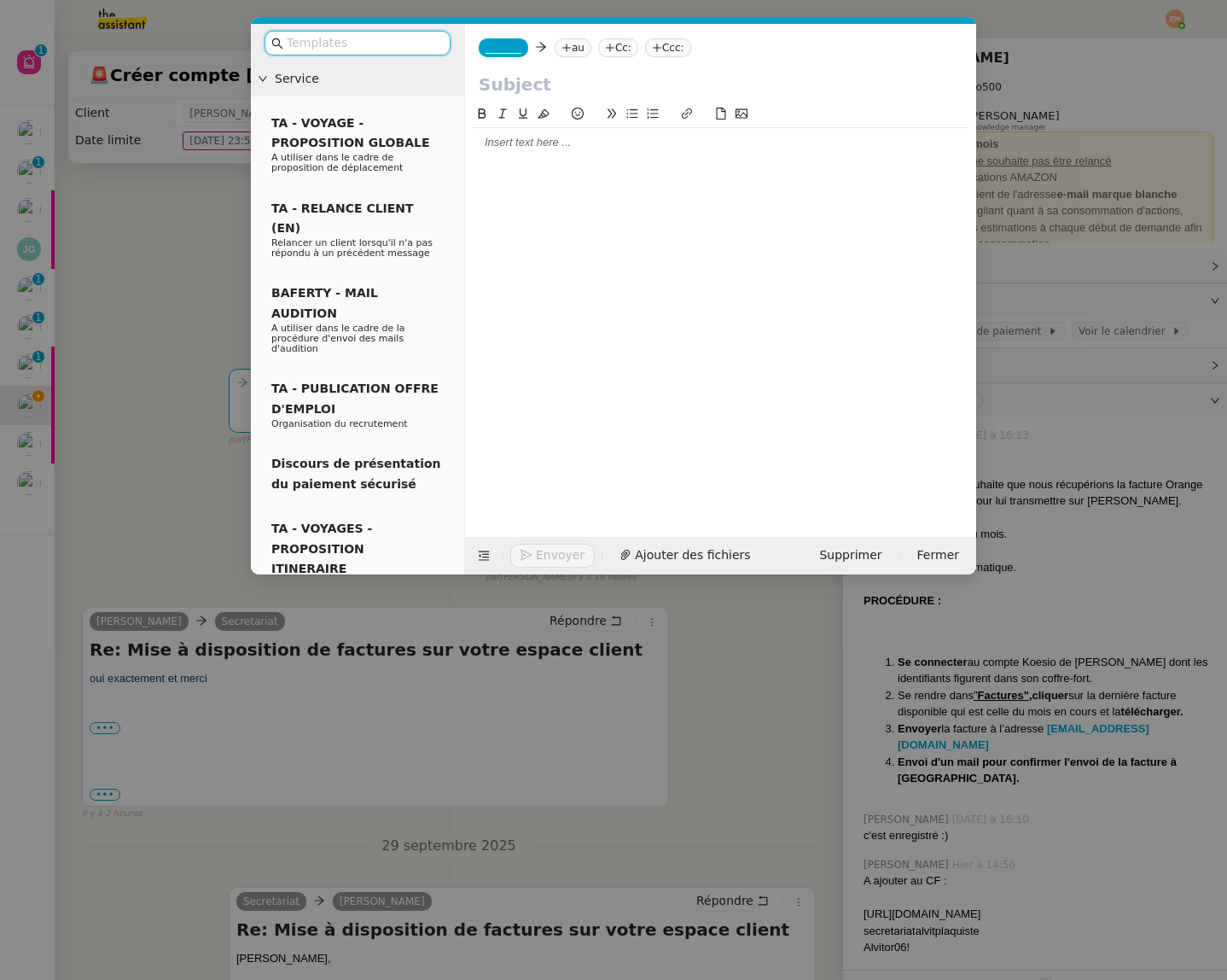
click at [520, 46] on span "_______" at bounding box center [504, 47] width 36 height 12
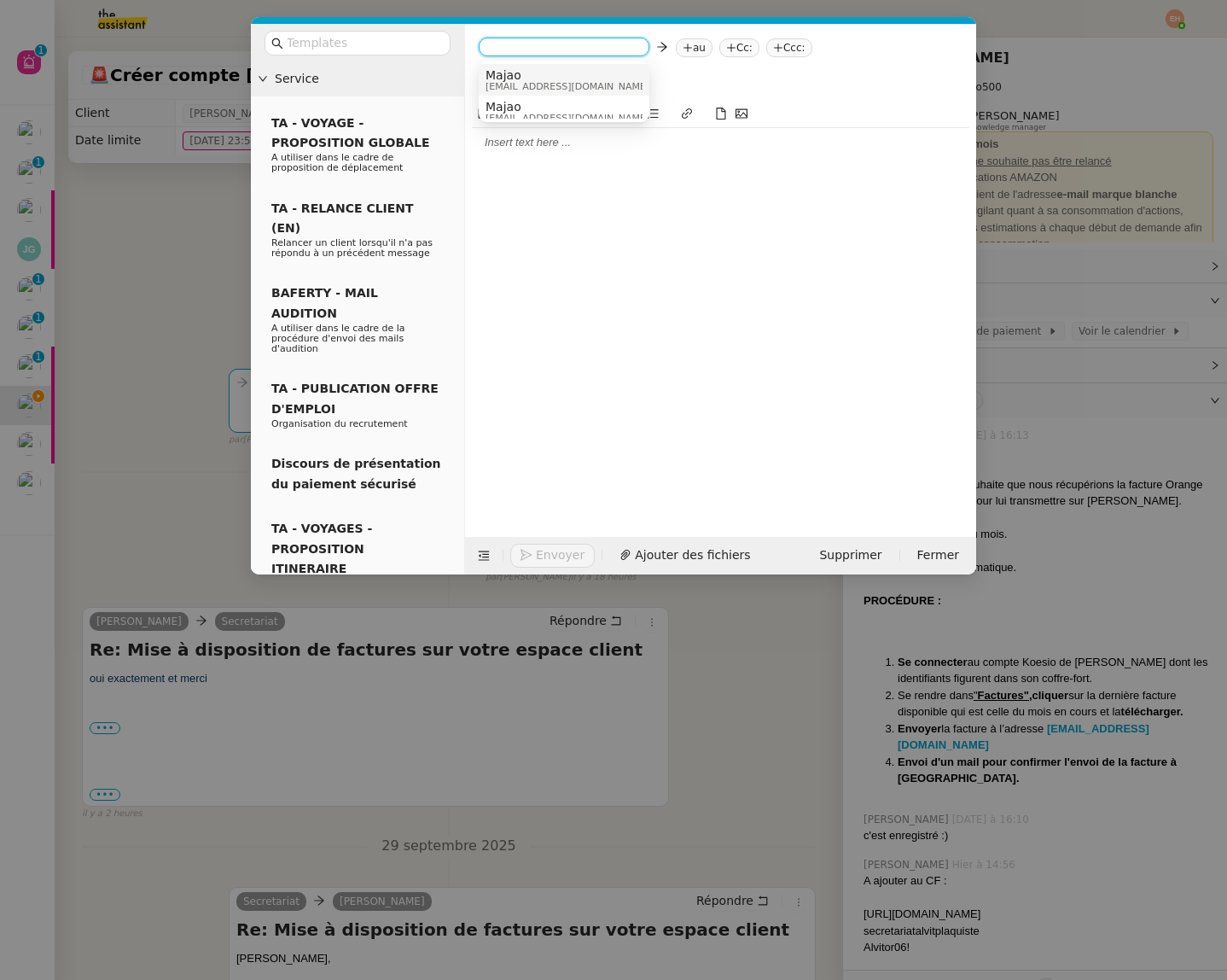
click at [528, 76] on span "Majao" at bounding box center [567, 74] width 164 height 13
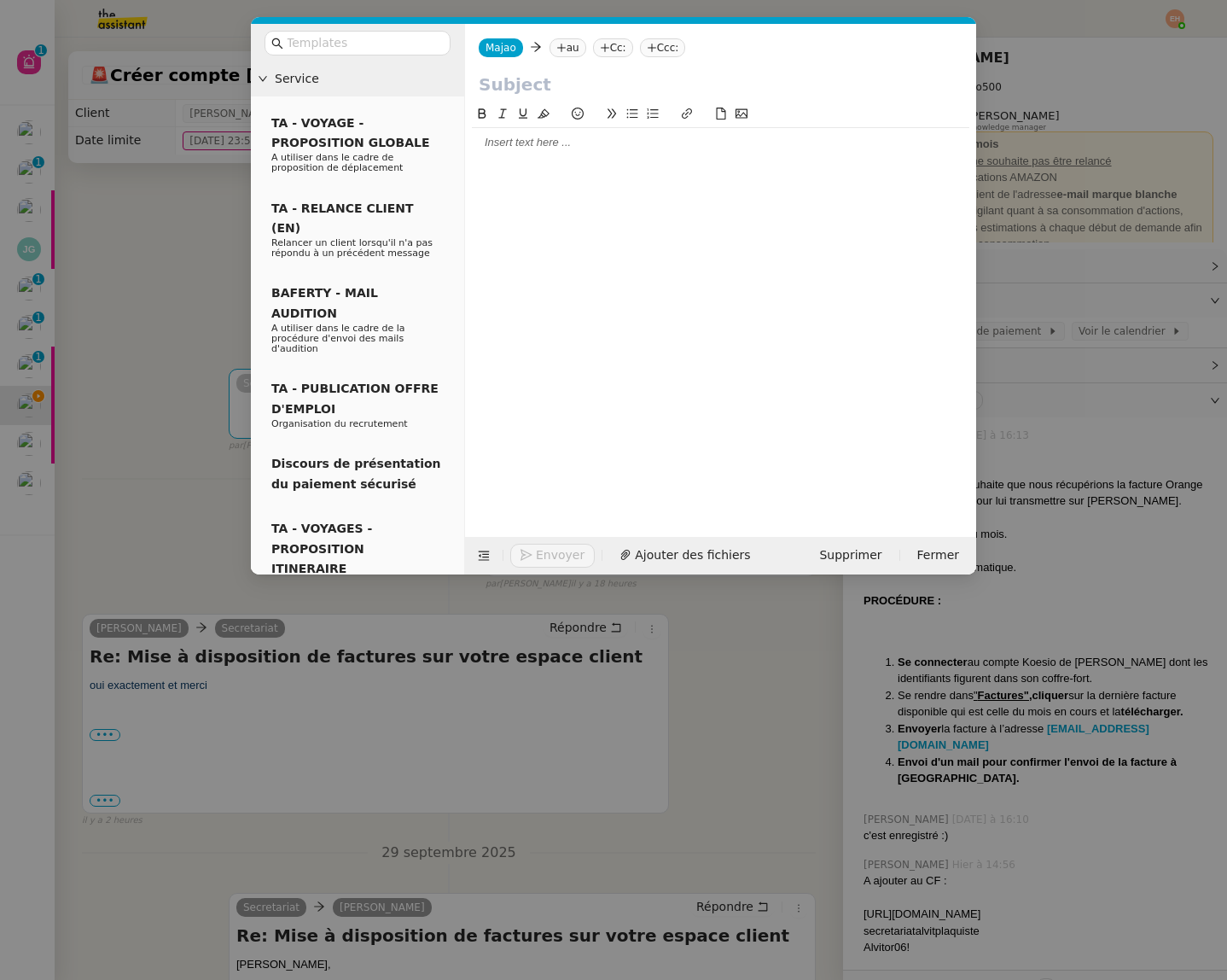
click at [572, 45] on nz-tag "au" at bounding box center [567, 47] width 37 height 19
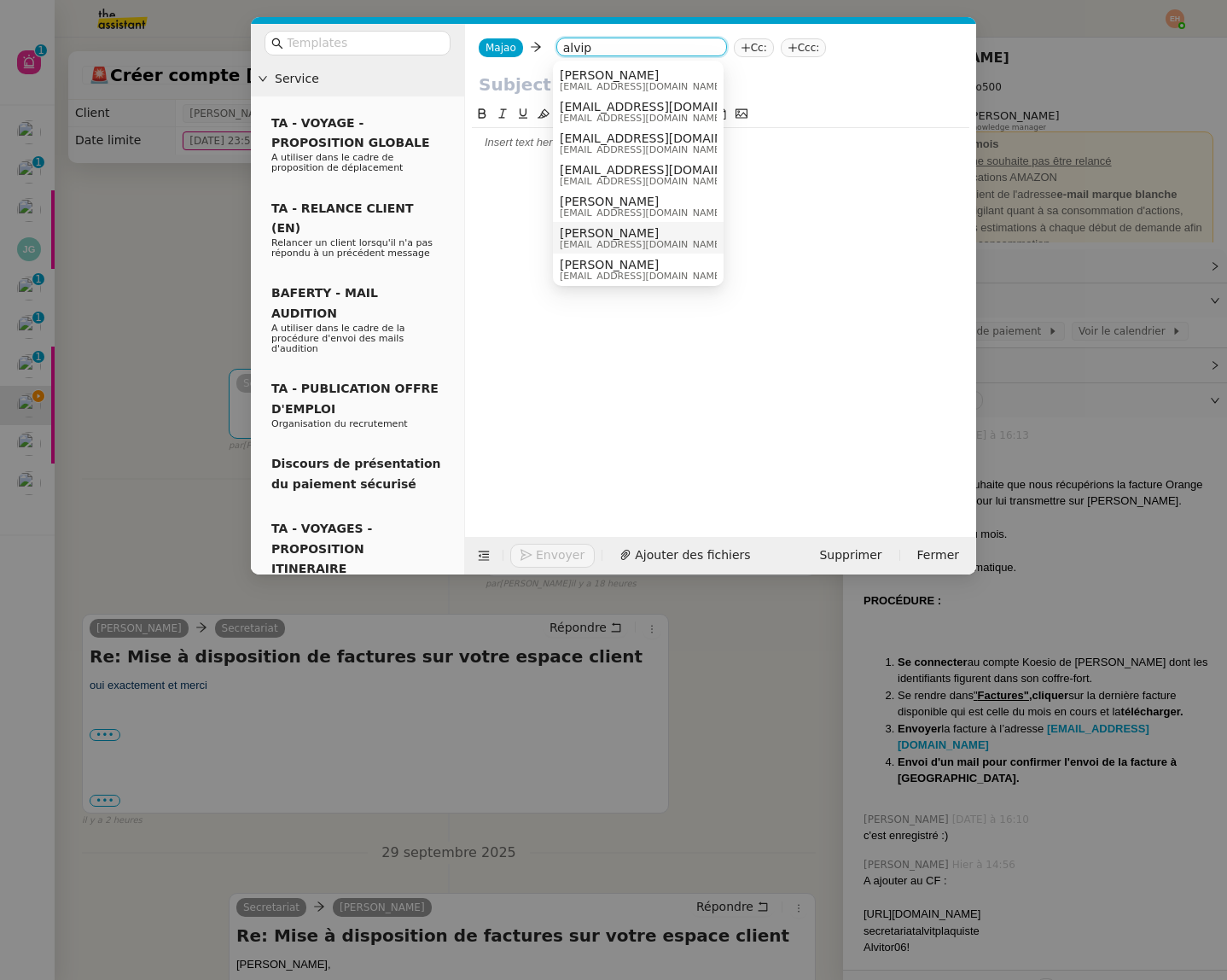
type input "alvip"
click at [125, 309] on nz-modal-container "Service TA - VOYAGE - PROPOSITION GLOBALE A utiliser dans le cadre de propositi…" at bounding box center [613, 490] width 1227 height 980
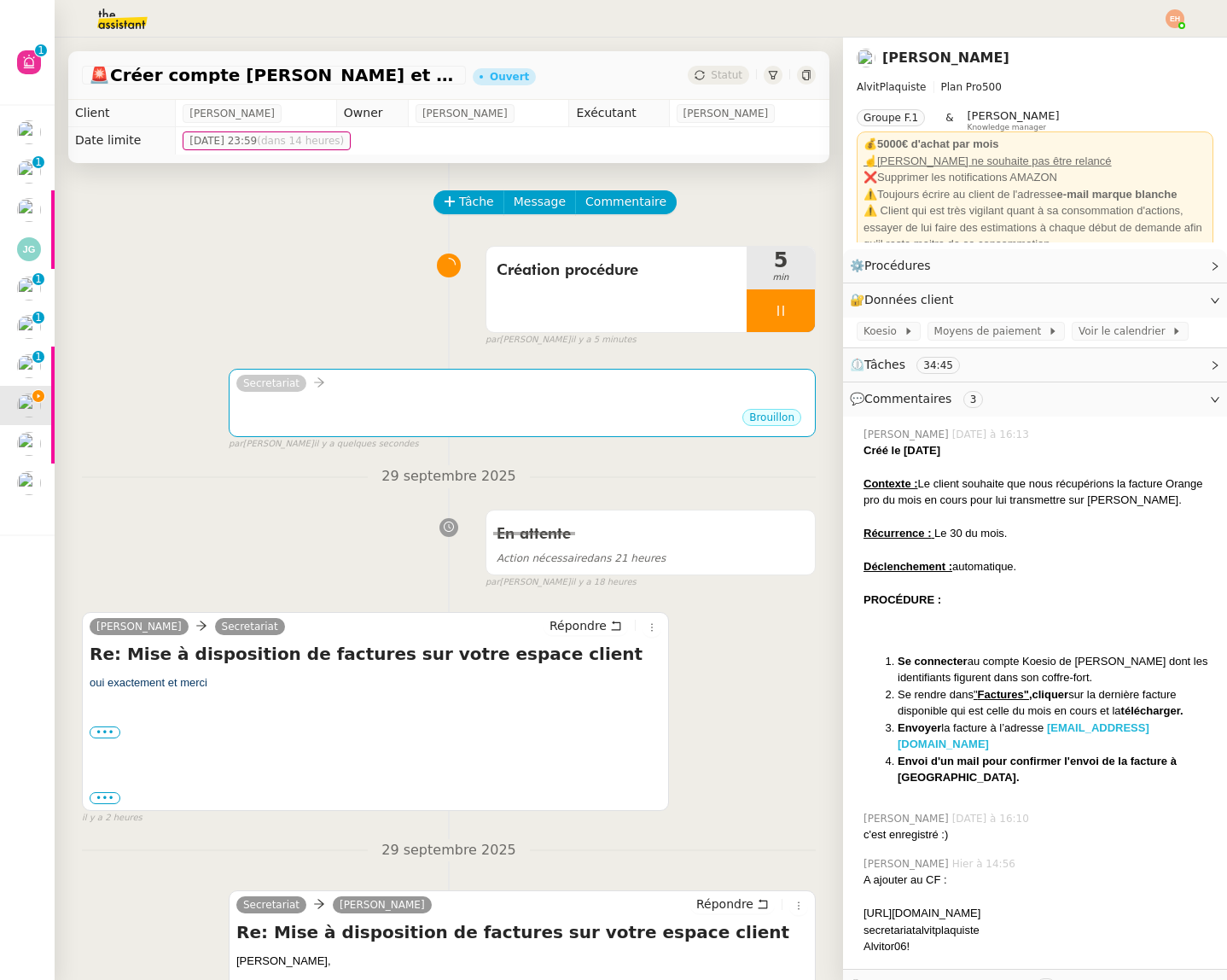
copy strong "[EMAIL_ADDRESS][DOMAIN_NAME]"
click at [469, 418] on div "Brouillon" at bounding box center [522, 420] width 572 height 26
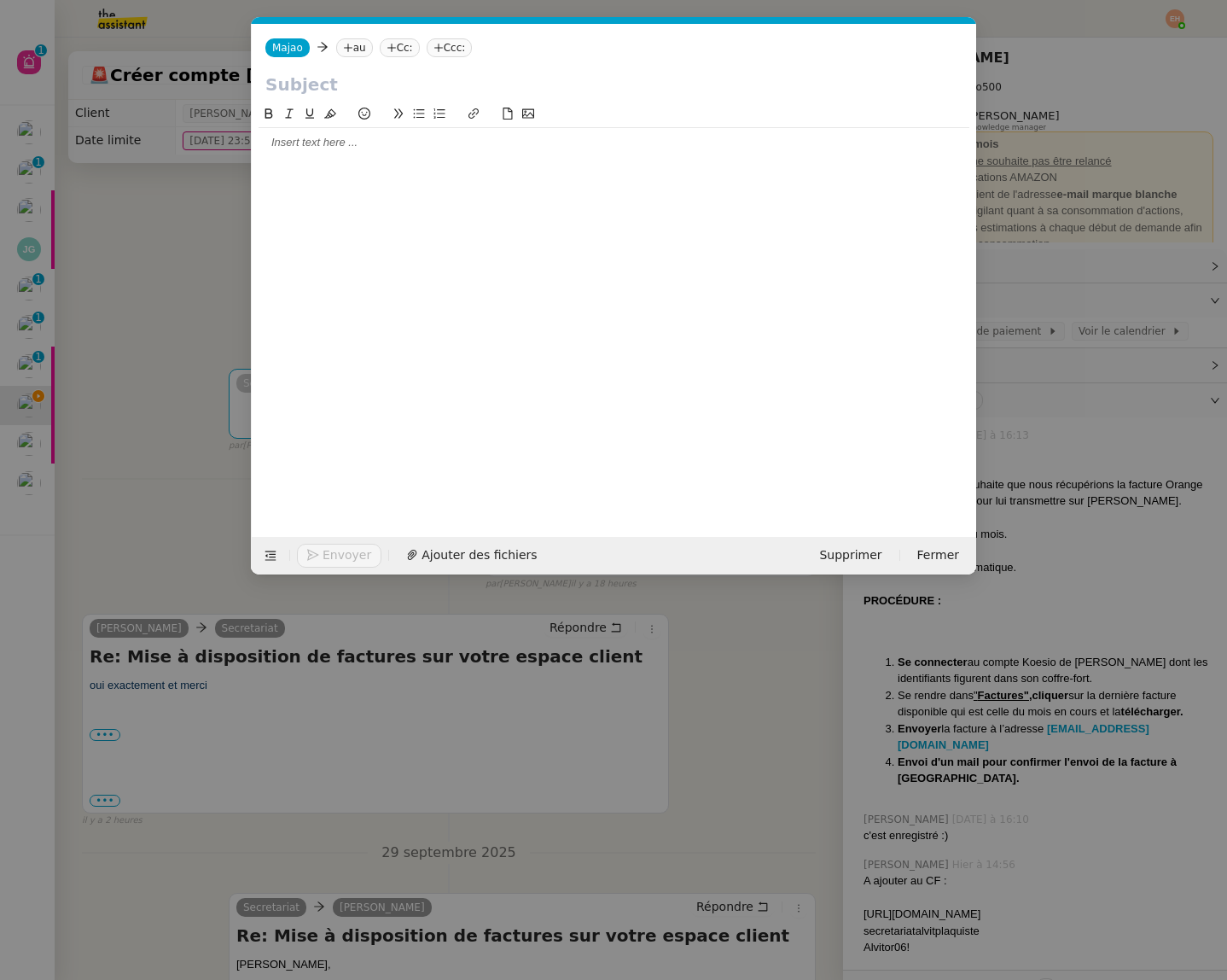
scroll to position [0, 36]
click at [344, 52] on icon at bounding box center [347, 47] width 10 height 10
paste input "[EMAIL_ADDRESS][DOMAIN_NAME]"
type input "[EMAIL_ADDRESS][DOMAIN_NAME]"
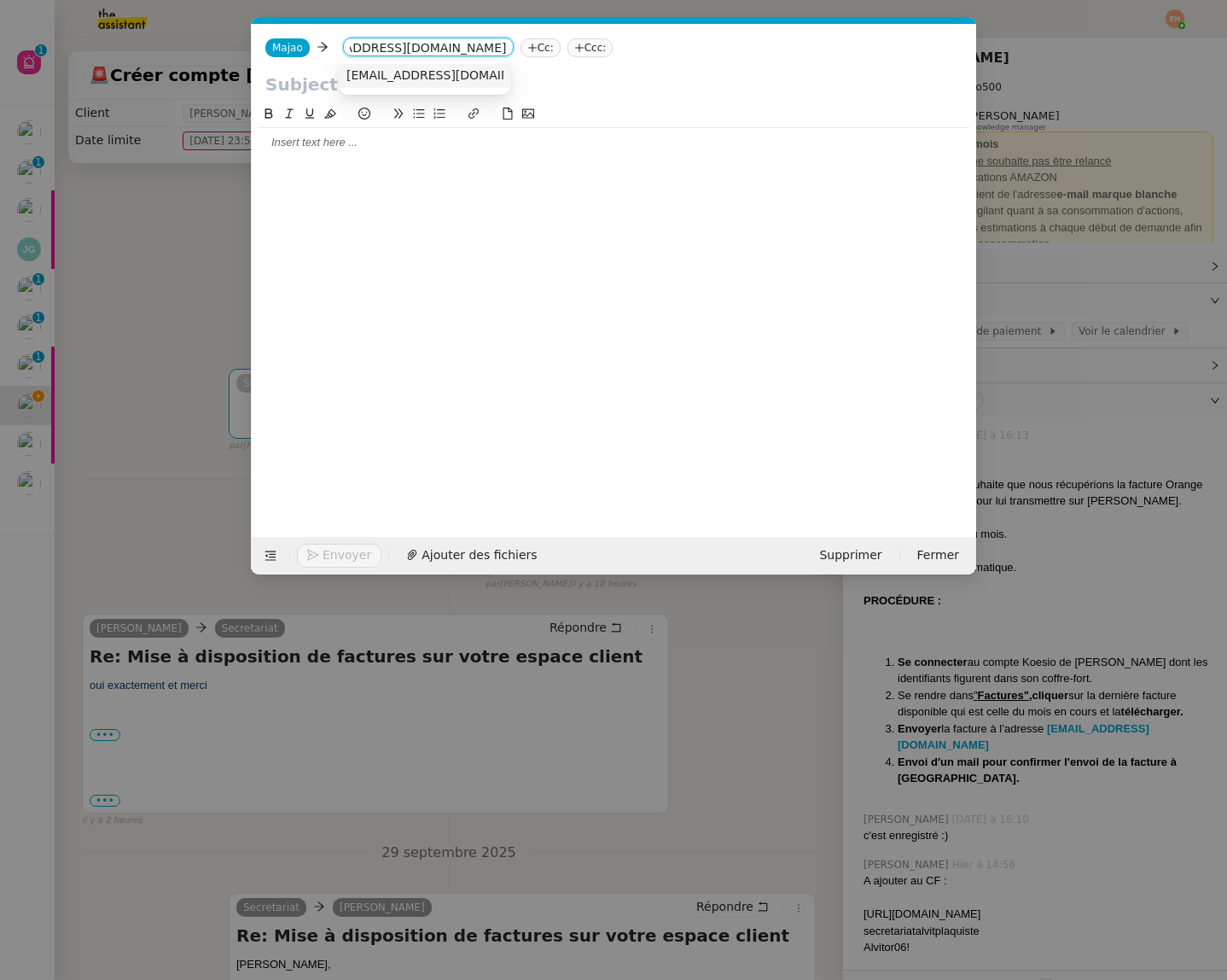
scroll to position [0, 0]
click at [392, 75] on span "[EMAIL_ADDRESS][DOMAIN_NAME]" at bounding box center [451, 74] width 209 height 13
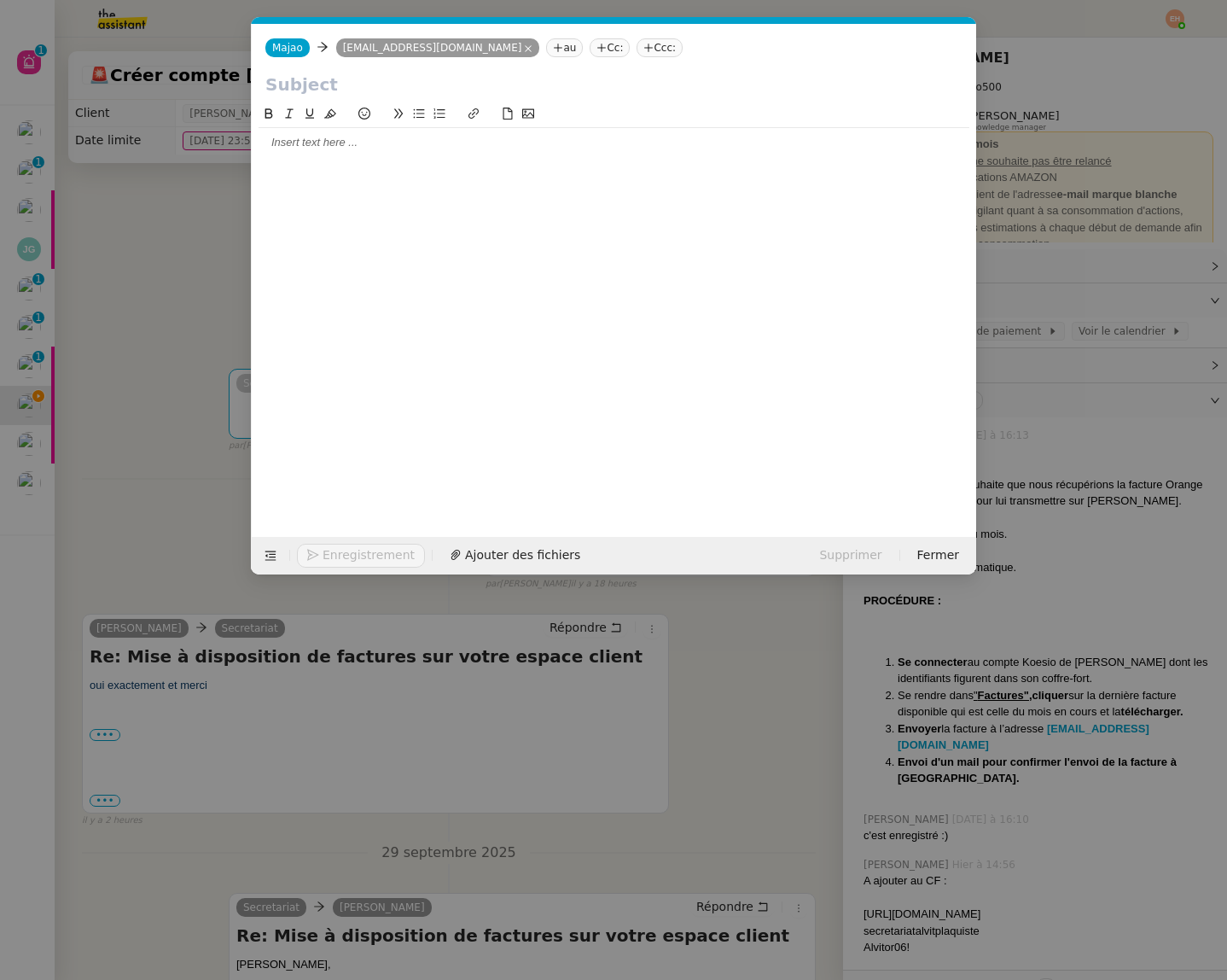
click at [392, 78] on input "text" at bounding box center [614, 84] width 697 height 26
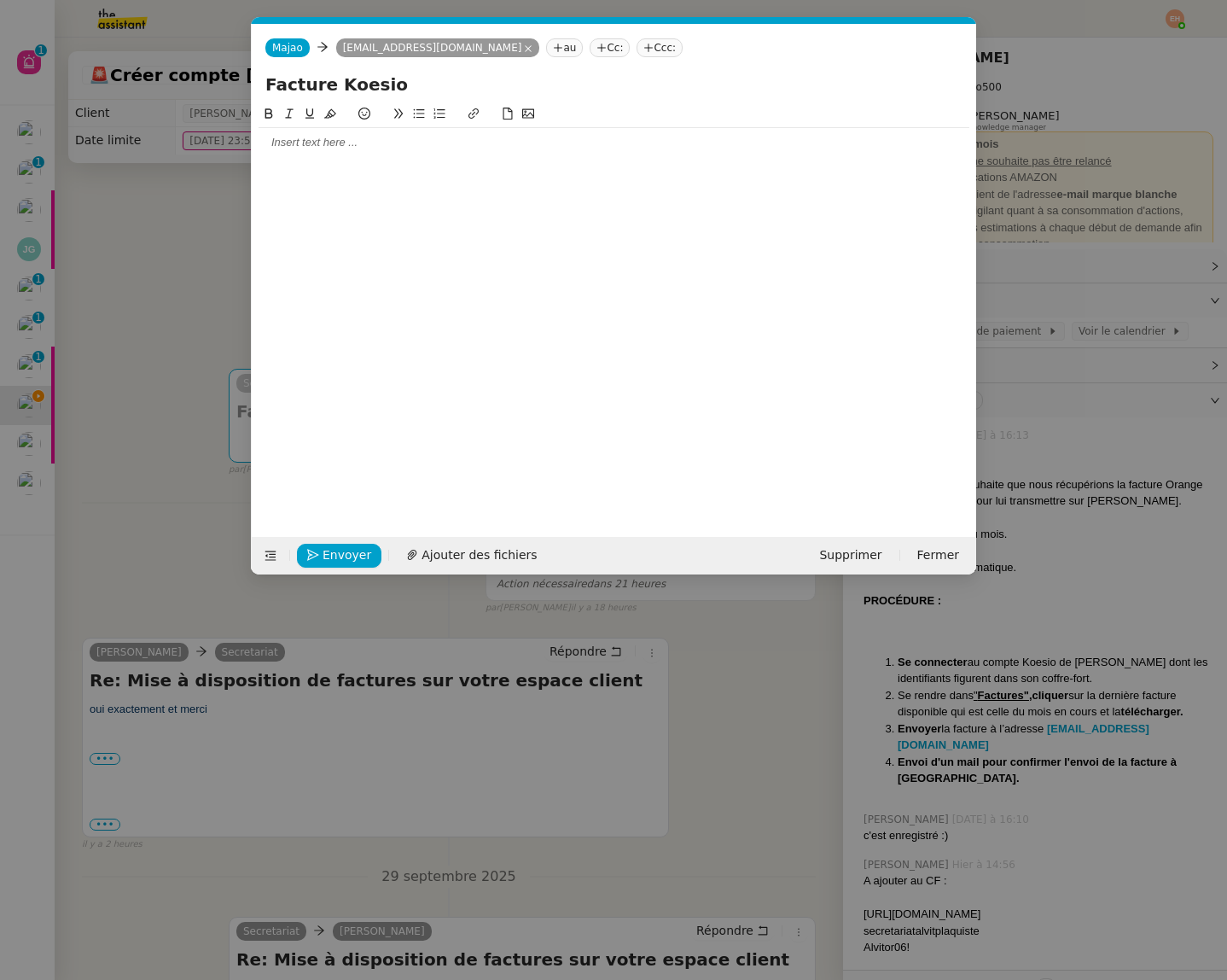
type input "Facture Koesio"
click at [371, 155] on div at bounding box center [614, 142] width 711 height 29
click at [430, 561] on span "Ajouter des fichiers" at bounding box center [479, 555] width 115 height 20
click at [402, 158] on div at bounding box center [614, 294] width 711 height 382
click at [404, 149] on div at bounding box center [614, 142] width 711 height 15
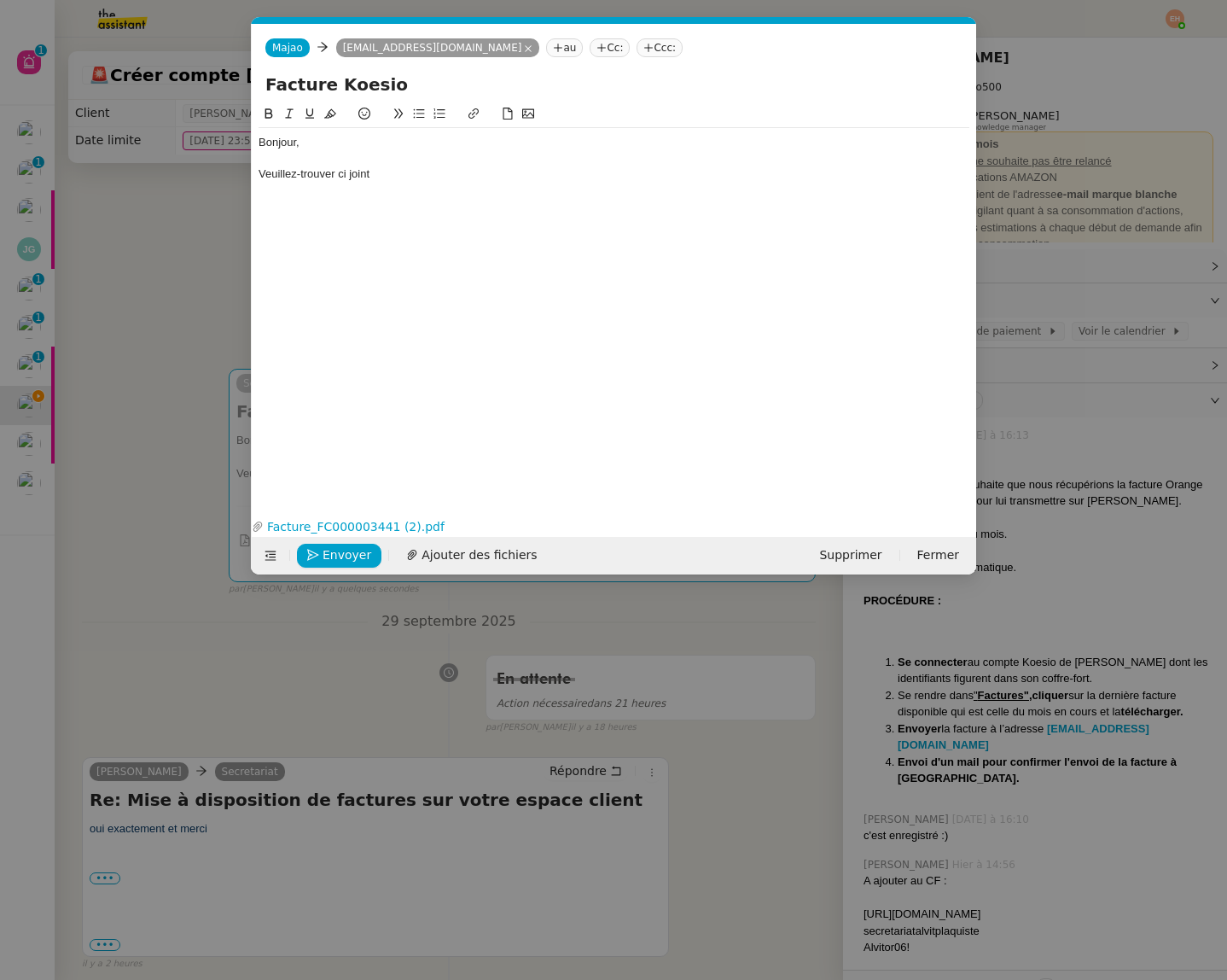
drag, startPoint x: 152, startPoint y: 310, endPoint x: 168, endPoint y: 315, distance: 16.8
click at [152, 310] on nz-modal-container "Service TA - VOYAGE - PROPOSITION GLOBALE A utiliser dans le cadre de propositi…" at bounding box center [613, 490] width 1227 height 980
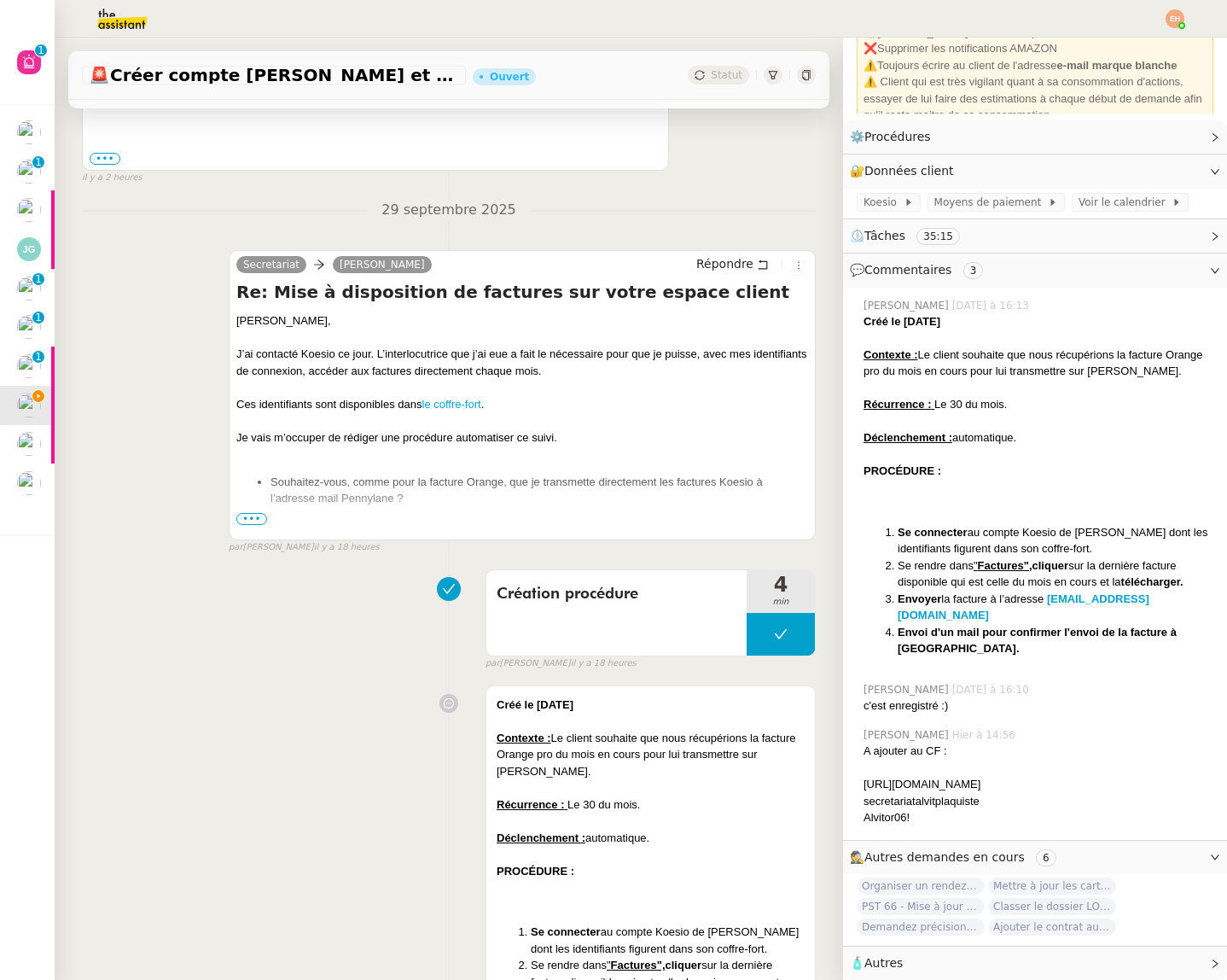
scroll to position [1325, 0]
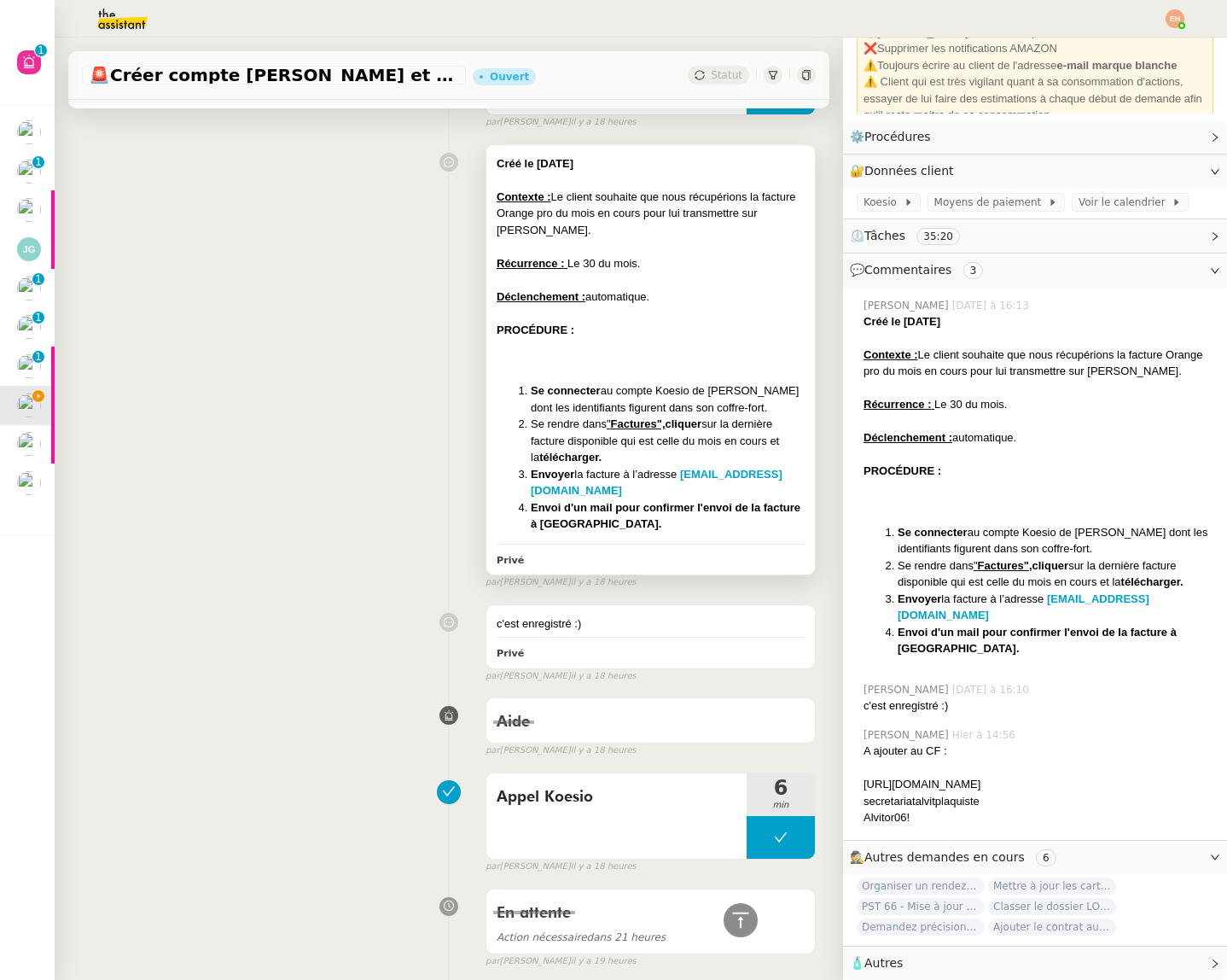
click at [579, 434] on li "Se rendre dans " Factures", cliquer sur la dernière facture disponible qui est …" at bounding box center [668, 440] width 274 height 50
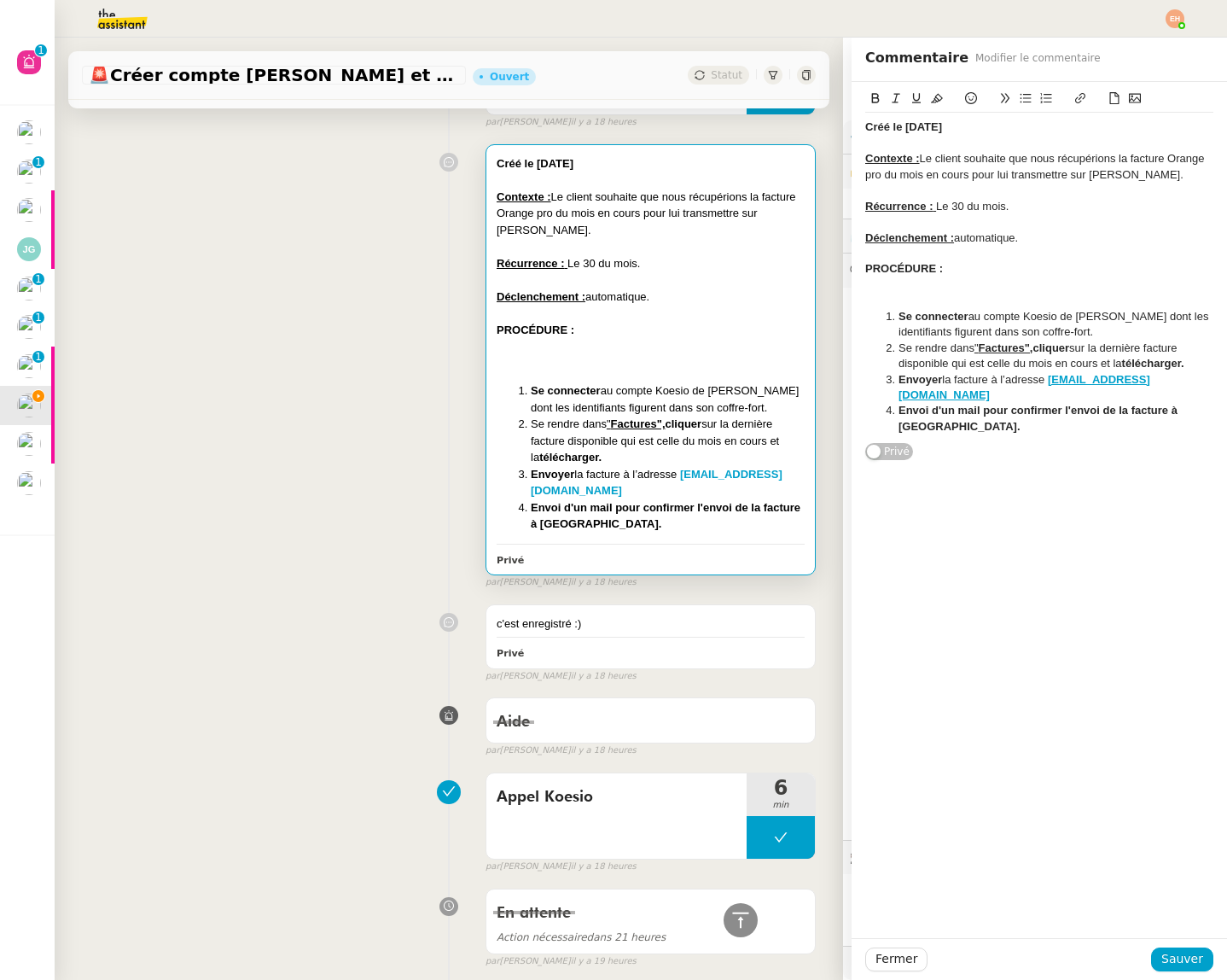
click at [993, 422] on li "Envoi d'un mail pour confirmer l'envoi de la facture à [GEOGRAPHIC_DATA]." at bounding box center [1048, 418] width 332 height 31
click at [1112, 393] on li "Envoyer la facture à l’adresse [EMAIL_ADDRESS][DOMAIN_NAME]" at bounding box center [1048, 388] width 332 height 31
drag, startPoint x: 898, startPoint y: 430, endPoint x: 953, endPoint y: 441, distance: 56.1
click at [953, 434] on li "Envoi d'un mail pour confirmer l'envoi de la facture à [GEOGRAPHIC_DATA]." at bounding box center [1048, 418] width 332 height 31
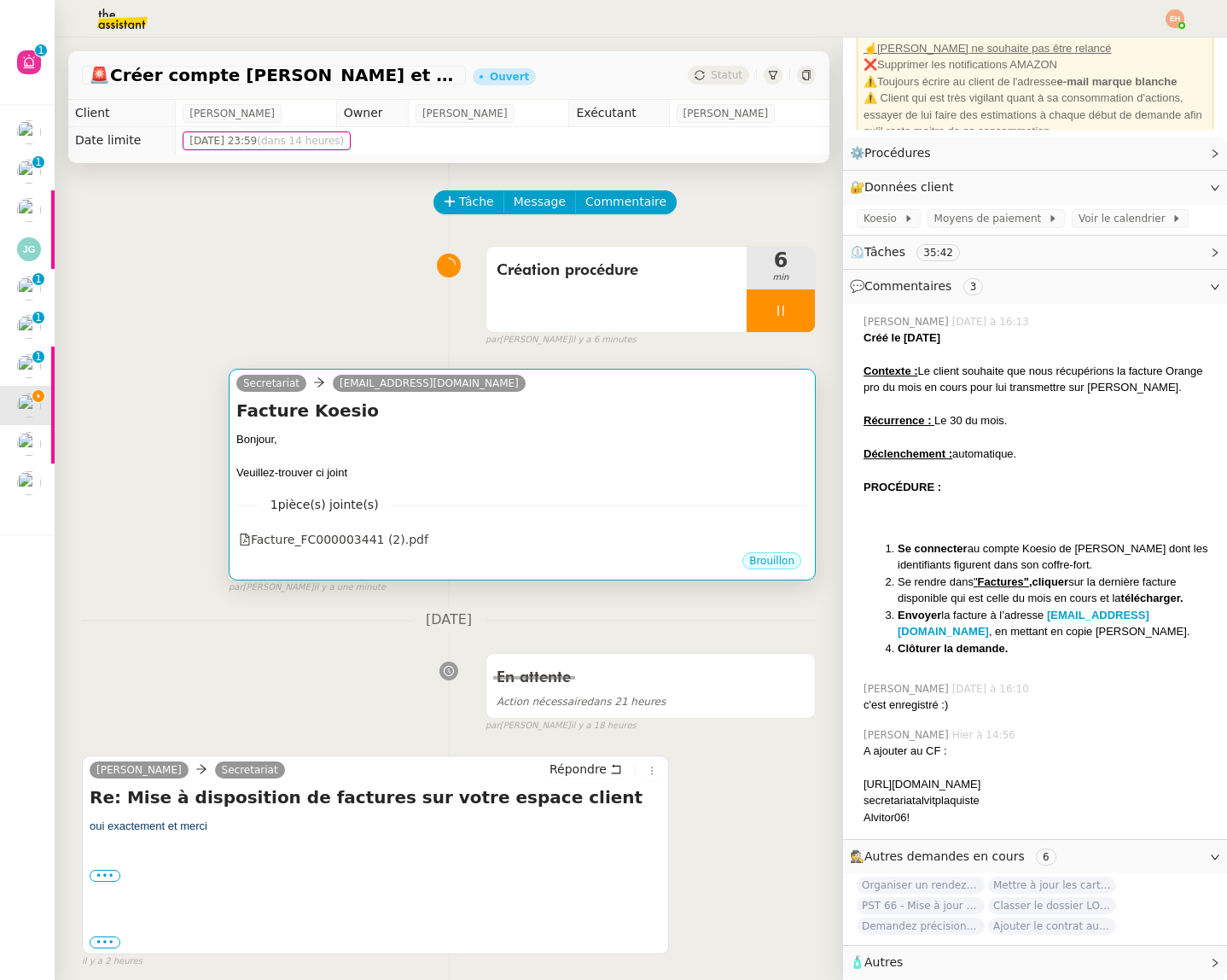
click at [388, 415] on h4 "Facture Koesio" at bounding box center [522, 410] width 572 height 24
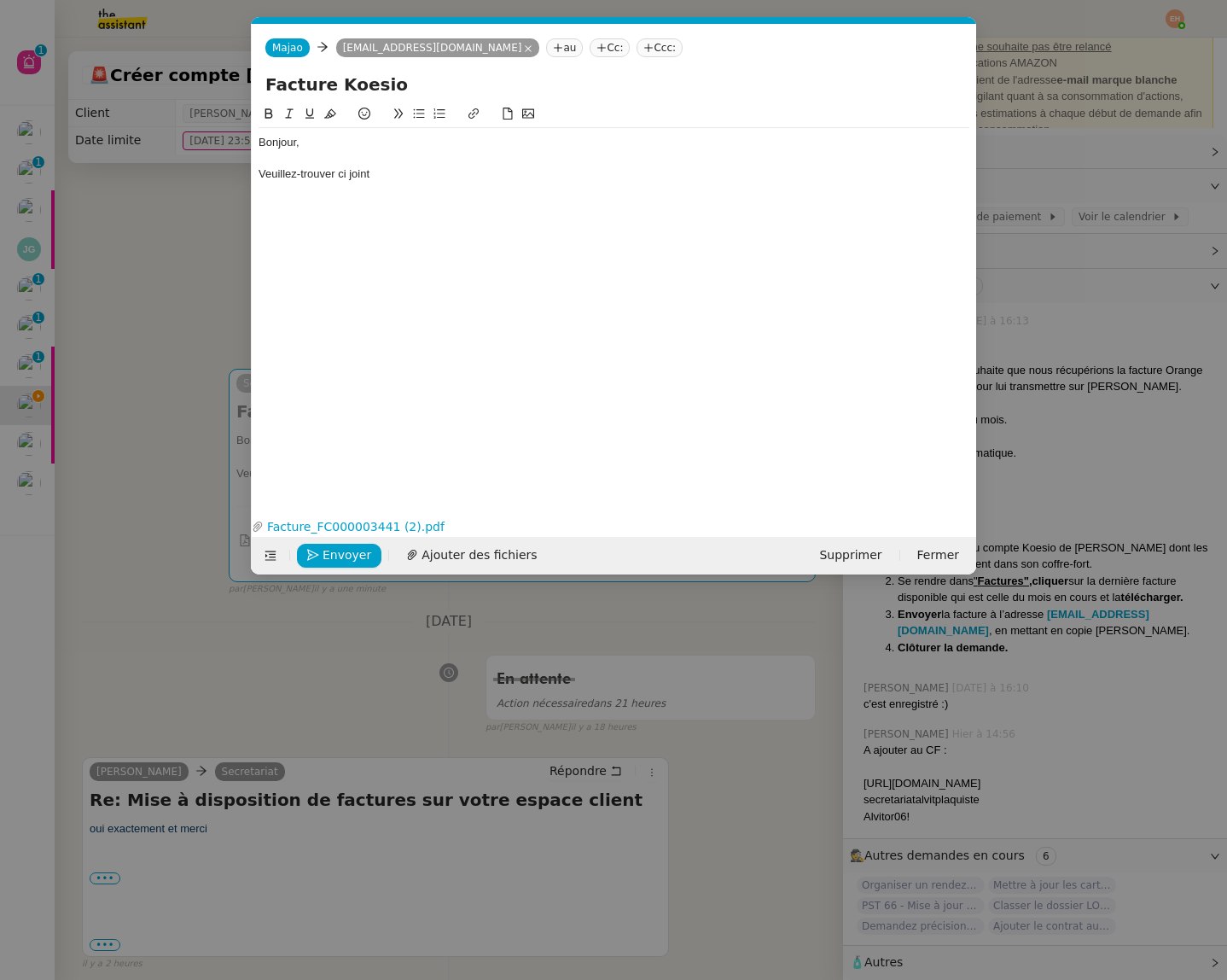
scroll to position [0, 36]
click at [403, 189] on div "Bonjour, Veuillez-trouver ci joint" at bounding box center [614, 294] width 711 height 382
click at [347, 176] on div "Veuillez-trouver ci joint" at bounding box center [614, 174] width 711 height 15
click at [0, 0] on lt-em "ci-joint" at bounding box center [0, 0] width 0 height 0
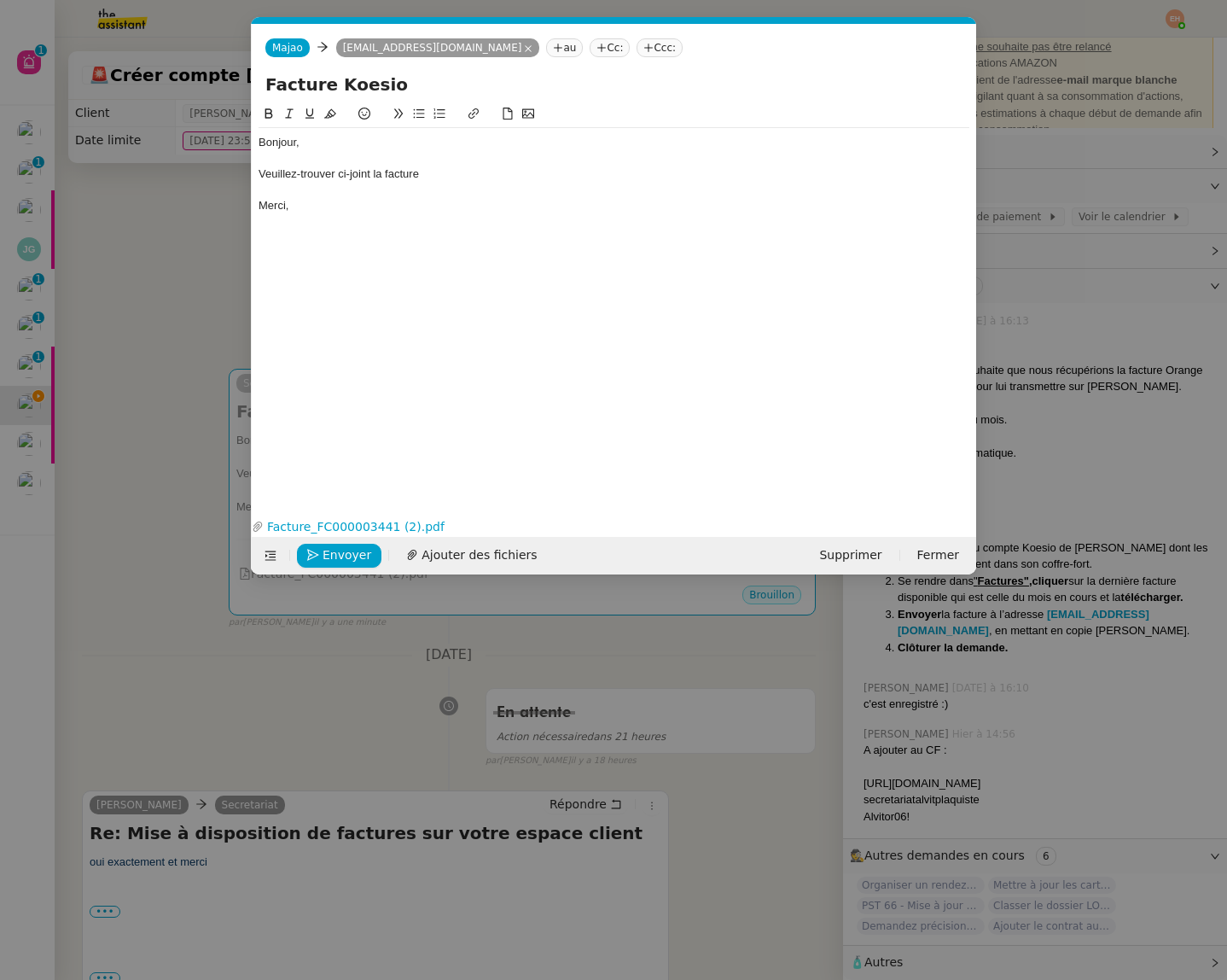
click at [427, 171] on div "Veuillez-trouver ci-joint la facture" at bounding box center [614, 174] width 711 height 15
click at [630, 51] on nz-tag "Cc:" at bounding box center [609, 47] width 40 height 19
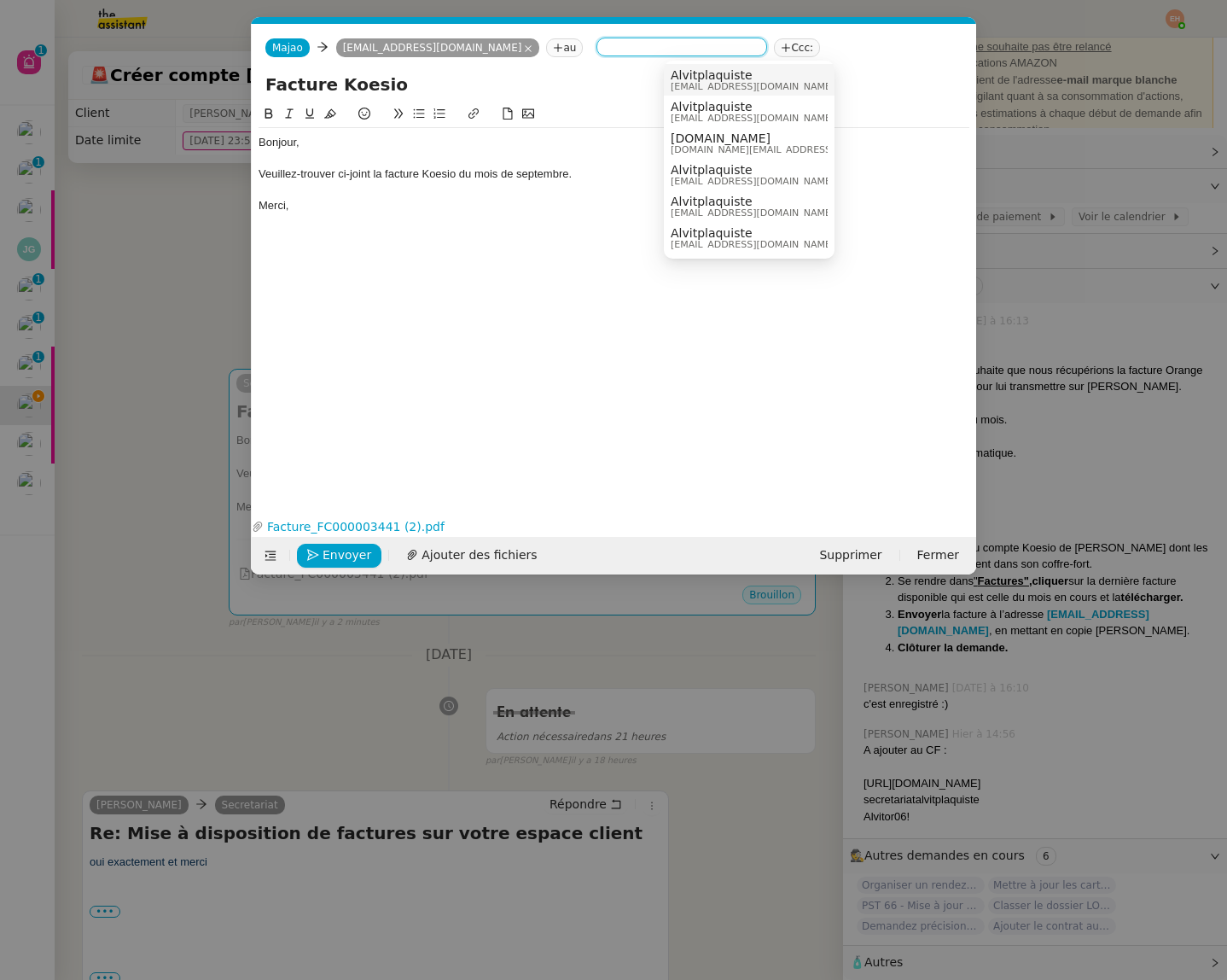
click at [695, 71] on span "Alvitplaquiste" at bounding box center [752, 74] width 164 height 13
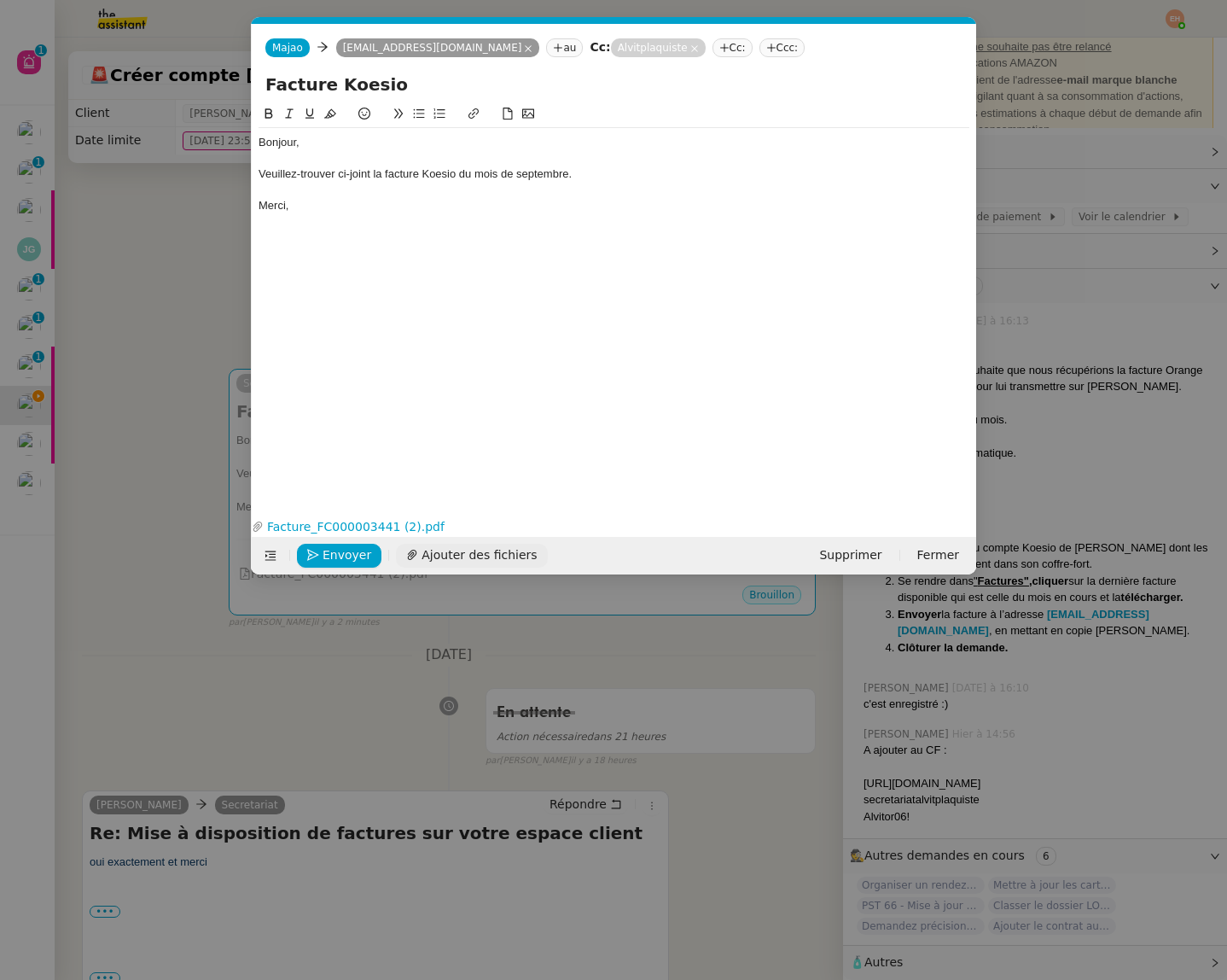
click at [492, 549] on span "Ajouter des fichiers" at bounding box center [479, 555] width 115 height 20
click at [512, 82] on input "Facture Koesio" at bounding box center [614, 84] width 697 height 26
type input "Facture Koesio Septembre 2025"
click at [568, 172] on div "Veuillez-trouver ci-joint la facture Koesio du mois de septembre." at bounding box center [614, 174] width 711 height 15
click at [337, 551] on span "Envoyer" at bounding box center [346, 555] width 48 height 20
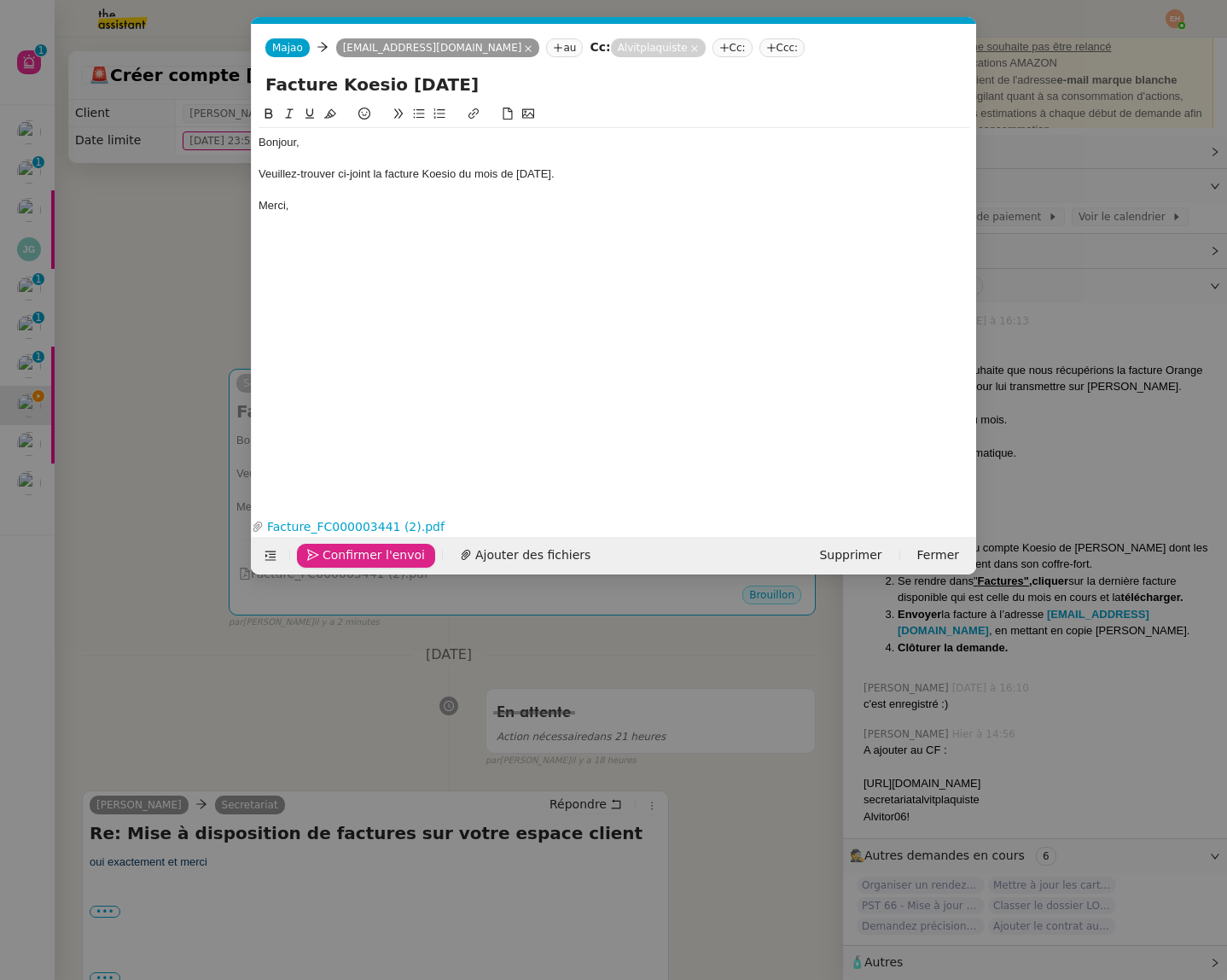
click at [337, 551] on span "Confirmer l'envoi" at bounding box center [373, 555] width 102 height 20
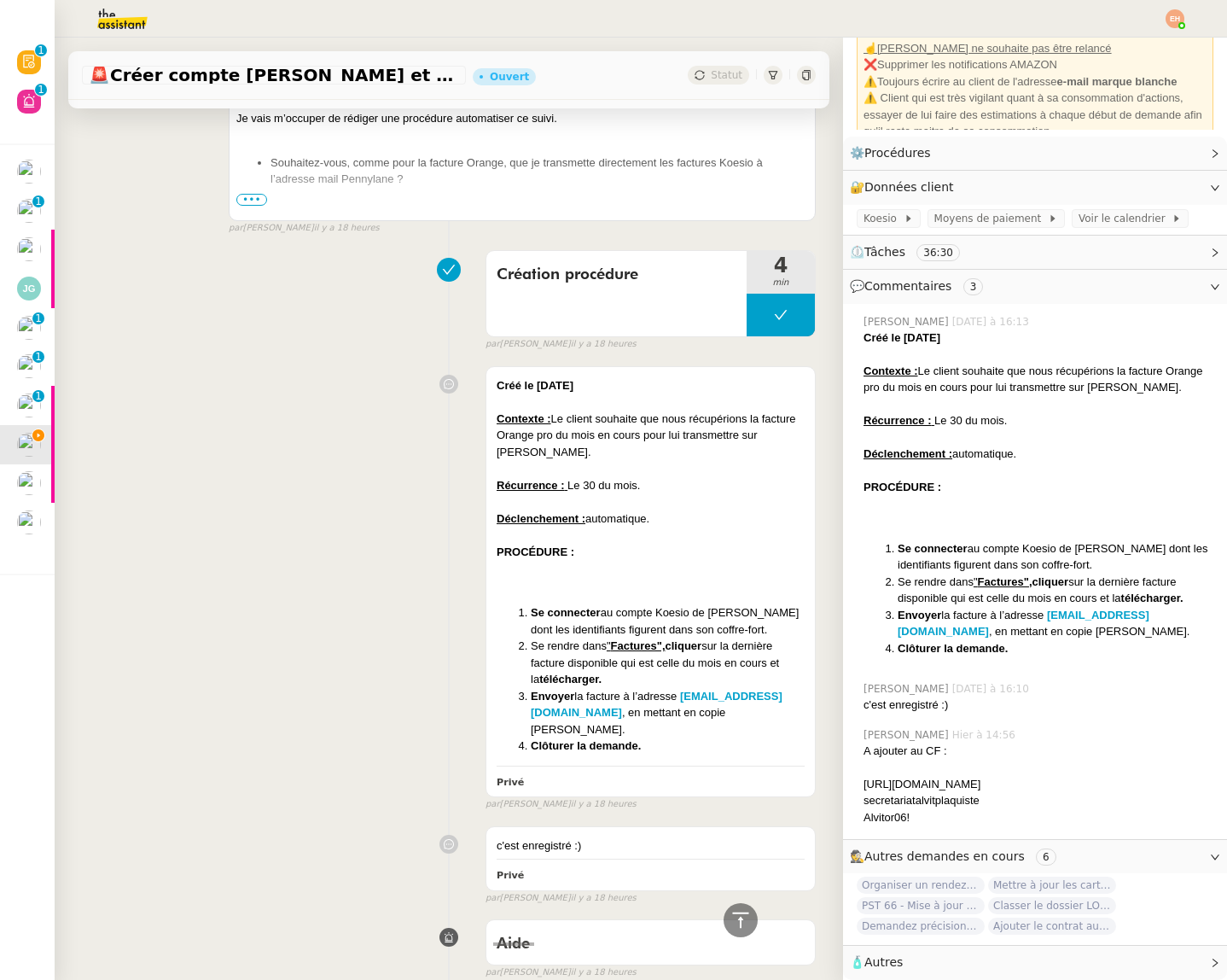
scroll to position [0, 0]
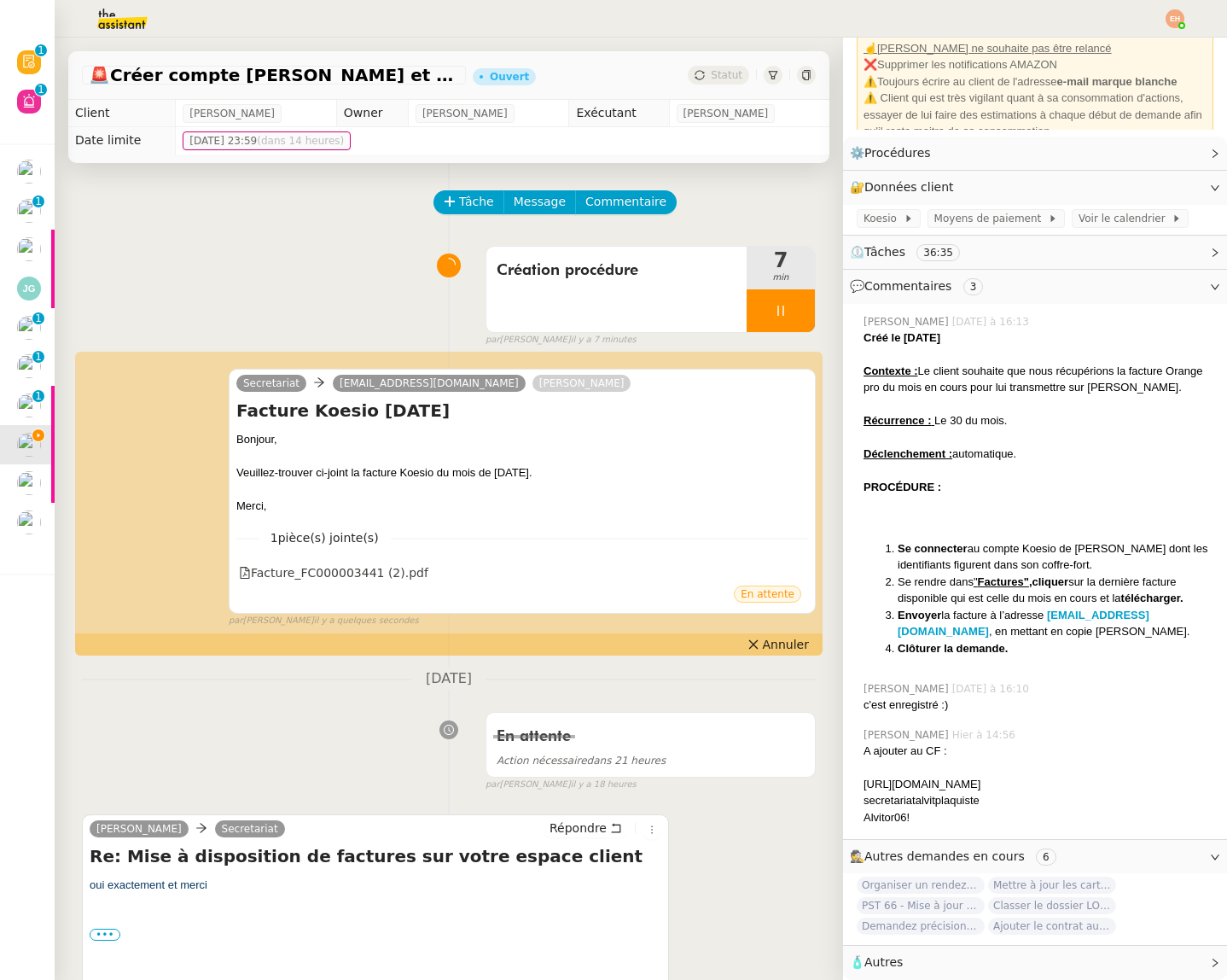
click at [922, 331] on strong "Créé le [DATE]" at bounding box center [902, 337] width 77 height 13
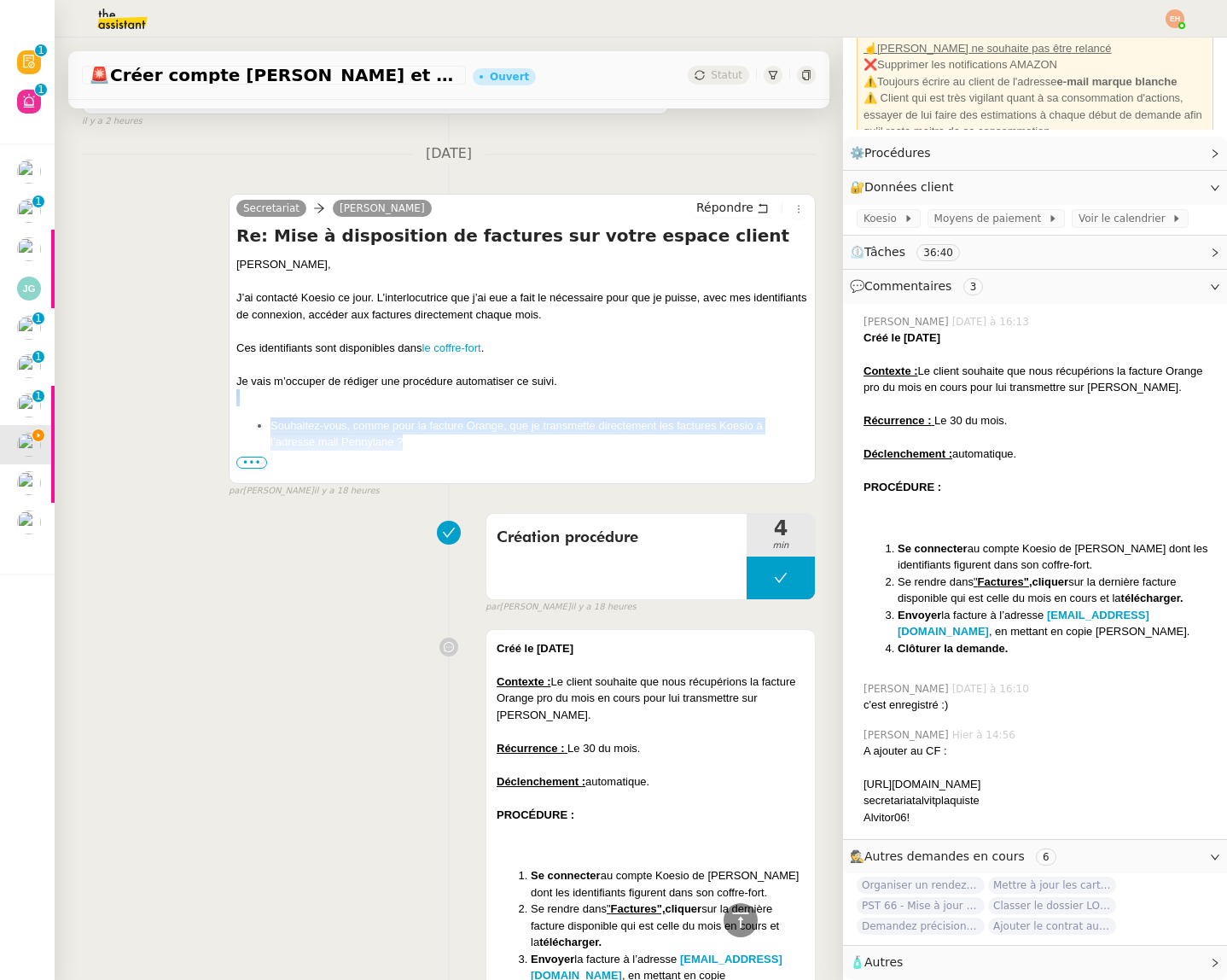
click at [592, 438] on div "Victor, J’ai contacté Koesio ce jour. L’interlocutrice que j’ai eue a fait le n…" at bounding box center [522, 474] width 572 height 438
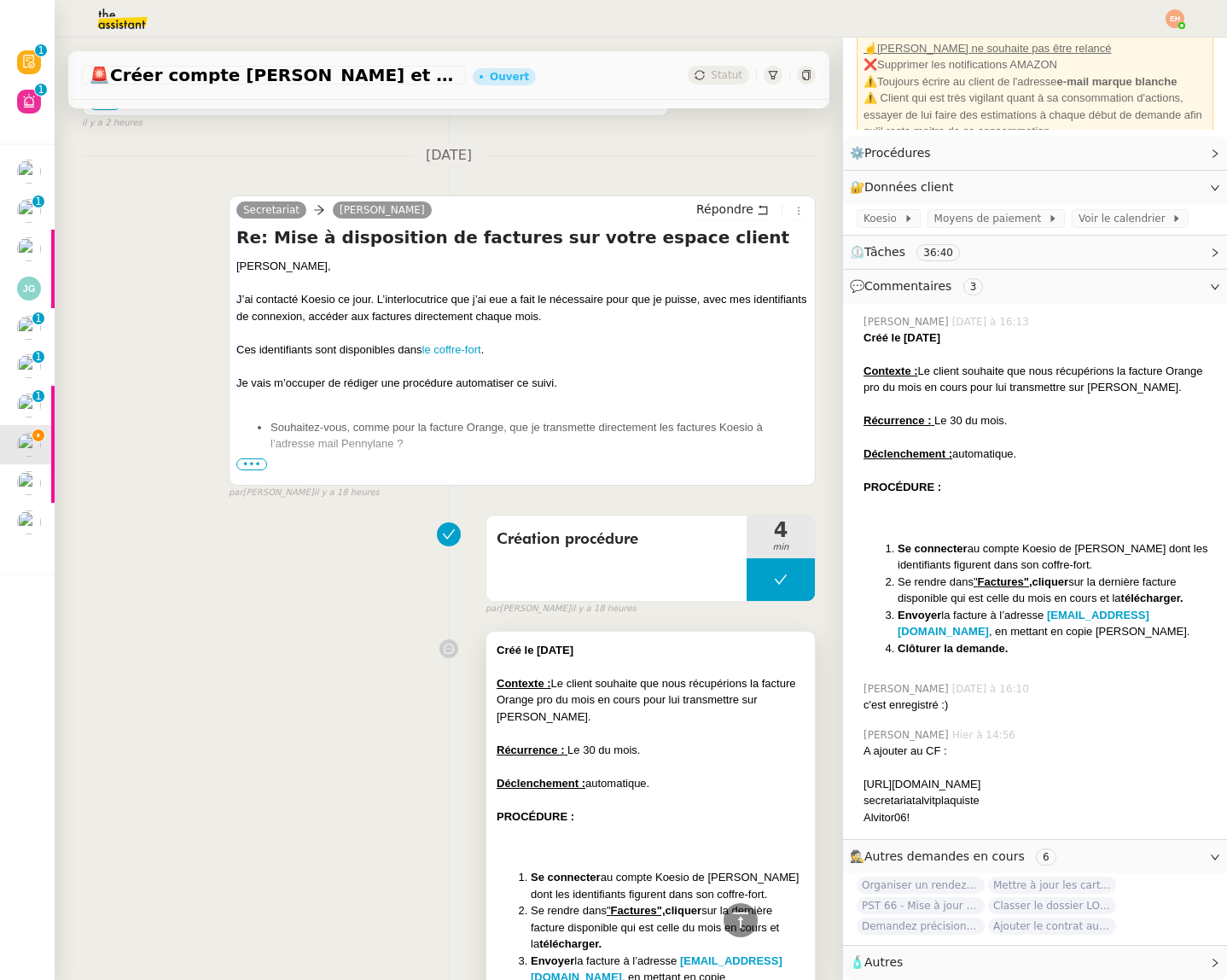
click at [611, 664] on div at bounding box center [651, 666] width 308 height 17
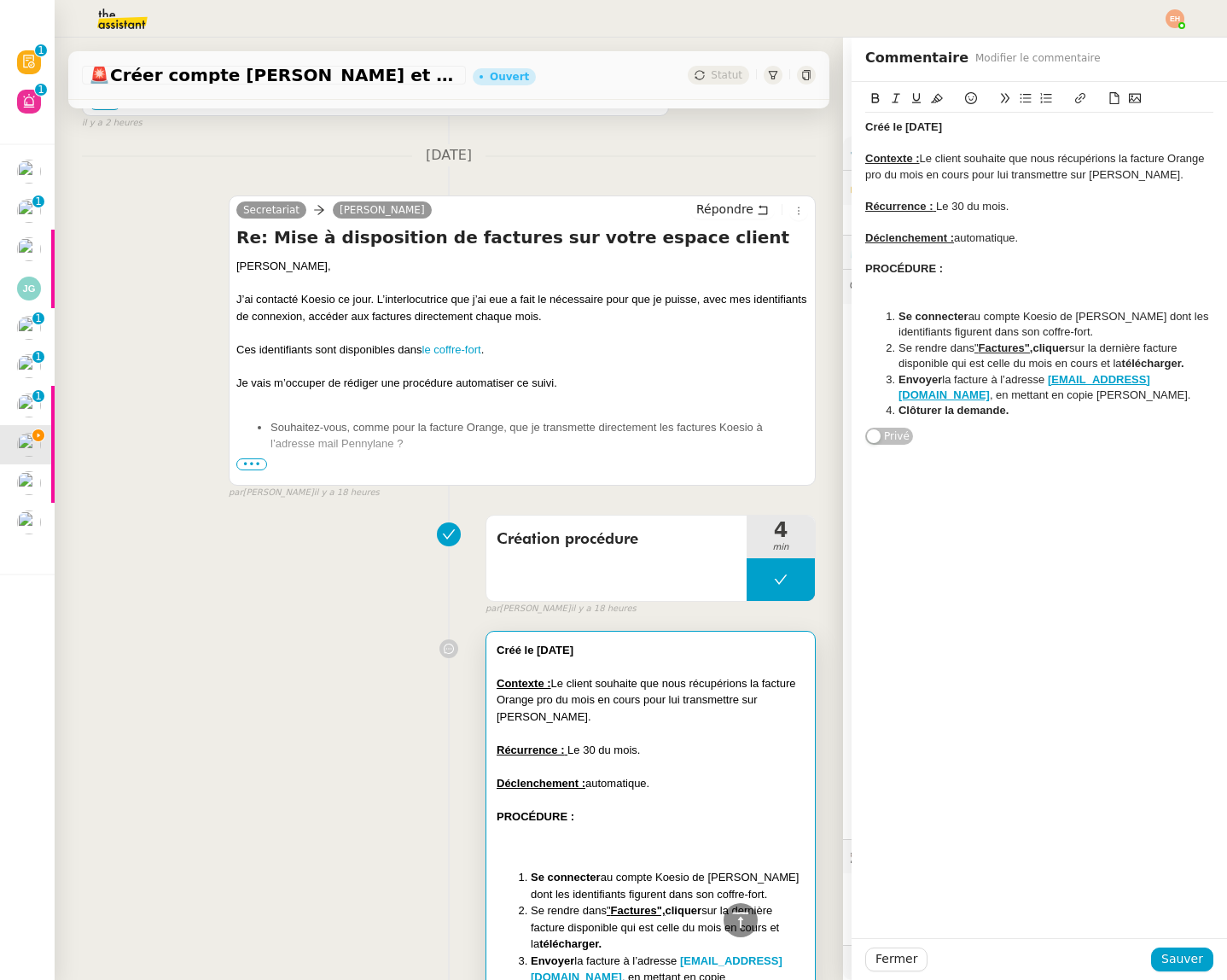
drag, startPoint x: 890, startPoint y: 126, endPoint x: 928, endPoint y: 173, distance: 60.4
click at [890, 127] on strong "Créé le [DATE]" at bounding box center [904, 126] width 77 height 13
click at [1181, 958] on span "Sauver" at bounding box center [1182, 959] width 42 height 20
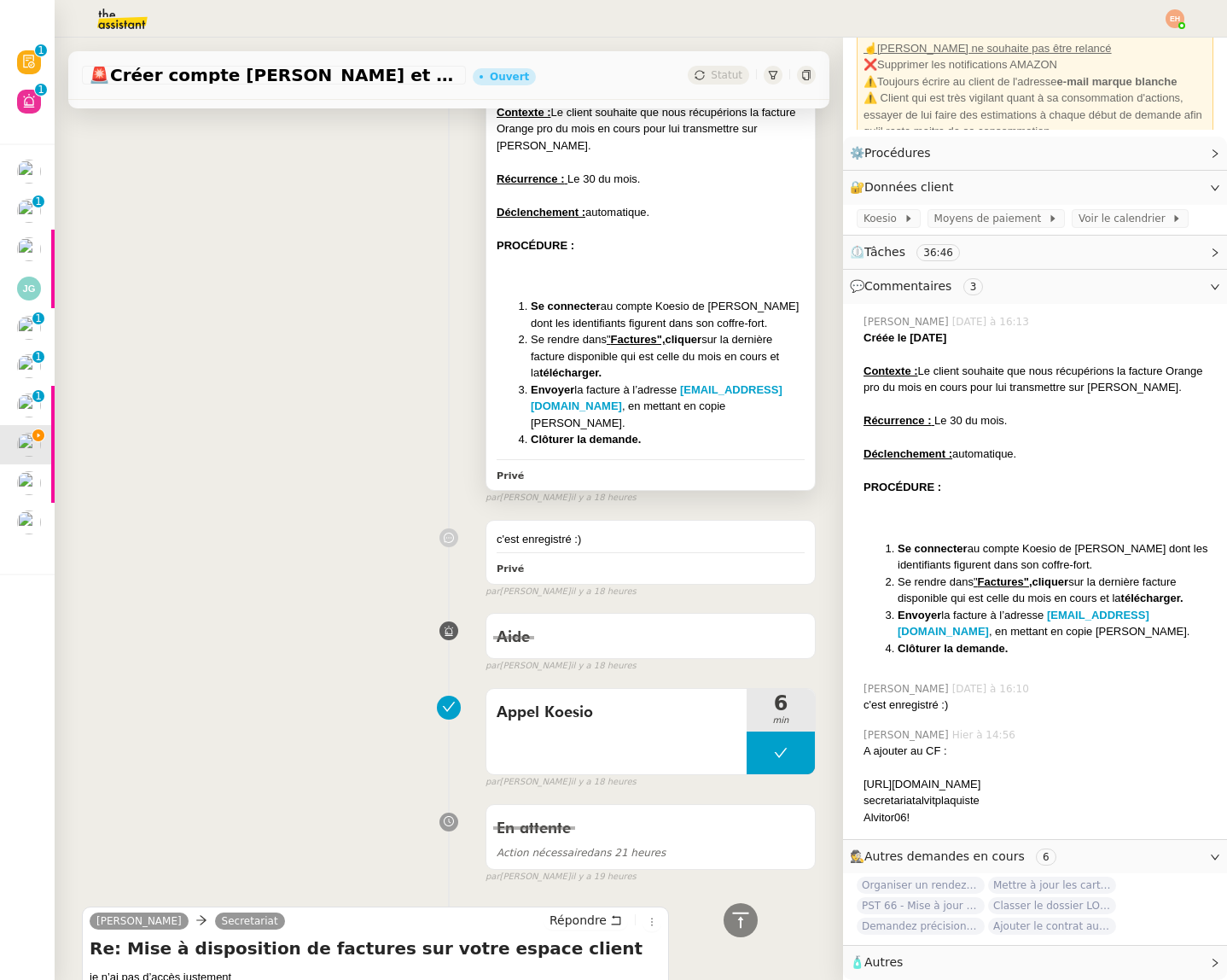
scroll to position [1417, 0]
click at [626, 188] on div at bounding box center [651, 195] width 308 height 17
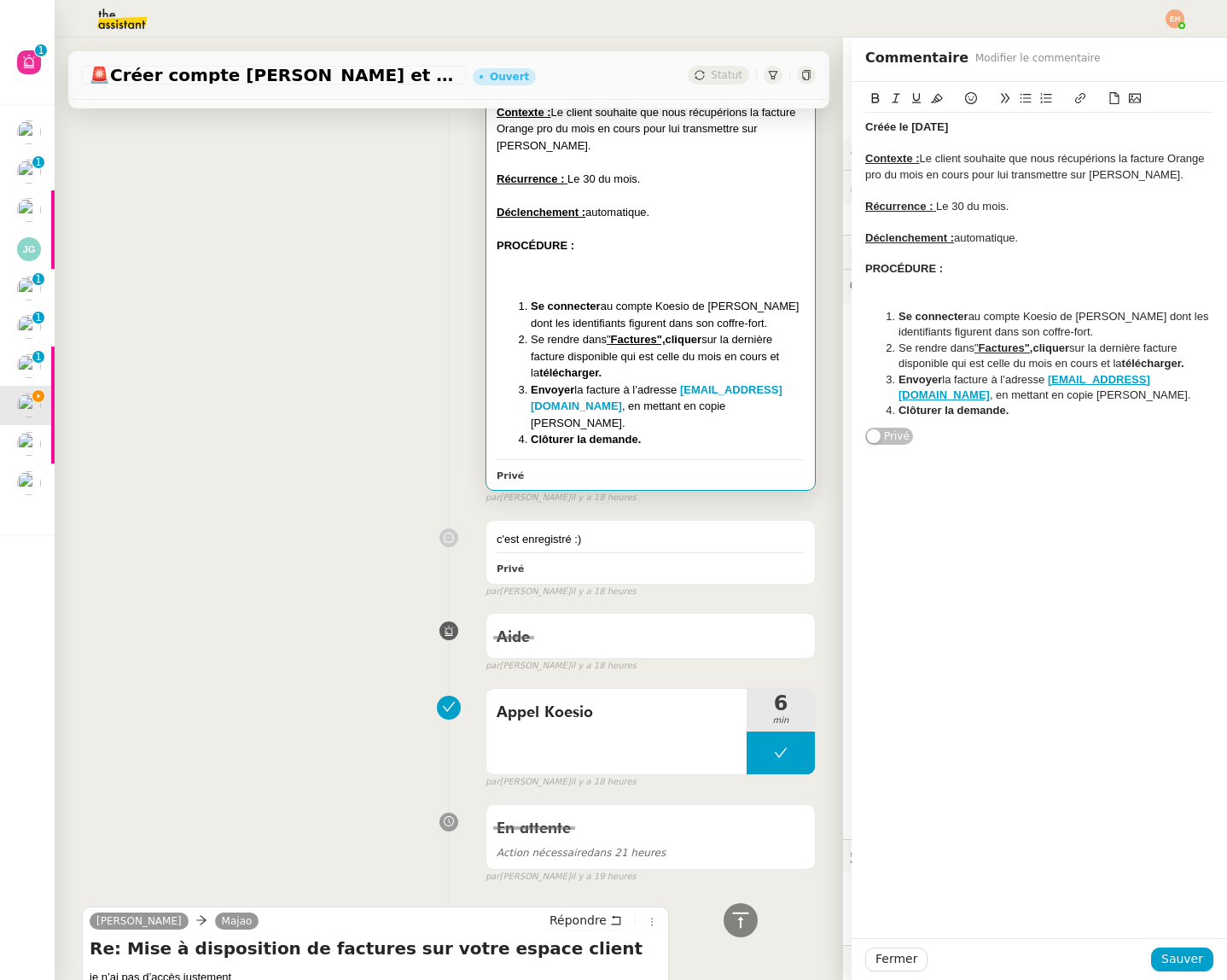
click at [1184, 156] on div "Contexte : Le client souhaite que nous récupérions la facture Orange pro du moi…" at bounding box center [1039, 166] width 348 height 31
click at [1183, 156] on div "Contexte : Le client souhaite que nous récupérions la facture Orange pro du moi…" at bounding box center [1039, 166] width 348 height 31
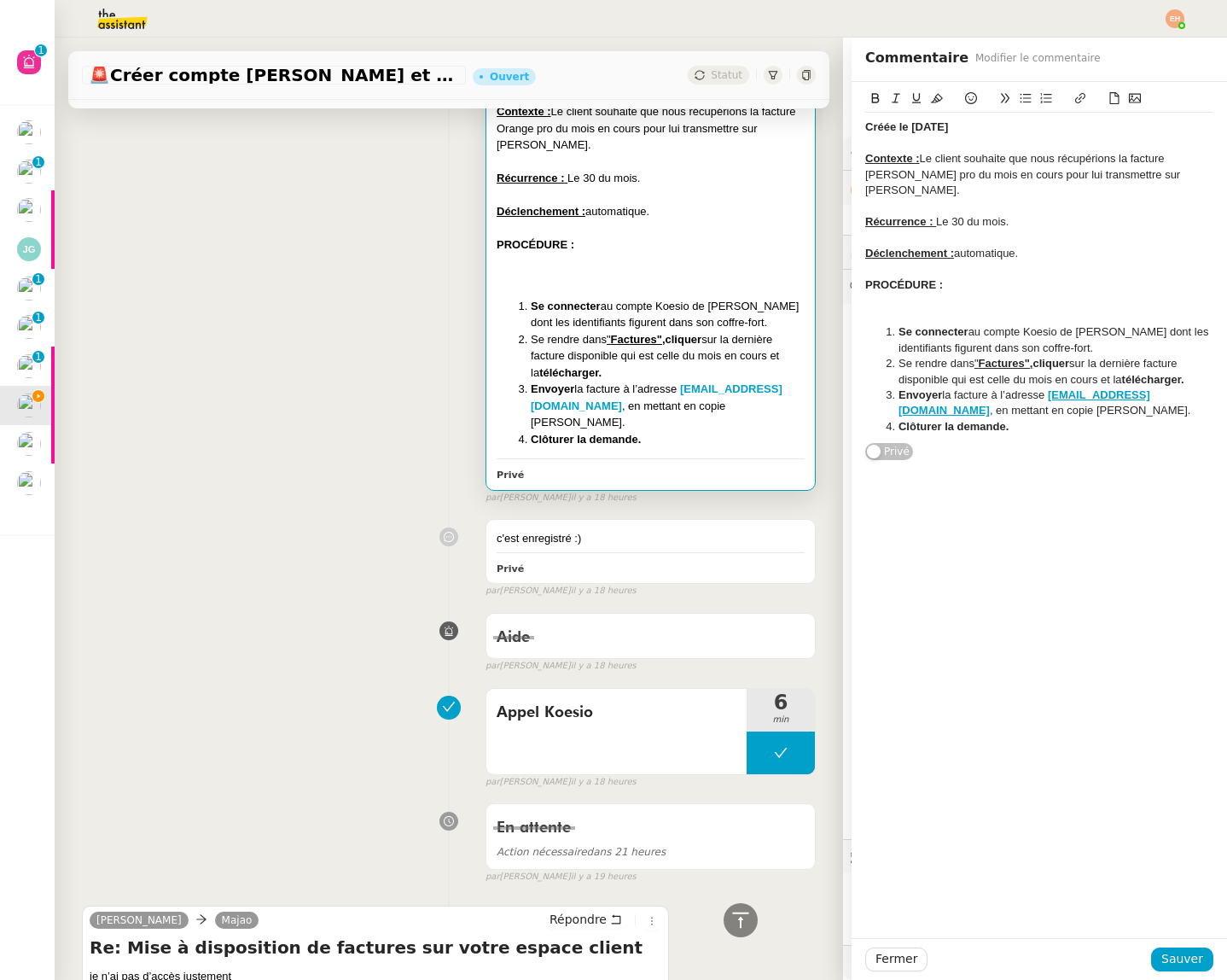
click at [1061, 199] on div at bounding box center [1039, 206] width 348 height 15
click at [1176, 958] on span "Sauver" at bounding box center [1182, 959] width 42 height 20
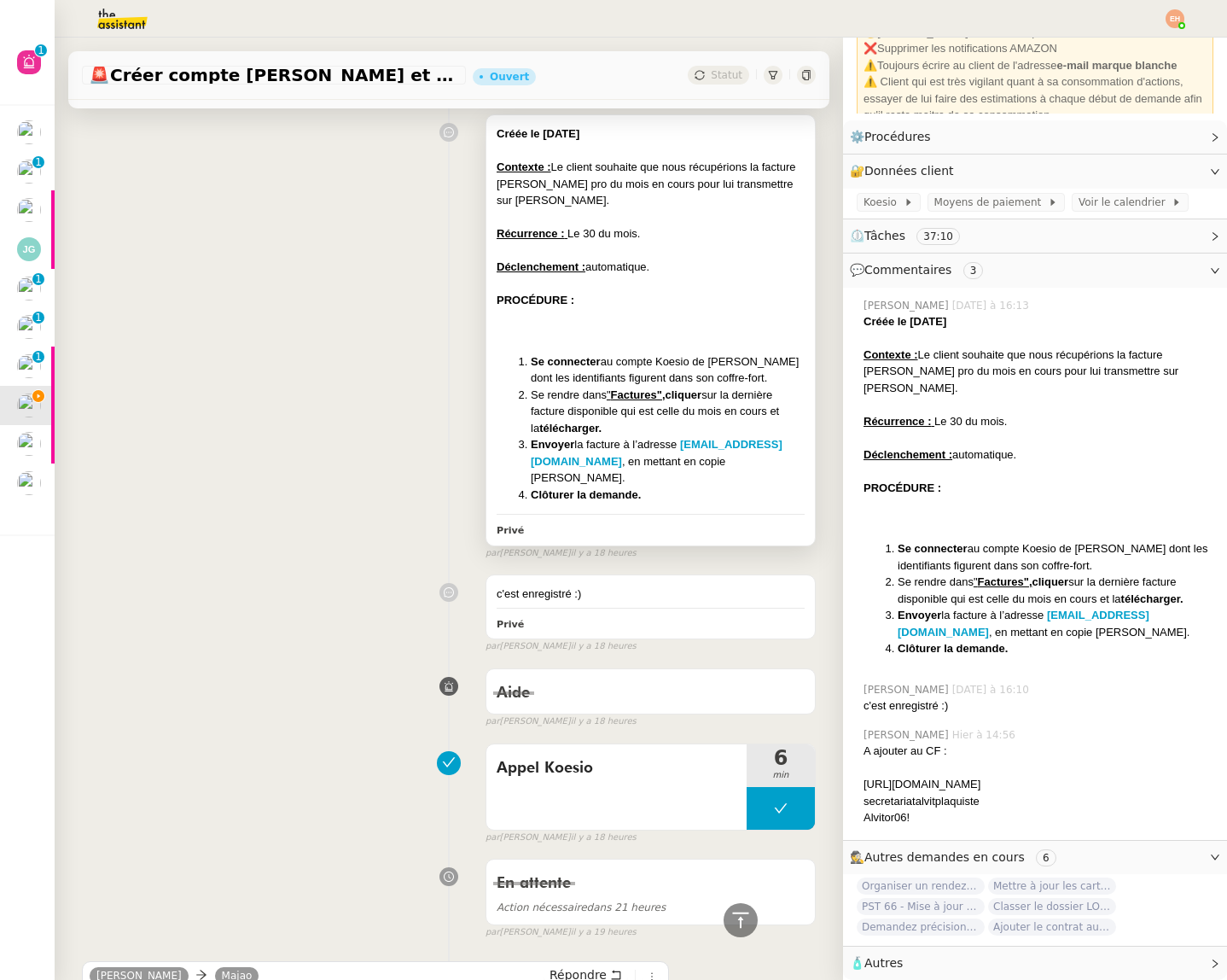
scroll to position [1395, 0]
click at [595, 316] on div at bounding box center [651, 316] width 308 height 17
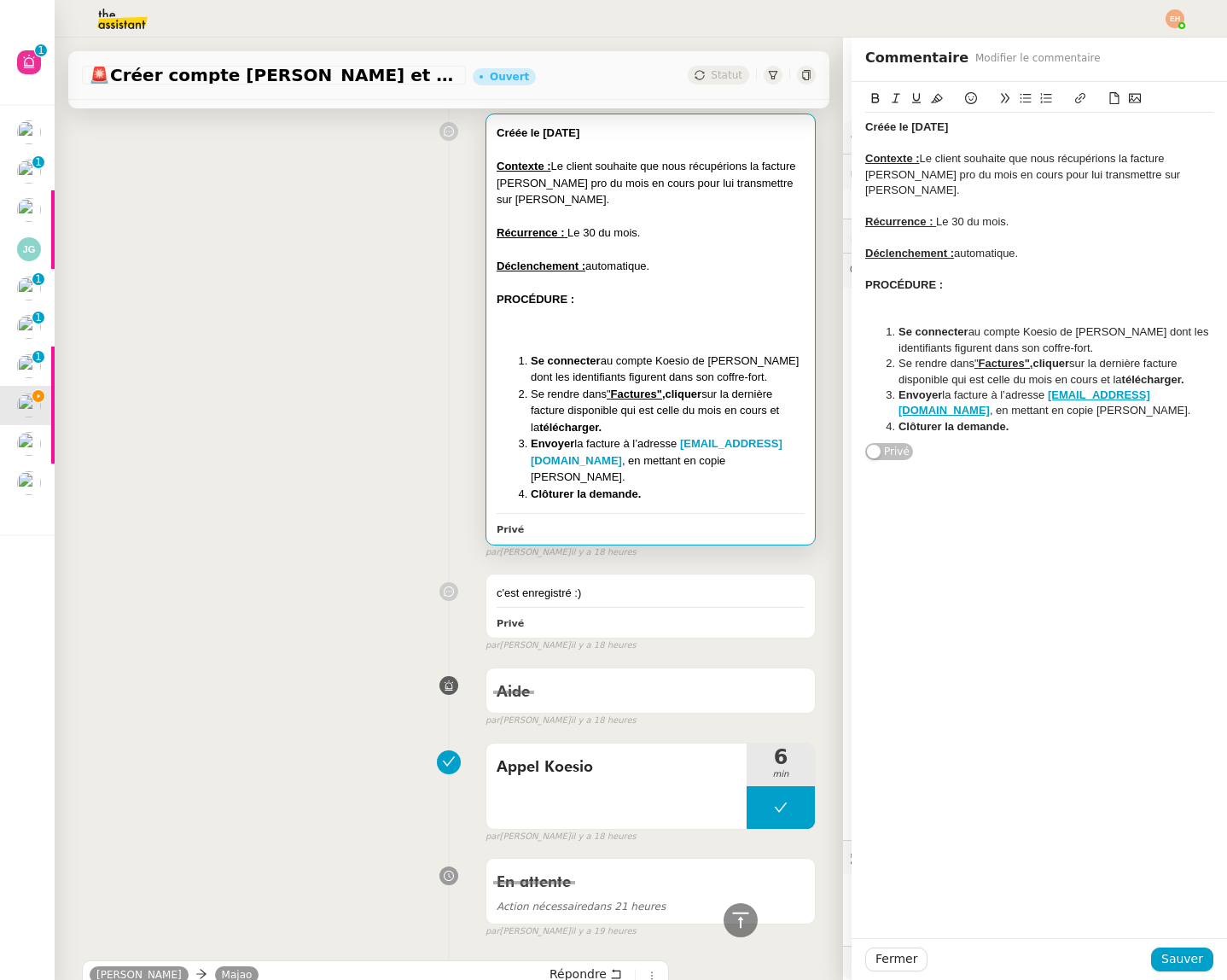
click at [902, 309] on div at bounding box center [1039, 316] width 348 height 15
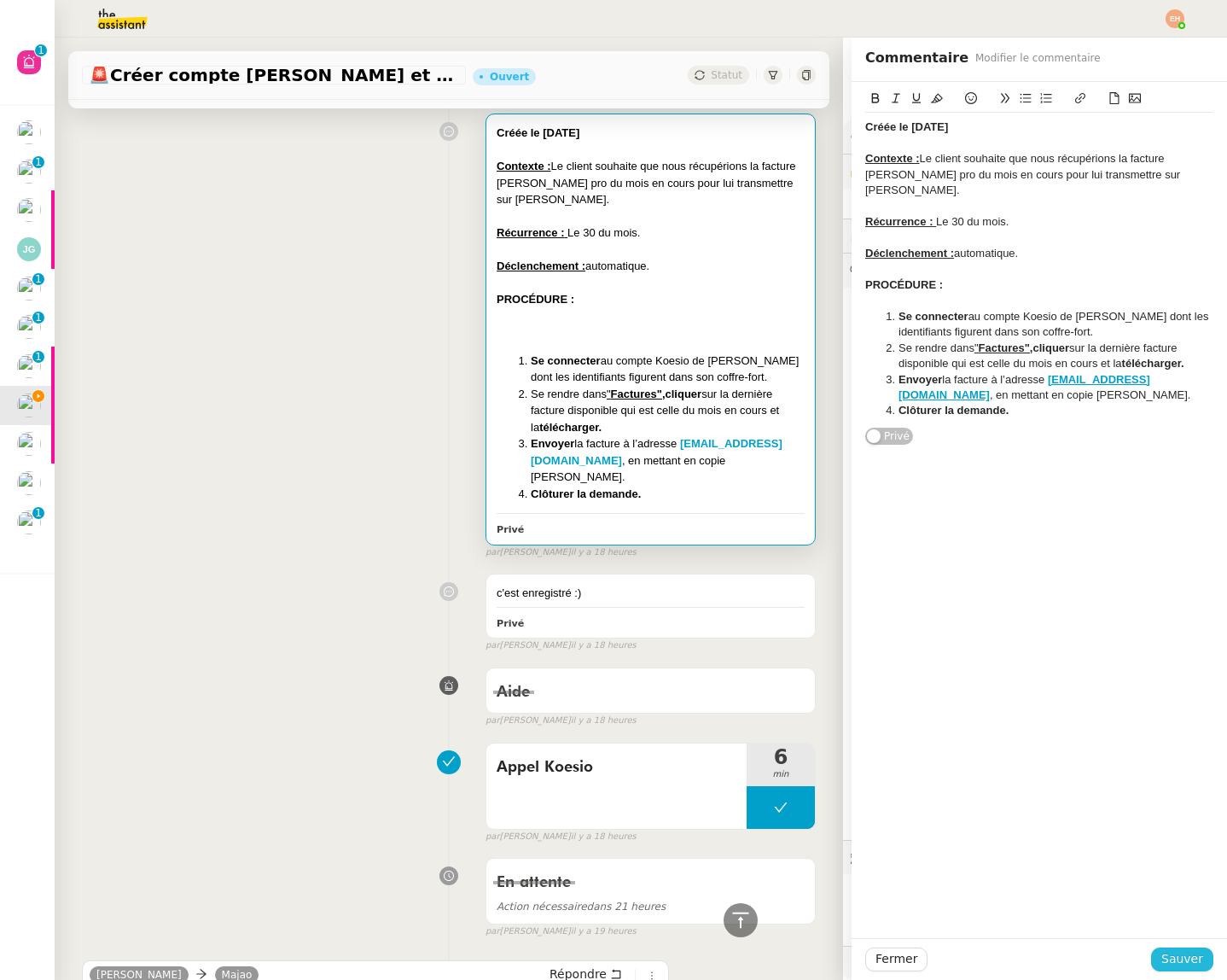
click at [1172, 959] on span "Sauver" at bounding box center [1182, 959] width 42 height 20
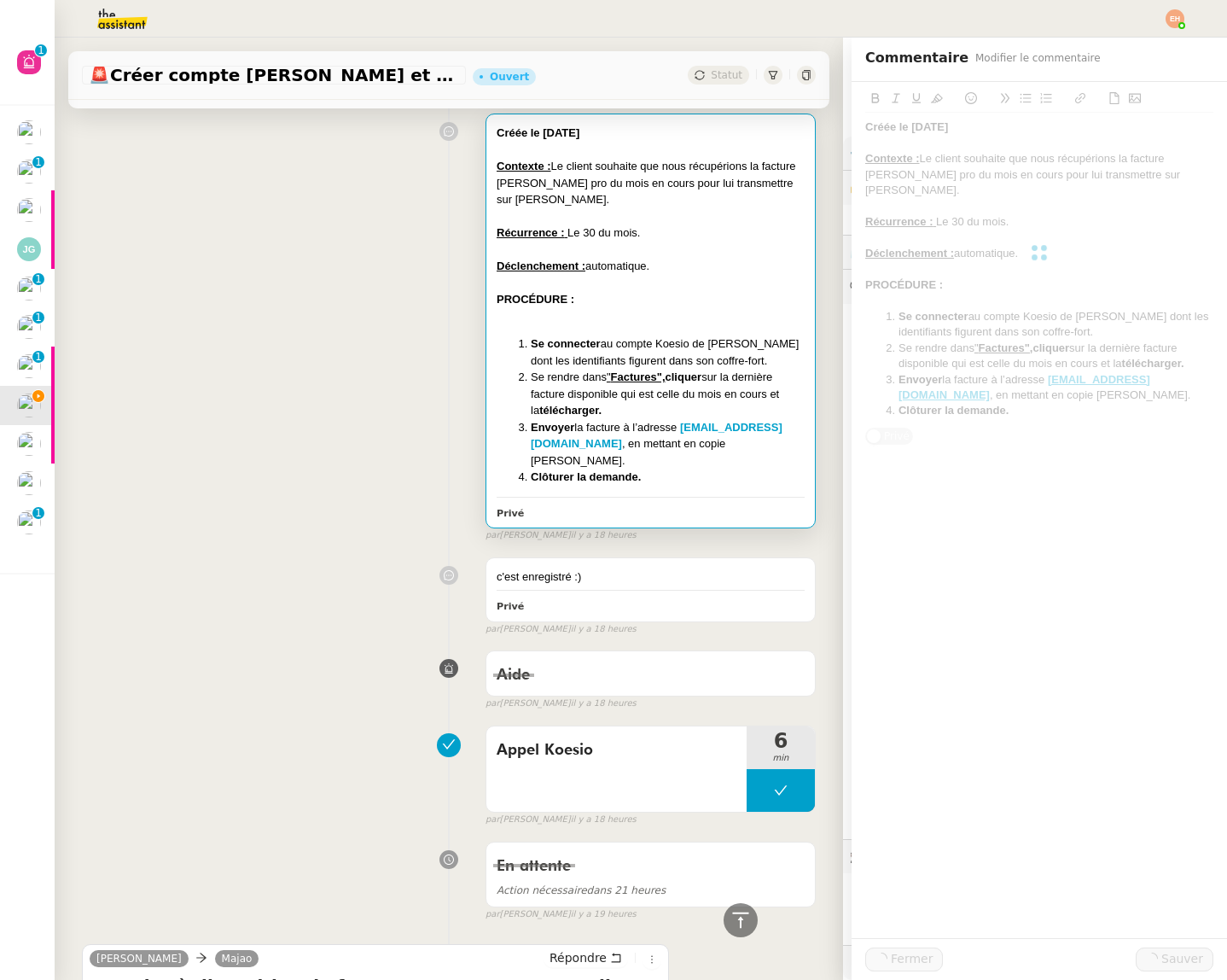
scroll to position [146, 0]
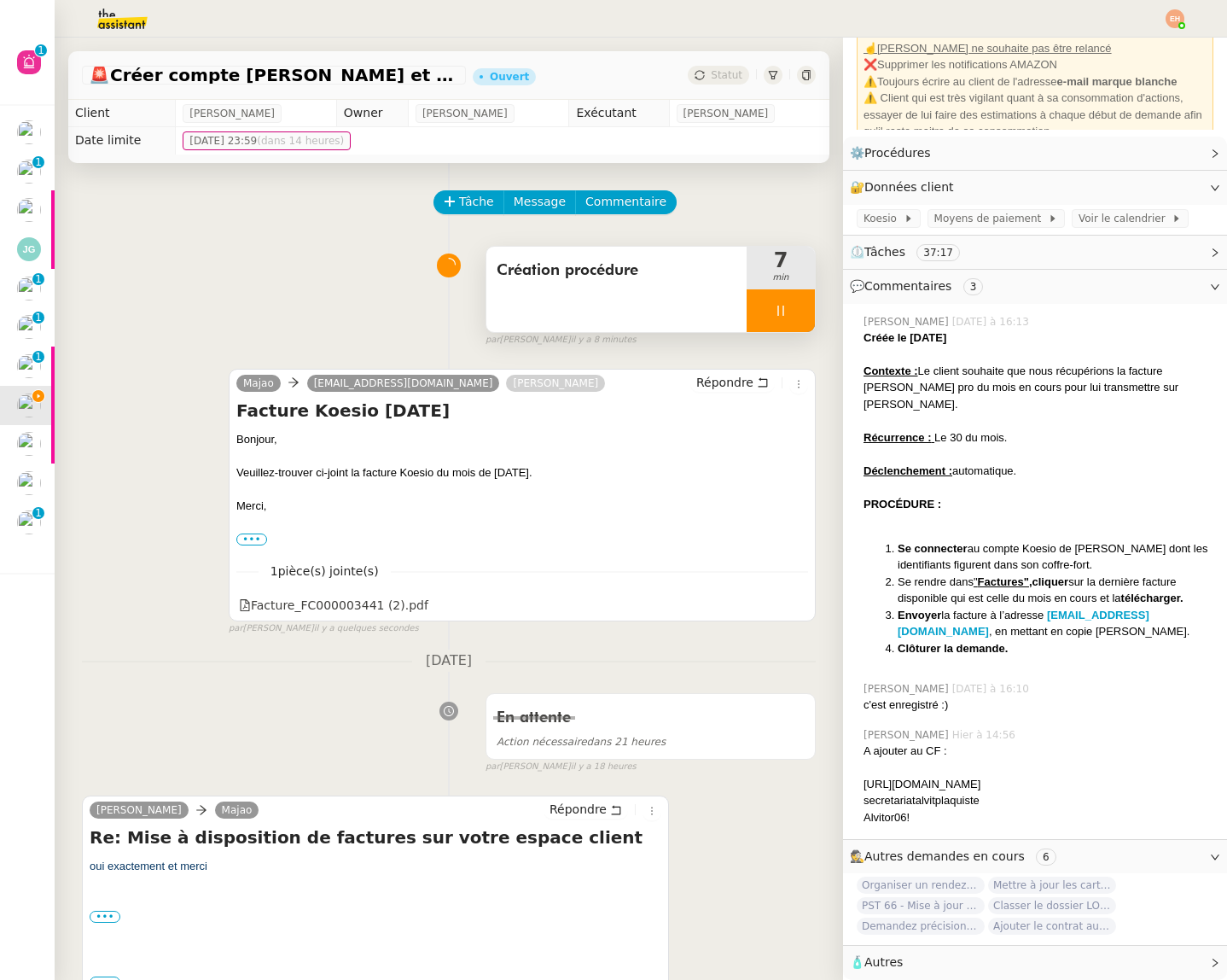
click at [790, 305] on div at bounding box center [780, 311] width 68 height 43
drag, startPoint x: 791, startPoint y: 306, endPoint x: 757, endPoint y: 86, distance: 222.6
click at [791, 306] on icon at bounding box center [797, 310] width 13 height 13
click at [711, 66] on div "Statut" at bounding box center [719, 74] width 62 height 19
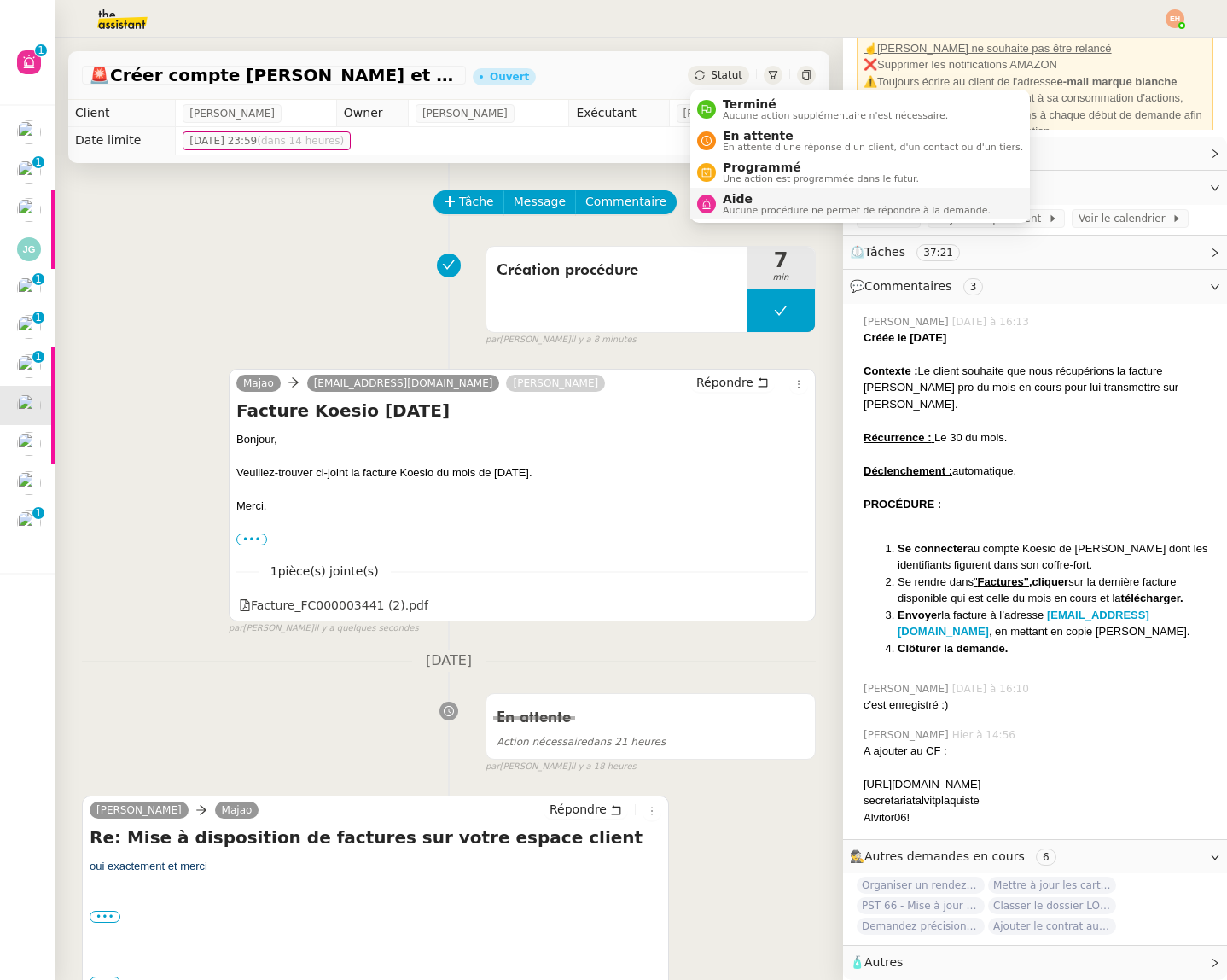
drag, startPoint x: 765, startPoint y: 209, endPoint x: 776, endPoint y: 237, distance: 30.1
click at [765, 209] on span "Aucune procédure ne permet de répondre à la demande." at bounding box center [856, 210] width 268 height 9
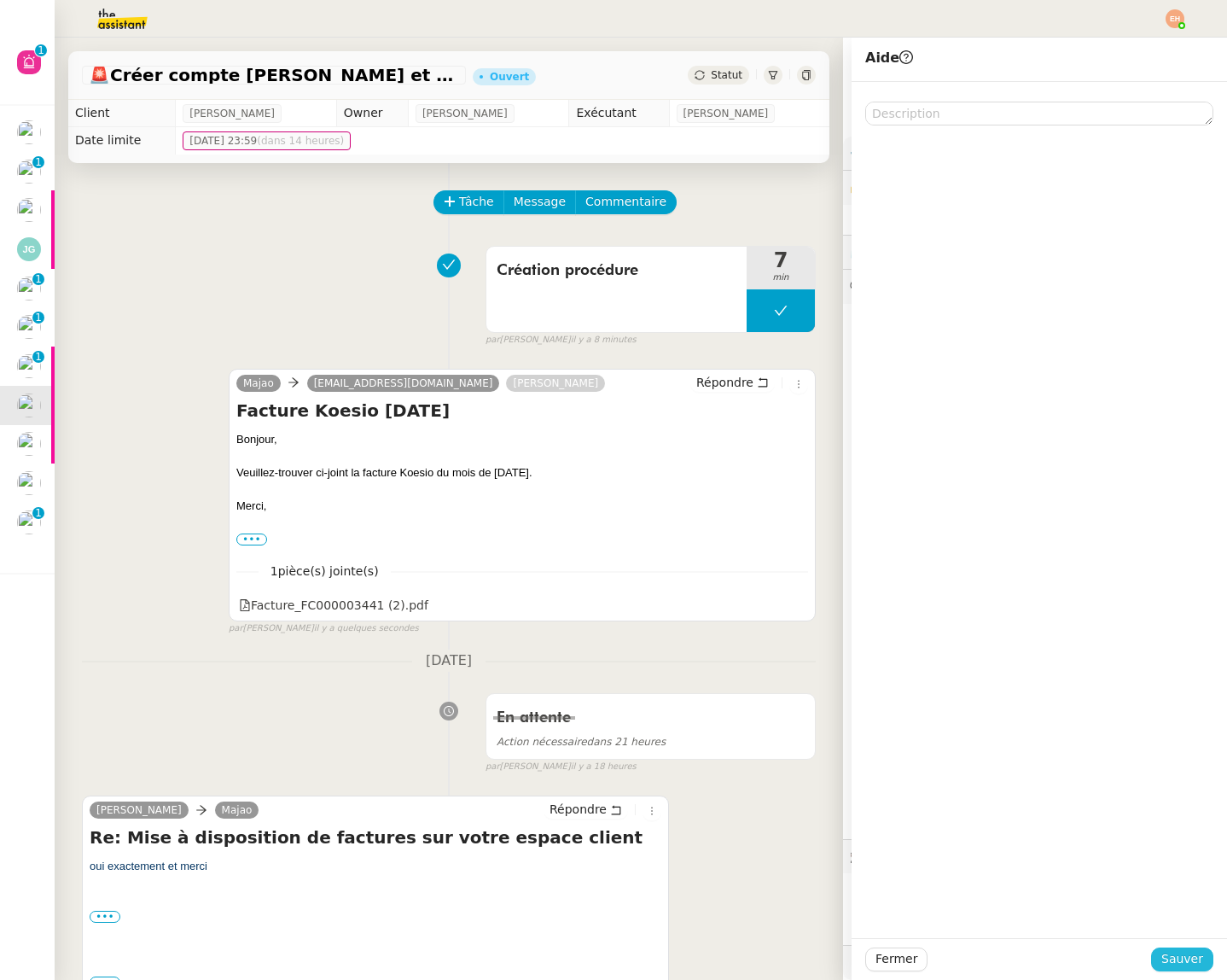
drag, startPoint x: 1177, startPoint y: 953, endPoint x: 1075, endPoint y: 846, distance: 147.8
click at [1177, 953] on span "Sauver" at bounding box center [1182, 959] width 42 height 20
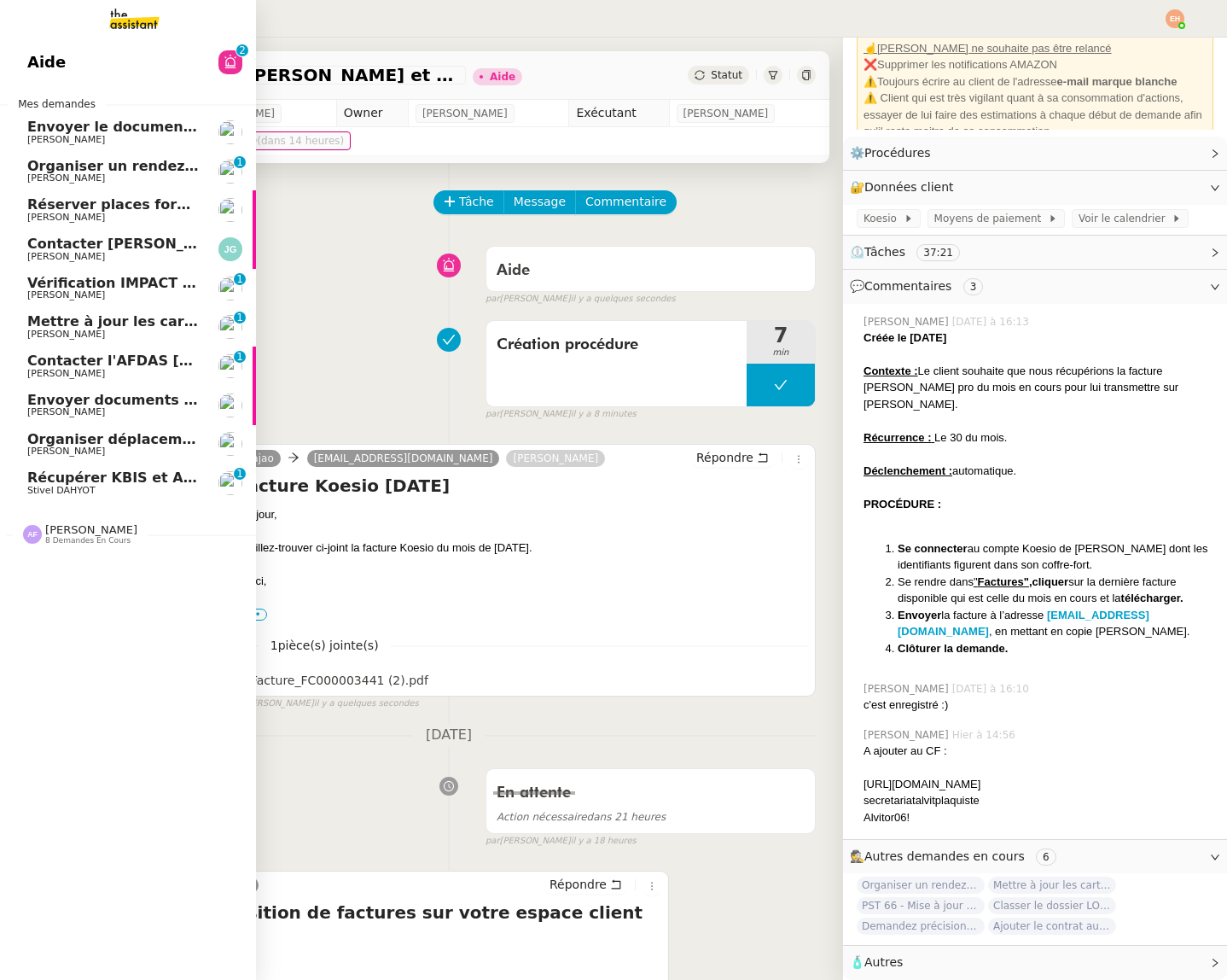
click at [129, 251] on span "[PERSON_NAME]" at bounding box center [114, 256] width 173 height 10
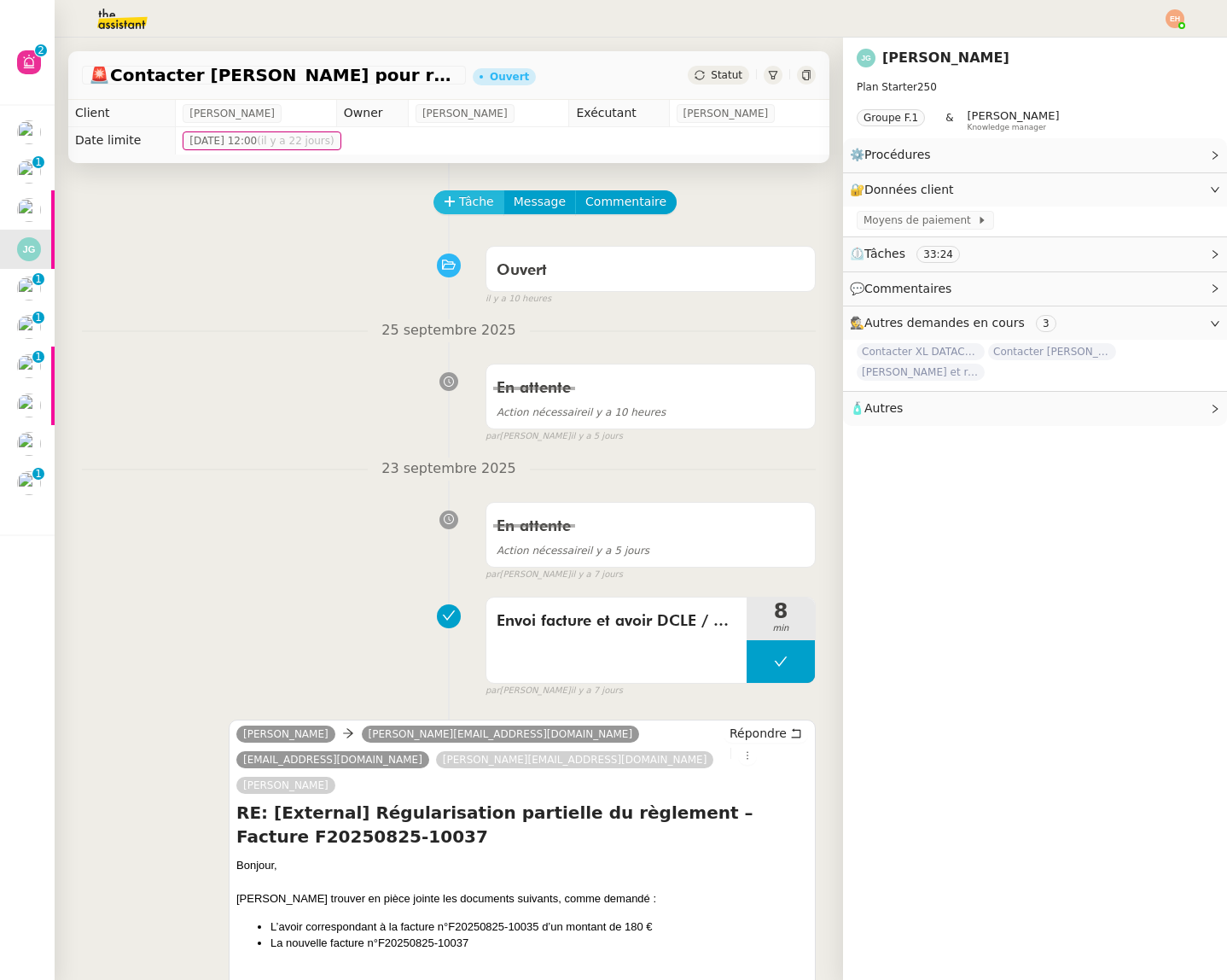
click at [450, 202] on icon at bounding box center [449, 200] width 12 height 12
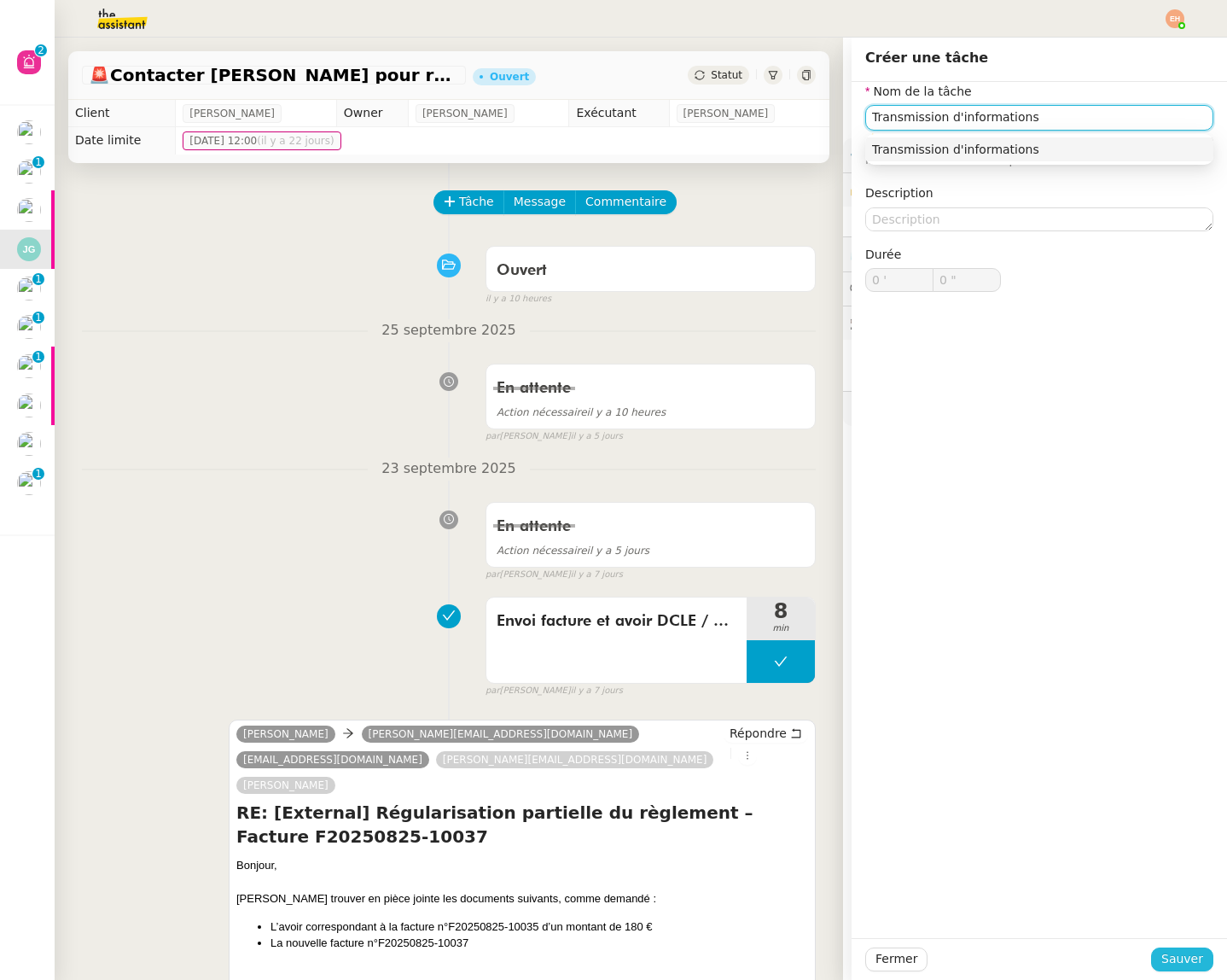
type input "Transmission d'informations"
click at [1170, 946] on div "Fermer Sauver" at bounding box center [1040, 959] width 376 height 42
click at [1170, 951] on span "Sauver" at bounding box center [1182, 959] width 42 height 20
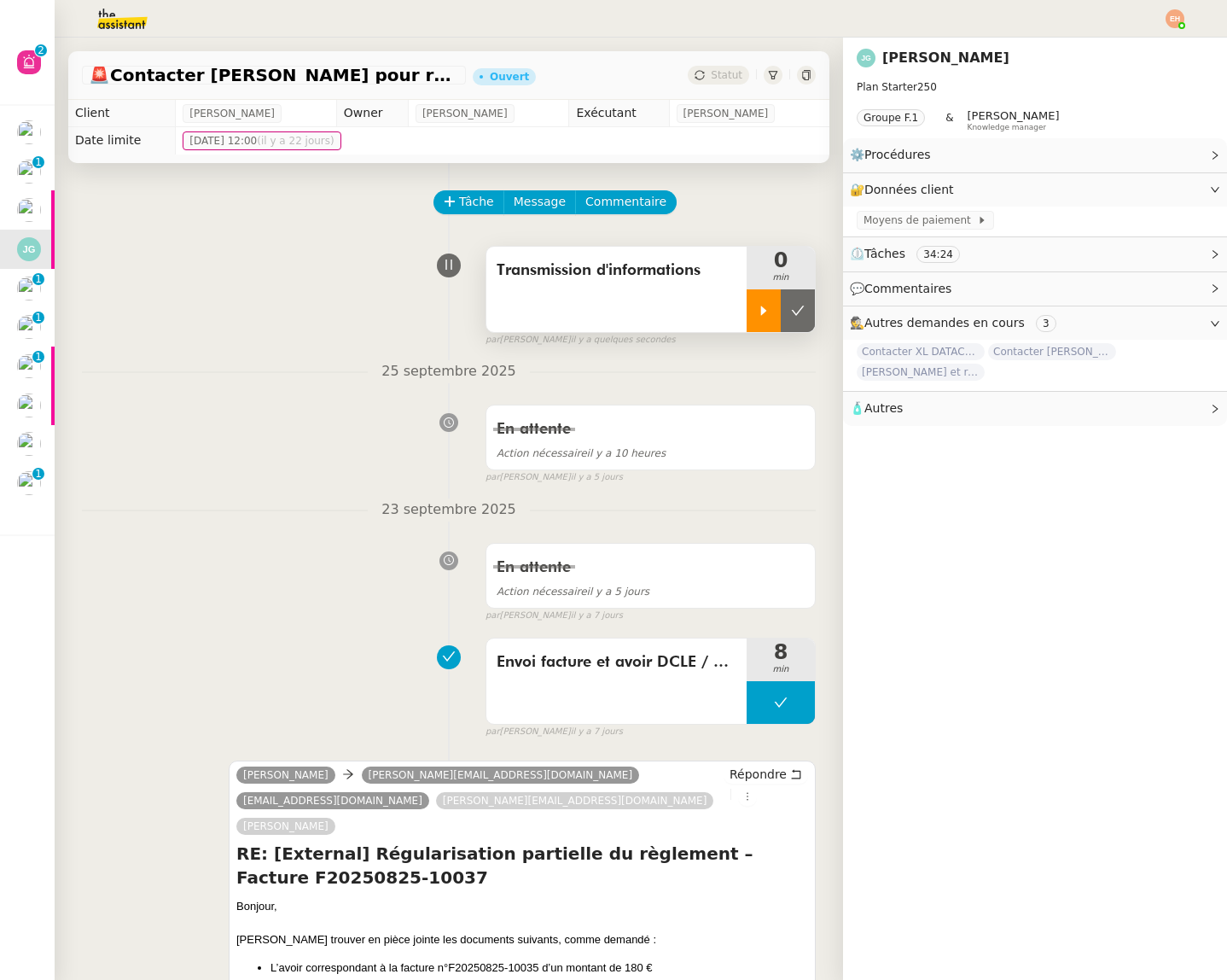
click at [760, 307] on icon at bounding box center [763, 310] width 13 height 13
click at [1194, 28] on nz-header at bounding box center [613, 19] width 1227 height 38
click at [1178, 18] on img at bounding box center [1175, 18] width 19 height 19
click at [1138, 46] on li "Suivi" at bounding box center [1129, 48] width 111 height 24
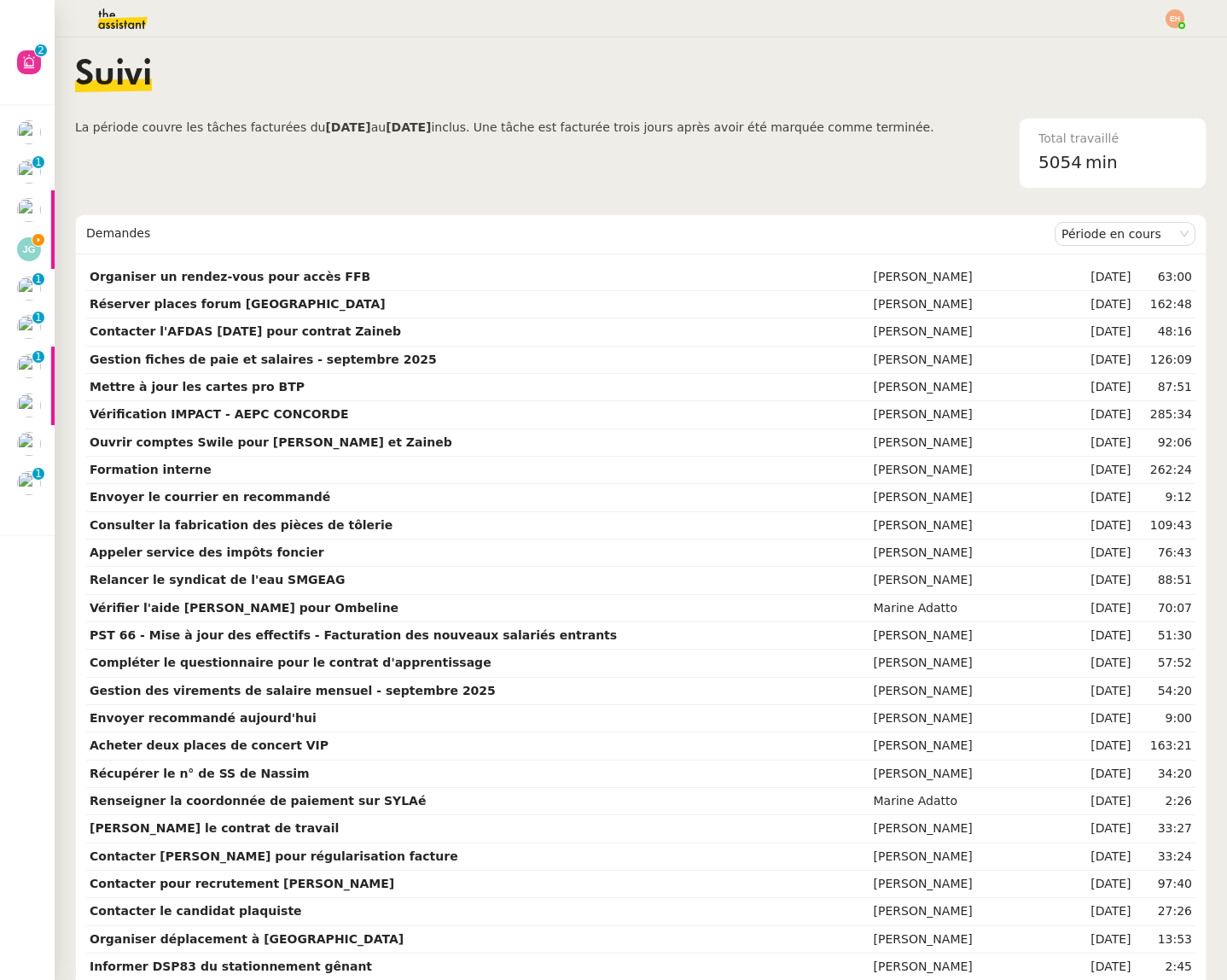
click at [118, 27] on img at bounding box center [109, 19] width 132 height 38
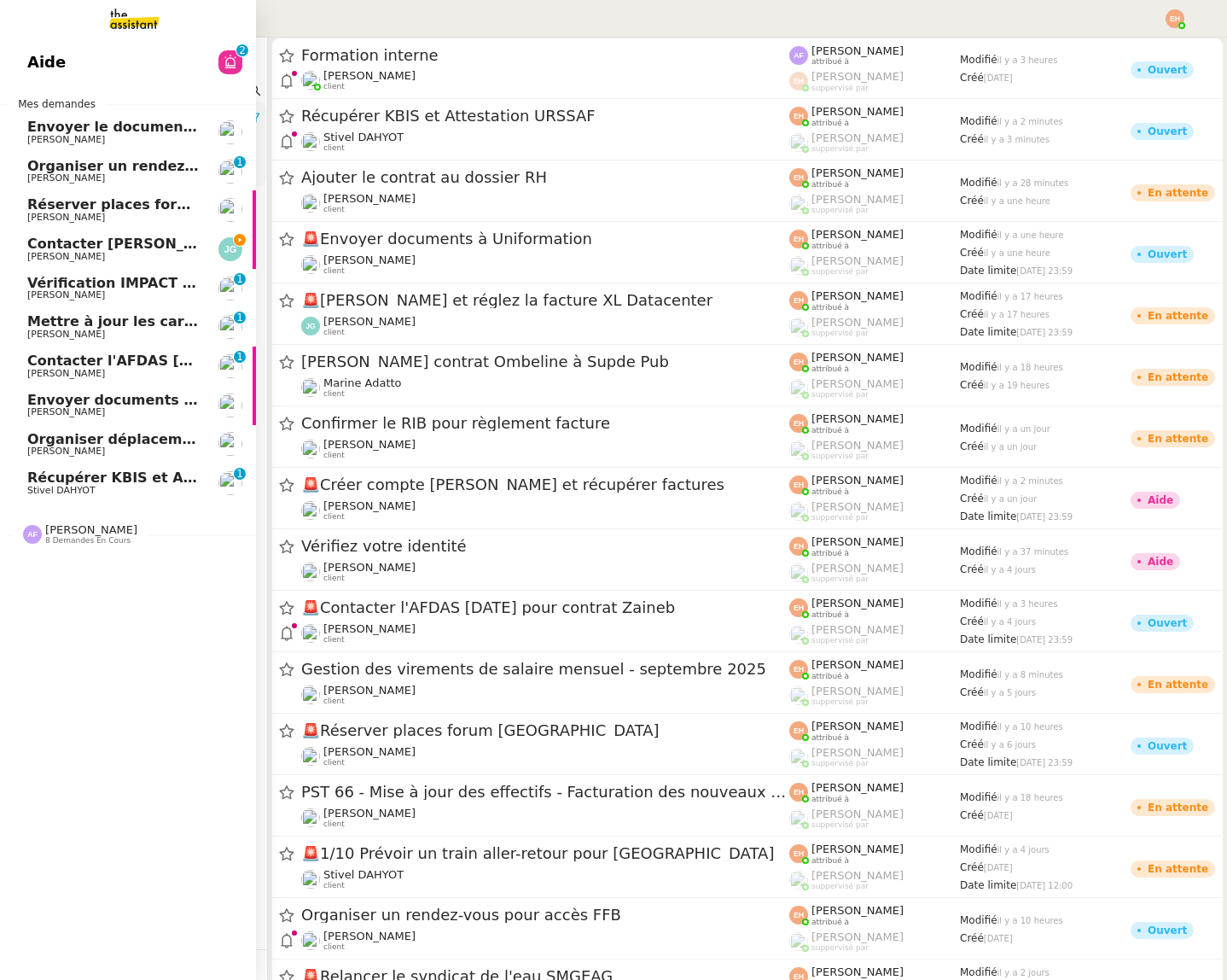
click at [117, 234] on link "Contacter [PERSON_NAME] pour régularisation facture [PERSON_NAME]" at bounding box center [128, 250] width 256 height 39
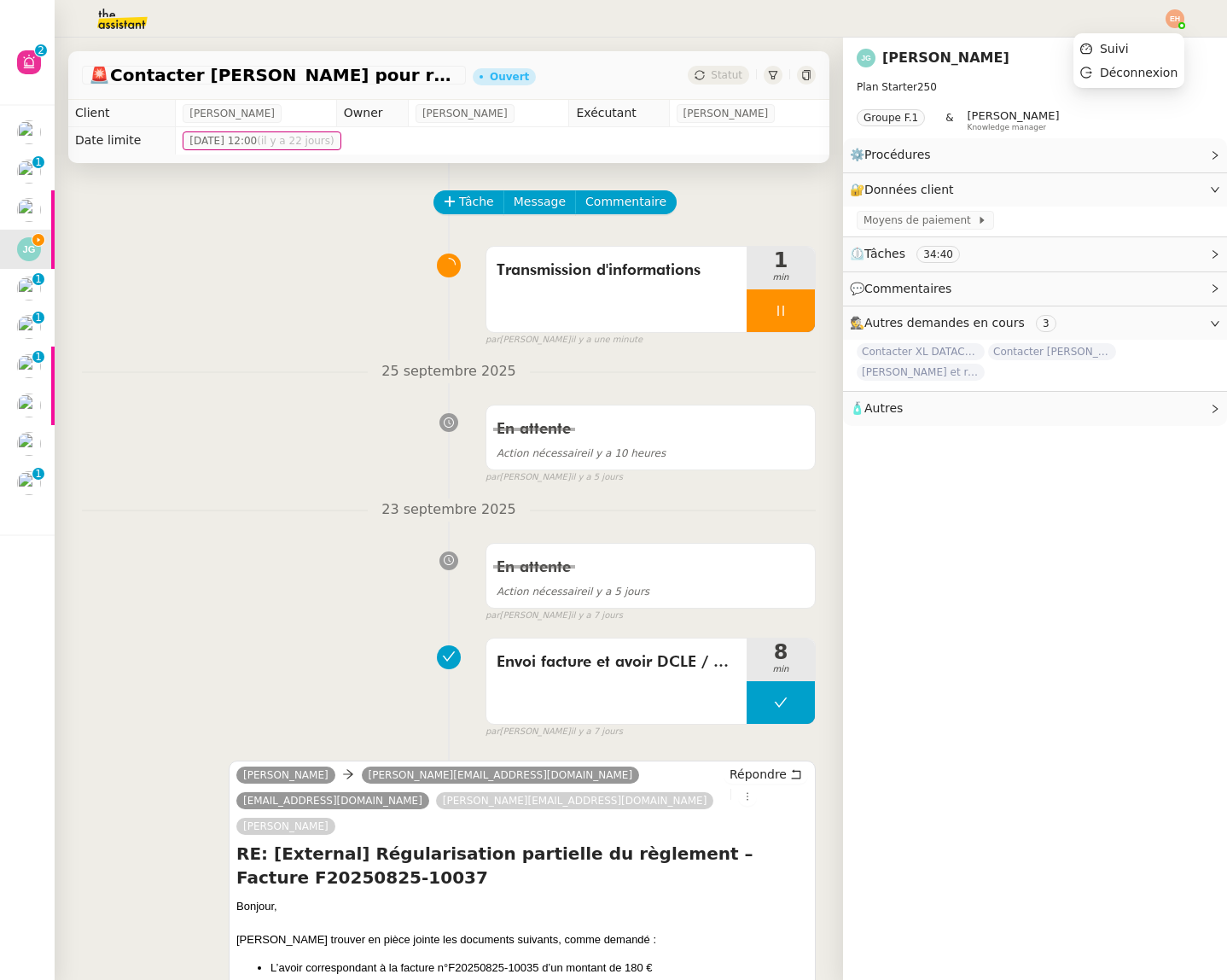
click at [1166, 17] on img at bounding box center [1175, 18] width 19 height 19
click at [1167, 17] on img at bounding box center [1175, 18] width 19 height 19
click at [1138, 53] on li "Suivi" at bounding box center [1129, 48] width 111 height 24
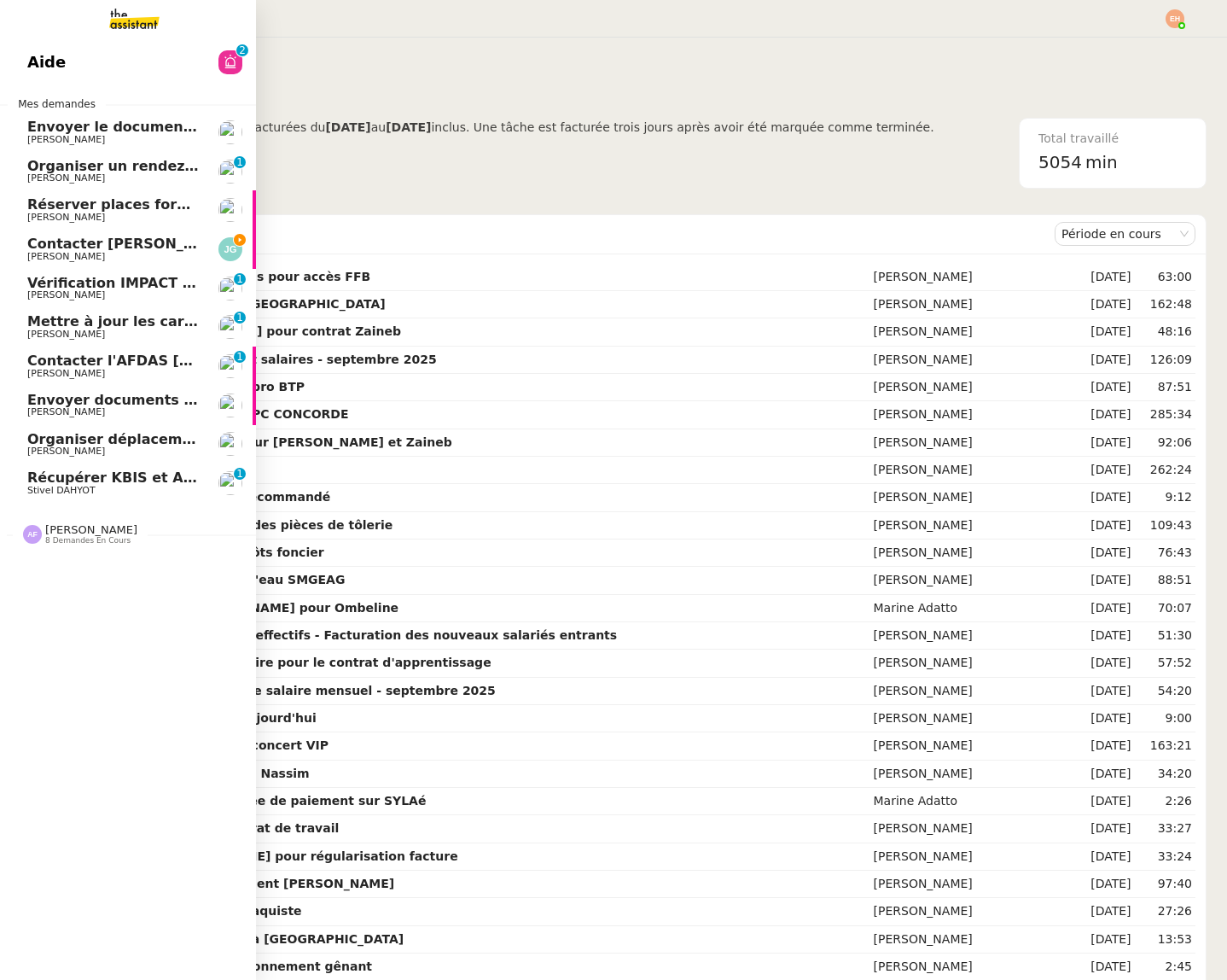
click at [55, 240] on span "Contacter [PERSON_NAME] pour régularisation facture" at bounding box center [238, 243] width 421 height 16
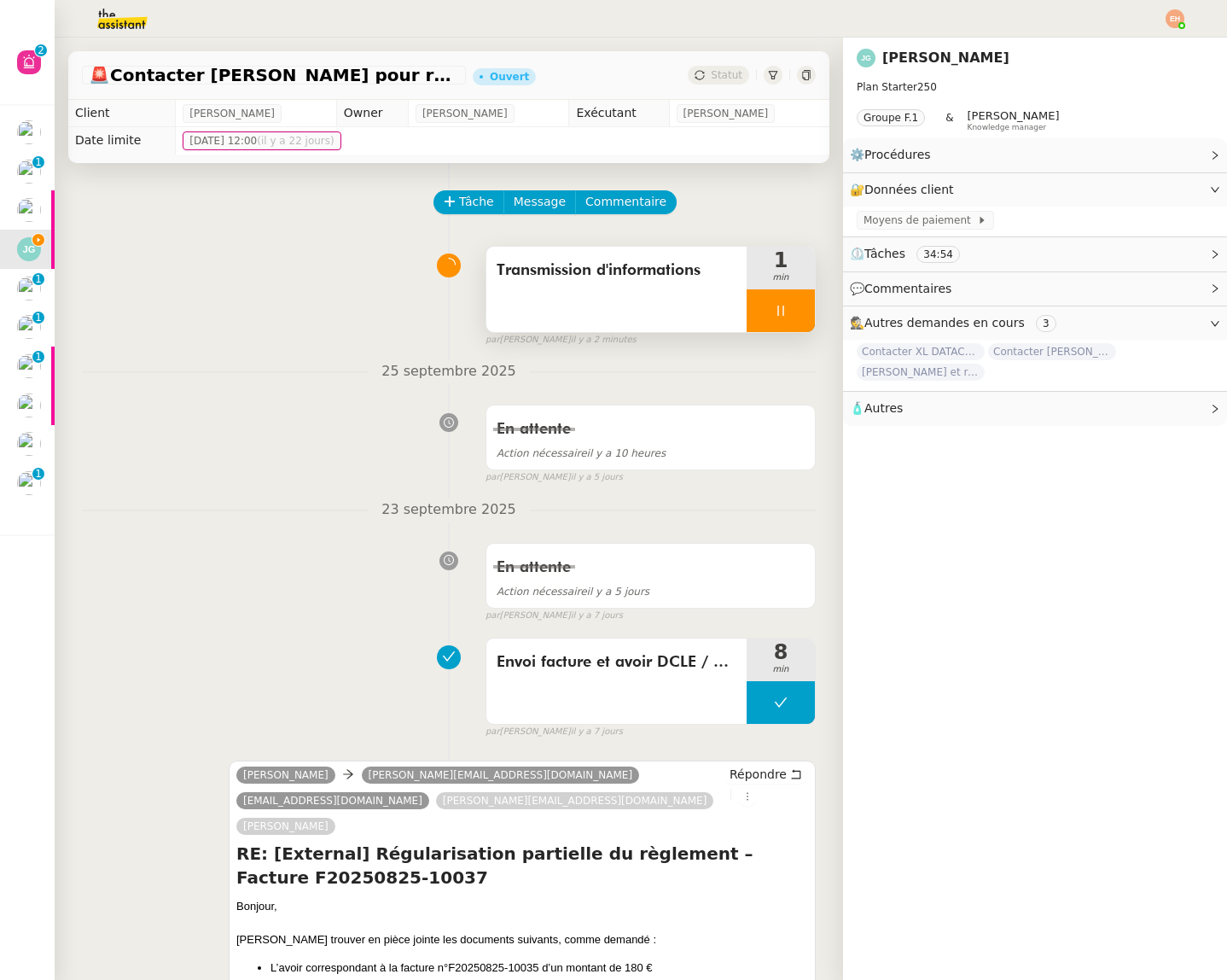
click at [795, 301] on div at bounding box center [780, 311] width 68 height 43
click at [805, 312] on button at bounding box center [797, 311] width 34 height 43
click at [1189, 7] on nz-header at bounding box center [613, 19] width 1227 height 38
click at [1178, 14] on img at bounding box center [1175, 18] width 19 height 19
click at [1160, 46] on li "Suivi" at bounding box center [1129, 48] width 111 height 24
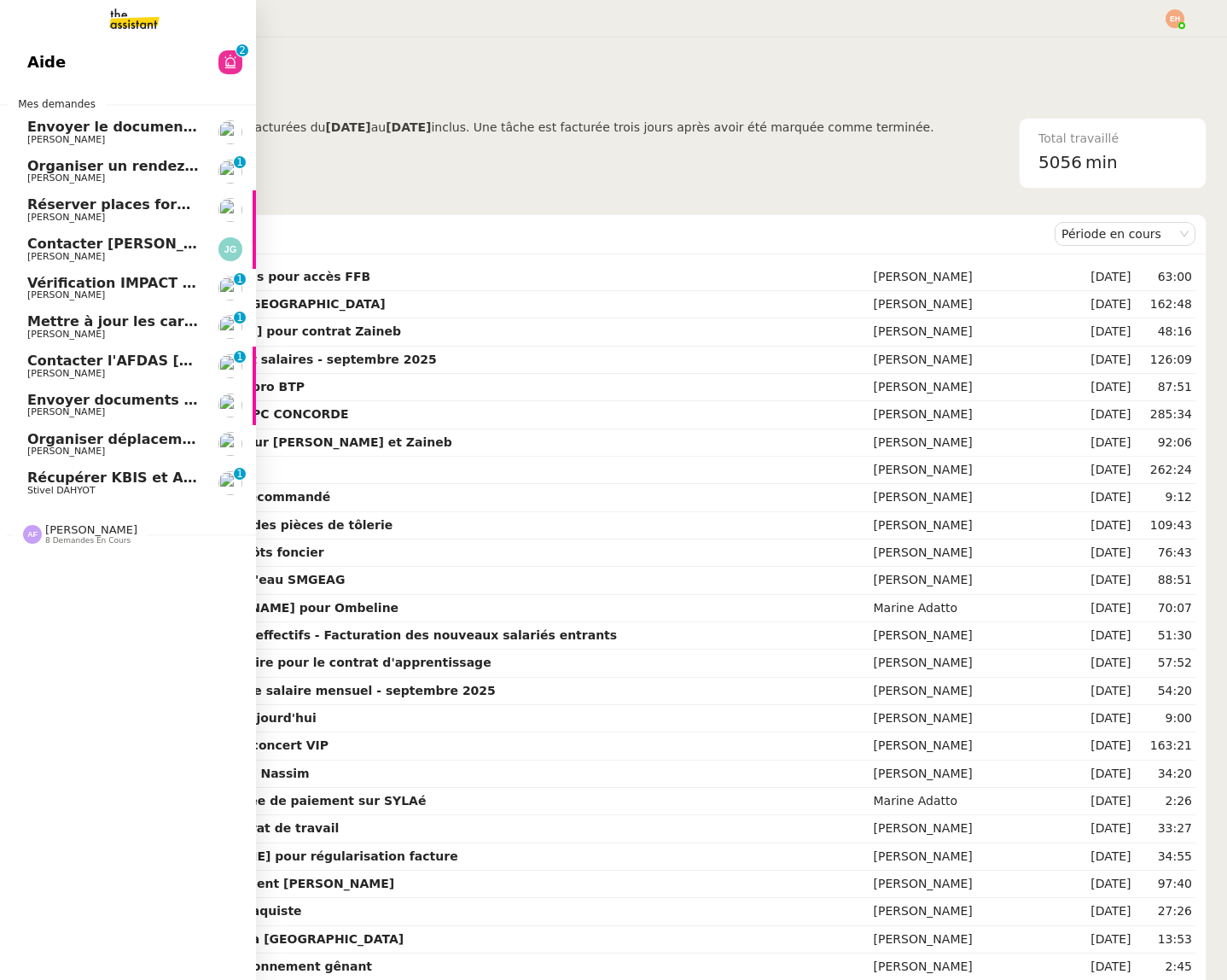
click at [37, 256] on span "[PERSON_NAME]" at bounding box center [66, 256] width 78 height 11
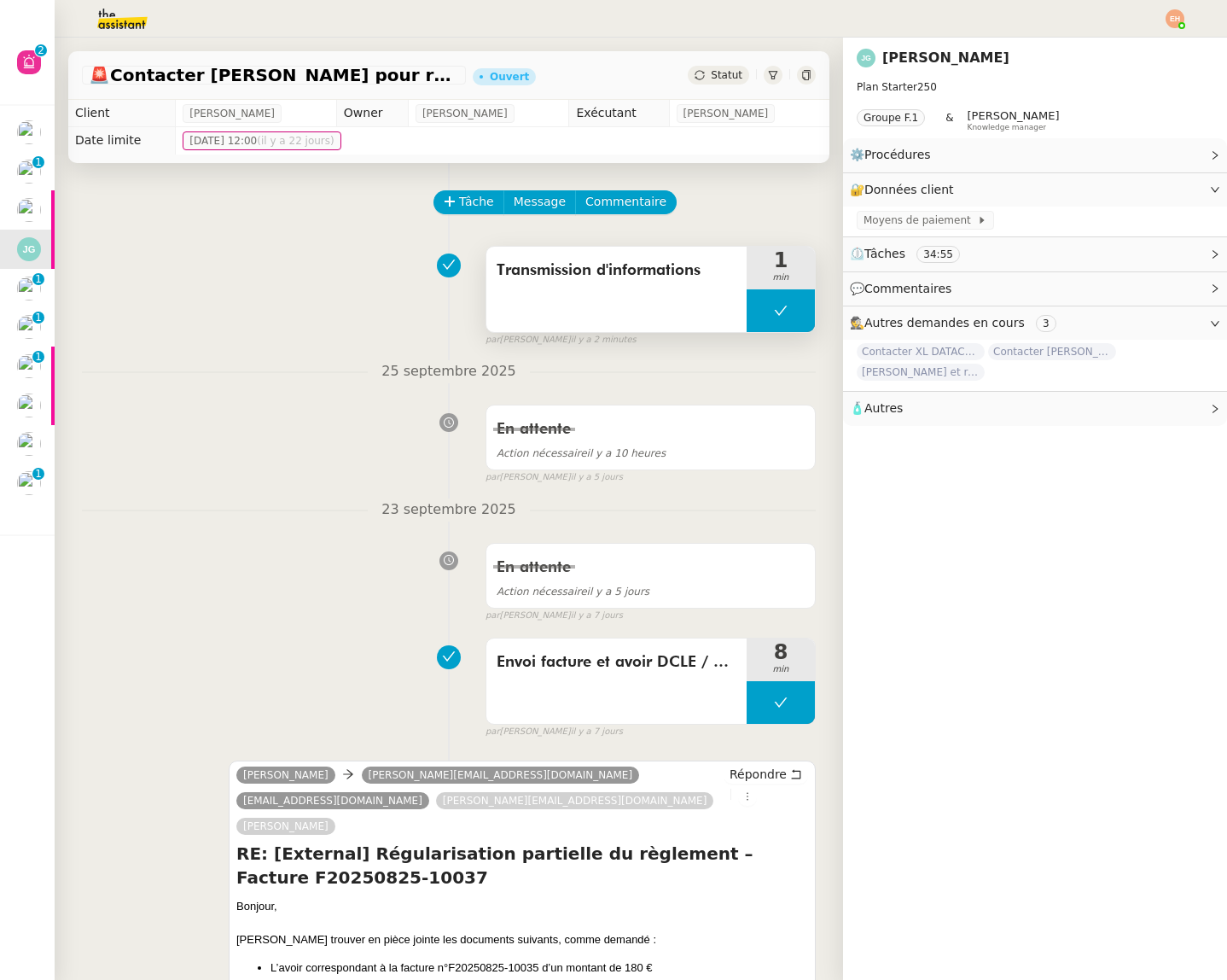
click at [777, 311] on icon at bounding box center [781, 310] width 13 height 9
click at [767, 320] on div at bounding box center [763, 311] width 34 height 43
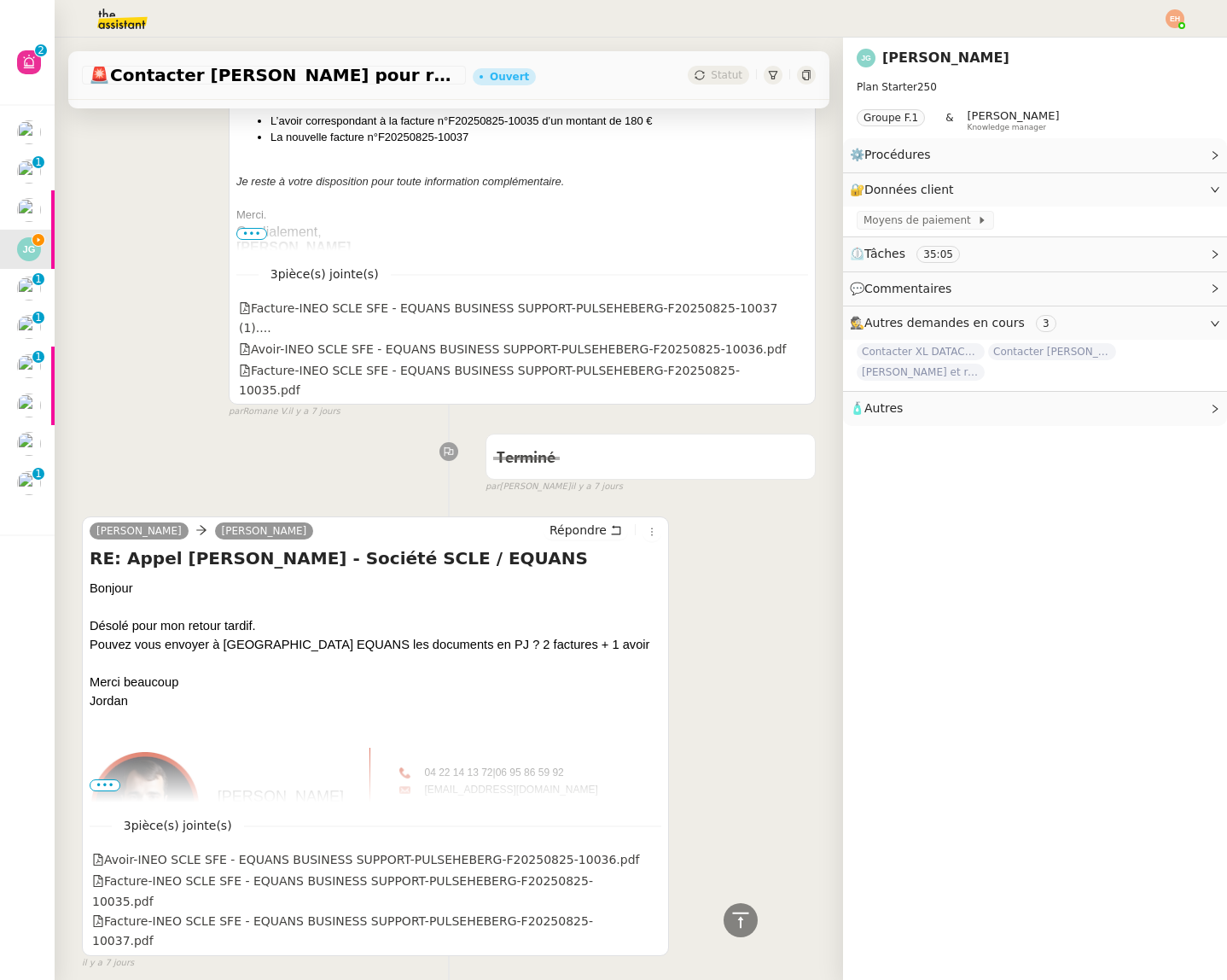
scroll to position [865, 0]
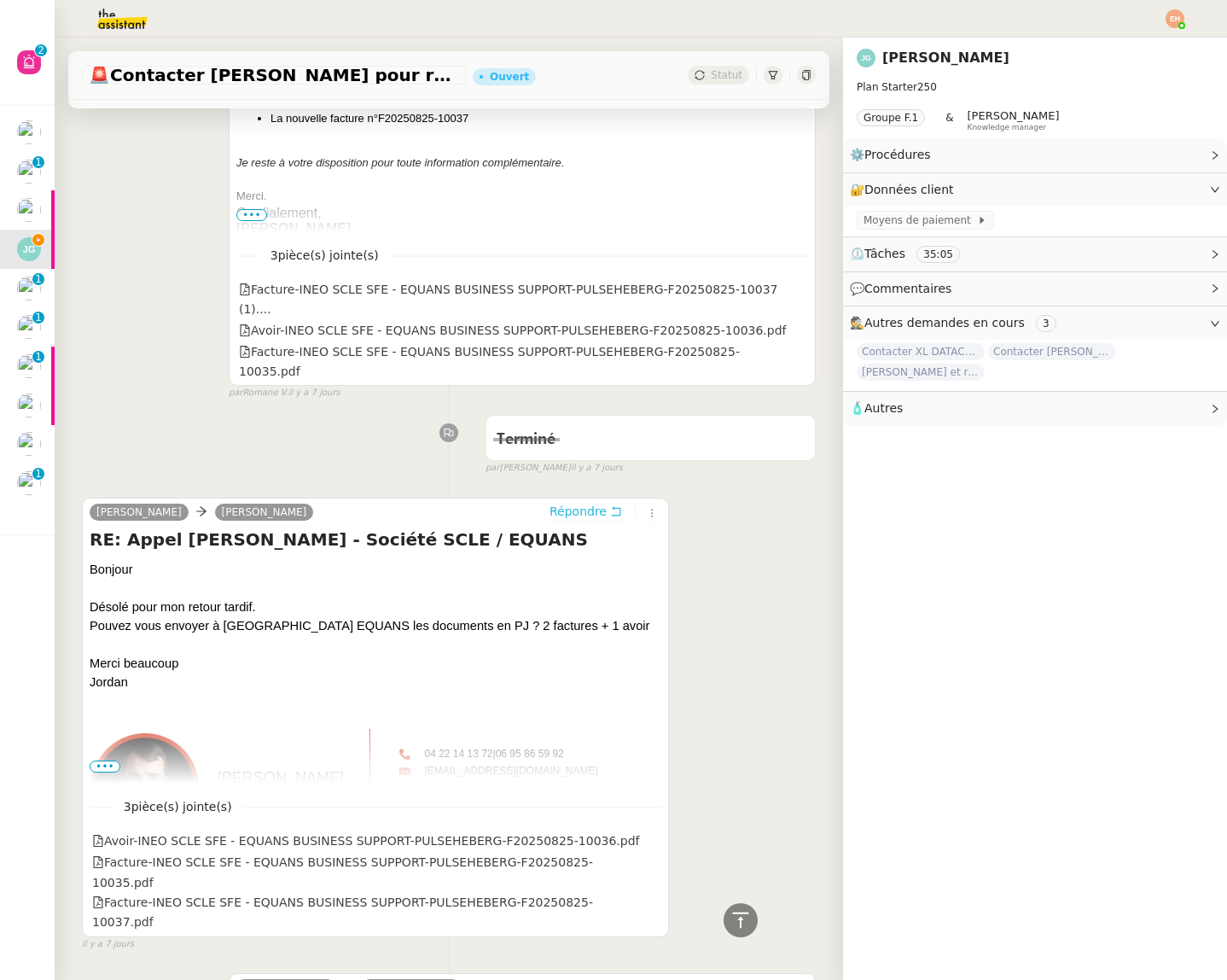
click at [601, 503] on span "Répondre" at bounding box center [578, 511] width 57 height 17
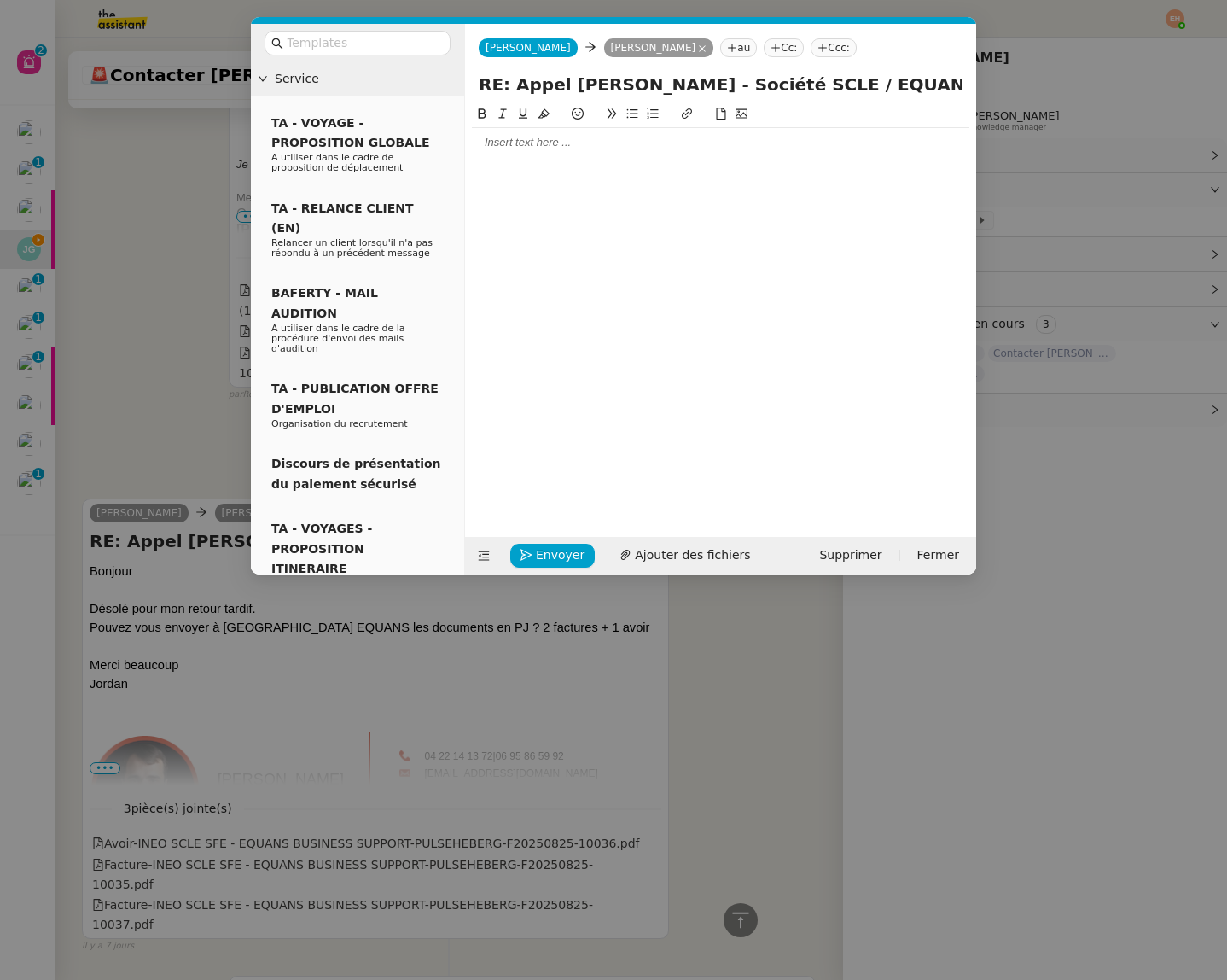
scroll to position [997, 0]
click at [549, 150] on div at bounding box center [720, 142] width 498 height 15
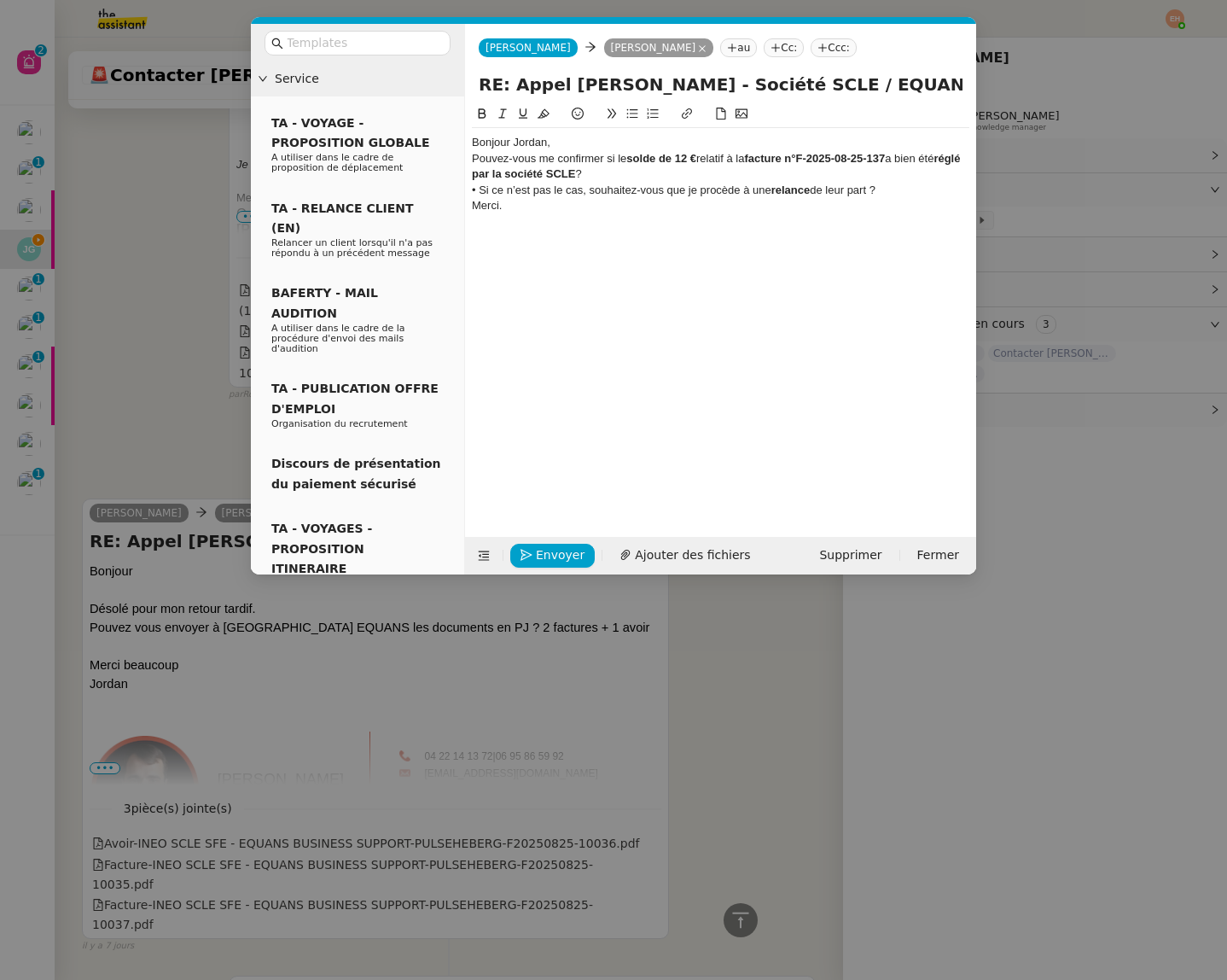
scroll to position [1096, 0]
click at [490, 143] on div "Bonjour Jordan," at bounding box center [720, 142] width 498 height 15
click at [490, 144] on div "Bonjour Jordan," at bounding box center [720, 142] width 498 height 15
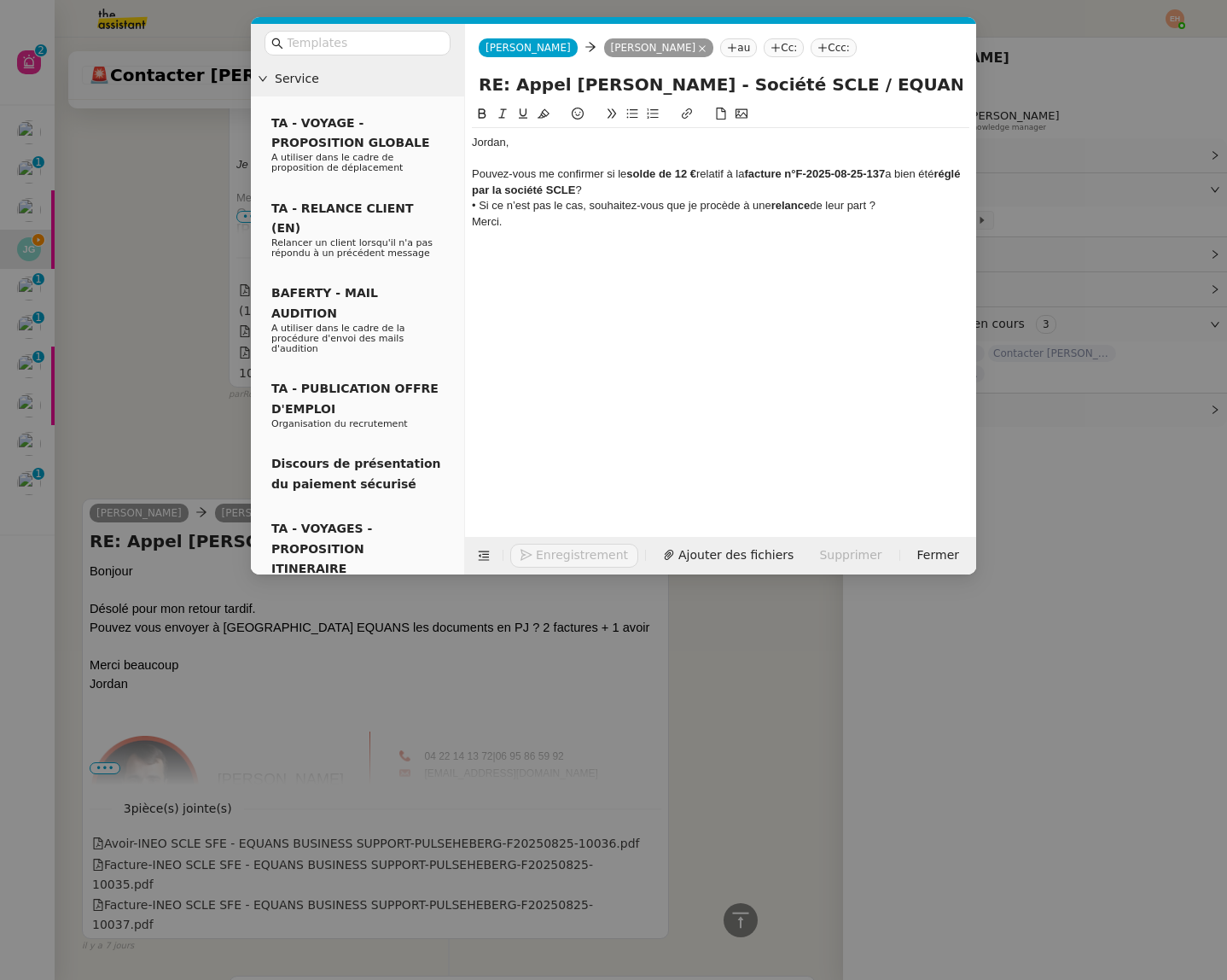
scroll to position [1113, 0]
click at [715, 194] on div "Pouvez-vous me confirmer si le solde de 12 € relatif à la facture n°F-2025-08-2…" at bounding box center [720, 182] width 498 height 31
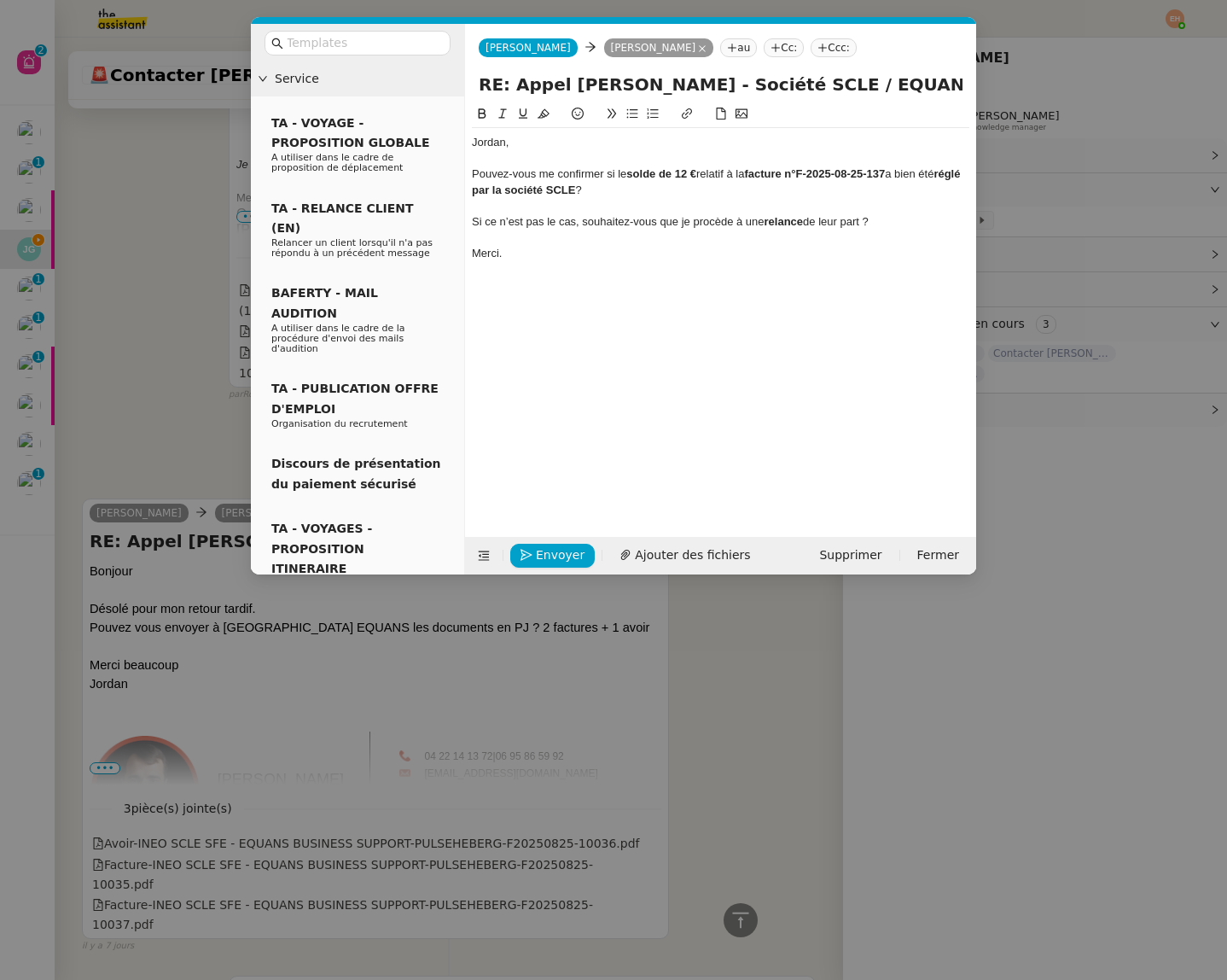
scroll to position [1147, 0]
click at [600, 219] on div "Si ce n’est pas le cas, souhaitez-vous que je procède à une relance de leur par…" at bounding box center [720, 221] width 498 height 15
drag, startPoint x: 600, startPoint y: 223, endPoint x: 890, endPoint y: 221, distance: 290.0
click at [890, 221] on div "Si ce n’est pas le cas, souhaitez-vous que je procède à une relance de leur par…" at bounding box center [720, 221] width 498 height 15
click at [740, 226] on div "Si ce n’est pas le cas, je procèderai à une relance, si besoin." at bounding box center [720, 221] width 498 height 15
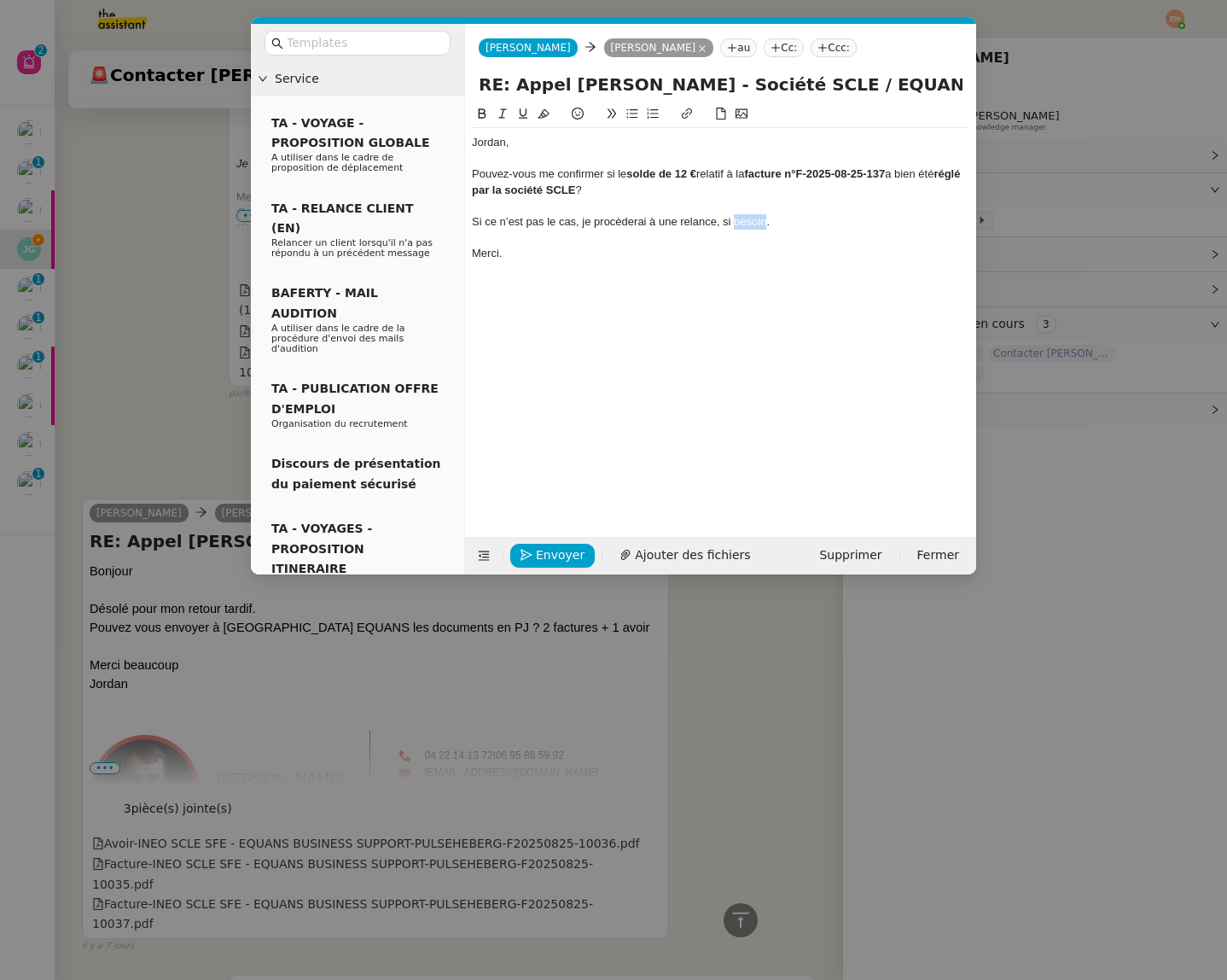
click at [740, 226] on div "Si ce n’est pas le cas, je procèderai à une relance, si besoin." at bounding box center [720, 221] width 498 height 15
click at [593, 172] on div "Pouvez-vous me confirmer si le solde de 12 € relatif à la facture n°F-2025-08-2…" at bounding box center [720, 182] width 498 height 31
click at [633, 116] on icon at bounding box center [632, 113] width 12 height 12
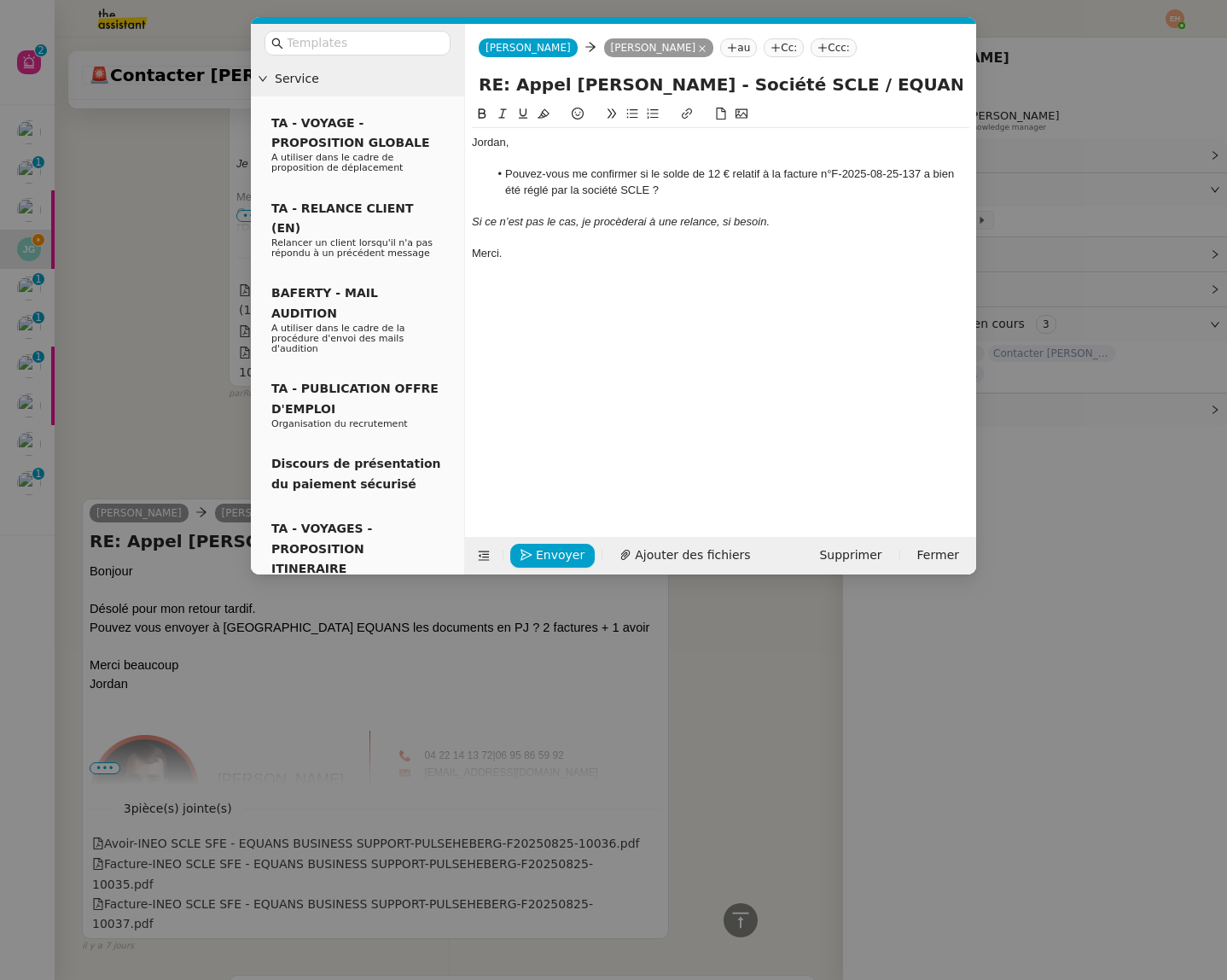
click at [737, 177] on li "Pouvez-vous me confirmer si le solde de 12 € relatif à la facture n°F-2025-08-2…" at bounding box center [729, 182] width 481 height 31
drag, startPoint x: 731, startPoint y: 175, endPoint x: 691, endPoint y: 175, distance: 40.0
click at [691, 175] on li "Pouvez-vous me confirmer si le solde de 12 € relatif à la facture n°F-2025-08-2…" at bounding box center [729, 182] width 481 height 31
click at [865, 175] on li "Pouvez-vous me confirmer si le solde relatif à la facture n°F-2025-08-25-137 a …" at bounding box center [729, 182] width 481 height 31
click at [861, 167] on li "Pouvez-vous me confirmer si le solde relatif à la facture n°F-2025-08-25-10037 …" at bounding box center [729, 182] width 481 height 31
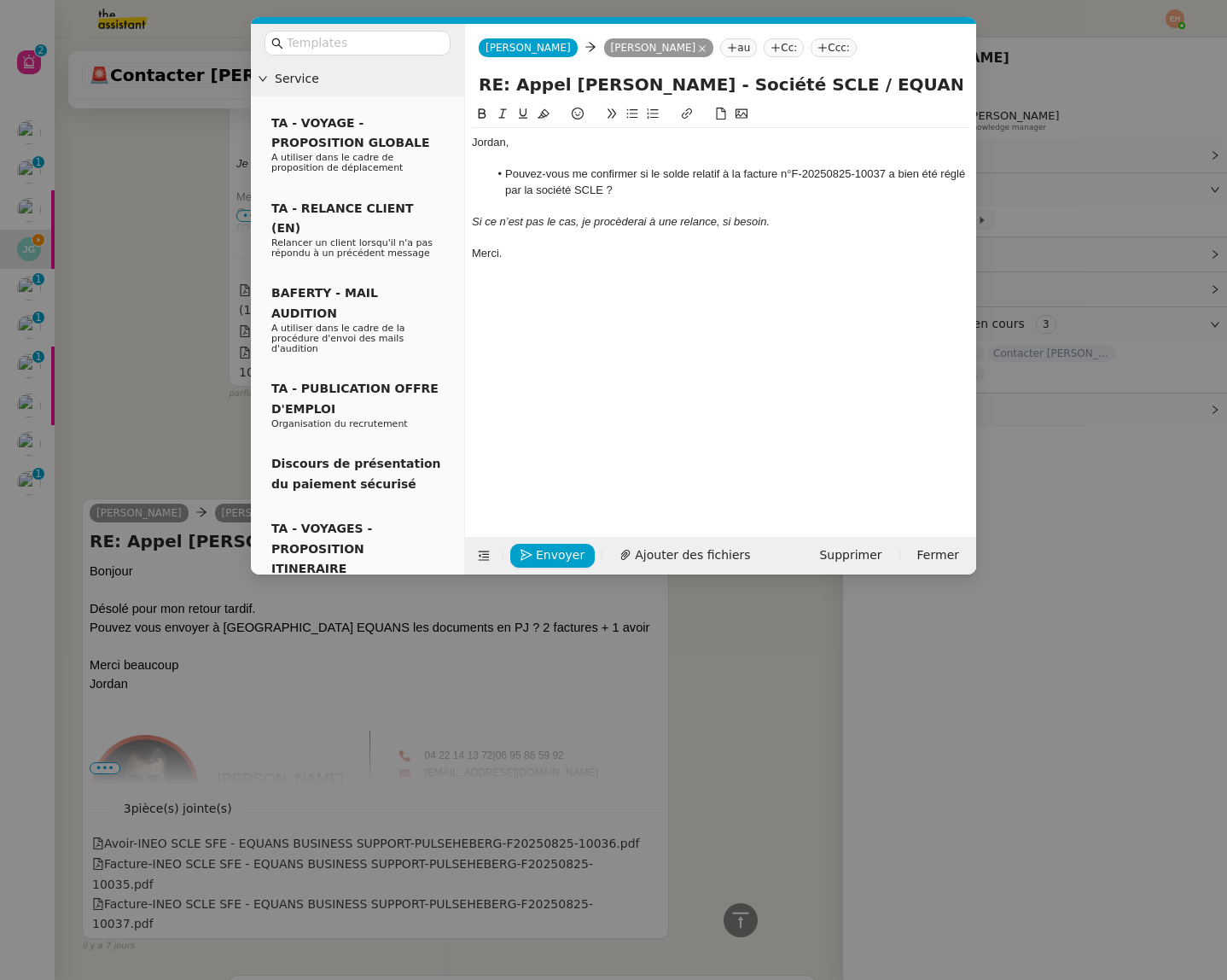
click at [872, 189] on li "Pouvez-vous me confirmer si le solde relatif à la facture n°F-20250825-10037 a …" at bounding box center [729, 182] width 481 height 31
click at [545, 556] on span "Envoyer" at bounding box center [560, 555] width 48 height 20
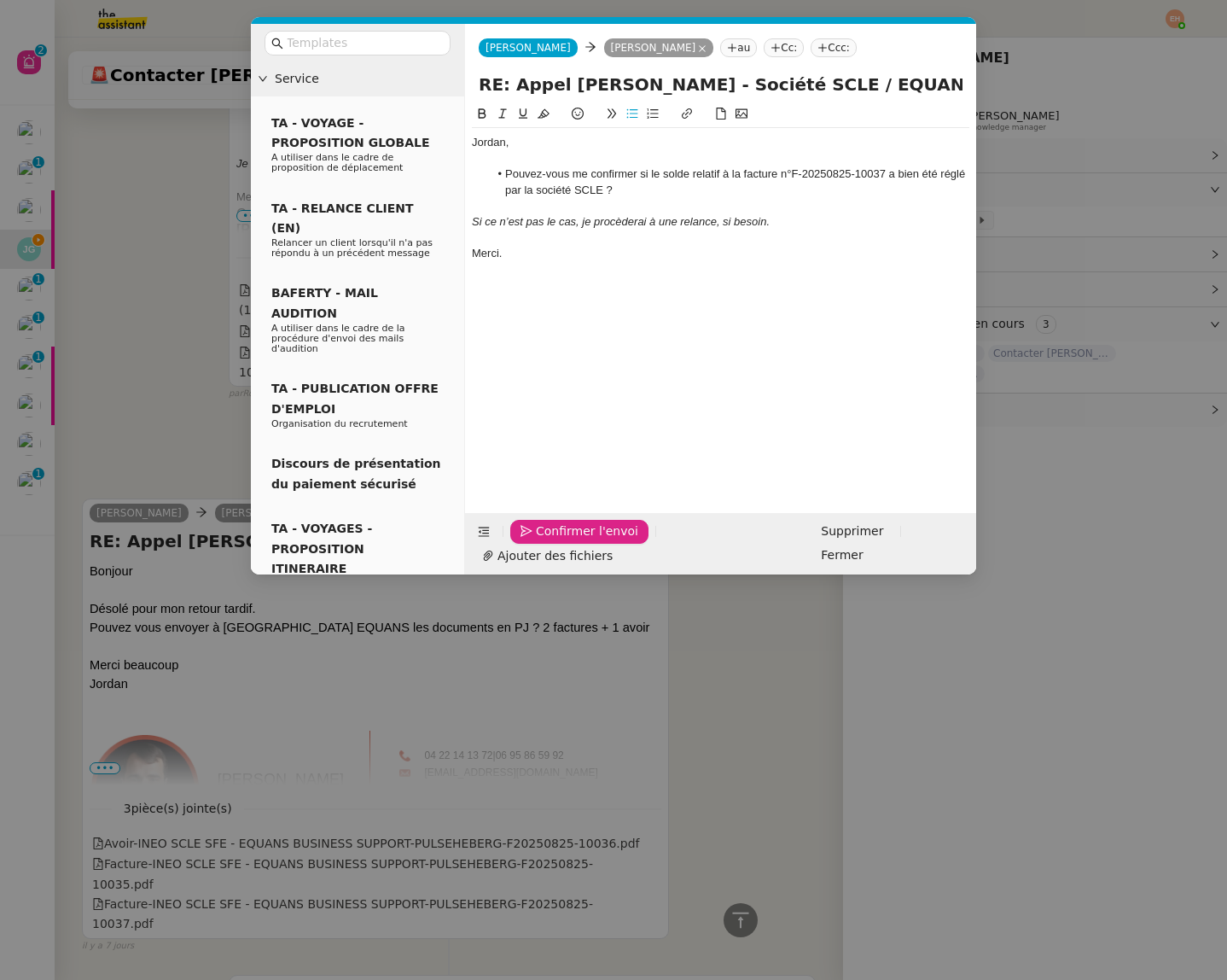
click at [544, 541] on span "Confirmer l'envoi" at bounding box center [587, 532] width 102 height 20
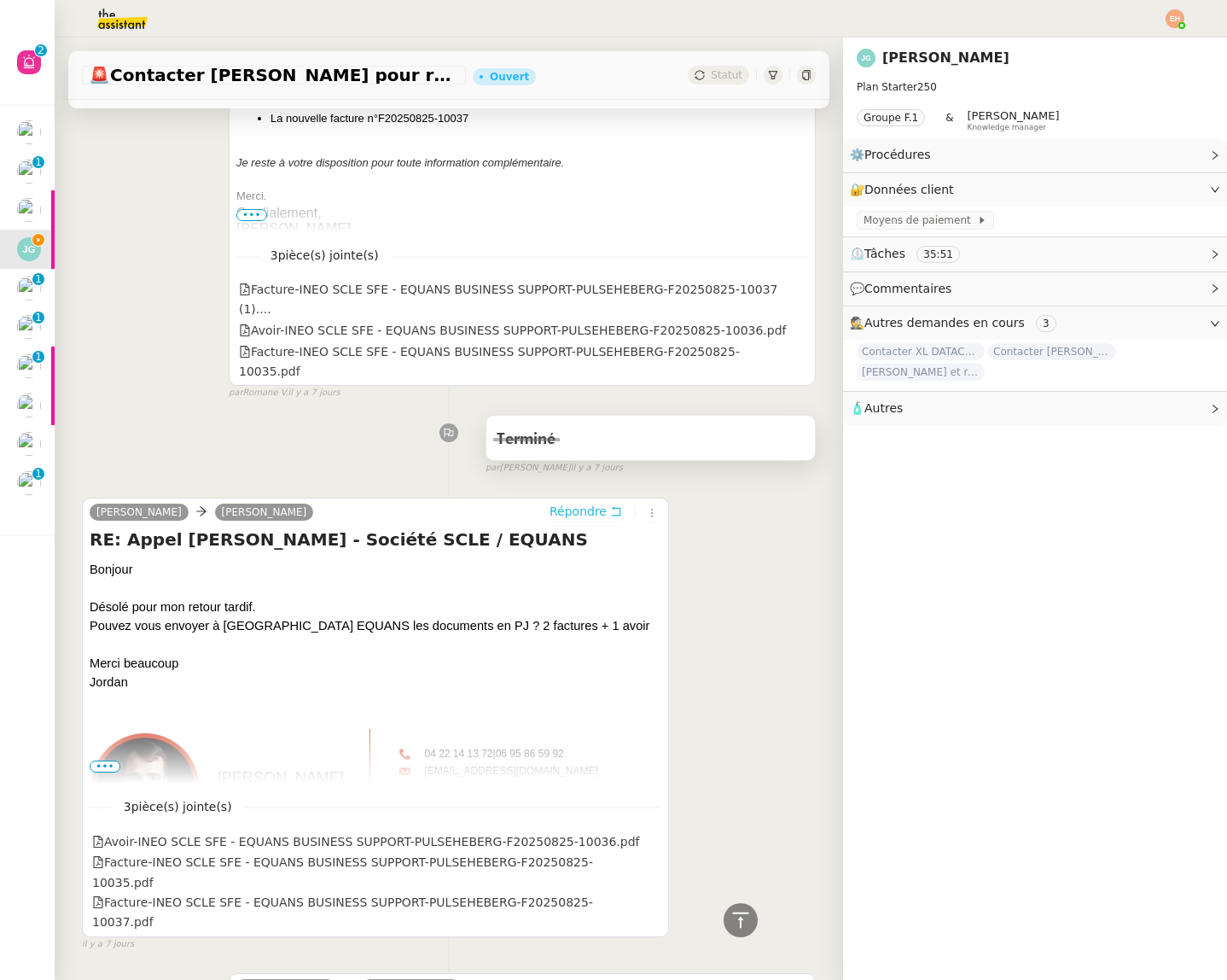
scroll to position [0, 0]
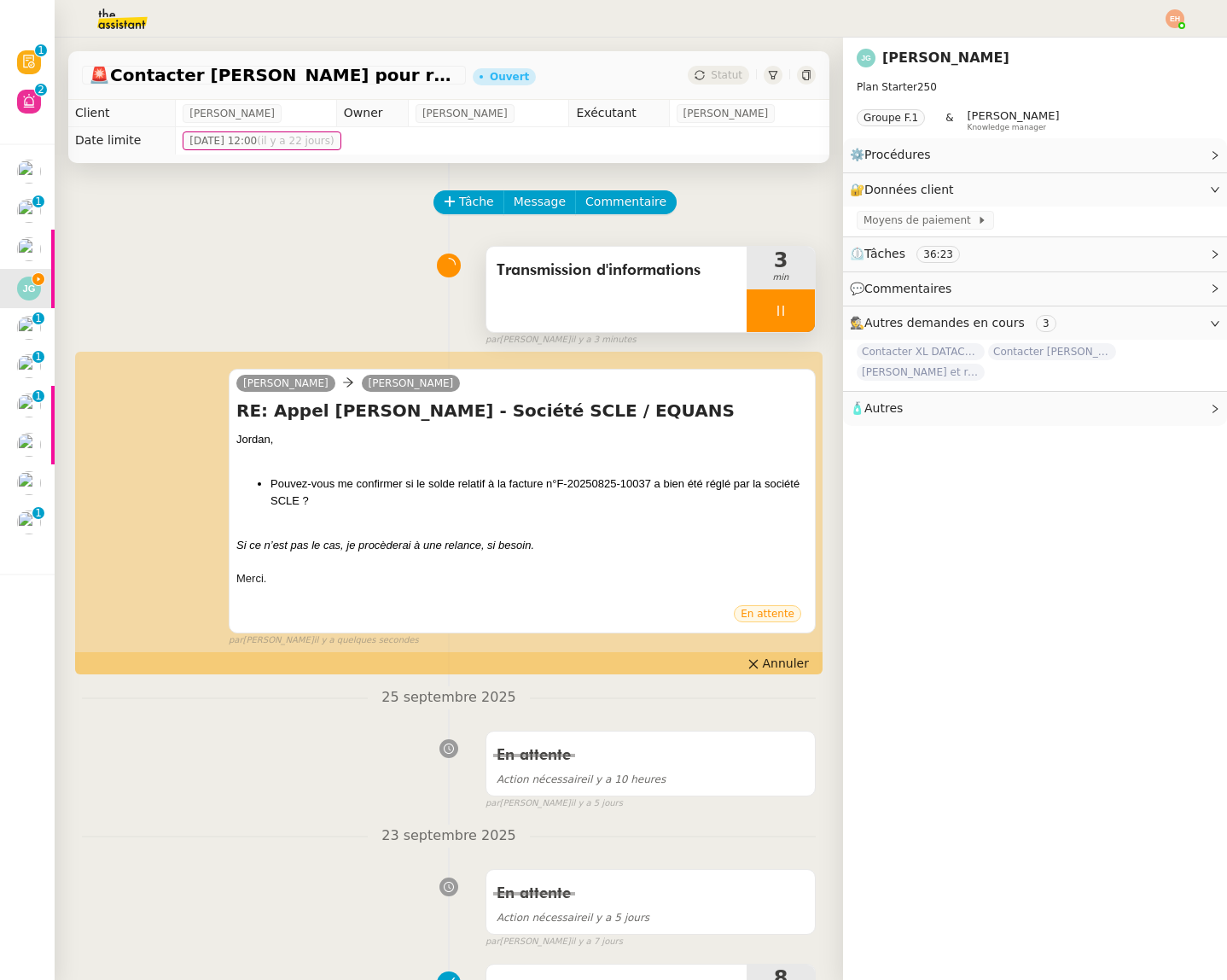
click at [772, 309] on div at bounding box center [780, 311] width 68 height 43
click at [789, 308] on button at bounding box center [797, 311] width 34 height 43
click at [718, 79] on span "Statut" at bounding box center [726, 74] width 31 height 12
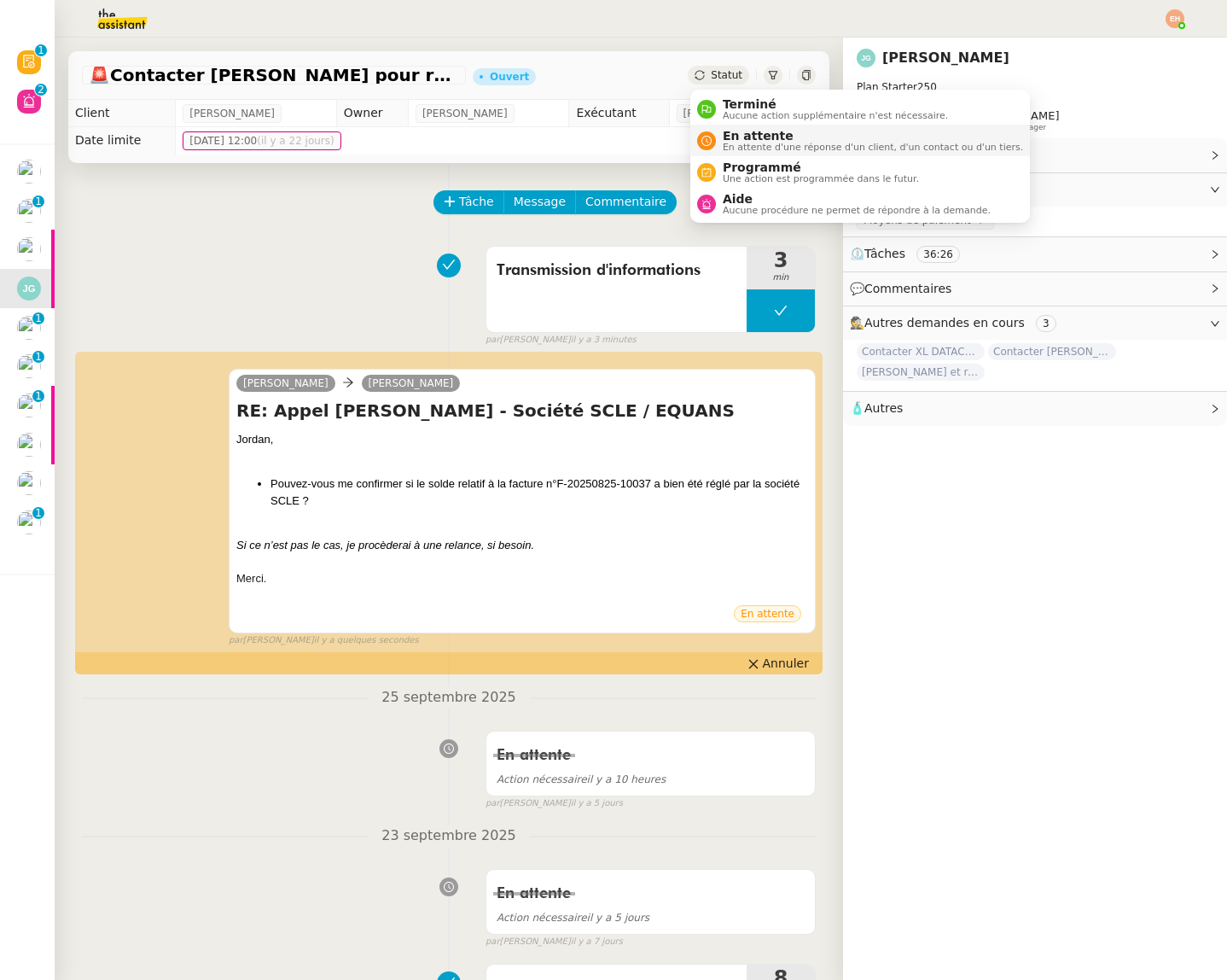
click at [749, 145] on span "En attente d'une réponse d'un client, d'un contact ou d'un tiers." at bounding box center [873, 147] width 301 height 9
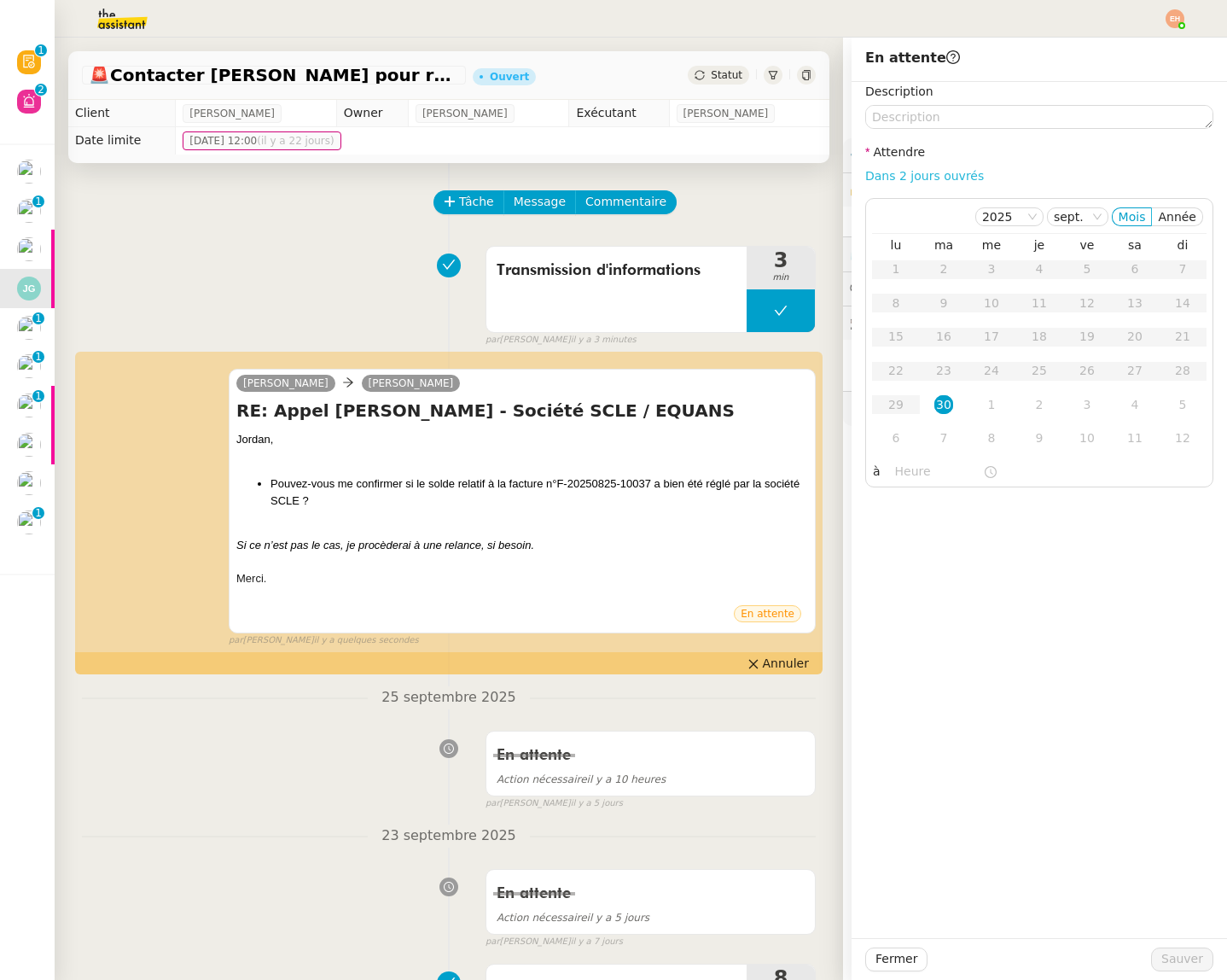
click at [939, 174] on link "Dans 2 jours ouvrés" at bounding box center [925, 175] width 119 height 13
type input "07:00"
drag, startPoint x: 1183, startPoint y: 958, endPoint x: 1160, endPoint y: 949, distance: 24.7
click at [1184, 957] on span "Sauver" at bounding box center [1182, 959] width 42 height 20
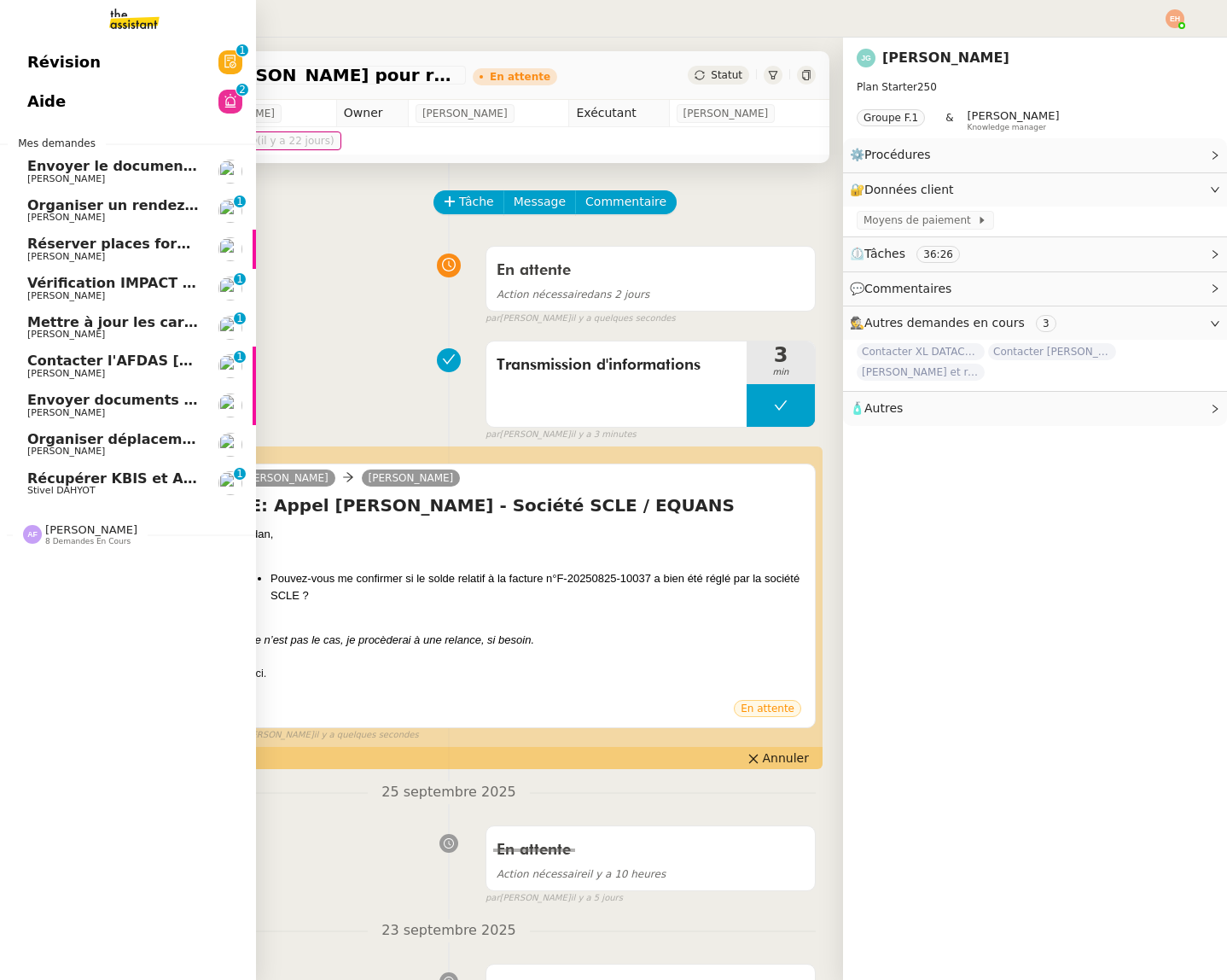
click at [117, 321] on span "Mettre à jour les cartes pro BTP" at bounding box center [150, 322] width 246 height 16
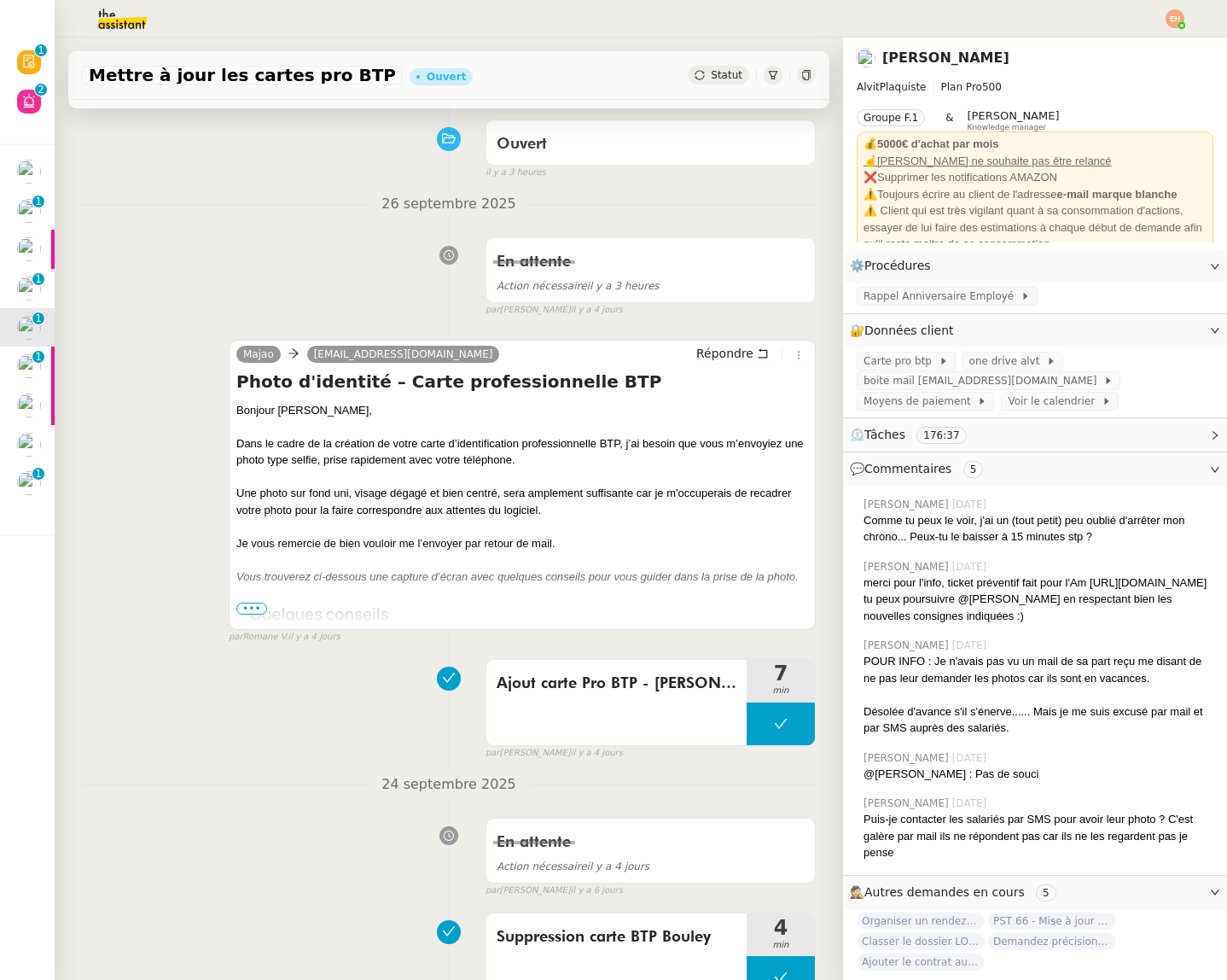
scroll to position [125, 0]
click at [248, 608] on span "•••" at bounding box center [251, 609] width 30 height 12
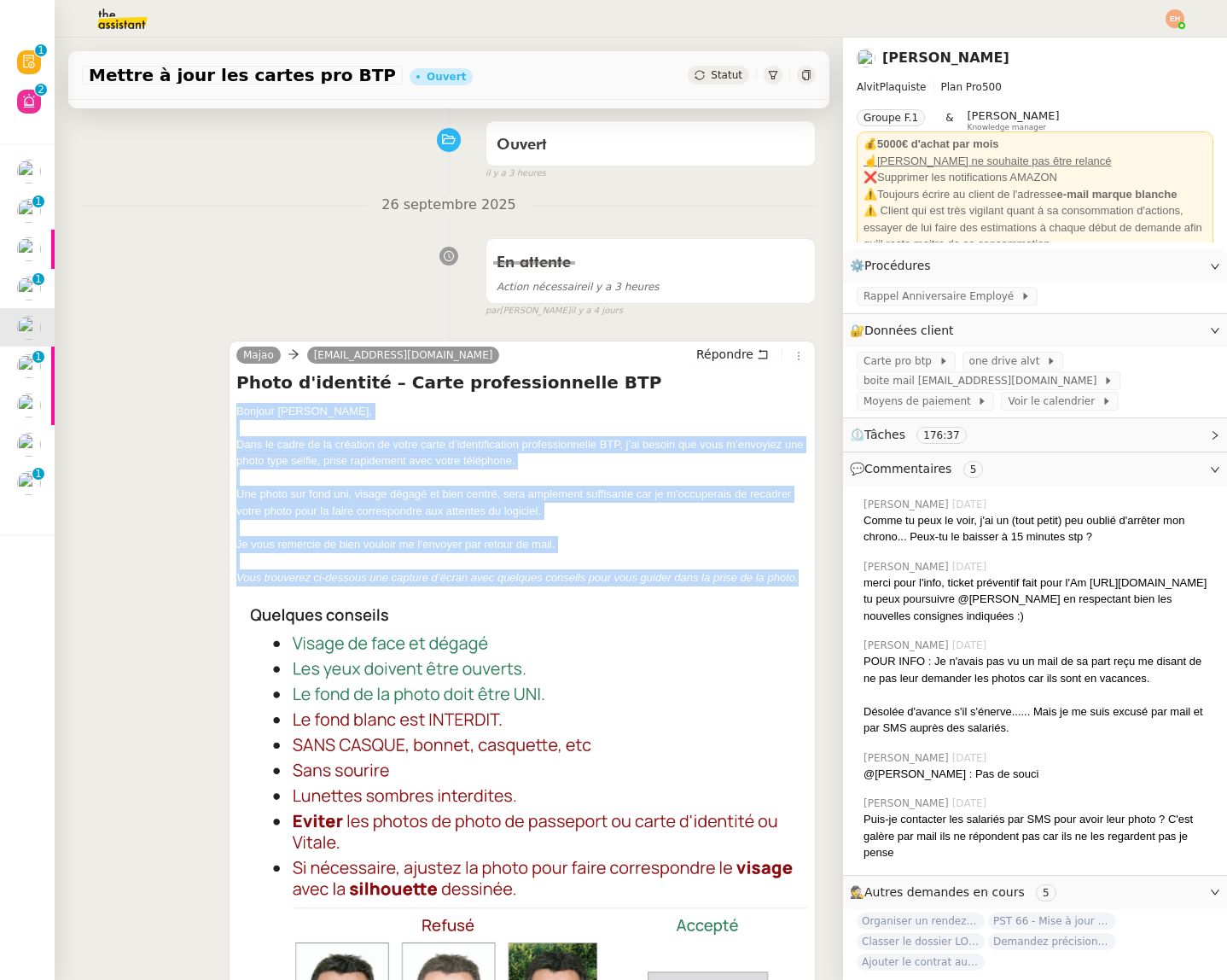
drag, startPoint x: 238, startPoint y: 413, endPoint x: 795, endPoint y: 569, distance: 578.4
click at [807, 571] on div "Bonjour Franck, Dans le cadre de la création de votre carte d’identification pr…" at bounding box center [522, 912] width 572 height 1019
copy div "Bonjour Franck, Dans le cadre de la création de votre carte d’identification pr…"
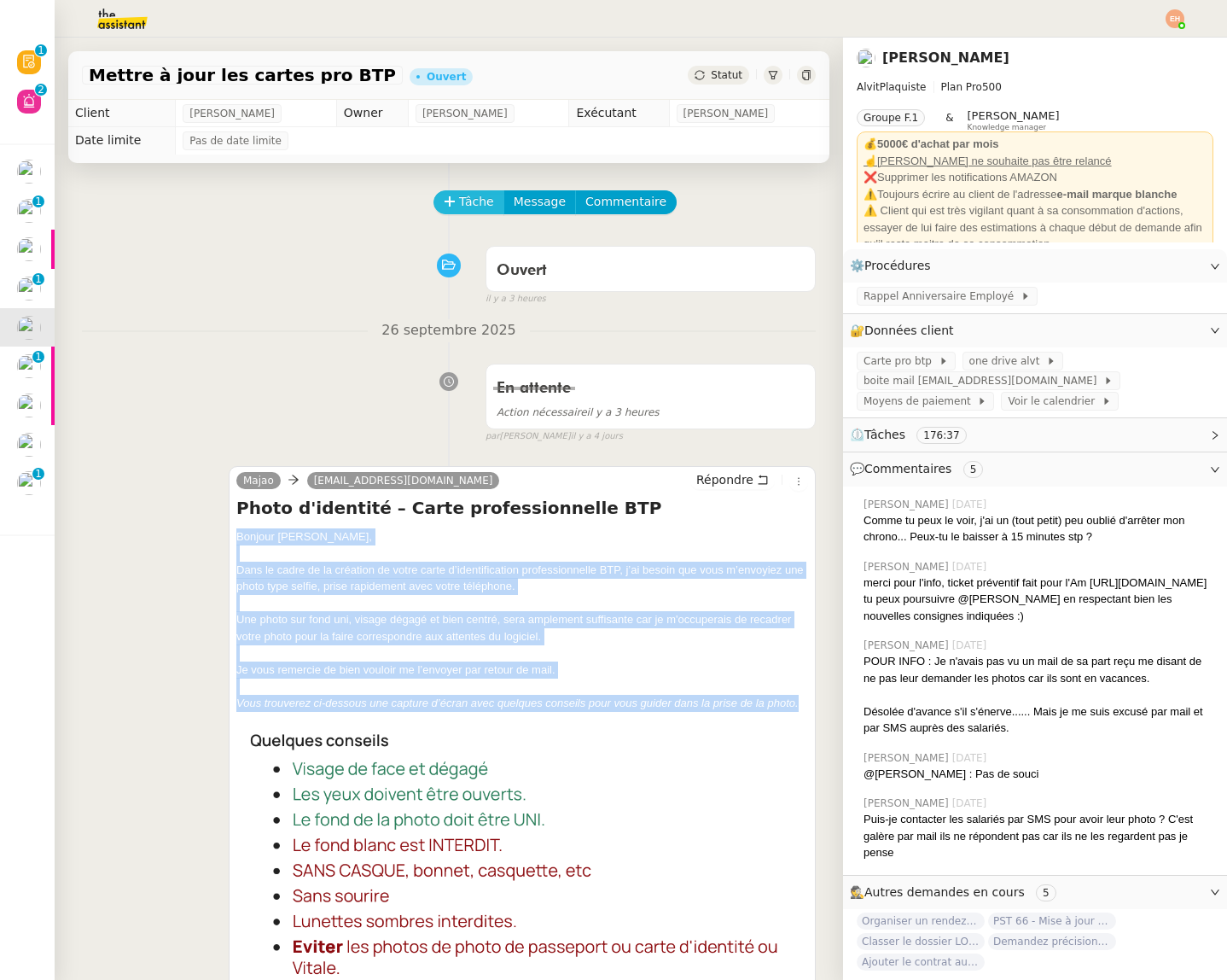
click at [464, 203] on span "Tâche" at bounding box center [476, 202] width 35 height 20
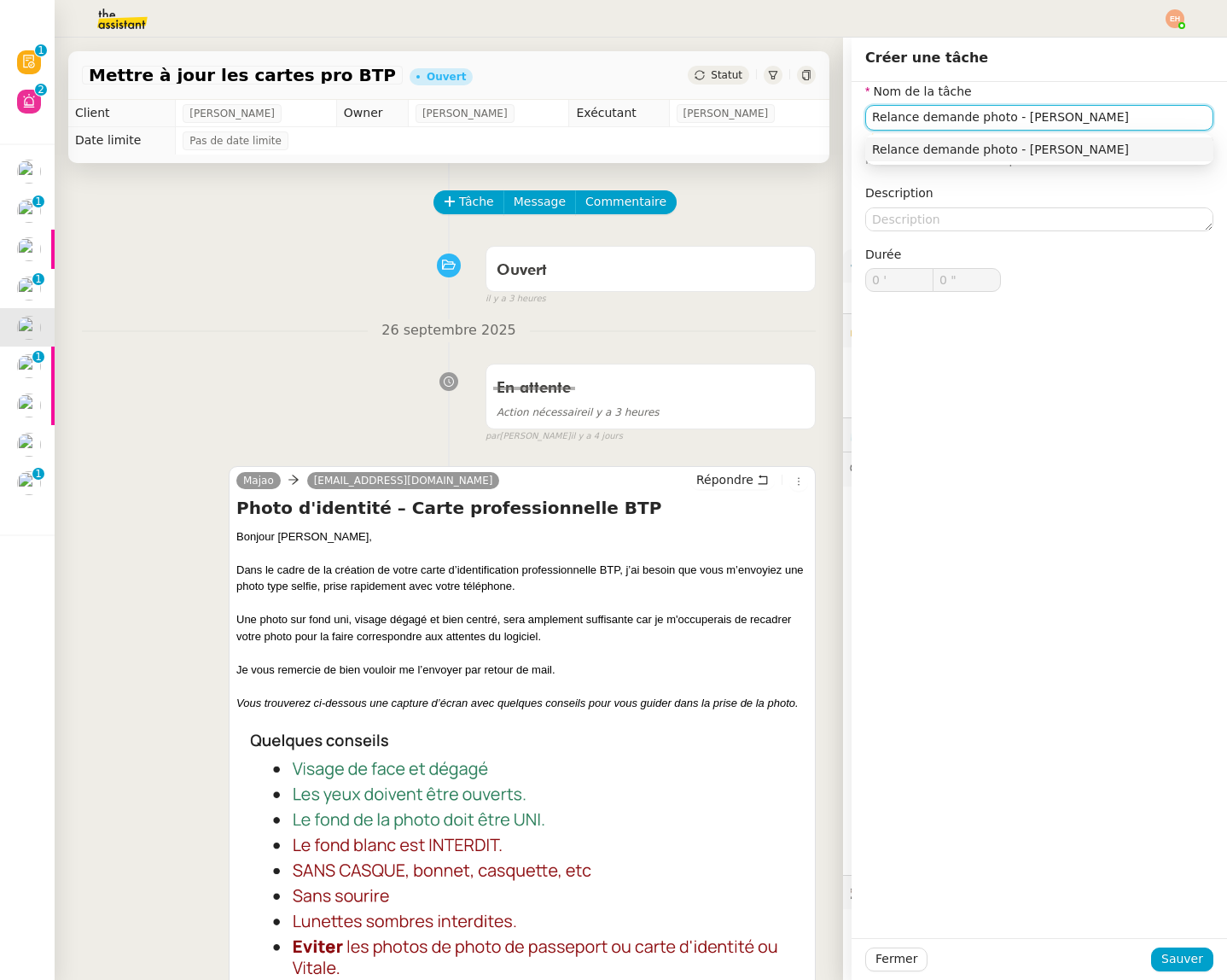
drag, startPoint x: 1007, startPoint y: 118, endPoint x: 1030, endPoint y: 155, distance: 43.6
click at [1007, 119] on input "Relance demande photo - Franck" at bounding box center [1039, 117] width 348 height 25
type input "Relance demande photo pour carte pro BTP - Franck"
drag, startPoint x: 1192, startPoint y: 961, endPoint x: 1115, endPoint y: 906, distance: 94.6
click at [1189, 960] on span "Sauver" at bounding box center [1182, 959] width 42 height 20
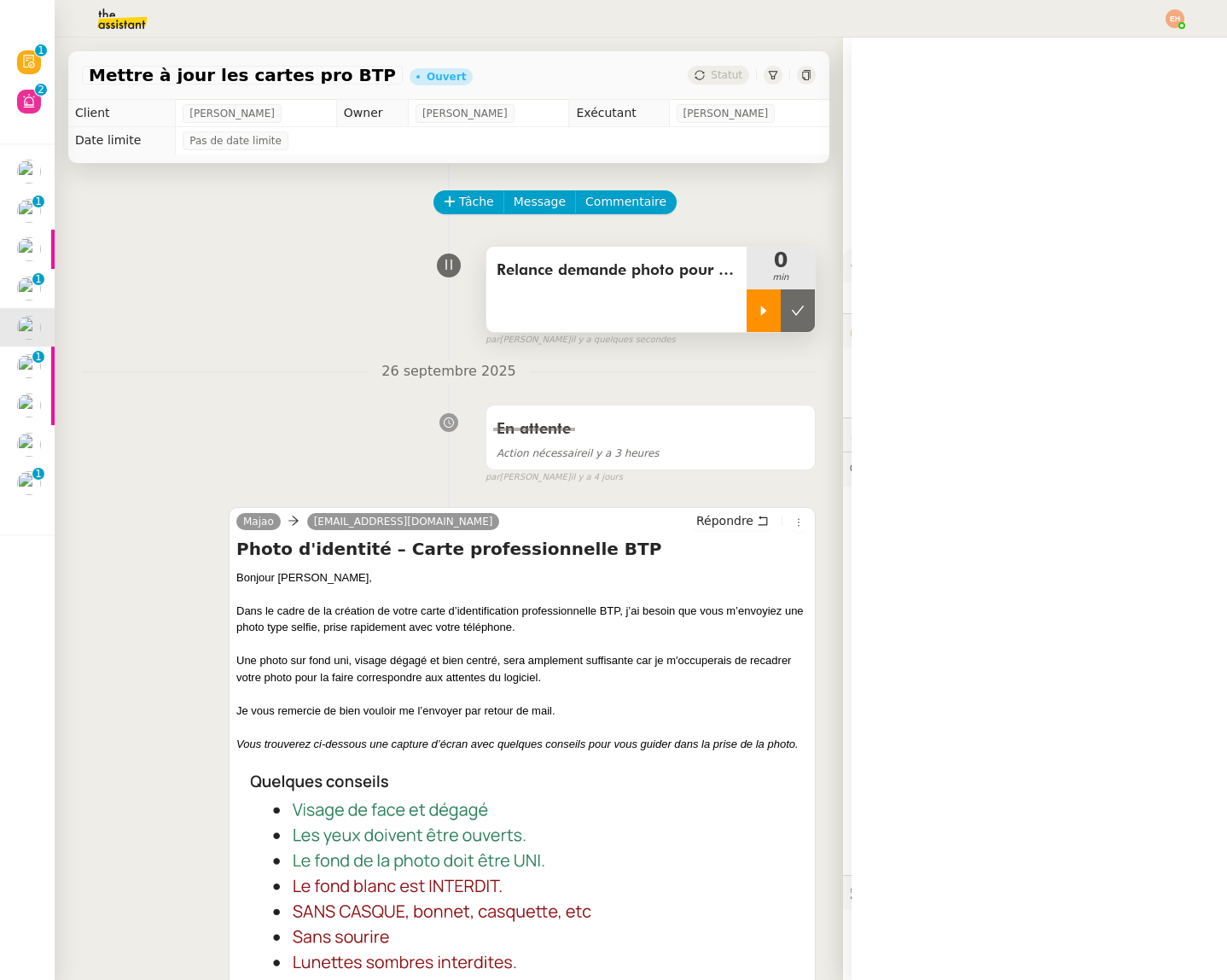
click at [753, 317] on div at bounding box center [763, 311] width 34 height 43
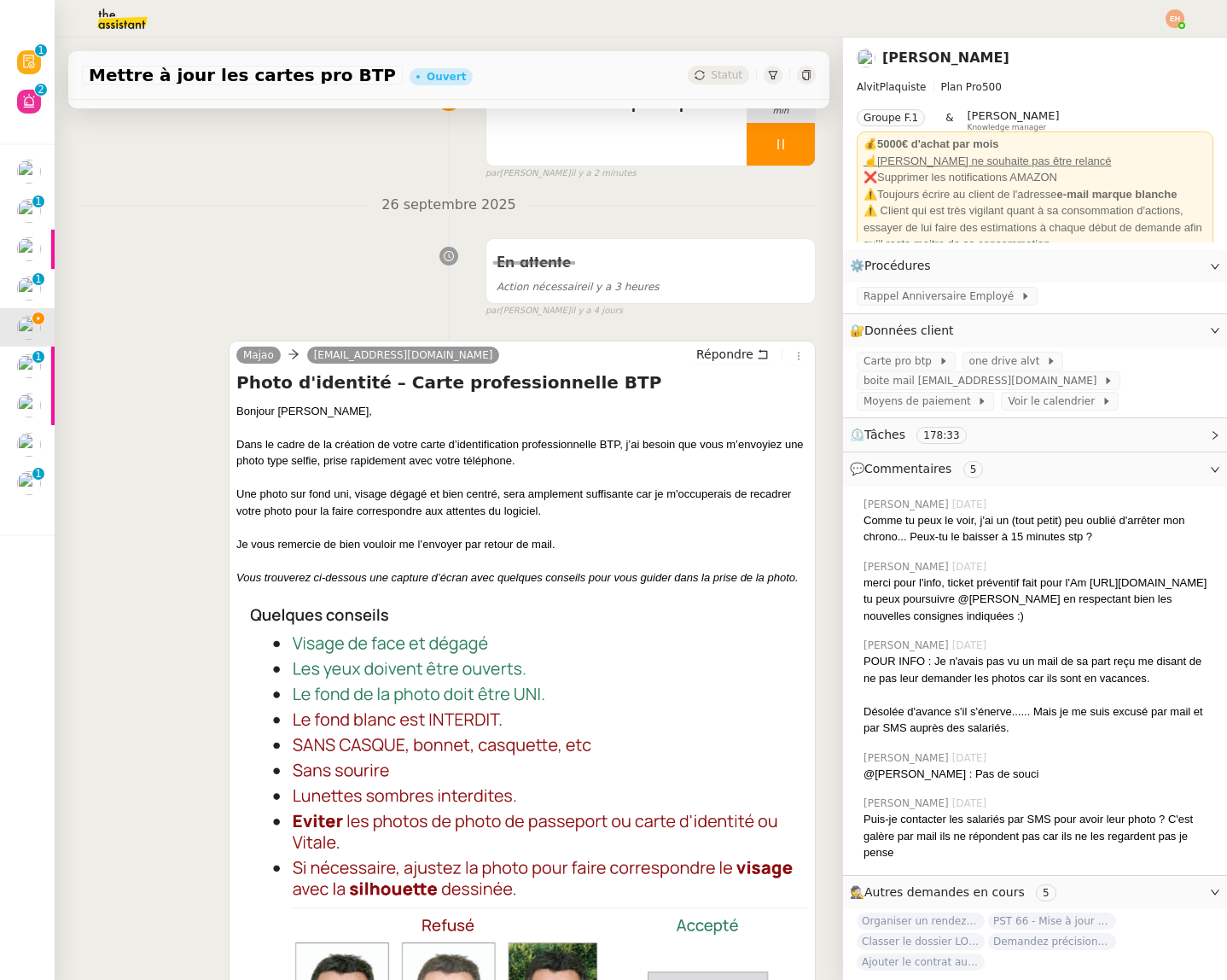
scroll to position [188, 0]
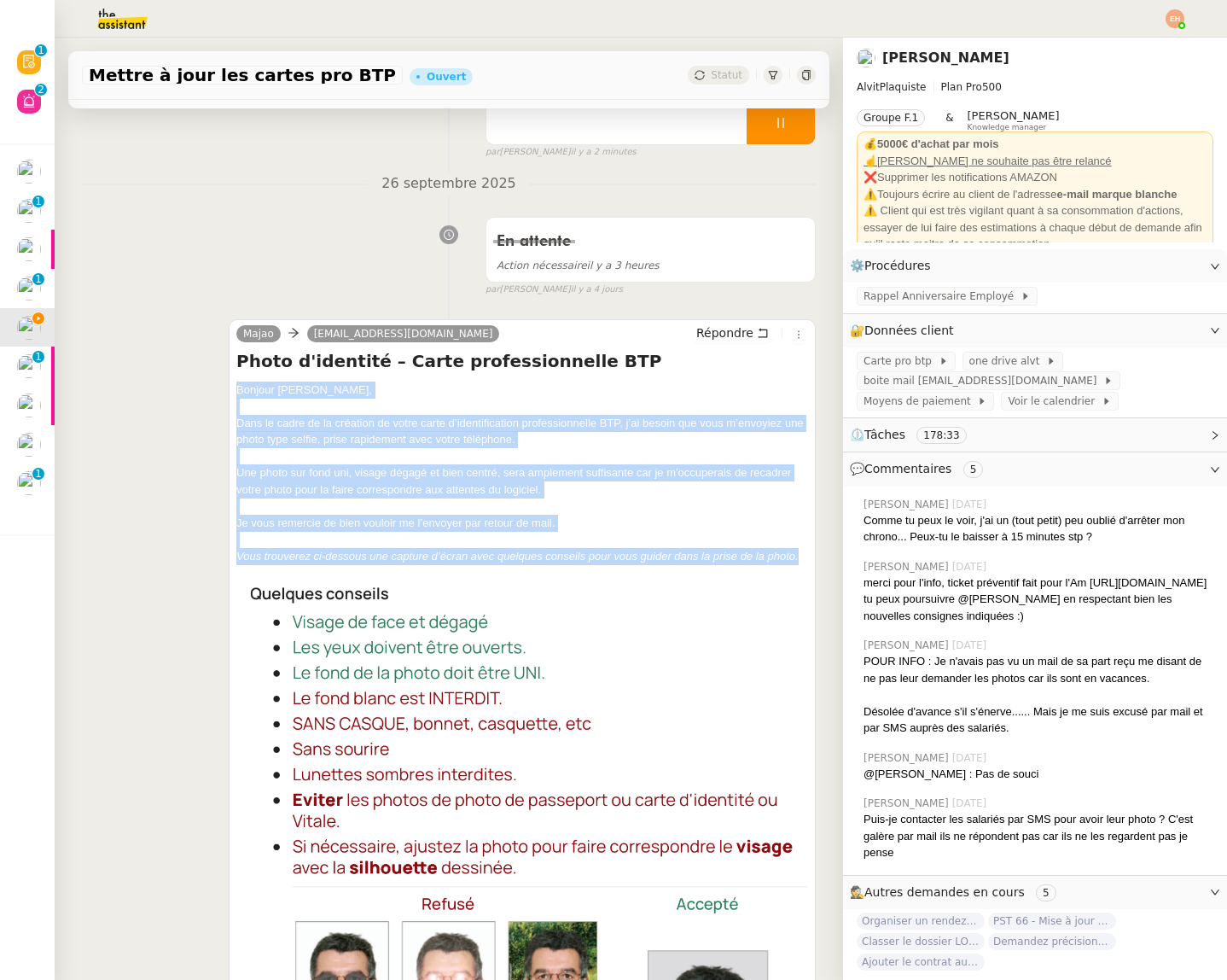
drag, startPoint x: 236, startPoint y: 388, endPoint x: 768, endPoint y: 548, distance: 555.5
click at [804, 548] on div "Bonjour Franck, Dans le cadre de la création de votre carte d’identification pr…" at bounding box center [522, 891] width 572 height 1019
copy div "Bonjour Franck, Dans le cadre de la création de votre carte d’identification pr…"
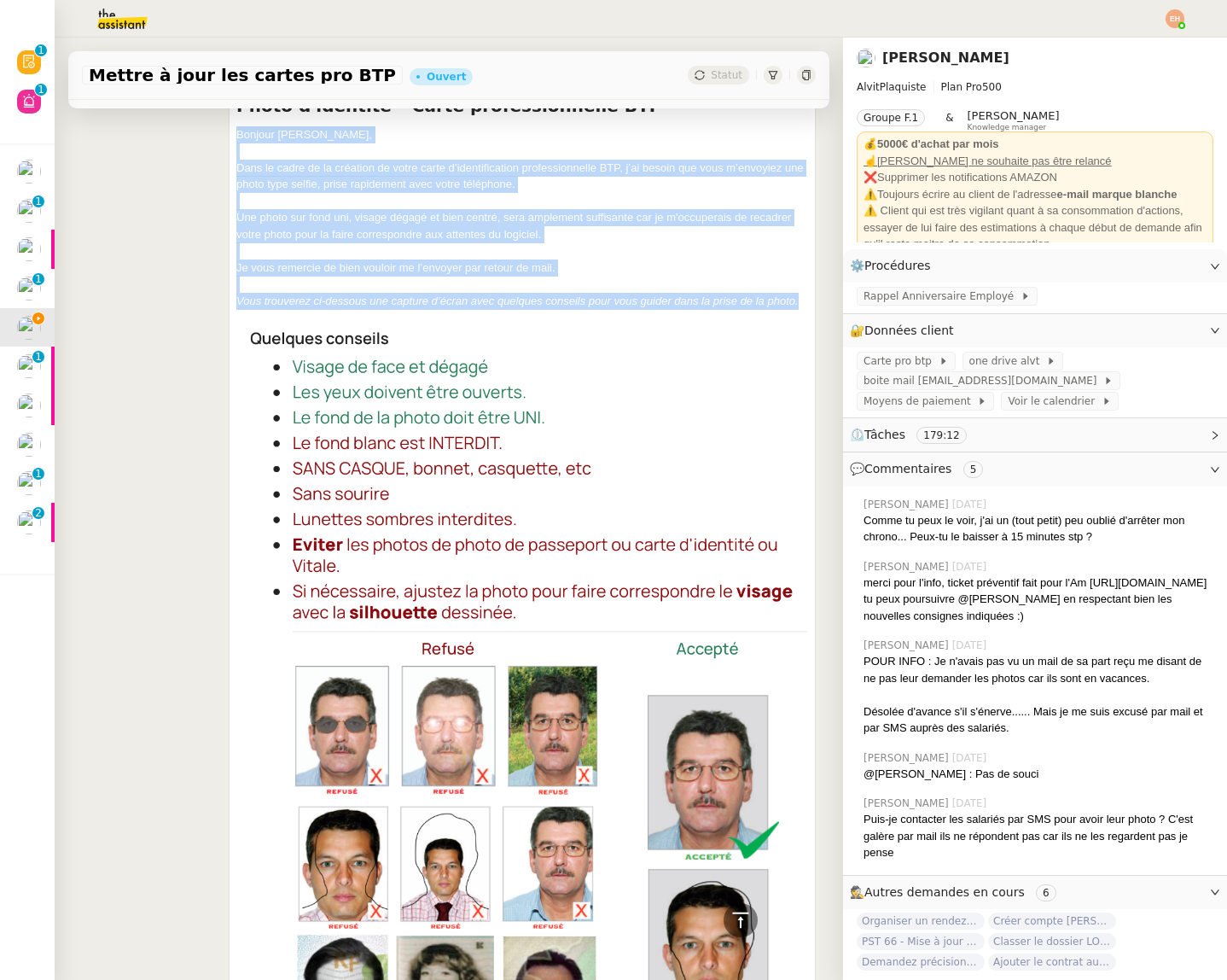
scroll to position [0, 0]
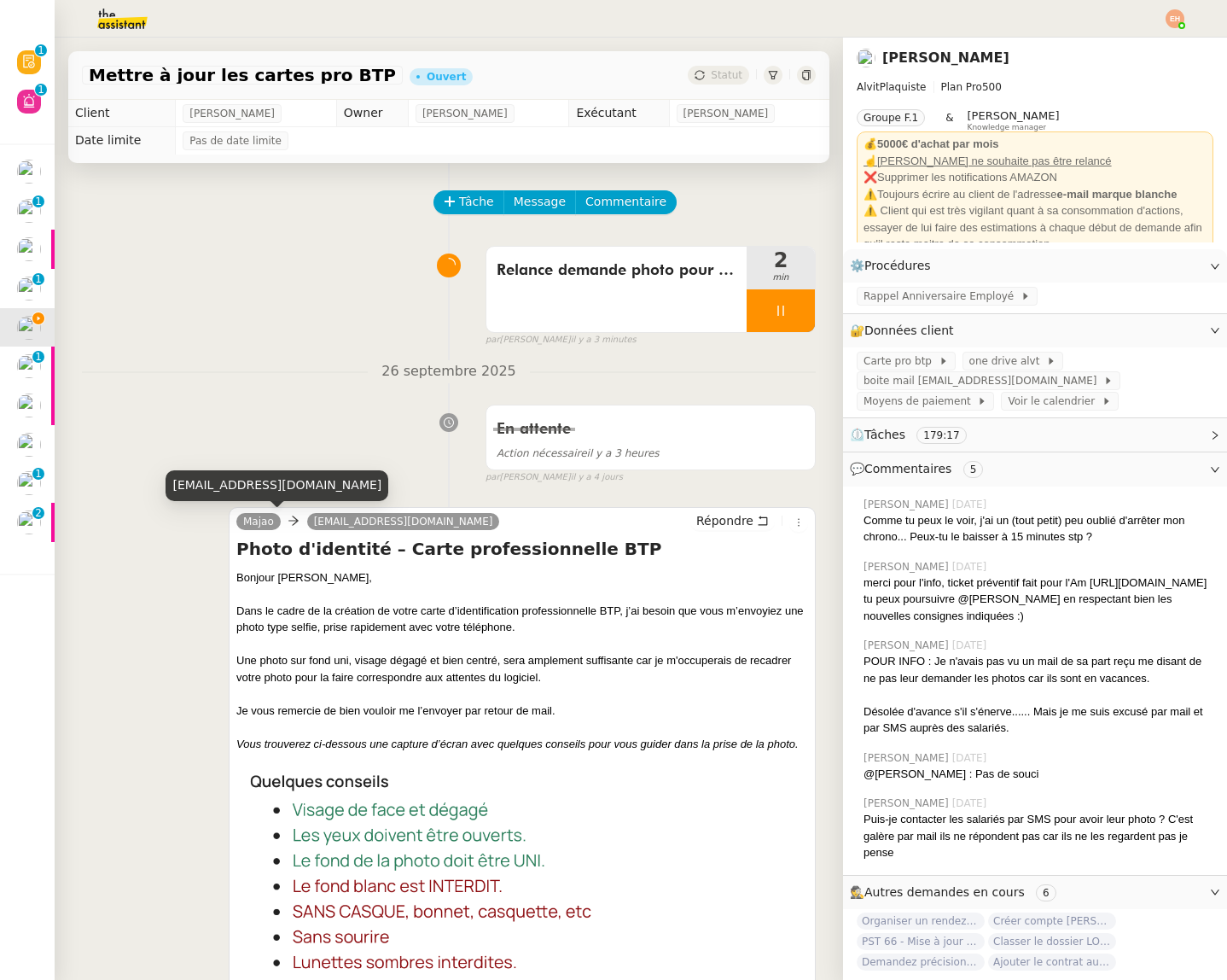
click at [251, 485] on div "[EMAIL_ADDRESS][DOMAIN_NAME]" at bounding box center [277, 484] width 223 height 30
drag, startPoint x: 251, startPoint y: 485, endPoint x: 337, endPoint y: 416, distance: 110.3
click at [251, 485] on div "[EMAIL_ADDRESS][DOMAIN_NAME]" at bounding box center [277, 484] width 223 height 30
copy div "[EMAIL_ADDRESS][DOMAIN_NAME]"
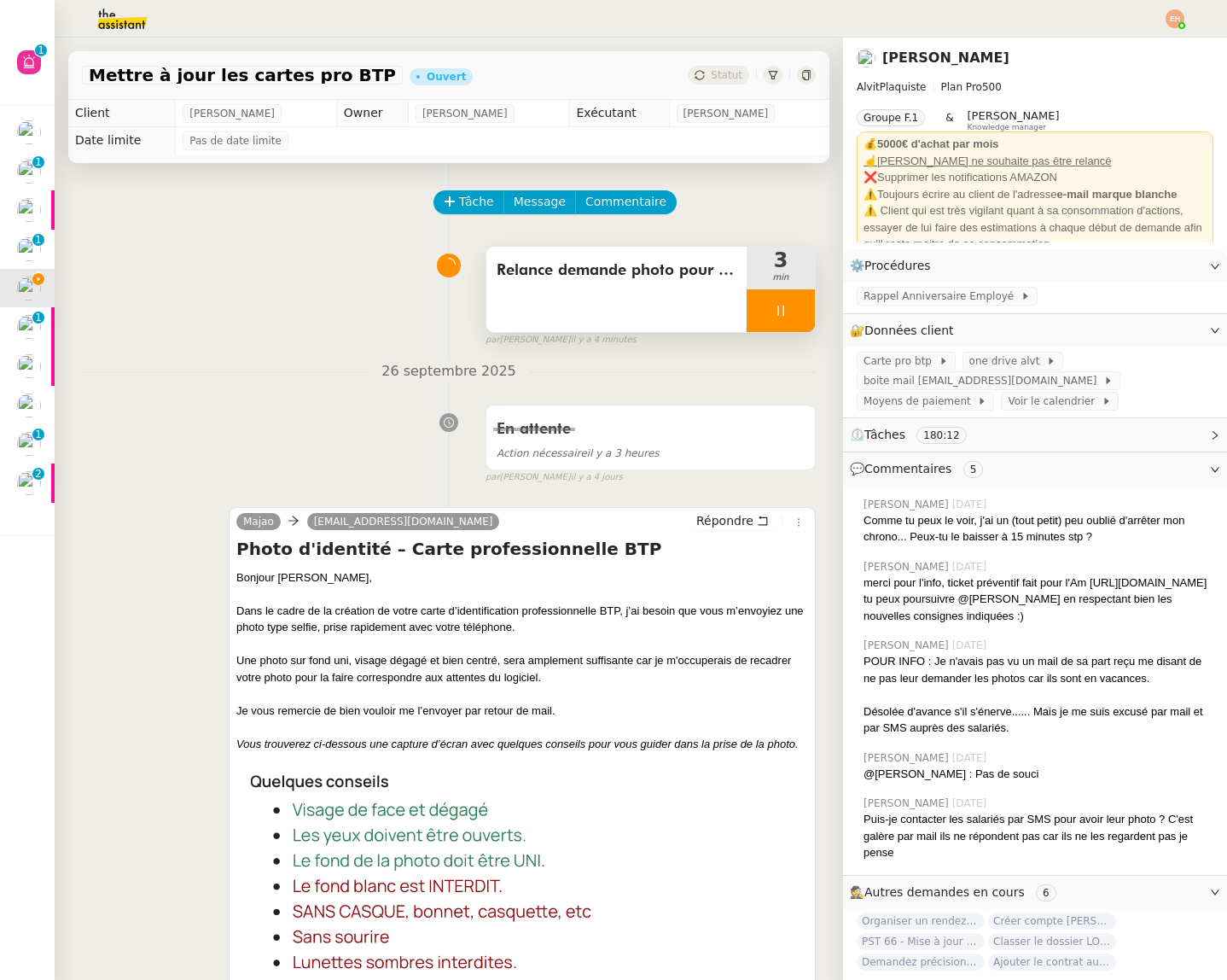
click at [780, 311] on icon at bounding box center [780, 310] width 13 height 13
click at [791, 320] on button at bounding box center [797, 311] width 34 height 43
click at [710, 69] on div "Statut" at bounding box center [719, 74] width 62 height 19
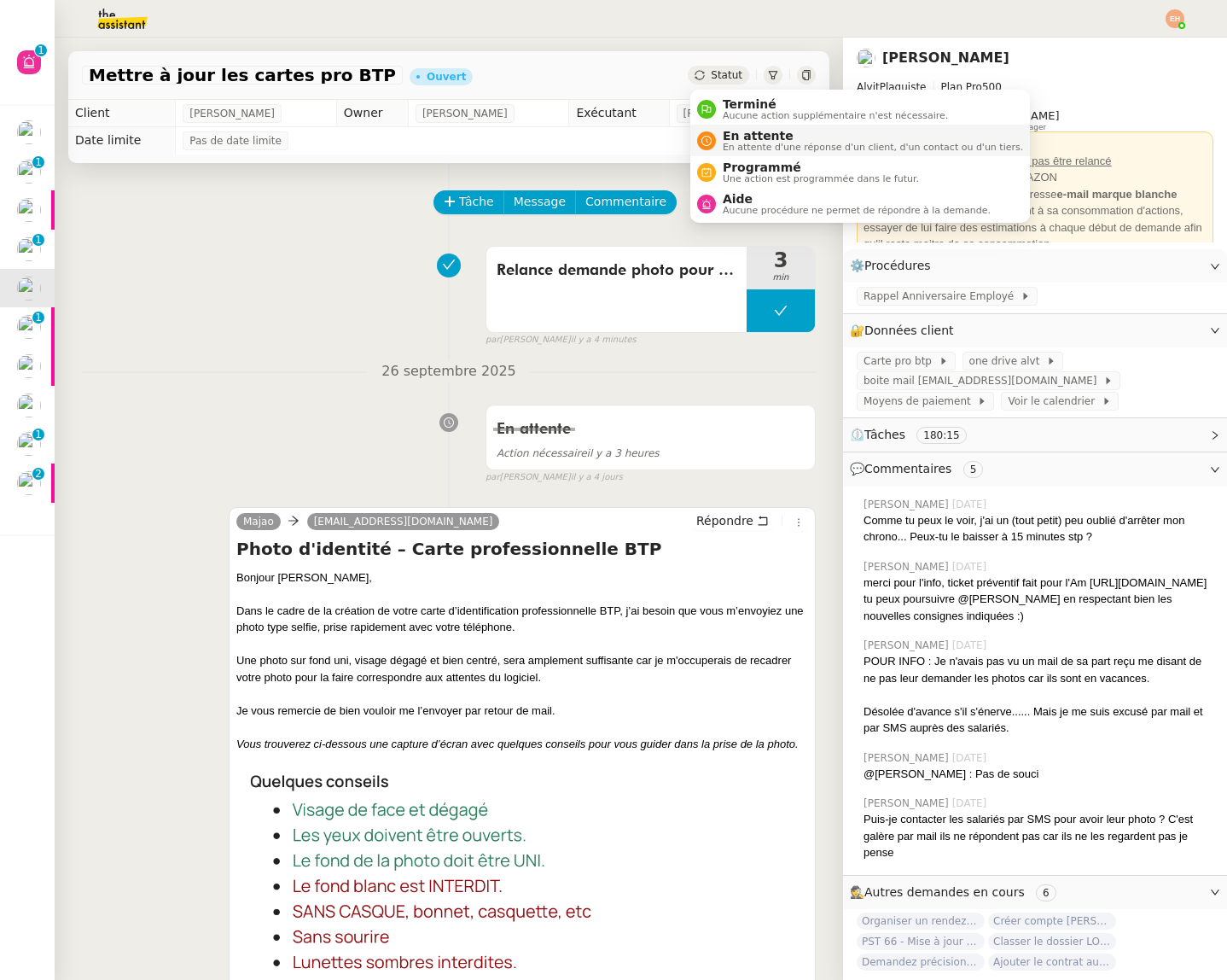
click at [729, 135] on span "En attente" at bounding box center [873, 135] width 301 height 13
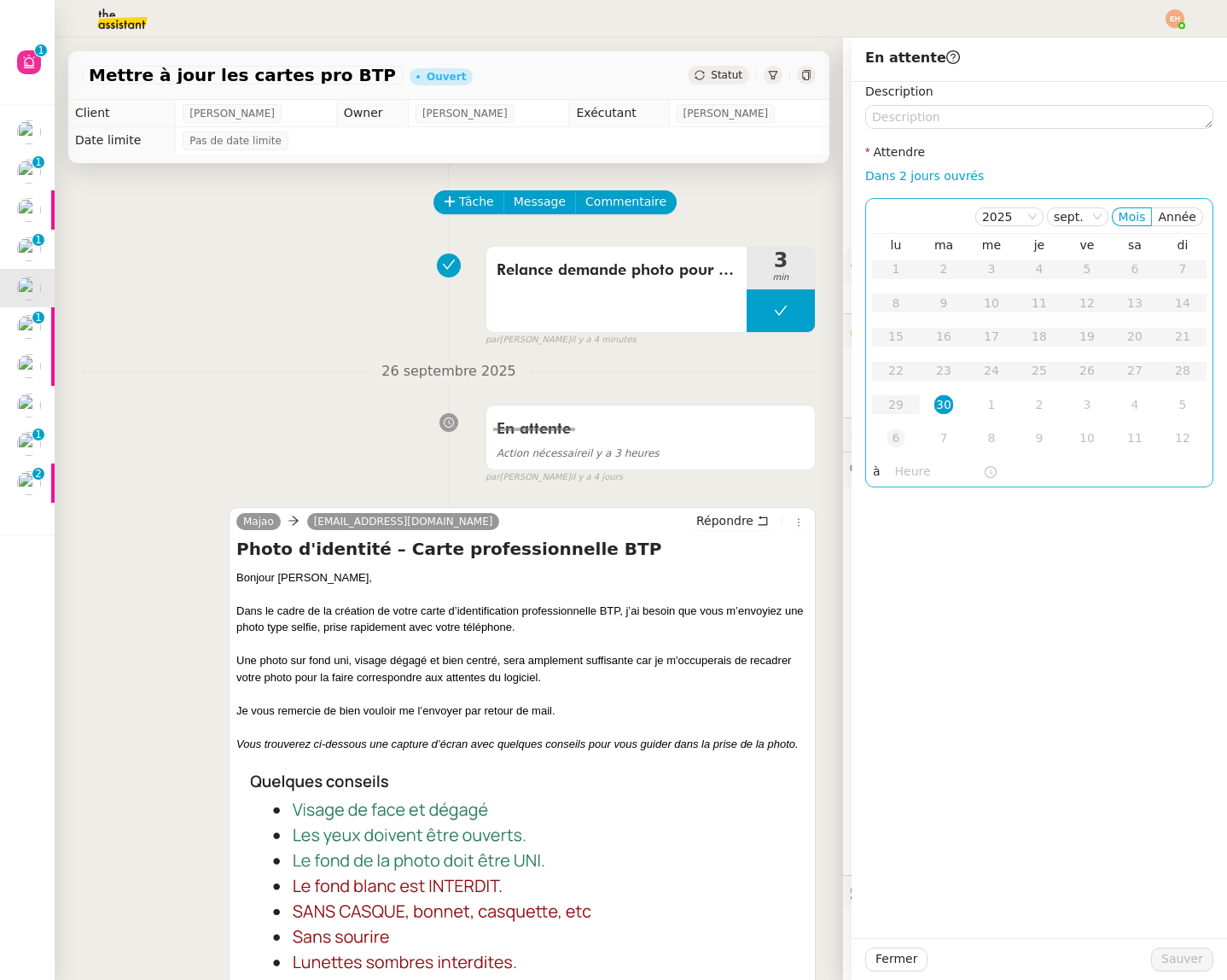
click at [898, 436] on div "6" at bounding box center [896, 438] width 19 height 19
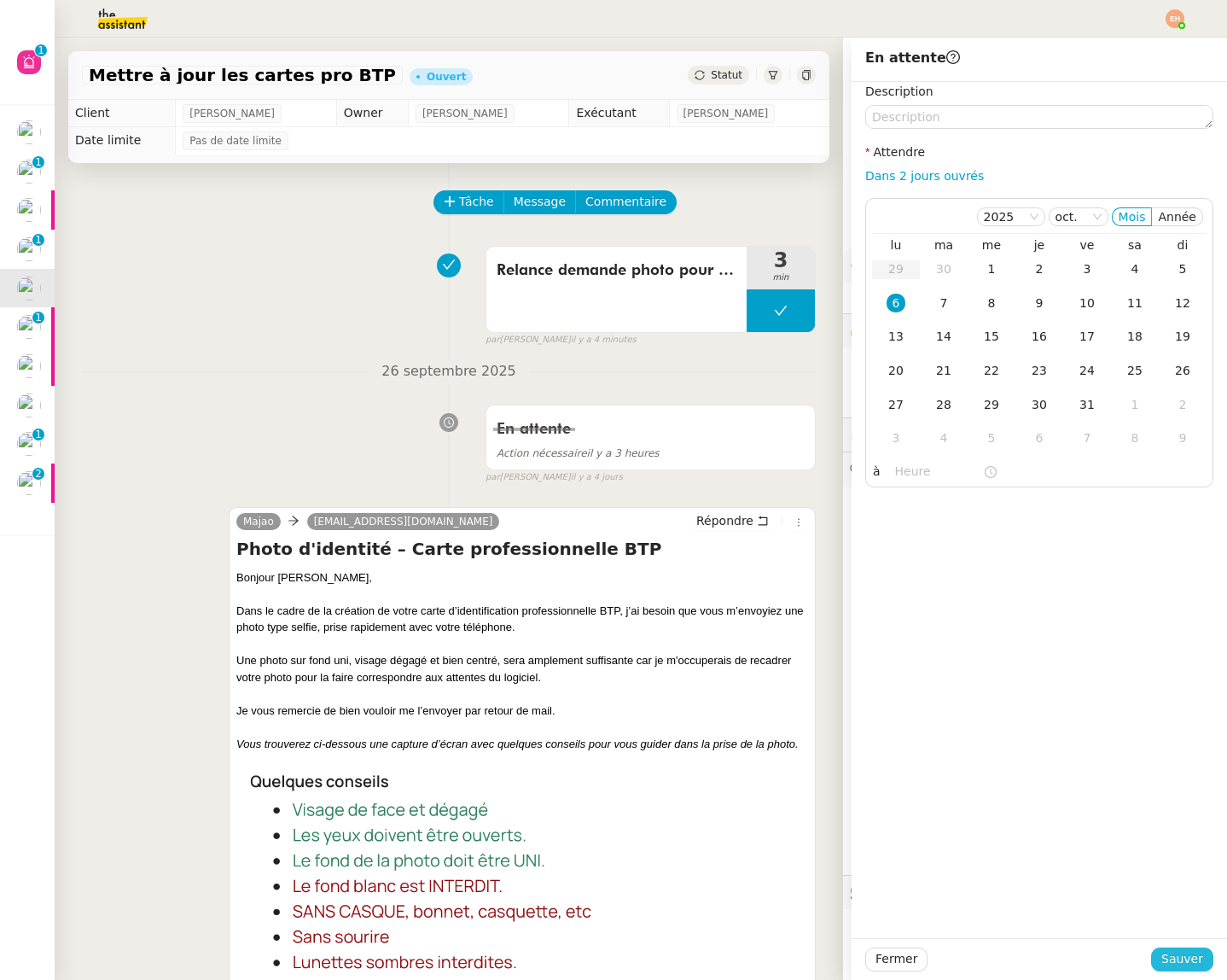
click at [1185, 958] on span "Sauver" at bounding box center [1182, 959] width 42 height 20
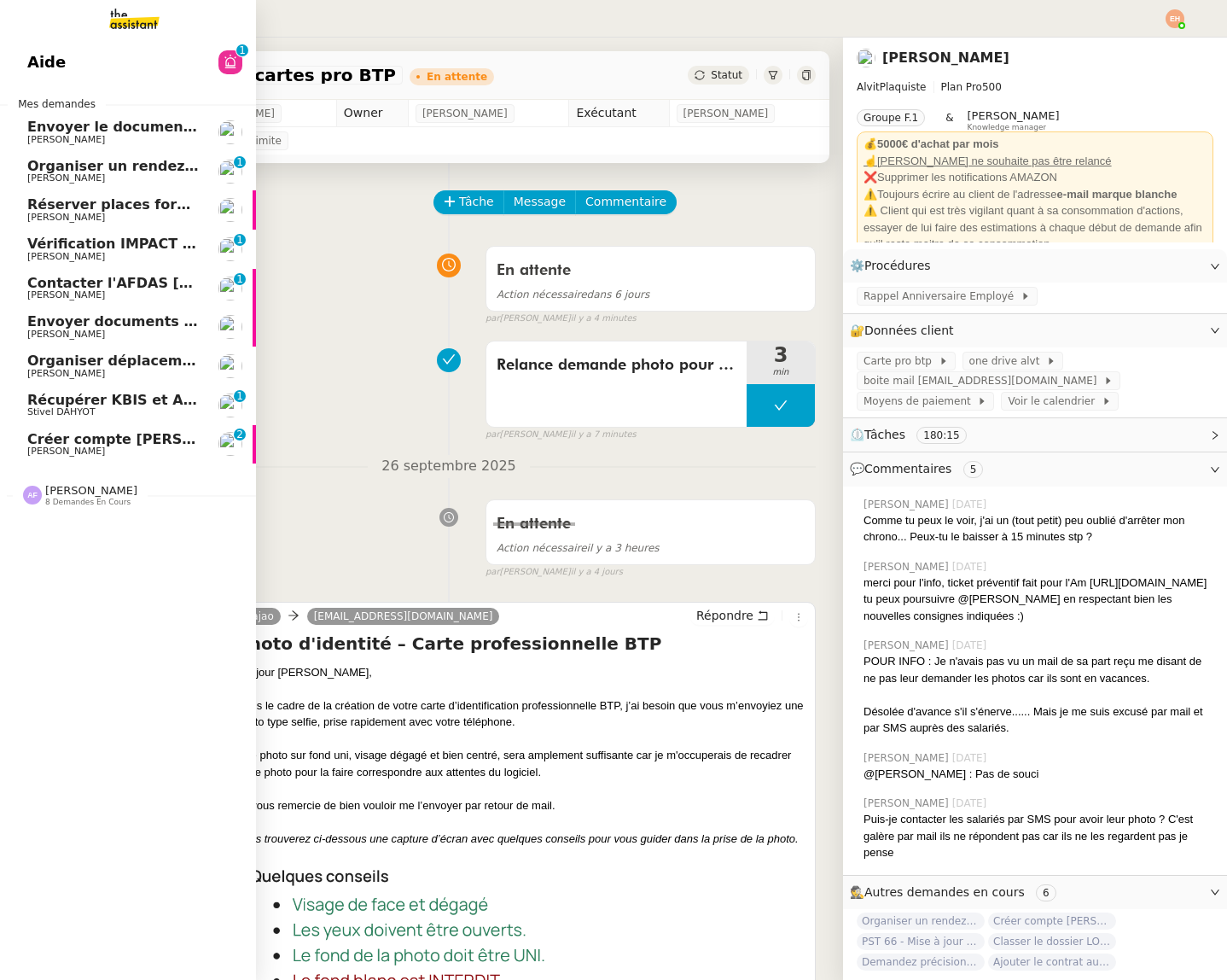
click at [56, 443] on span "Créer compte [PERSON_NAME] et récupérer factures" at bounding box center [230, 439] width 405 height 16
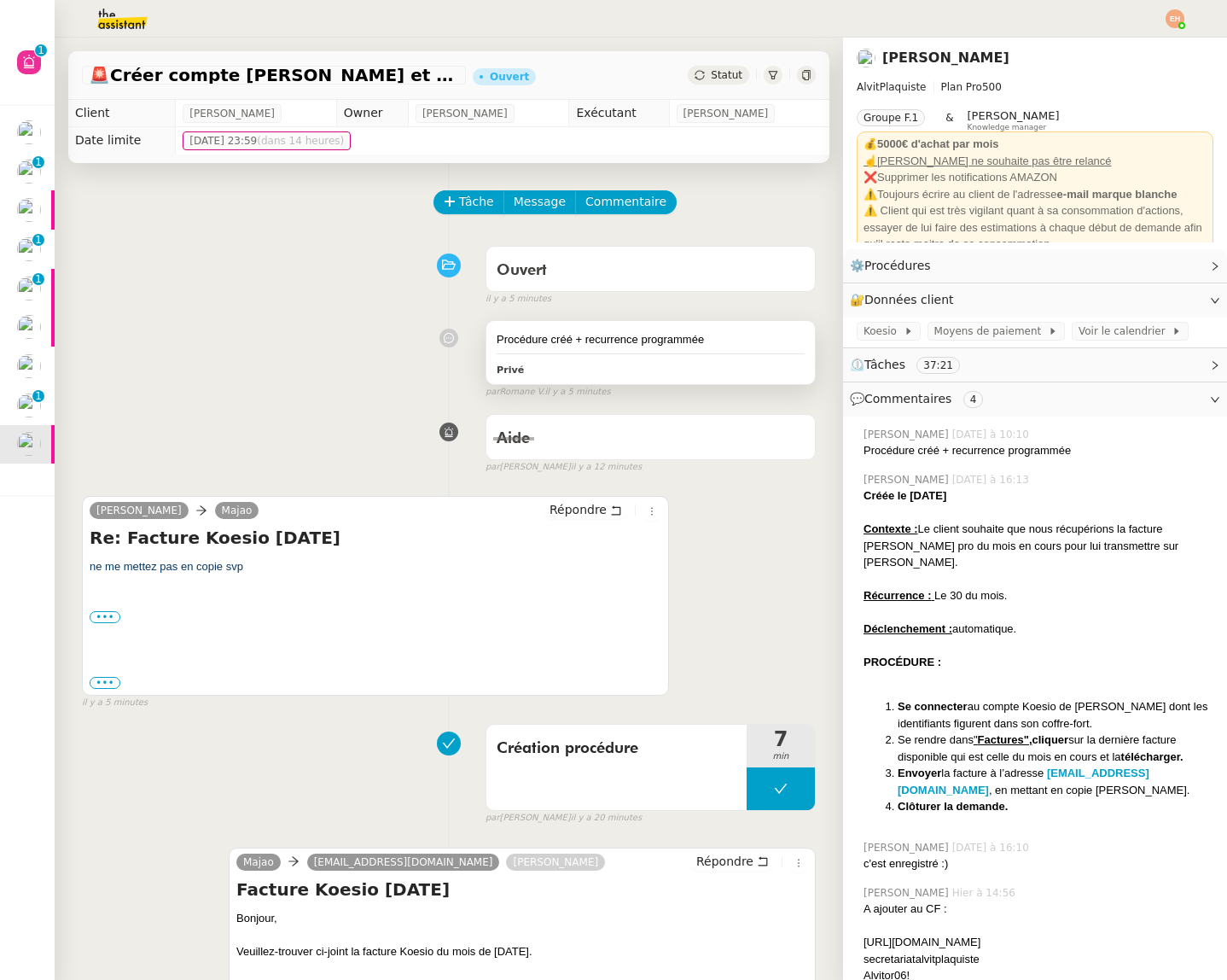
scroll to position [34, 0]
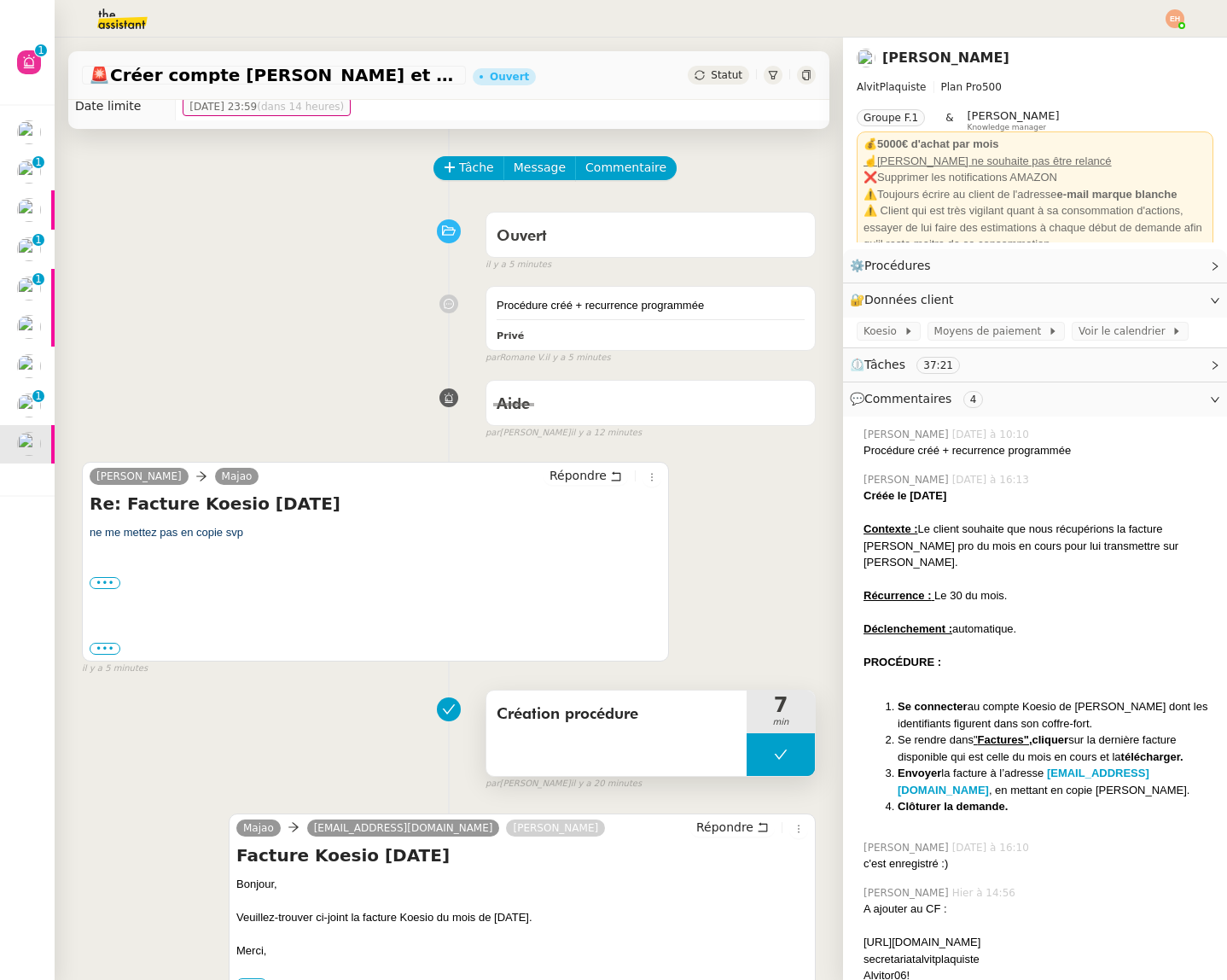
click at [796, 748] on button at bounding box center [780, 754] width 68 height 43
click at [759, 750] on icon at bounding box center [763, 754] width 13 height 13
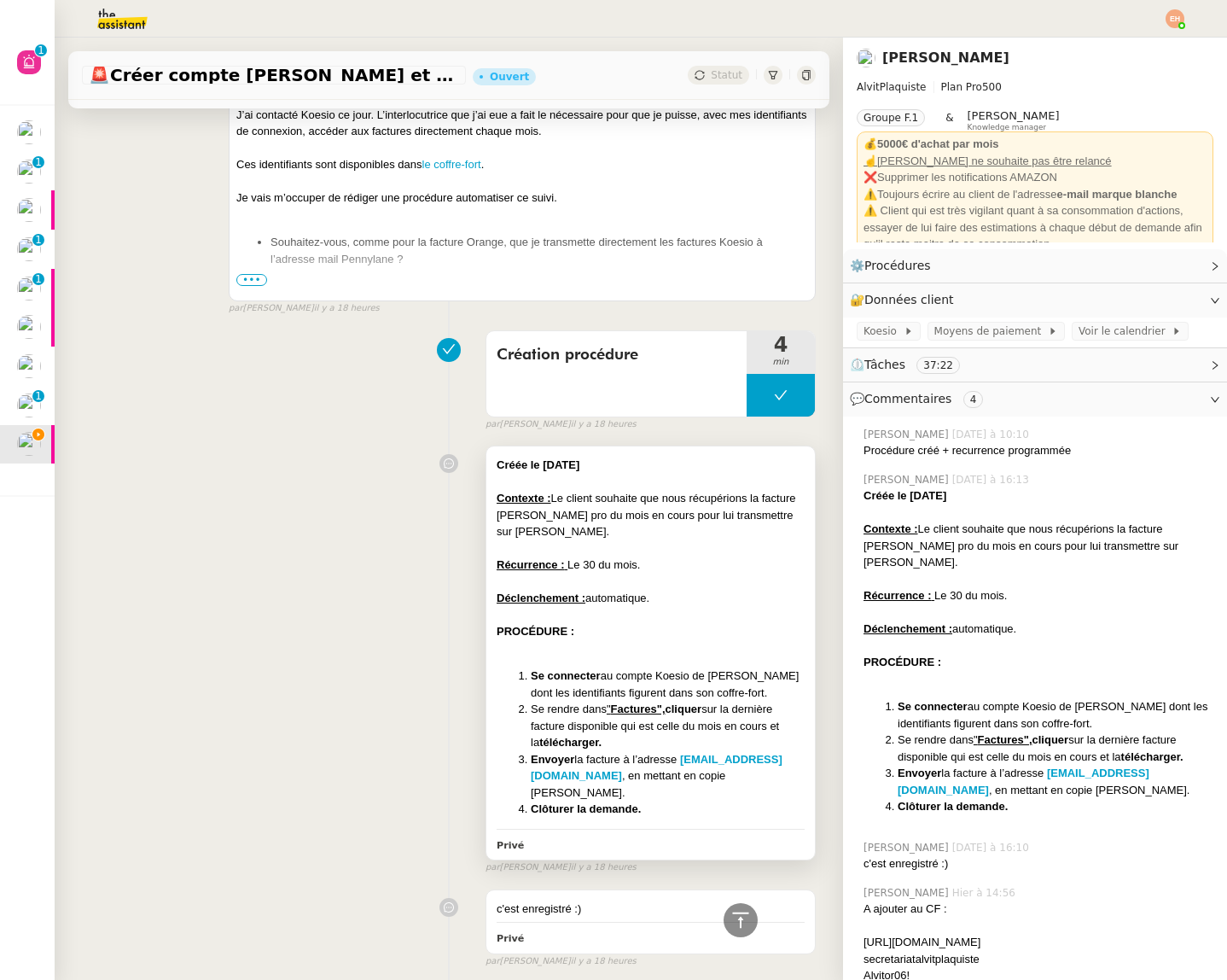
scroll to position [1547, 0]
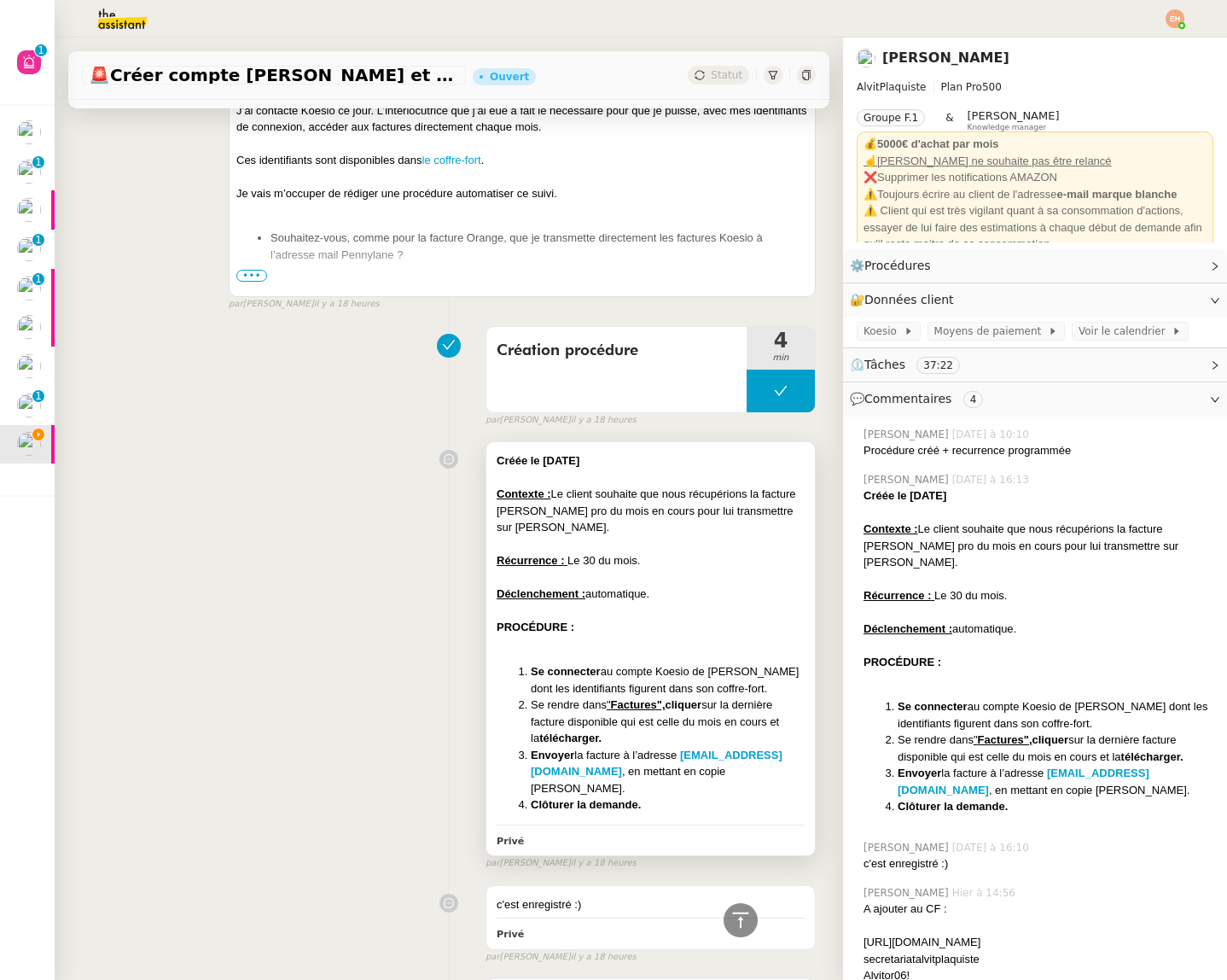
click at [737, 602] on div at bounding box center [651, 610] width 308 height 17
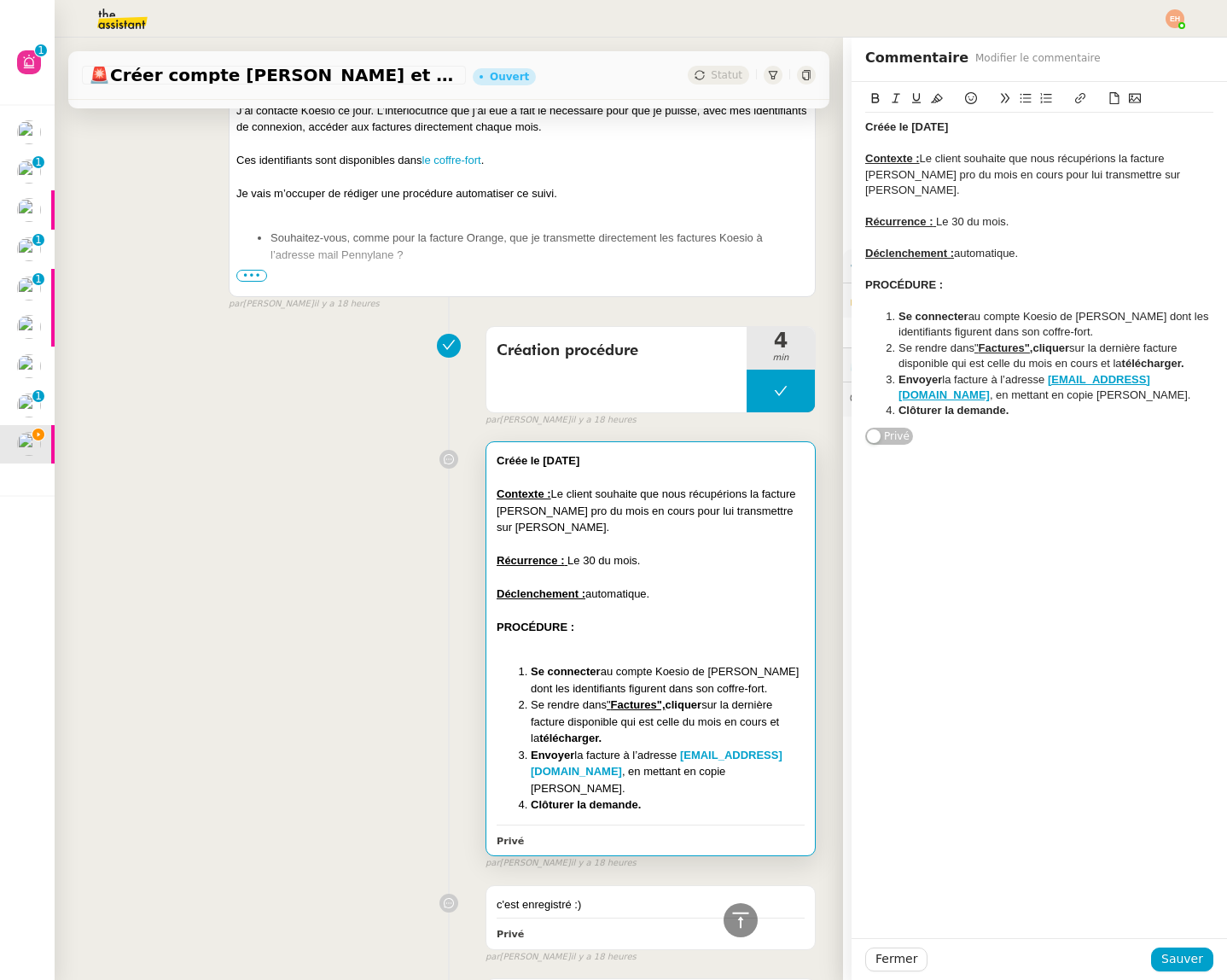
drag, startPoint x: 1097, startPoint y: 380, endPoint x: 1109, endPoint y: 401, distance: 24.2
click at [1154, 383] on li "Envoyer la facture à l’adresse alvitpaquiste-yva91hwo@suppliers.pennylane.com ,…" at bounding box center [1048, 388] width 332 height 31
drag, startPoint x: 1099, startPoint y: 396, endPoint x: 1110, endPoint y: 380, distance: 19.4
click at [1102, 382] on li "Envoyer la facture à l’adresse alvitpaquiste-yva91hwo@suppliers.pennylane.com ,…" at bounding box center [1048, 388] width 332 height 31
click at [1181, 954] on span "Sauver" at bounding box center [1182, 959] width 42 height 20
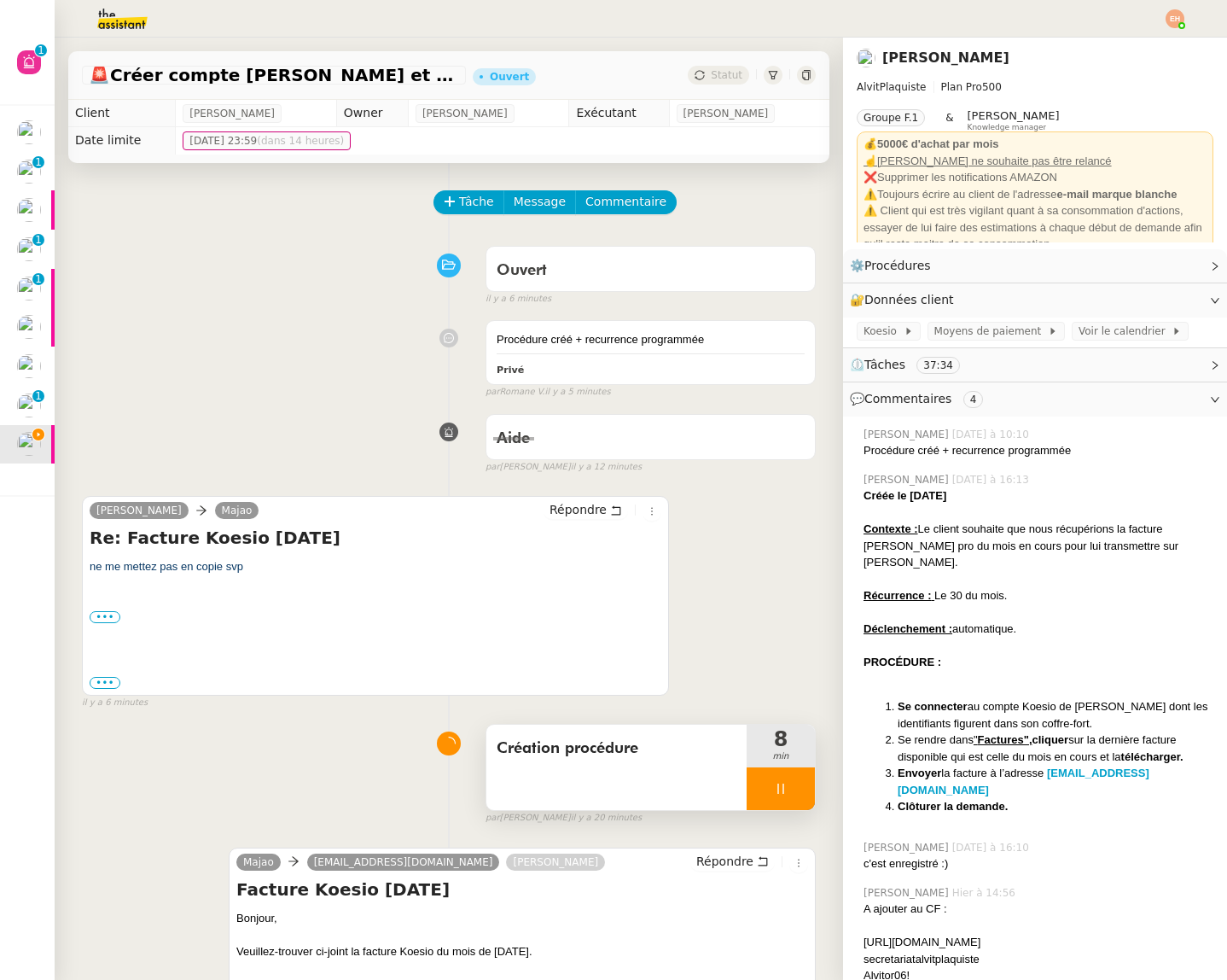
click at [778, 794] on icon at bounding box center [780, 788] width 6 height 10
drag, startPoint x: 788, startPoint y: 790, endPoint x: 829, endPoint y: 669, distance: 127.8
click at [788, 790] on button at bounding box center [797, 788] width 34 height 43
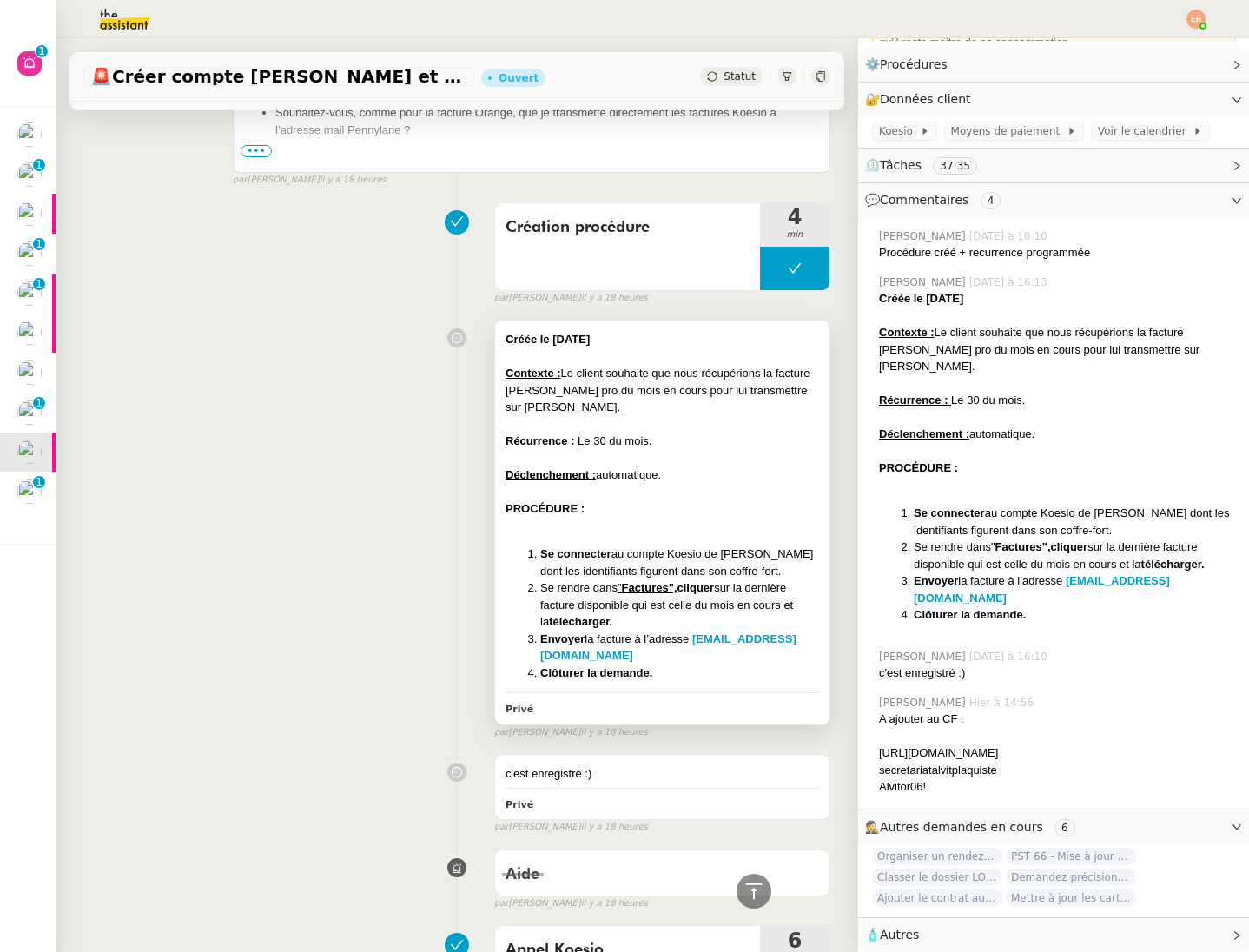
scroll to position [1725, 0]
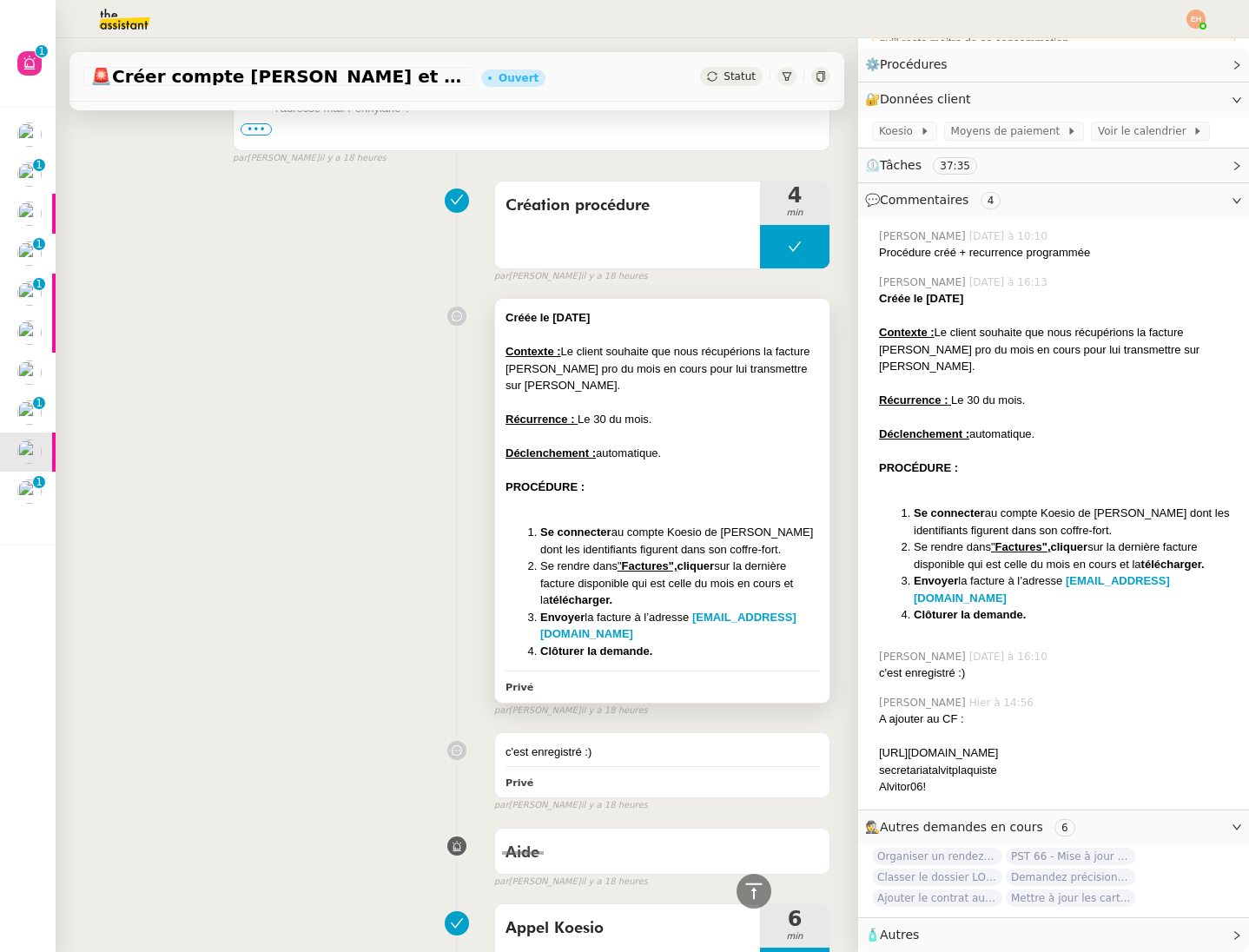
click at [619, 526] on li "Se connecter au compte Koesio de Vitor dont les identifiants figurent dans son …" at bounding box center [680, 540] width 279 height 34
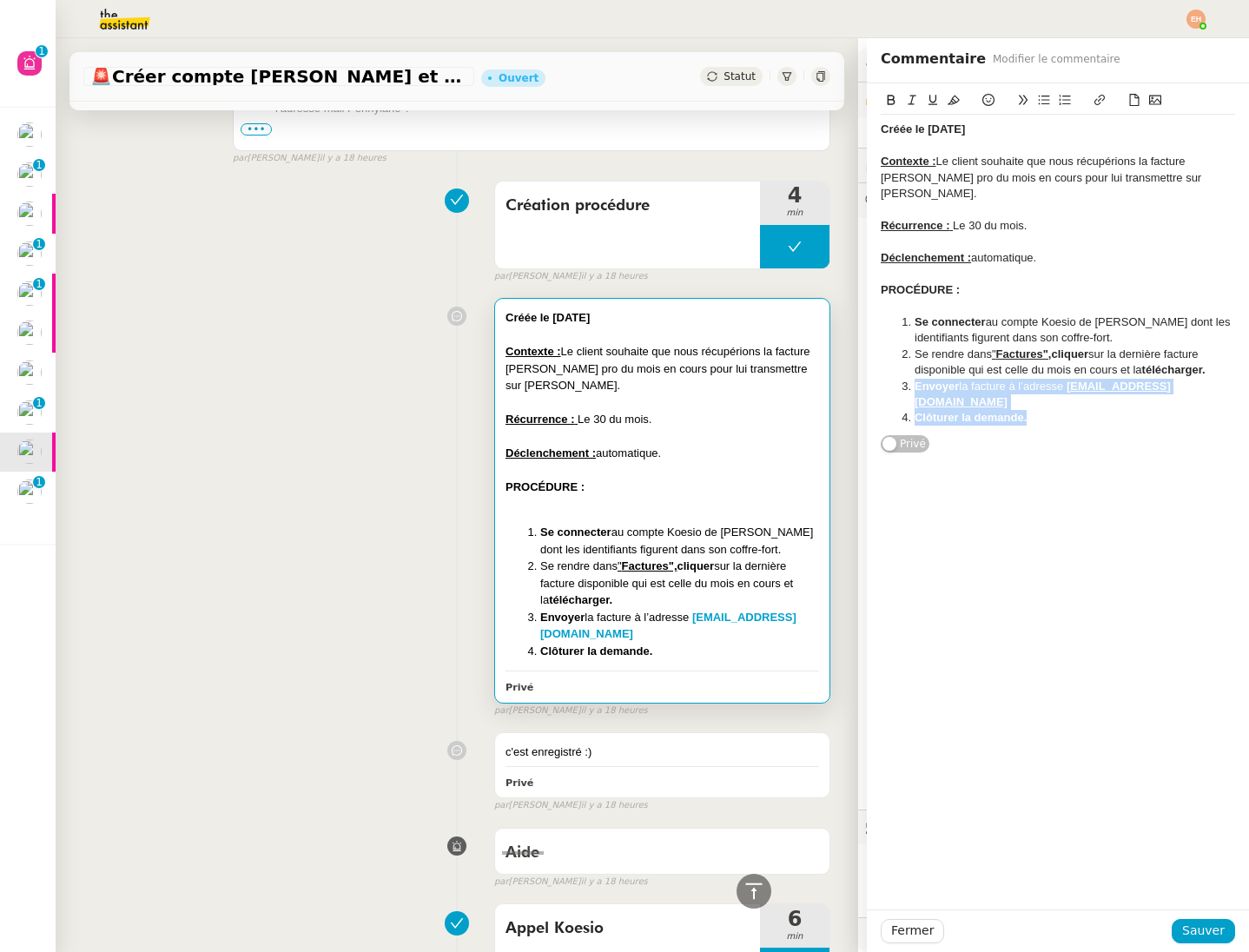
drag, startPoint x: 1166, startPoint y: 399, endPoint x: 906, endPoint y: 374, distance: 261.2
click at [906, 375] on ol "Se connecter au compte Koesio de Vitor dont les identifiants figurent dans son …" at bounding box center [1058, 370] width 354 height 112
click at [1156, 392] on li "Envoyer la facture à l’adresse [EMAIL_ADDRESS][DOMAIN_NAME]" at bounding box center [1067, 394] width 338 height 32
drag, startPoint x: 1119, startPoint y: 386, endPoint x: 856, endPoint y: 363, distance: 264.0
click at [856, 363] on app-ticket "🚨 Créer compte KOESIO et récupérer factures Ouvert Statut Client Vitor Alvites …" at bounding box center [652, 495] width 1193 height 914
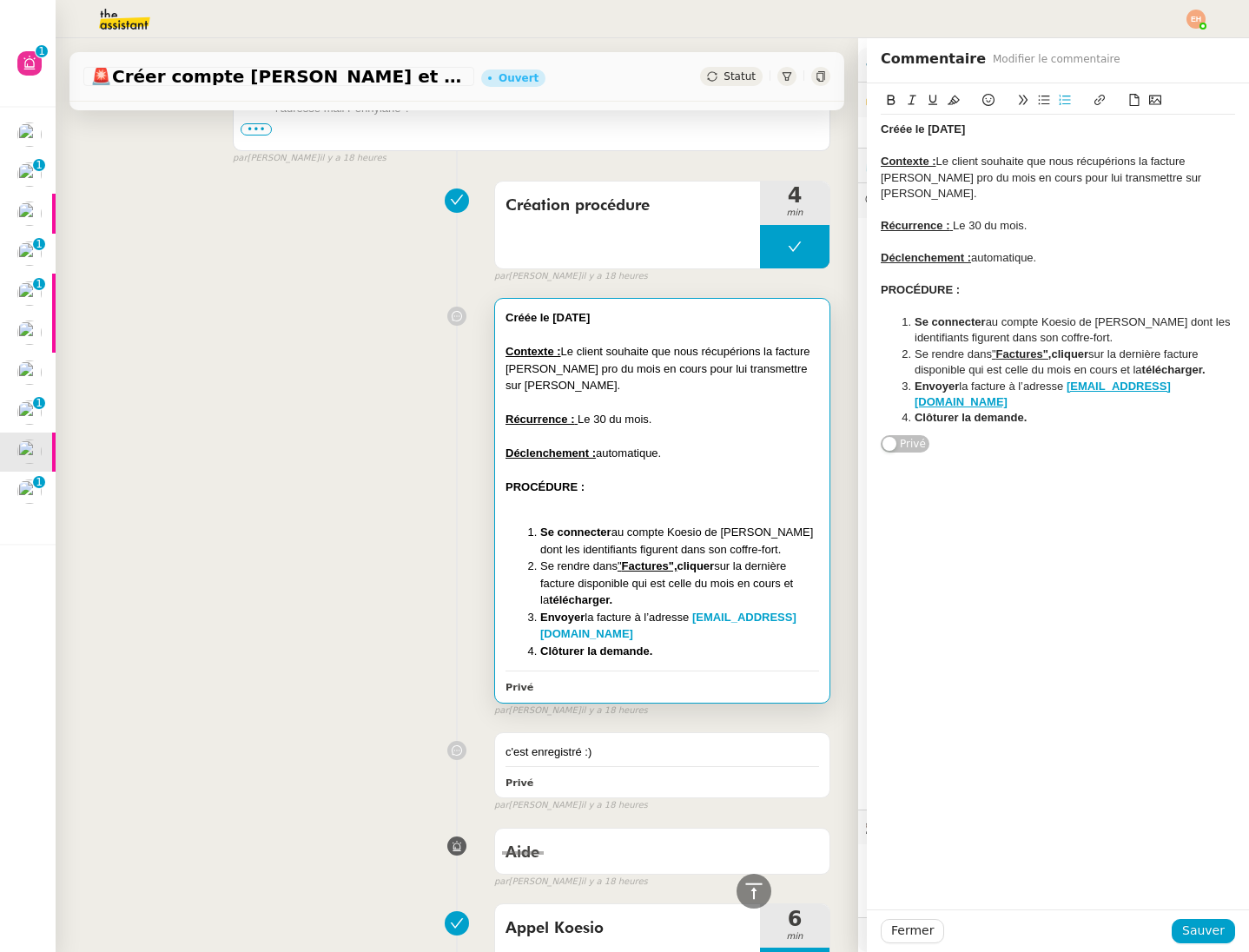
click at [1180, 381] on li "Envoyer la facture à l’adresse [EMAIL_ADDRESS][DOMAIN_NAME]" at bounding box center [1067, 394] width 338 height 32
drag, startPoint x: 1122, startPoint y: 384, endPoint x: 911, endPoint y: 373, distance: 211.3
click at [913, 379] on li "Envoyer la facture à l’adresse [EMAIL_ADDRESS][DOMAIN_NAME]" at bounding box center [1067, 394] width 338 height 32
click at [954, 101] on icon at bounding box center [953, 100] width 12 height 9
click at [1203, 922] on span "Sauver" at bounding box center [1203, 931] width 43 height 20
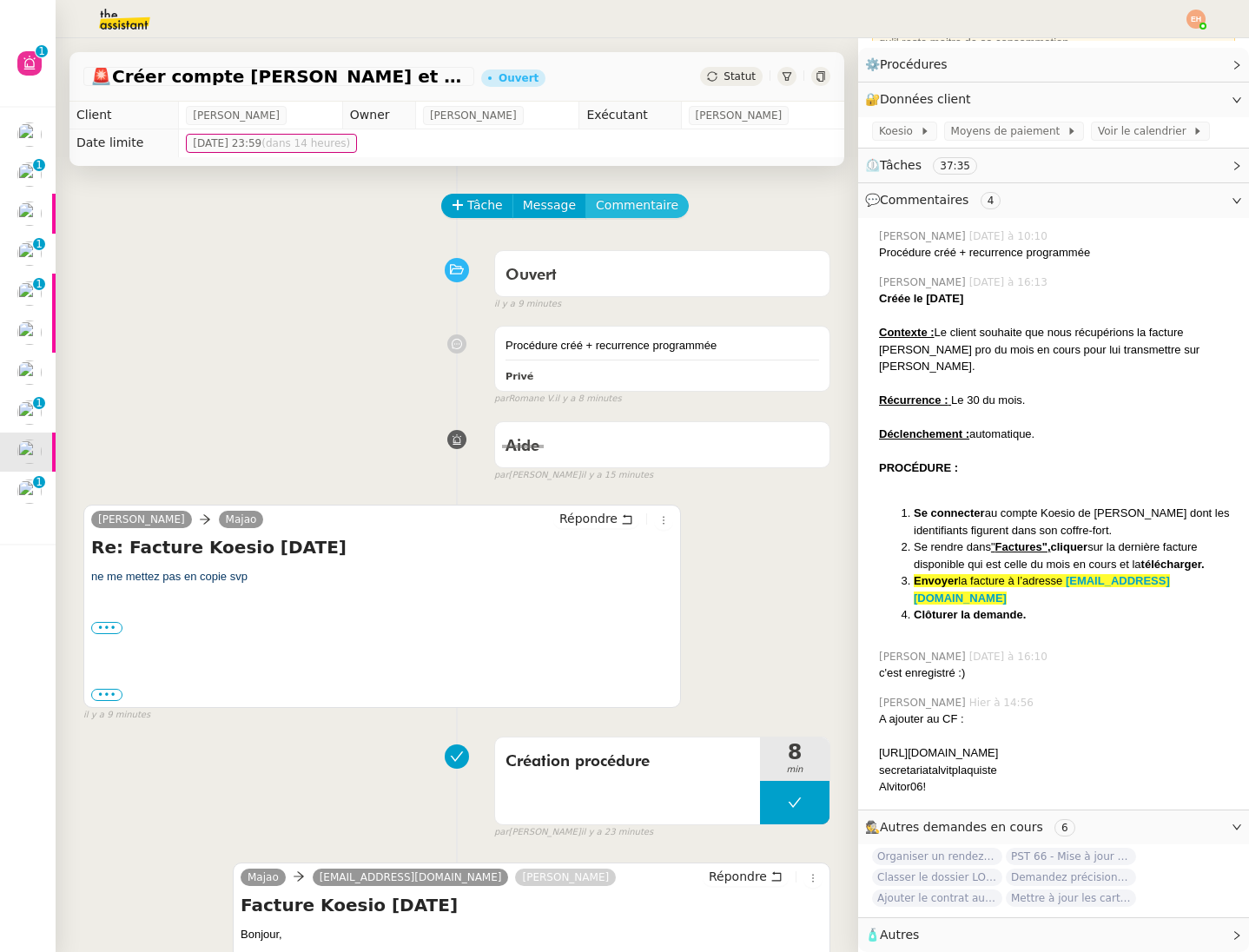
click at [640, 196] on span "Commentaire" at bounding box center [637, 206] width 83 height 20
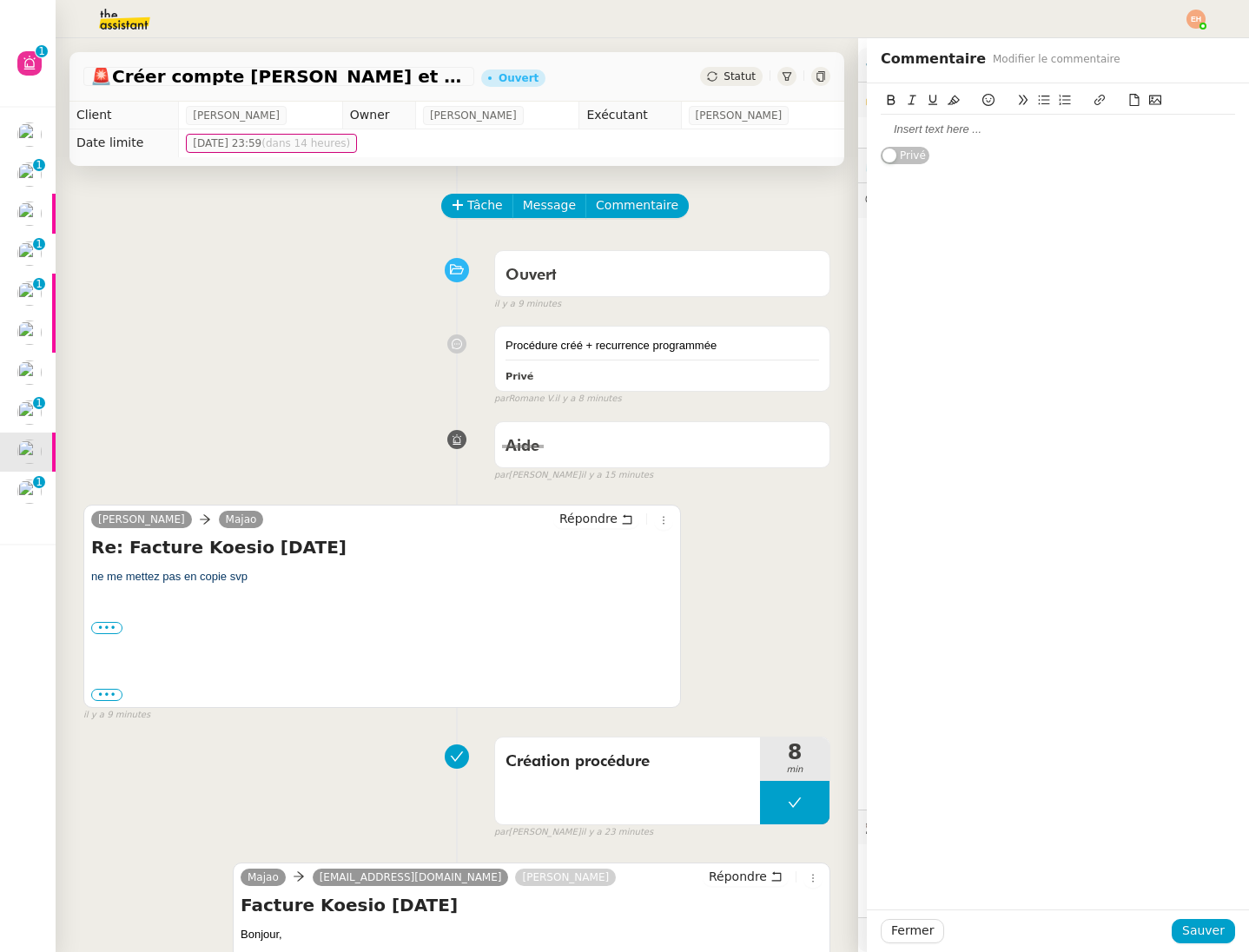
click at [978, 116] on div at bounding box center [1058, 129] width 354 height 29
drag, startPoint x: 1221, startPoint y: 936, endPoint x: 1208, endPoint y: 933, distance: 13.3
click at [1221, 936] on span "Sauver" at bounding box center [1203, 931] width 43 height 20
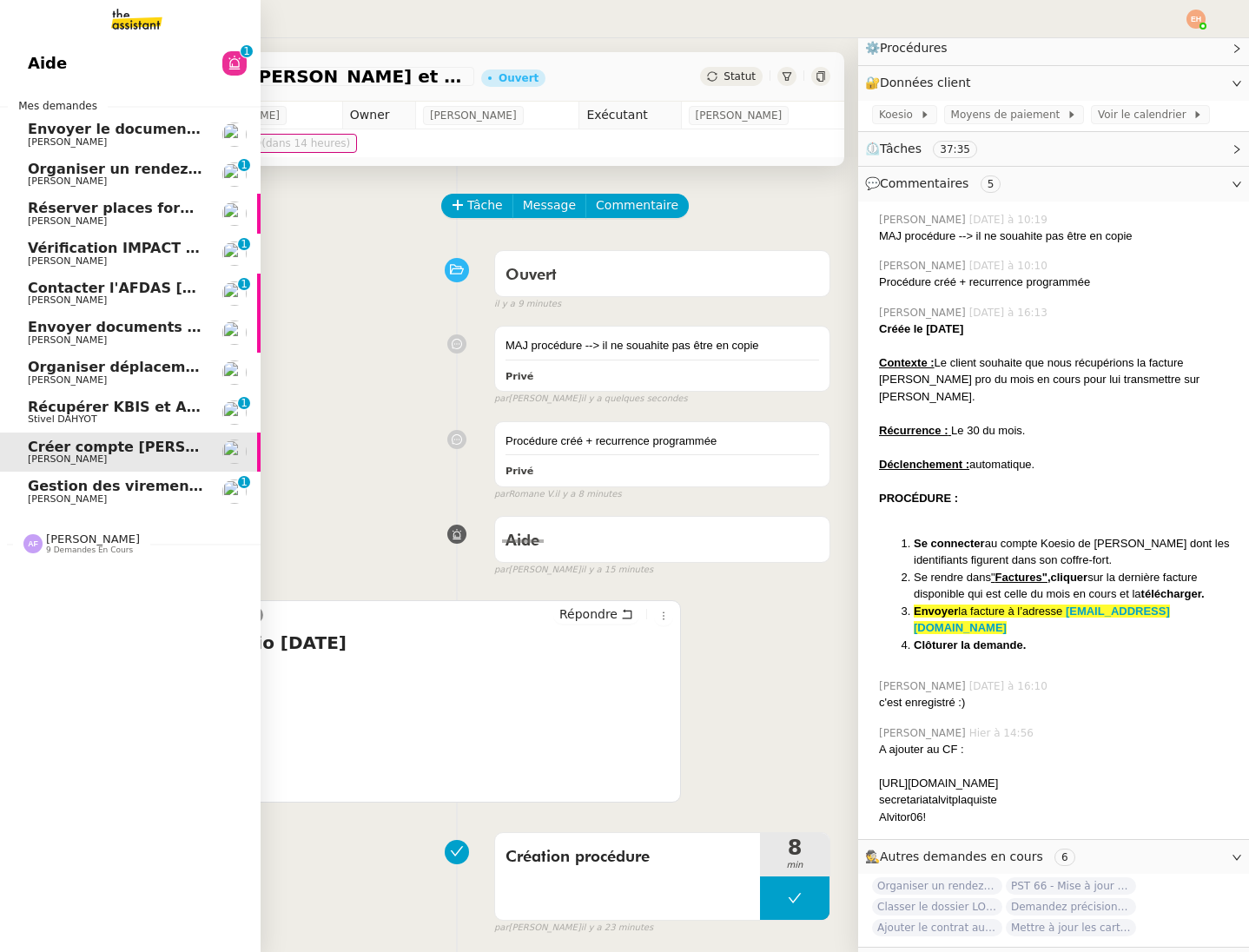
click at [82, 487] on span "Gestion des virements de salaire mensuel - septembre 2025" at bounding box center [264, 486] width 473 height 16
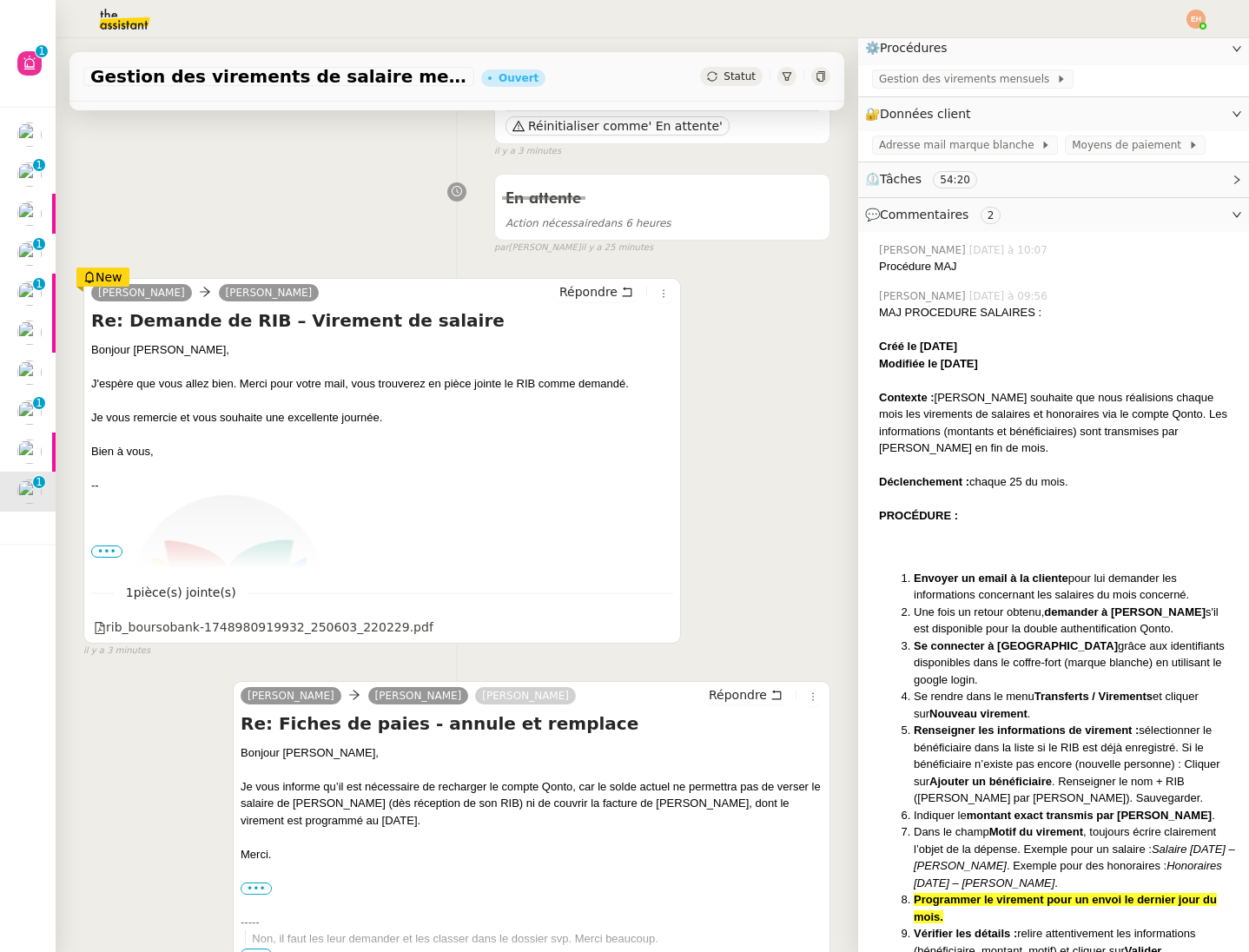
scroll to position [311, 0]
